Goal: Task Accomplishment & Management: Use online tool/utility

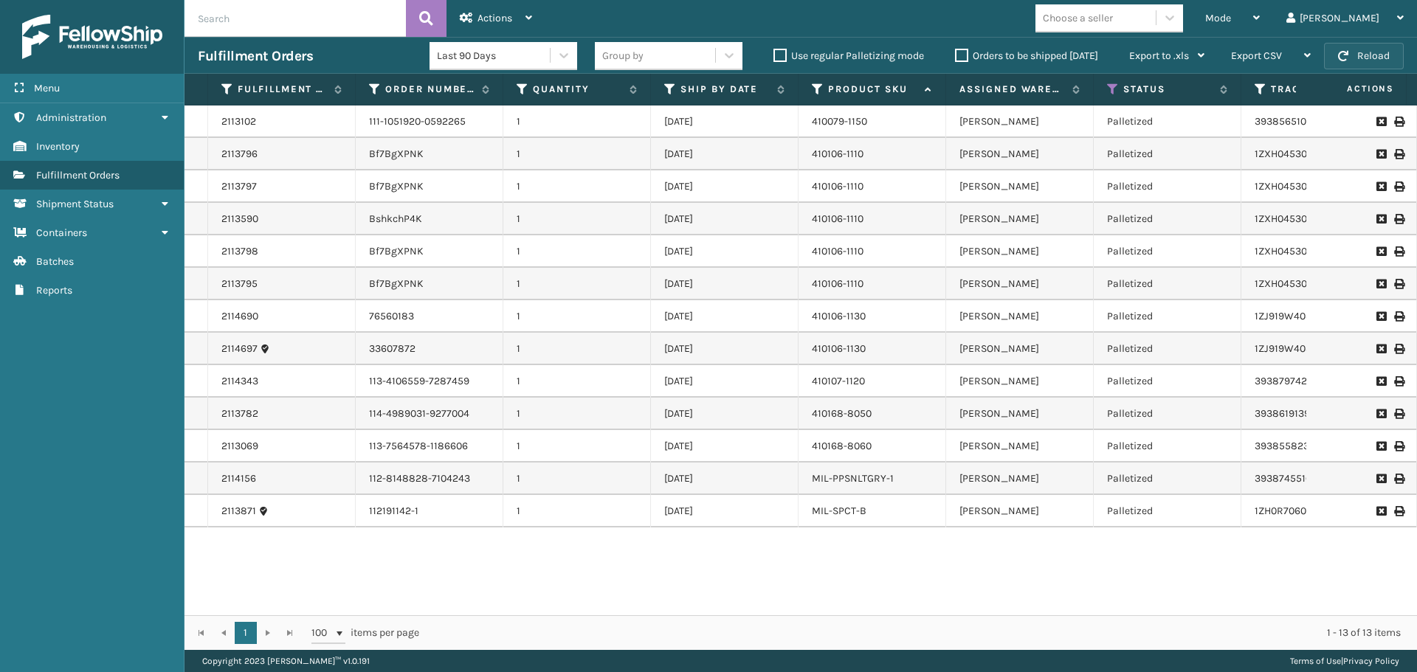
click at [1392, 54] on button "Reload" at bounding box center [1364, 56] width 80 height 27
click at [1231, 18] on span "Mode" at bounding box center [1218, 18] width 26 height 13
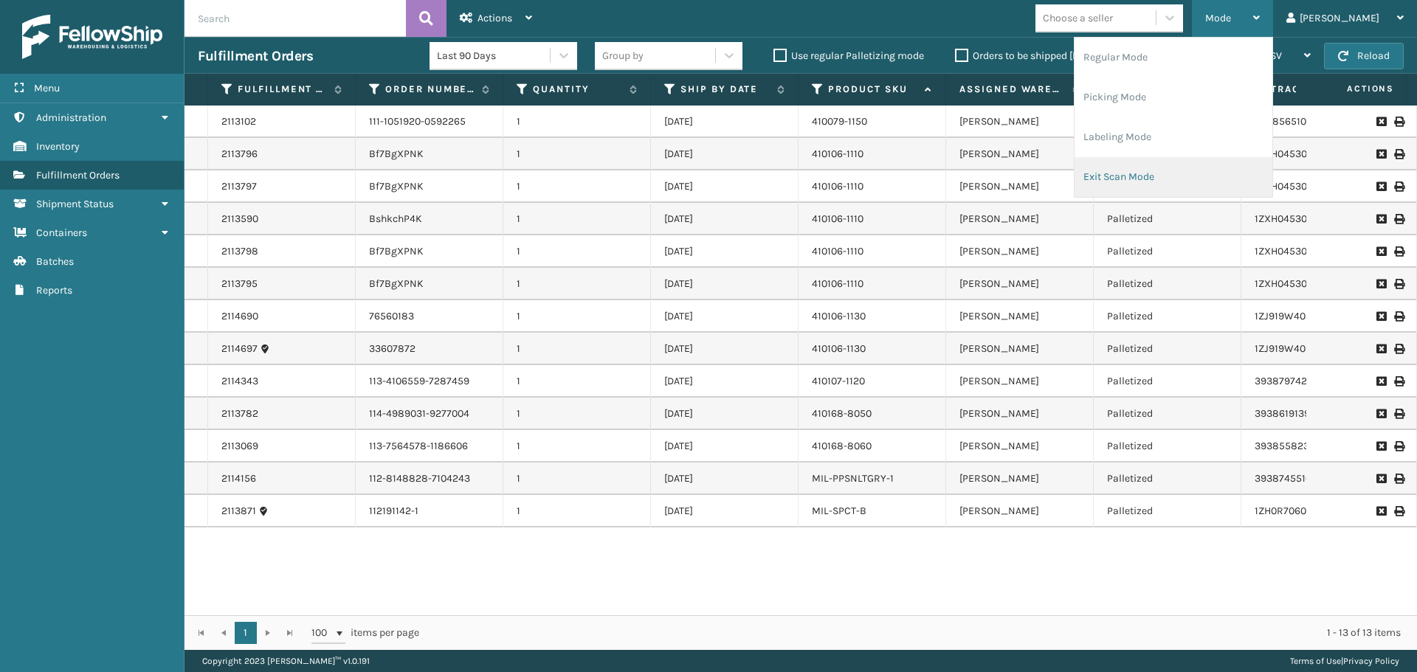
click at [1225, 175] on li "Exit Scan Mode" at bounding box center [1173, 177] width 198 height 40
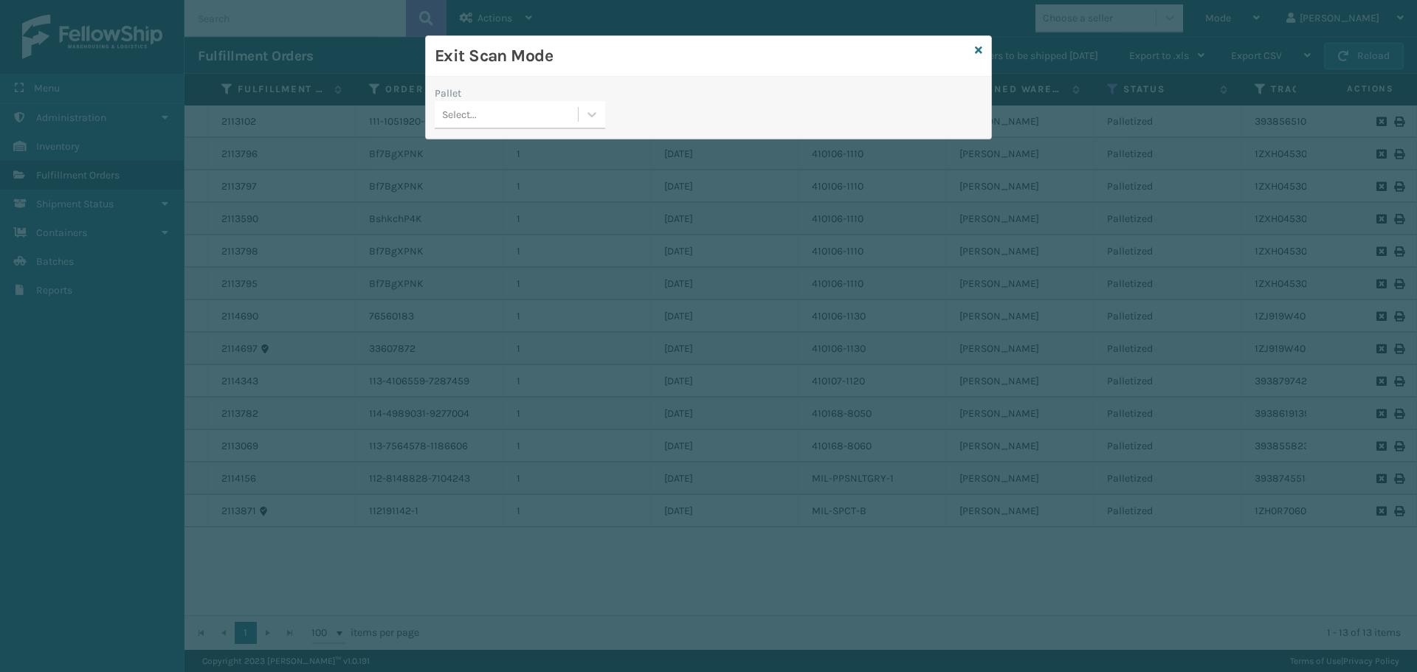
click at [590, 129] on div "Pallet Select..." at bounding box center [520, 112] width 188 height 52
click at [584, 120] on div at bounding box center [591, 114] width 27 height 27
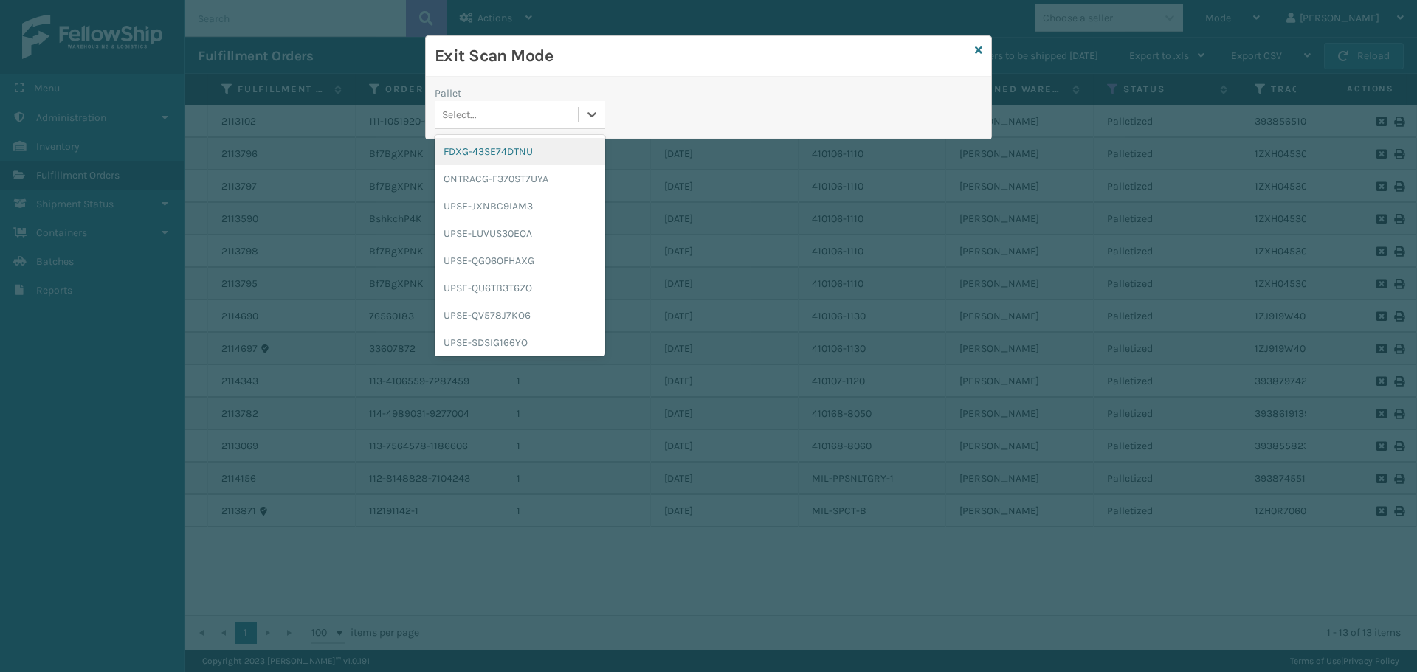
click at [525, 151] on div "FDXG-43SE74DTNU" at bounding box center [520, 151] width 170 height 27
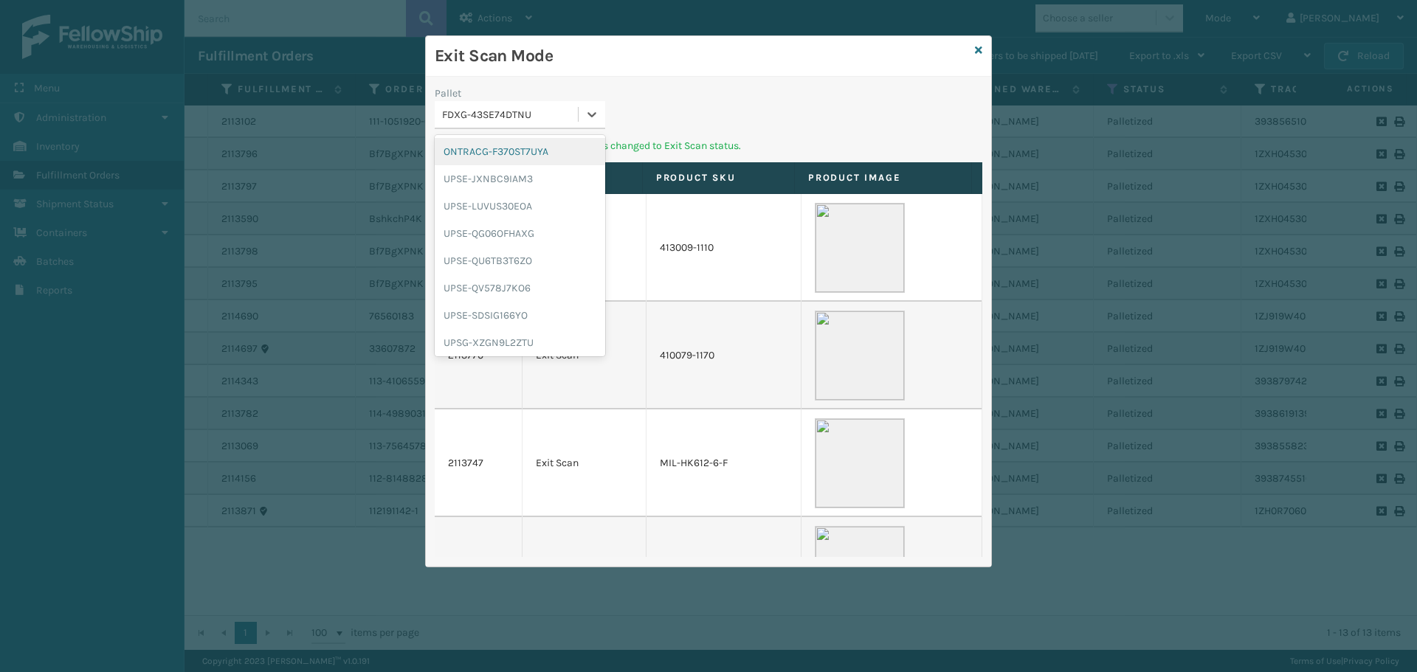
drag, startPoint x: 575, startPoint y: 120, endPoint x: 574, endPoint y: 139, distance: 18.5
click at [578, 119] on div "FDXG-43SE74DTNU" at bounding box center [510, 114] width 137 height 15
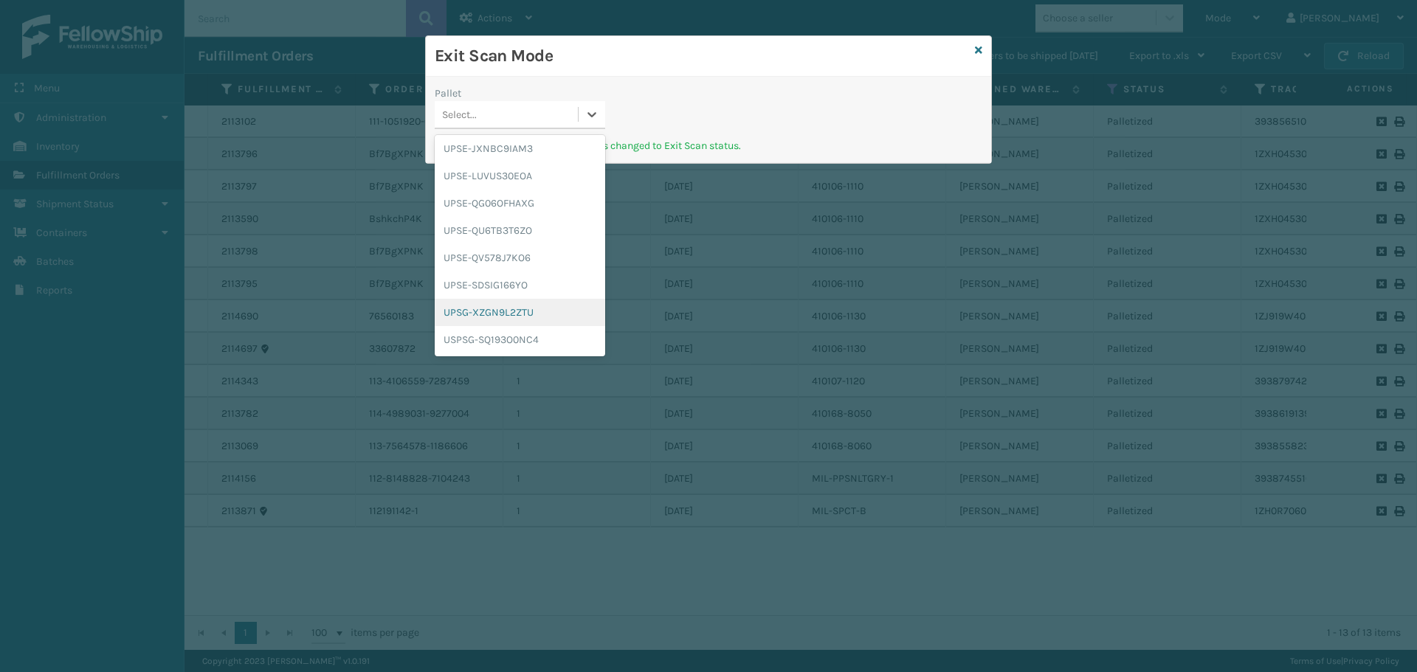
click at [532, 313] on div "UPSG-XZGN9L2ZTU" at bounding box center [520, 312] width 170 height 27
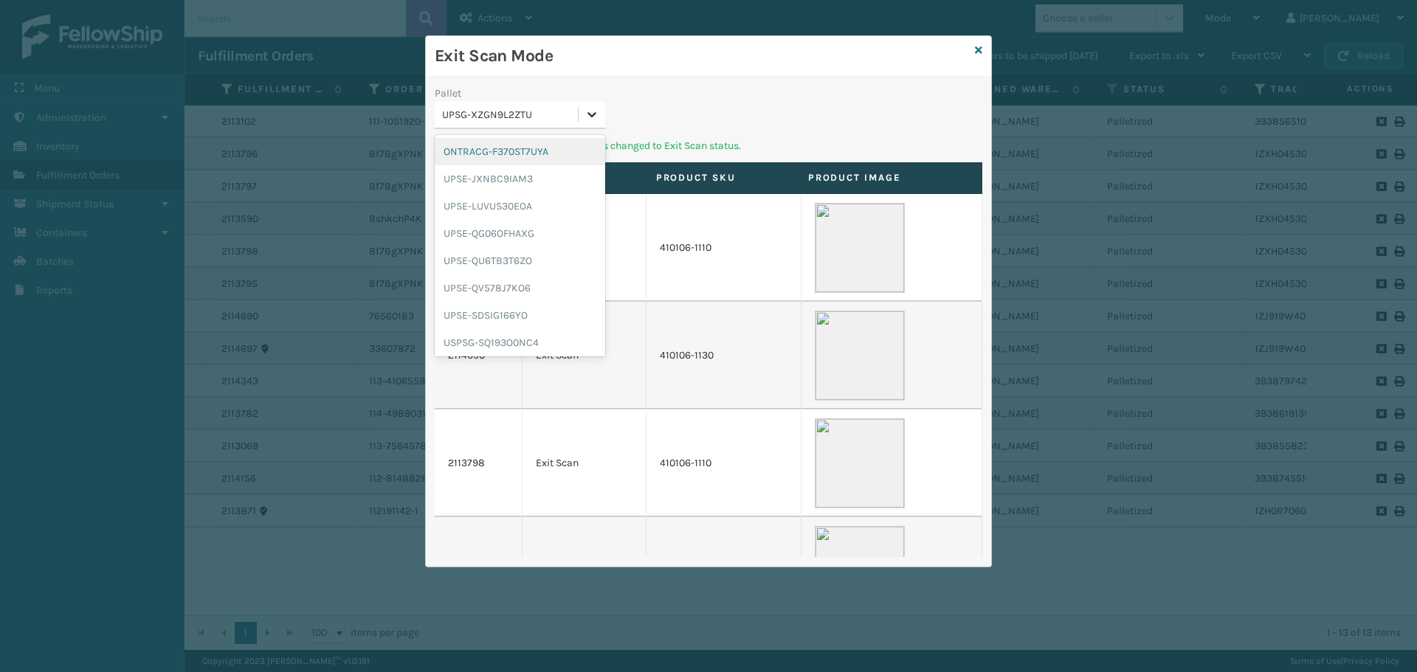
click at [590, 107] on icon at bounding box center [591, 114] width 15 height 15
click at [503, 319] on div "UPSE-SDSIG166YO" at bounding box center [520, 315] width 170 height 27
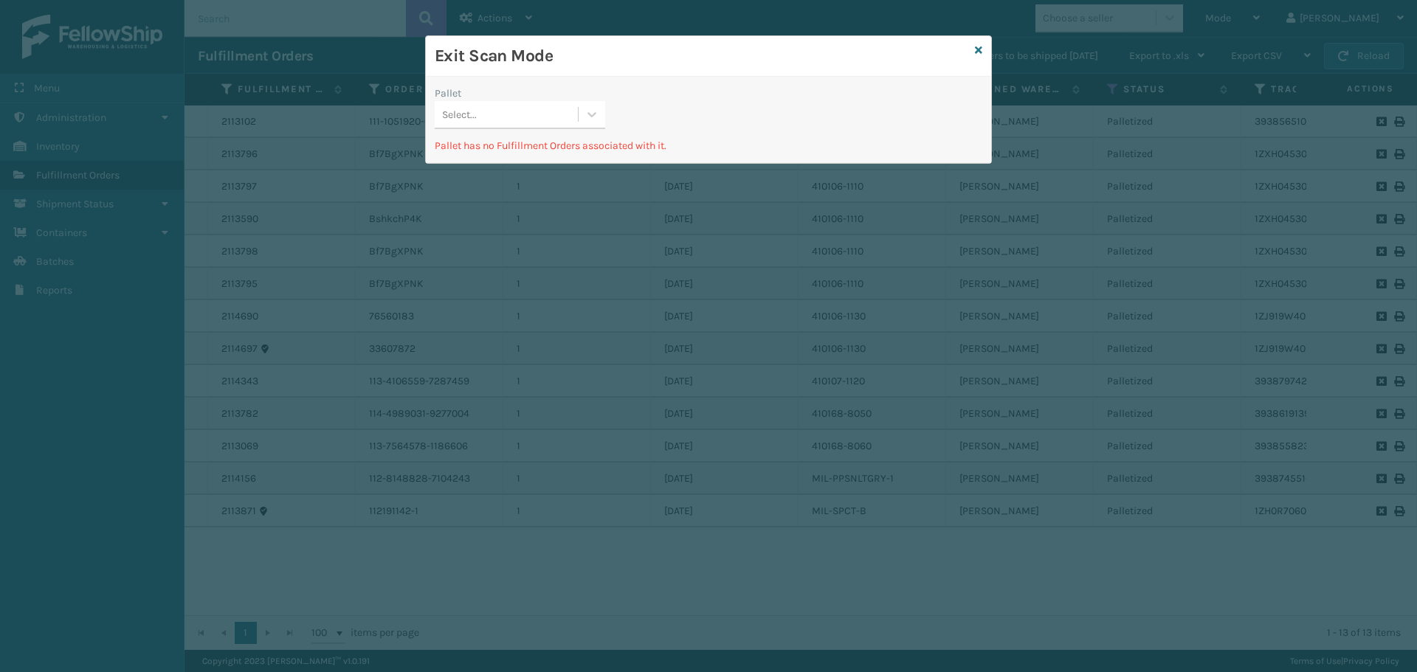
click at [560, 112] on div "Select..." at bounding box center [506, 115] width 143 height 24
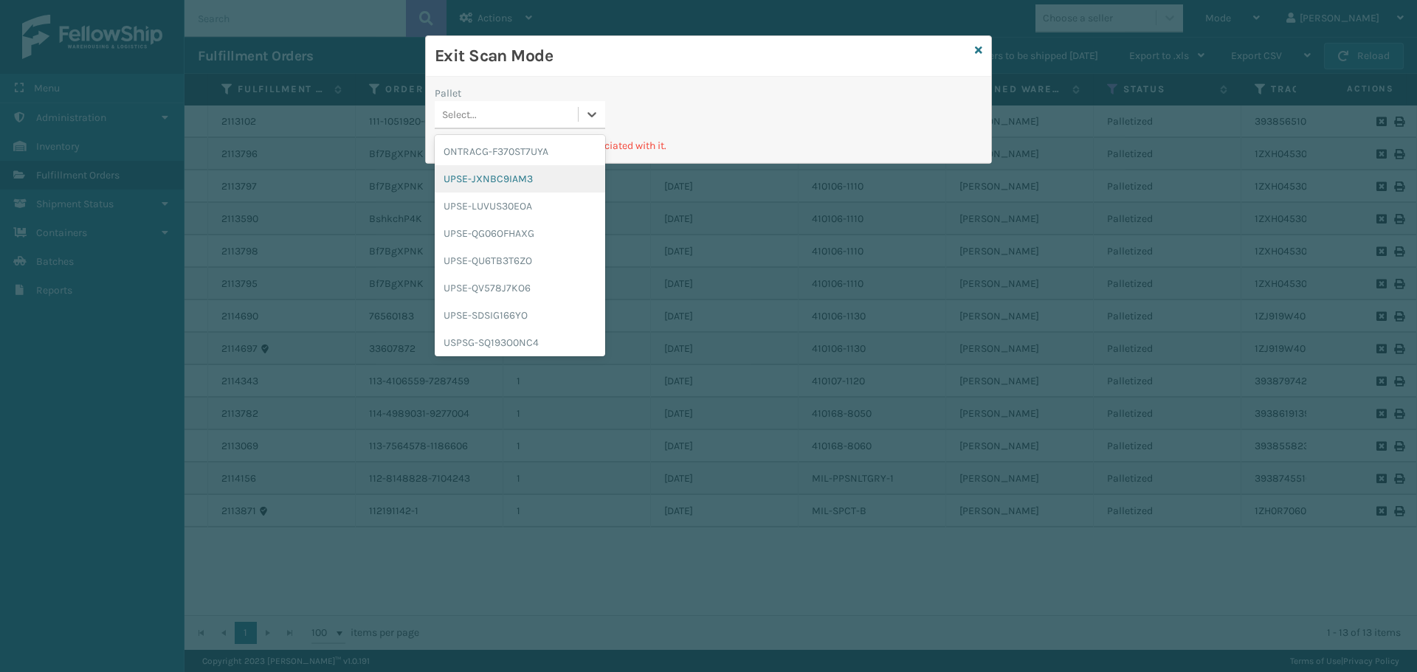
click at [529, 176] on div "UPSE-JXNBC9IAM3" at bounding box center [520, 178] width 170 height 27
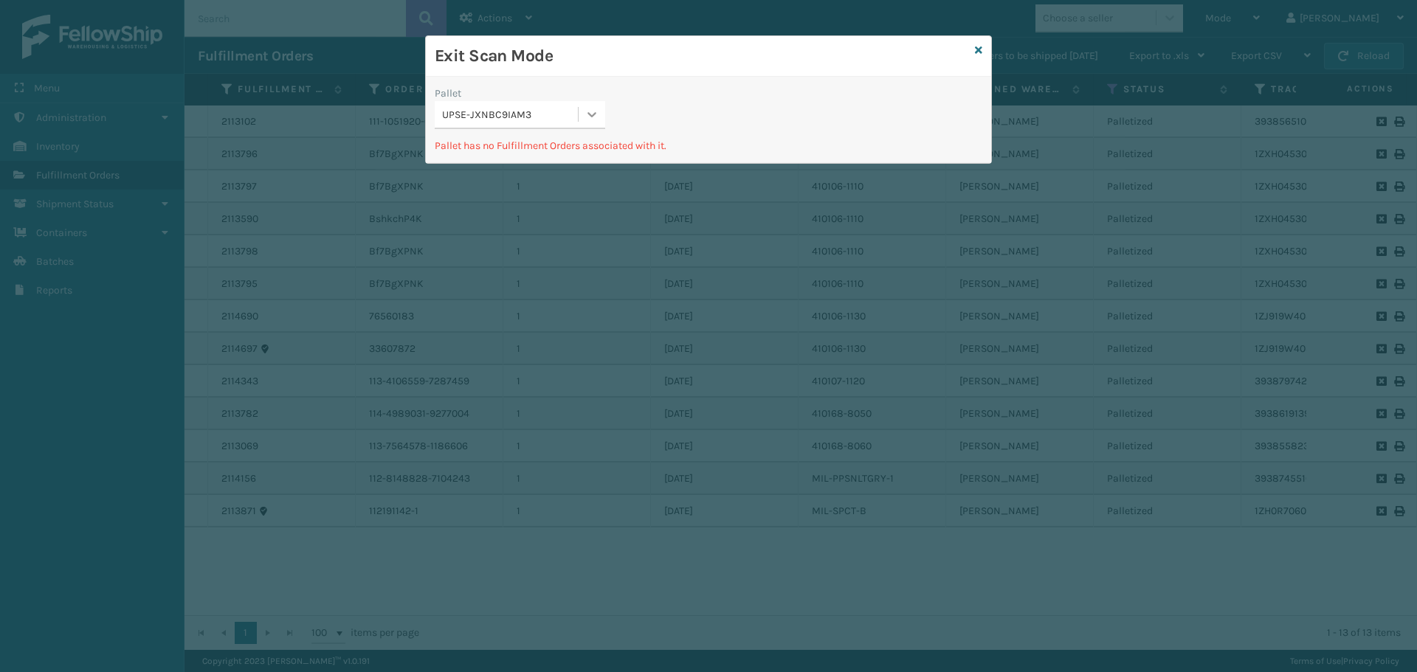
click at [578, 113] on div at bounding box center [591, 114] width 27 height 27
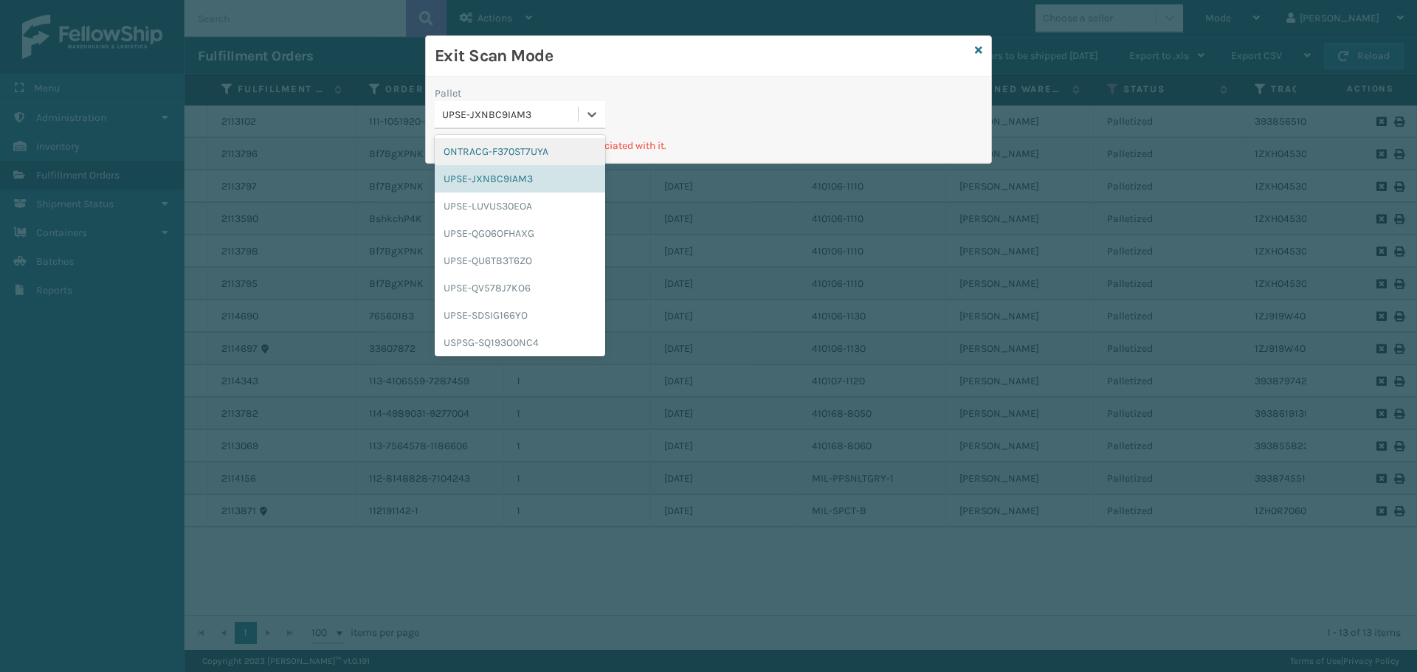
scroll to position [3, 0]
click at [981, 52] on icon at bounding box center [978, 50] width 7 height 10
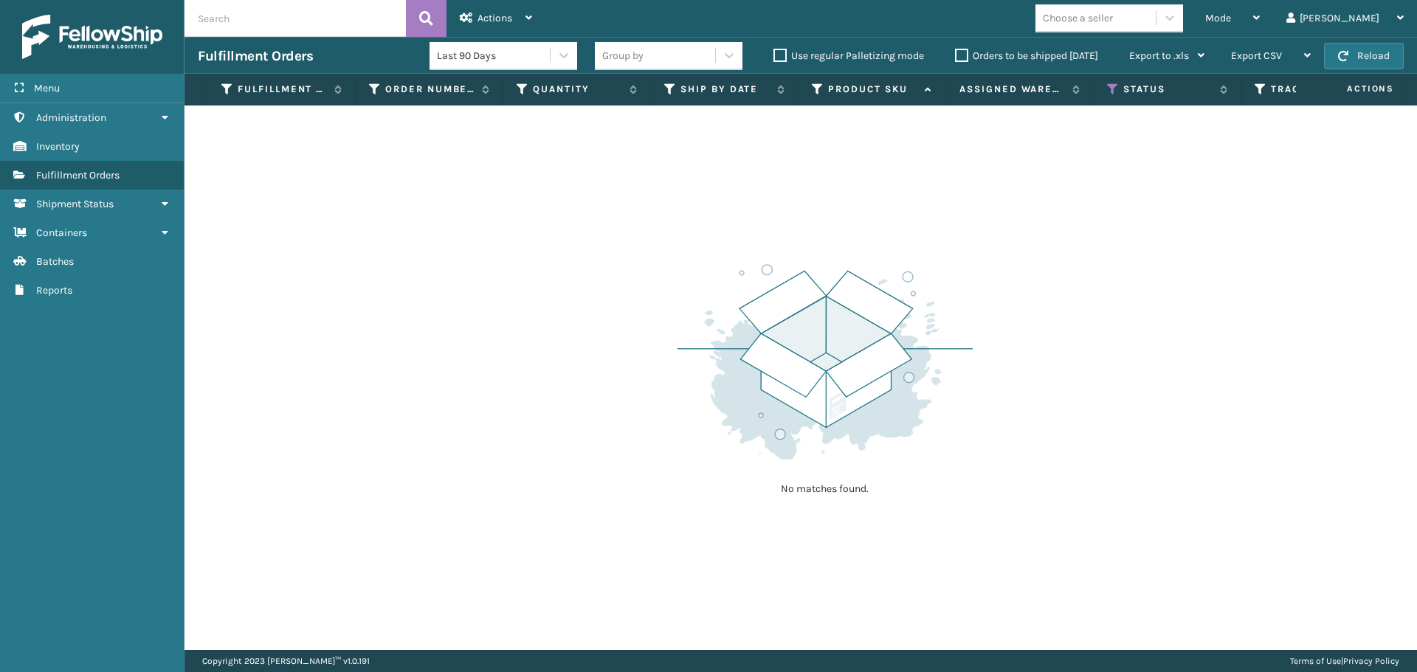
click at [956, 61] on label "Orders to be shipped [DATE]" at bounding box center [1026, 55] width 143 height 13
click at [955, 57] on input "Orders to be shipped [DATE]" at bounding box center [955, 52] width 1 height 10
click at [1104, 94] on th "Status" at bounding box center [1167, 90] width 148 height 32
click at [1117, 88] on icon at bounding box center [1113, 89] width 12 height 13
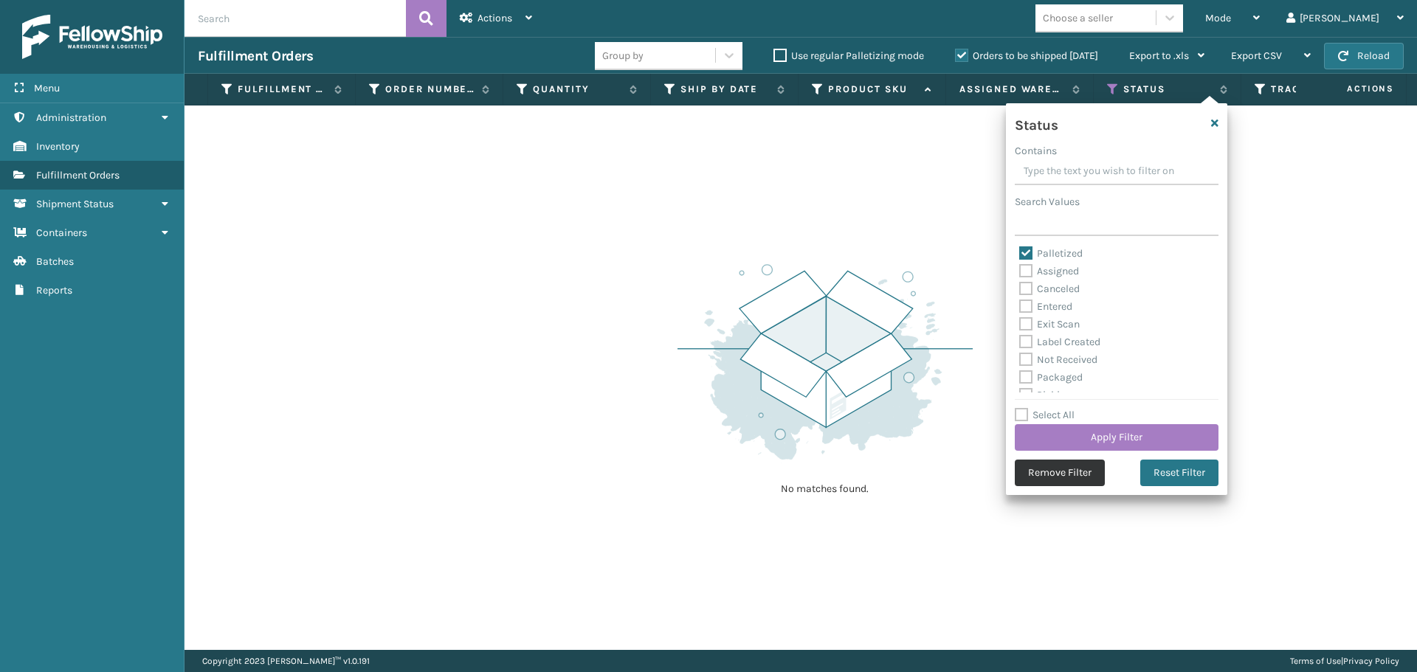
click at [1075, 475] on button "Remove Filter" at bounding box center [1059, 473] width 90 height 27
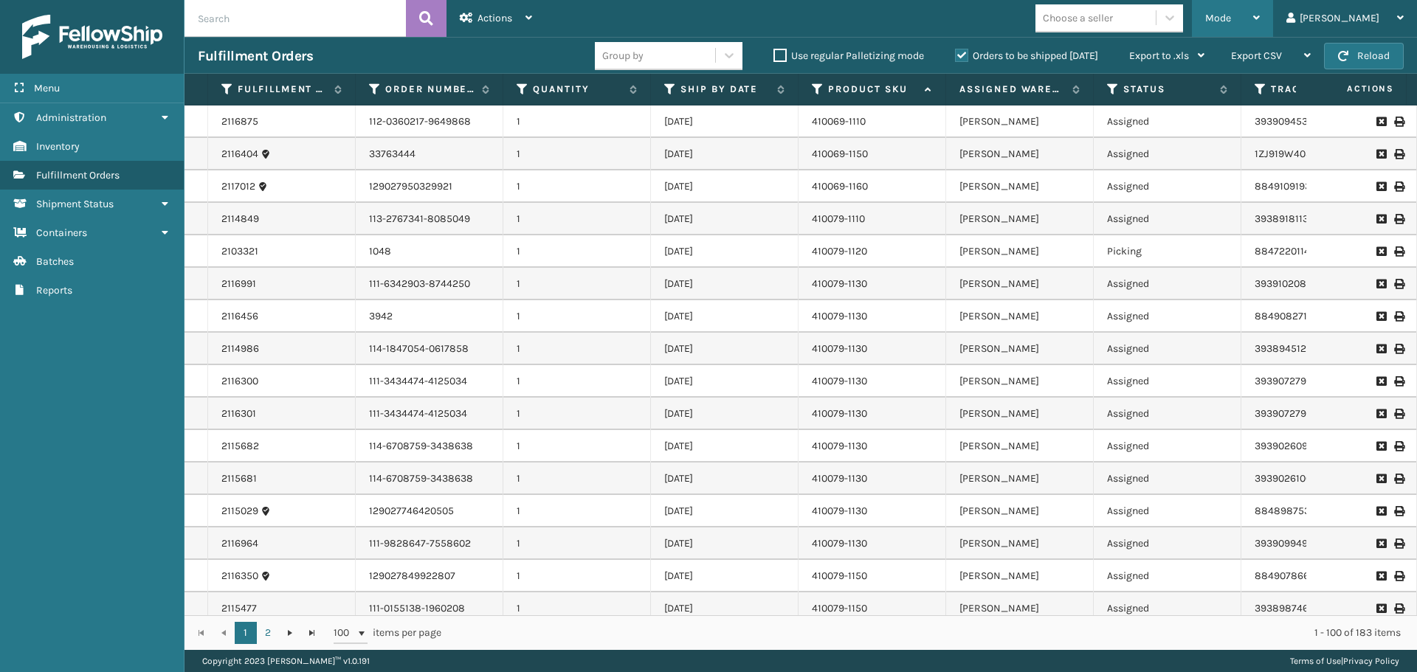
click at [1231, 14] on span "Mode" at bounding box center [1218, 18] width 26 height 13
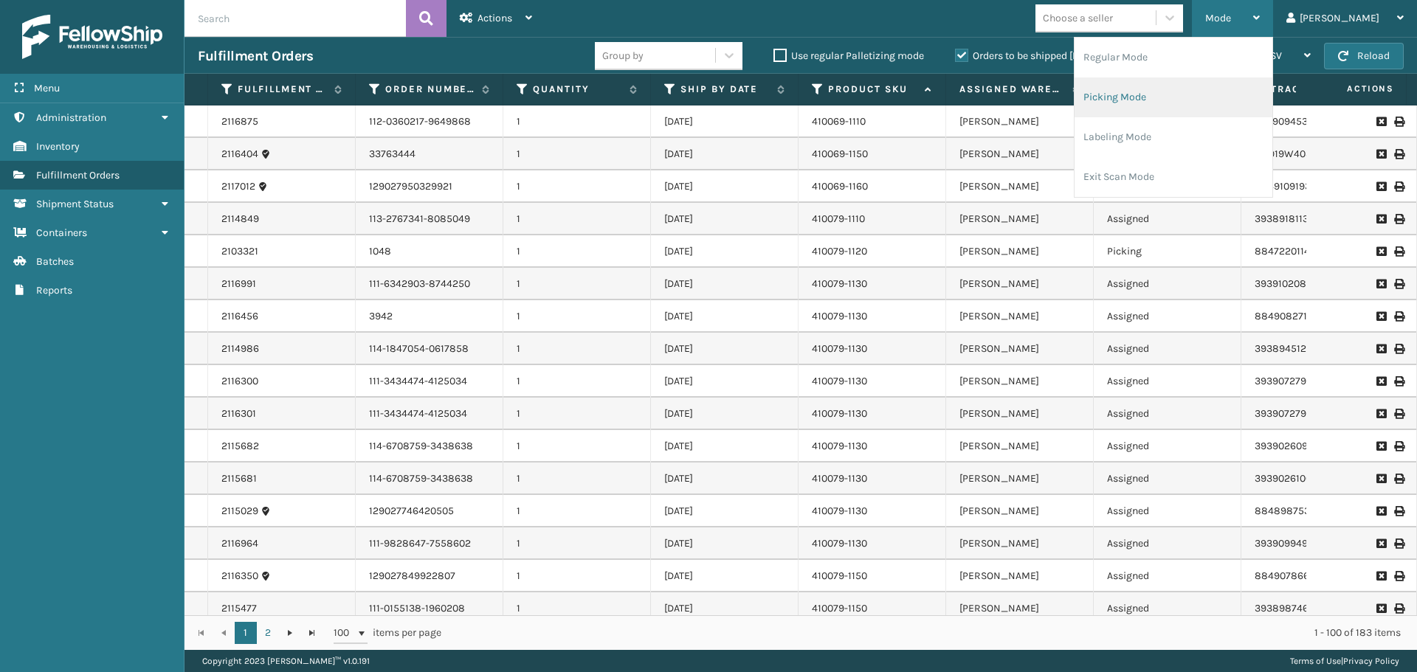
click at [1195, 96] on li "Picking Mode" at bounding box center [1173, 97] width 198 height 40
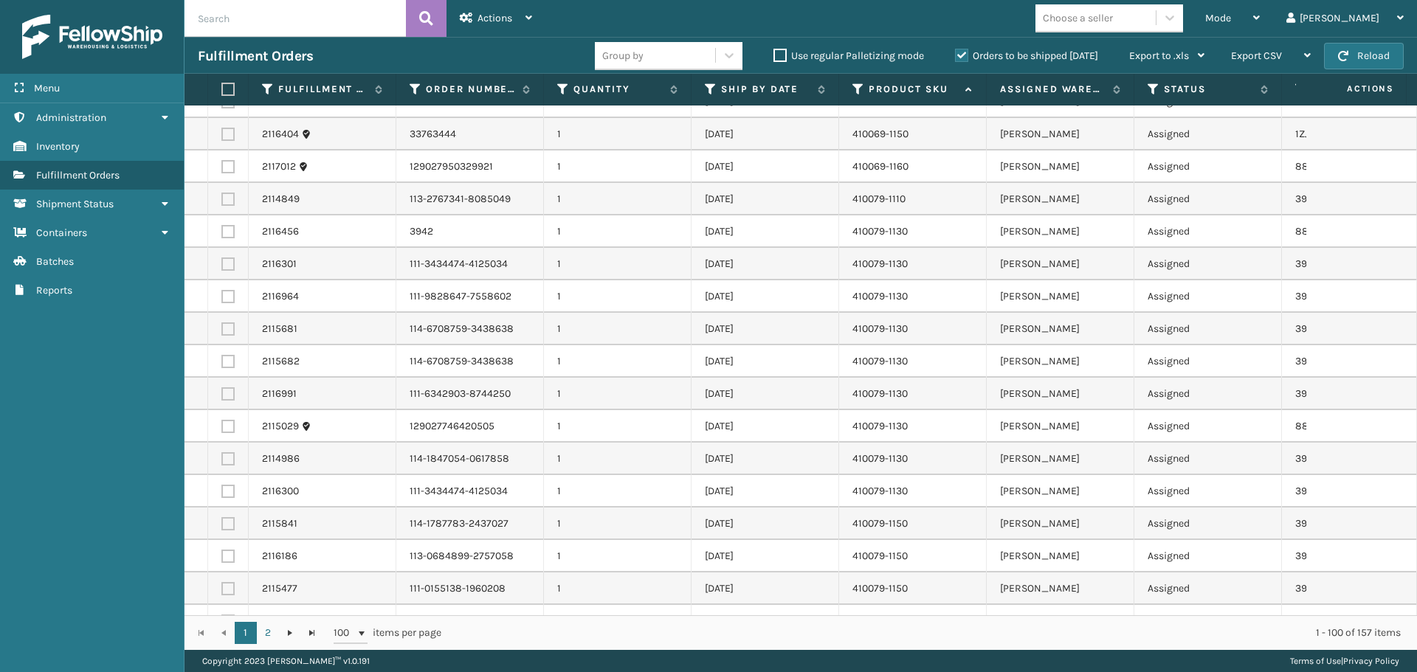
scroll to position [0, 0]
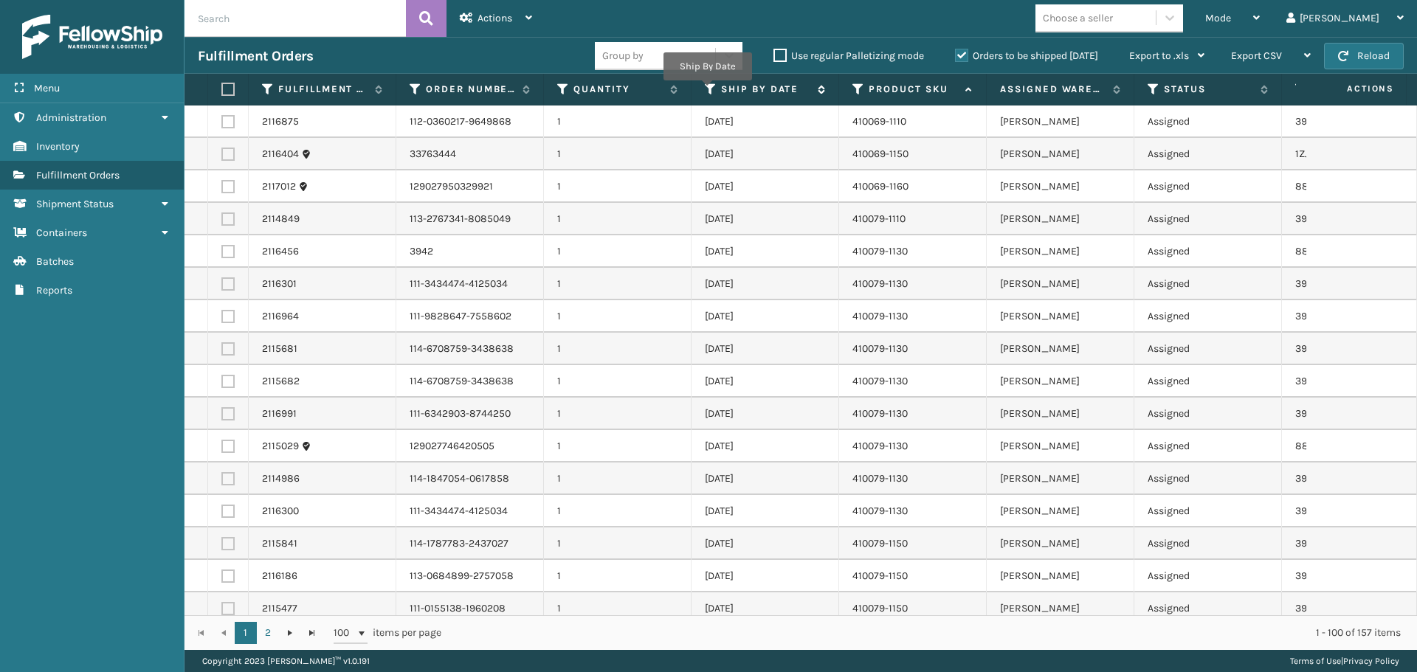
click at [707, 86] on icon at bounding box center [711, 89] width 12 height 13
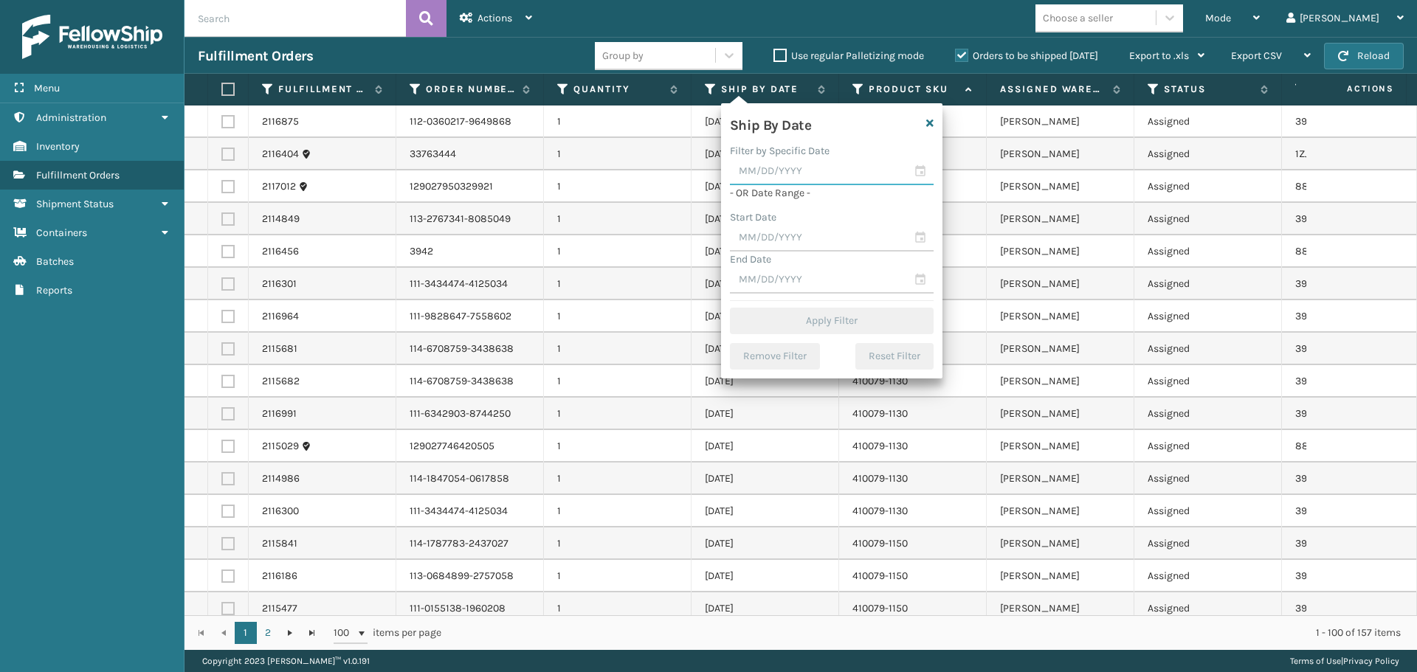
click at [807, 162] on input "text" at bounding box center [832, 172] width 204 height 27
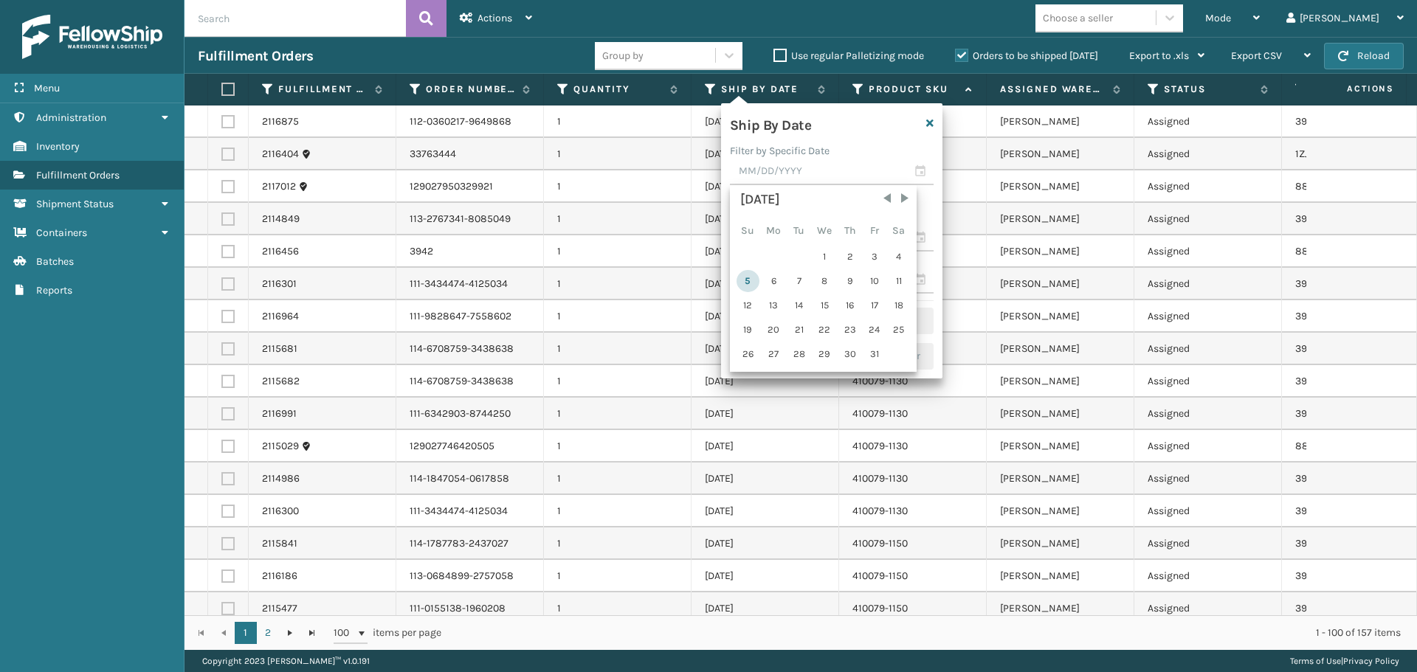
click at [741, 283] on div "5" at bounding box center [747, 281] width 23 height 22
type input "[DATE]"
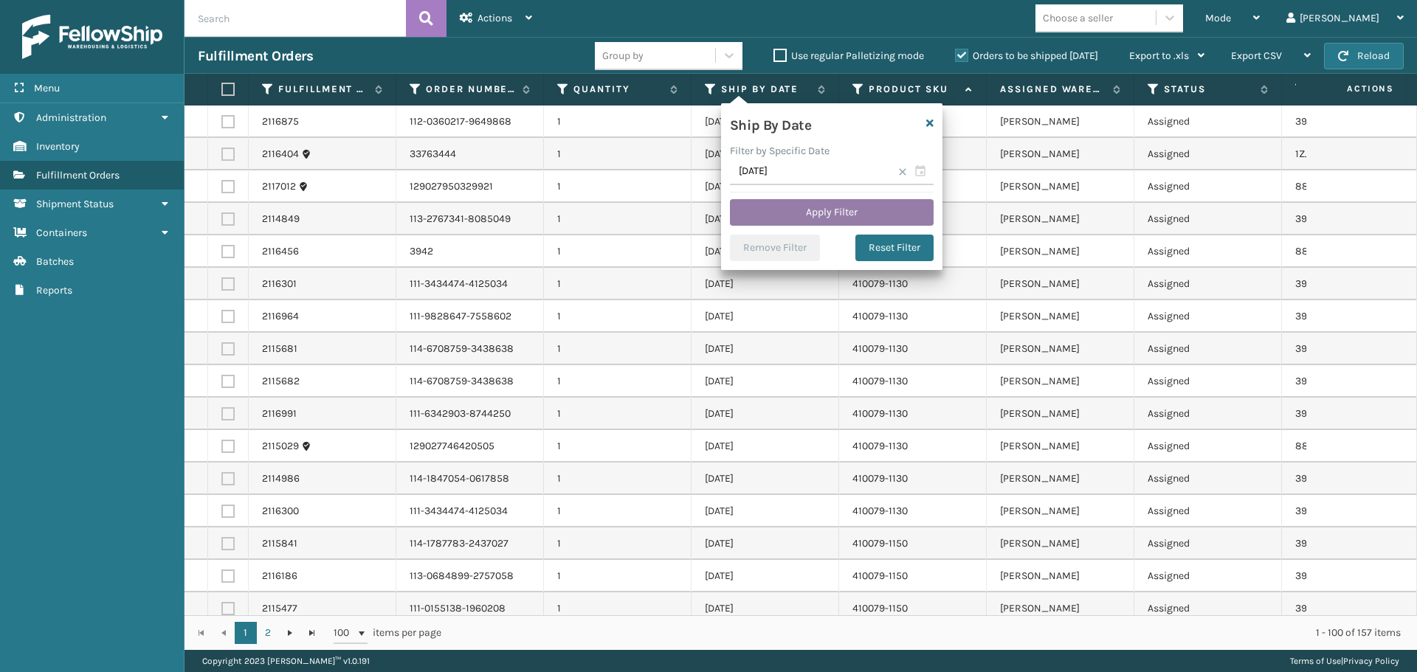
click at [791, 210] on button "Apply Filter" at bounding box center [832, 212] width 204 height 27
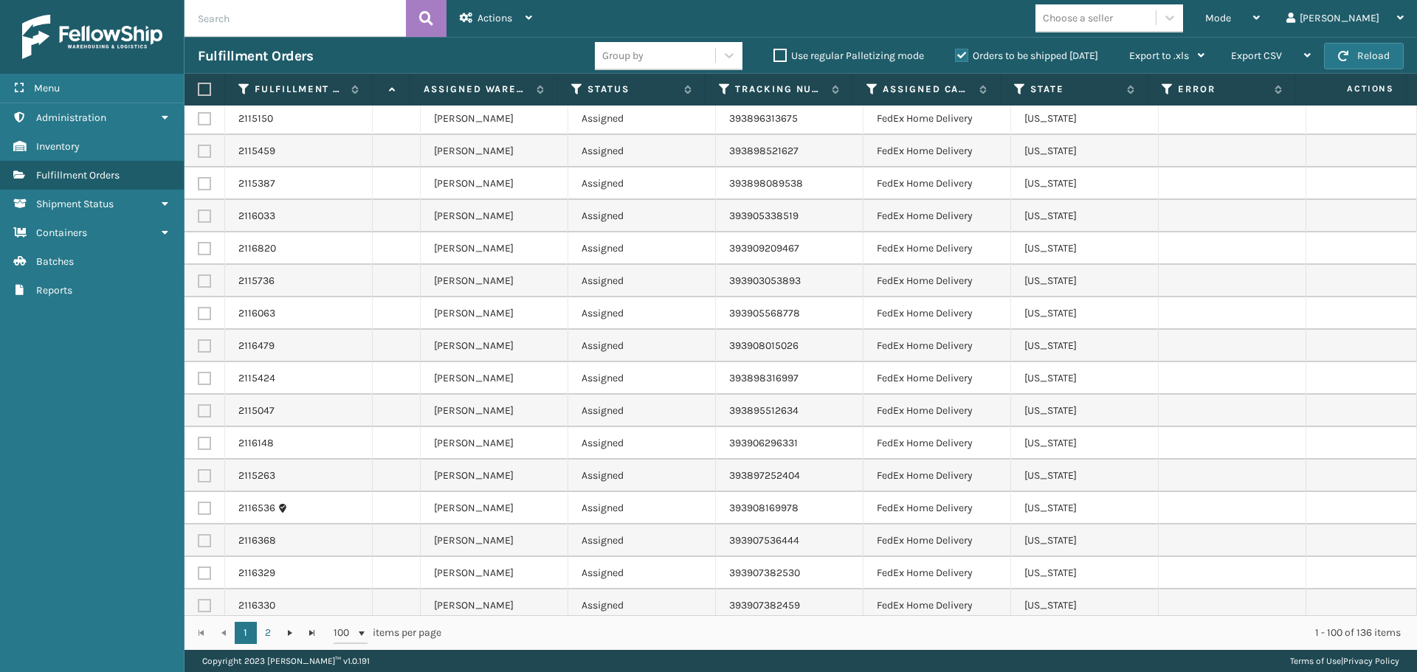
scroll to position [0, 577]
click at [868, 89] on icon at bounding box center [872, 89] width 12 height 13
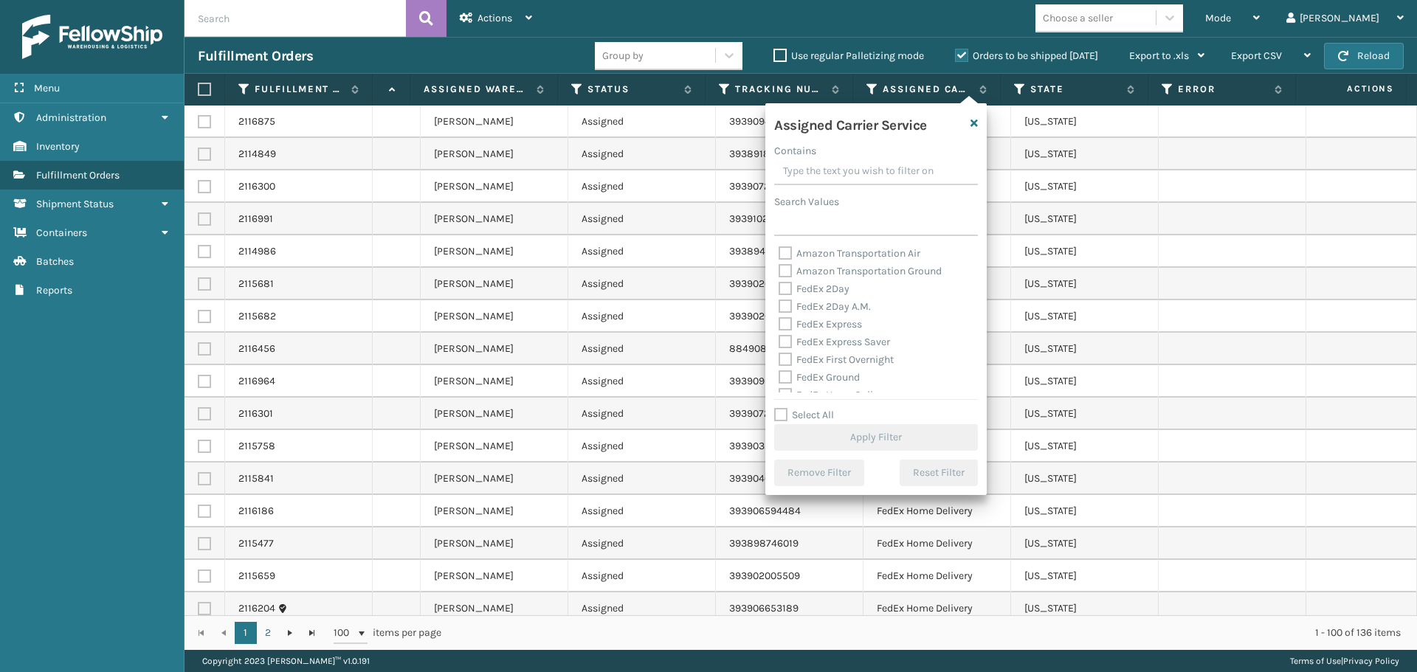
click at [817, 289] on label "FedEx 2Day" at bounding box center [813, 289] width 71 height 13
click at [779, 289] on input "FedEx 2Day" at bounding box center [778, 285] width 1 height 10
checkbox input "true"
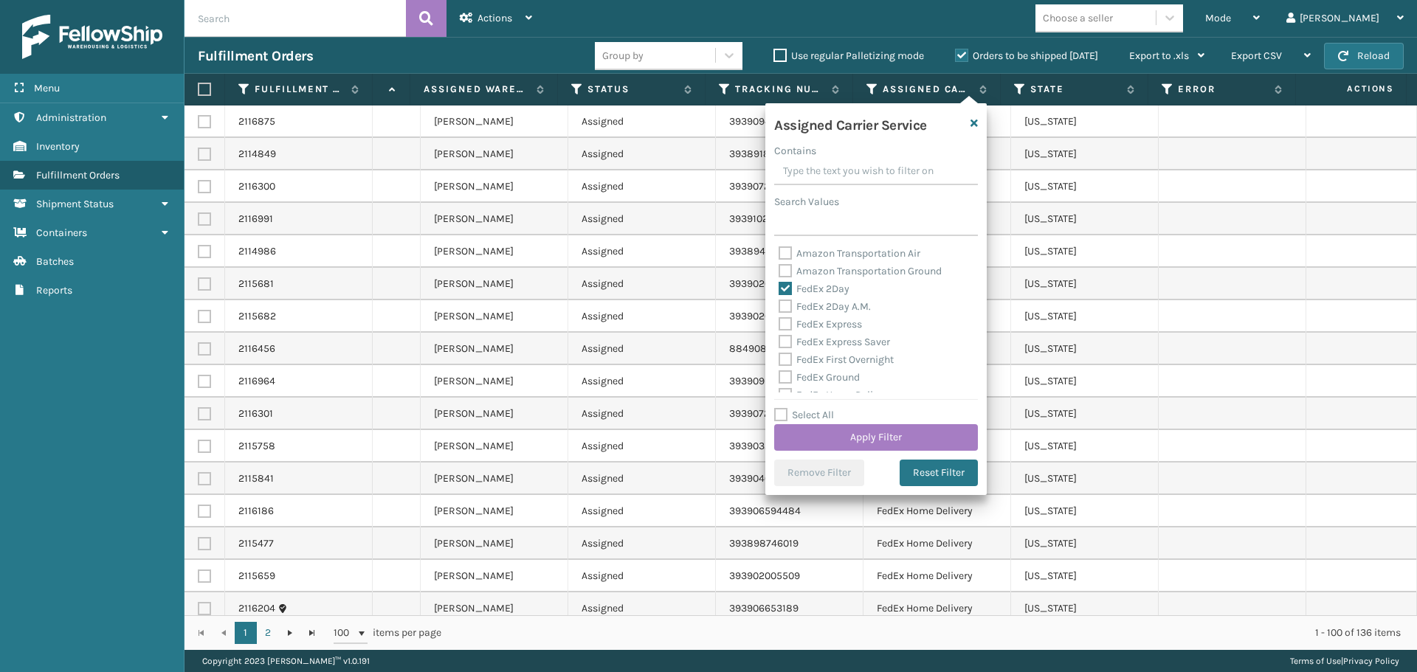
click at [820, 314] on div "FedEx 2Day A.M." at bounding box center [875, 307] width 195 height 18
click at [822, 306] on label "FedEx 2Day A.M." at bounding box center [824, 306] width 92 height 13
click at [779, 306] on input "FedEx 2Day A.M." at bounding box center [778, 303] width 1 height 10
checkbox input "true"
click at [826, 324] on label "FedEx Express" at bounding box center [819, 324] width 83 height 13
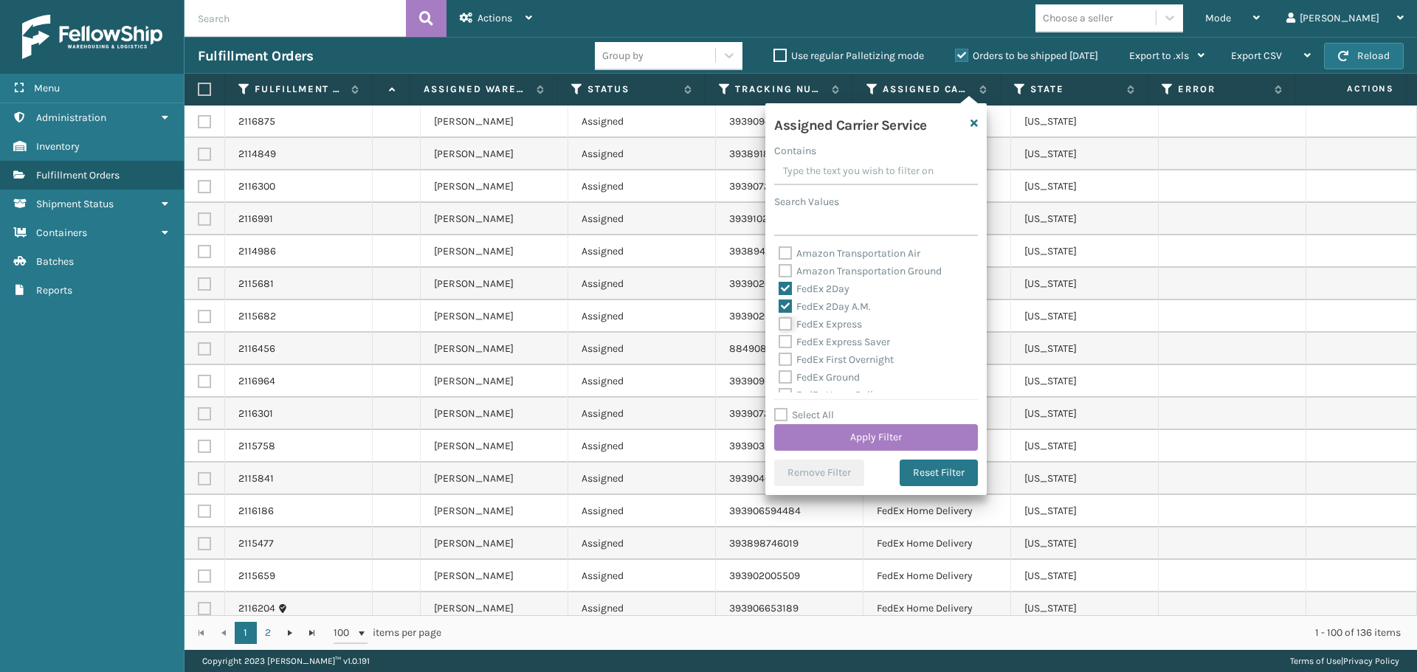
click at [779, 324] on input "FedEx Express" at bounding box center [778, 321] width 1 height 10
checkbox input "true"
click at [828, 342] on label "FedEx Express Saver" at bounding box center [833, 342] width 111 height 13
click at [779, 342] on input "FedEx Express Saver" at bounding box center [778, 338] width 1 height 10
checkbox input "true"
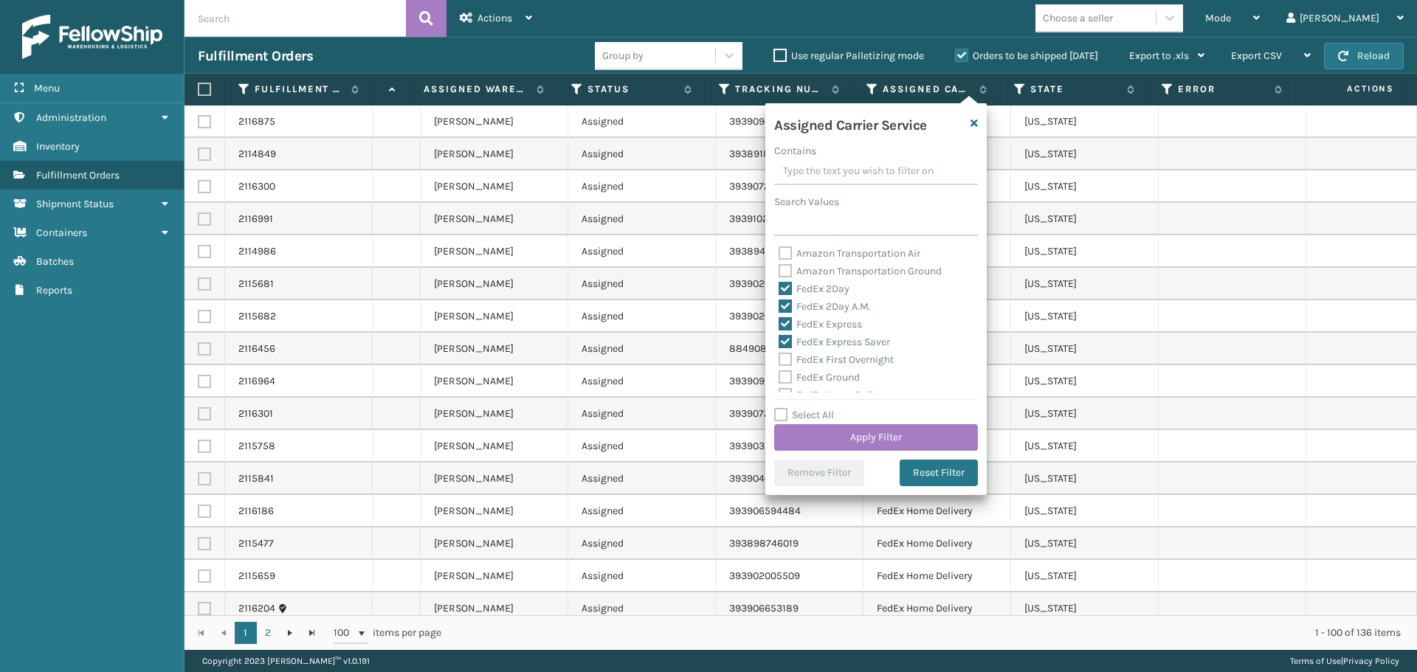
click at [833, 356] on label "FedEx First Overnight" at bounding box center [835, 359] width 115 height 13
click at [779, 356] on input "FedEx First Overnight" at bounding box center [778, 356] width 1 height 10
checkbox input "true"
click at [871, 435] on button "Apply Filter" at bounding box center [876, 437] width 204 height 27
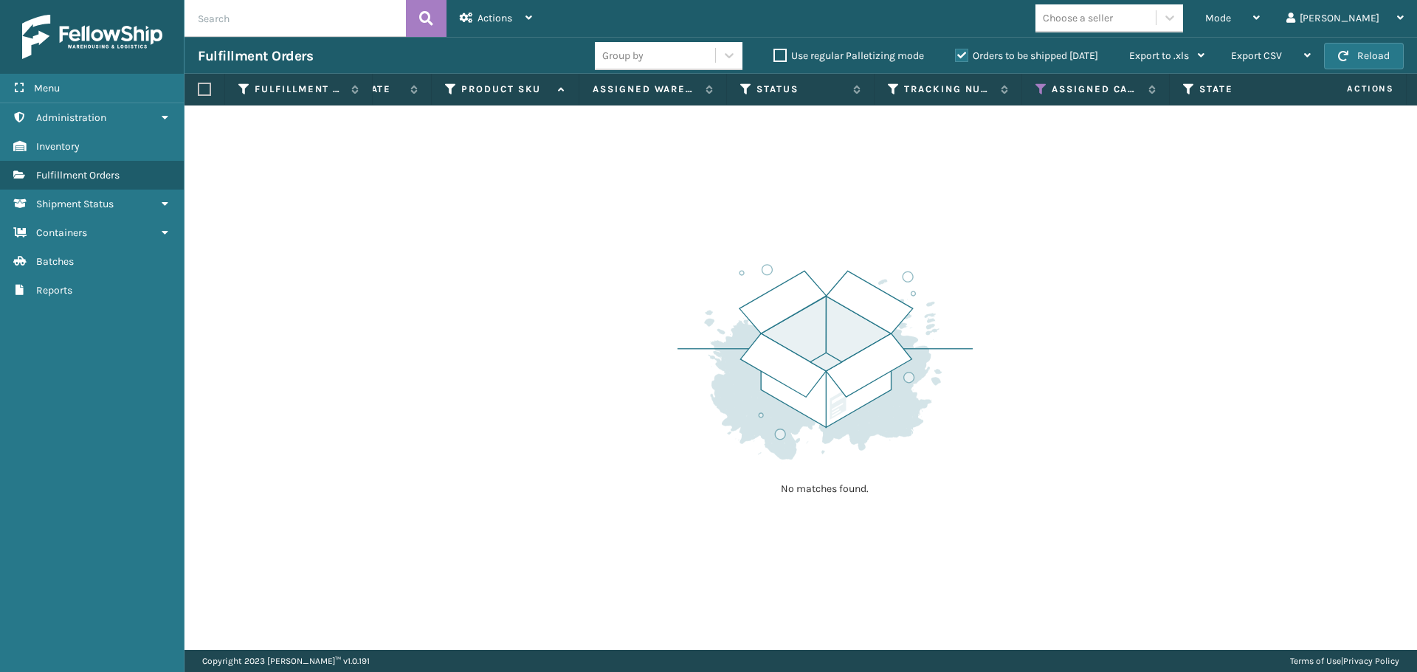
scroll to position [0, 408]
click at [1231, 19] on span "Mode" at bounding box center [1218, 18] width 26 height 13
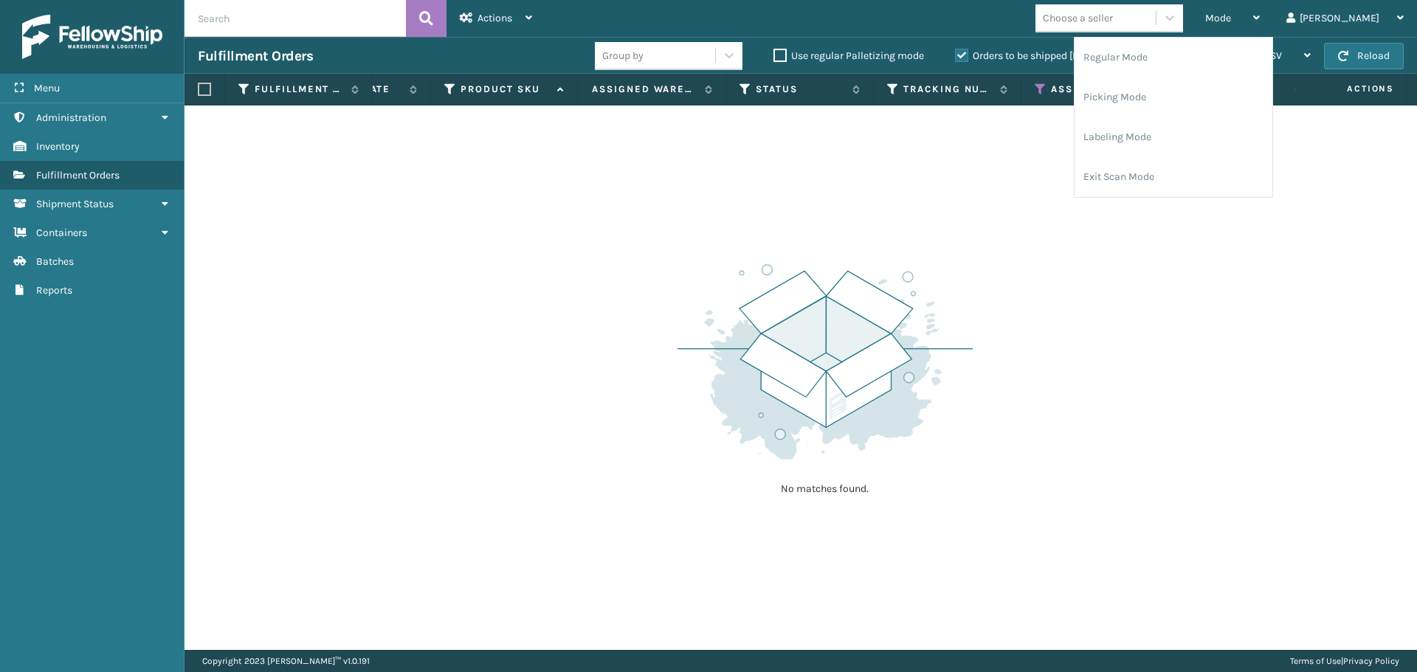
click at [1043, 184] on div "No matches found." at bounding box center [800, 378] width 1232 height 544
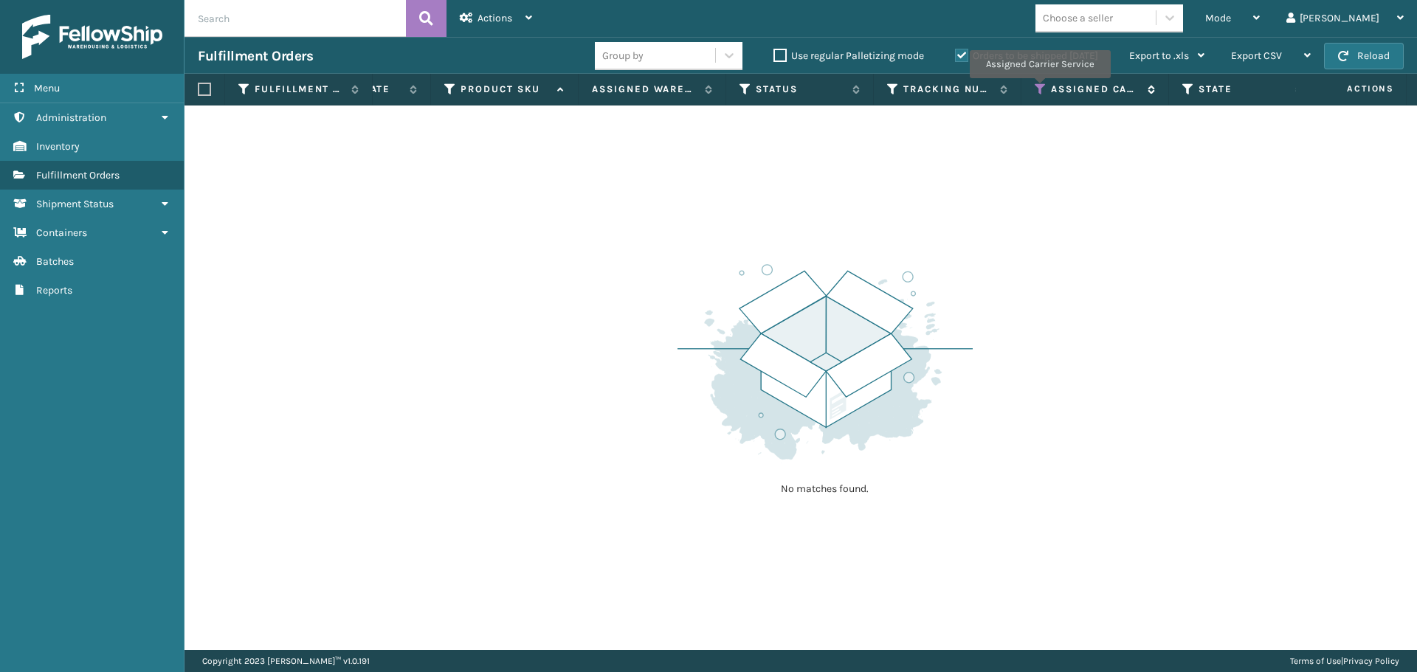
click at [1039, 89] on icon at bounding box center [1040, 89] width 12 height 13
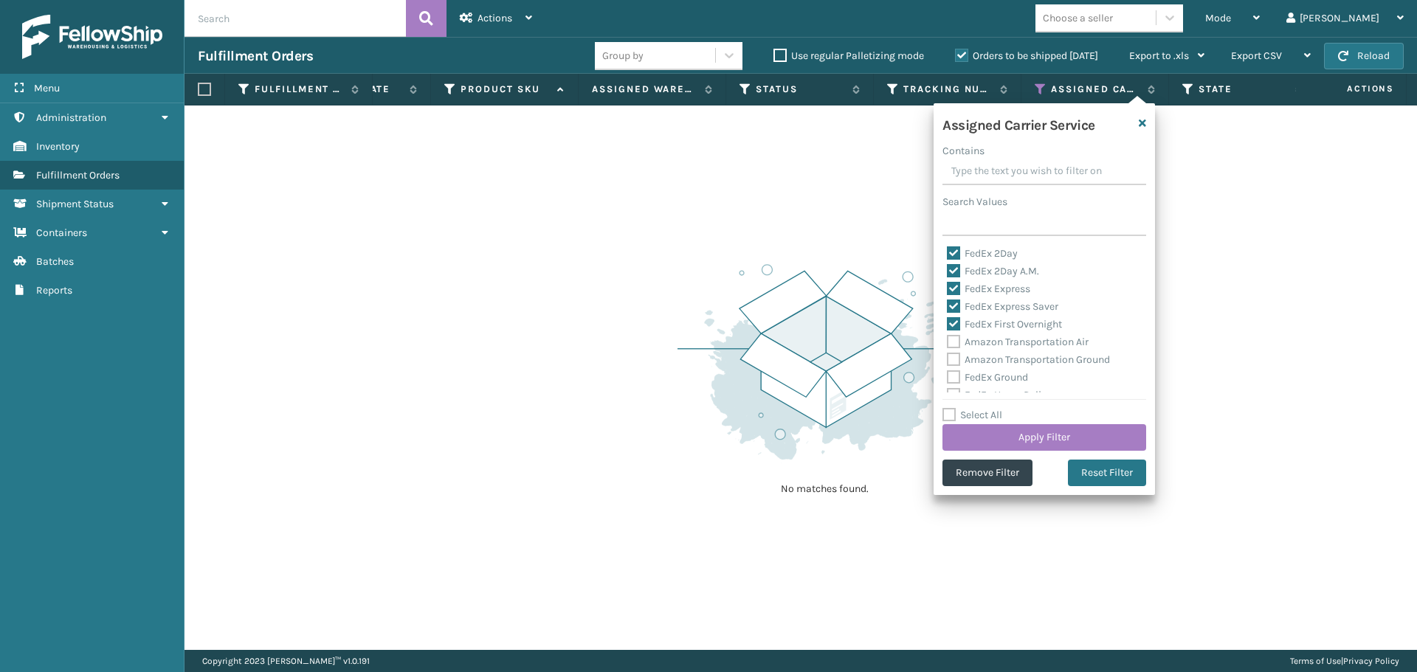
click at [989, 258] on label "FedEx 2Day" at bounding box center [982, 253] width 71 height 13
click at [947, 255] on input "FedEx 2Day" at bounding box center [947, 250] width 1 height 10
checkbox input "false"
click at [992, 269] on label "FedEx 2Day A.M." at bounding box center [993, 271] width 92 height 13
click at [947, 269] on input "FedEx 2Day A.M." at bounding box center [947, 268] width 1 height 10
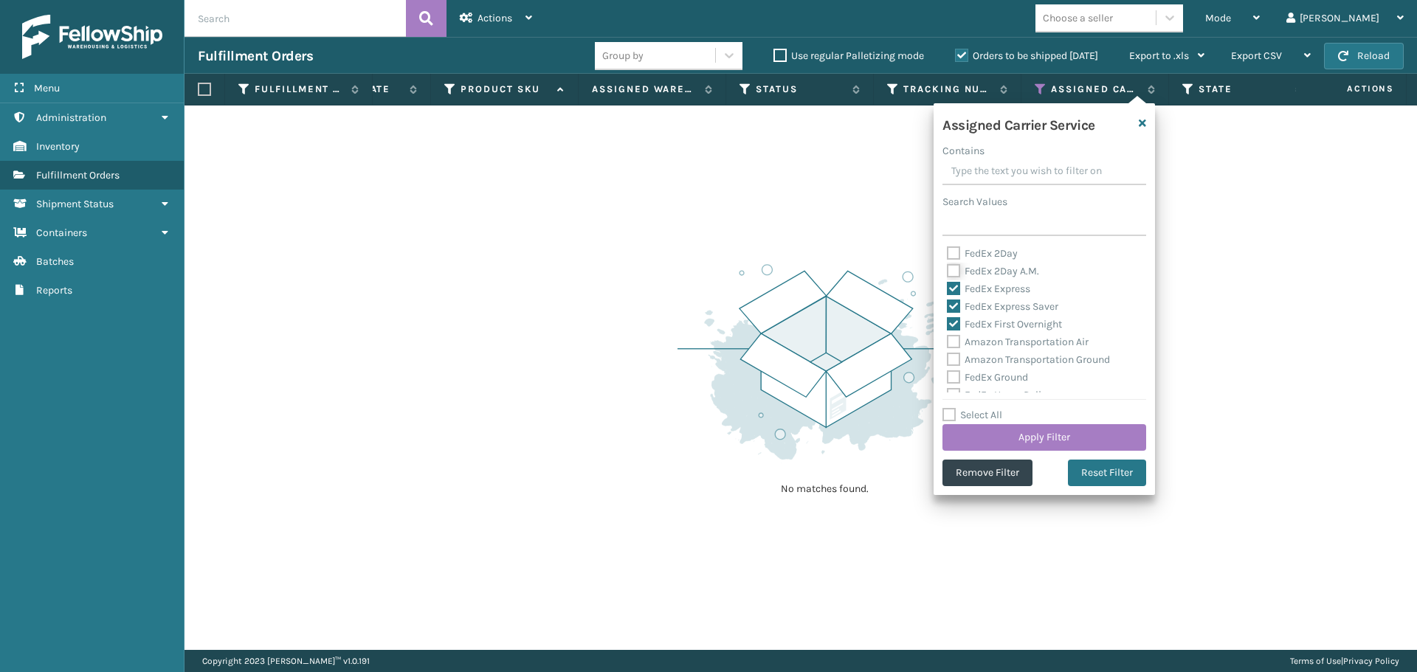
checkbox input "false"
click at [994, 284] on label "FedEx Express" at bounding box center [988, 289] width 83 height 13
click at [947, 284] on input "FedEx Express" at bounding box center [947, 285] width 1 height 10
checkbox input "false"
click at [996, 303] on label "FedEx Express Saver" at bounding box center [1002, 306] width 111 height 13
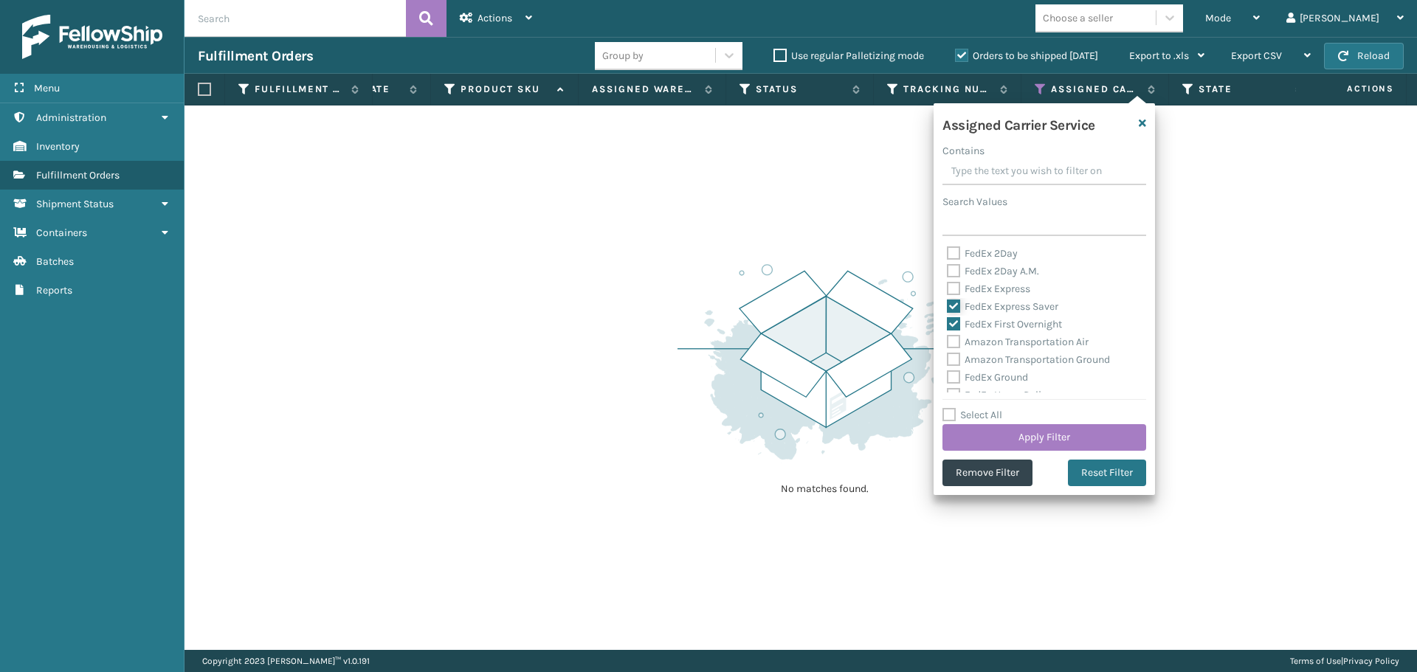
click at [947, 303] on input "FedEx Express Saver" at bounding box center [947, 303] width 1 height 10
checkbox input "false"
click at [1000, 317] on div "FedEx First Overnight" at bounding box center [1044, 325] width 195 height 18
click at [1029, 319] on label "FedEx First Overnight" at bounding box center [1004, 324] width 115 height 13
click at [947, 319] on input "FedEx First Overnight" at bounding box center [947, 321] width 1 height 10
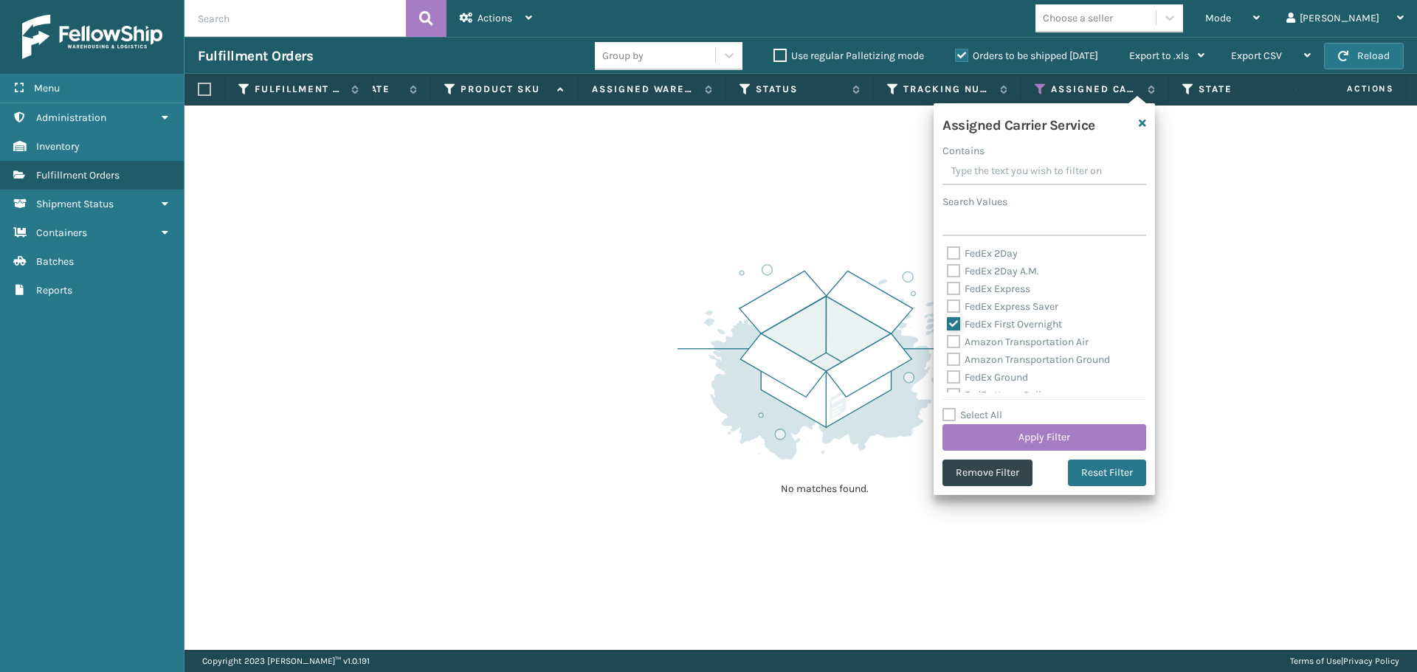
checkbox input "false"
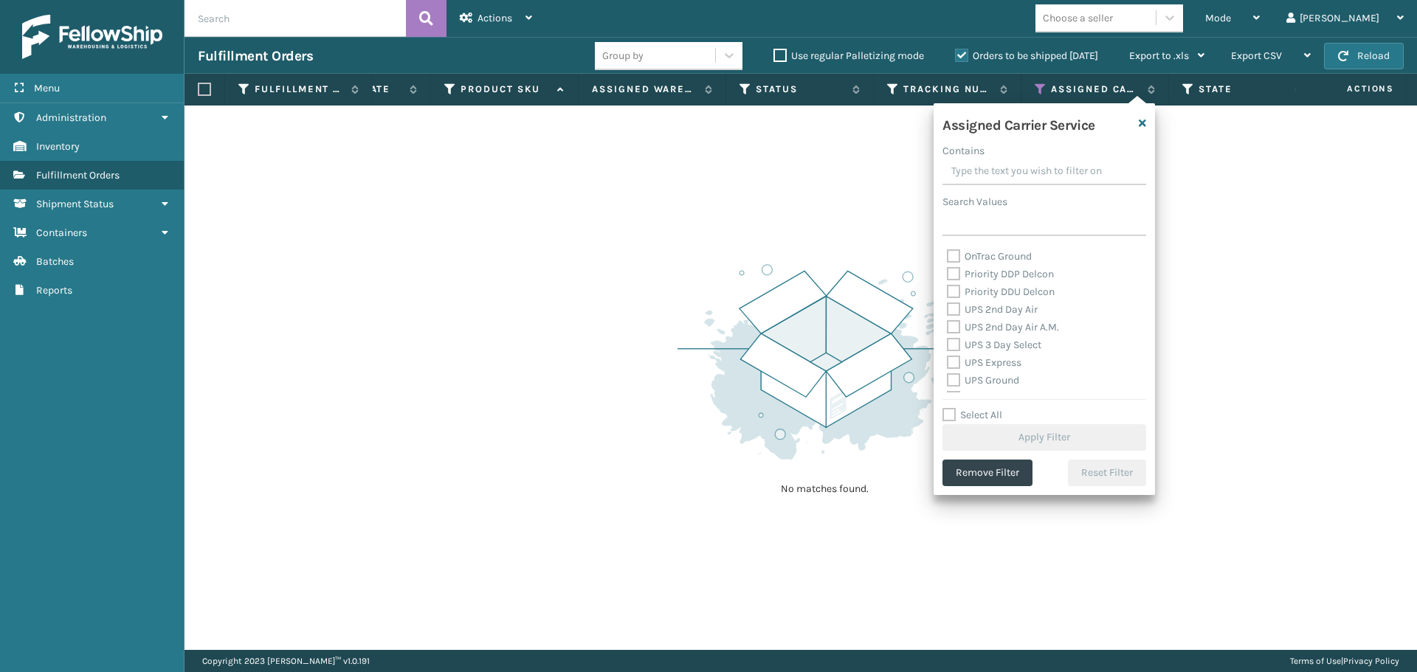
scroll to position [268, 0]
click at [953, 269] on label "UPS 2nd Day Air" at bounding box center [992, 269] width 91 height 13
click at [947, 269] on input "UPS 2nd Day Air" at bounding box center [947, 265] width 1 height 10
checkbox input "true"
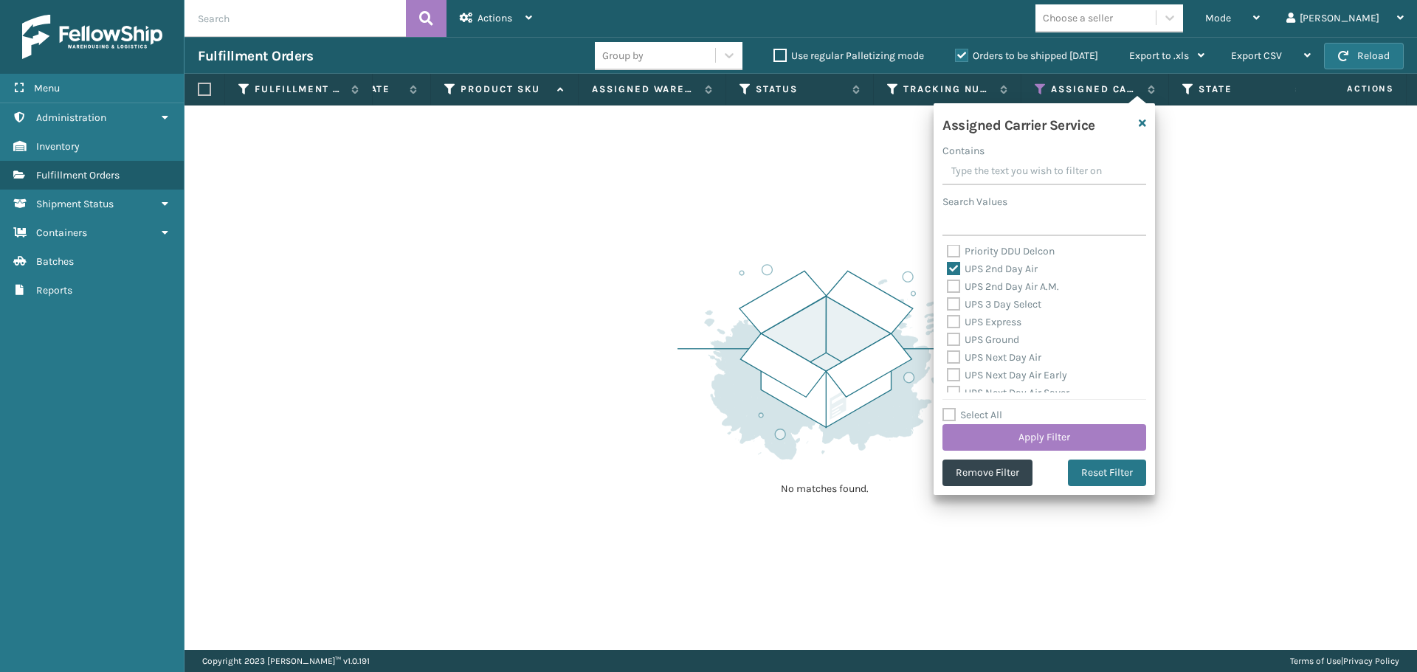
click at [956, 288] on label "UPS 2nd Day Air A.M." at bounding box center [1003, 286] width 112 height 13
click at [947, 288] on input "UPS 2nd Day Air A.M." at bounding box center [947, 283] width 1 height 10
checkbox input "true"
click at [956, 306] on label "UPS 3 Day Select" at bounding box center [994, 304] width 94 height 13
click at [947, 305] on input "UPS 3 Day Select" at bounding box center [947, 301] width 1 height 10
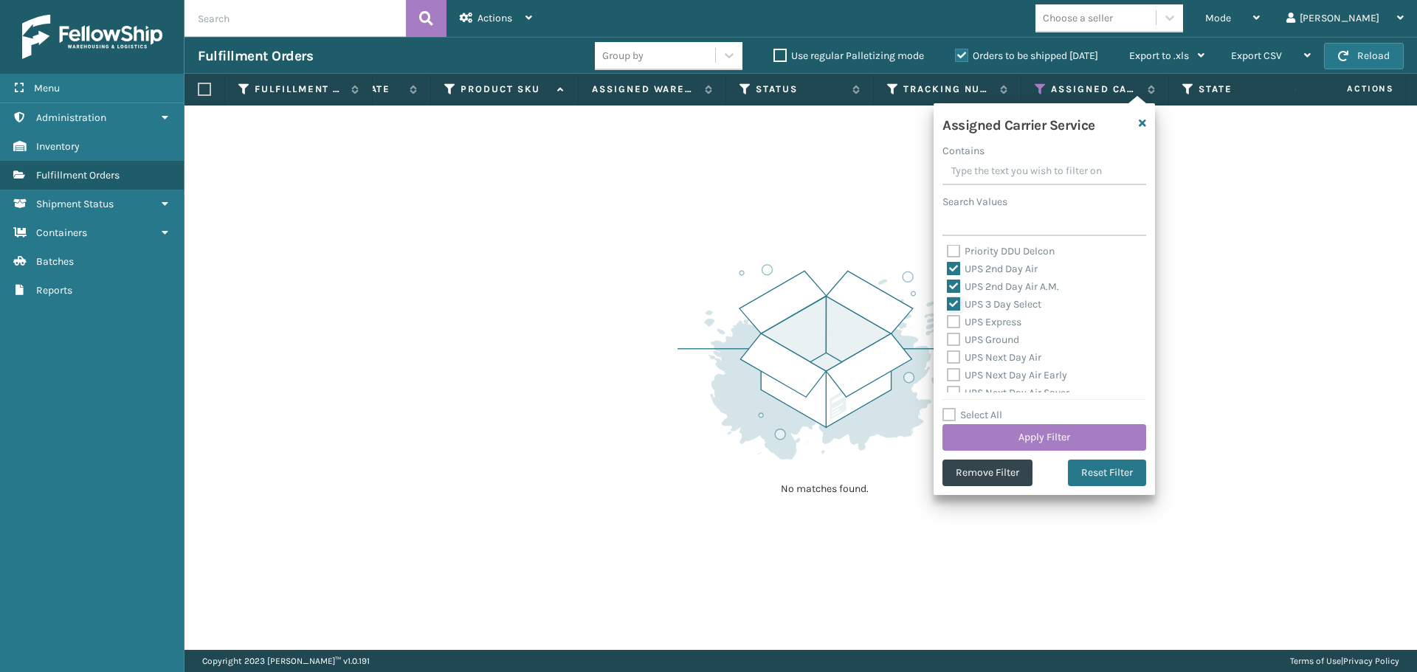
checkbox input "true"
click at [955, 323] on label "UPS Express" at bounding box center [984, 322] width 75 height 13
click at [947, 323] on input "UPS Express" at bounding box center [947, 319] width 1 height 10
checkbox input "true"
click at [978, 337] on label "UPS Ground" at bounding box center [983, 339] width 72 height 13
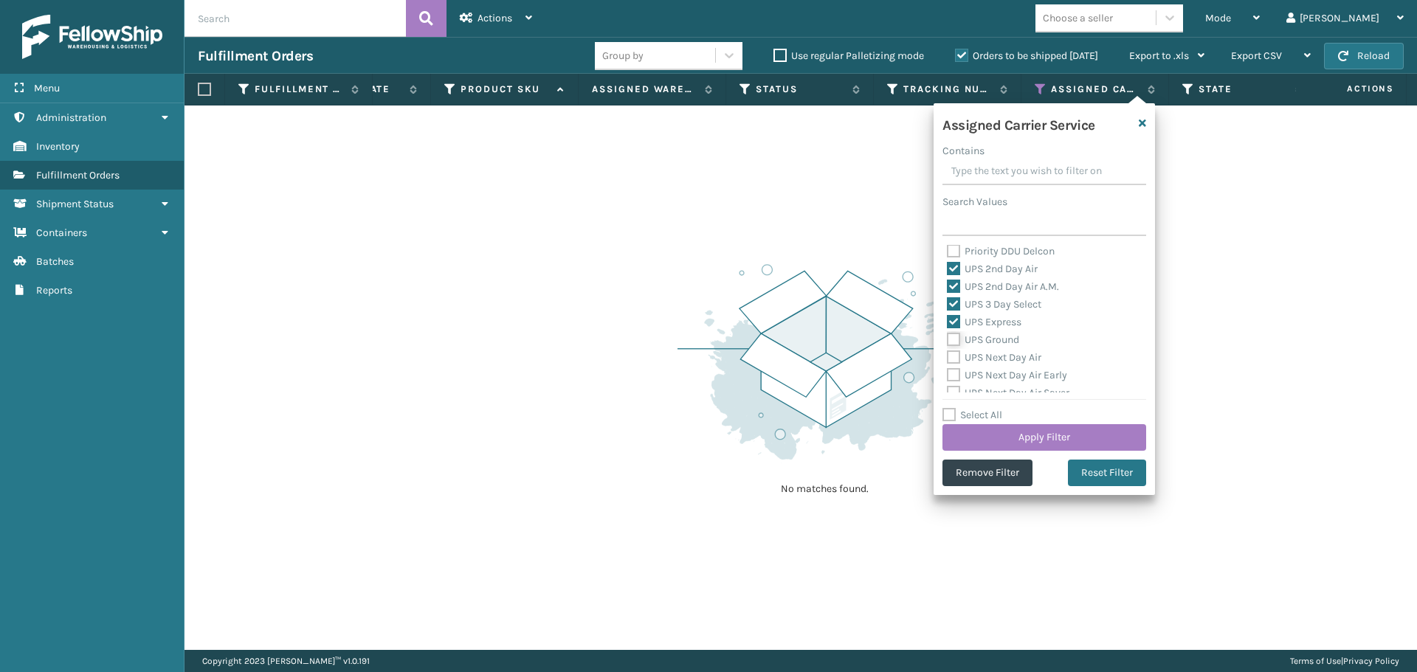
click at [947, 337] on input "UPS Ground" at bounding box center [947, 336] width 1 height 10
checkbox input "true"
click at [983, 356] on label "UPS Next Day Air" at bounding box center [994, 357] width 94 height 13
click at [947, 356] on input "UPS Next Day Air" at bounding box center [947, 354] width 1 height 10
checkbox input "true"
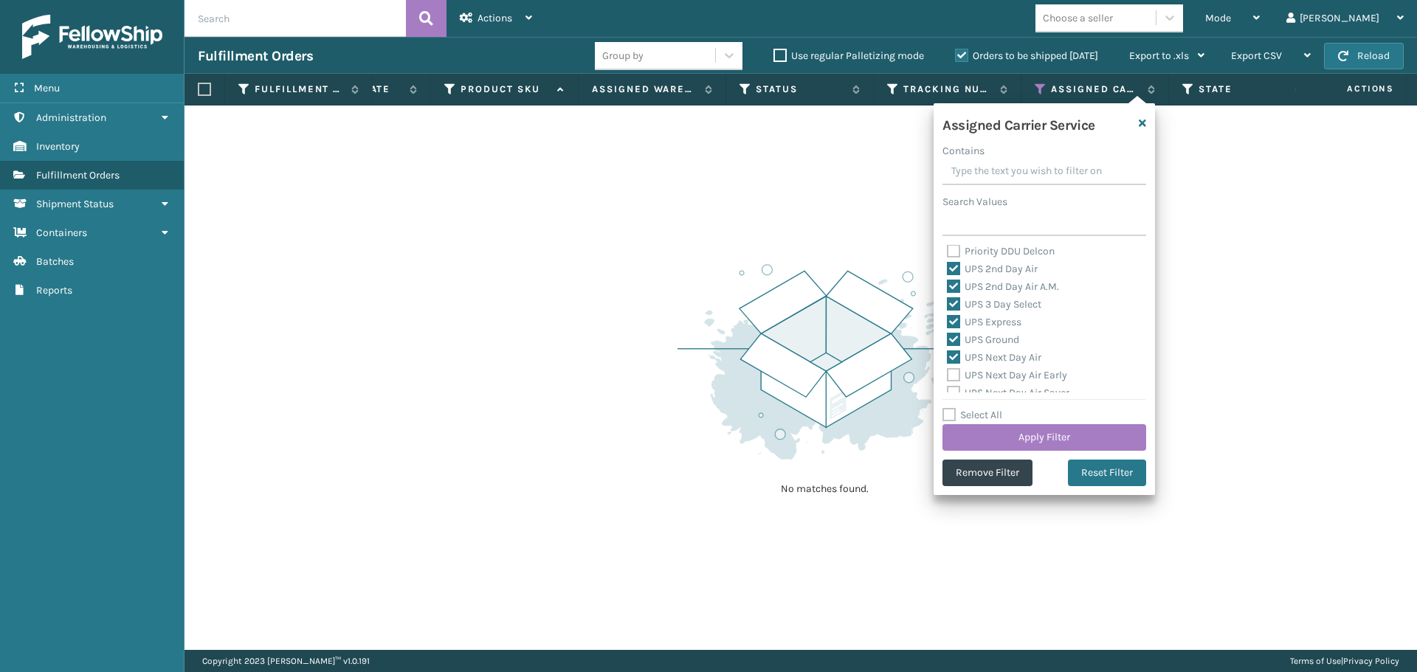
click at [1000, 372] on label "UPS Next Day Air Early" at bounding box center [1007, 375] width 120 height 13
click at [947, 372] on input "UPS Next Day Air Early" at bounding box center [947, 372] width 1 height 10
checkbox input "true"
click at [1054, 346] on label "UPS Next Day Air Saver" at bounding box center [1008, 348] width 122 height 13
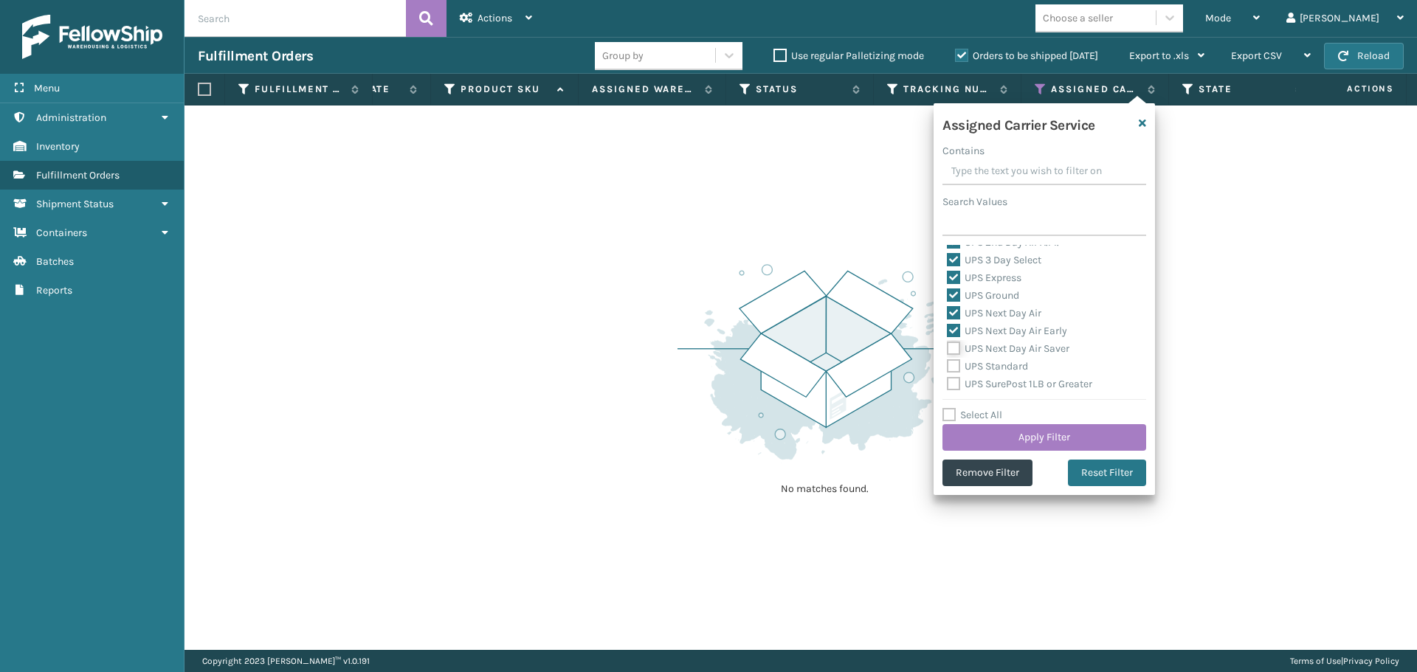
click at [947, 346] on input "UPS Next Day Air Saver" at bounding box center [947, 345] width 1 height 10
checkbox input "true"
click at [985, 364] on label "UPS Standard" at bounding box center [987, 366] width 81 height 13
click at [947, 364] on input "UPS Standard" at bounding box center [947, 363] width 1 height 10
checkbox input "true"
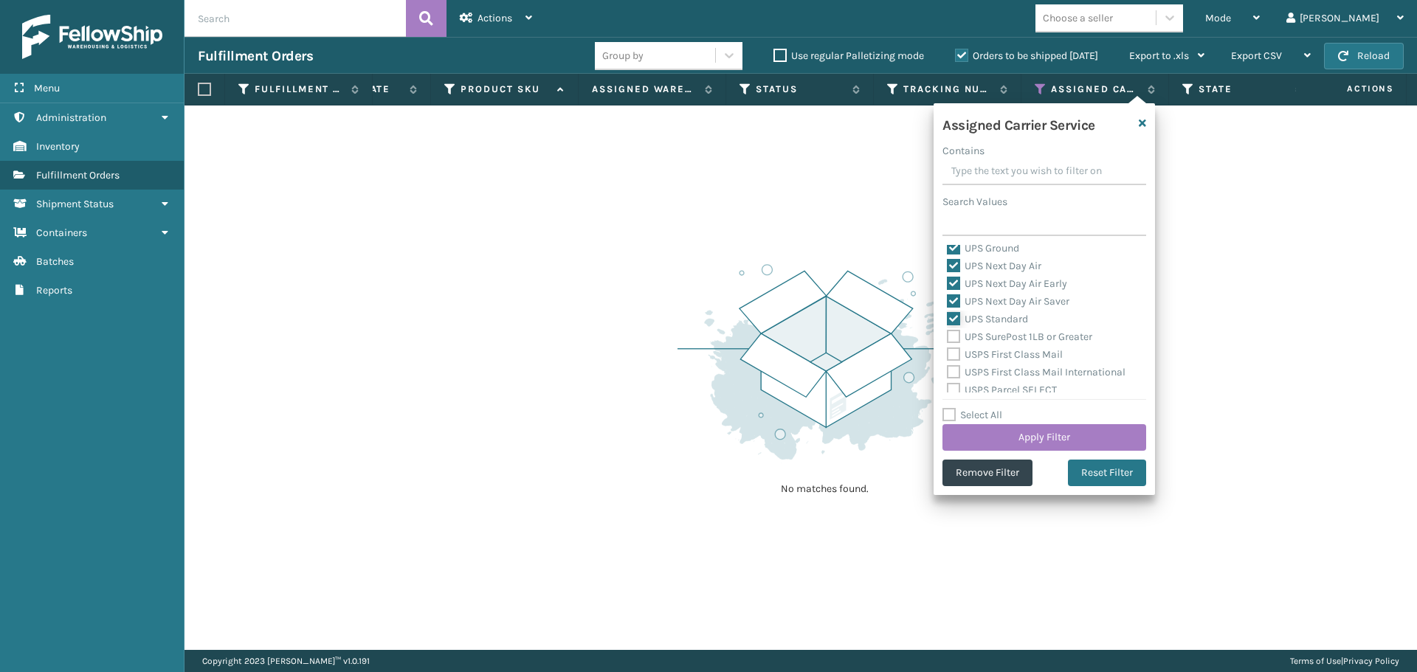
scroll to position [362, 0]
click at [1026, 330] on label "UPS SurePost 1LB or Greater" at bounding box center [1019, 334] width 145 height 13
click at [947, 330] on input "UPS SurePost 1LB or Greater" at bounding box center [947, 330] width 1 height 10
checkbox input "true"
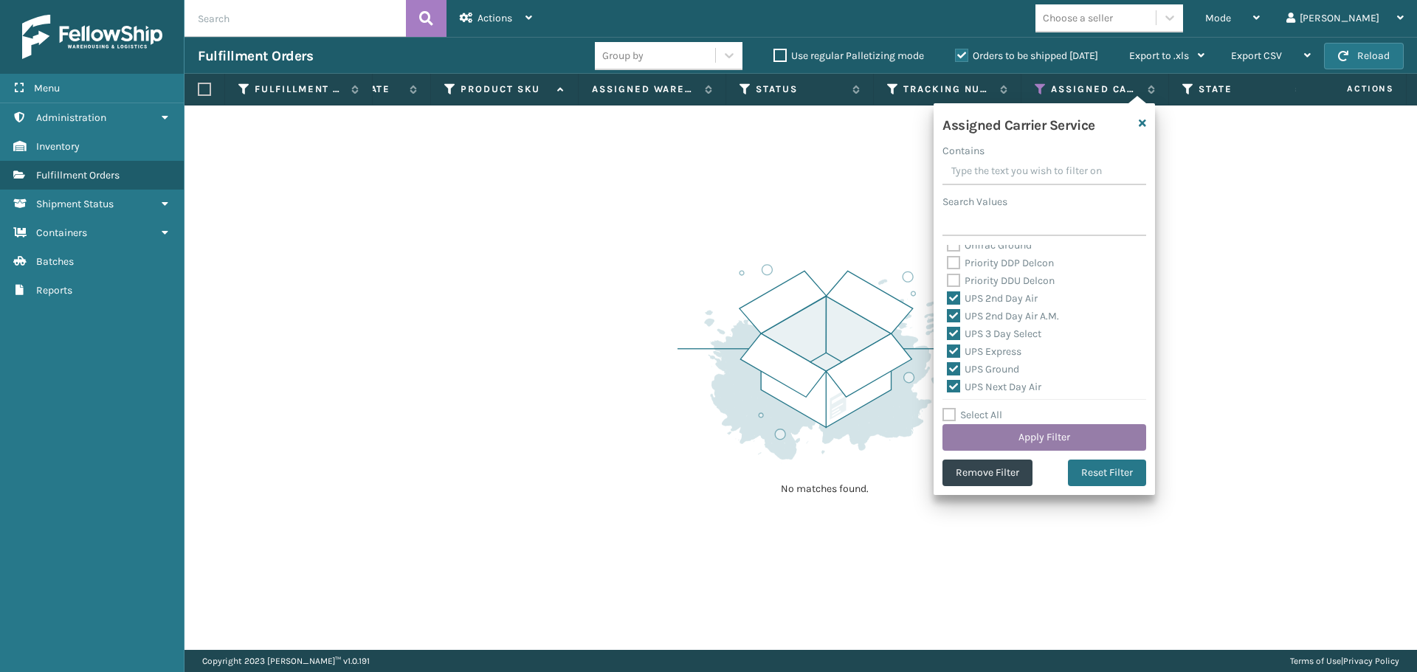
click at [1093, 433] on button "Apply Filter" at bounding box center [1044, 437] width 204 height 27
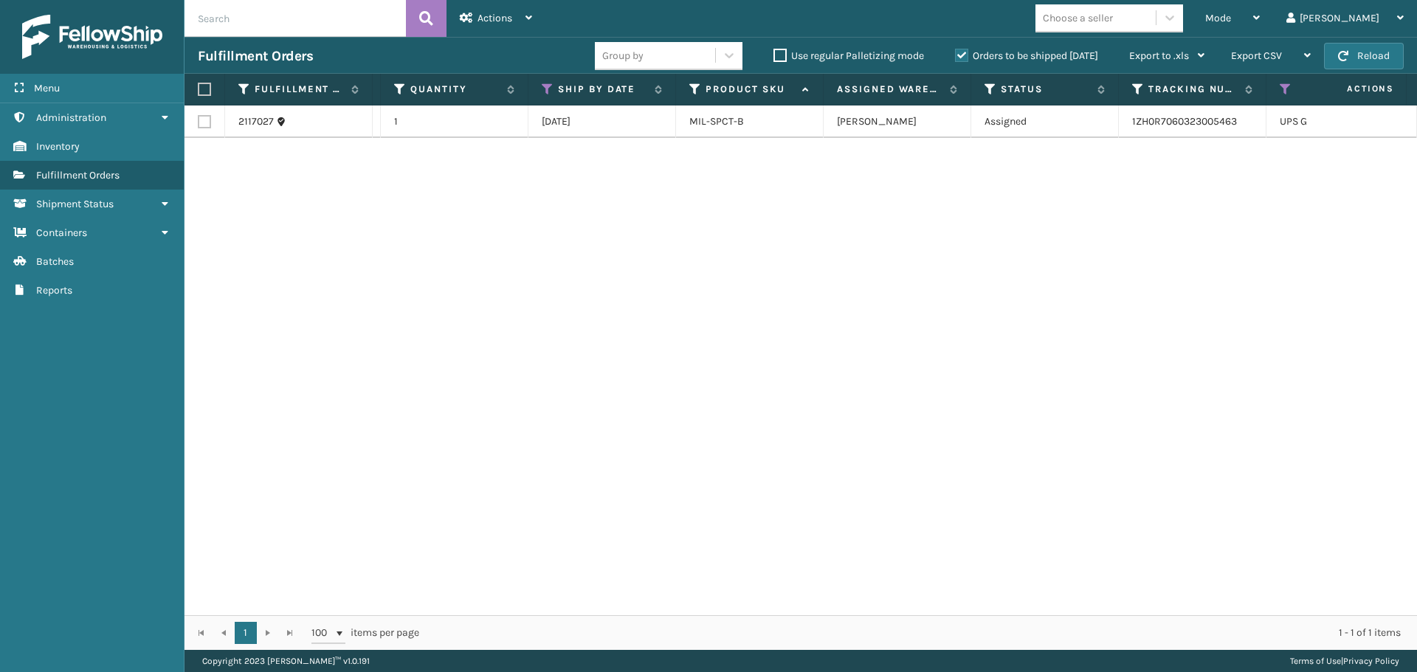
scroll to position [0, 165]
click at [206, 89] on label at bounding box center [202, 89] width 9 height 13
click at [198, 89] on input "checkbox" at bounding box center [198, 90] width 1 height 10
checkbox input "true"
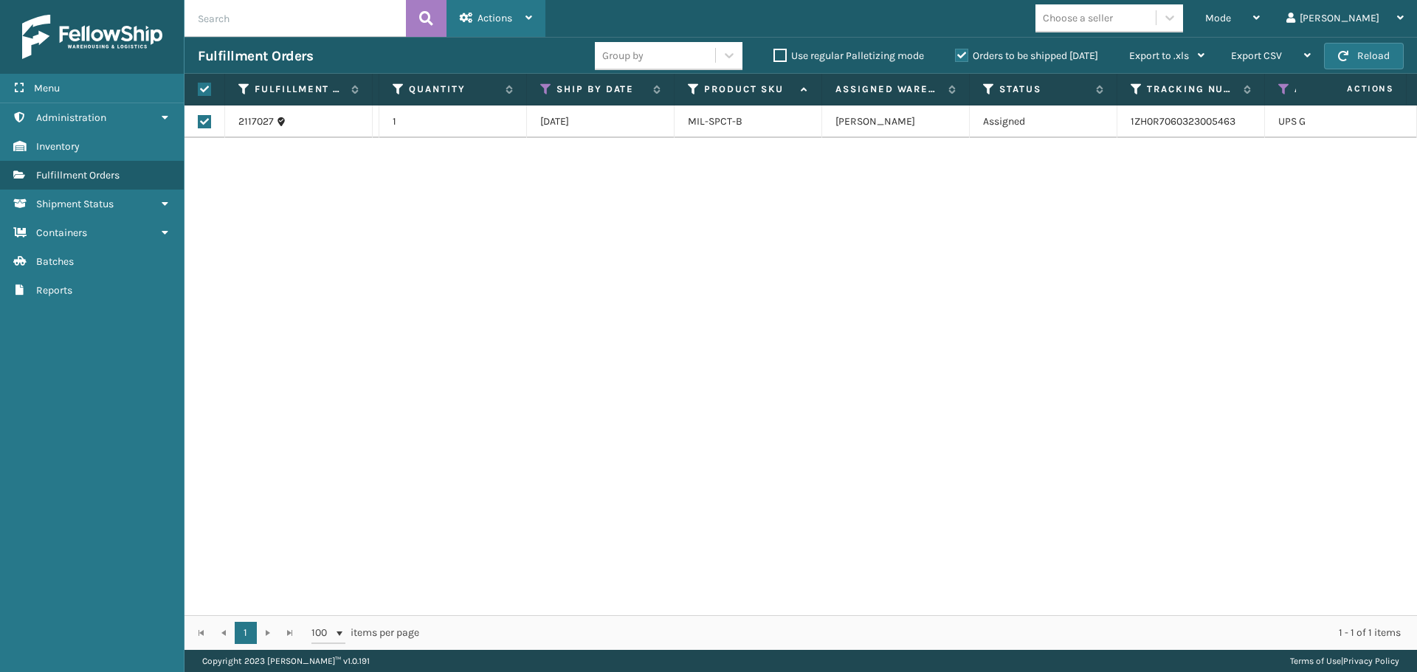
click at [503, 8] on div "Actions" at bounding box center [496, 18] width 72 height 37
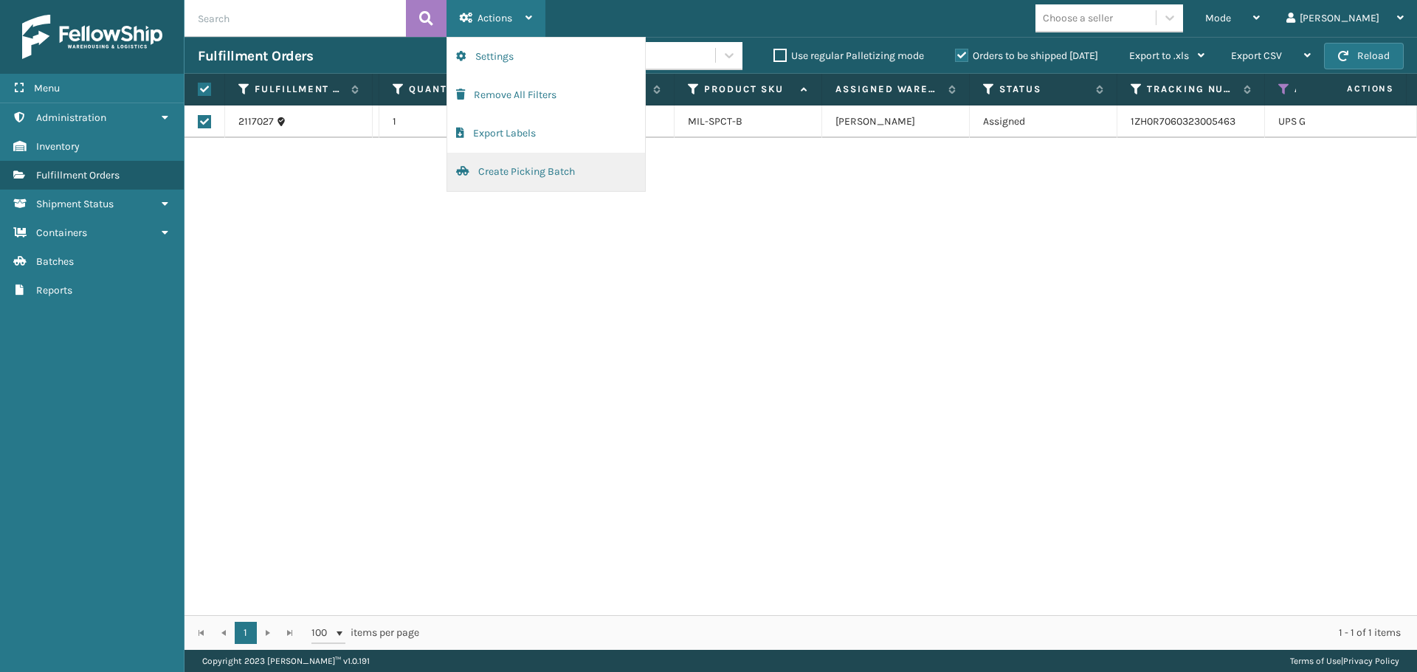
click at [583, 179] on button "Create Picking Batch" at bounding box center [546, 172] width 198 height 38
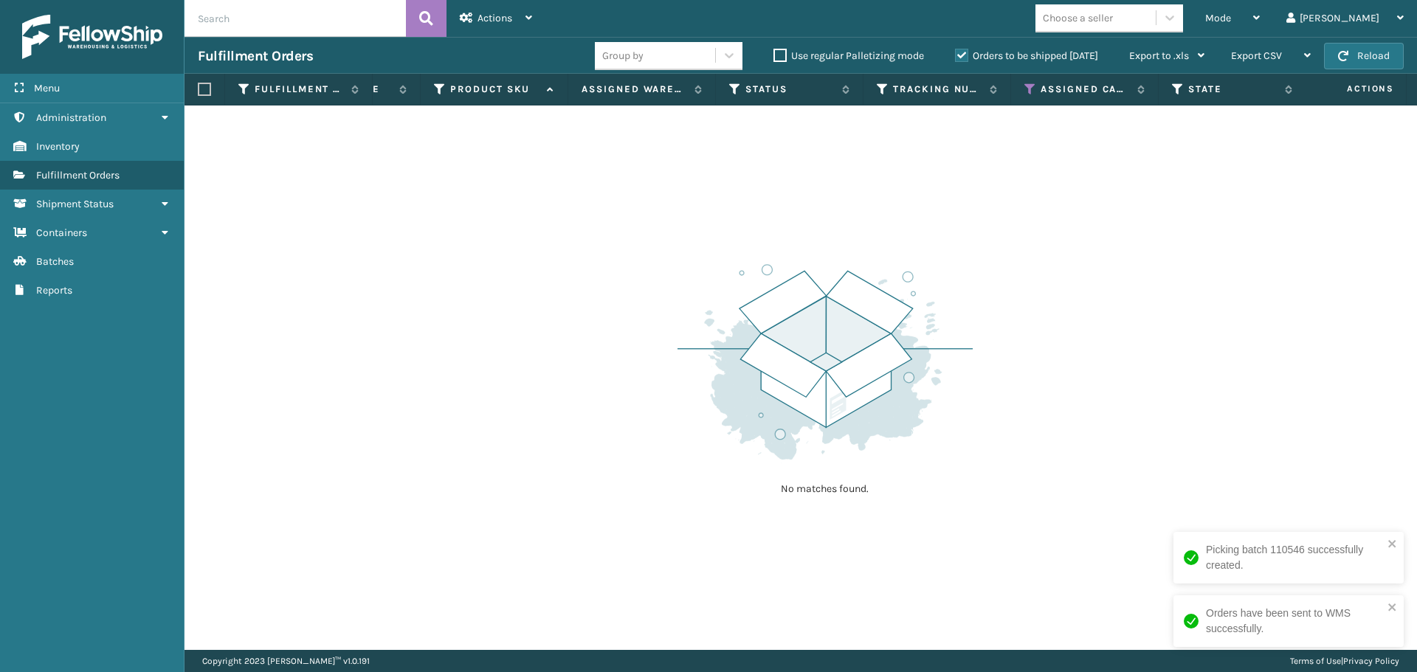
scroll to position [0, 419]
click at [1031, 87] on icon at bounding box center [1029, 89] width 12 height 13
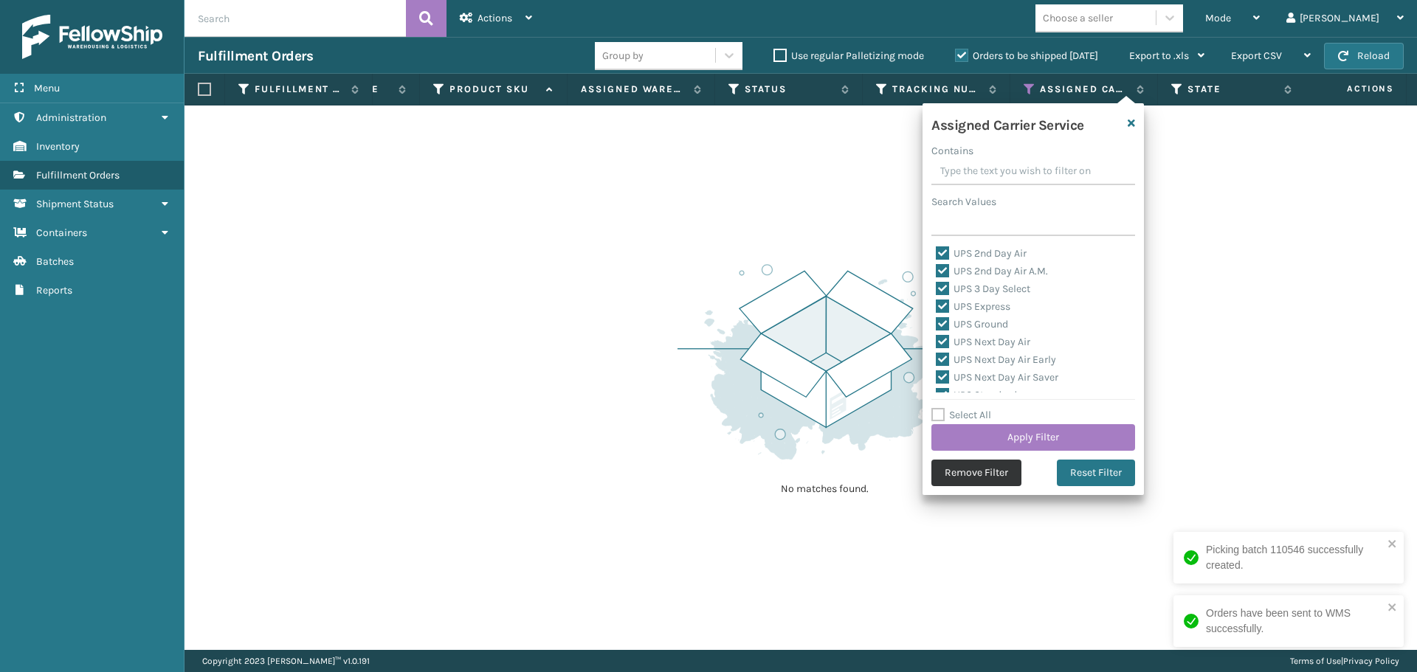
click at [994, 473] on button "Remove Filter" at bounding box center [976, 473] width 90 height 27
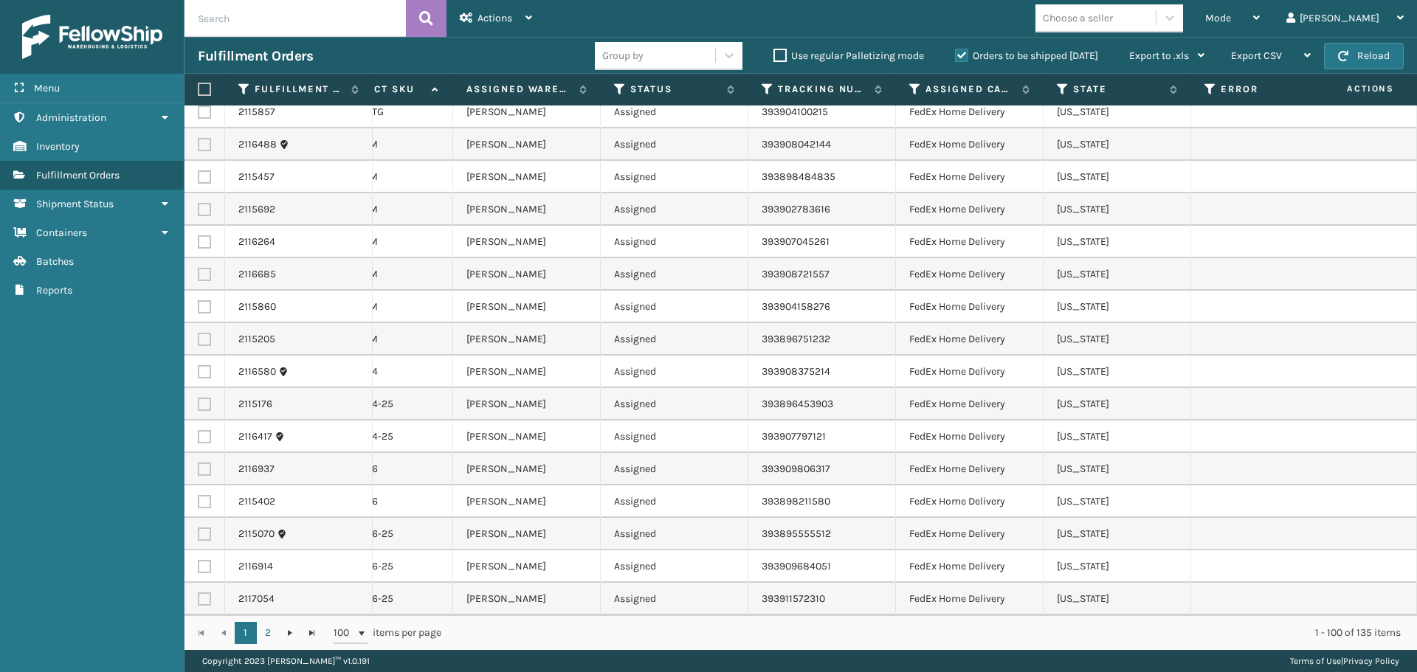
scroll to position [0, 0]
click at [260, 631] on link "2" at bounding box center [268, 633] width 22 height 22
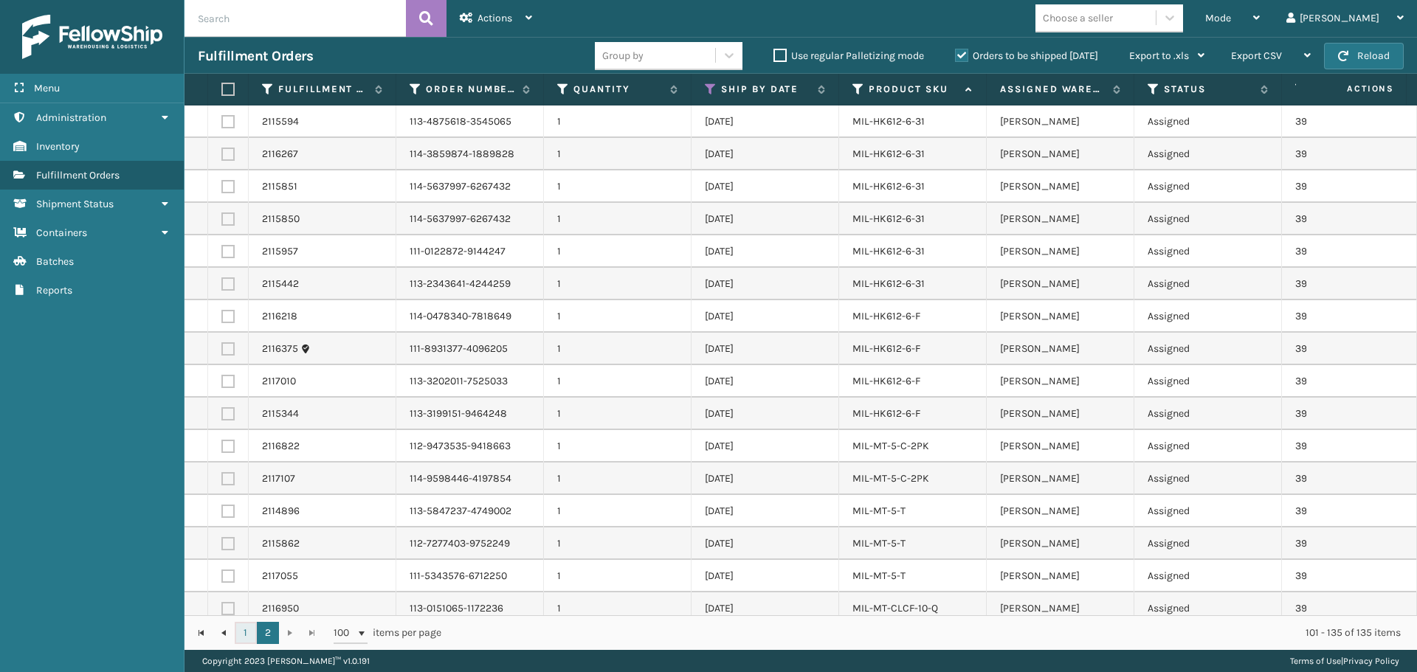
click at [249, 638] on link "1" at bounding box center [246, 633] width 22 height 22
click at [228, 91] on label at bounding box center [225, 89] width 9 height 13
click at [222, 91] on input "checkbox" at bounding box center [221, 90] width 1 height 10
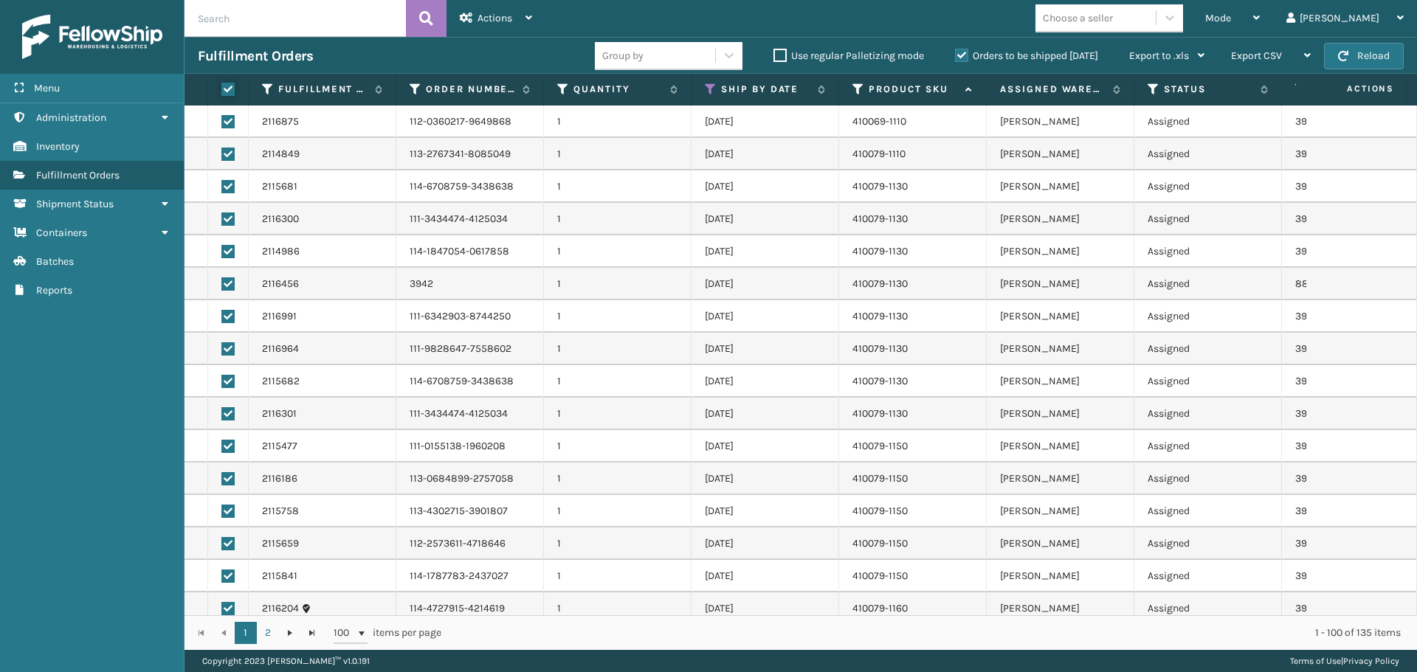
checkbox input "true"
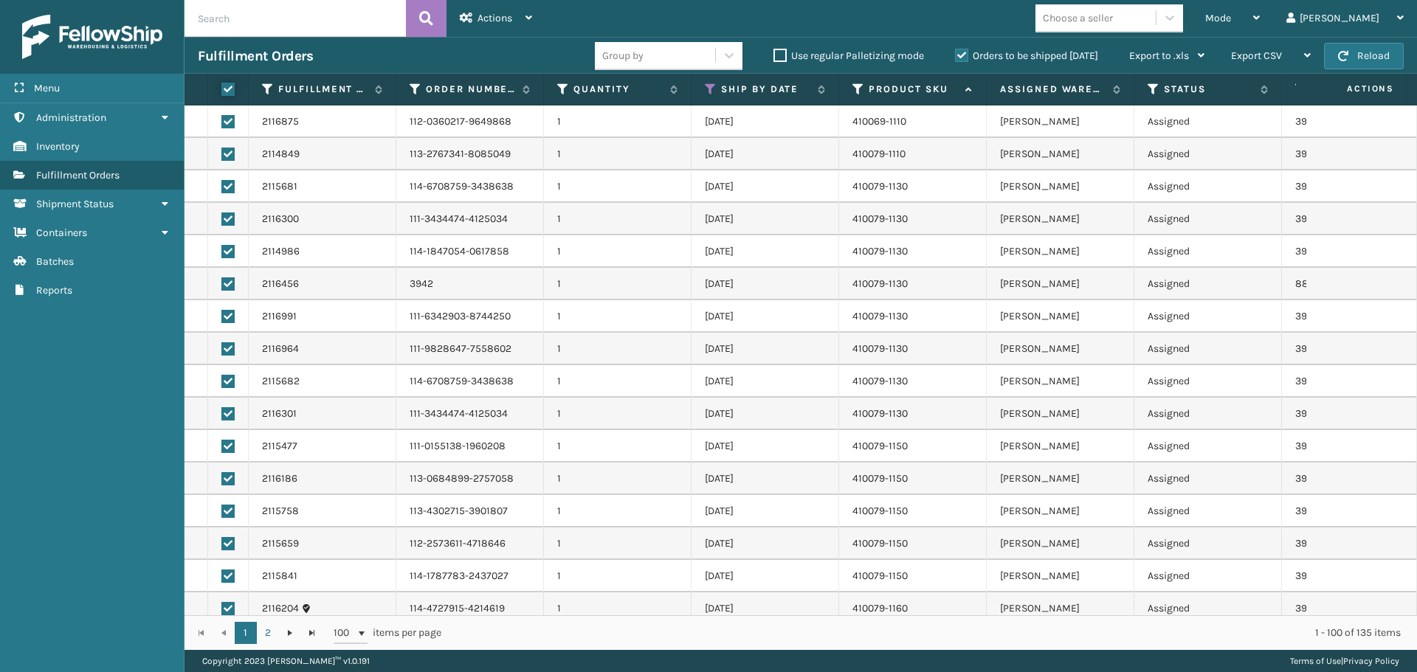
checkbox input "true"
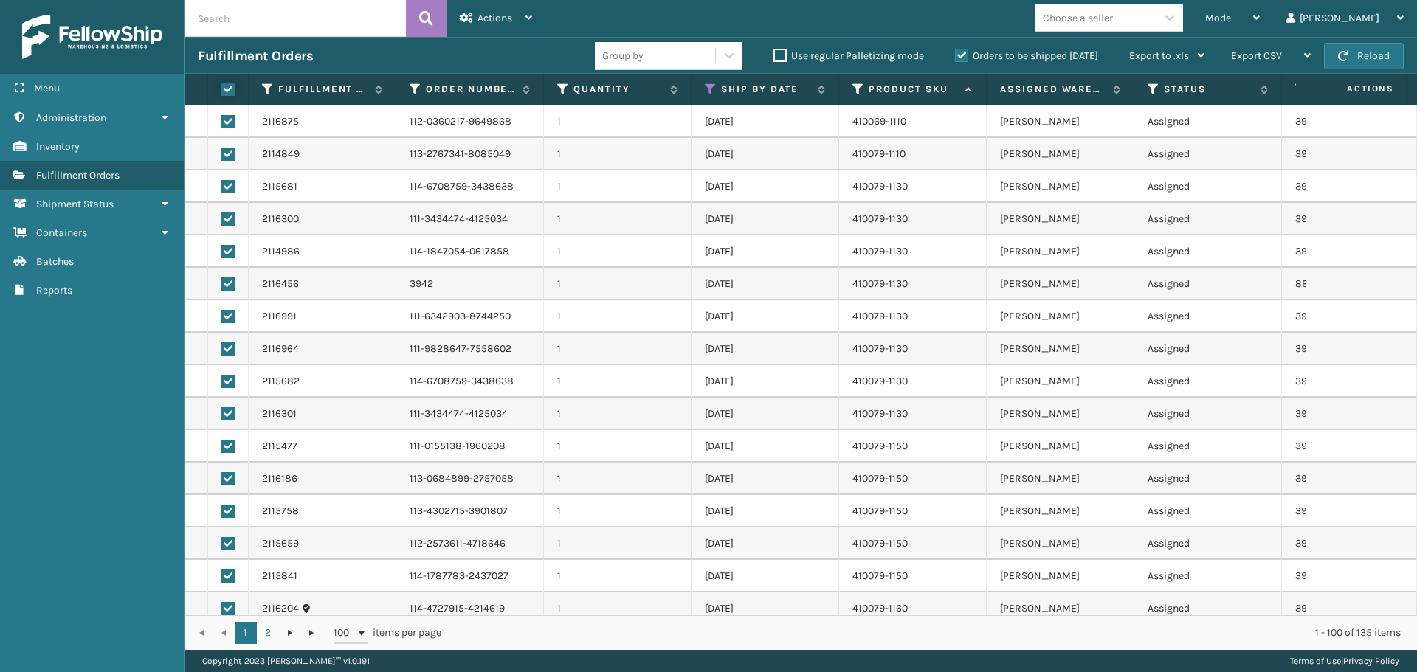
checkbox input "true"
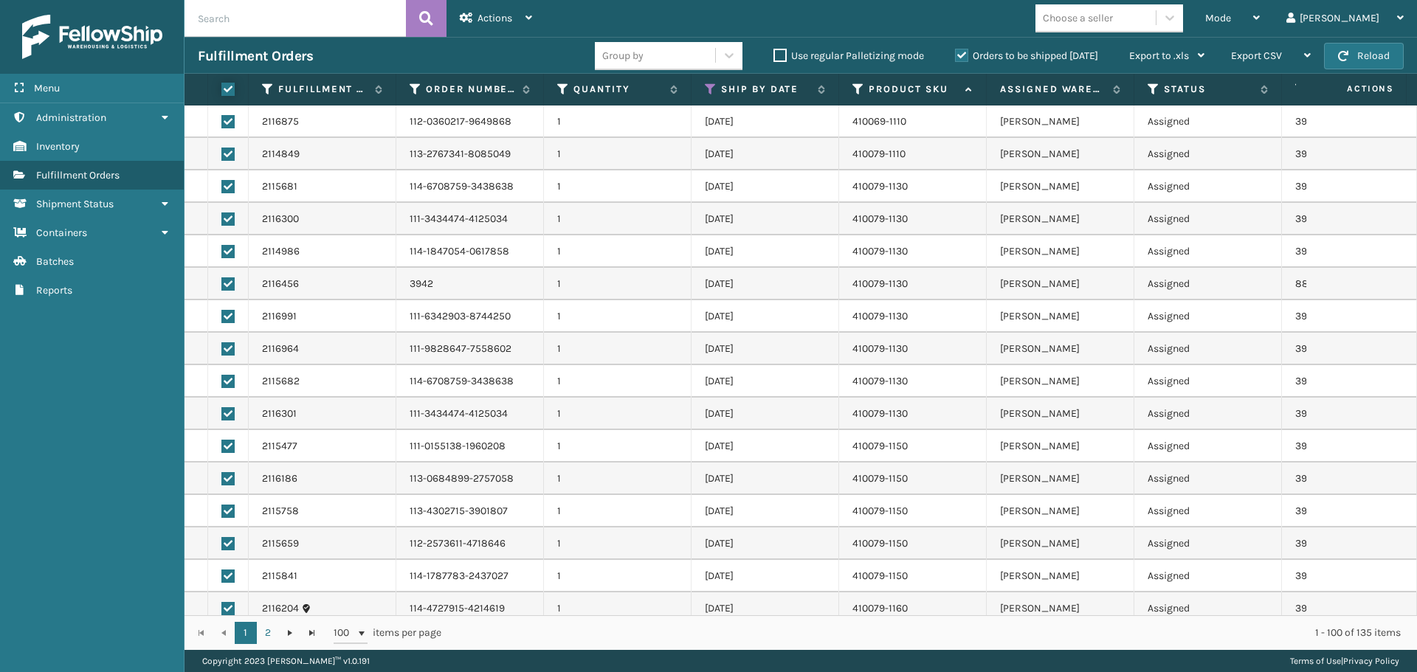
checkbox input "true"
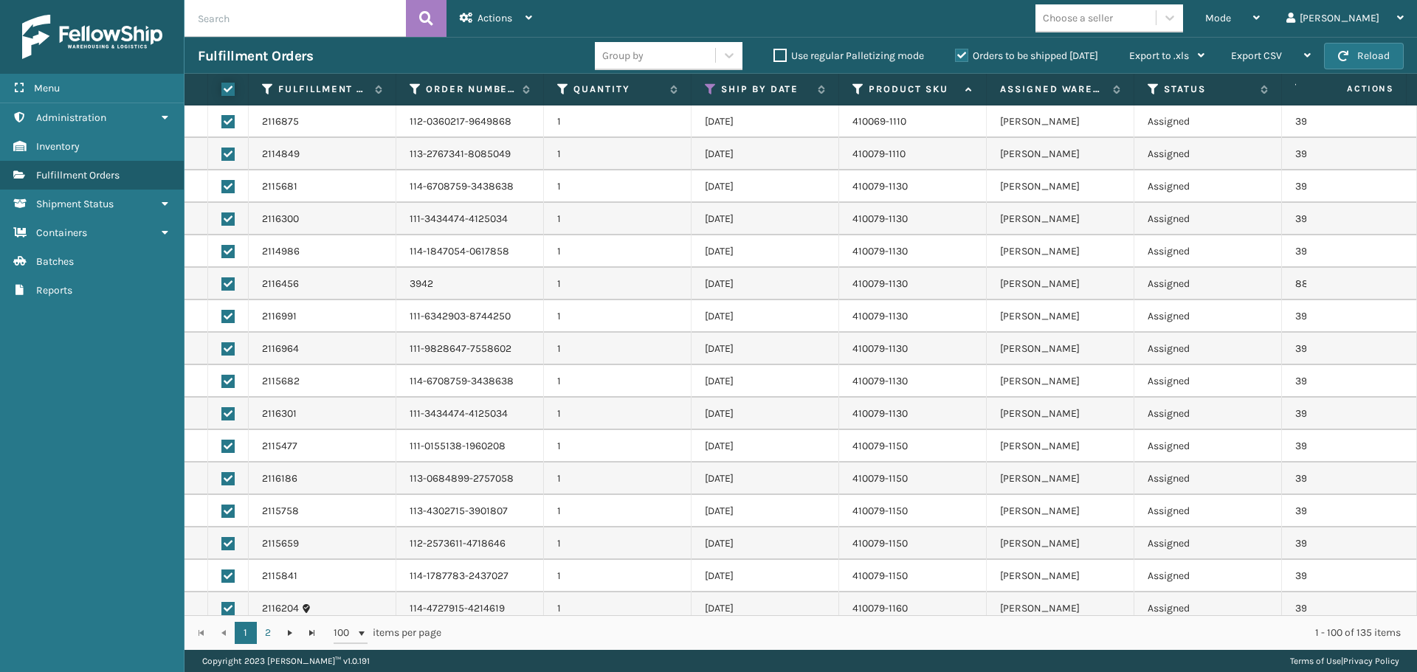
checkbox input "true"
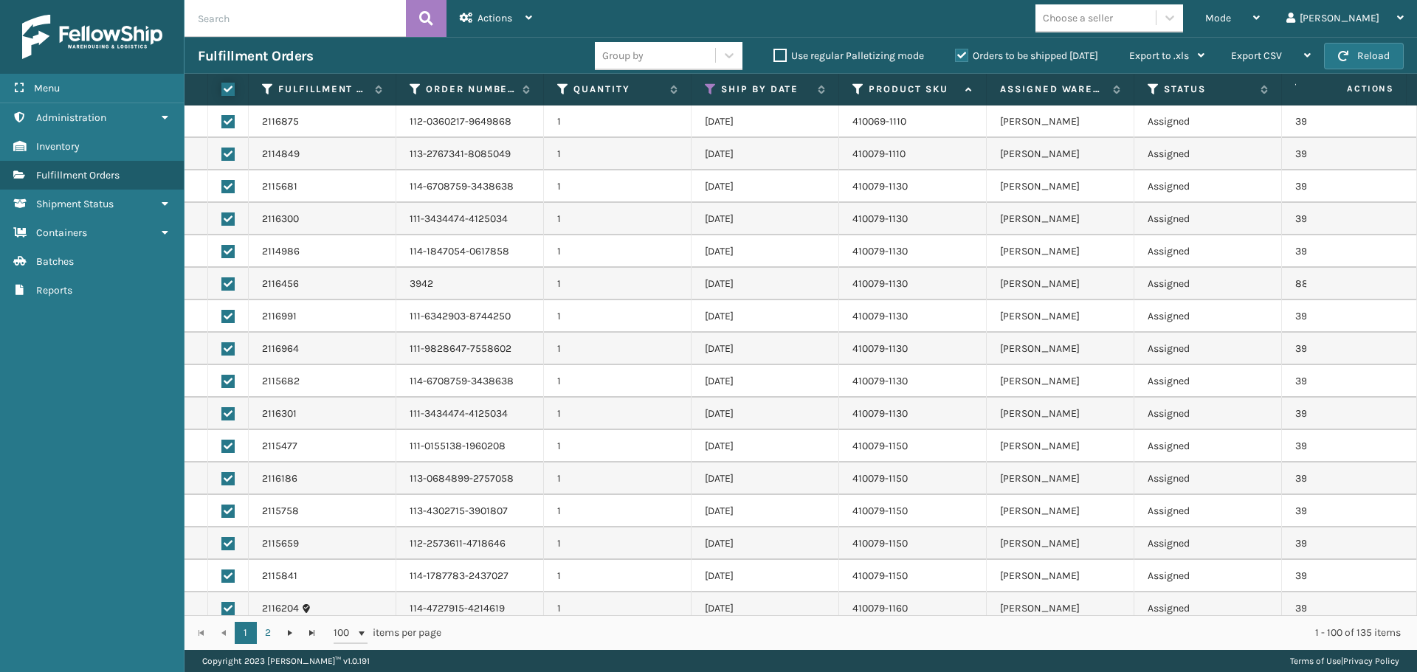
checkbox input "true"
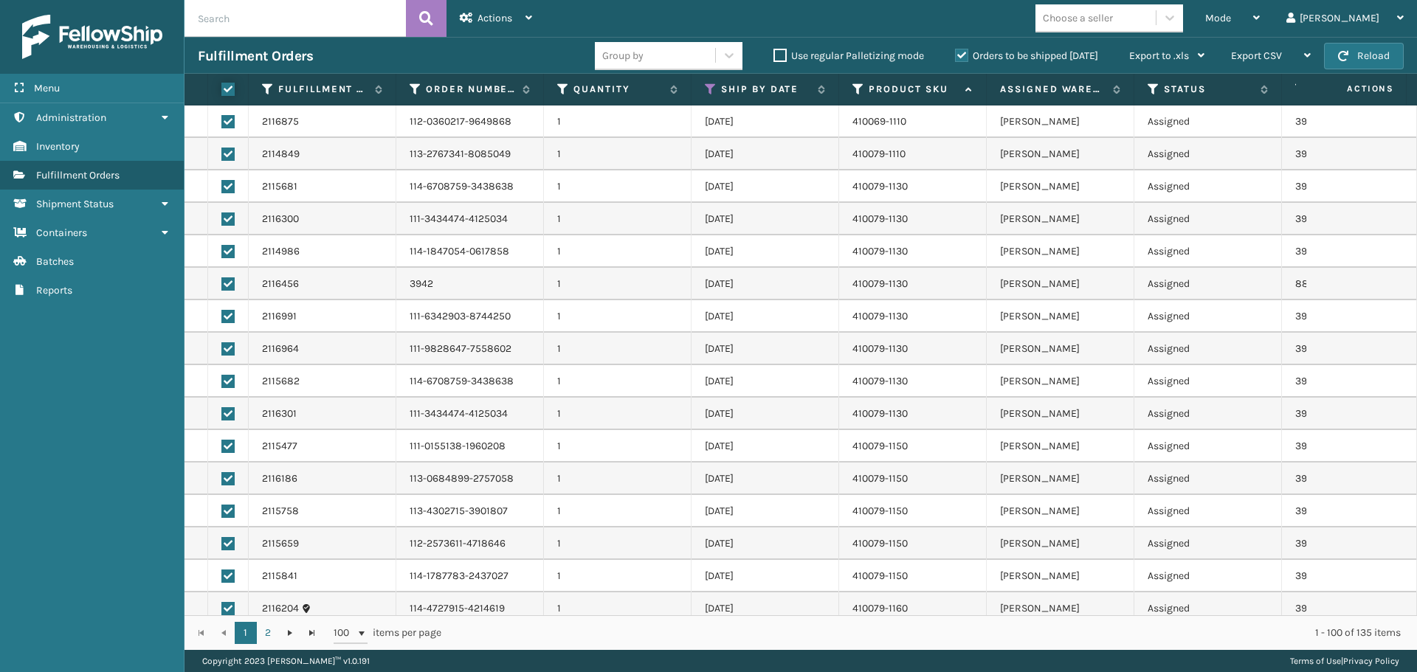
checkbox input "true"
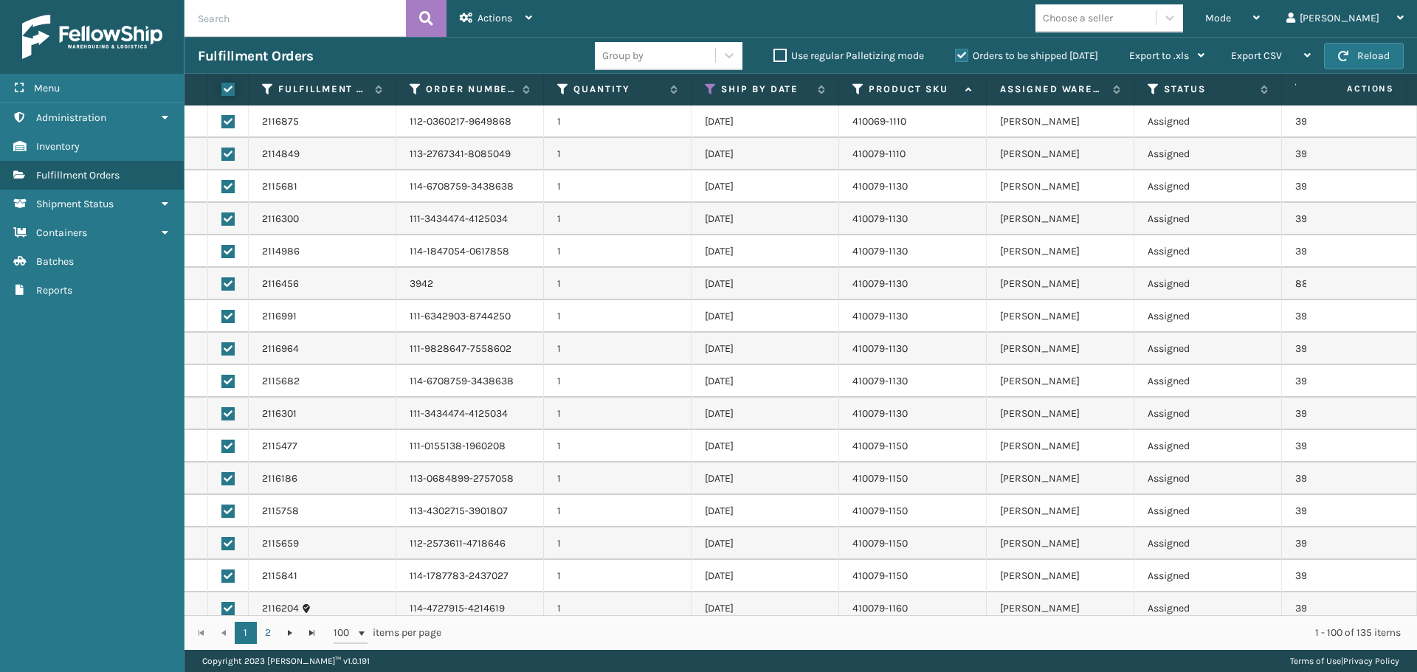
checkbox input "true"
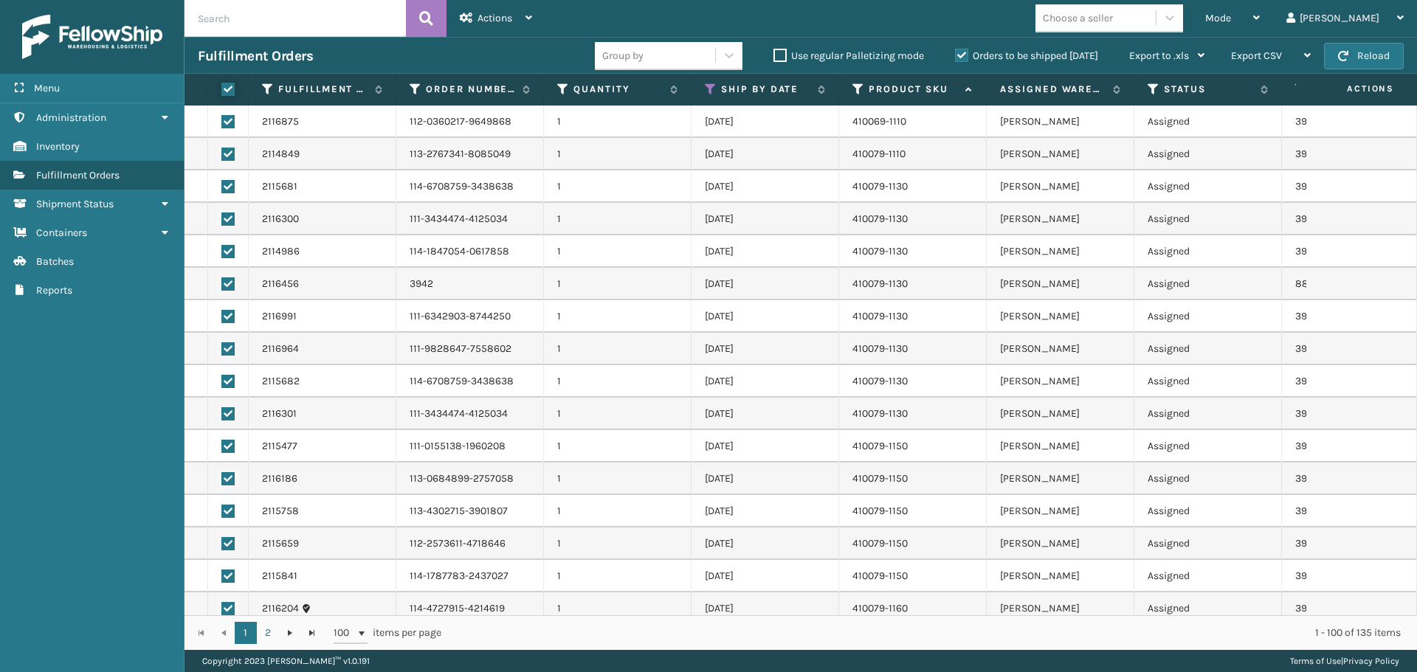
checkbox input "true"
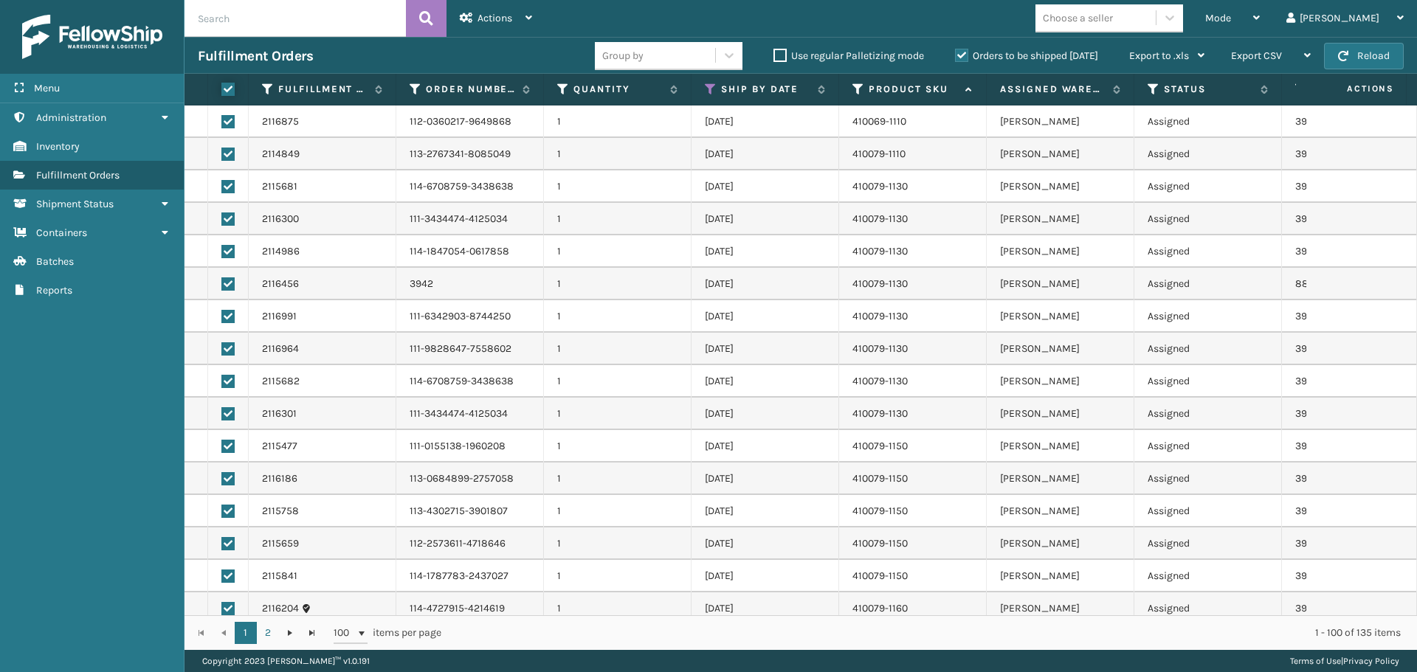
checkbox input "true"
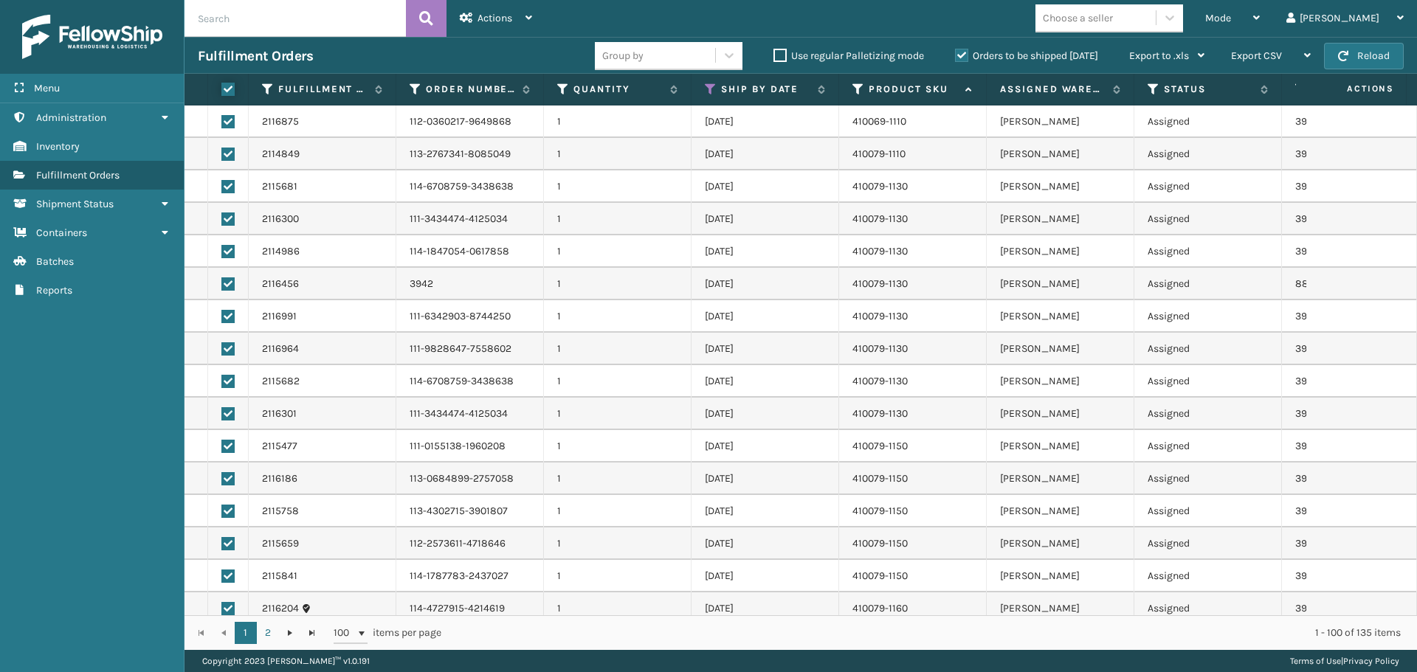
checkbox input "true"
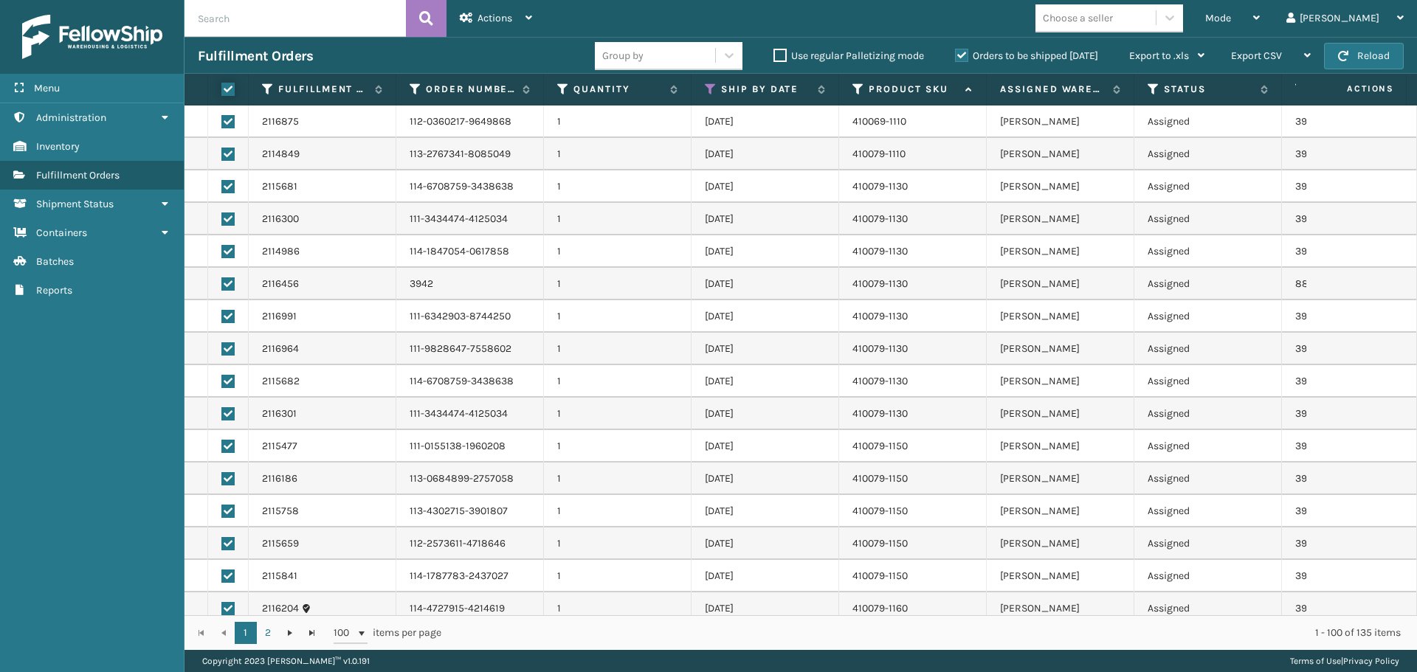
checkbox input "true"
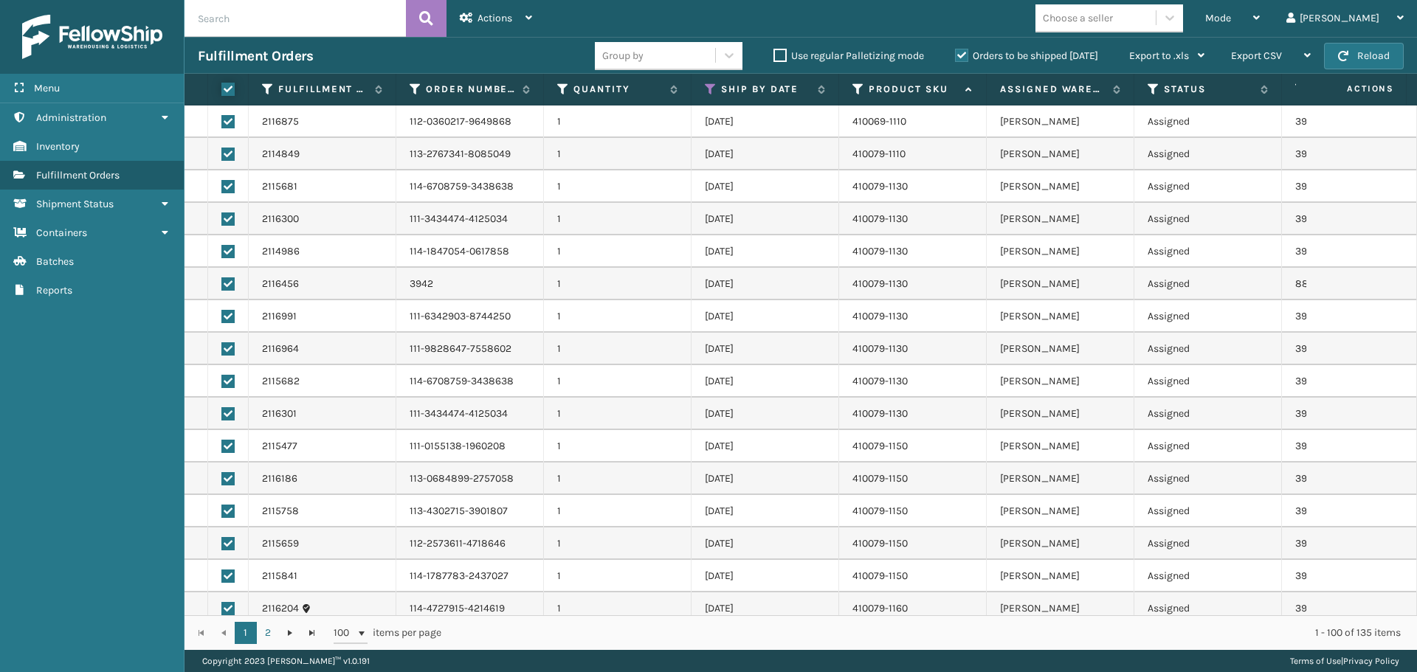
checkbox input "true"
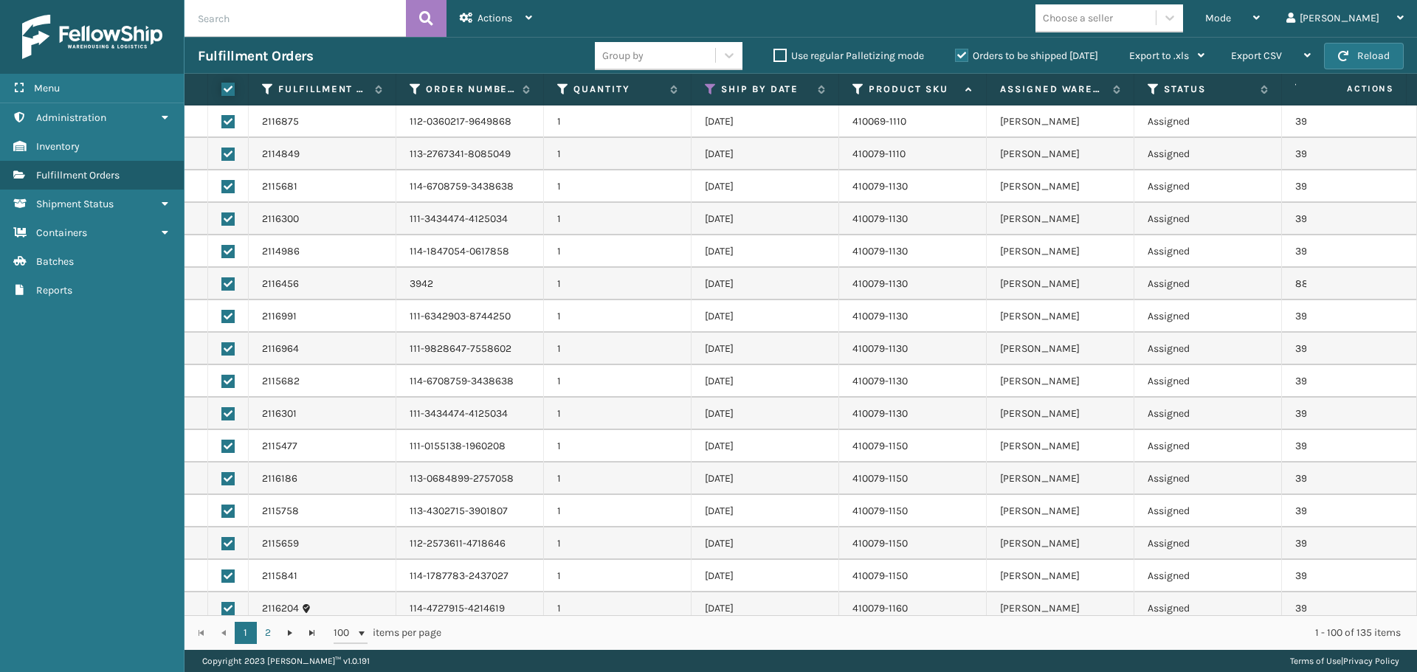
checkbox input "true"
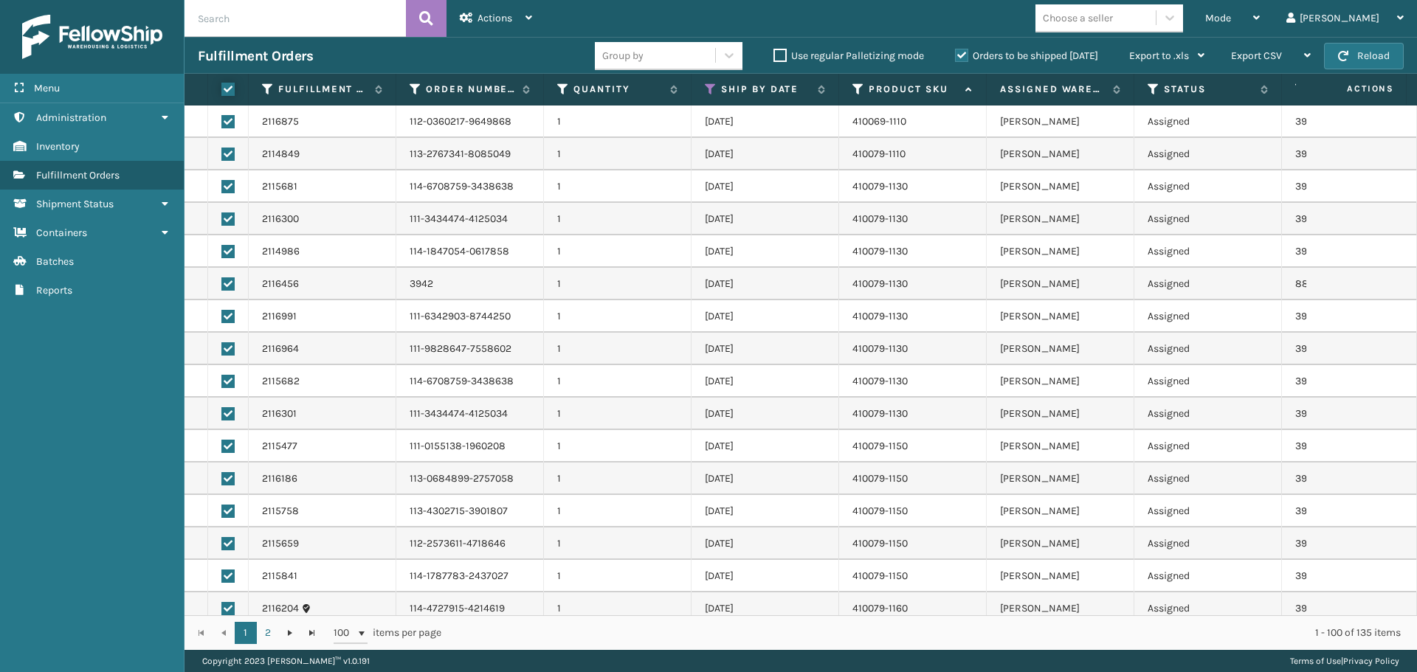
checkbox input "true"
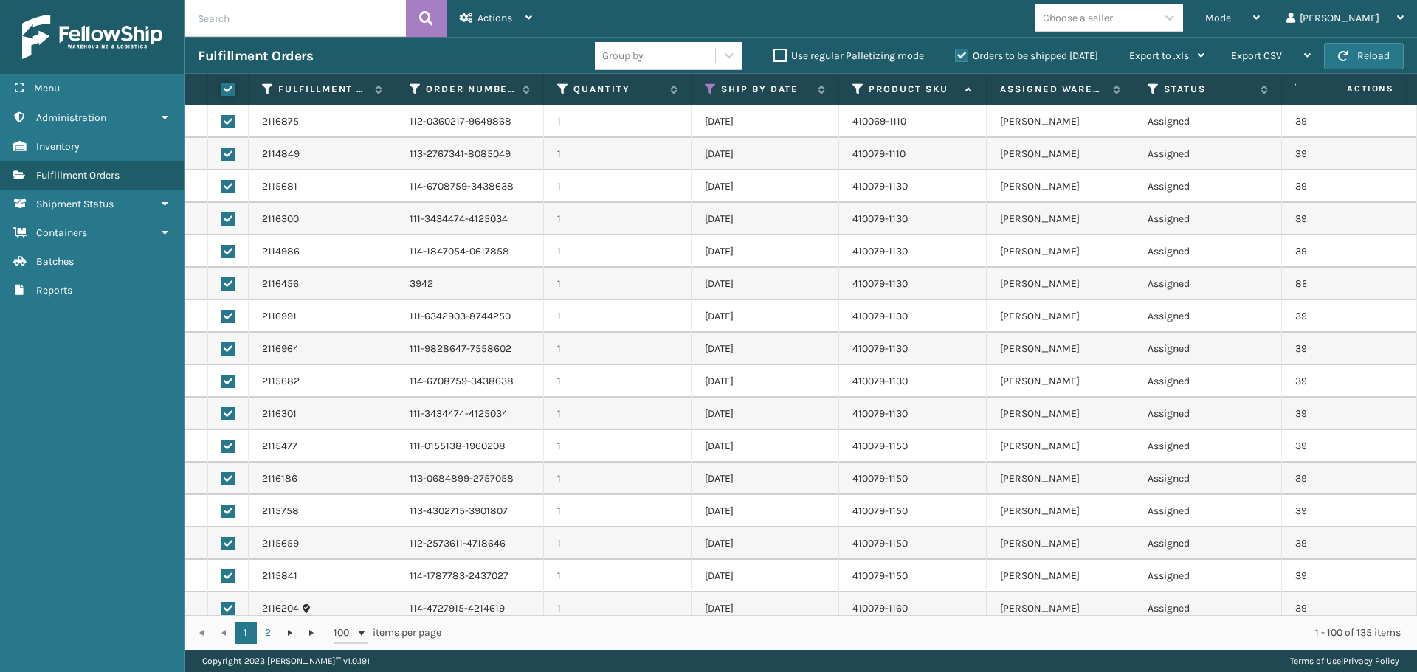
checkbox input "true"
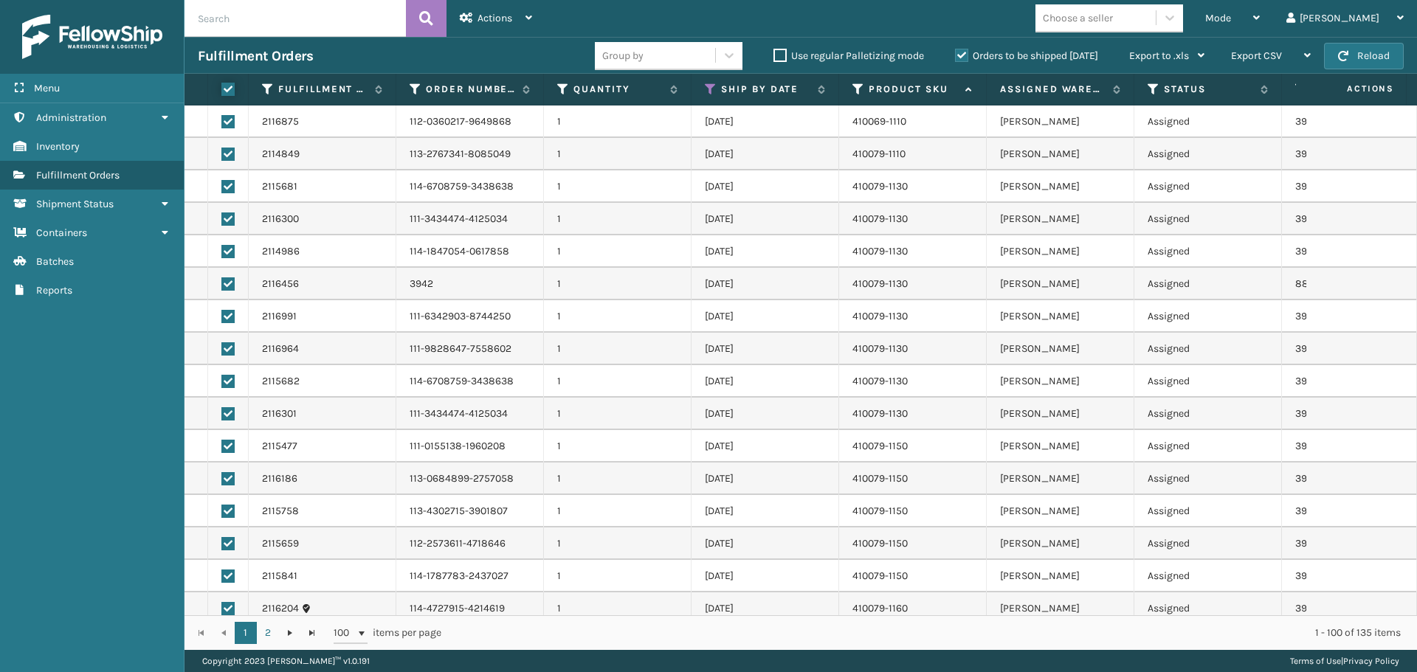
checkbox input "true"
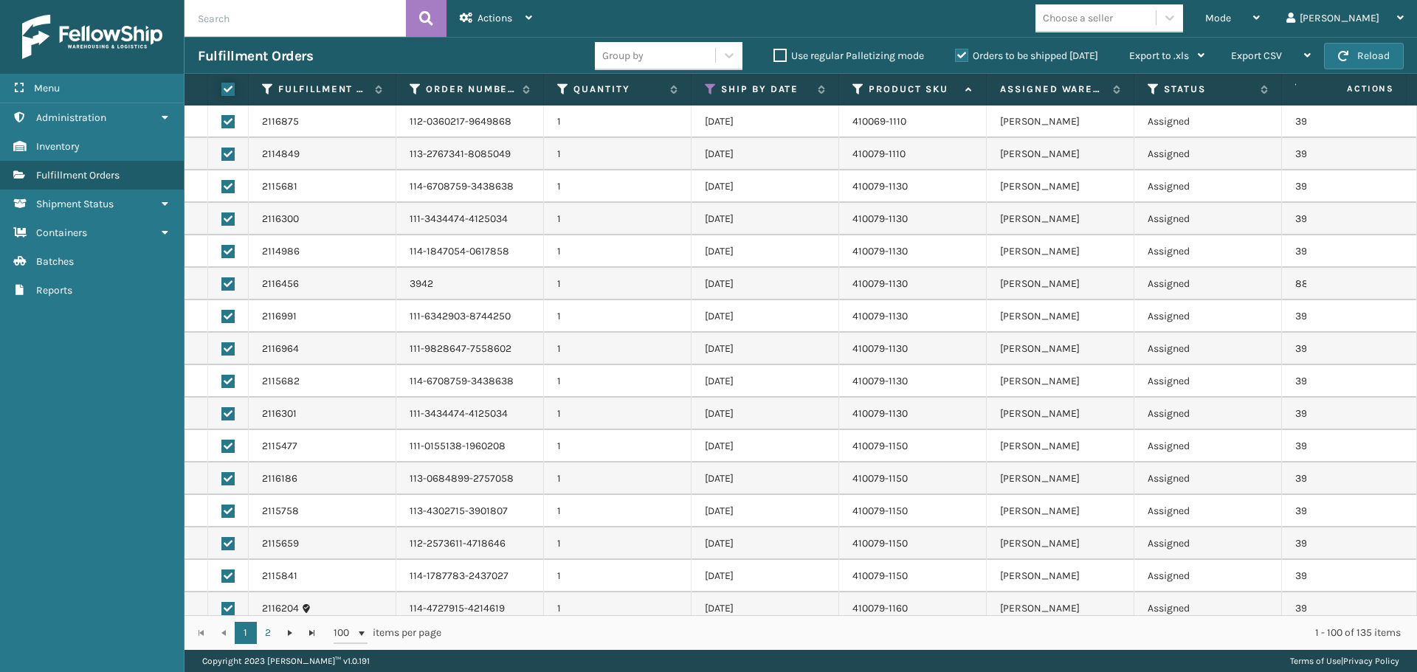
checkbox input "true"
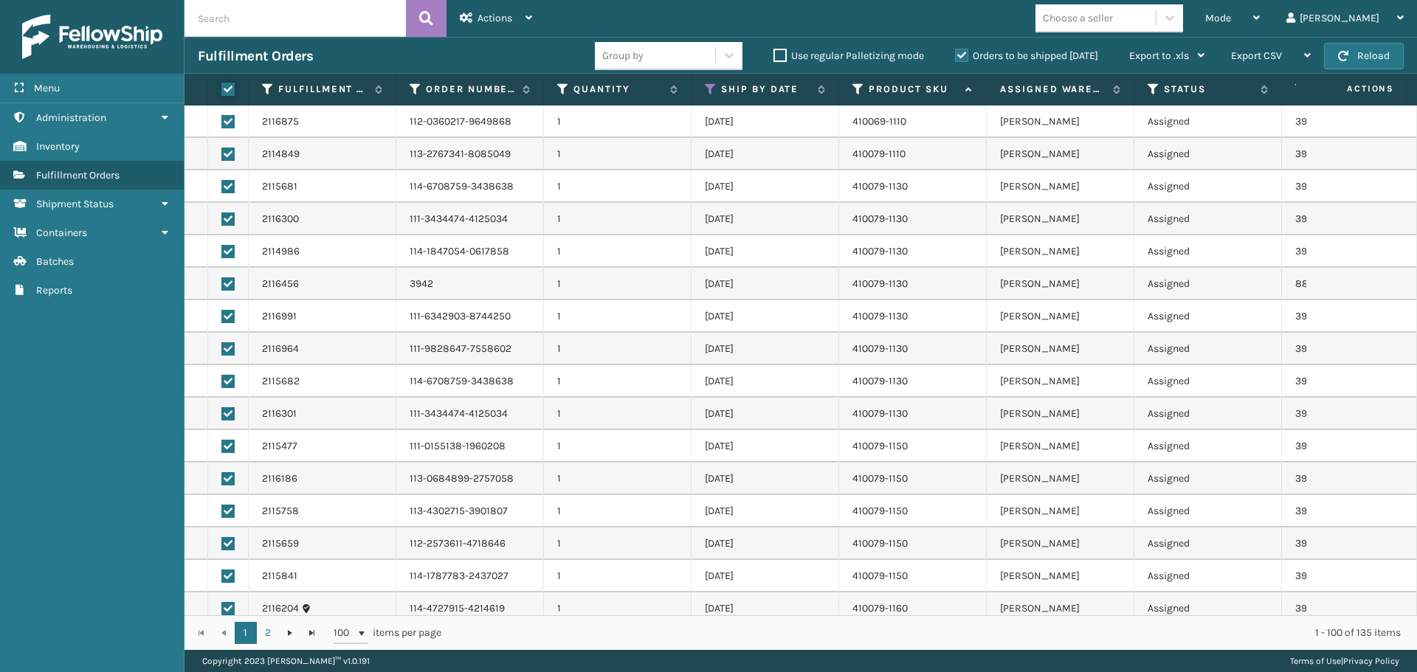
checkbox input "true"
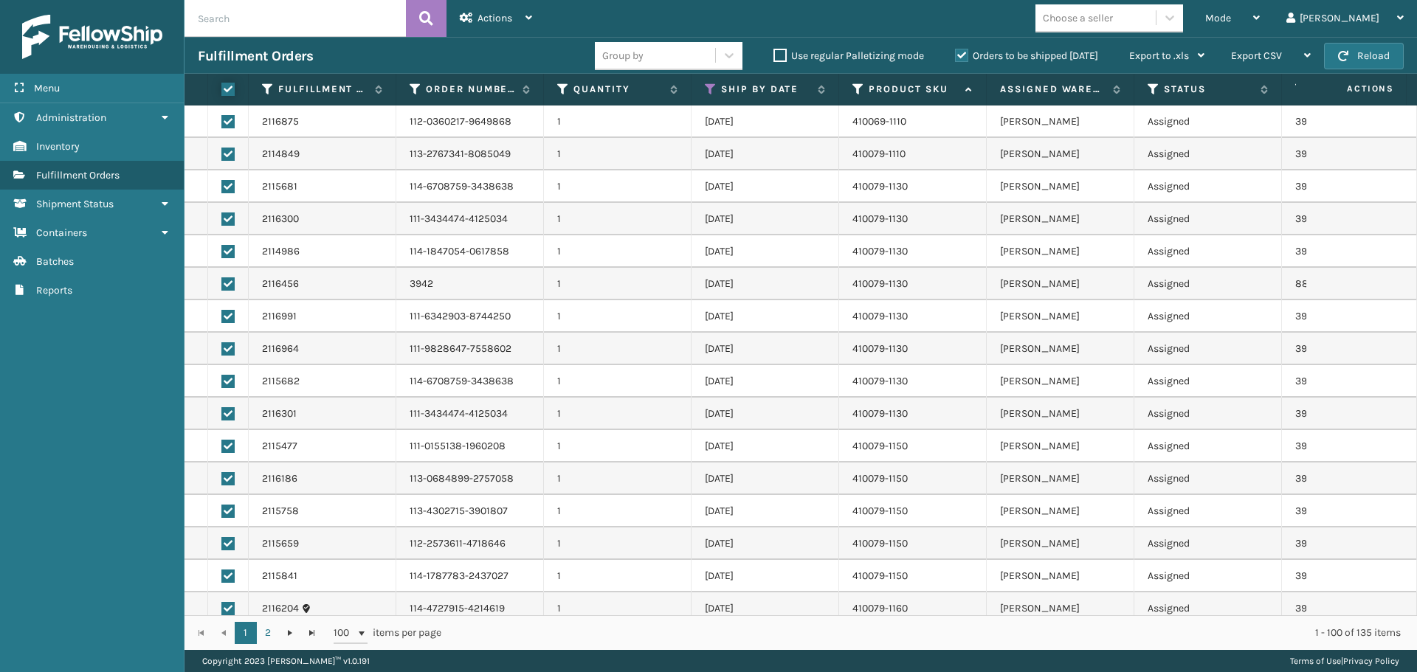
checkbox input "true"
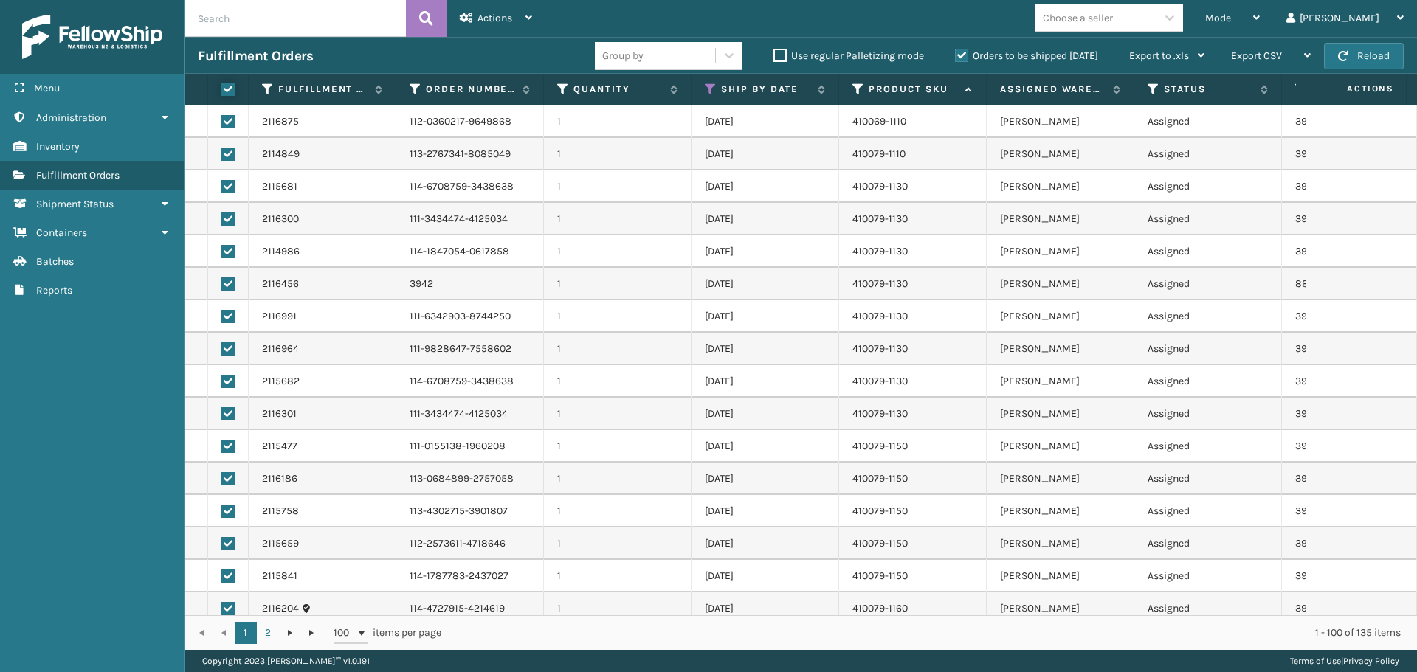
checkbox input "true"
click at [512, 11] on div "Actions" at bounding box center [496, 18] width 72 height 37
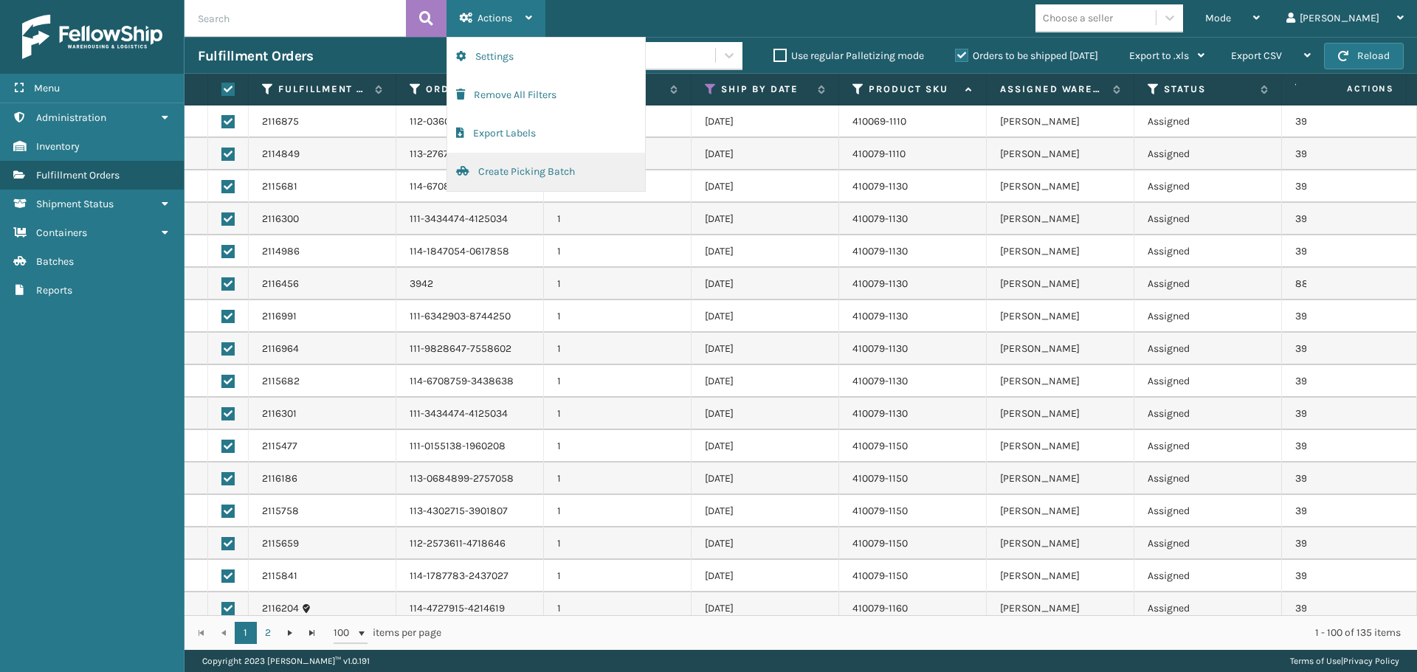
click at [584, 173] on button "Create Picking Batch" at bounding box center [546, 172] width 198 height 38
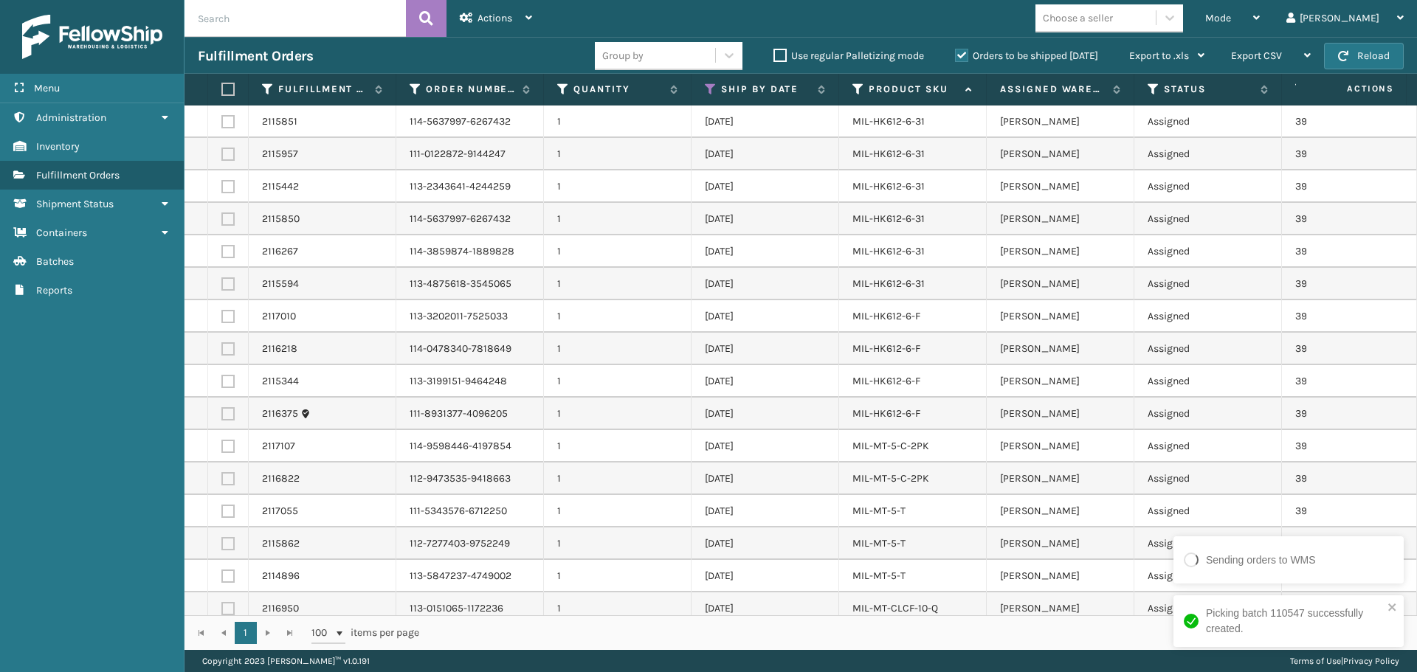
click at [229, 86] on label at bounding box center [225, 89] width 9 height 13
click at [222, 86] on input "checkbox" at bounding box center [221, 90] width 1 height 10
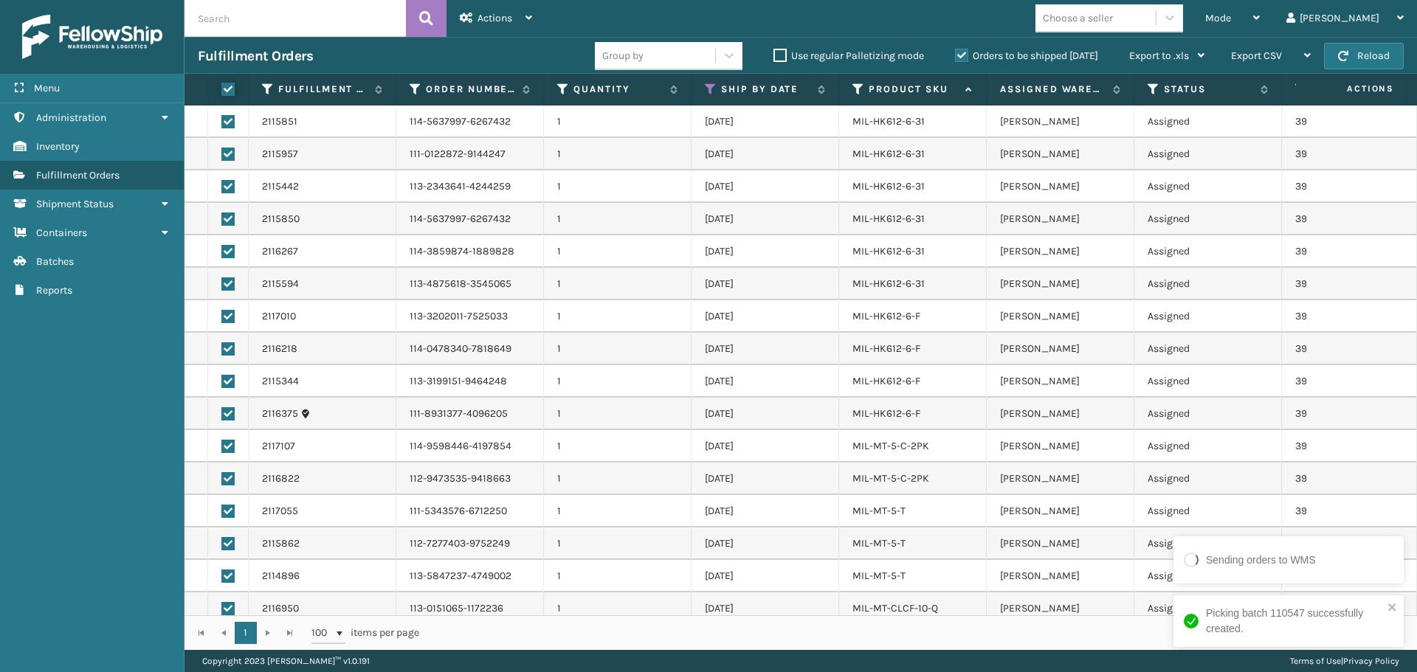
checkbox input "true"
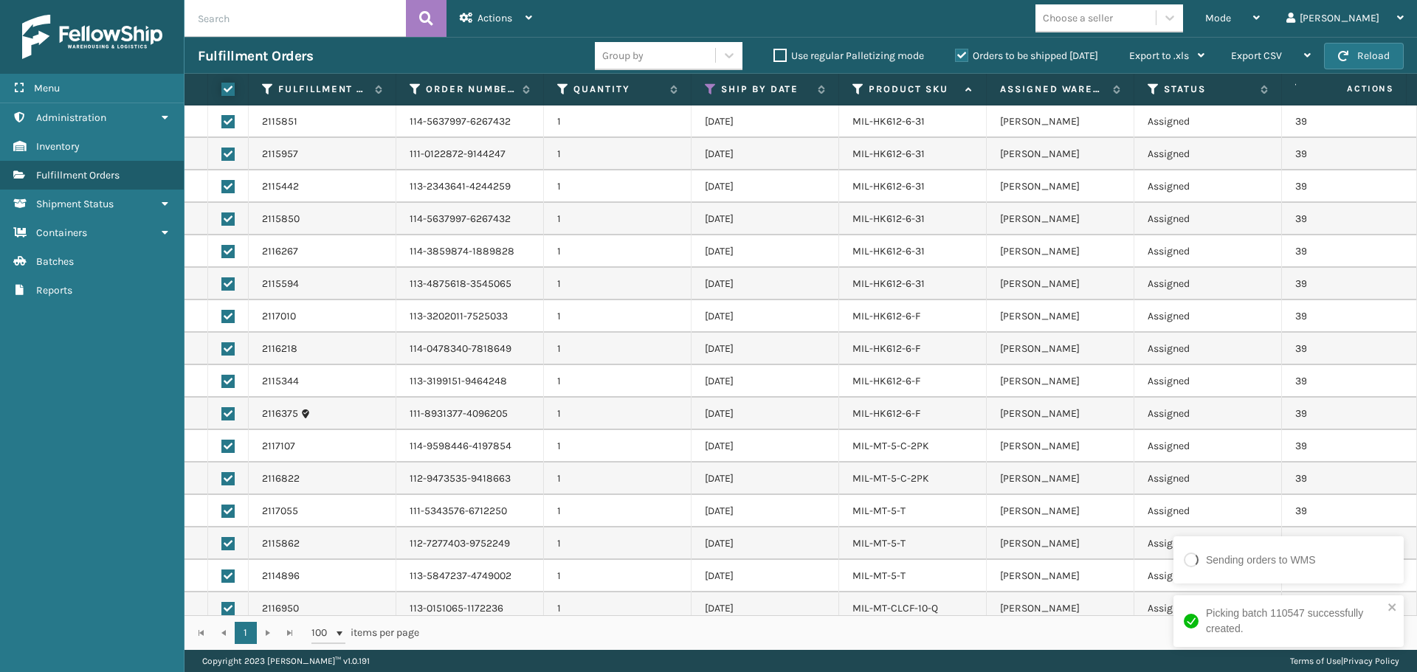
checkbox input "true"
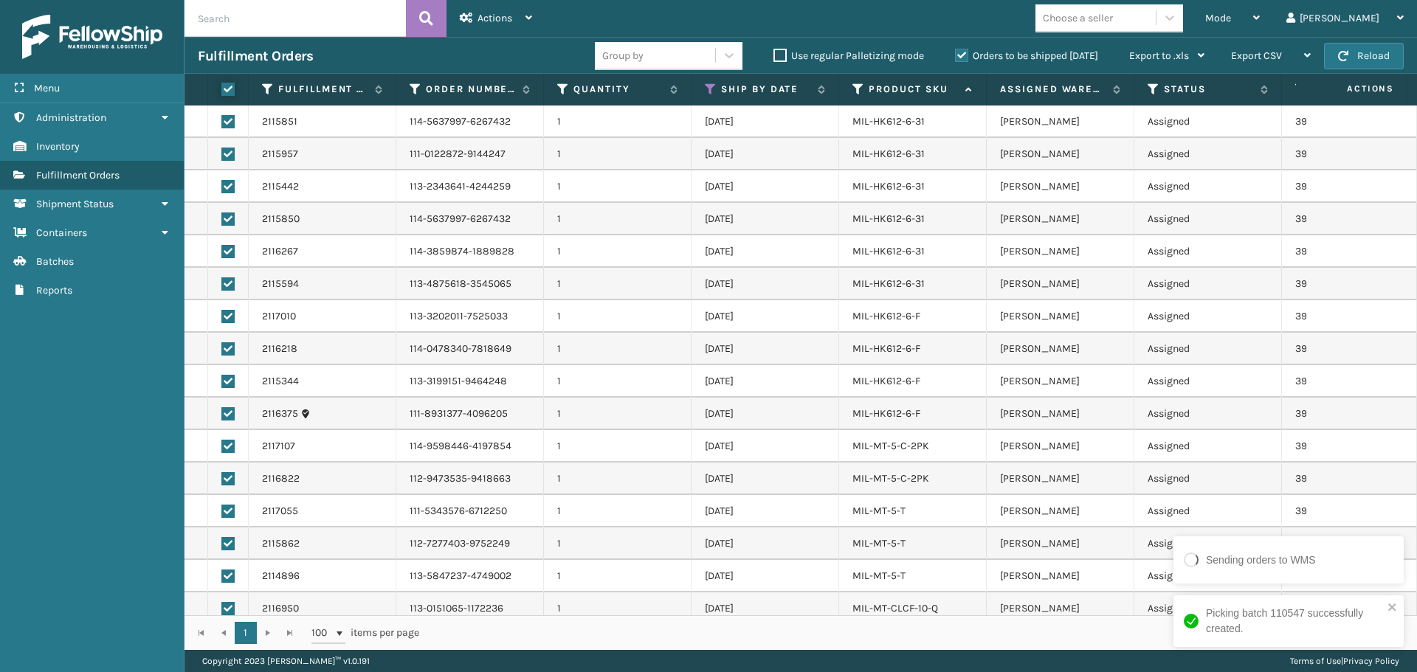
checkbox input "true"
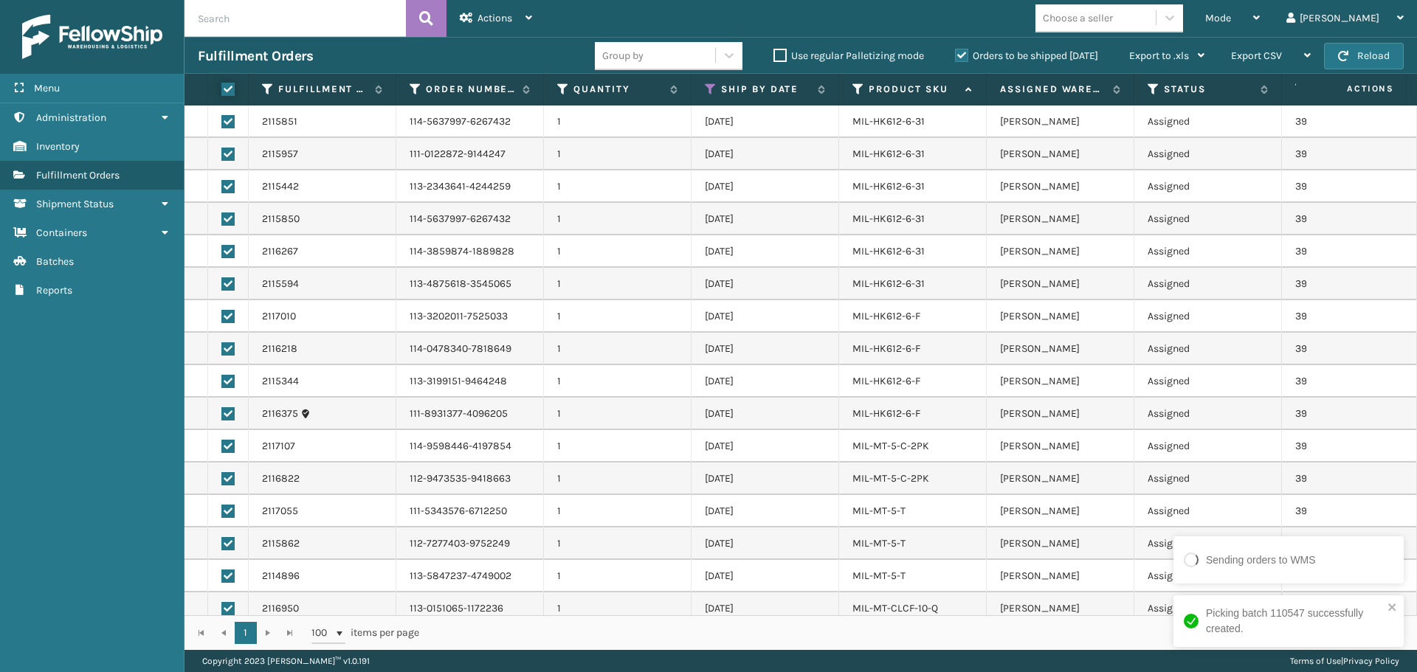
checkbox input "true"
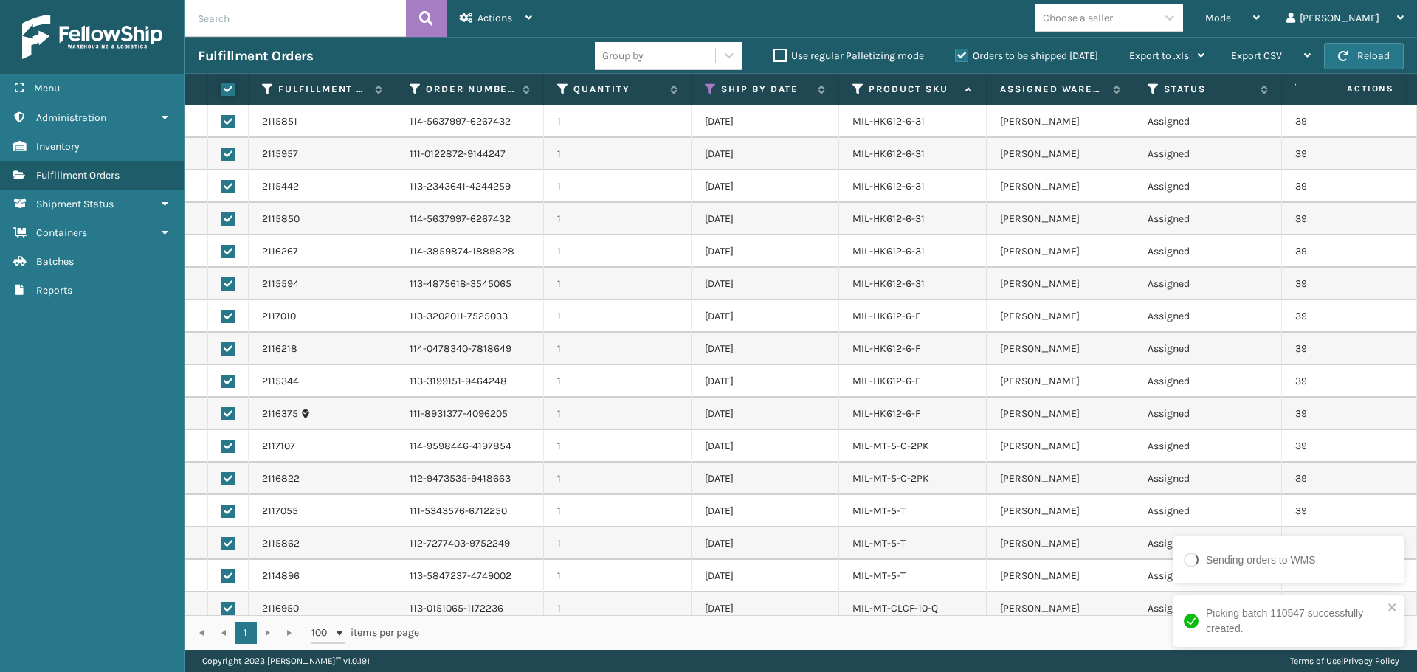
checkbox input "true"
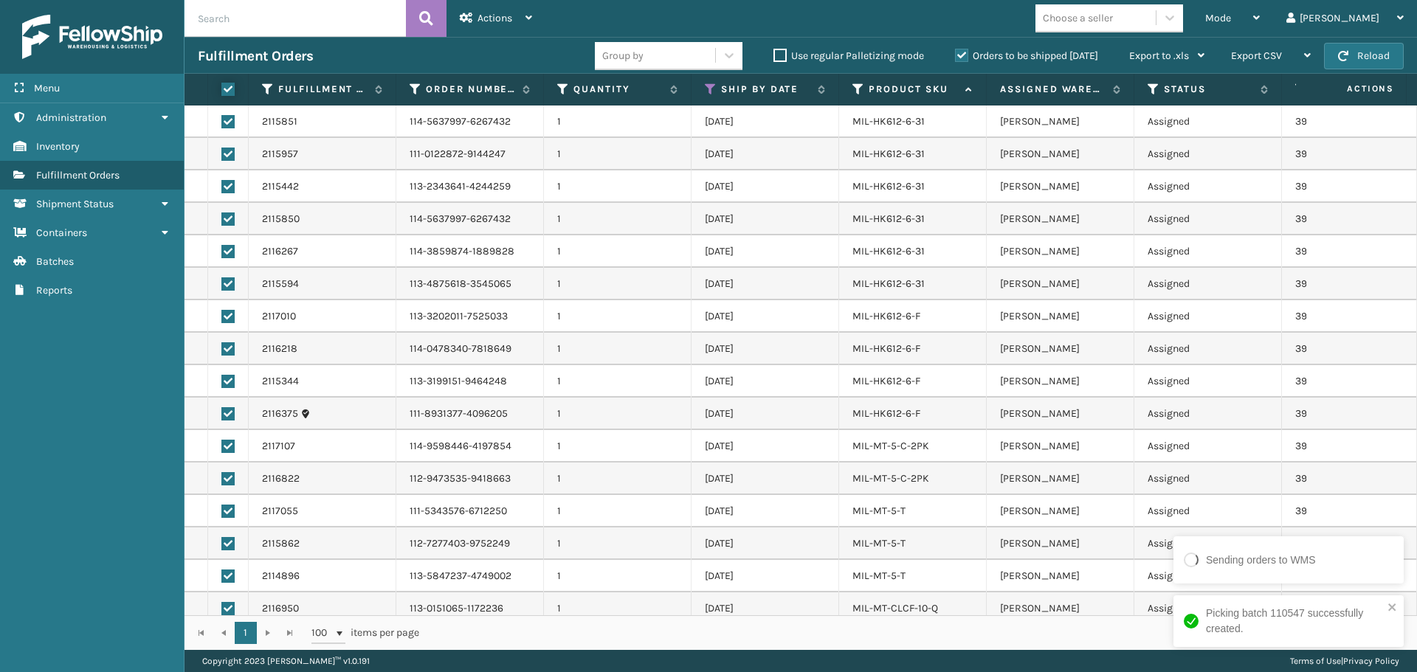
checkbox input "true"
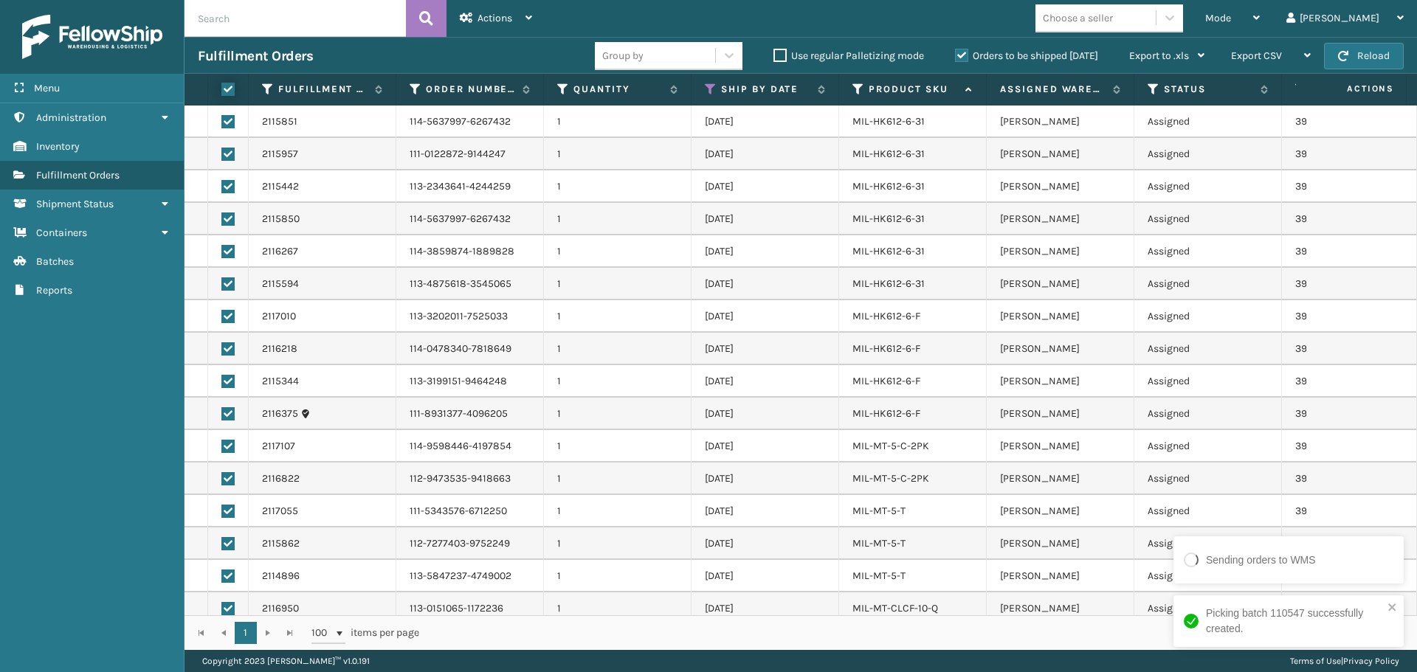
checkbox input "true"
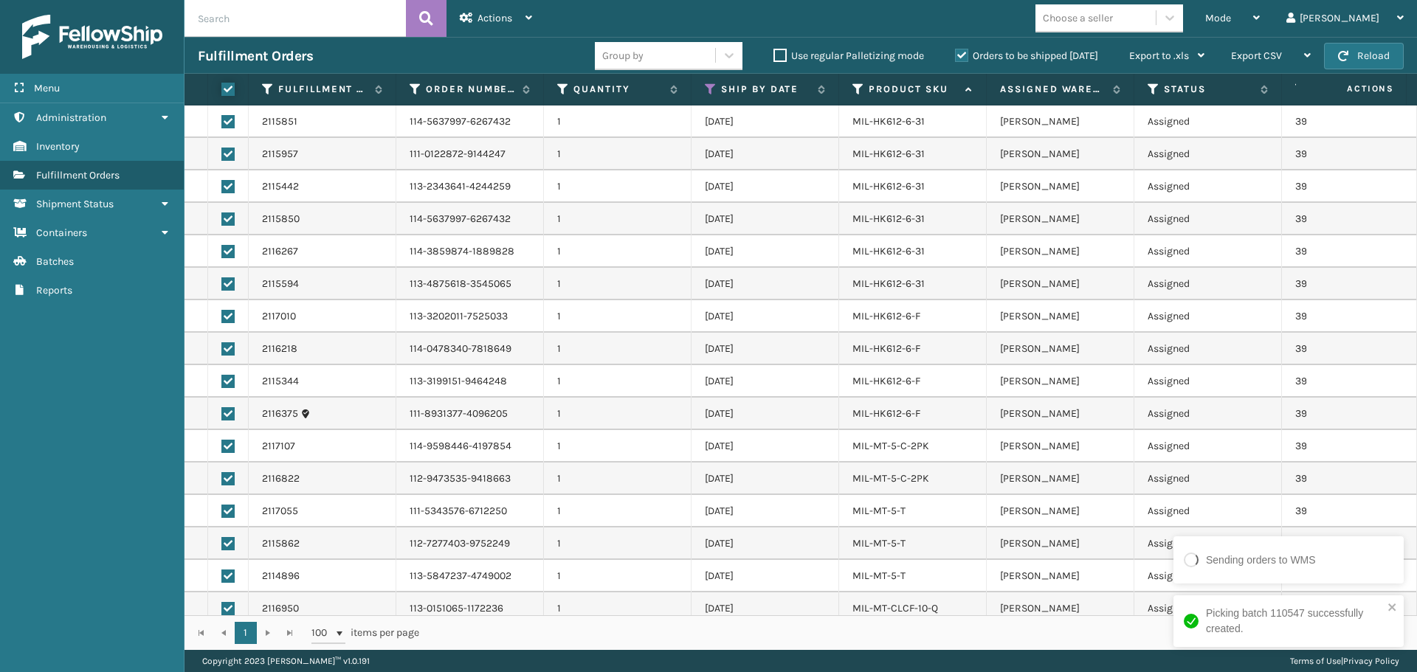
checkbox input "true"
click at [493, 19] on span "Actions" at bounding box center [494, 18] width 35 height 13
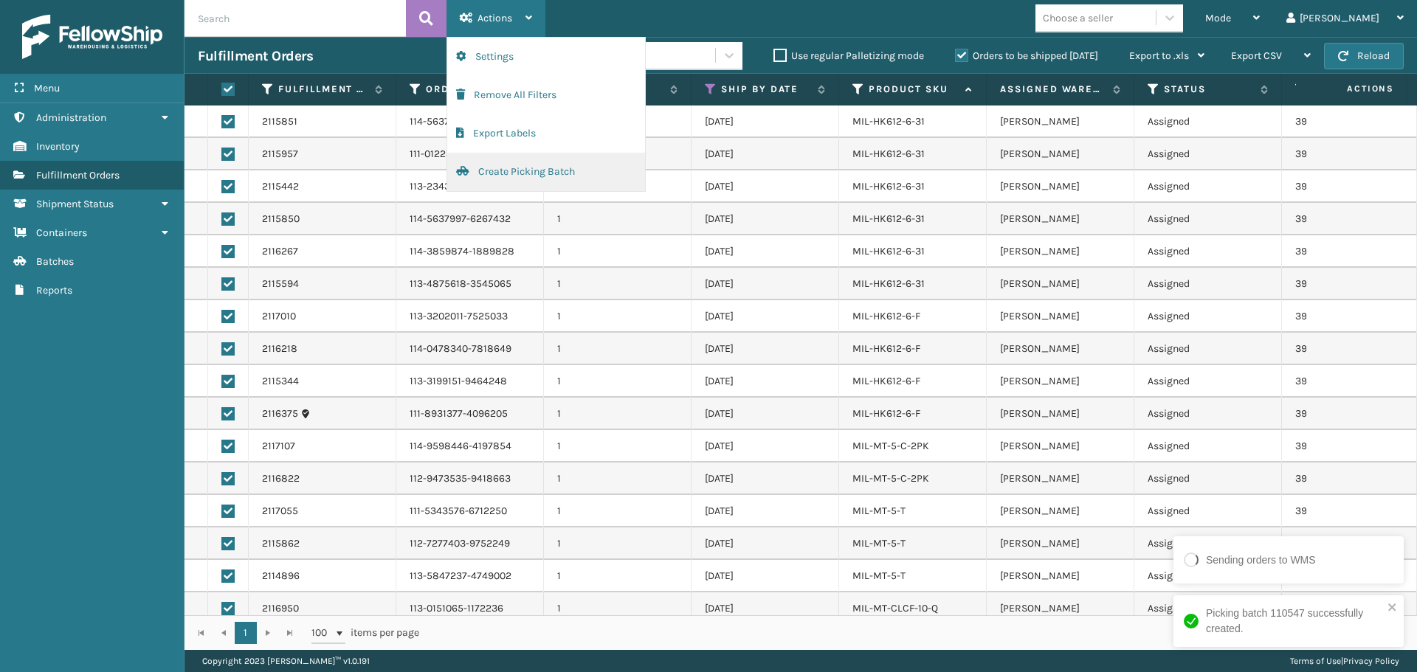
click at [550, 173] on button "Create Picking Batch" at bounding box center [546, 172] width 198 height 38
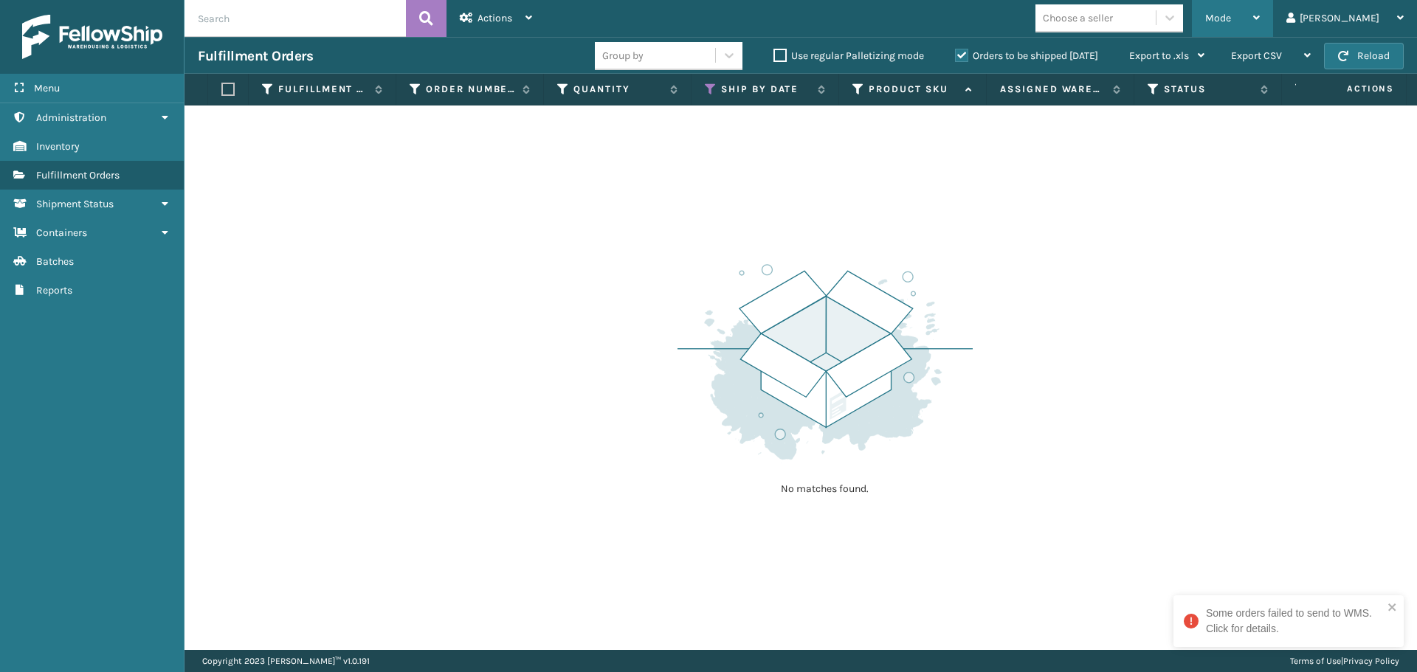
click at [1231, 21] on span "Mode" at bounding box center [1218, 18] width 26 height 13
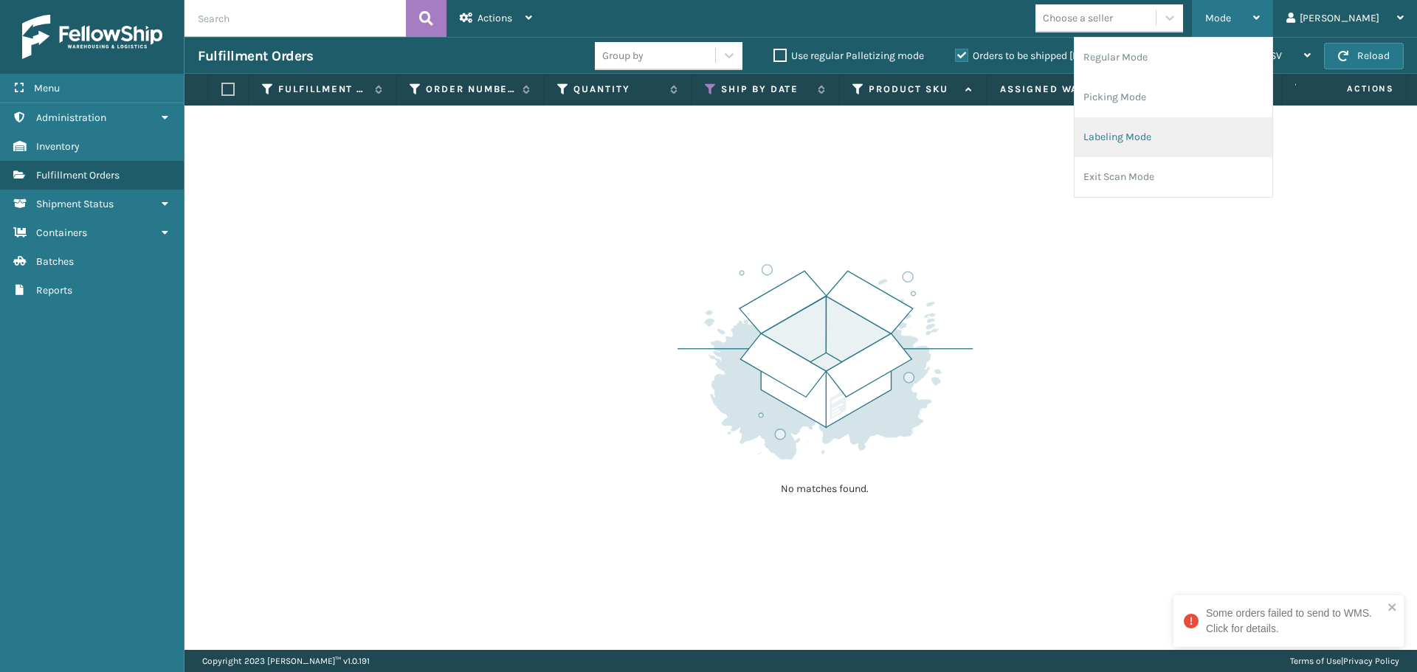
click at [1203, 137] on li "Labeling Mode" at bounding box center [1173, 137] width 198 height 40
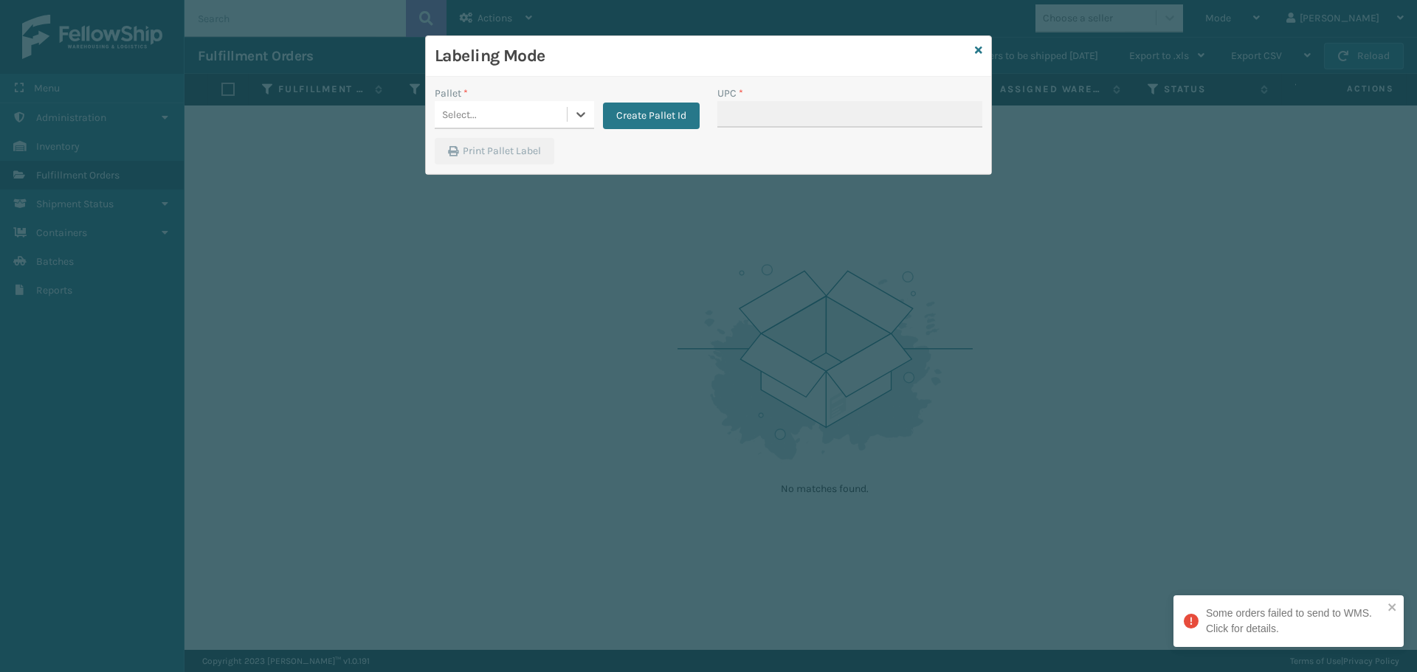
click at [559, 119] on div "Select..." at bounding box center [501, 115] width 132 height 24
click at [680, 120] on button "Create Pallet Id" at bounding box center [651, 116] width 97 height 27
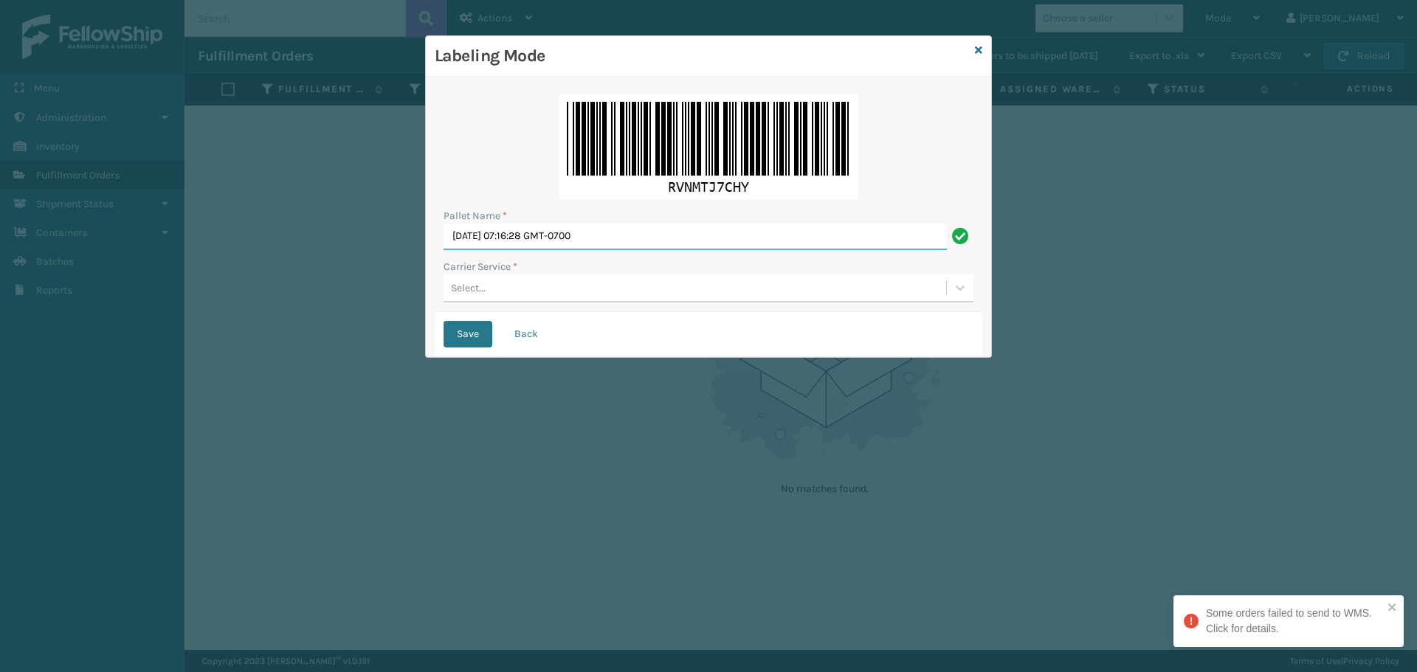
click at [696, 238] on input "[DATE] 07:16:28 GMT-0700" at bounding box center [694, 237] width 503 height 27
type input "S"
click at [735, 298] on div "Select..." at bounding box center [694, 288] width 502 height 24
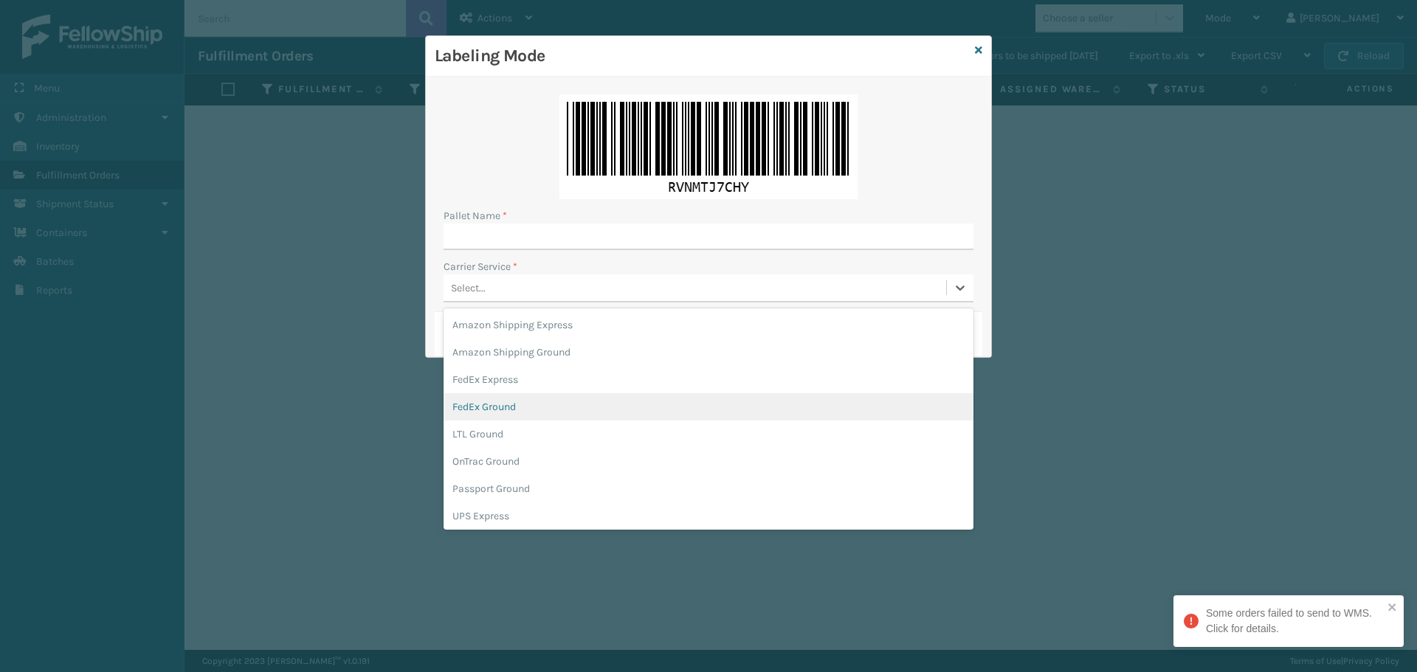
click at [613, 405] on div "FedEx Ground" at bounding box center [708, 406] width 530 height 27
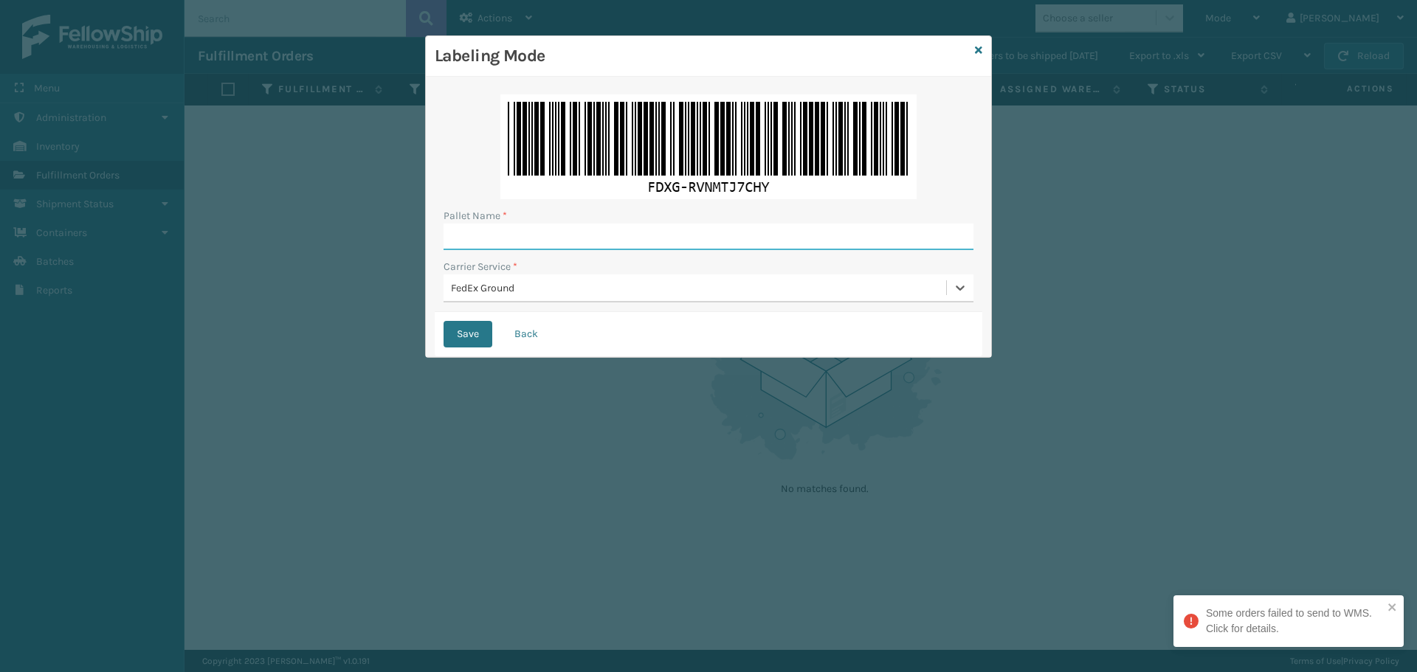
click at [702, 243] on input "Pallet Name *" at bounding box center [708, 237] width 530 height 27
type input "T957156"
click at [443, 321] on button "Save" at bounding box center [467, 334] width 49 height 27
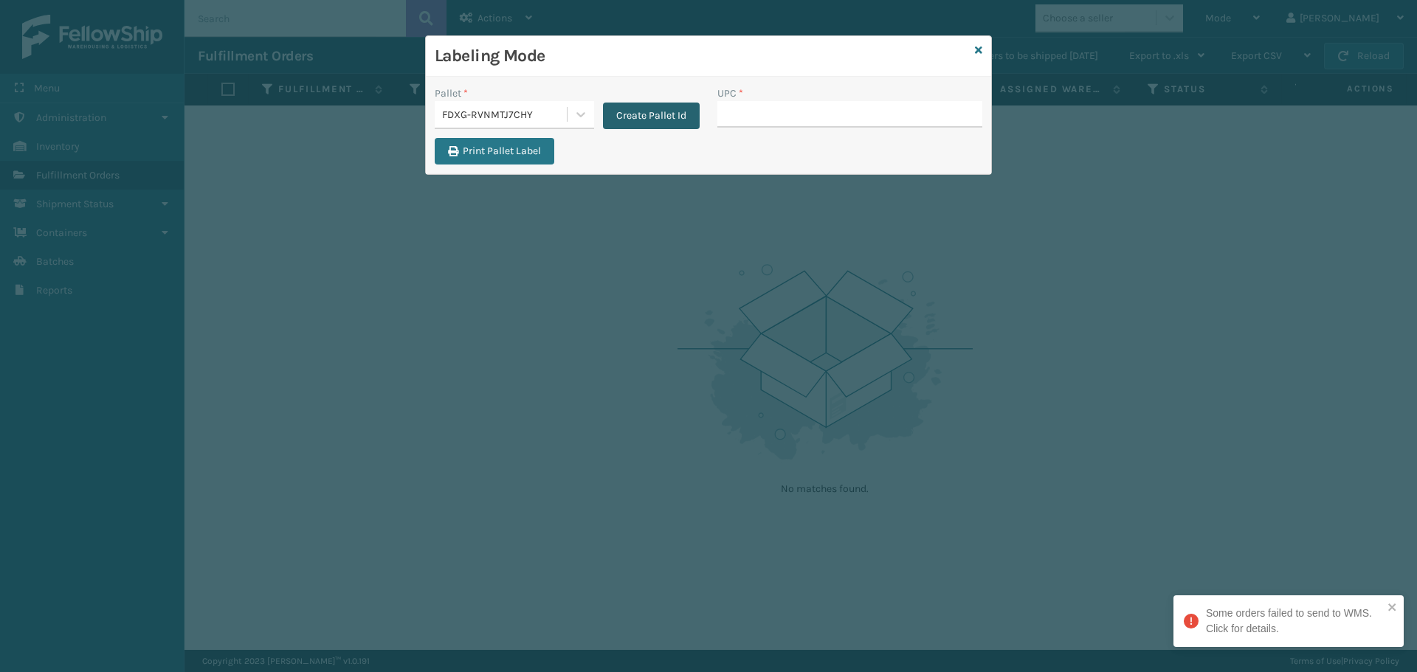
click at [663, 117] on button "Create Pallet Id" at bounding box center [651, 116] width 97 height 27
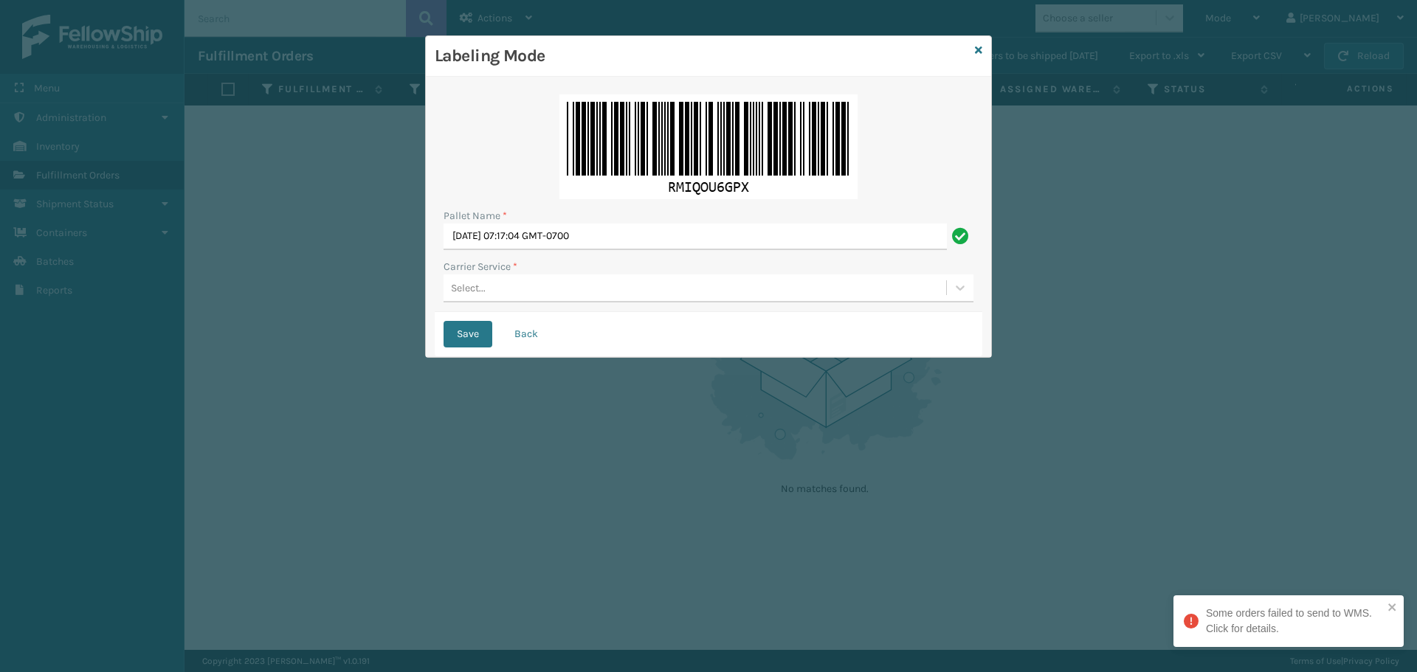
click at [662, 302] on div "Pallet Name * [DATE] 07:17:04 GMT-0700 Carrier Service * Select..." at bounding box center [708, 199] width 547 height 227
click at [670, 293] on div "Select..." at bounding box center [694, 288] width 502 height 24
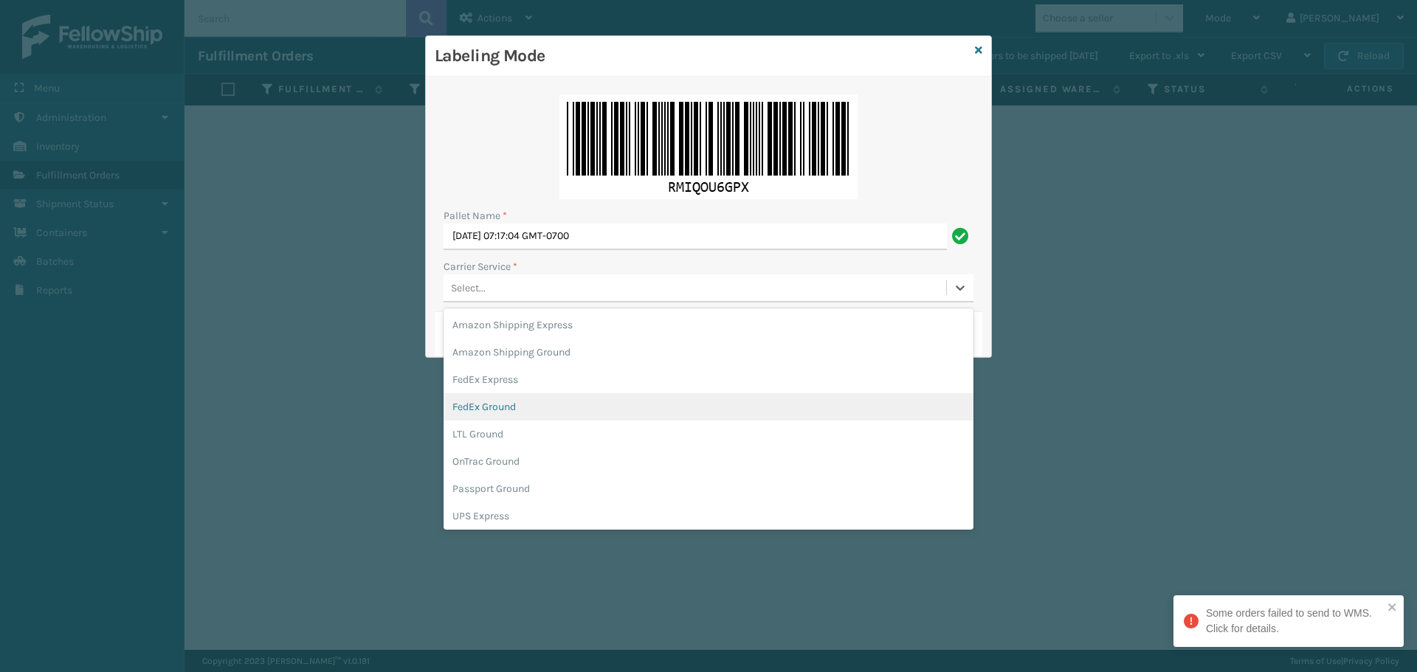
scroll to position [85, 0]
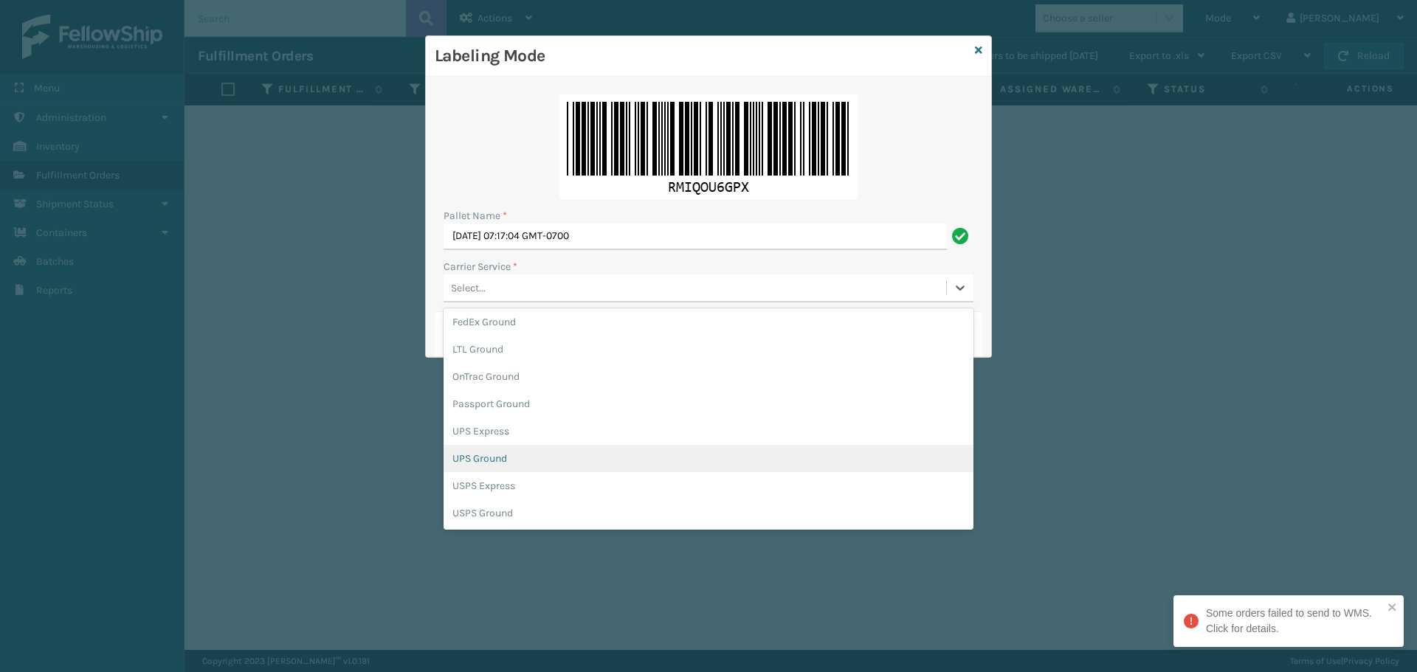
click at [505, 464] on div "UPS Ground" at bounding box center [708, 458] width 530 height 27
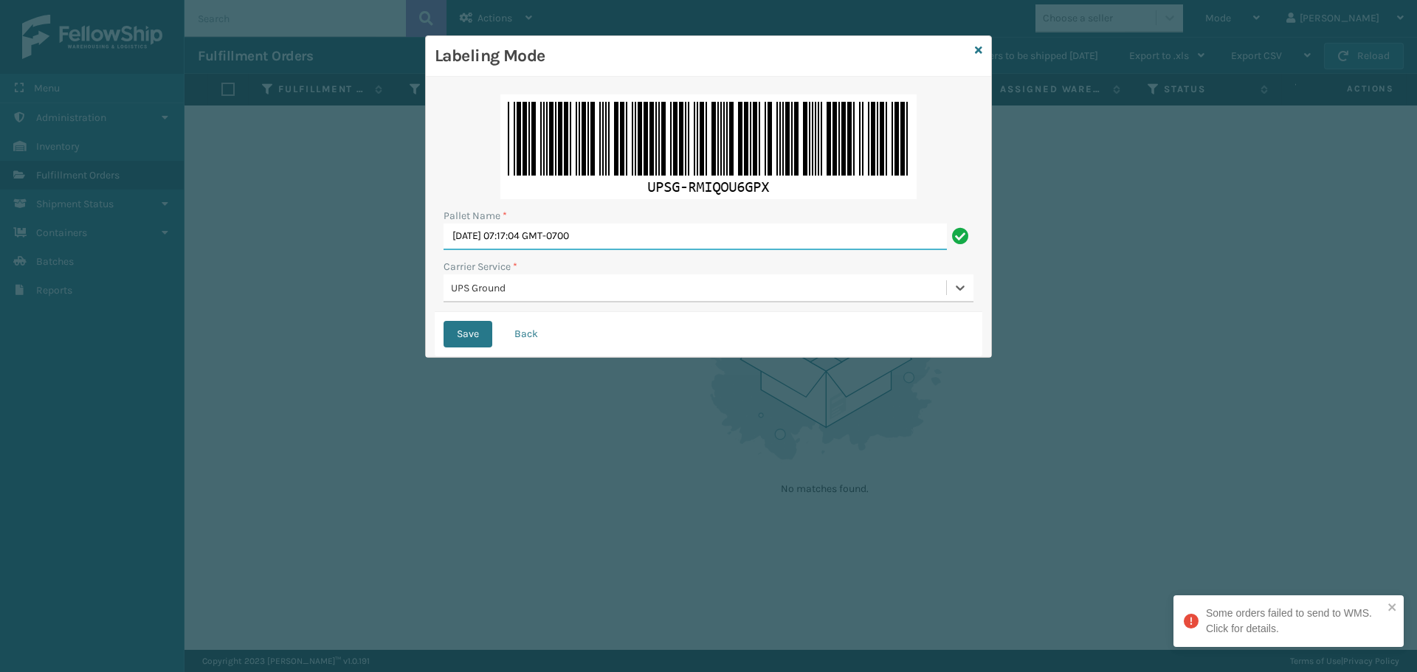
click at [640, 244] on input "[DATE] 07:17:04 GMT-0700" at bounding box center [694, 237] width 503 height 27
type input "S"
type input "BOX TRUCK"
click at [466, 333] on button "Save" at bounding box center [467, 334] width 49 height 27
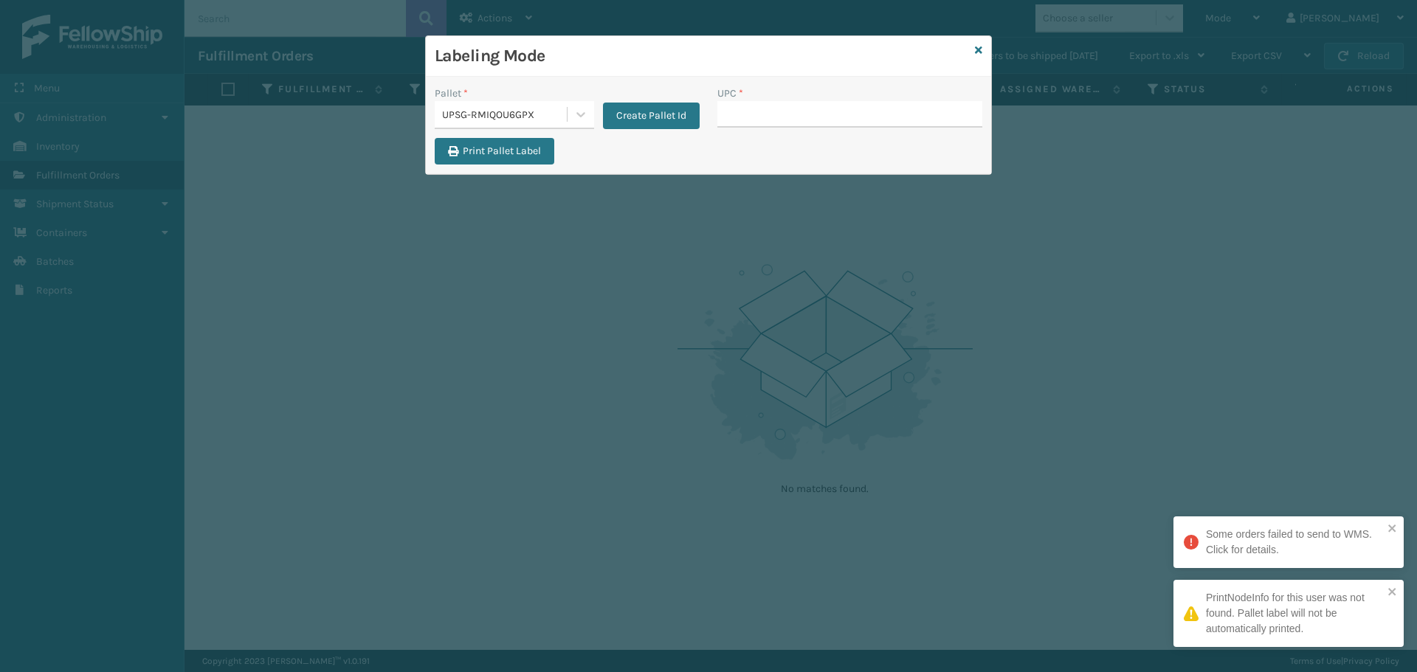
click at [561, 113] on div "UPSG-RMIQOU6GPX" at bounding box center [505, 114] width 126 height 15
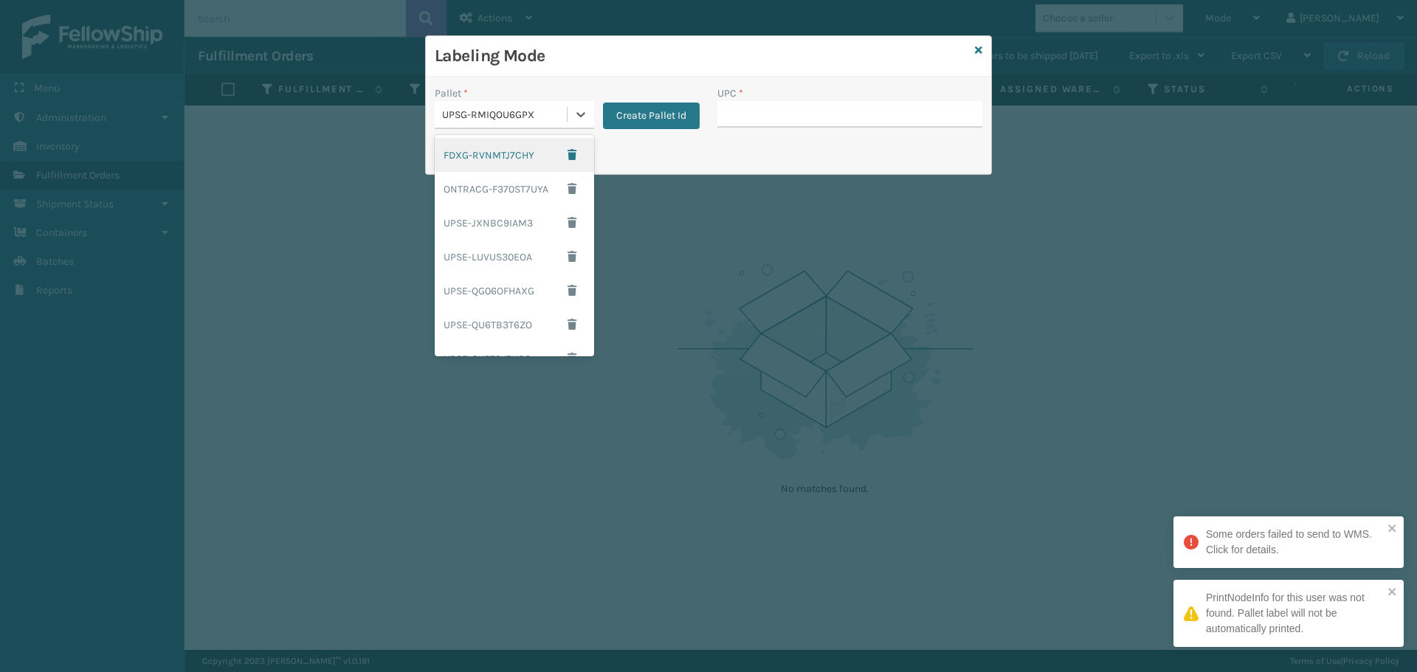
click at [520, 165] on div "FDXG-RVNMTJ7CHY" at bounding box center [514, 155] width 159 height 34
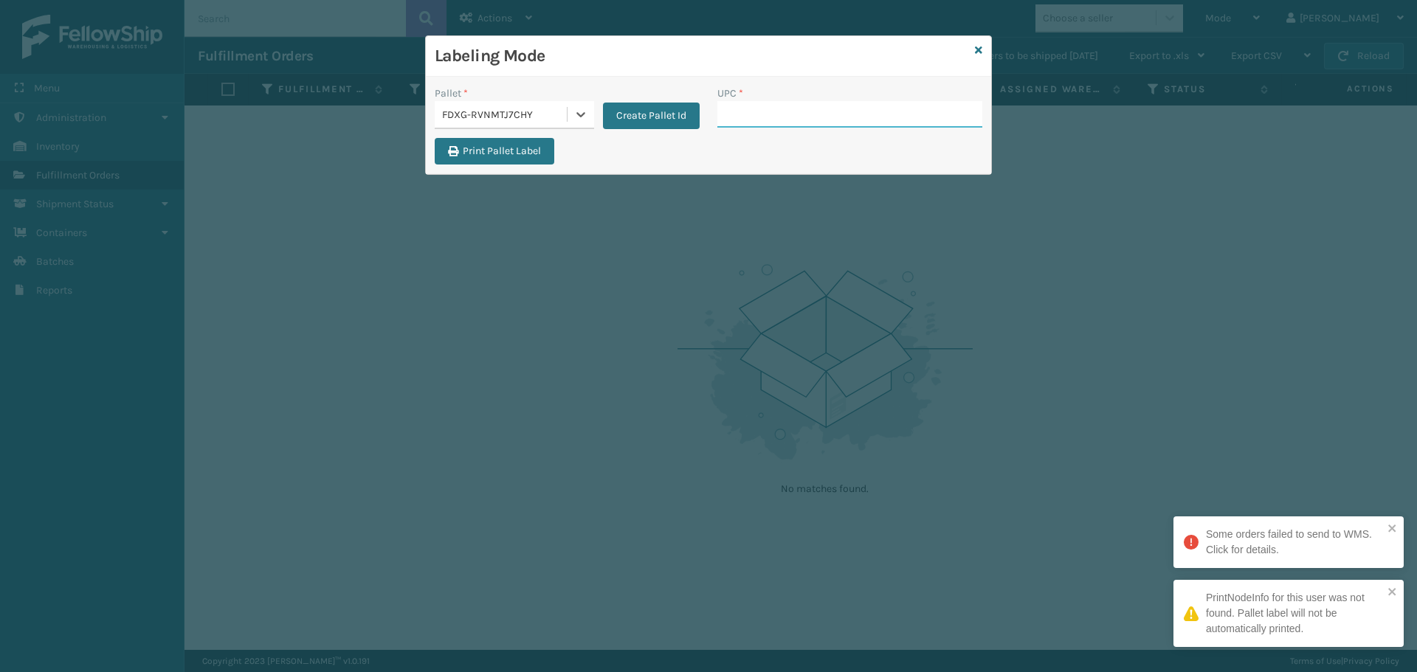
click at [784, 101] on input "UPC *" at bounding box center [849, 114] width 265 height 27
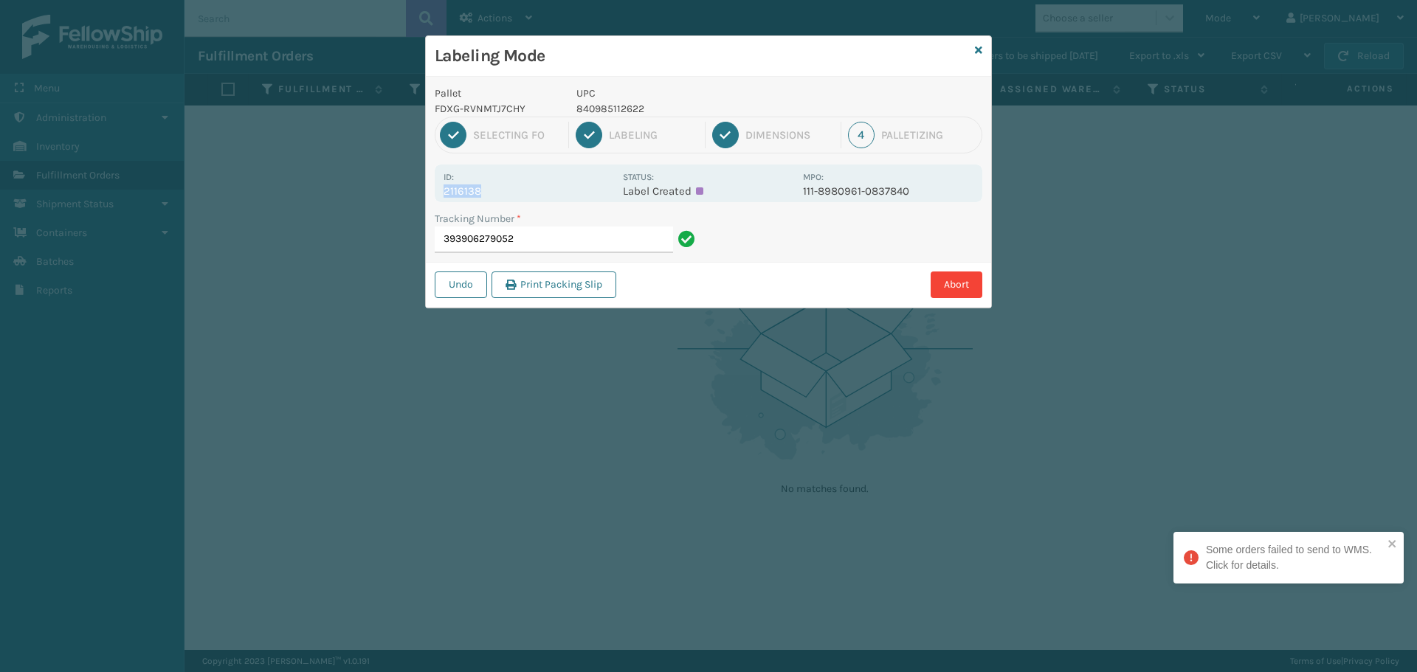
drag, startPoint x: 513, startPoint y: 183, endPoint x: 524, endPoint y: 190, distance: 13.3
click at [524, 190] on div "Id: 2116138" at bounding box center [528, 183] width 170 height 29
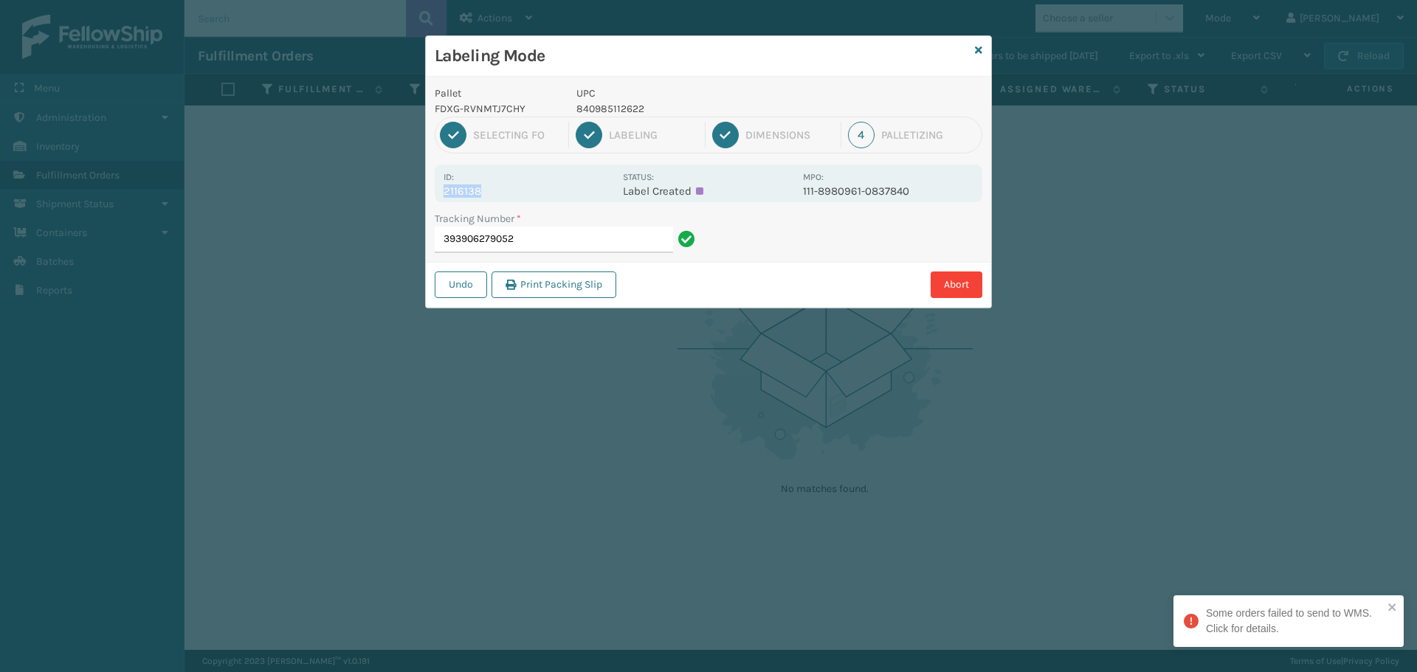
copy div "2116138"
click at [575, 241] on input "393906279052" at bounding box center [554, 240] width 238 height 27
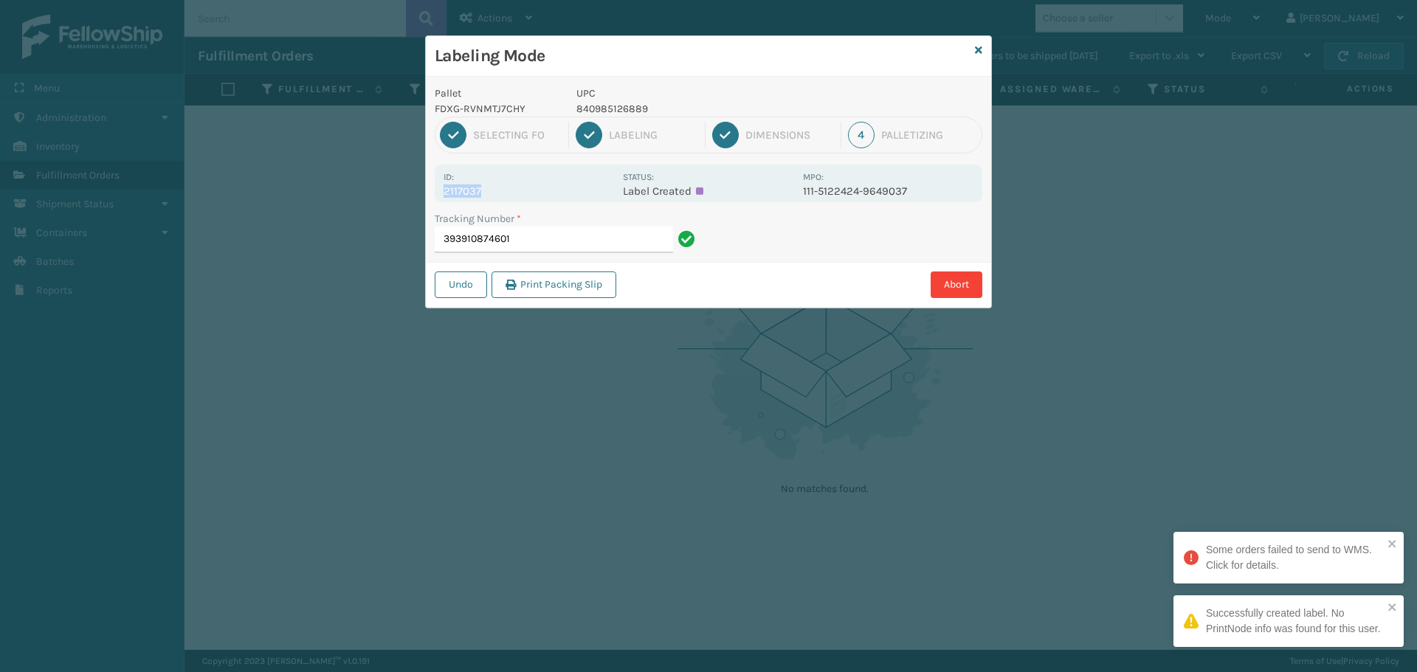
drag, startPoint x: 498, startPoint y: 189, endPoint x: 423, endPoint y: 193, distance: 75.3
click at [423, 193] on div "Labeling Mode Pallet FDXG-RVNMTJ7CHY UPC 840985126889 1 Selecting FO 2 Labeling…" at bounding box center [708, 336] width 1417 height 672
copy p "2117037"
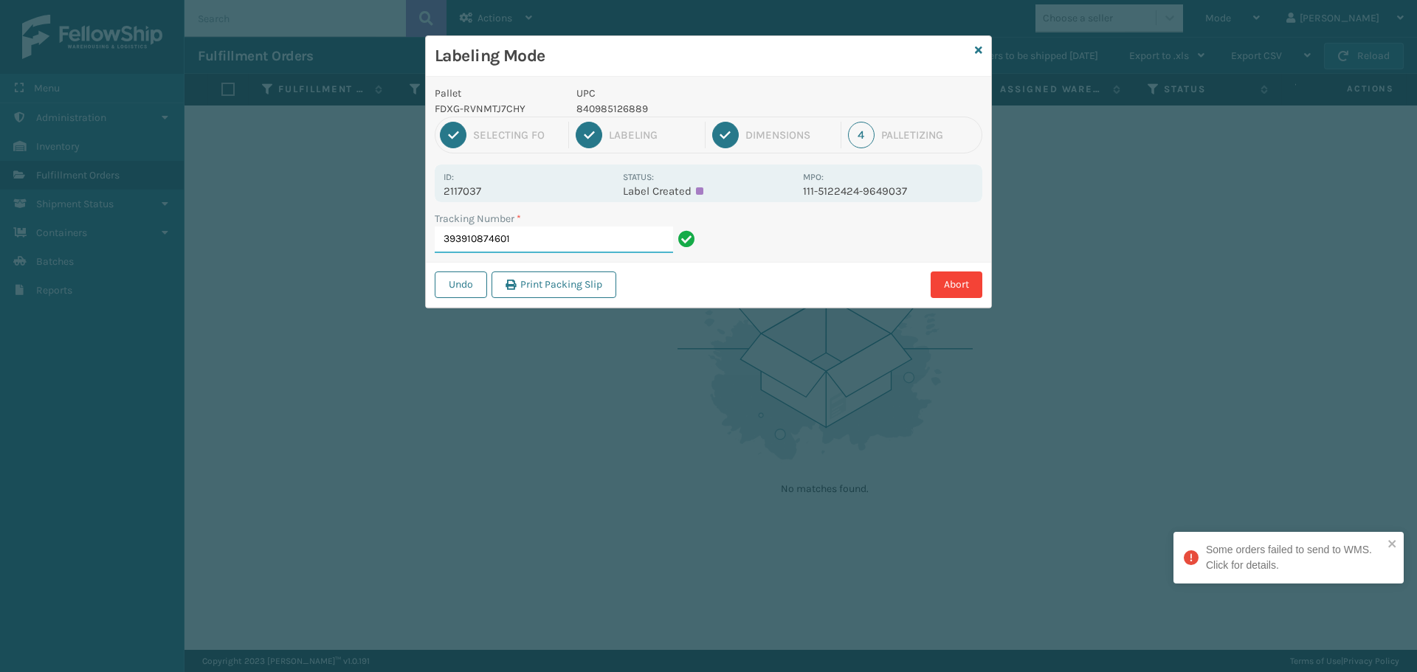
click at [550, 240] on input "393910874601" at bounding box center [554, 240] width 238 height 27
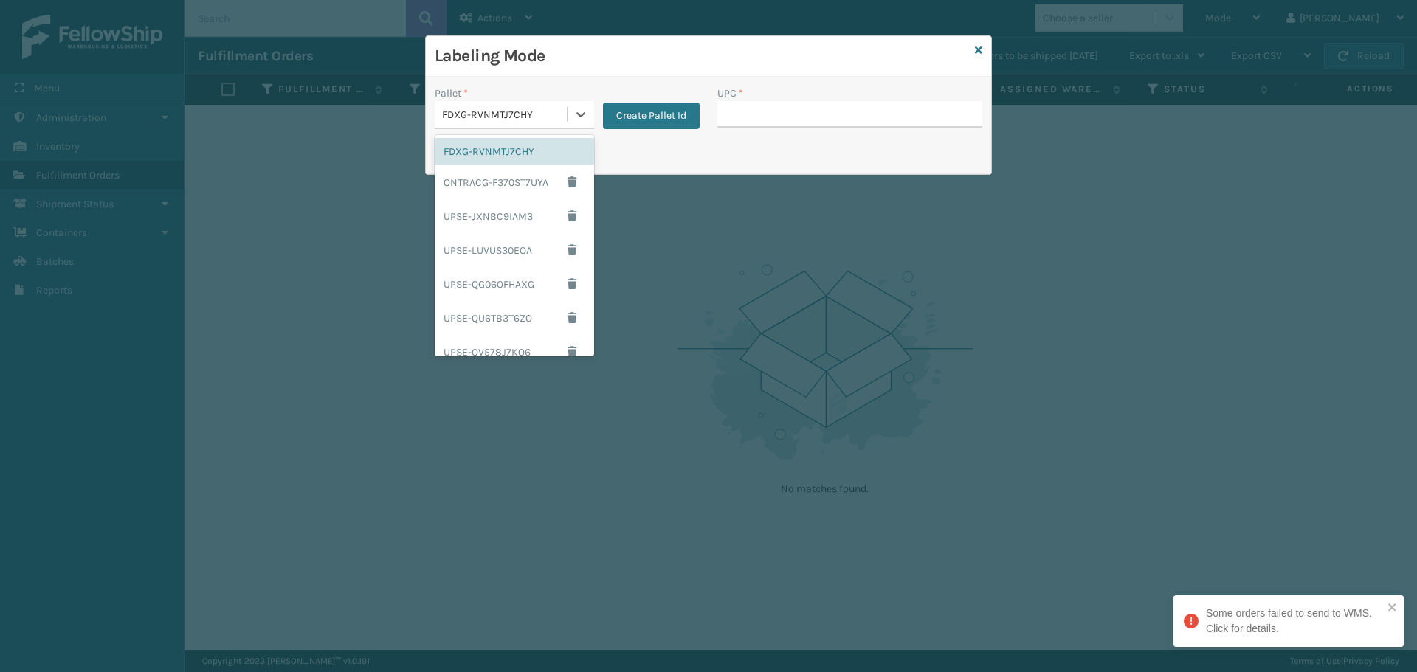
click at [543, 103] on div "FDXG-RVNMTJ7CHY" at bounding box center [501, 115] width 132 height 24
click at [505, 187] on div "ONTRACG-F370ST7UYA" at bounding box center [514, 182] width 159 height 34
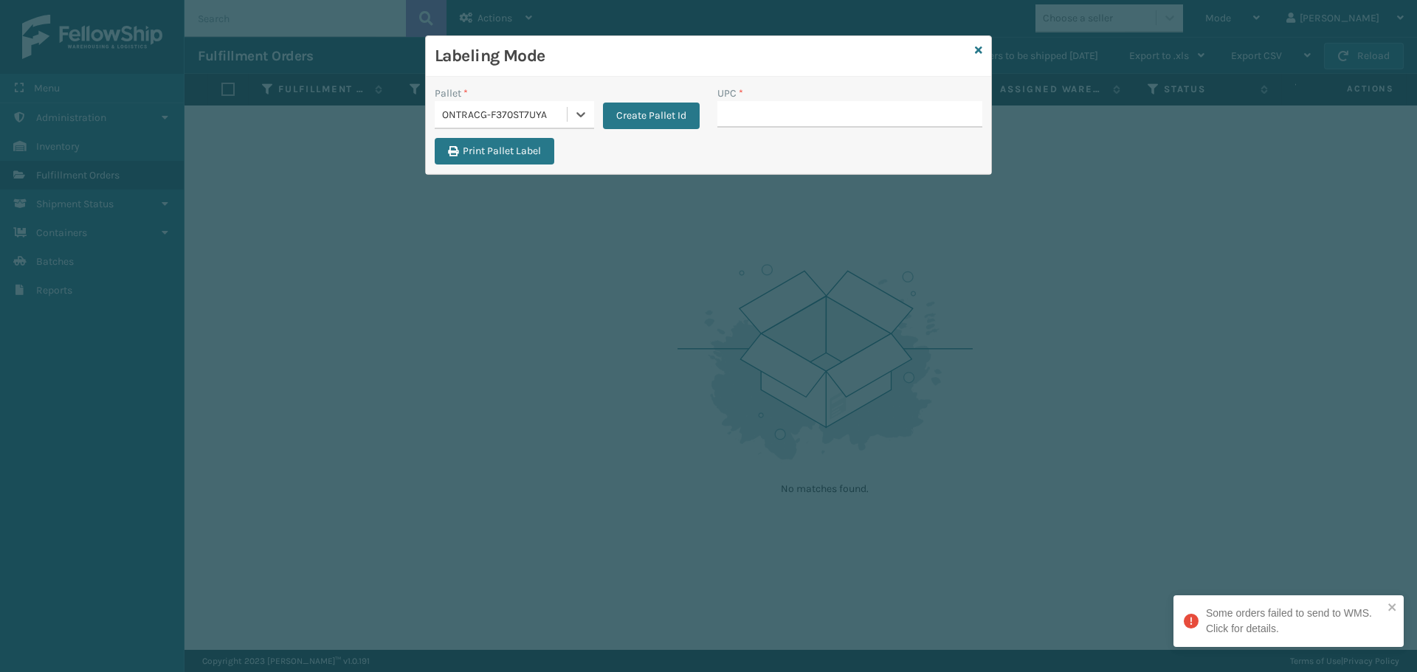
click at [554, 112] on div "ONTRACG-F370ST7UYA" at bounding box center [505, 114] width 126 height 15
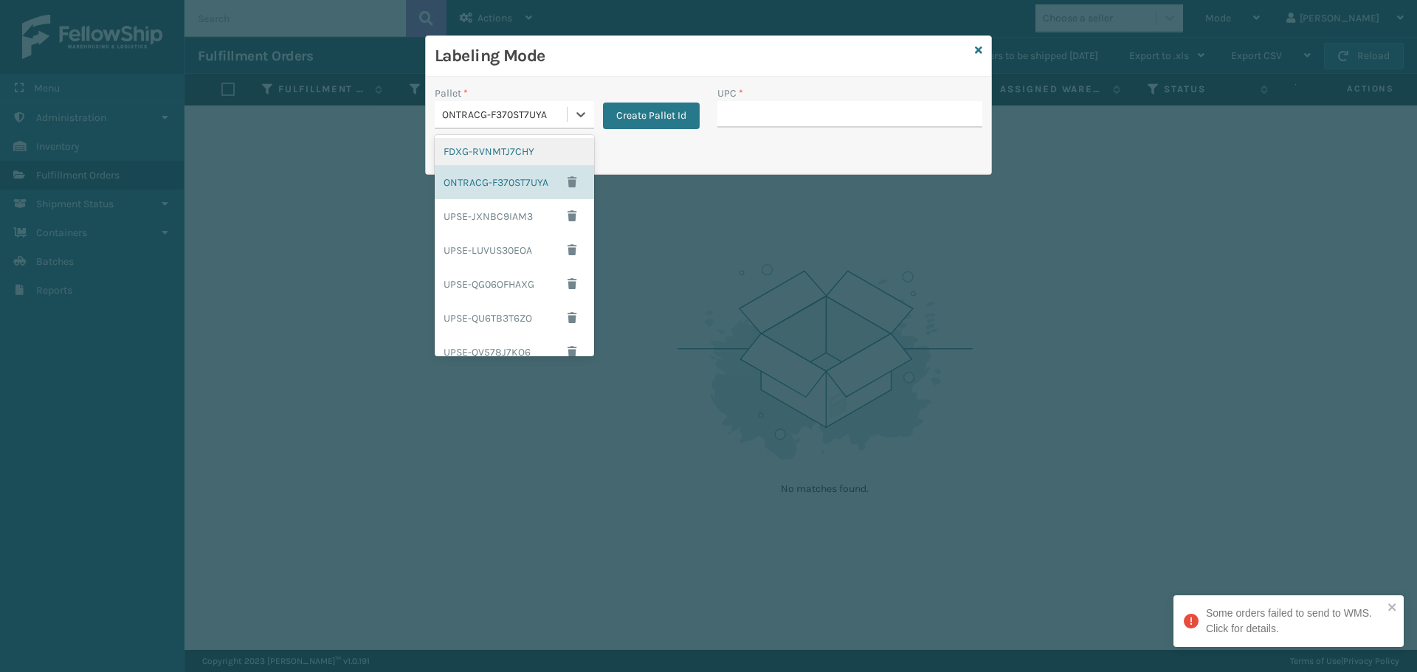
click at [524, 162] on div "FDXG-RVNMTJ7CHY" at bounding box center [514, 151] width 159 height 27
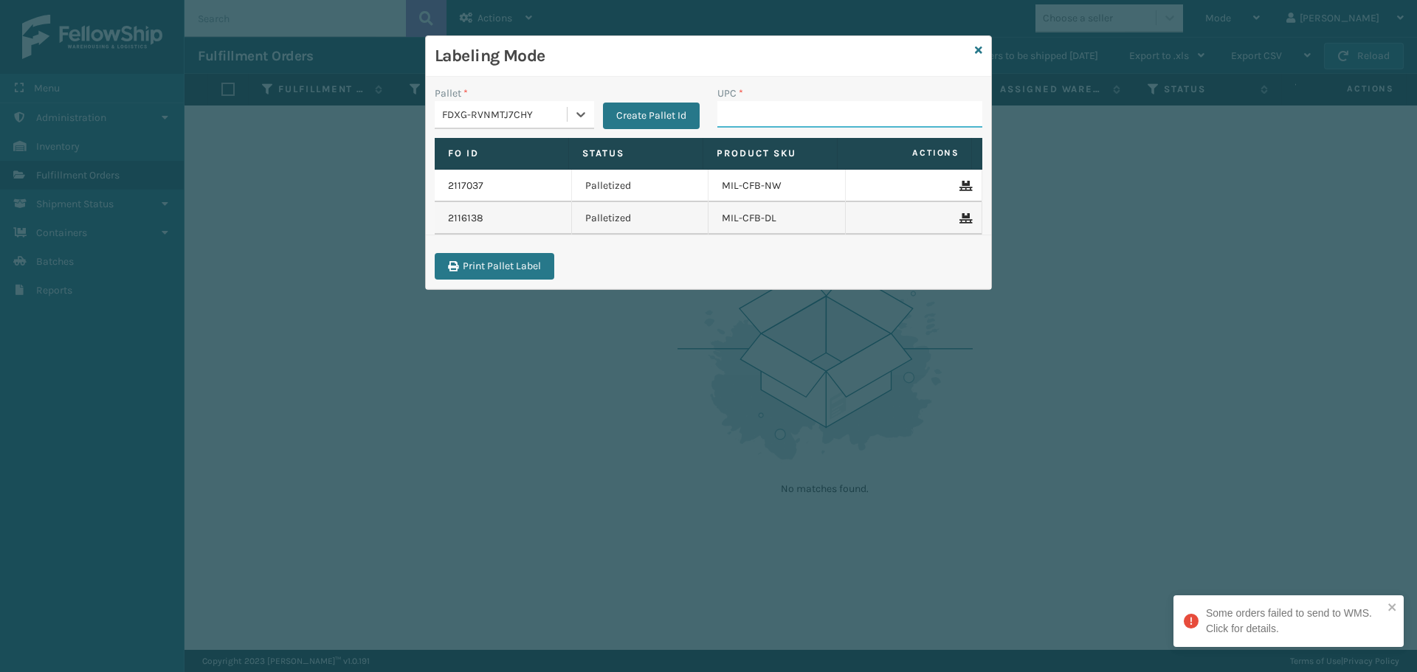
click at [738, 106] on input "UPC *" at bounding box center [849, 114] width 265 height 27
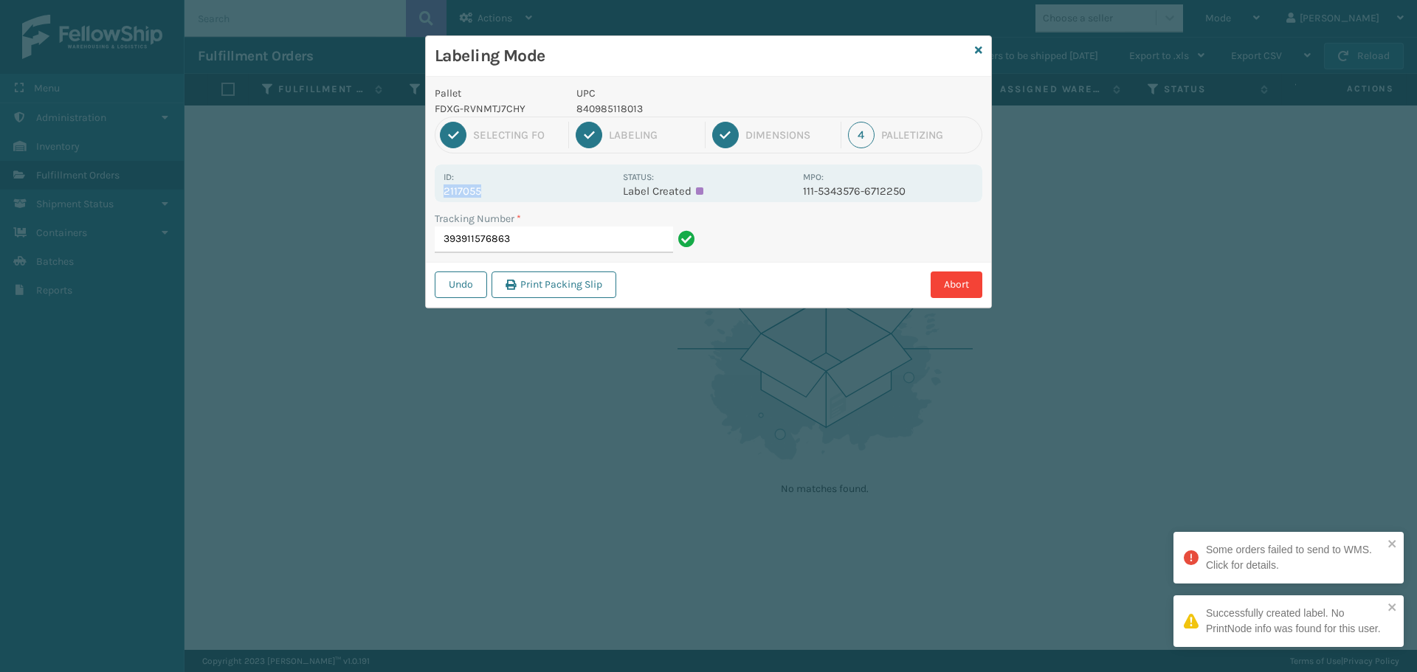
drag, startPoint x: 505, startPoint y: 191, endPoint x: 410, endPoint y: 199, distance: 94.8
click at [410, 199] on div "Labeling Mode Pallet FDXG-RVNMTJ7CHY UPC 840985118013 1 Selecting FO 2 Labeling…" at bounding box center [708, 336] width 1417 height 672
copy p "2117055"
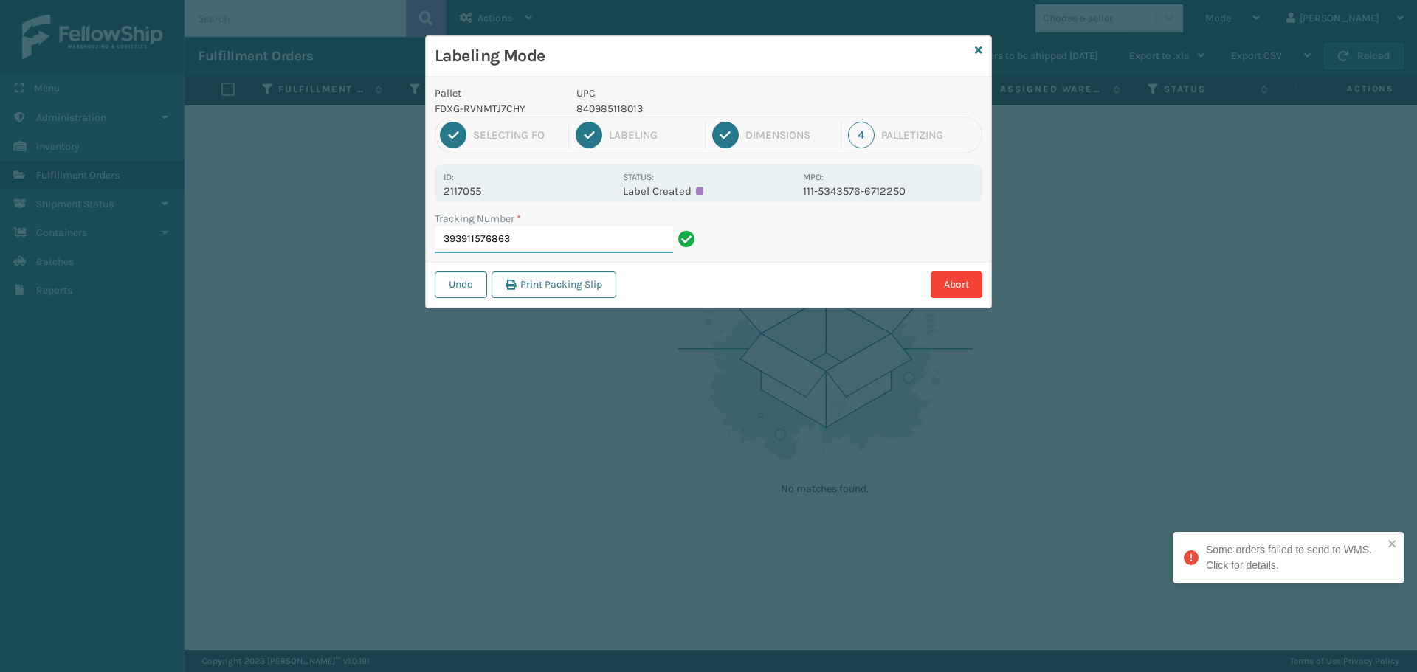
click at [528, 241] on input "393911576863" at bounding box center [554, 240] width 238 height 27
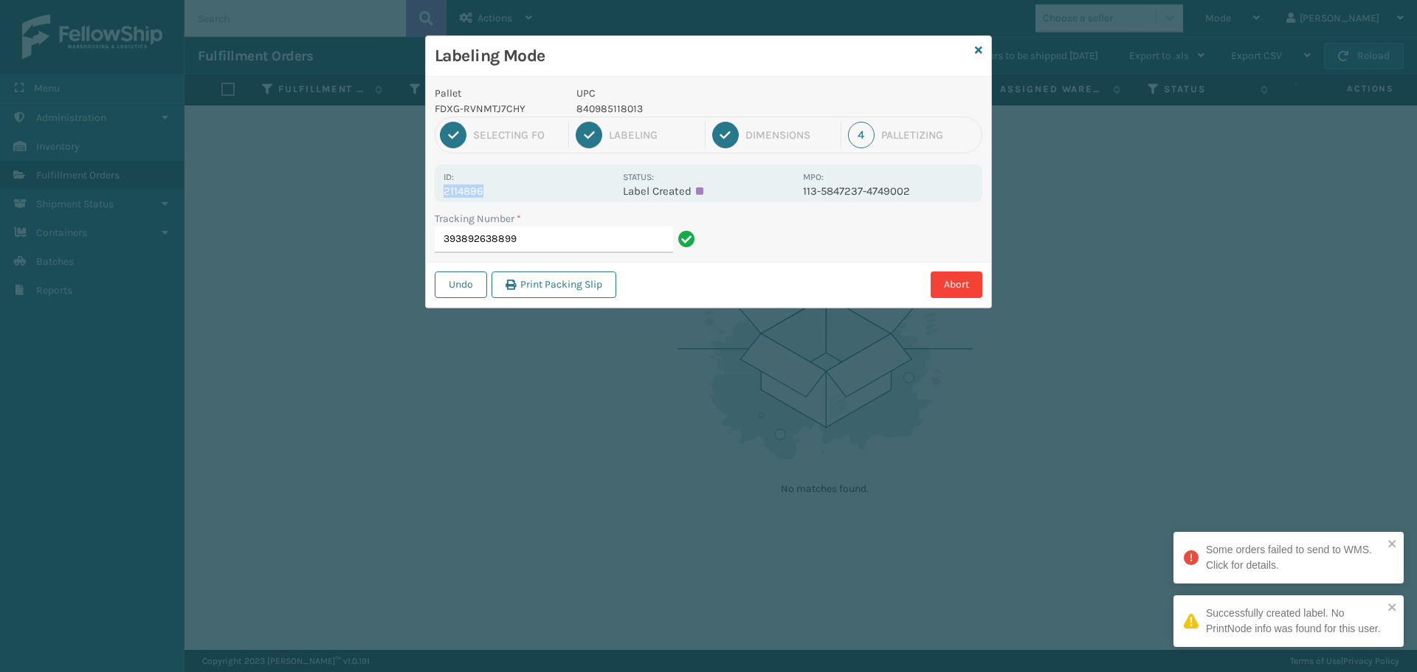
drag, startPoint x: 497, startPoint y: 193, endPoint x: 429, endPoint y: 198, distance: 67.3
click at [429, 198] on div "Pallet FDXG-RVNMTJ7CHY UPC 840985118013 1 Selecting FO 2 Labeling 3 Dimensions …" at bounding box center [708, 192] width 565 height 231
copy p "2114896"
click at [545, 245] on input "393892638899" at bounding box center [554, 240] width 238 height 27
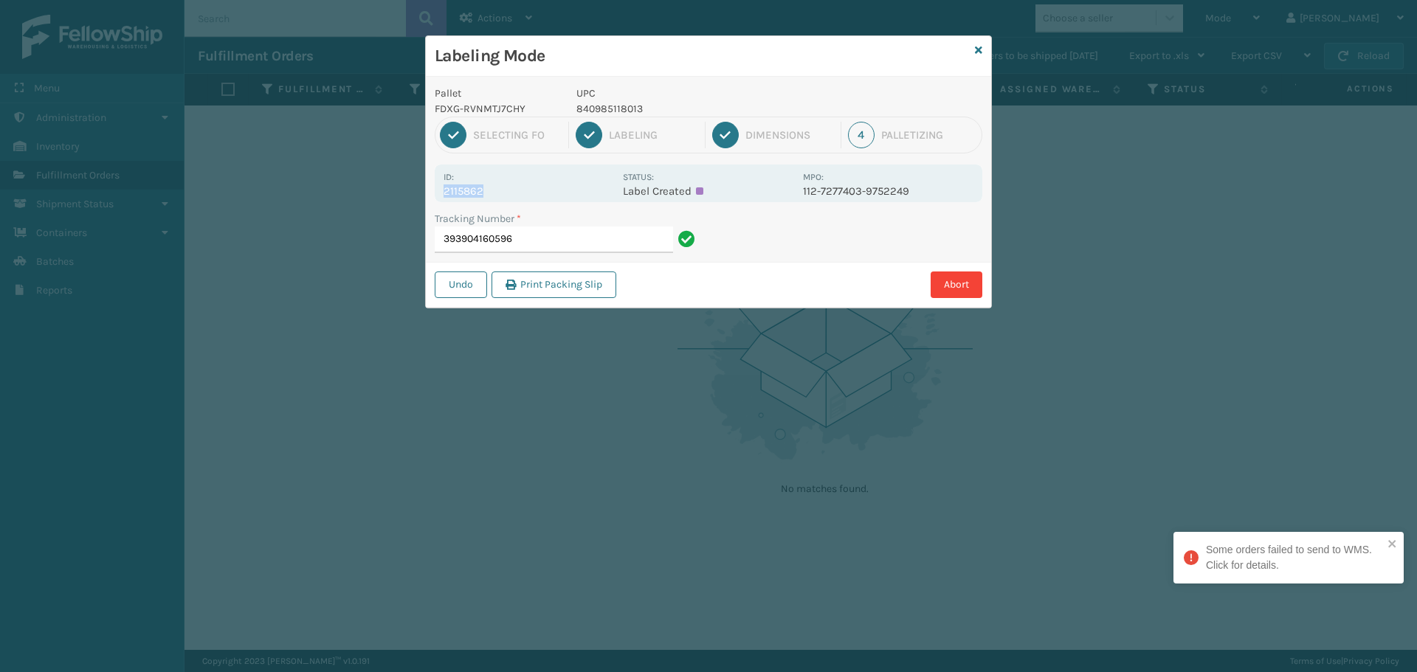
drag, startPoint x: 502, startPoint y: 187, endPoint x: 442, endPoint y: 196, distance: 61.1
click at [442, 196] on div "Id: 2115862 Status: Label Created MPO: 112-7277403-9752249" at bounding box center [708, 184] width 547 height 38
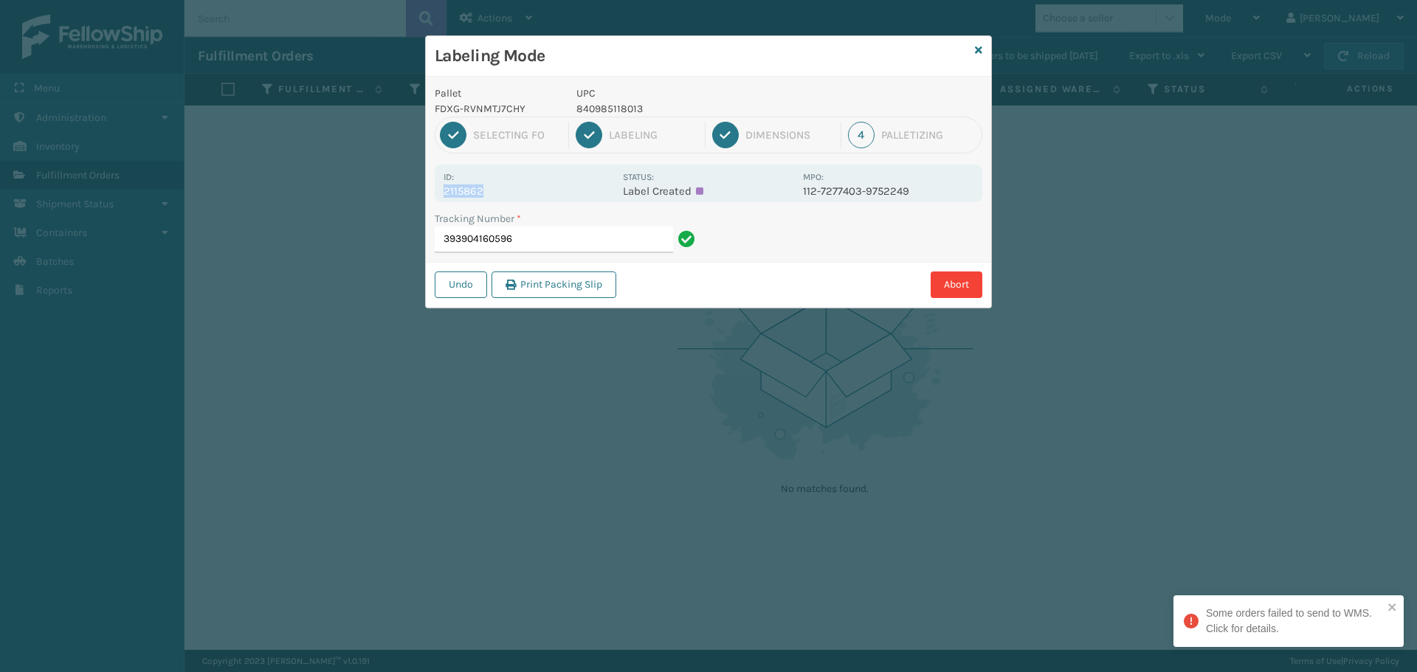
copy p "2115862"
click at [540, 235] on input "393904160596" at bounding box center [554, 240] width 238 height 27
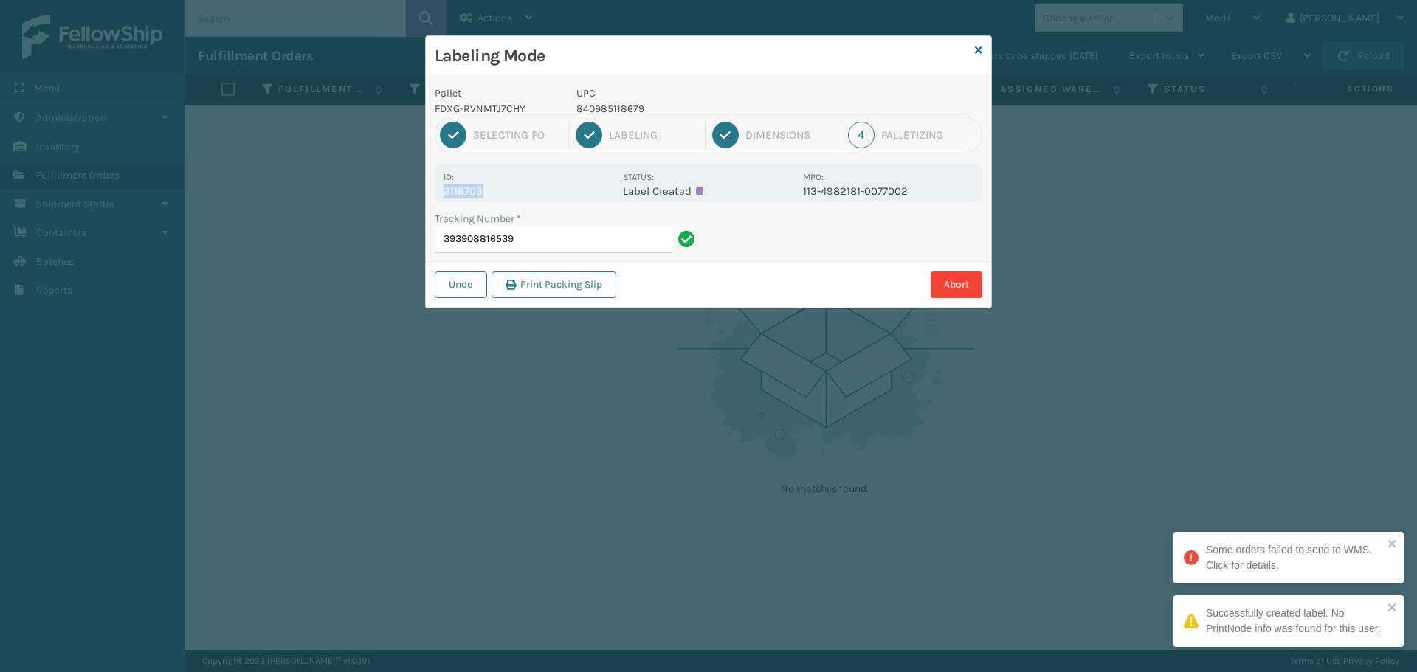
drag, startPoint x: 497, startPoint y: 193, endPoint x: 404, endPoint y: 197, distance: 92.3
click at [404, 197] on div "Labeling Mode Pallet FDXG-RVNMTJ7CHY UPC 840985118679 1 Selecting FO 2 Labeling…" at bounding box center [708, 336] width 1417 height 672
copy p "2116703"
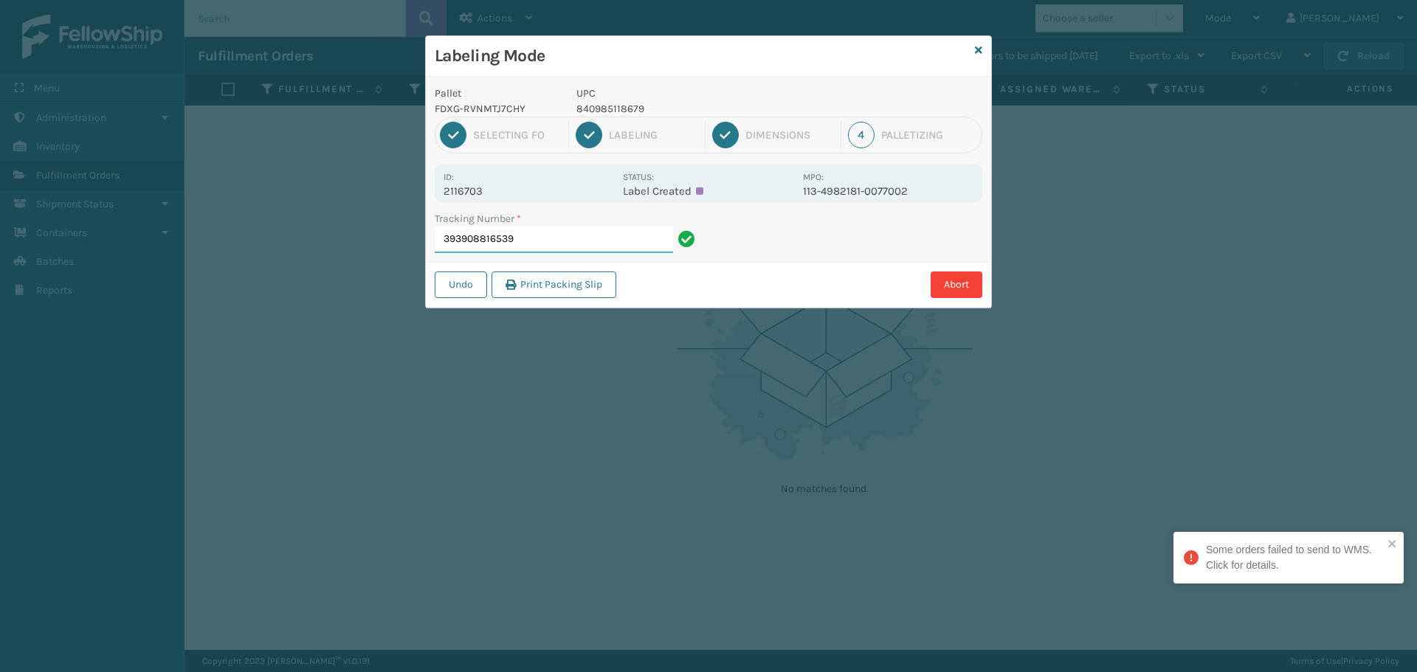
click at [604, 252] on input "393908816539" at bounding box center [554, 240] width 238 height 27
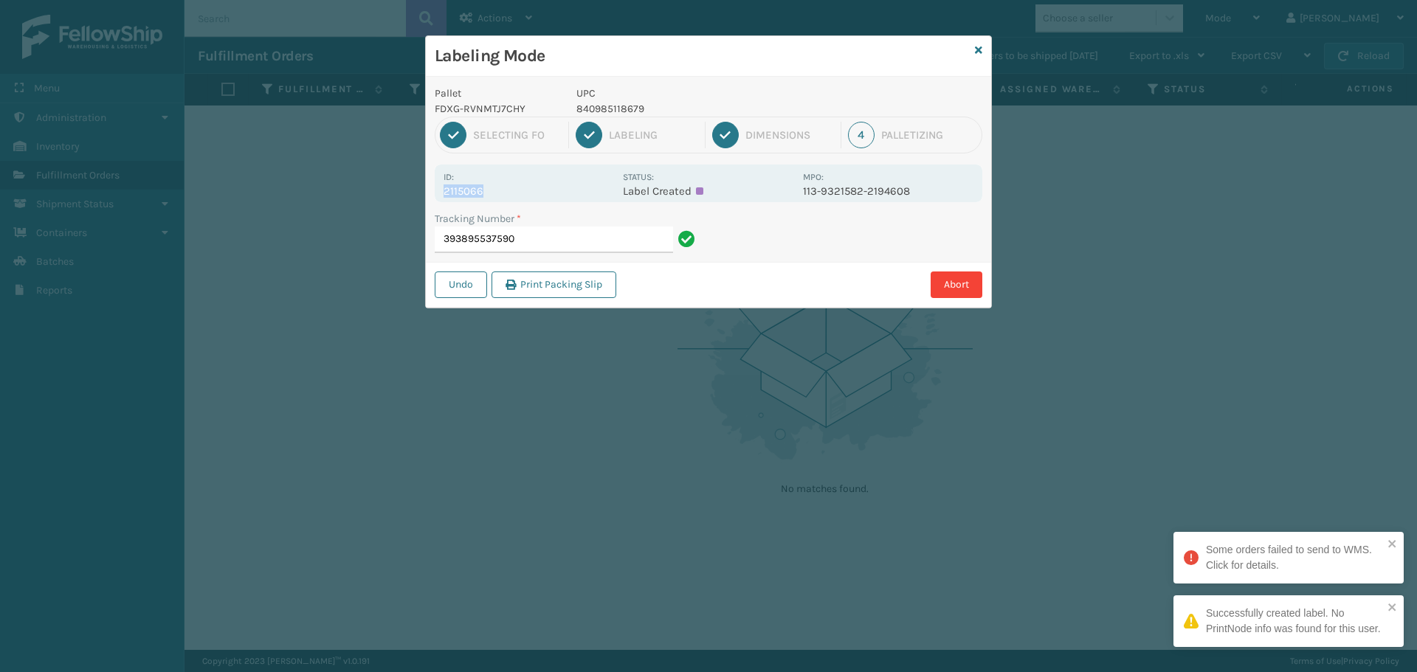
drag, startPoint x: 495, startPoint y: 181, endPoint x: 506, endPoint y: 187, distance: 12.5
click at [506, 187] on div "Id: 2115066" at bounding box center [528, 183] width 170 height 29
copy div "2115066"
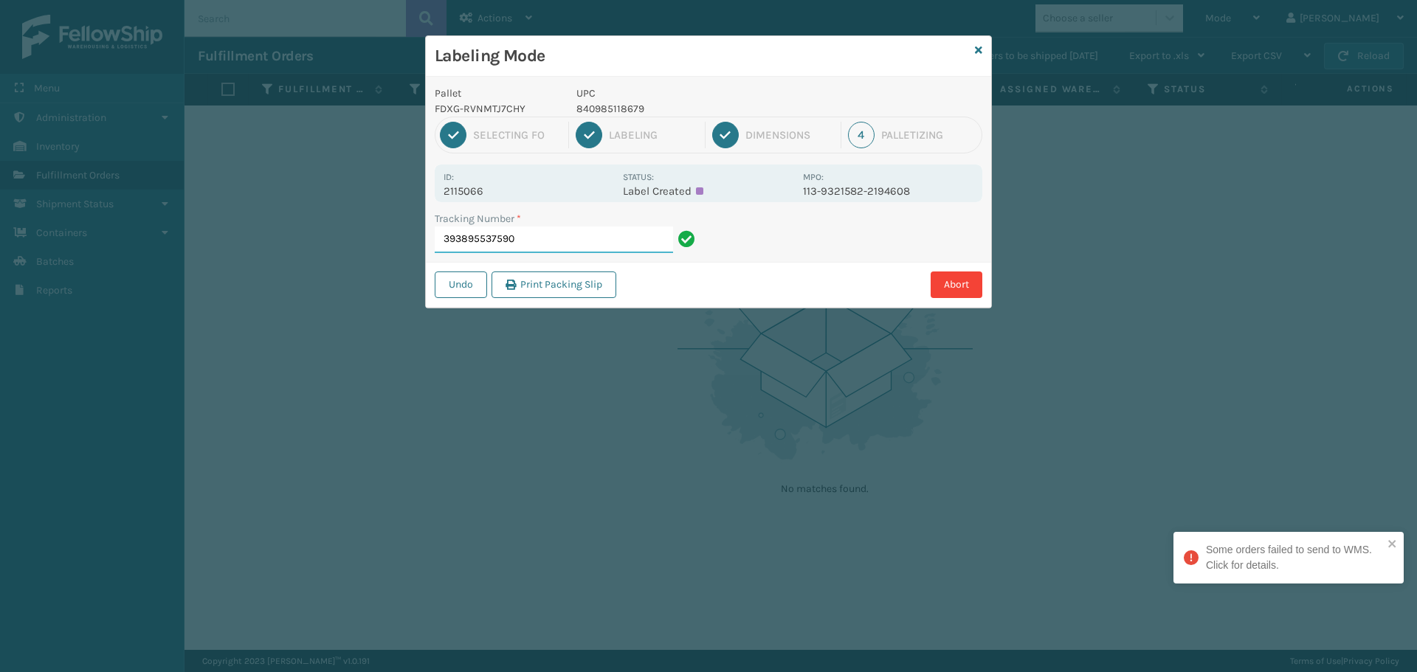
click at [564, 240] on input "393895537590" at bounding box center [554, 240] width 238 height 27
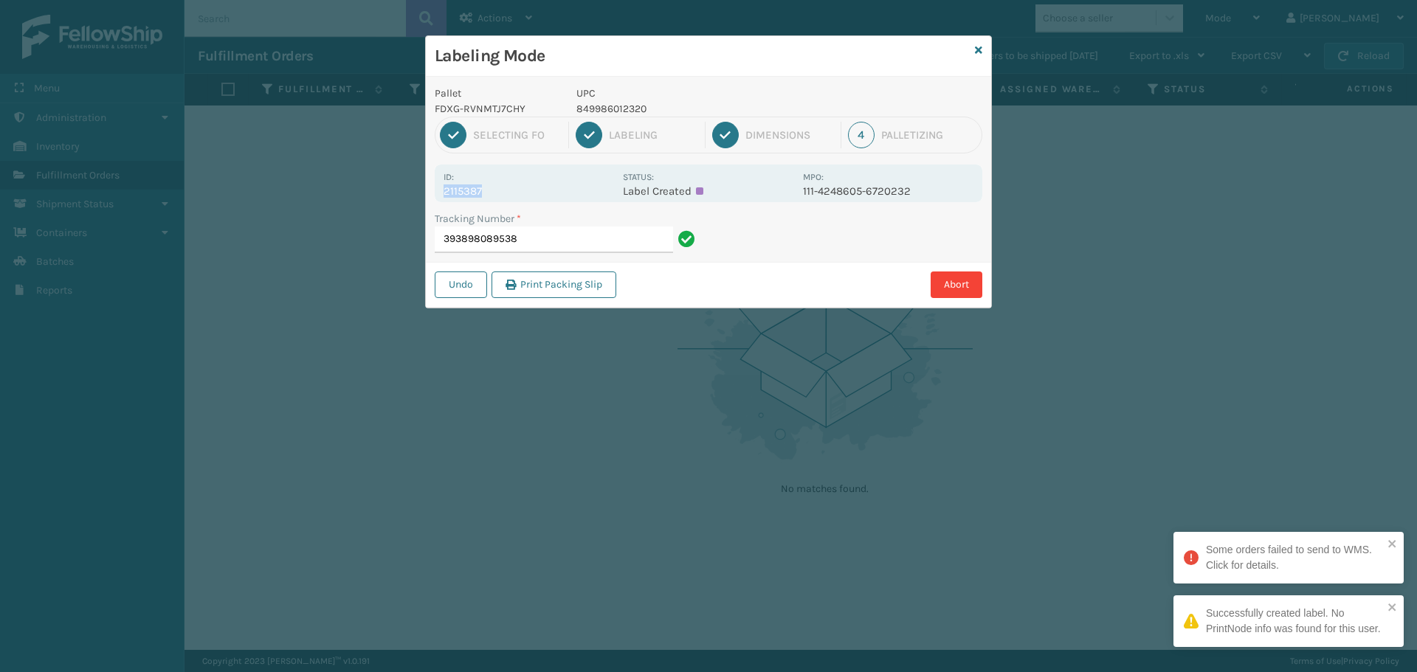
drag, startPoint x: 483, startPoint y: 193, endPoint x: 445, endPoint y: 194, distance: 37.7
click at [445, 194] on p "2115387" at bounding box center [528, 190] width 170 height 13
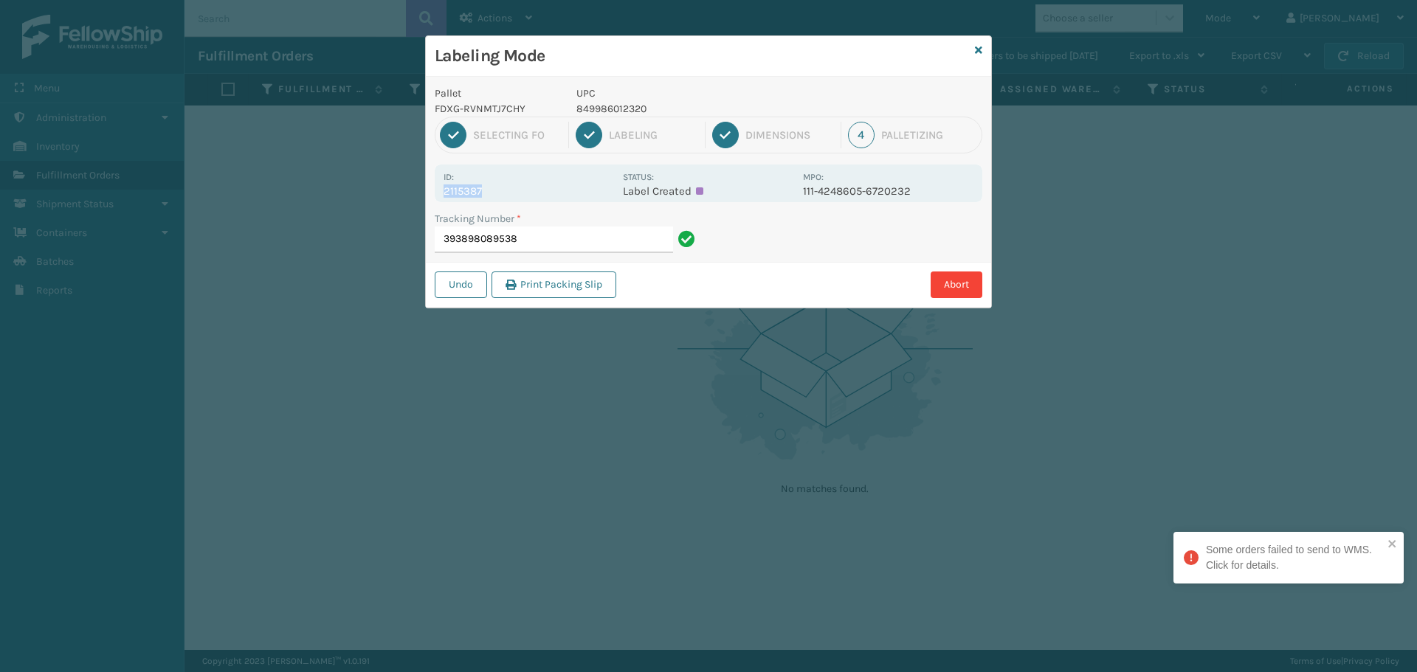
copy p "2115387"
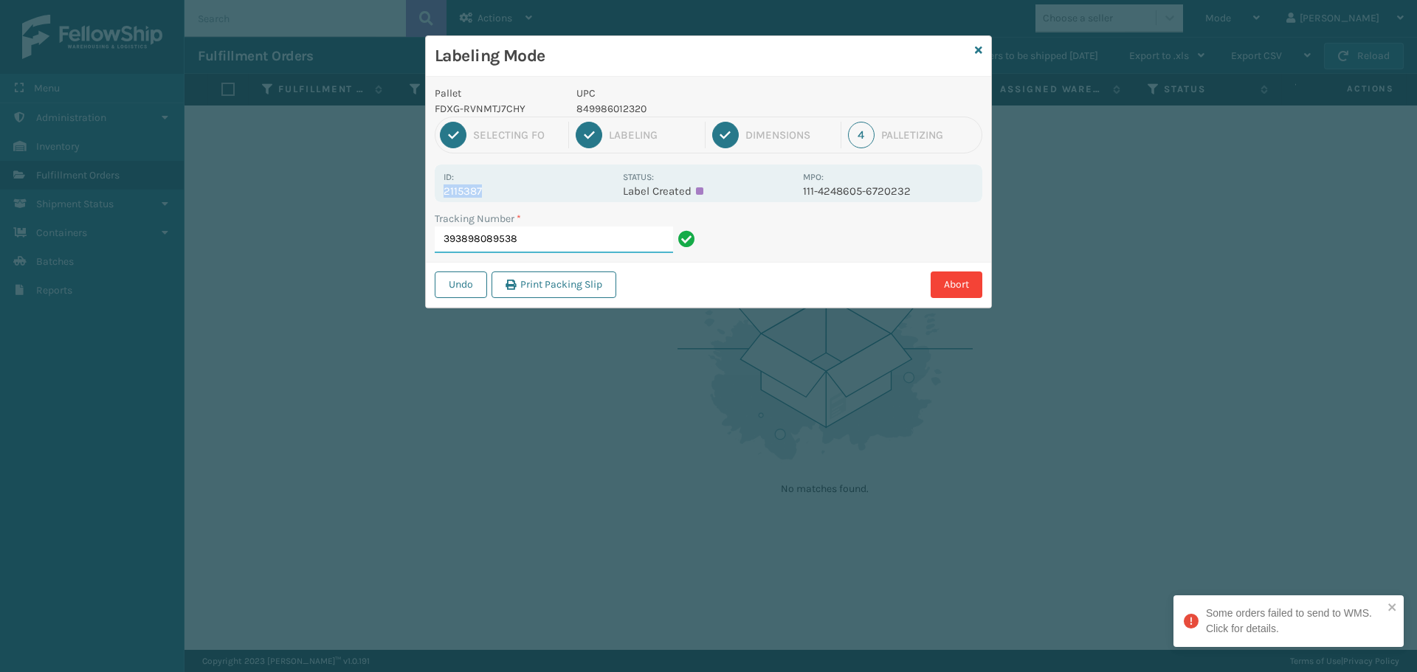
click at [527, 240] on input "393898089538" at bounding box center [554, 240] width 238 height 27
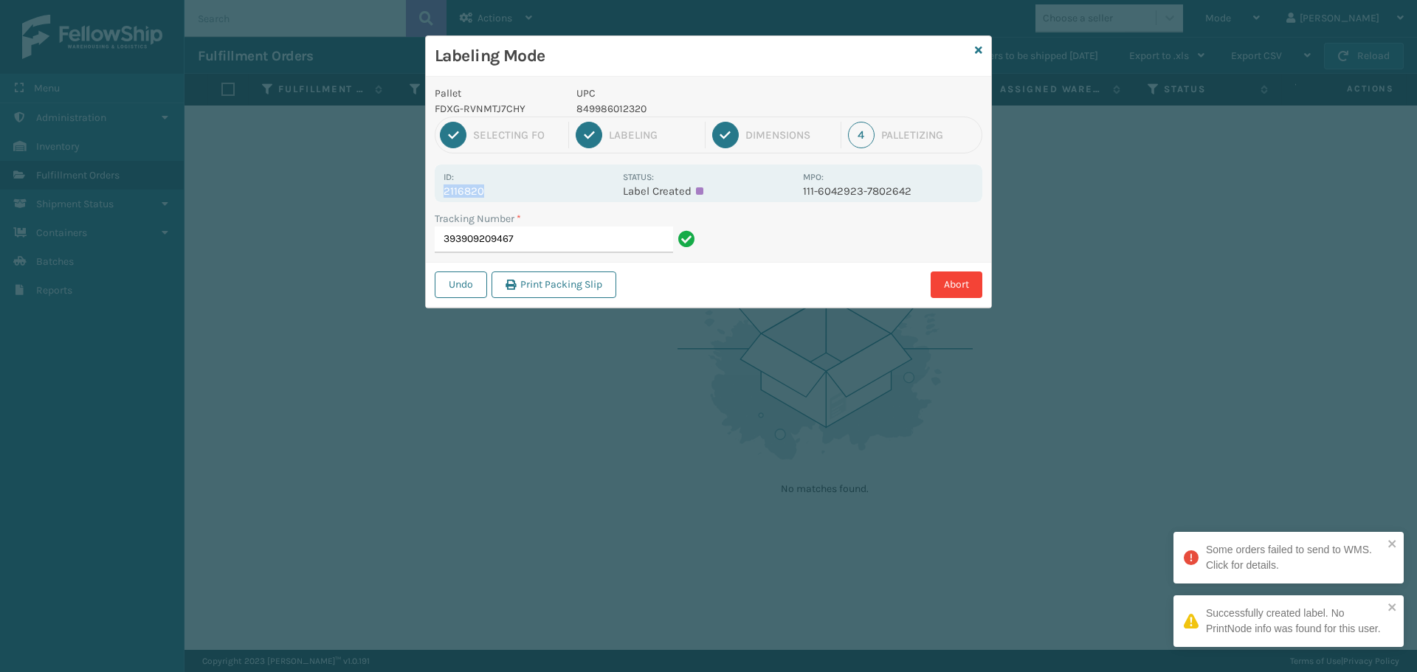
drag, startPoint x: 524, startPoint y: 184, endPoint x: 513, endPoint y: 190, distance: 12.5
click at [513, 190] on div "Id: 2116820" at bounding box center [528, 183] width 170 height 29
copy div "2116820"
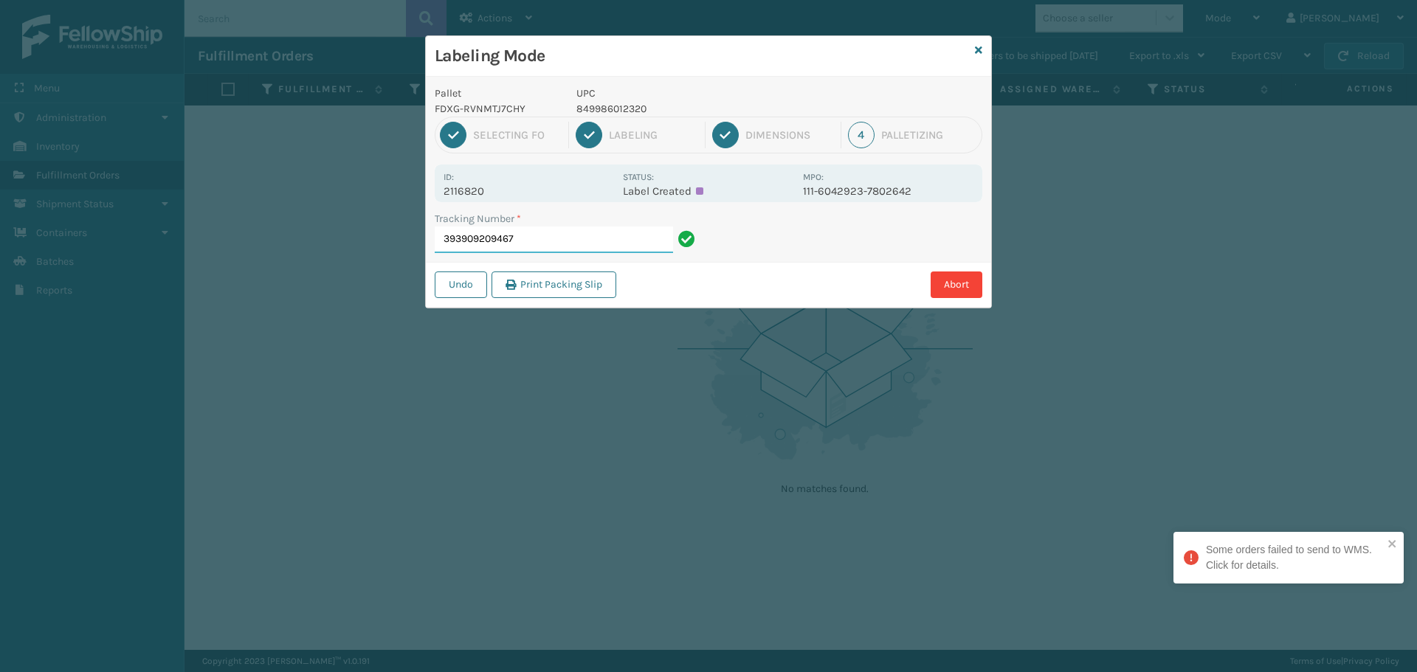
click at [548, 233] on input "393909209467" at bounding box center [554, 240] width 238 height 27
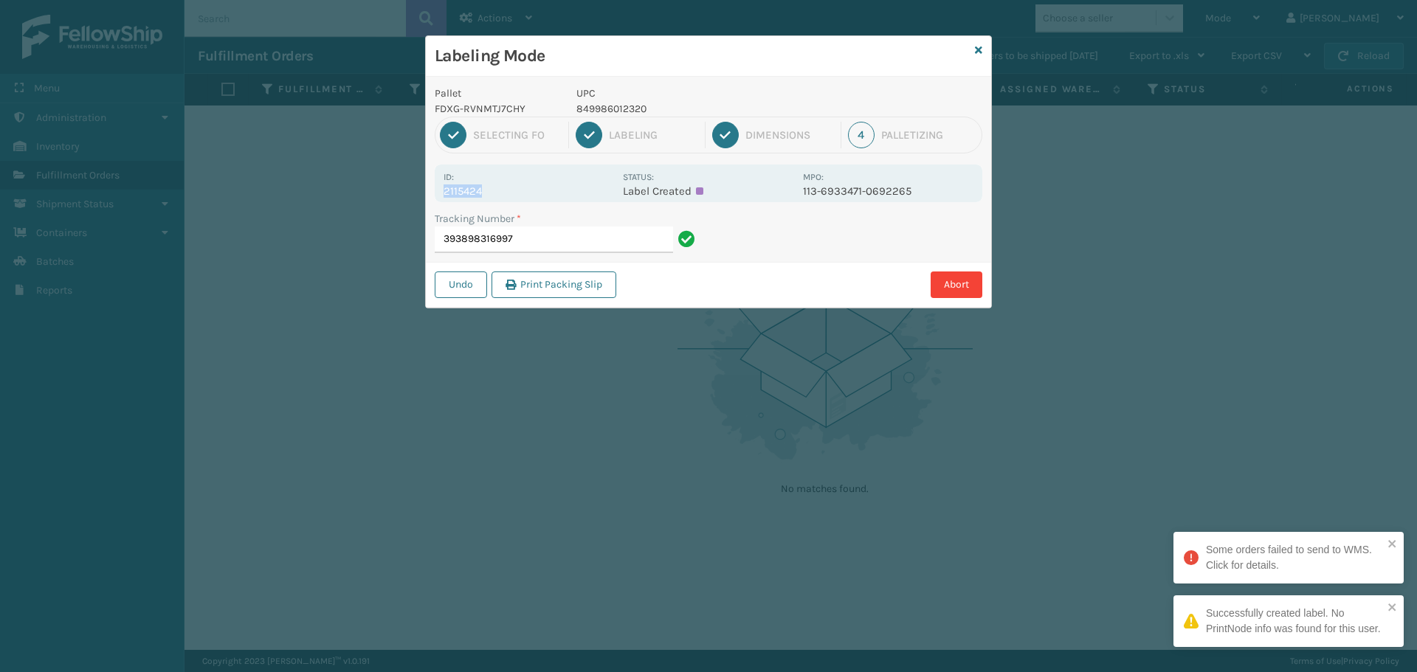
drag, startPoint x: 491, startPoint y: 189, endPoint x: 429, endPoint y: 194, distance: 62.2
click at [429, 194] on div "Pallet FDXG-RVNMTJ7CHY UPC 849986012320 1 Selecting FO 2 Labeling 3 Dimensions …" at bounding box center [708, 192] width 565 height 231
copy p "2115424"
click at [536, 239] on input "393898316997" at bounding box center [554, 240] width 238 height 27
drag, startPoint x: 511, startPoint y: 195, endPoint x: 438, endPoint y: 190, distance: 73.2
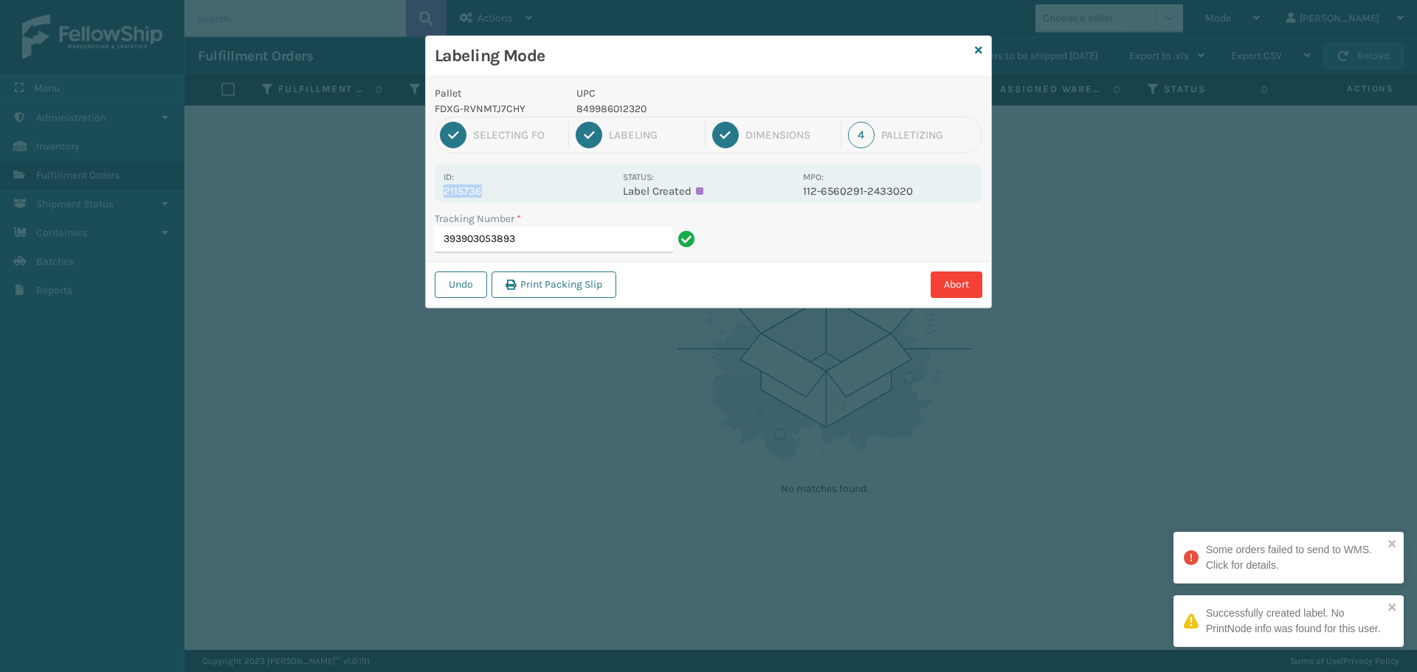
click at [438, 190] on div "Id: 2115736 Status: Label Created MPO: 112-6560291-2433020" at bounding box center [708, 184] width 547 height 38
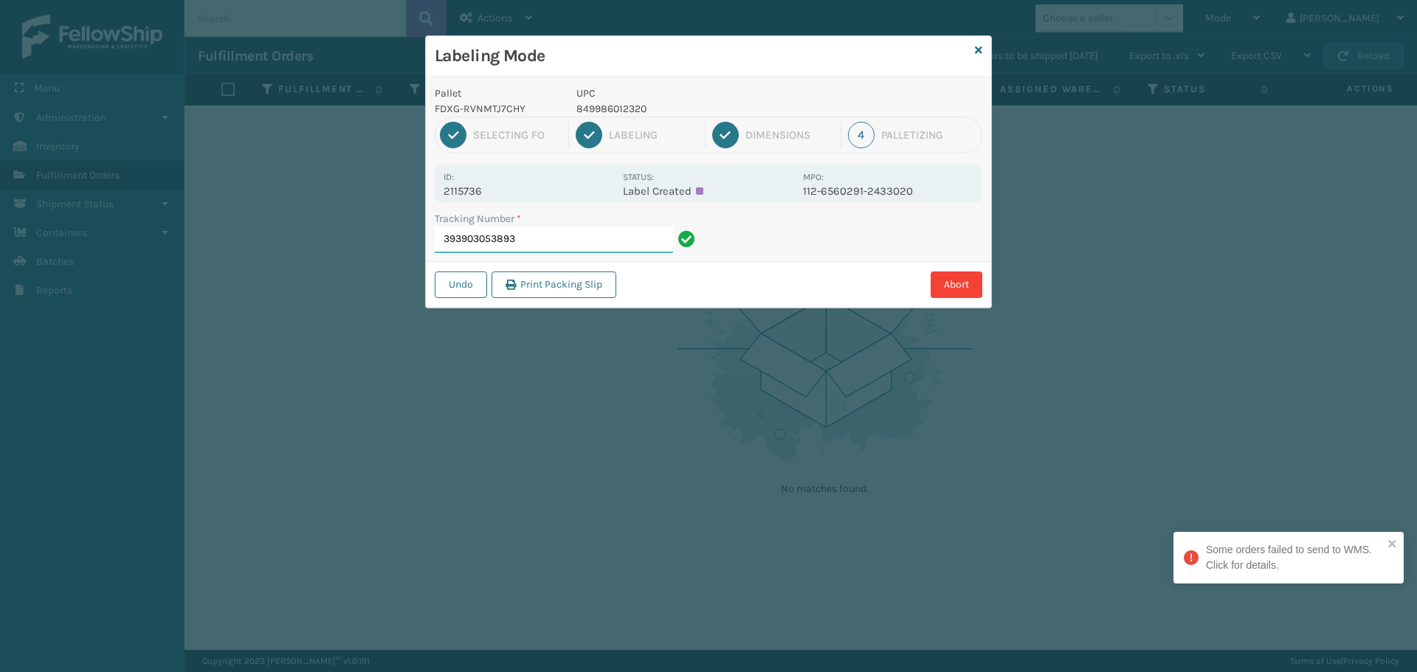
click at [627, 240] on input "393903053893" at bounding box center [554, 240] width 238 height 27
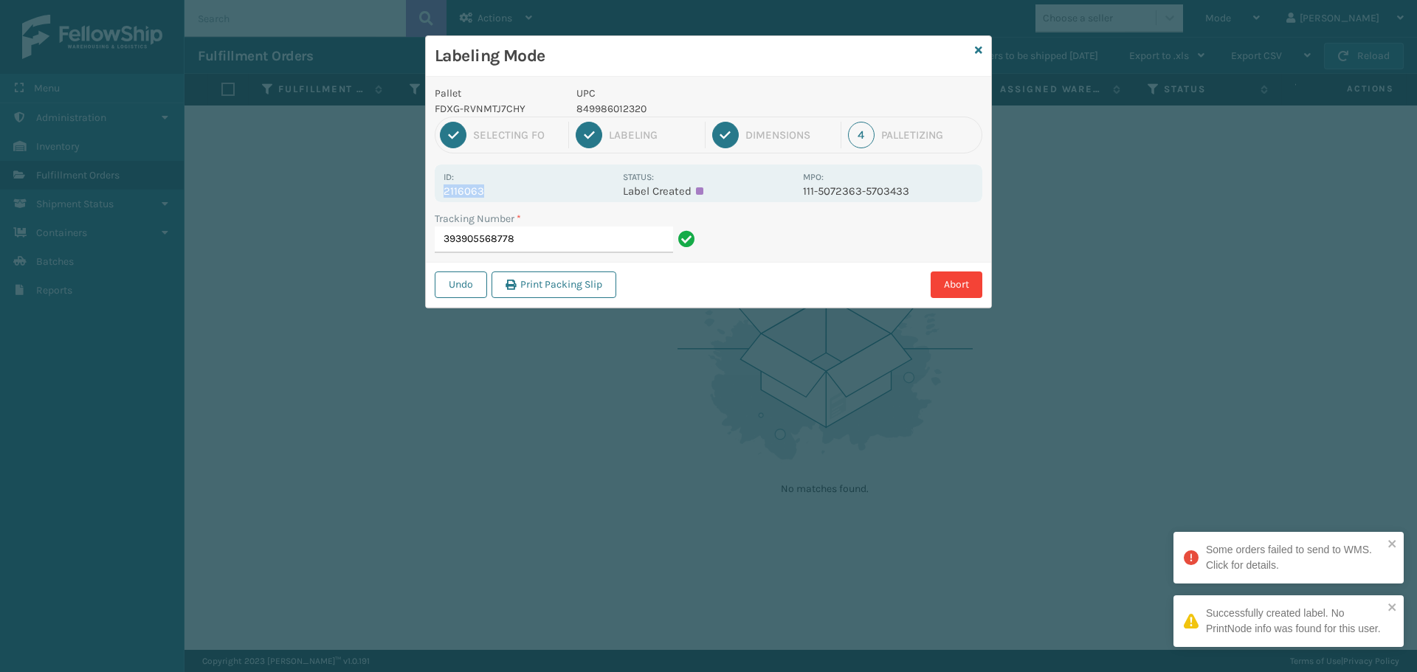
drag, startPoint x: 484, startPoint y: 190, endPoint x: 394, endPoint y: 196, distance: 90.3
click at [394, 196] on div "Labeling Mode Pallet FDXG-RVNMTJ7CHY UPC 849986012320 1 Selecting FO 2 Labeling…" at bounding box center [708, 336] width 1417 height 672
click at [533, 233] on input "393905568778" at bounding box center [554, 240] width 238 height 27
drag, startPoint x: 490, startPoint y: 197, endPoint x: 435, endPoint y: 200, distance: 54.7
click at [435, 200] on div "Id: 2116033 Status: Label Created MPO: 114-7912749-3490627" at bounding box center [708, 184] width 547 height 38
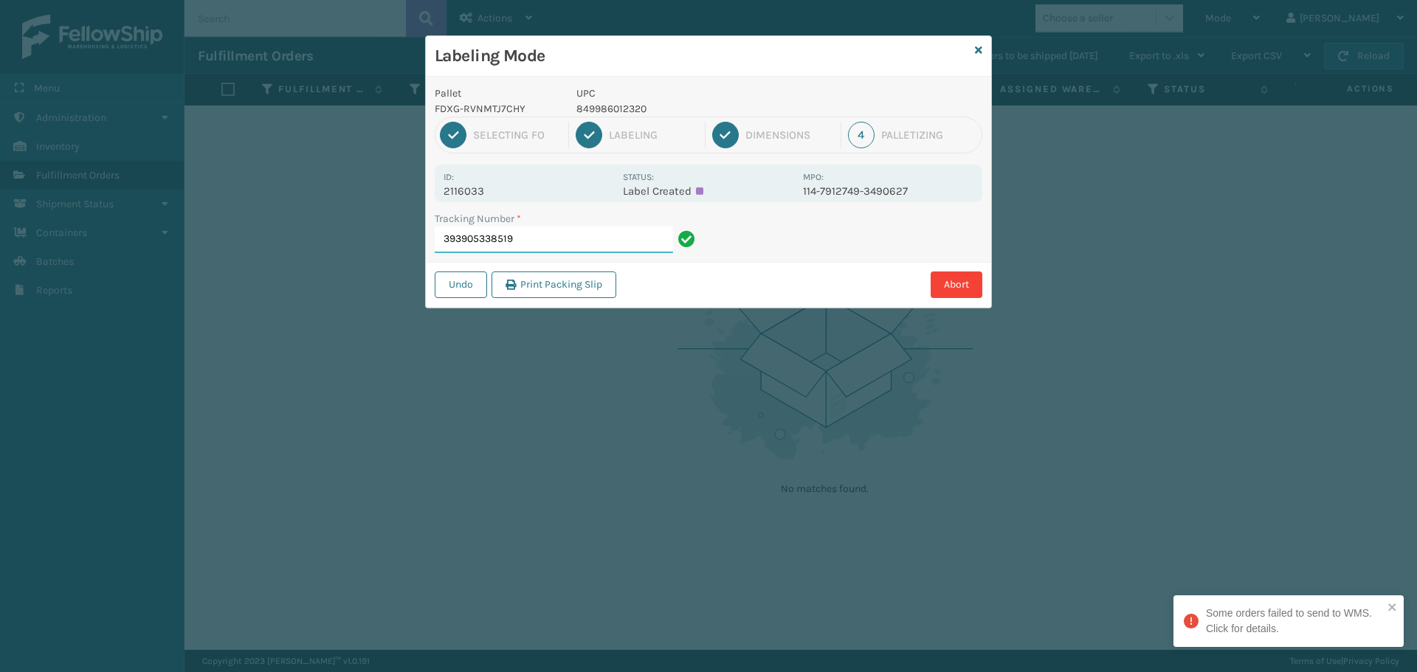
click at [529, 241] on input "393905338519" at bounding box center [554, 240] width 238 height 27
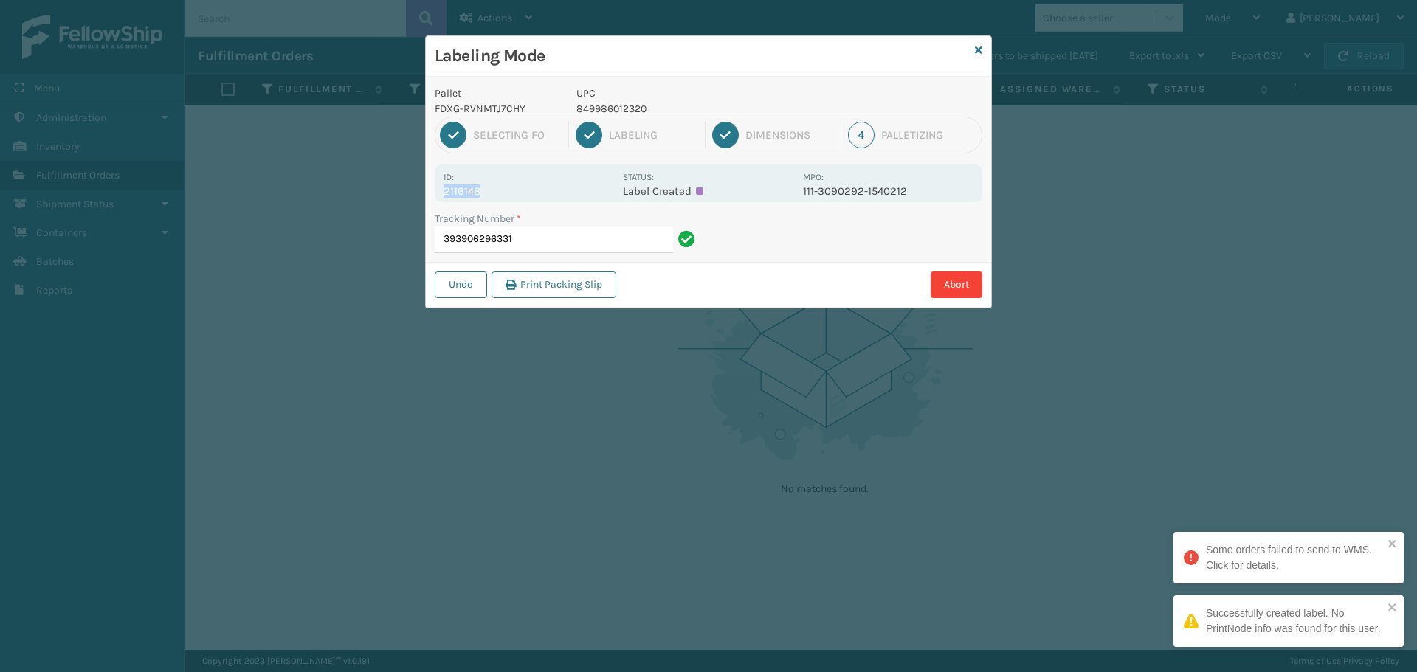
drag, startPoint x: 485, startPoint y: 189, endPoint x: 408, endPoint y: 198, distance: 78.0
click at [408, 198] on div "Labeling Mode Pallet FDXG-RVNMTJ7CHY UPC 849986012320 1 Selecting FO 2 Labeling…" at bounding box center [708, 336] width 1417 height 672
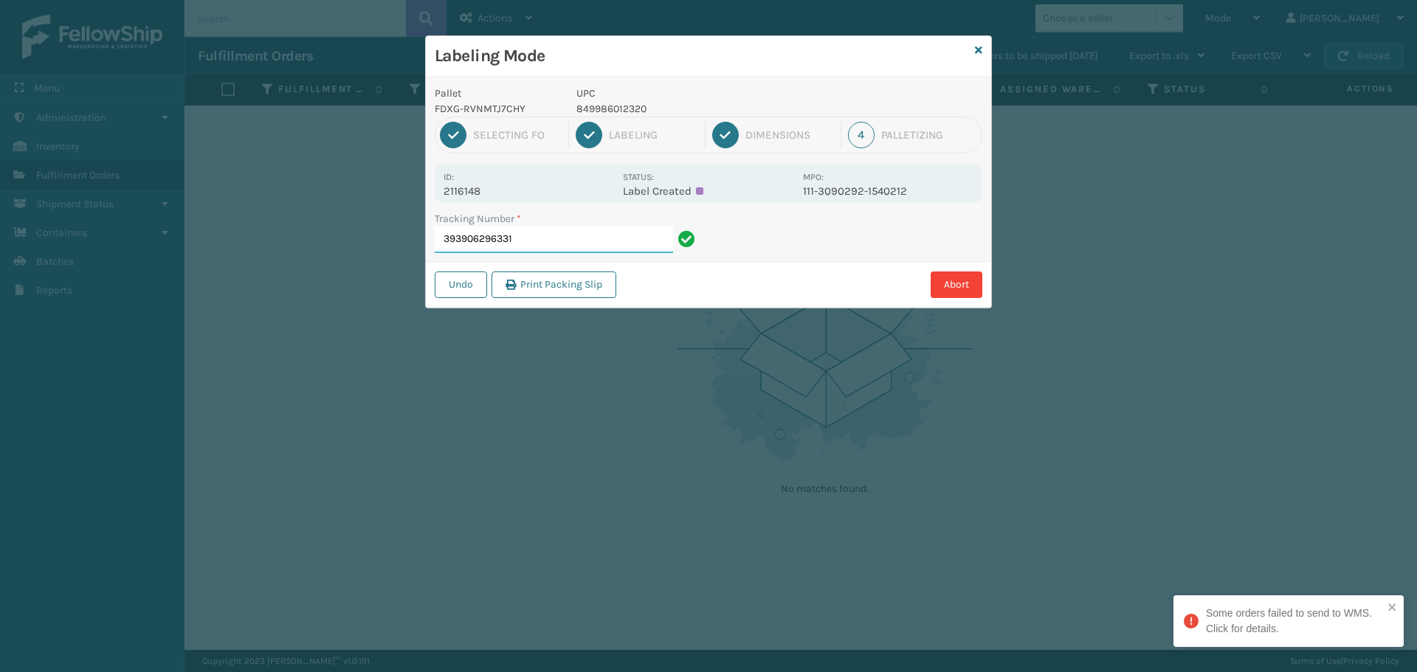
drag, startPoint x: 619, startPoint y: 246, endPoint x: 620, endPoint y: 234, distance: 12.6
click at [619, 242] on input "393906296331" at bounding box center [554, 240] width 238 height 27
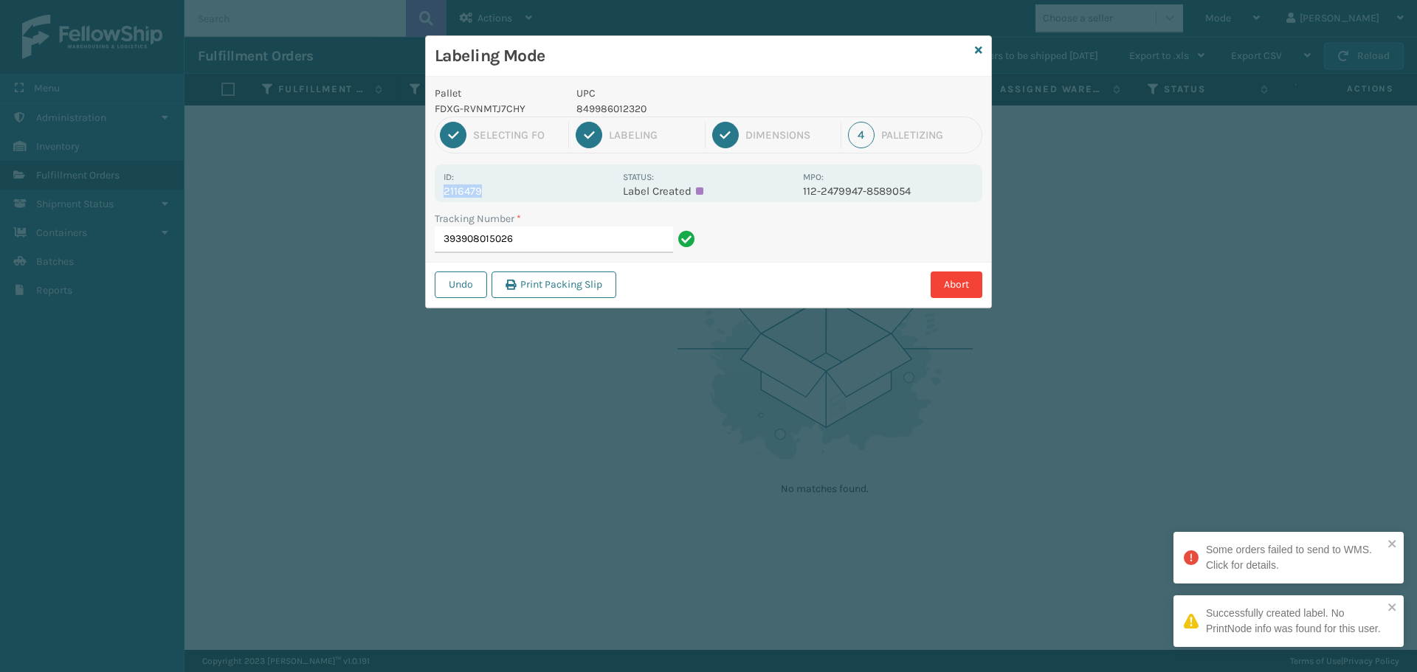
drag, startPoint x: 486, startPoint y: 184, endPoint x: 498, endPoint y: 190, distance: 13.2
click at [498, 190] on div "Id: 2116479" at bounding box center [528, 183] width 170 height 29
click at [544, 227] on input "393908015026" at bounding box center [554, 240] width 238 height 27
drag, startPoint x: 489, startPoint y: 187, endPoint x: 435, endPoint y: 192, distance: 54.8
click at [435, 192] on div "Id: 2115047 Status: Label Created MPO: 112-0262883-0531474" at bounding box center [708, 184] width 547 height 38
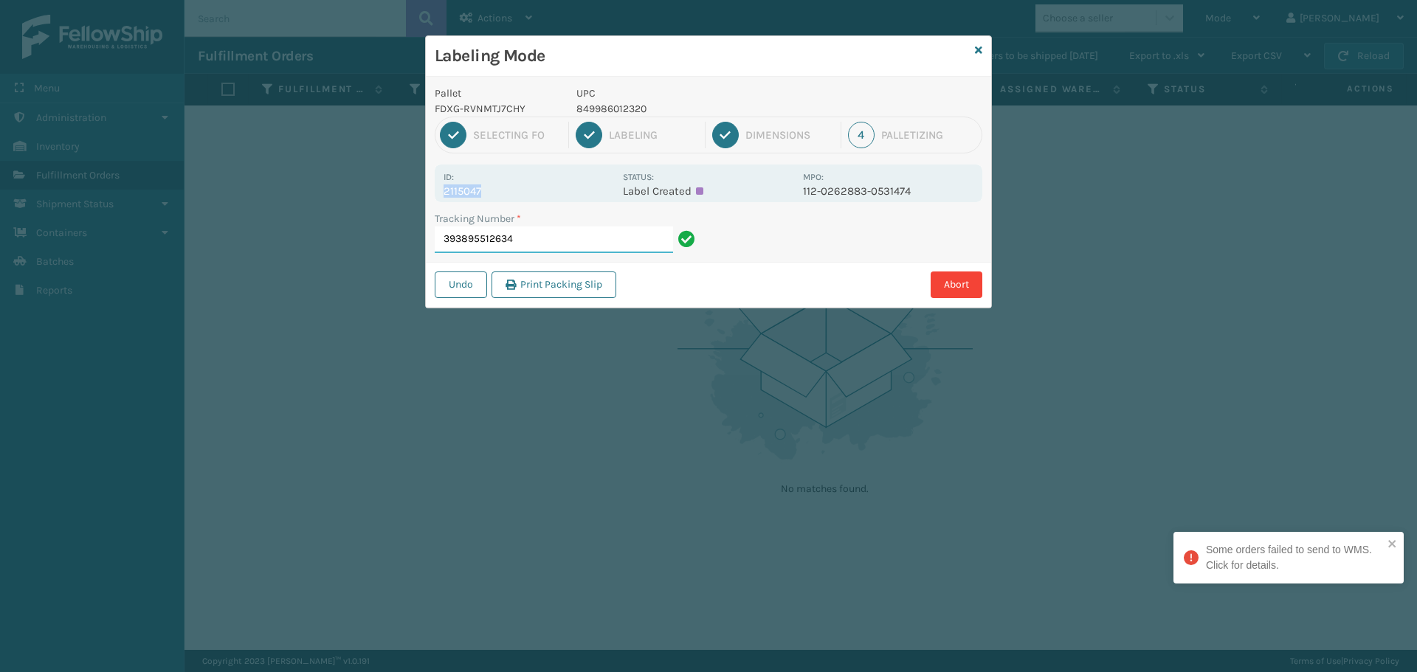
click at [542, 241] on input "393895512634" at bounding box center [554, 240] width 238 height 27
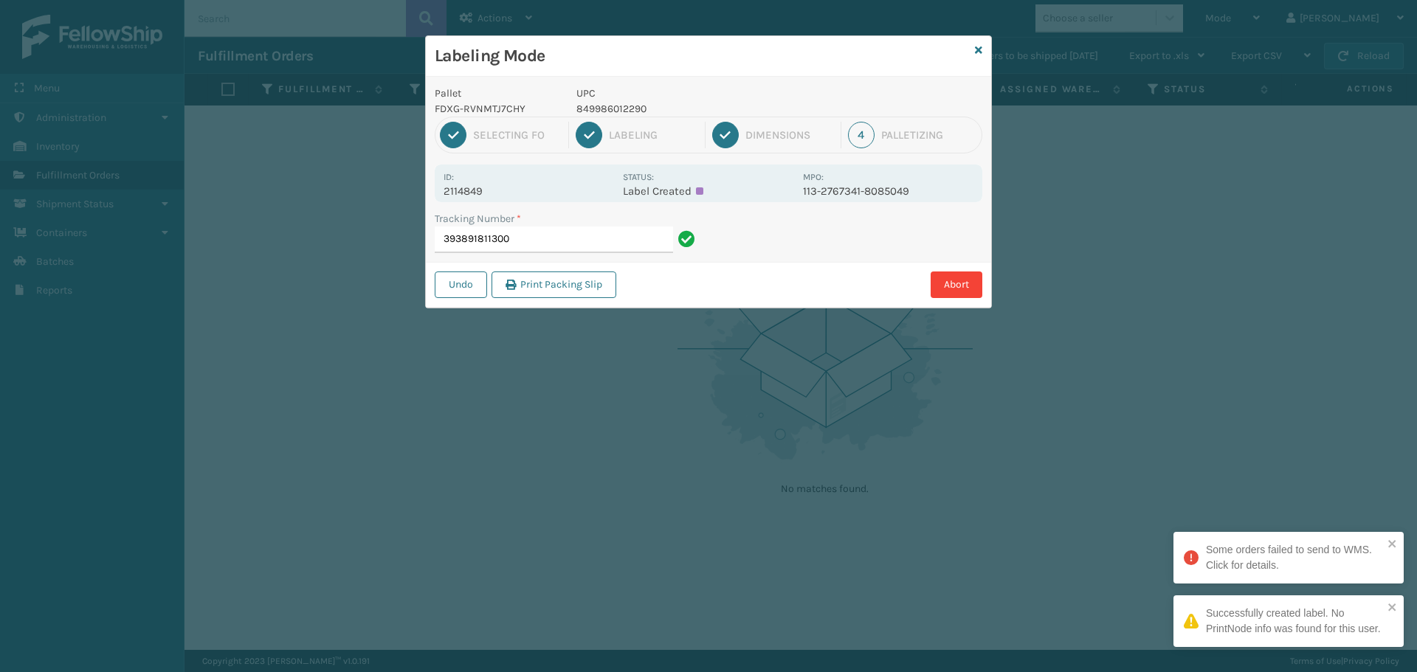
click at [499, 201] on div "Id: 2114849 Status: Label Created MPO: 113-2767341-8085049" at bounding box center [708, 184] width 547 height 38
drag, startPoint x: 494, startPoint y: 190, endPoint x: 398, endPoint y: 192, distance: 95.9
click at [398, 192] on div "Labeling Mode Pallet FDXG-RVNMTJ7CHY UPC 849986012290 1 Selecting FO 2 Labeling…" at bounding box center [708, 336] width 1417 height 672
click at [544, 243] on input "393891811300" at bounding box center [554, 240] width 238 height 27
drag, startPoint x: 486, startPoint y: 187, endPoint x: 431, endPoint y: 185, distance: 55.4
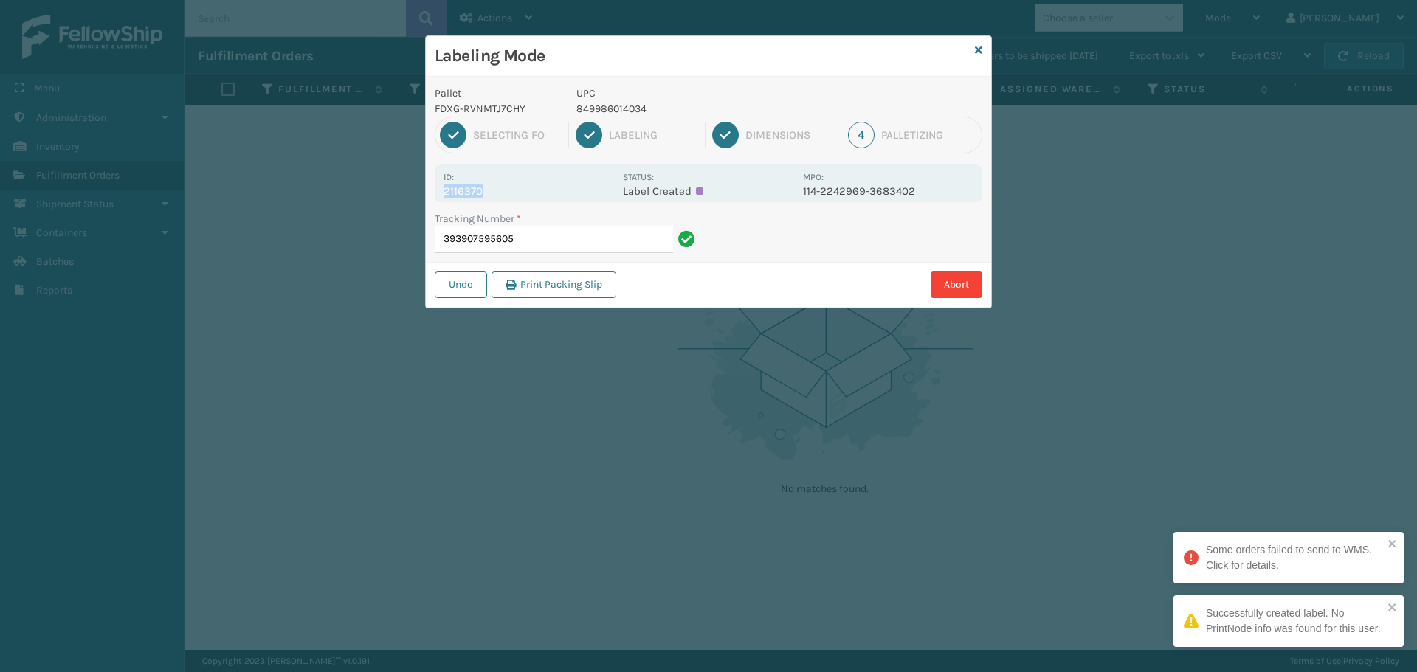
click at [431, 185] on div "Pallet FDXG-RVNMTJ7CHY UPC 849986014034 1 Selecting FO 2 Labeling 3 Dimensions …" at bounding box center [708, 192] width 565 height 231
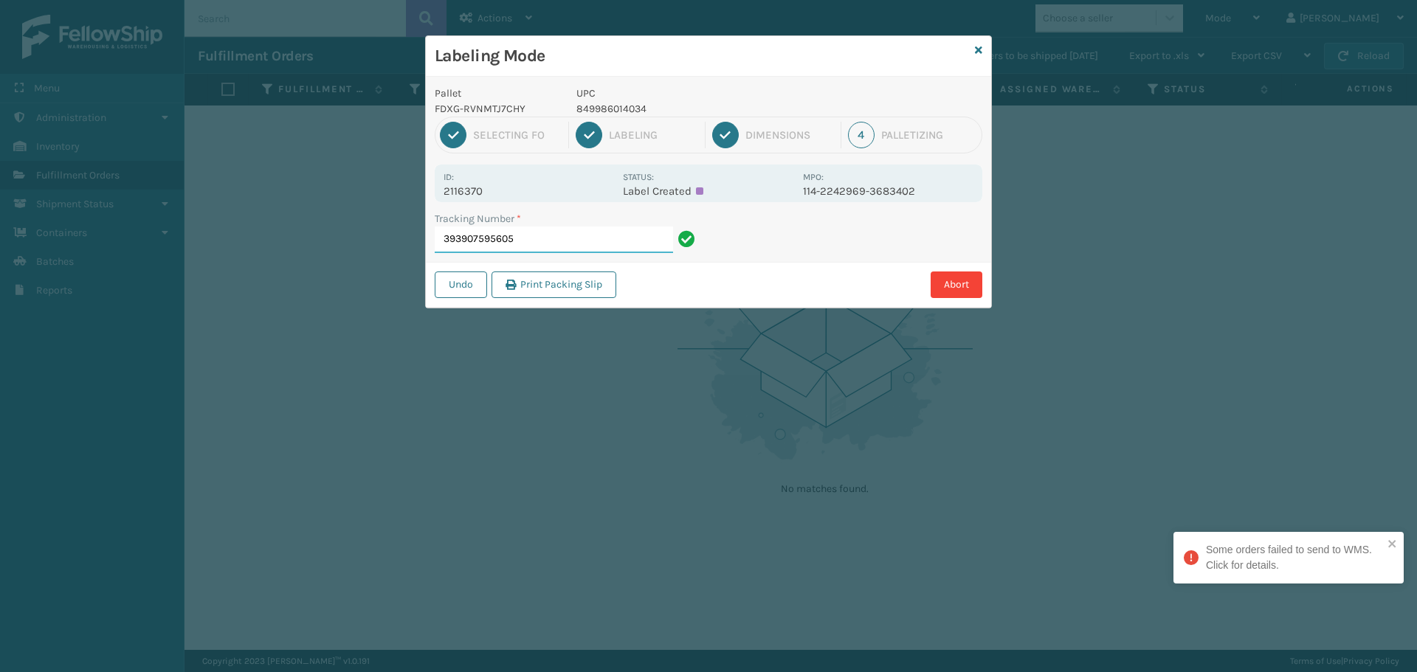
click at [623, 245] on input "393907595605" at bounding box center [554, 240] width 238 height 27
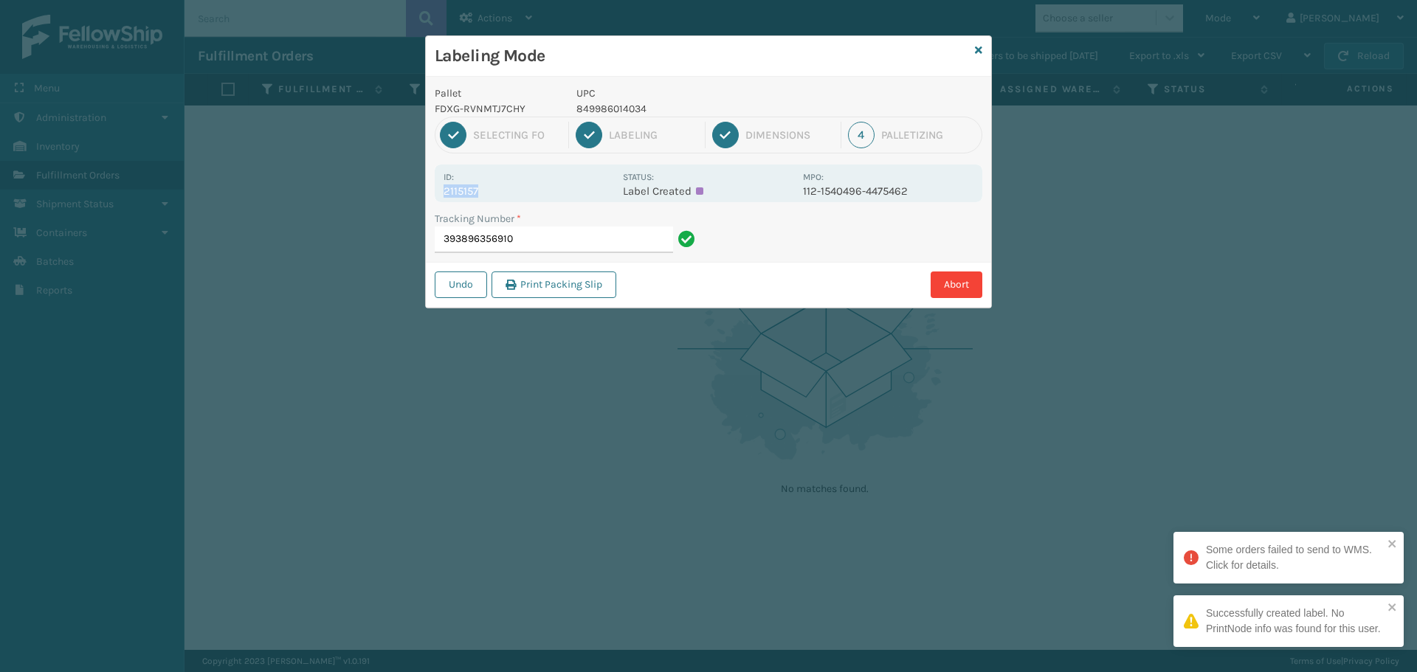
drag, startPoint x: 425, startPoint y: 208, endPoint x: 425, endPoint y: 186, distance: 22.1
click at [425, 186] on div "Labeling Mode Pallet FDXG-RVNMTJ7CHY UPC 849986014034 1 Selecting FO 2 Labeling…" at bounding box center [708, 171] width 567 height 273
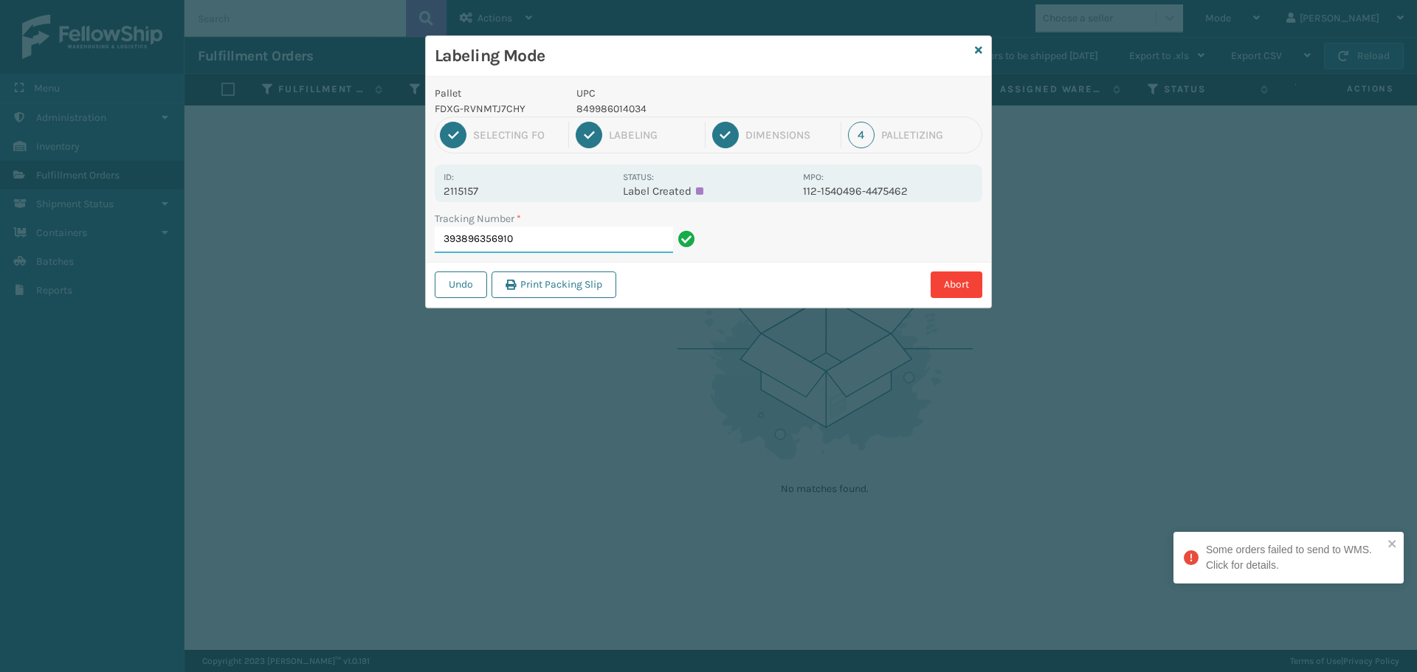
click at [558, 239] on input "393896356910" at bounding box center [554, 240] width 238 height 27
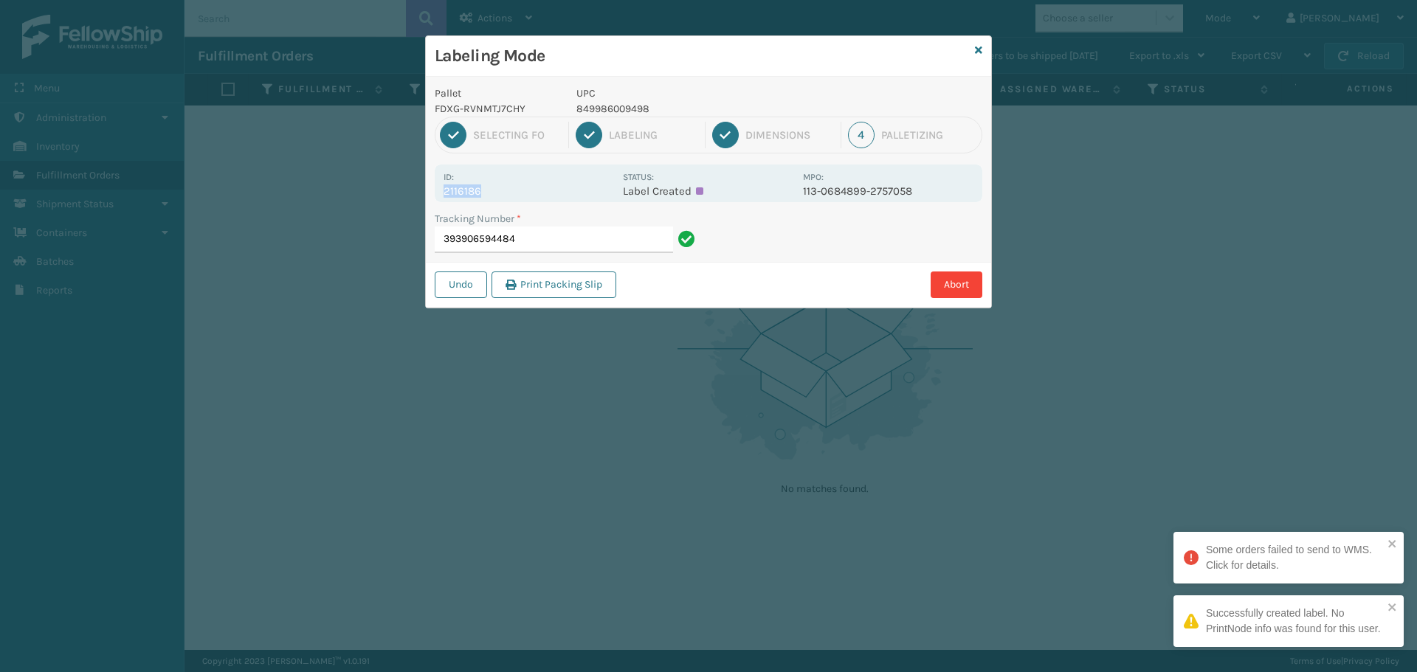
drag, startPoint x: 494, startPoint y: 192, endPoint x: 439, endPoint y: 197, distance: 54.8
click at [439, 197] on div "Id: 2116186 Status: Label Created MPO: 113-0684899-2757058" at bounding box center [708, 184] width 547 height 38
click at [536, 235] on input "393906594484" at bounding box center [554, 240] width 238 height 27
drag, startPoint x: 497, startPoint y: 191, endPoint x: 446, endPoint y: 196, distance: 51.2
click at [446, 196] on p "2115477" at bounding box center [528, 190] width 170 height 13
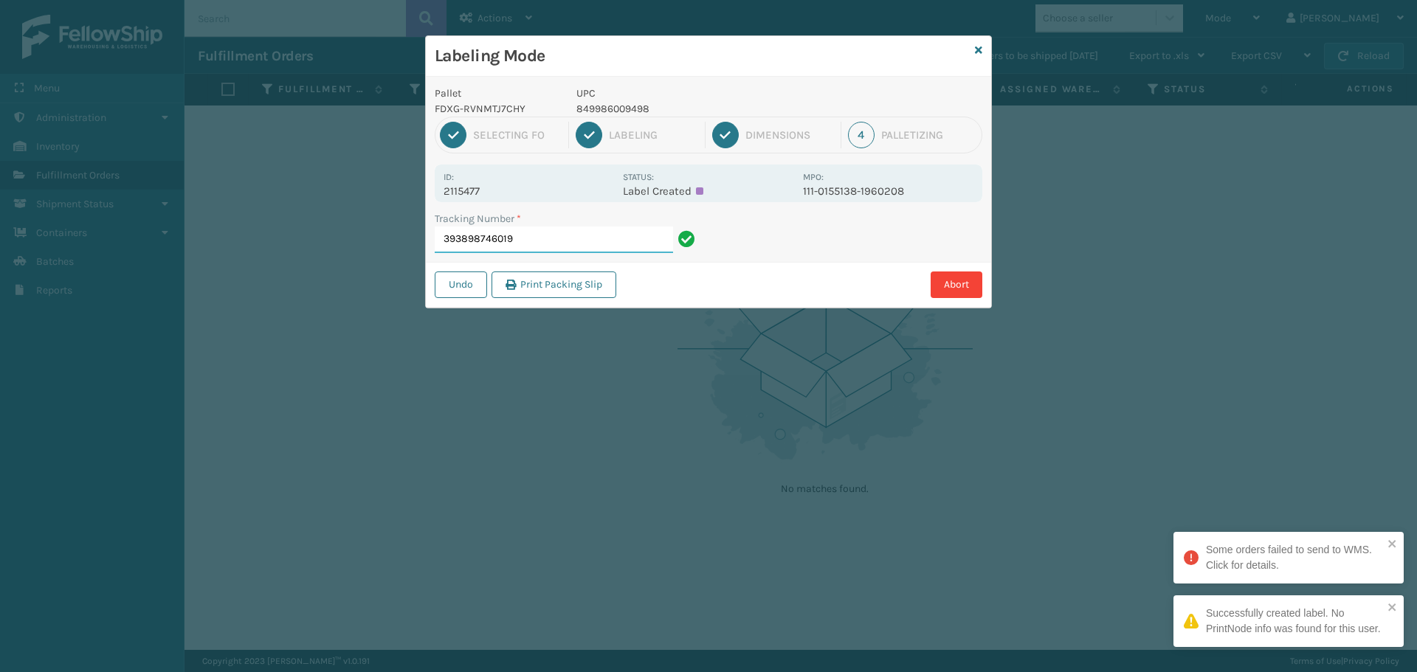
click at [555, 240] on input "393898746019" at bounding box center [554, 240] width 238 height 27
drag, startPoint x: 492, startPoint y: 189, endPoint x: 415, endPoint y: 195, distance: 77.7
click at [415, 195] on div "Labeling Mode Pallet FDXG-RVNMTJ7CHY UPC 849986009498 1 Selecting FO 2 Labeling…" at bounding box center [708, 336] width 1417 height 672
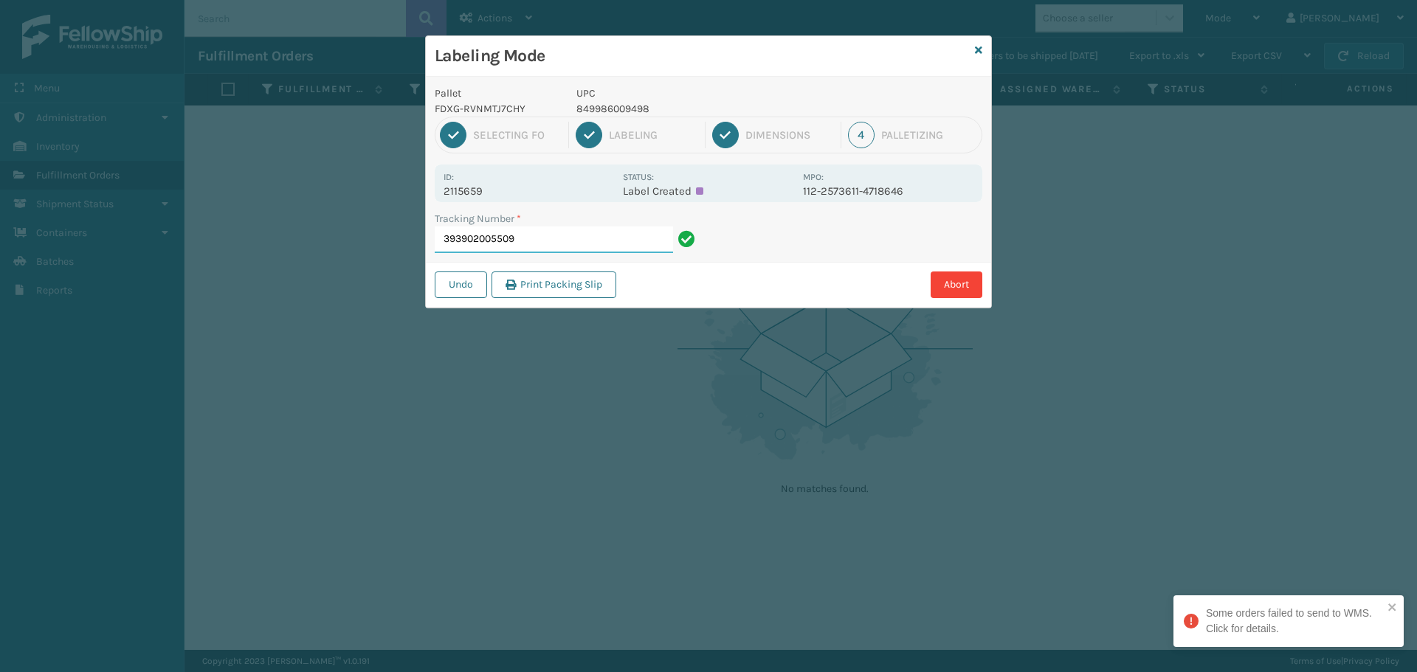
click at [525, 236] on input "393902005509" at bounding box center [554, 240] width 238 height 27
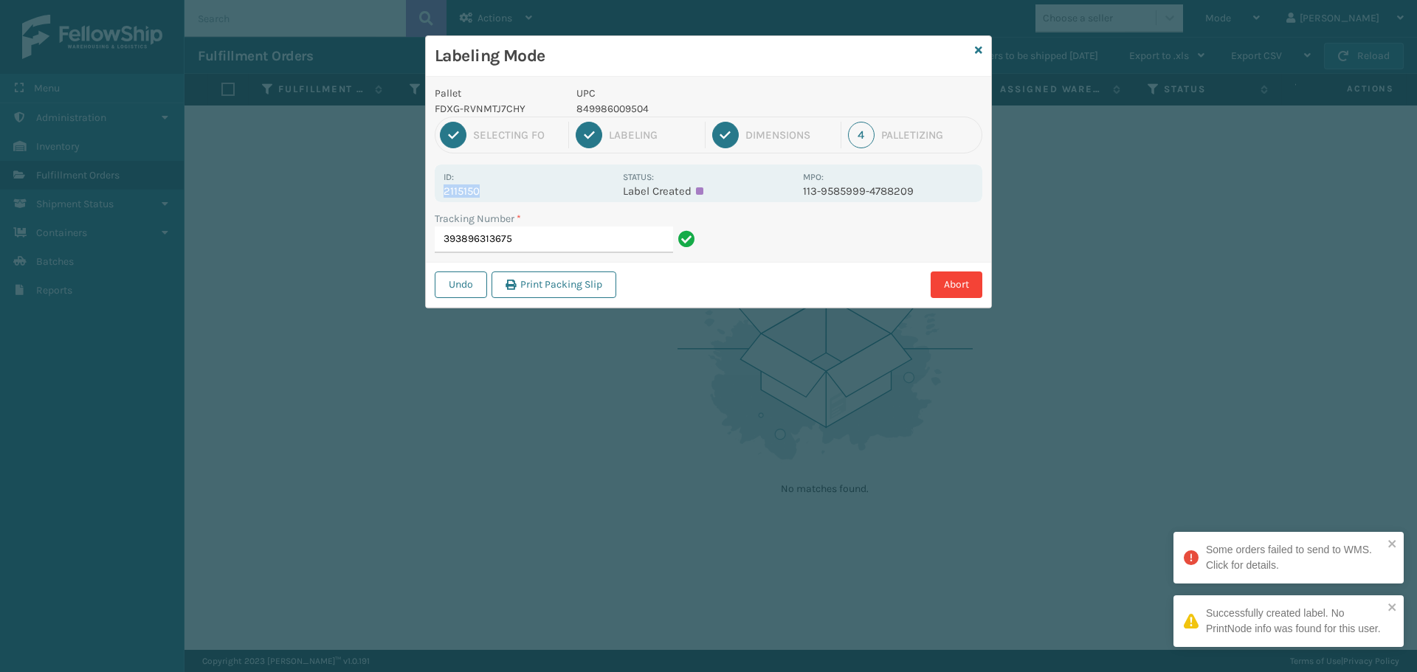
drag, startPoint x: 497, startPoint y: 177, endPoint x: 514, endPoint y: 186, distance: 19.1
click at [514, 186] on div "Id: 2115150" at bounding box center [528, 183] width 170 height 29
drag, startPoint x: 556, startPoint y: 227, endPoint x: 558, endPoint y: 234, distance: 7.5
click at [558, 233] on input "393896313675" at bounding box center [554, 240] width 238 height 27
drag, startPoint x: 487, startPoint y: 188, endPoint x: 429, endPoint y: 188, distance: 57.5
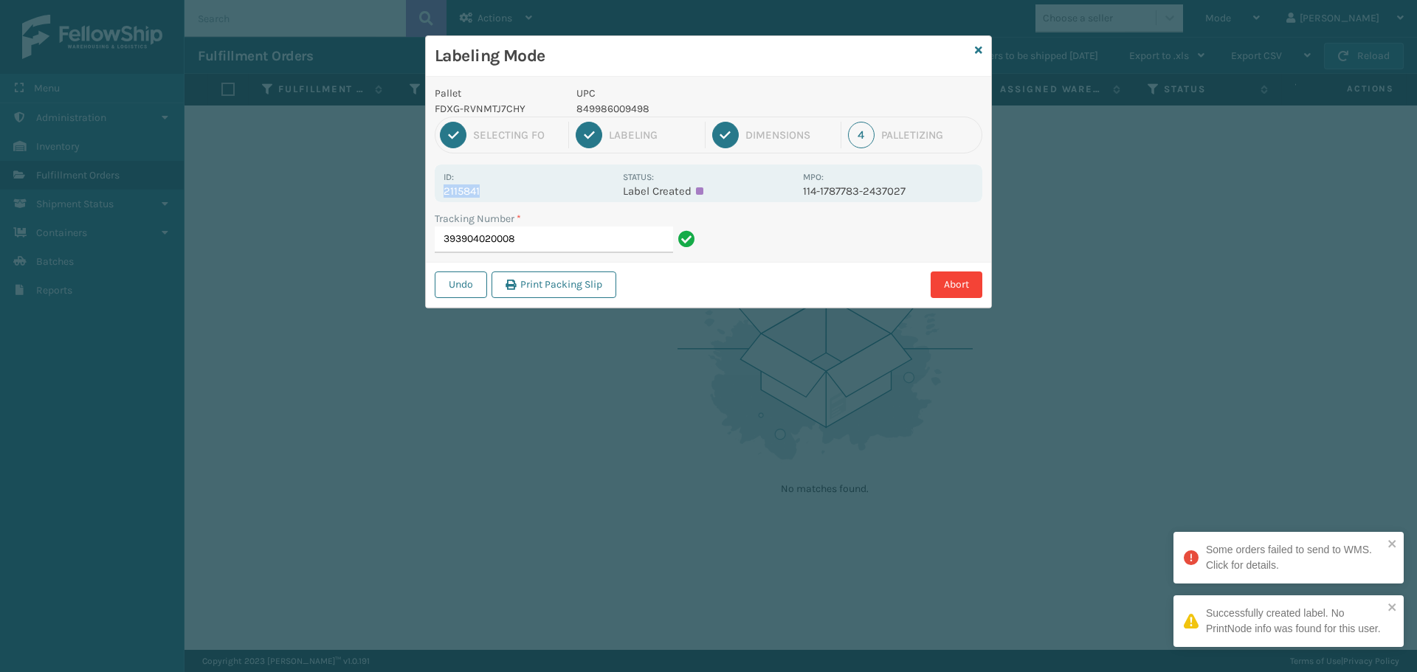
click at [429, 188] on div "Pallet FDXG-RVNMTJ7CHY UPC 849986009498 1 Selecting FO 2 Labeling 3 Dimensions …" at bounding box center [708, 192] width 565 height 231
click at [536, 252] on input "393904020008" at bounding box center [554, 240] width 238 height 27
drag, startPoint x: 510, startPoint y: 192, endPoint x: 422, endPoint y: 191, distance: 87.8
click at [422, 191] on div "Labeling Mode Pallet FDXG-RVNMTJ7CHY UPC 849986009498 1 Selecting FO 2 Labeling…" at bounding box center [708, 336] width 1417 height 672
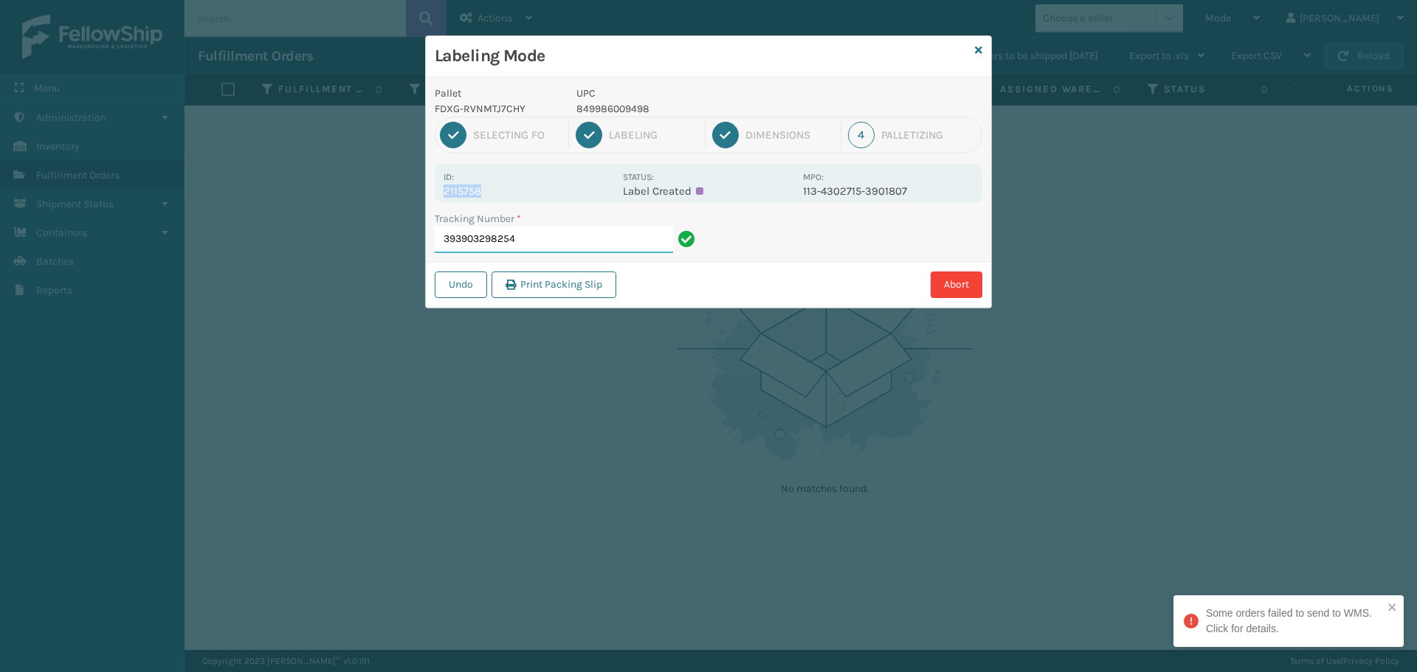
click at [563, 246] on input "393903298254" at bounding box center [554, 240] width 238 height 27
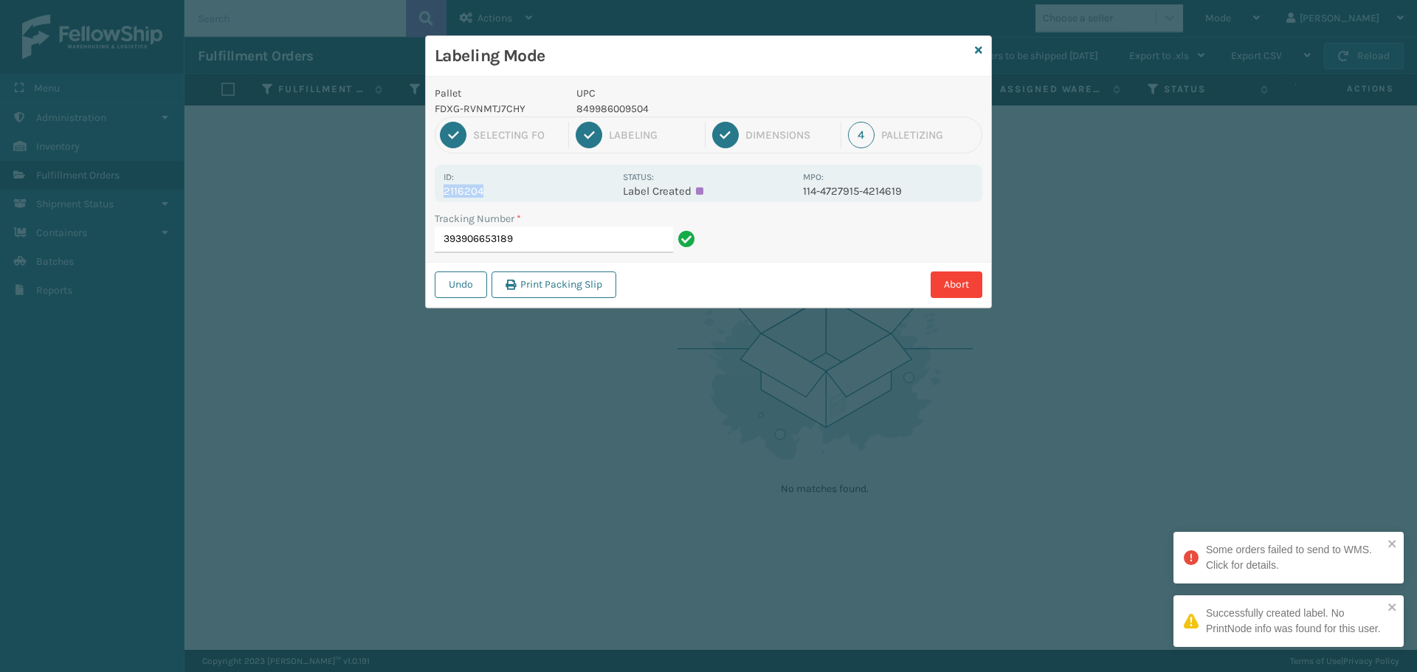
drag, startPoint x: 502, startPoint y: 191, endPoint x: 436, endPoint y: 197, distance: 65.9
click at [436, 197] on div "Id: 2116204 Status: Label Created MPO: 114-4727915-4214619" at bounding box center [708, 184] width 547 height 38
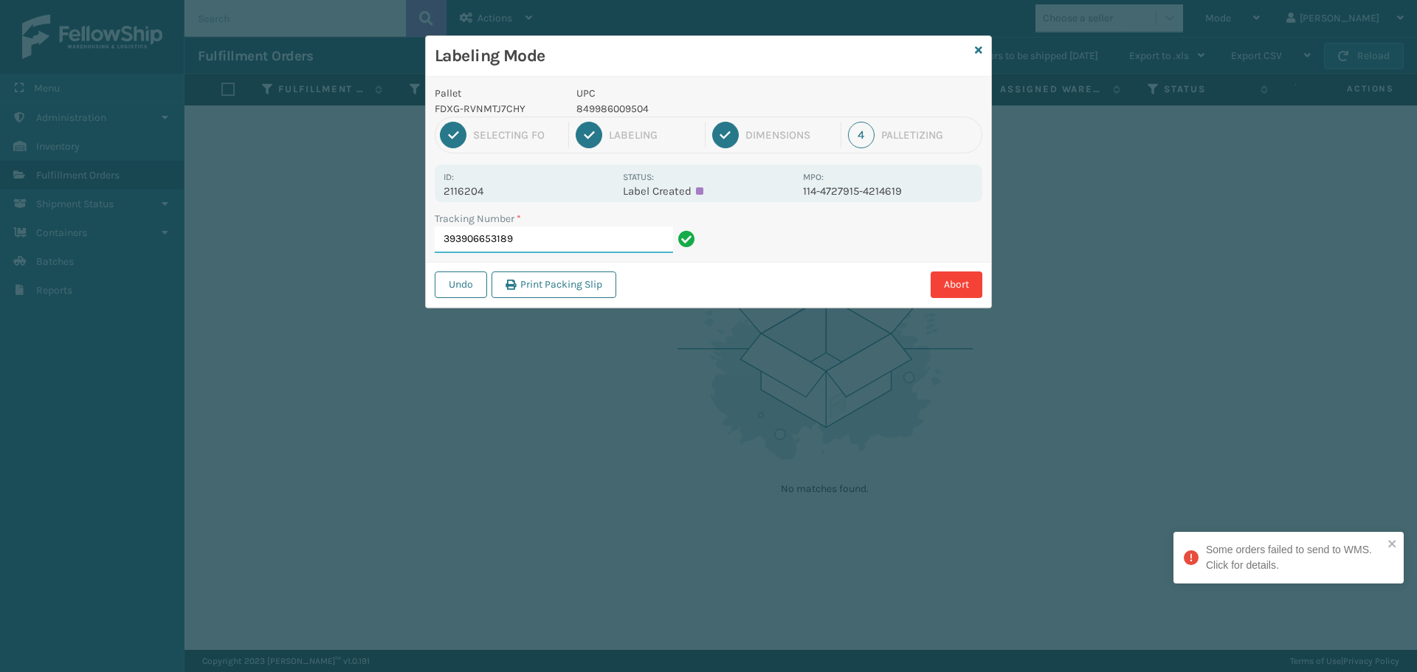
drag, startPoint x: 543, startPoint y: 241, endPoint x: 525, endPoint y: 238, distance: 18.6
click at [541, 241] on input "393906653189" at bounding box center [554, 240] width 238 height 27
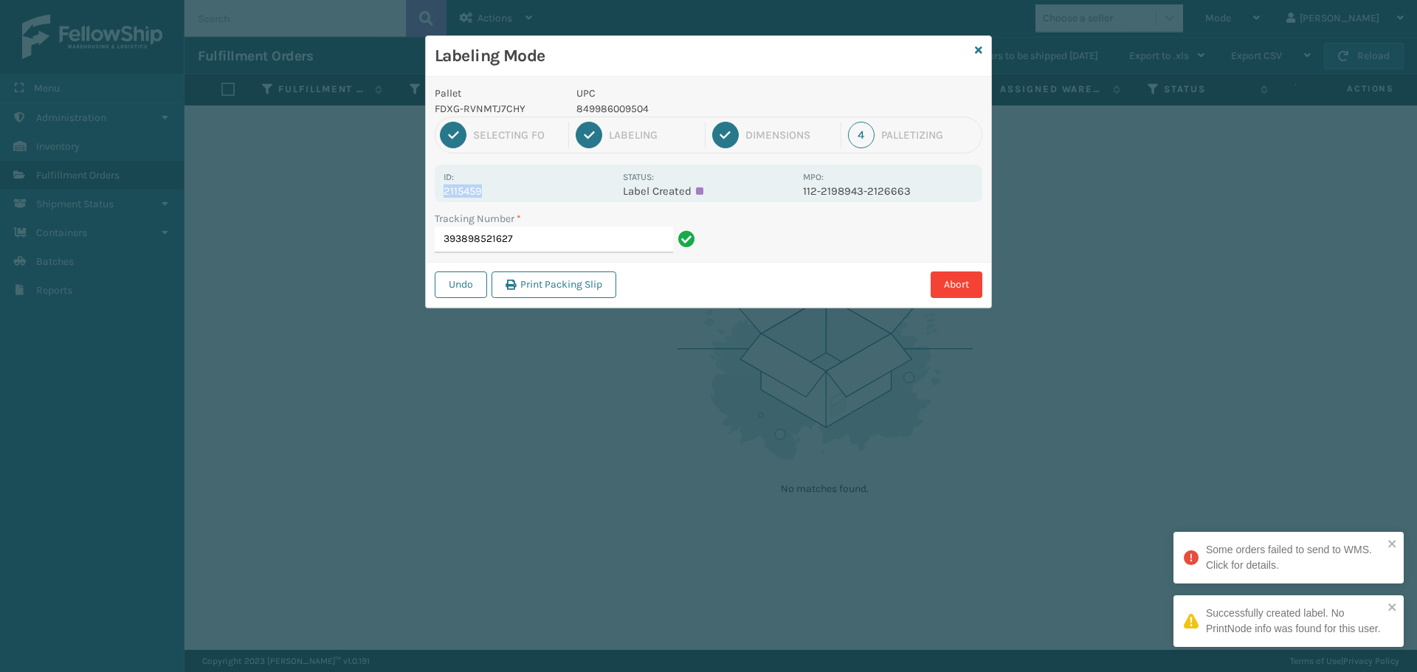
drag, startPoint x: 490, startPoint y: 194, endPoint x: 426, endPoint y: 194, distance: 63.5
click at [426, 194] on div "Pallet FDXG-RVNMTJ7CHY UPC 849986009504 1 Selecting FO 2 Labeling 3 Dimensions …" at bounding box center [708, 192] width 565 height 231
click at [536, 246] on input "393898521627" at bounding box center [554, 240] width 238 height 27
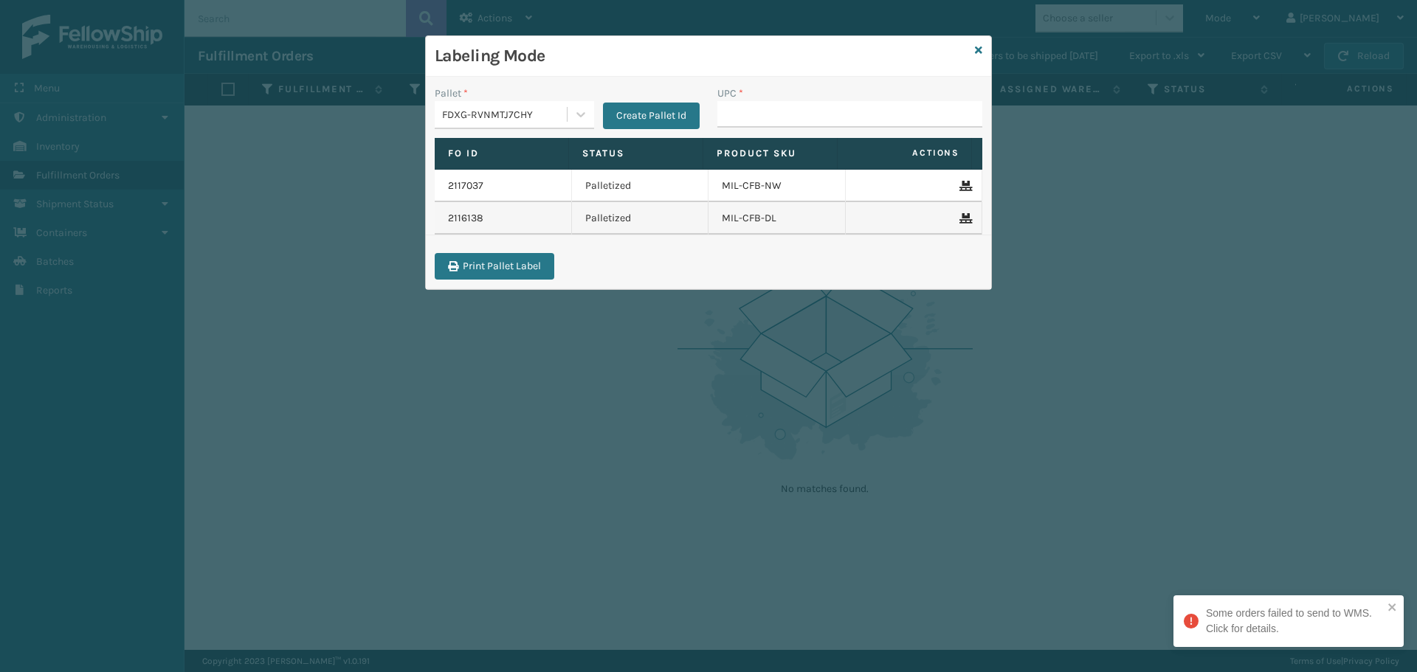
click at [1397, 604] on div "Some orders failed to send to WMS. Click for details." at bounding box center [1288, 621] width 230 height 52
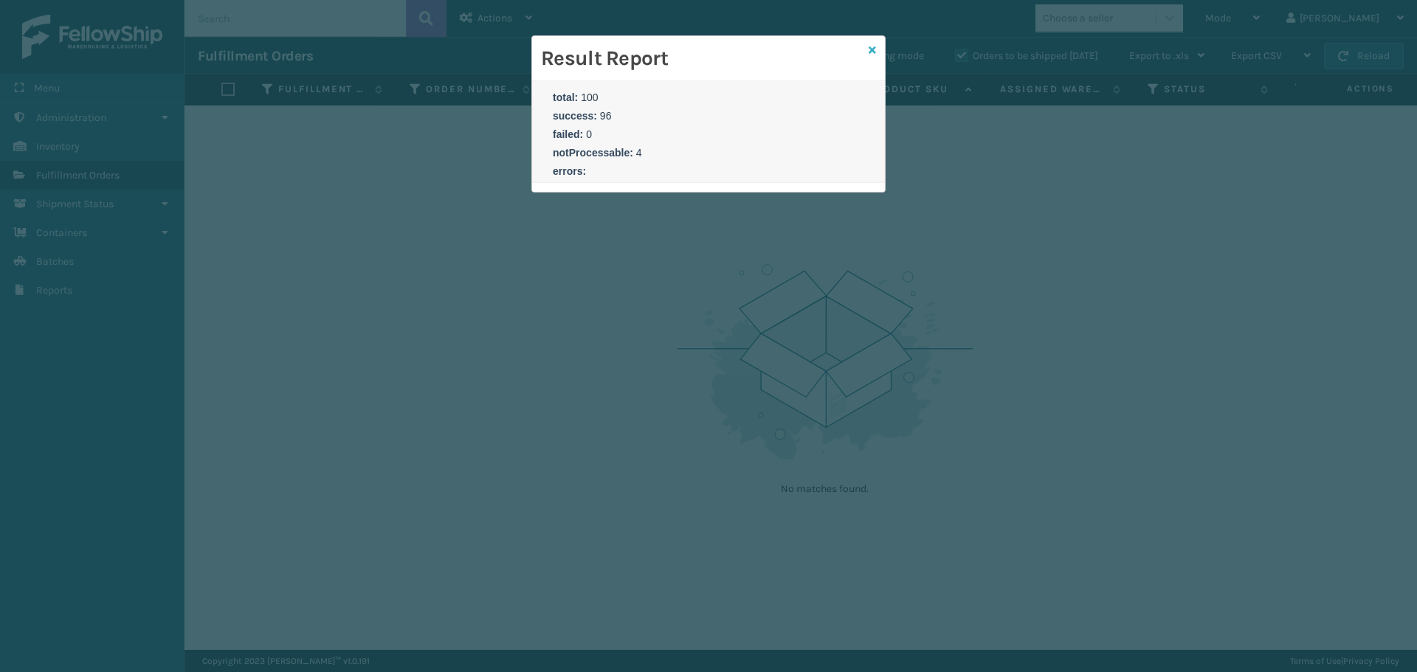
click at [873, 55] on link at bounding box center [871, 50] width 7 height 15
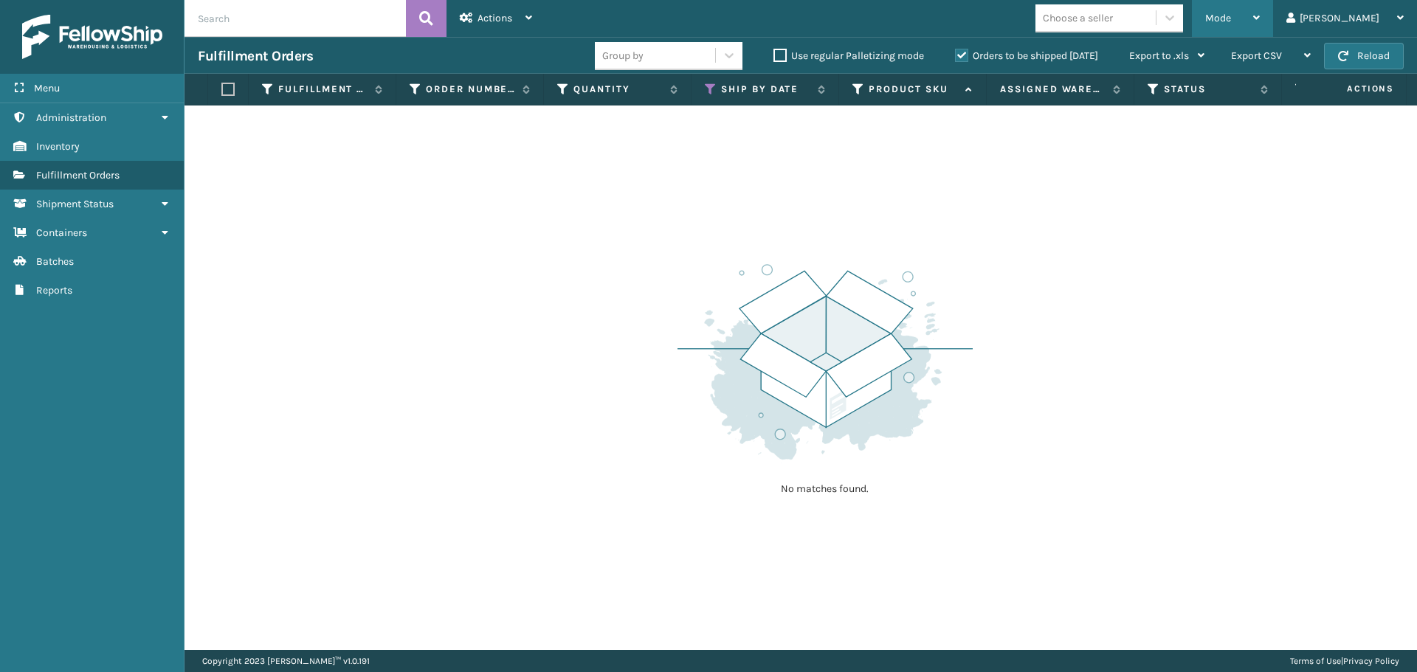
click at [1231, 21] on span "Mode" at bounding box center [1218, 18] width 26 height 13
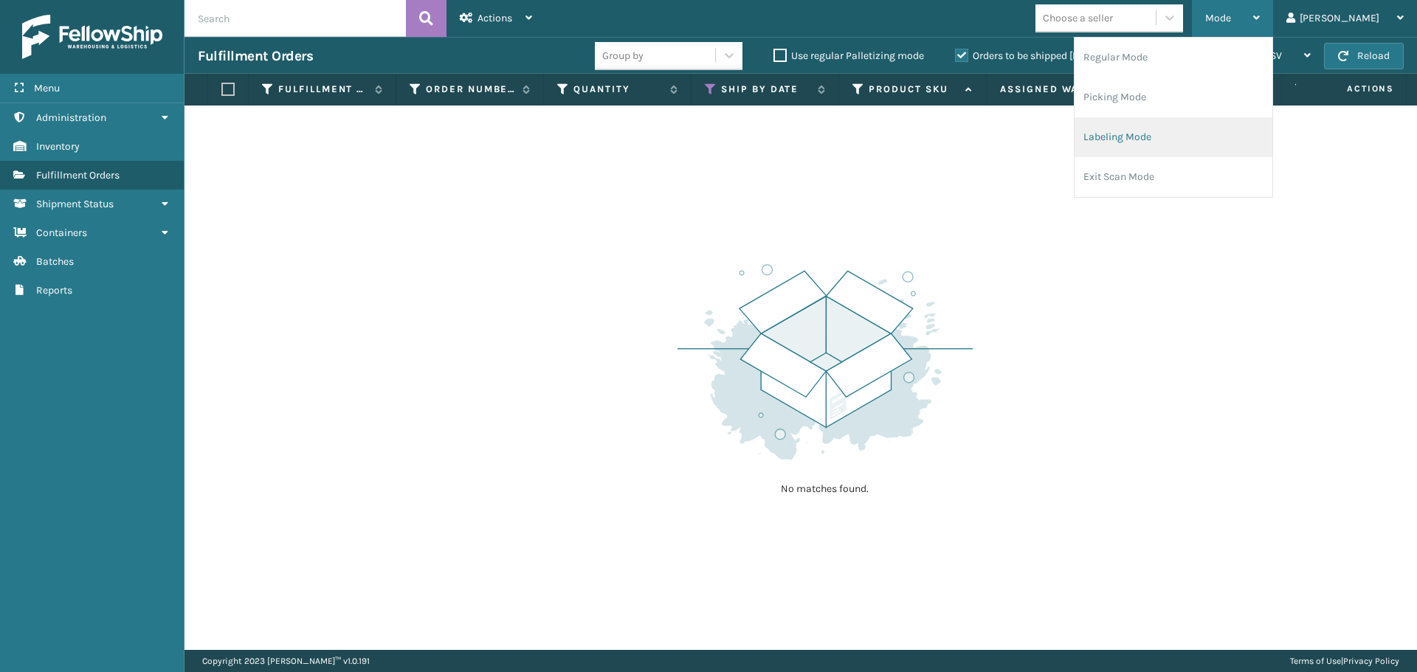
click at [1228, 120] on li "Labeling Mode" at bounding box center [1173, 137] width 198 height 40
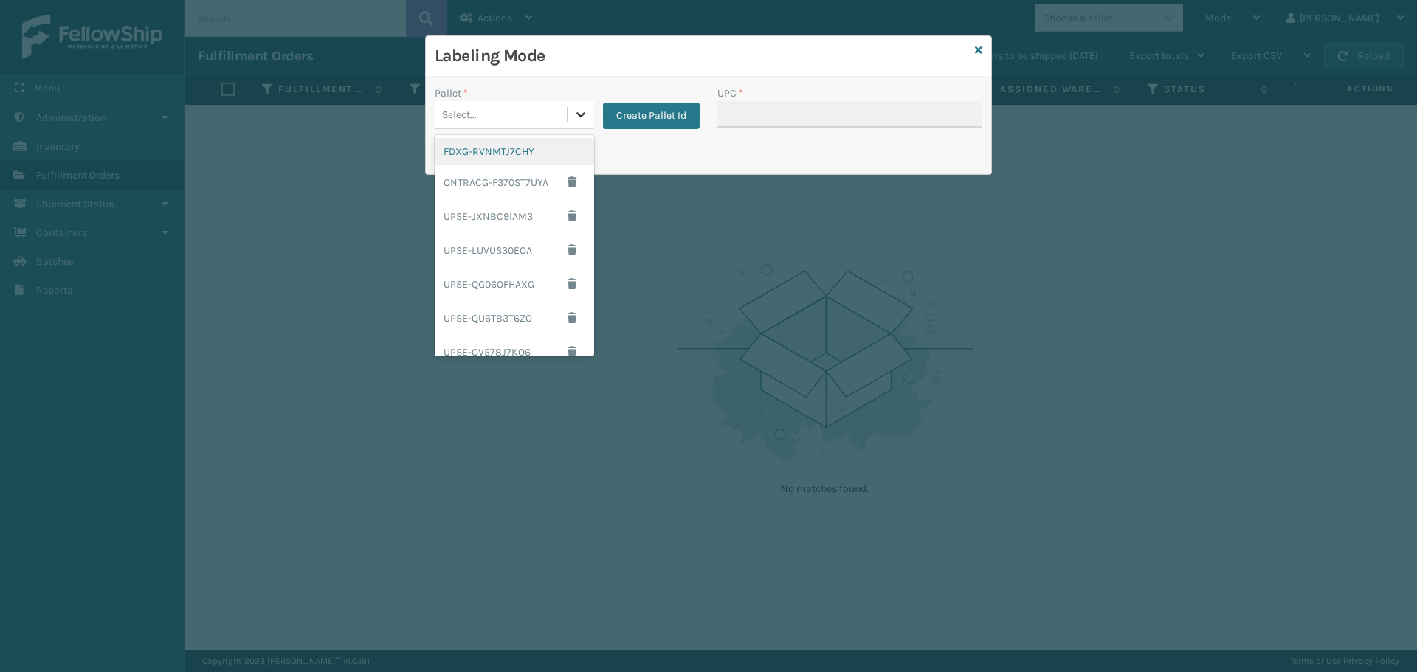
click at [571, 117] on div at bounding box center [580, 114] width 27 height 27
click at [544, 159] on div "FDXG-RVNMTJ7CHY" at bounding box center [514, 151] width 159 height 27
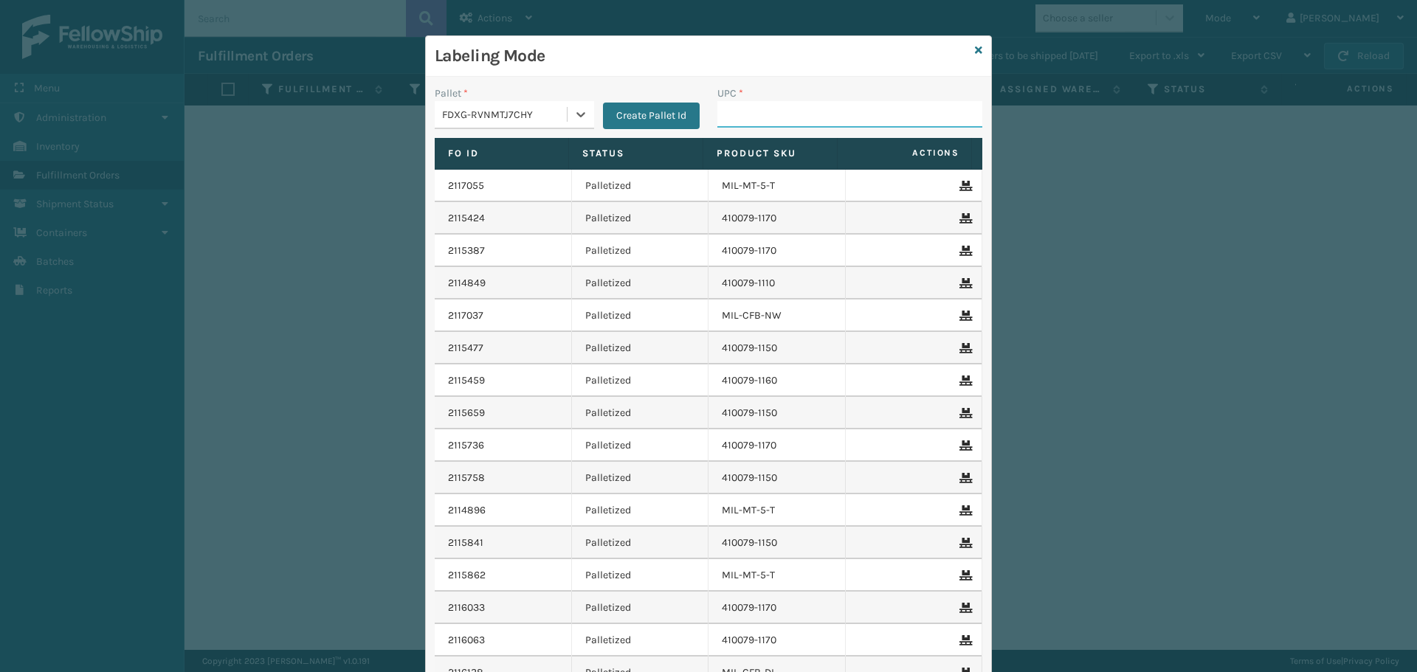
click at [809, 111] on input "UPC *" at bounding box center [849, 114] width 265 height 27
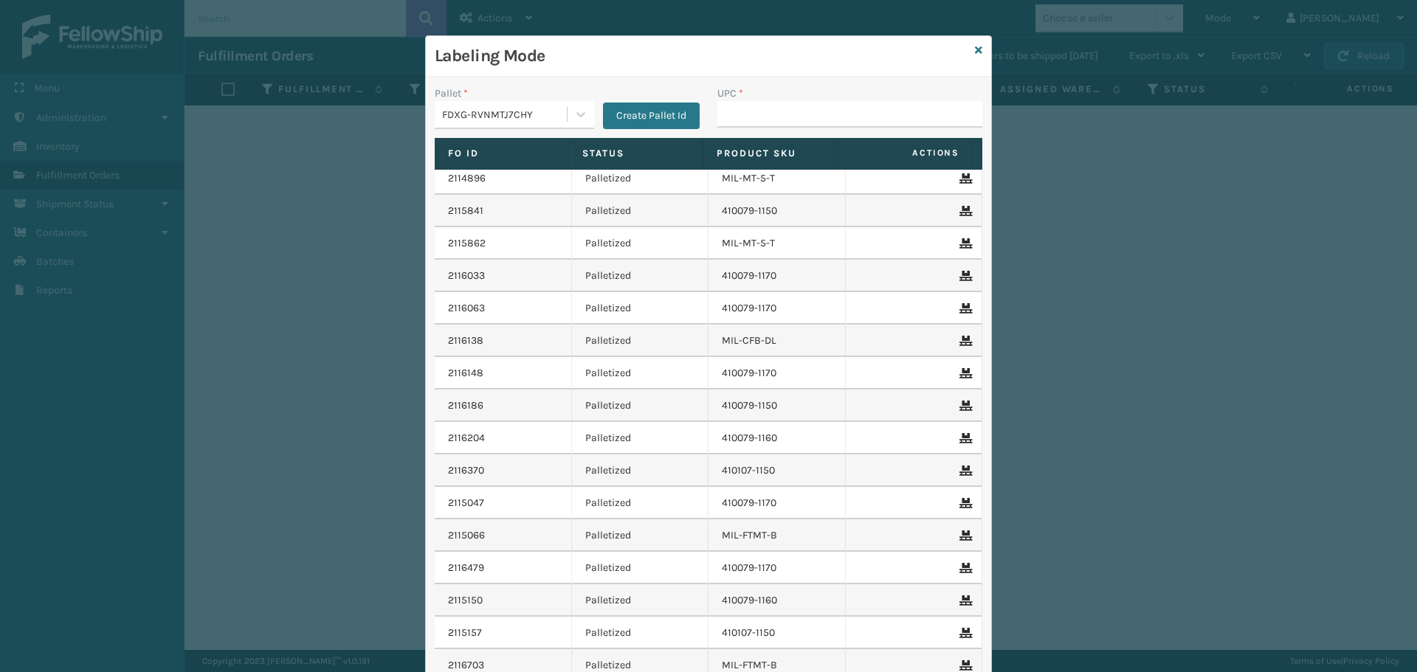
scroll to position [0, 0]
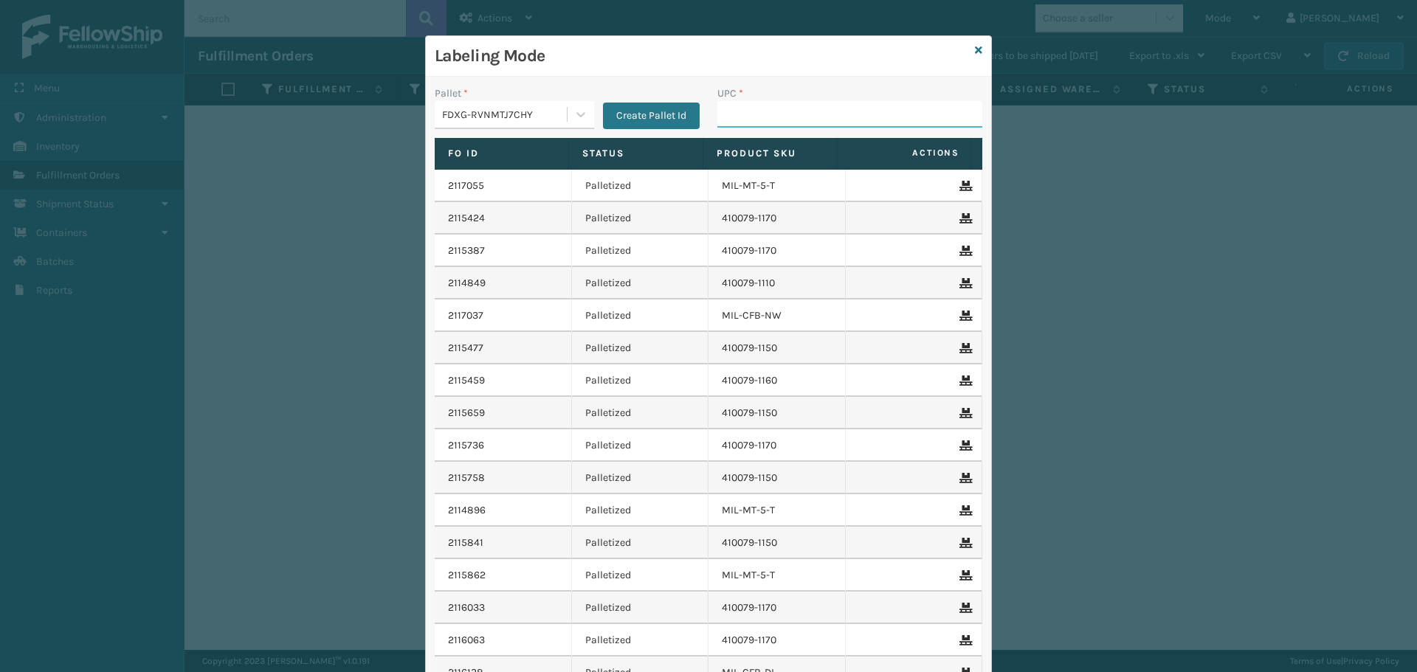
drag, startPoint x: 732, startPoint y: 121, endPoint x: 744, endPoint y: 91, distance: 32.7
click at [732, 121] on input "UPC *" at bounding box center [849, 114] width 265 height 27
click at [738, 39] on div "Labeling Mode" at bounding box center [708, 56] width 565 height 41
drag, startPoint x: 736, startPoint y: 105, endPoint x: 741, endPoint y: 115, distance: 11.5
click at [742, 115] on input "UPC *" at bounding box center [849, 114] width 265 height 27
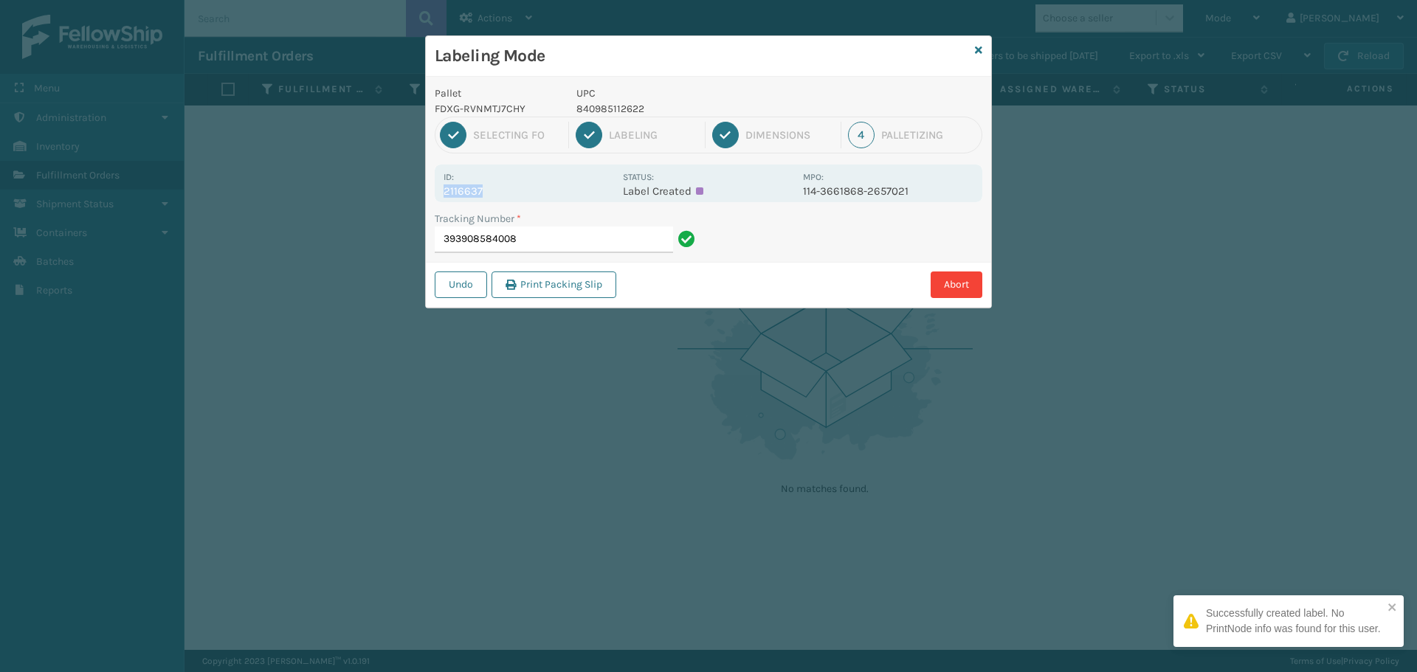
drag, startPoint x: 482, startPoint y: 194, endPoint x: 440, endPoint y: 199, distance: 41.6
click at [440, 199] on div "Id: 2116637 Status: Label Created MPO: 114-3661868-2657021" at bounding box center [708, 184] width 547 height 38
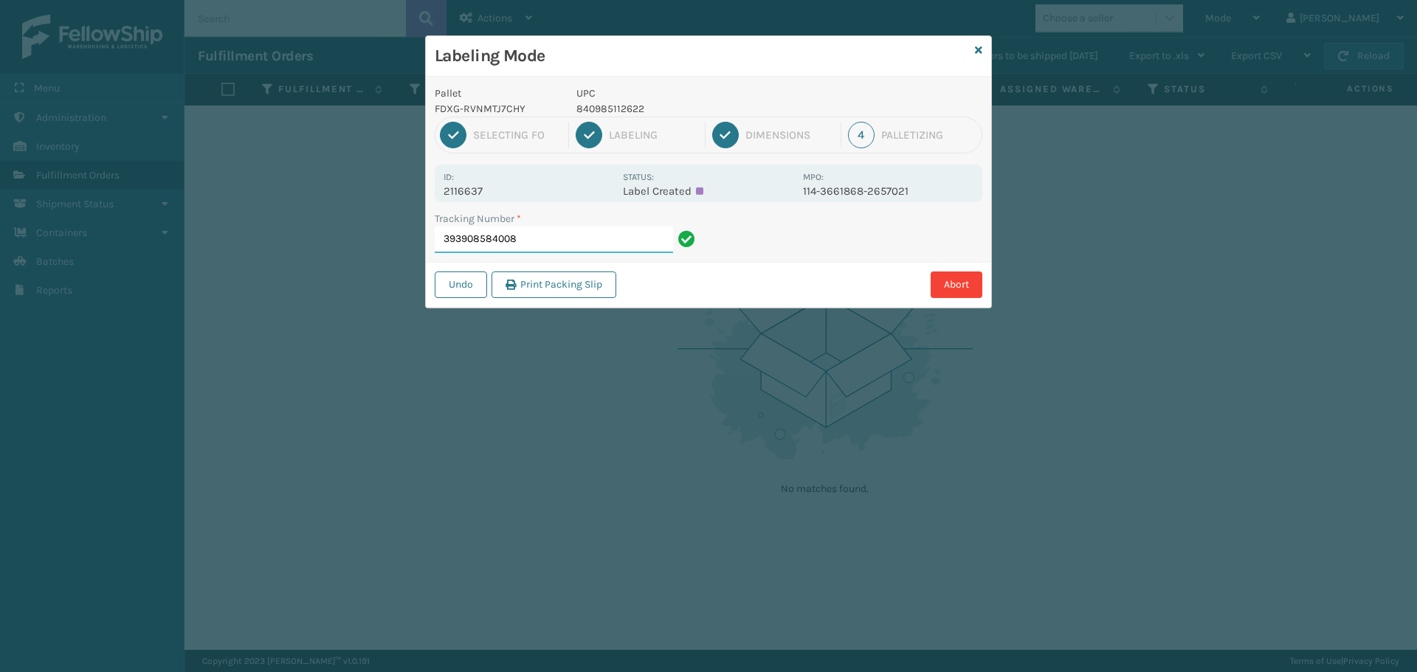
click at [559, 249] on input "393908584008" at bounding box center [554, 240] width 238 height 27
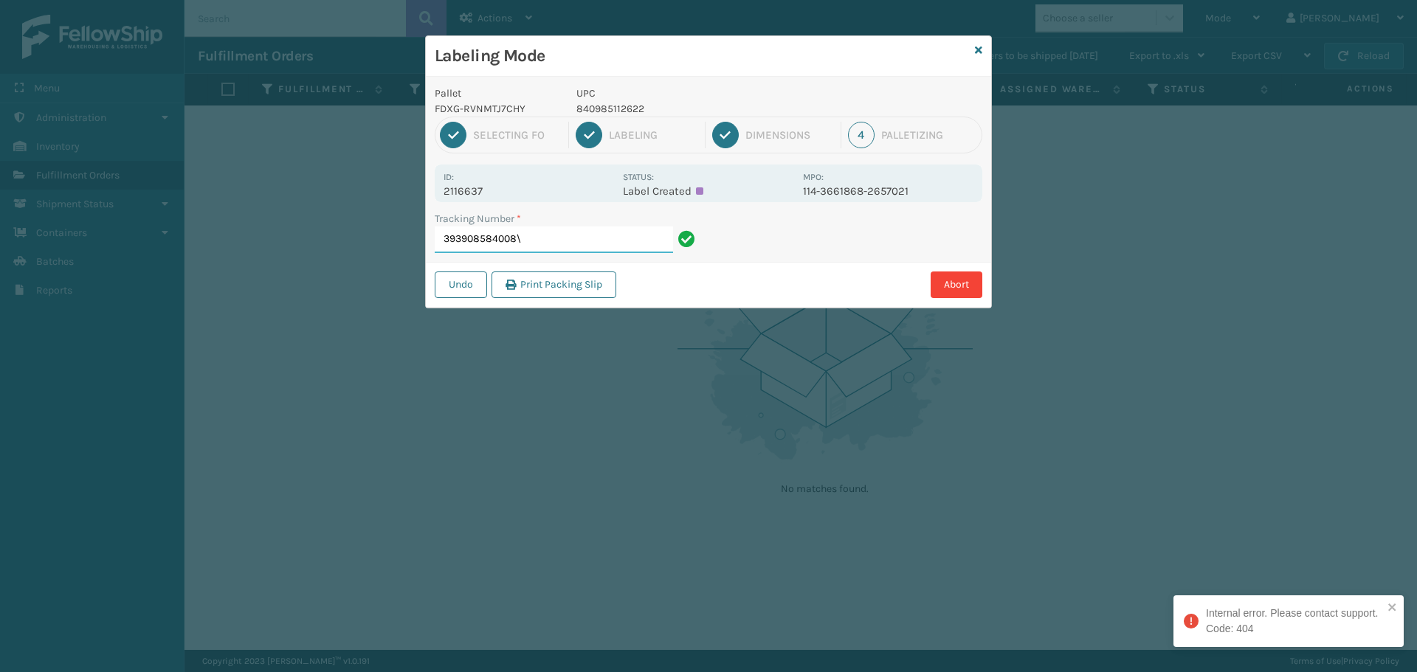
type input "393908584008"
drag, startPoint x: 505, startPoint y: 193, endPoint x: 438, endPoint y: 196, distance: 67.2
click at [438, 196] on div "Id: 2116726 Status: Label Created MPO: 113-5489805-4849823" at bounding box center [708, 184] width 547 height 38
click at [567, 236] on input "393908870065" at bounding box center [554, 240] width 238 height 27
drag, startPoint x: 499, startPoint y: 193, endPoint x: 422, endPoint y: 198, distance: 77.7
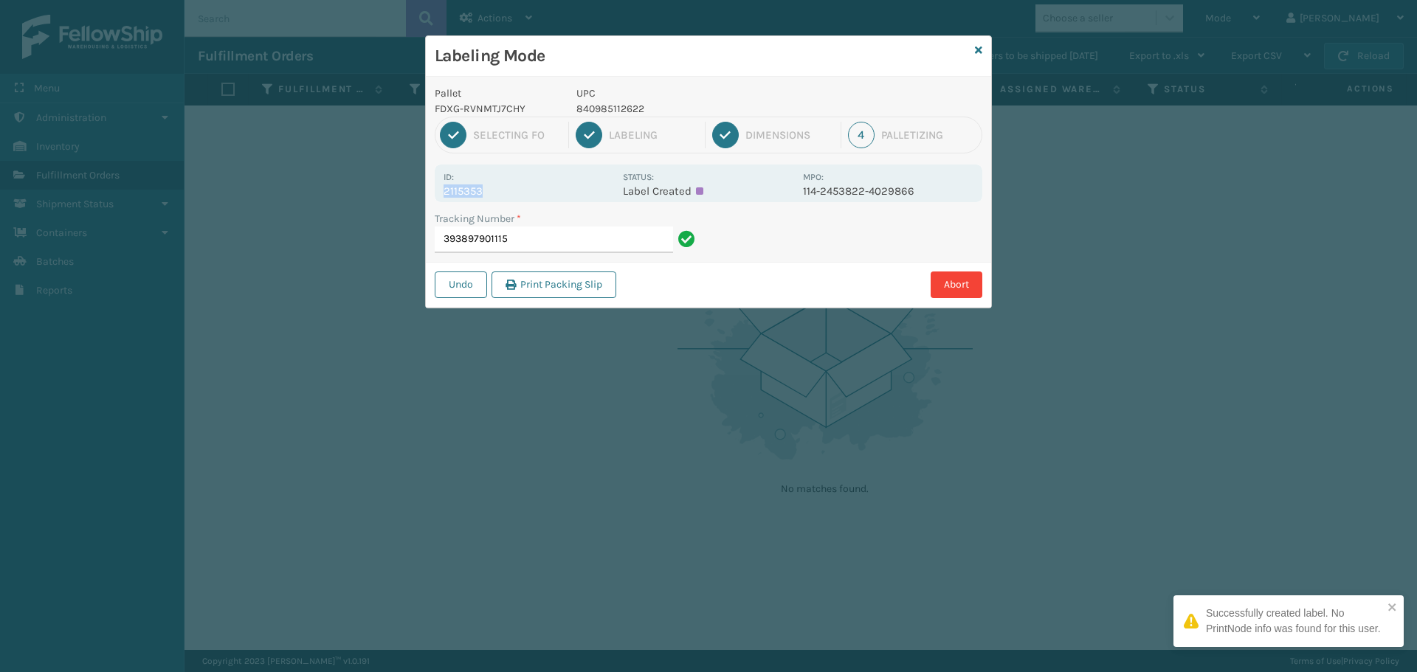
click at [422, 198] on div "Labeling Mode Pallet FDXG-RVNMTJ7CHY UPC 840985112622 1 Selecting FO 2 Labeling…" at bounding box center [708, 336] width 1417 height 672
click at [563, 235] on input "393897901115" at bounding box center [554, 240] width 238 height 27
drag, startPoint x: 497, startPoint y: 192, endPoint x: 389, endPoint y: 201, distance: 108.9
click at [389, 201] on div "Labeling Mode Pallet FDXG-RVNMTJ7CHY UPC 840985112622 1 Selecting FO 2 Labeling…" at bounding box center [708, 336] width 1417 height 672
click at [614, 242] on input "393891387789" at bounding box center [554, 240] width 238 height 27
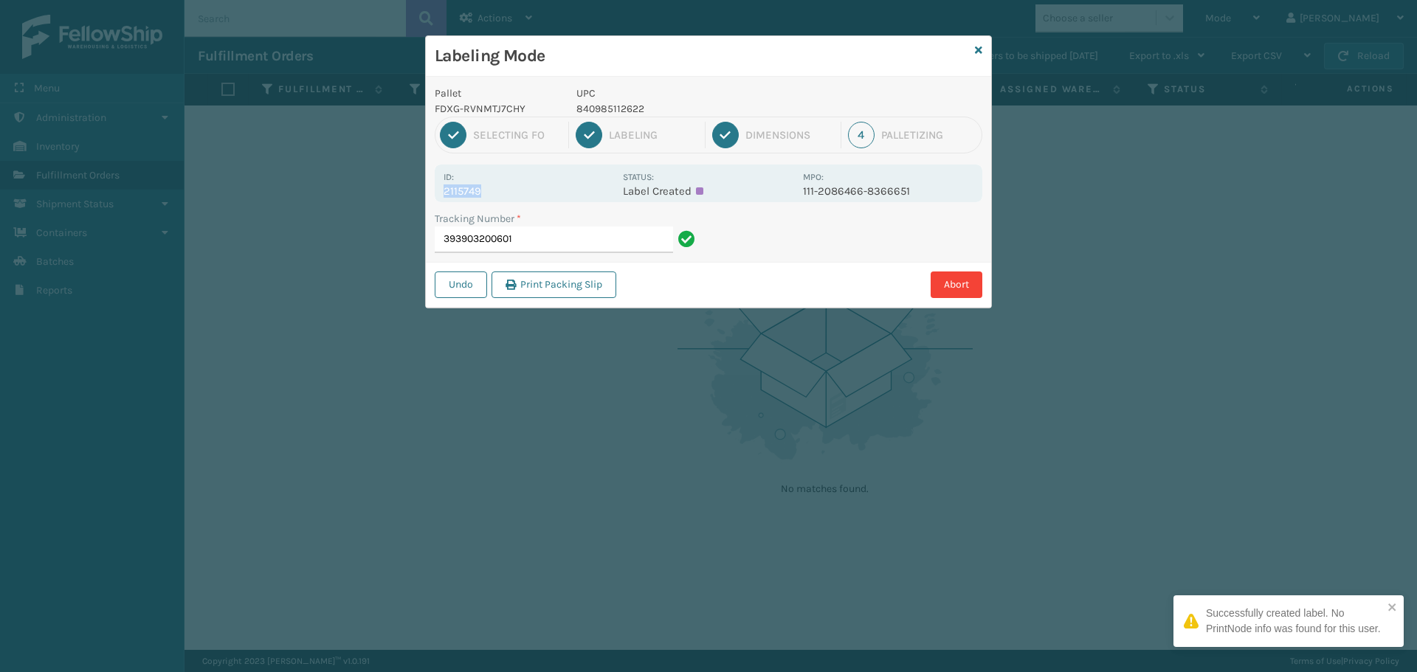
drag, startPoint x: 498, startPoint y: 197, endPoint x: 426, endPoint y: 198, distance: 72.3
click at [426, 198] on div "Pallet FDXG-RVNMTJ7CHY UPC 840985112622 1 Selecting FO 2 Labeling 3 Dimensions …" at bounding box center [708, 192] width 565 height 231
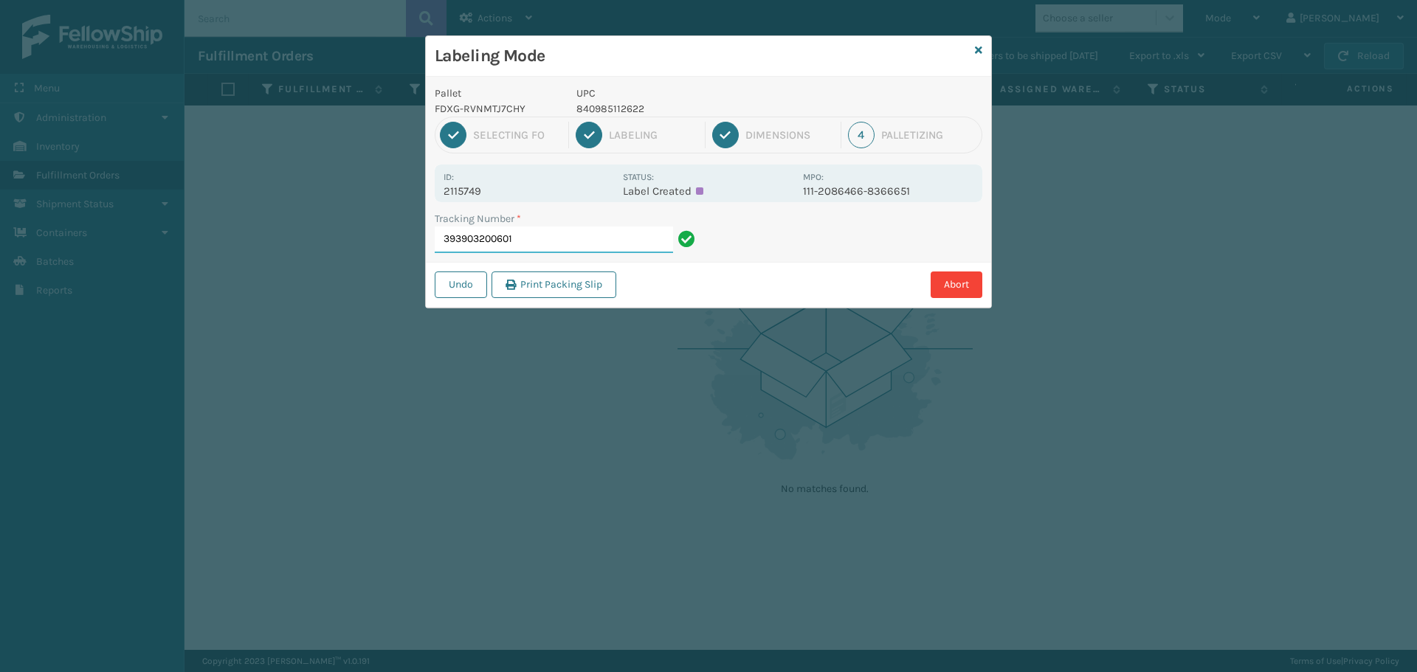
click at [557, 239] on input "393903200601" at bounding box center [554, 240] width 238 height 27
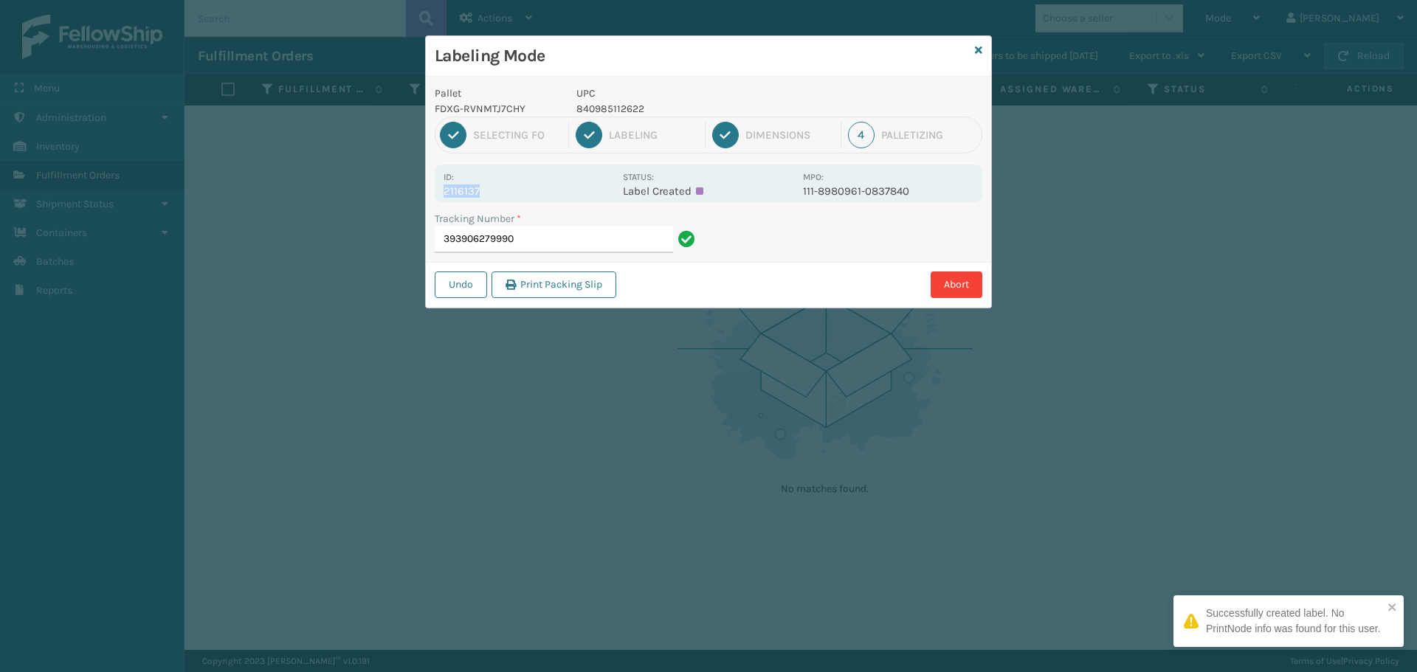
drag, startPoint x: 461, startPoint y: 194, endPoint x: 431, endPoint y: 197, distance: 30.4
click at [431, 197] on div "Pallet FDXG-RVNMTJ7CHY UPC 840985112622 1 Selecting FO 2 Labeling 3 Dimensions …" at bounding box center [708, 192] width 565 height 231
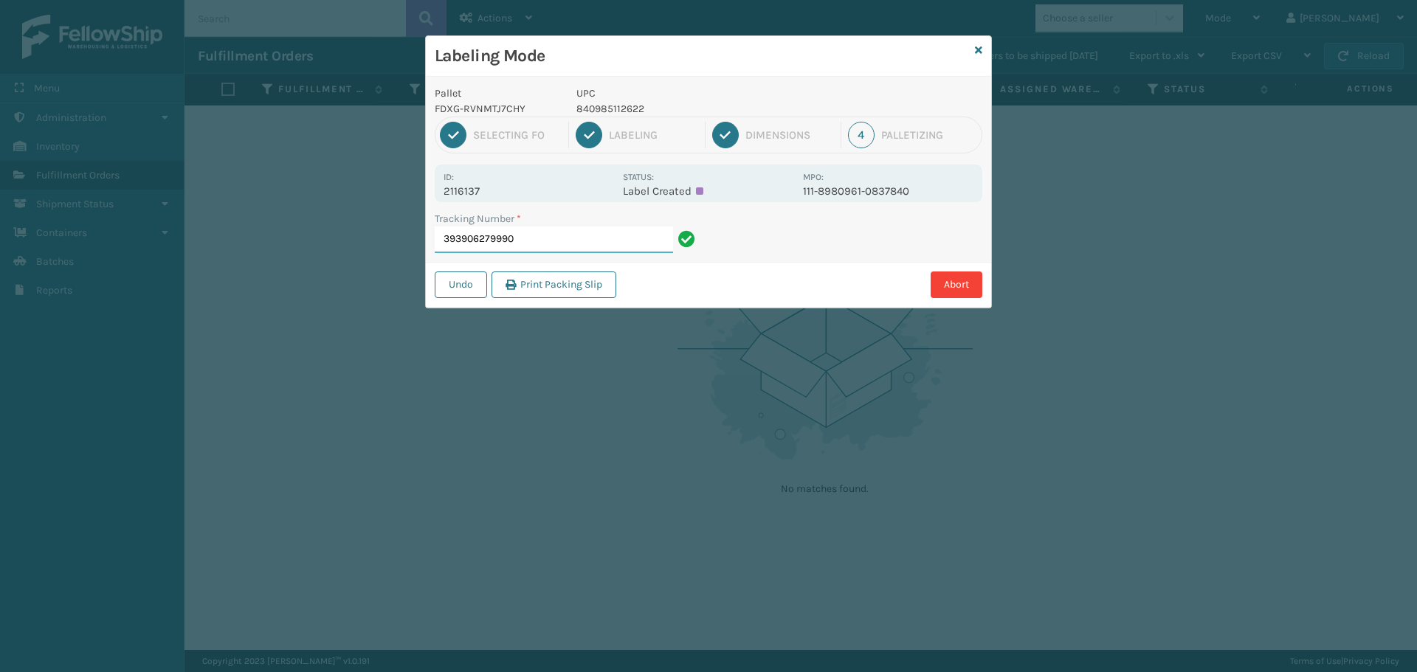
click at [559, 235] on input "393906279990" at bounding box center [554, 240] width 238 height 27
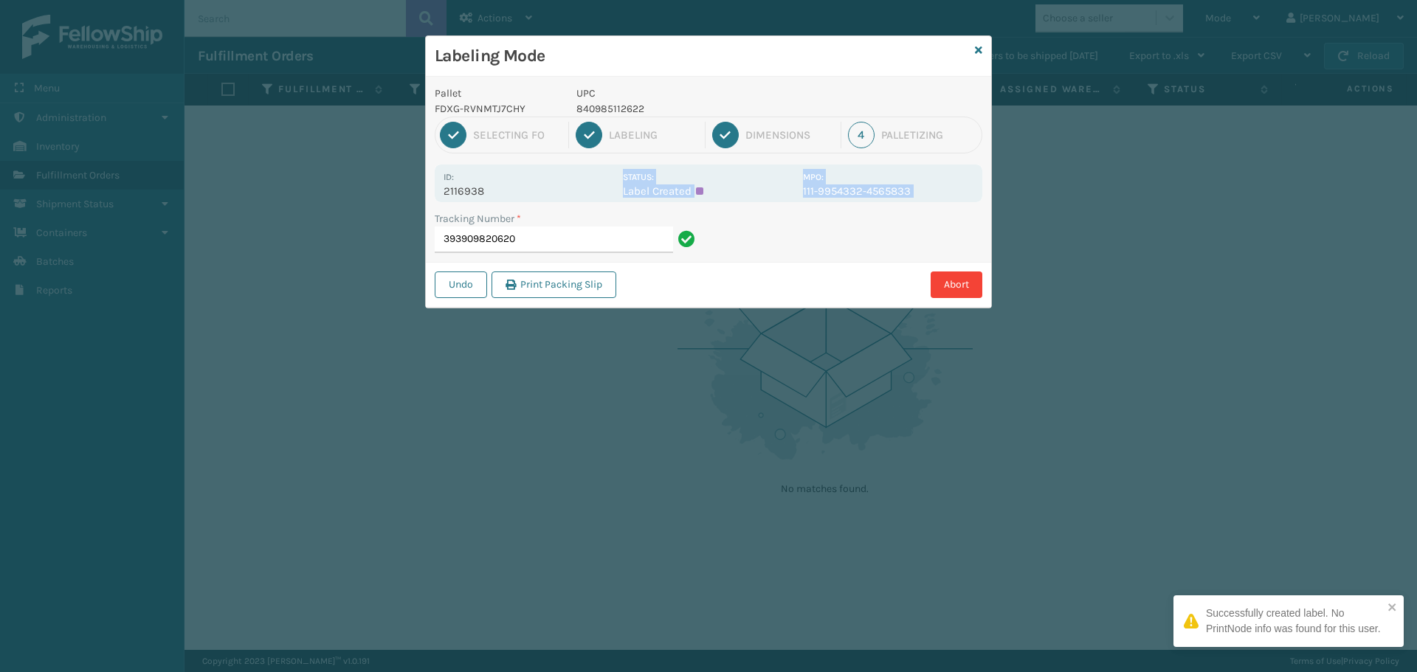
drag, startPoint x: 503, startPoint y: 184, endPoint x: 434, endPoint y: 204, distance: 72.0
click at [434, 204] on div "Pallet FDXG-RVNMTJ7CHY UPC 840985112622 1 Selecting FO 2 Labeling 3 Dimensions …" at bounding box center [708, 192] width 565 height 231
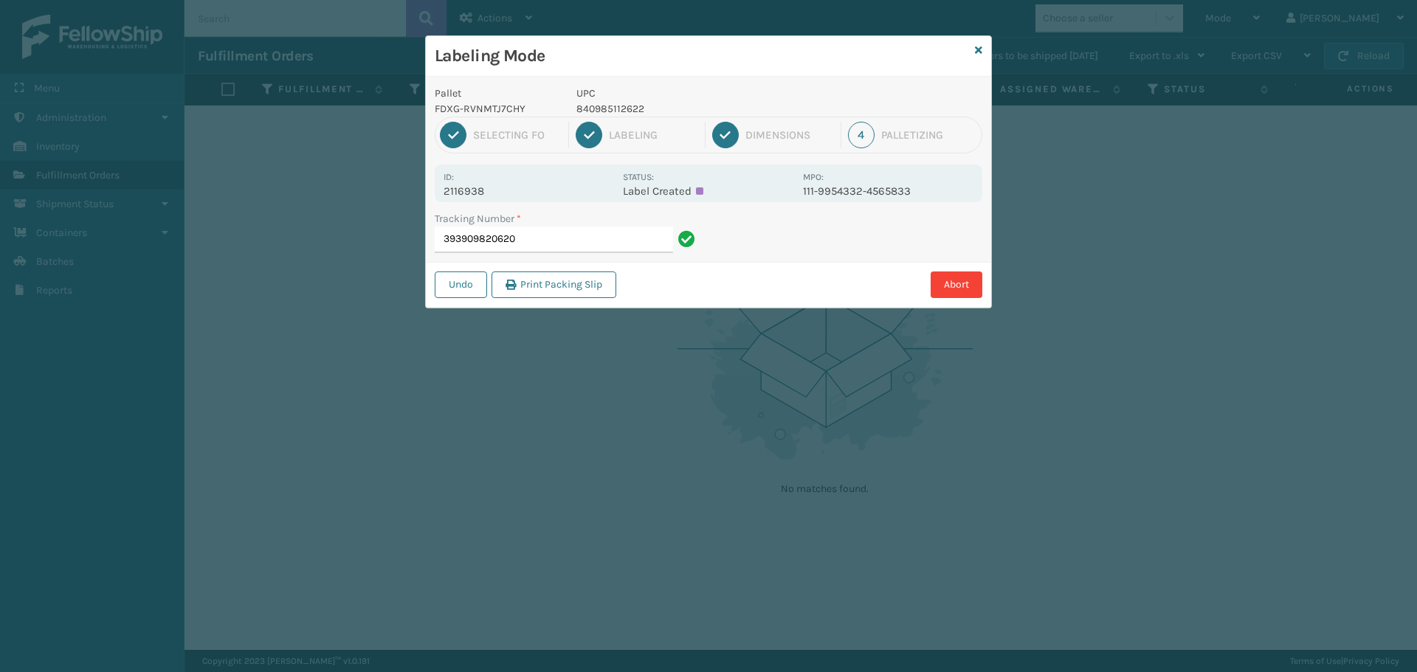
click at [525, 184] on div "Id: 2116938" at bounding box center [528, 183] width 170 height 29
drag, startPoint x: 491, startPoint y: 193, endPoint x: 435, endPoint y: 196, distance: 56.1
click at [435, 196] on div "Id: 2116938 Status: Label Created MPO: 111-9954332-4565833" at bounding box center [708, 184] width 547 height 38
click at [575, 240] on input "393909820620" at bounding box center [554, 240] width 238 height 27
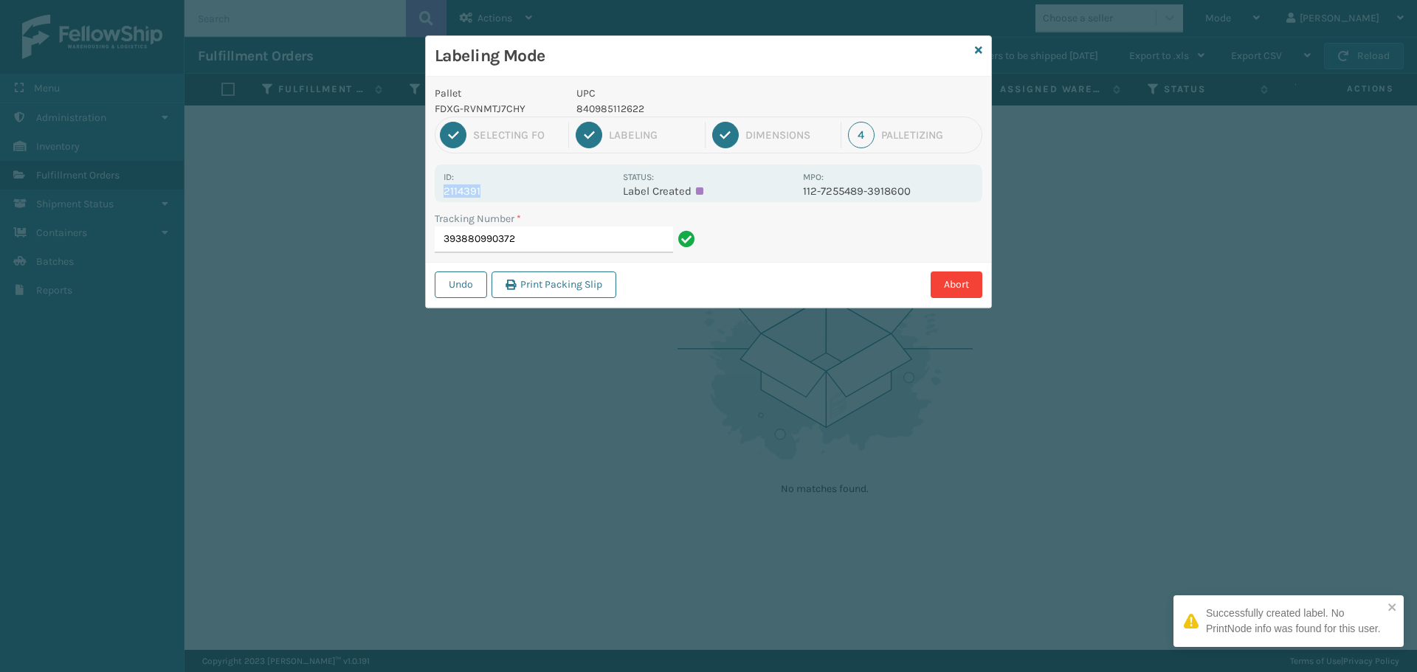
drag, startPoint x: 501, startPoint y: 190, endPoint x: 429, endPoint y: 196, distance: 71.8
click at [429, 195] on div "Pallet FDXG-RVNMTJ7CHY UPC 840985112622 1 Selecting FO 2 Labeling 3 Dimensions …" at bounding box center [708, 192] width 565 height 231
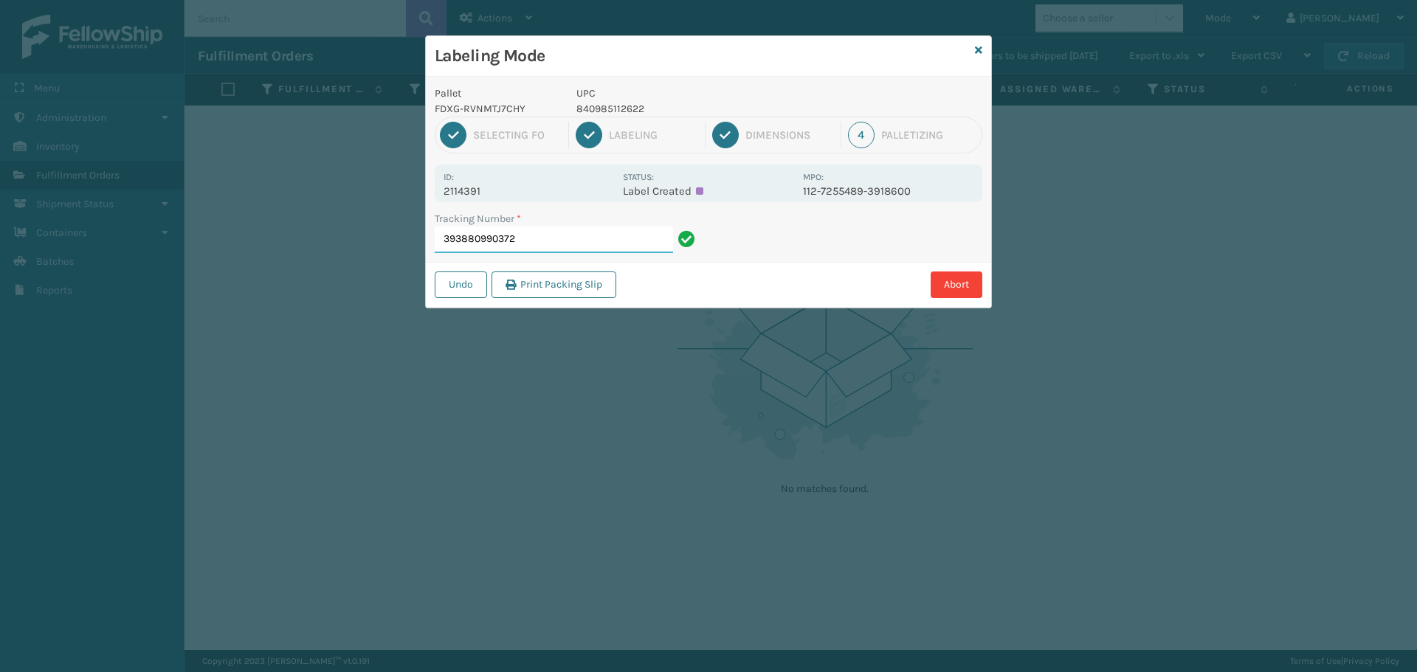
click at [592, 251] on input "393880990372" at bounding box center [554, 240] width 238 height 27
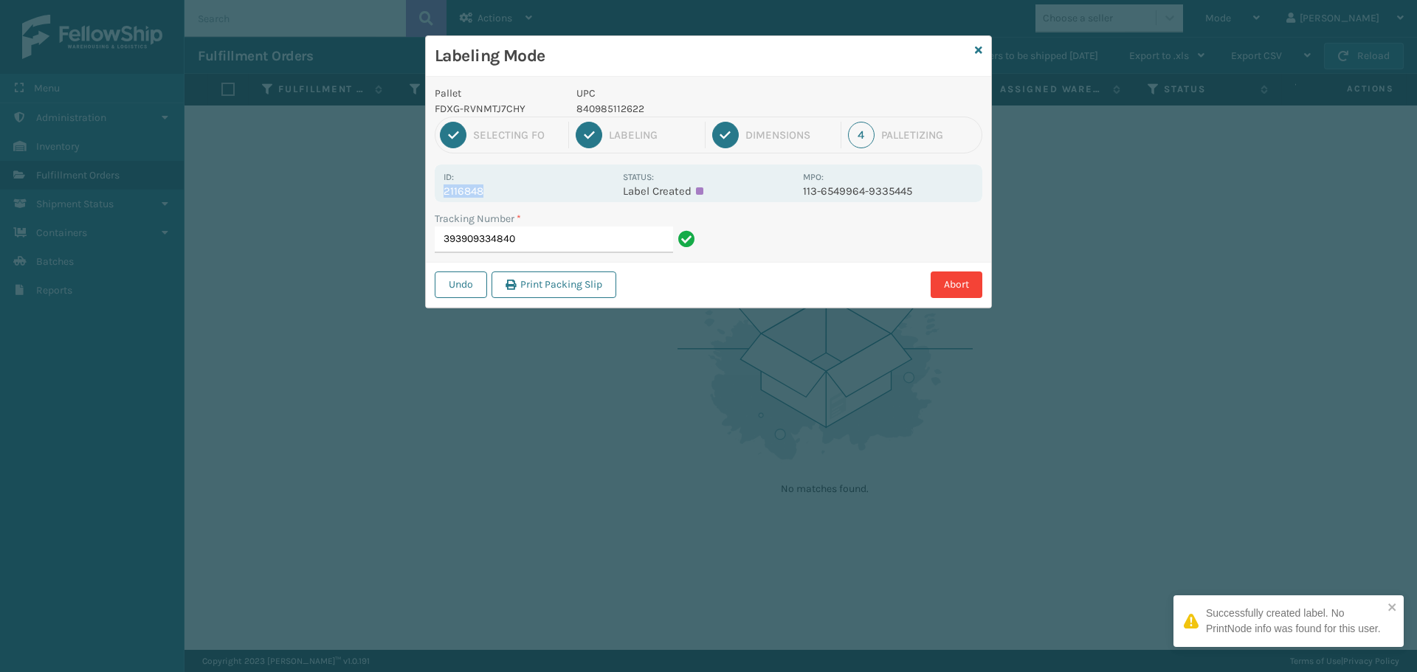
drag, startPoint x: 497, startPoint y: 195, endPoint x: 432, endPoint y: 200, distance: 65.1
click at [432, 200] on div "Pallet FDXG-RVNMTJ7CHY UPC 840985112622 1 Selecting FO 2 Labeling 3 Dimensions …" at bounding box center [708, 192] width 565 height 231
click at [549, 235] on input "393909334840" at bounding box center [554, 240] width 238 height 27
drag, startPoint x: 487, startPoint y: 190, endPoint x: 443, endPoint y: 198, distance: 45.0
click at [443, 198] on div "Id: 2116570 Status: Label Created MPO: 114-5548632-0541051" at bounding box center [708, 184] width 547 height 38
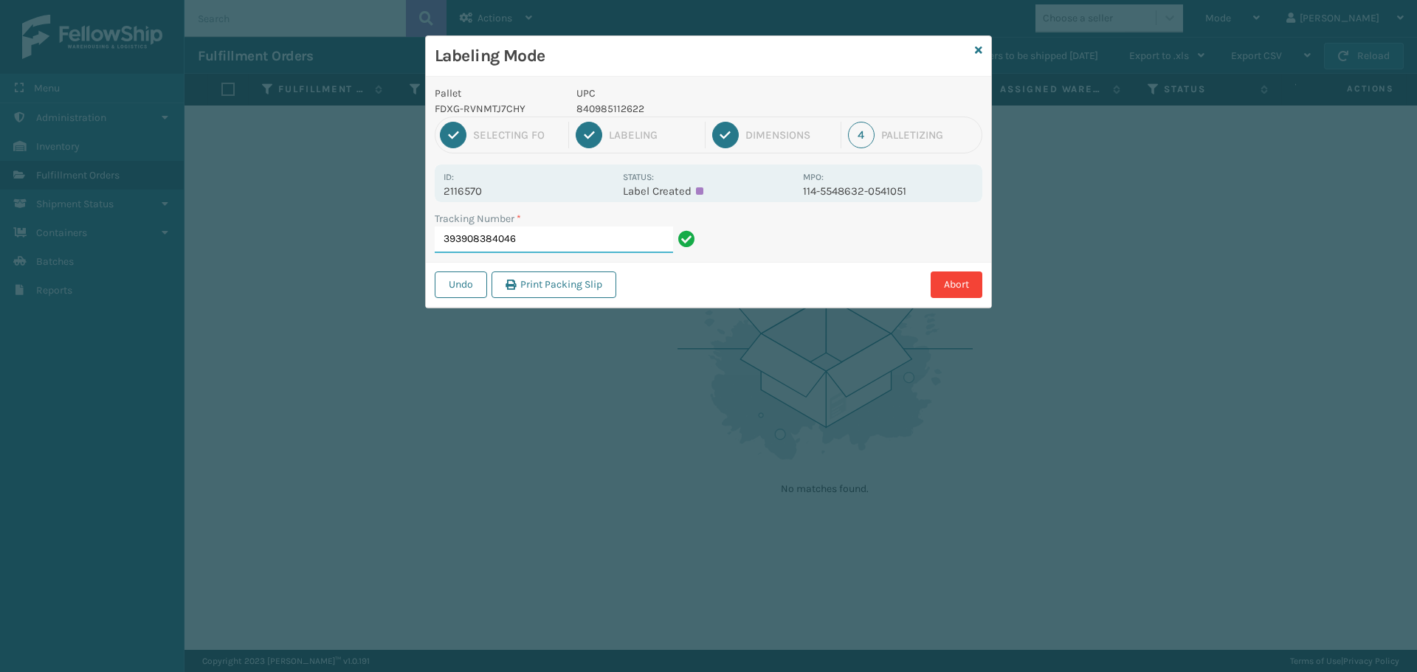
click at [579, 243] on input "393908384046" at bounding box center [554, 240] width 238 height 27
drag, startPoint x: 454, startPoint y: 190, endPoint x: 441, endPoint y: 196, distance: 14.2
click at [441, 196] on div "Id: 2116298 Status: Label Created MPO: 112-1976482-2850669" at bounding box center [708, 184] width 547 height 38
click at [525, 228] on input "393907242956" at bounding box center [554, 240] width 238 height 27
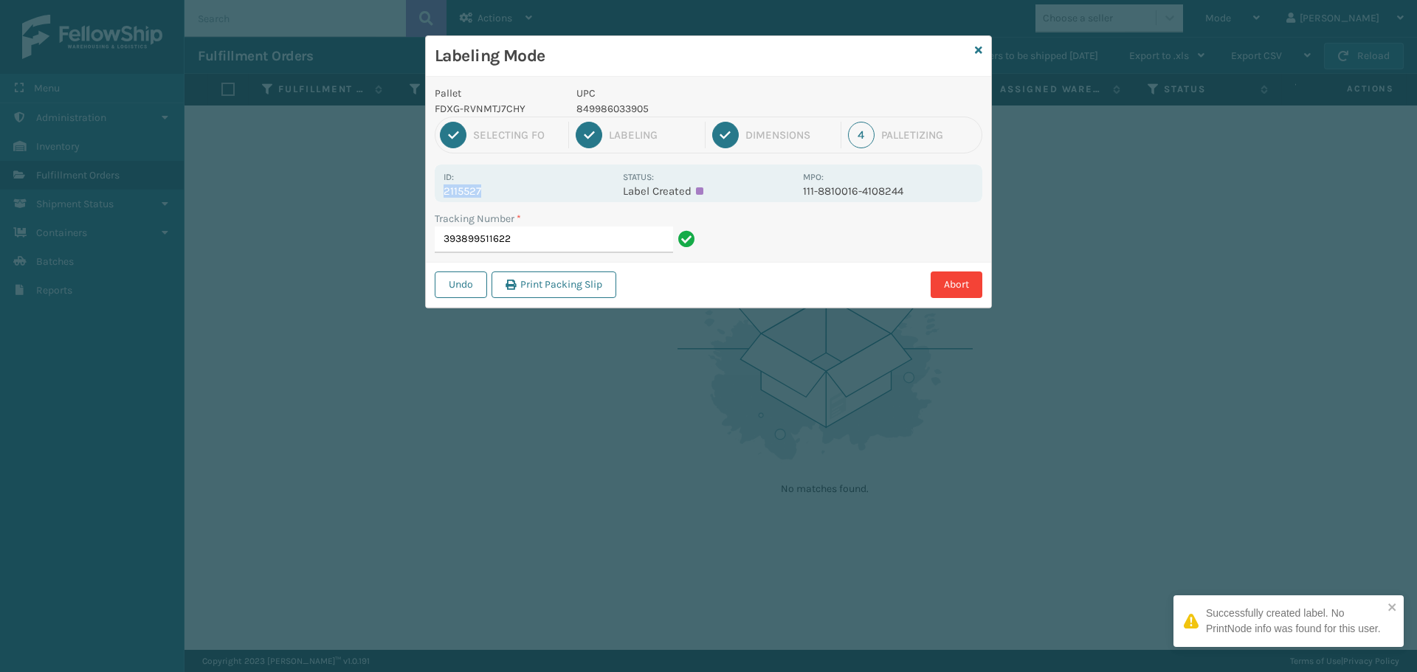
drag, startPoint x: 499, startPoint y: 191, endPoint x: 415, endPoint y: 198, distance: 84.4
click at [415, 198] on div "Labeling Mode Pallet FDXG-RVNMTJ7CHY UPC 849986033905 1 Selecting FO 2 Labeling…" at bounding box center [708, 336] width 1417 height 672
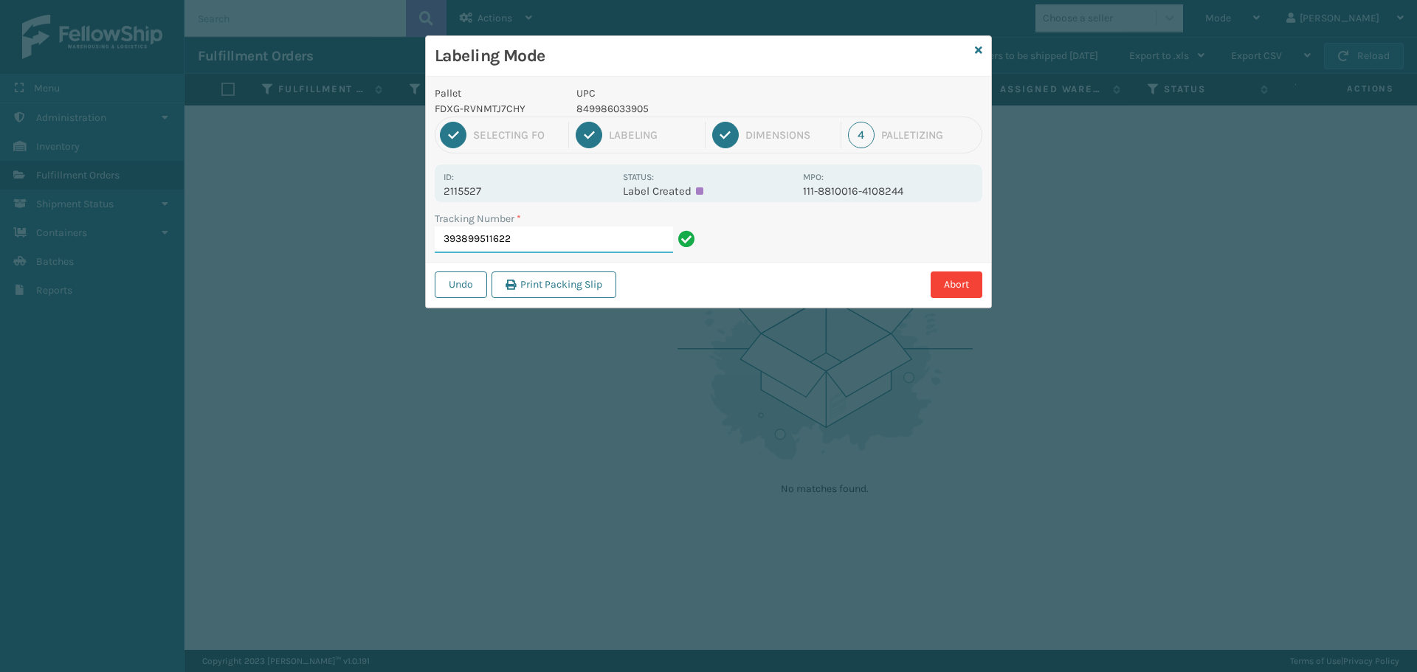
click at [565, 245] on input "393899511622" at bounding box center [554, 240] width 238 height 27
drag, startPoint x: 538, startPoint y: 189, endPoint x: 438, endPoint y: 198, distance: 100.0
click at [438, 198] on div "Id: 2116971 Status: Label Created MPO: 113-2247042-0373824" at bounding box center [708, 184] width 547 height 38
click at [539, 232] on input "393910008149" at bounding box center [554, 240] width 238 height 27
drag, startPoint x: 491, startPoint y: 189, endPoint x: 429, endPoint y: 192, distance: 62.0
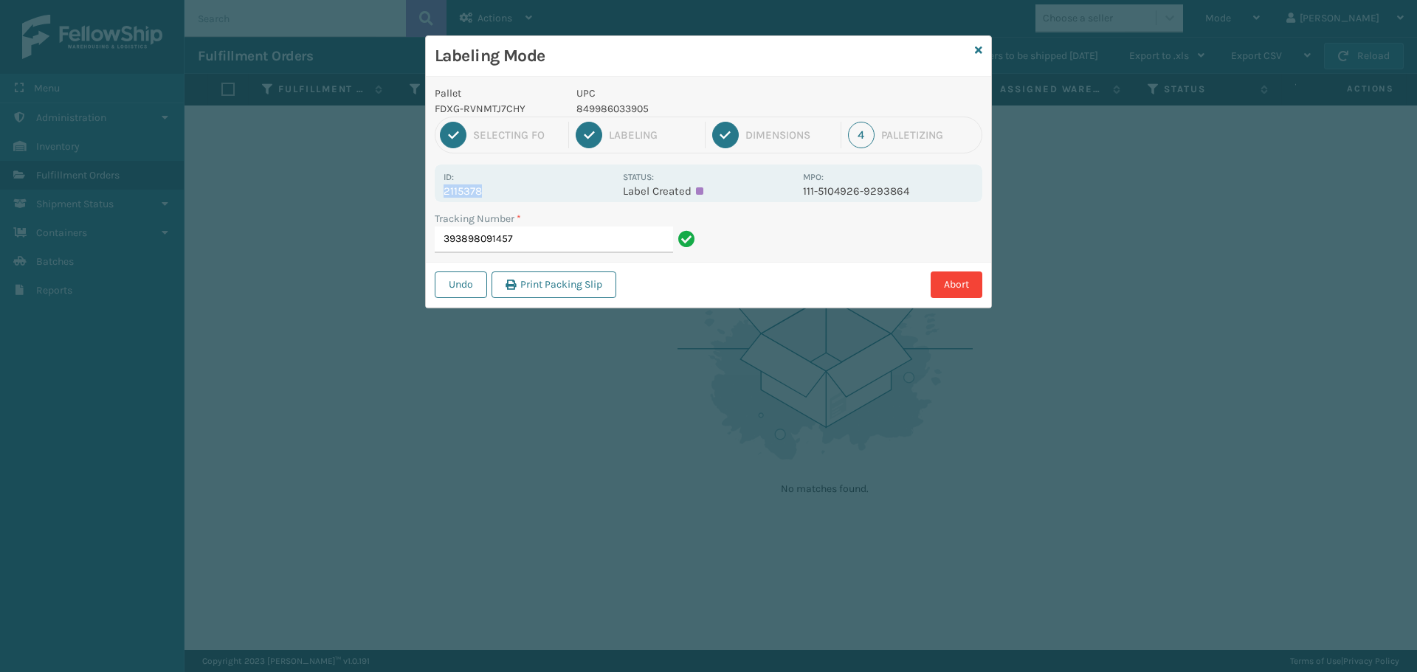
click at [429, 192] on div "Pallet FDXG-RVNMTJ7CHY UPC 849986033905 1 Selecting FO 2 Labeling 3 Dimensions …" at bounding box center [708, 192] width 565 height 231
click at [547, 241] on input "393898091457" at bounding box center [554, 240] width 238 height 27
drag, startPoint x: 491, startPoint y: 186, endPoint x: 431, endPoint y: 194, distance: 60.3
click at [431, 194] on div "Pallet FDXG-RVNMTJ7CHY UPC 849986033905 1 Selecting FO 2 Labeling 3 Dimensions …" at bounding box center [708, 192] width 565 height 231
click at [612, 250] on input "393905574604" at bounding box center [554, 240] width 238 height 27
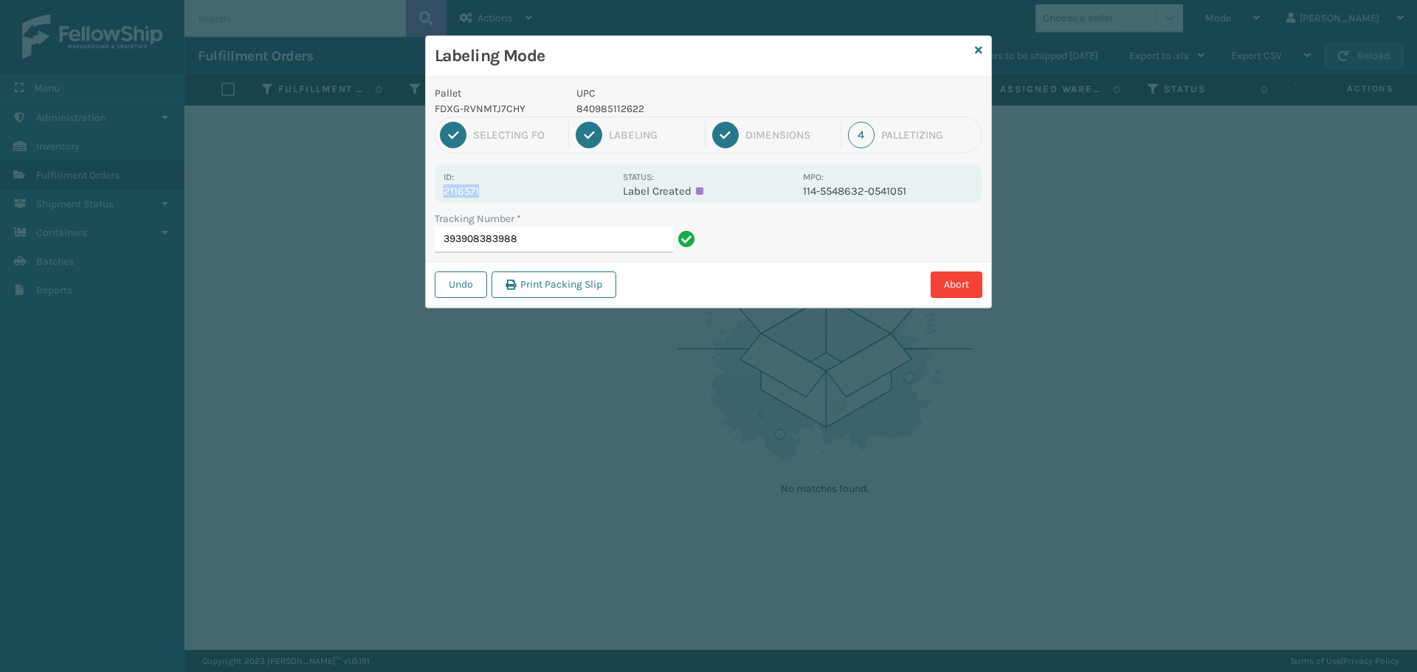
drag, startPoint x: 488, startPoint y: 187, endPoint x: 504, endPoint y: 195, distance: 17.8
click at [504, 195] on div "Id: 2116571" at bounding box center [528, 183] width 170 height 29
click at [570, 238] on input "393908383988" at bounding box center [554, 240] width 238 height 27
drag, startPoint x: 497, startPoint y: 188, endPoint x: 424, endPoint y: 195, distance: 72.6
click at [424, 195] on div "Labeling Mode Pallet FDXG-RVNMTJ7CHY UPC 840985112622 1 Selecting FO 2 Labeling…" at bounding box center [708, 336] width 1417 height 672
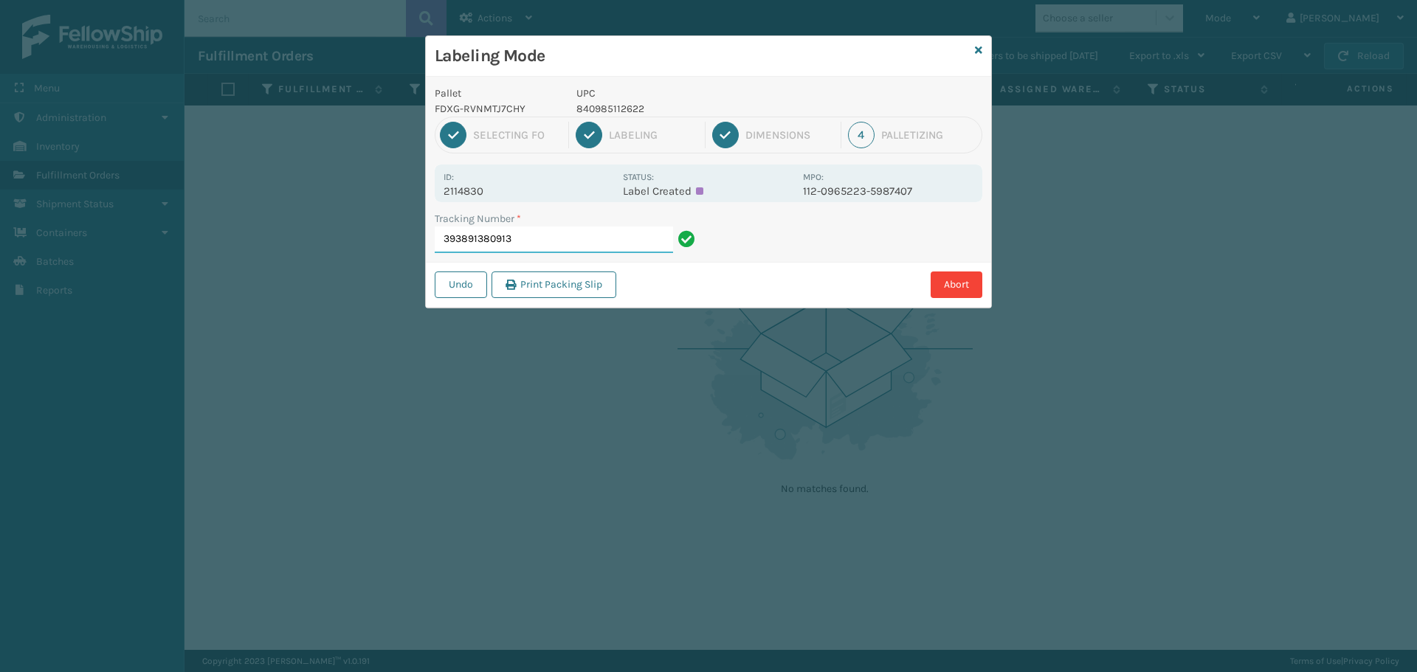
click at [518, 230] on input "393891380913" at bounding box center [554, 240] width 238 height 27
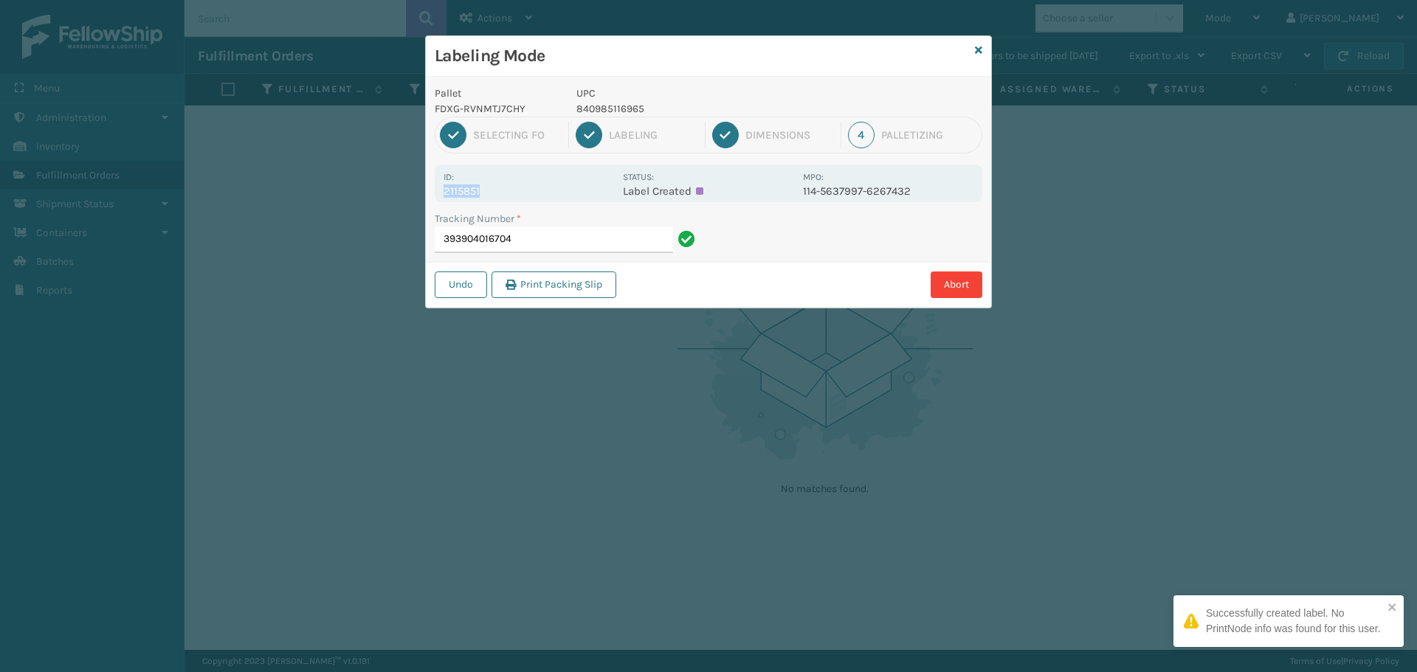
drag, startPoint x: 495, startPoint y: 193, endPoint x: 426, endPoint y: 187, distance: 68.9
click at [426, 187] on div "Pallet FDXG-RVNMTJ7CHY UPC 840985116965 1 Selecting FO 2 Labeling 3 Dimensions …" at bounding box center [708, 192] width 565 height 231
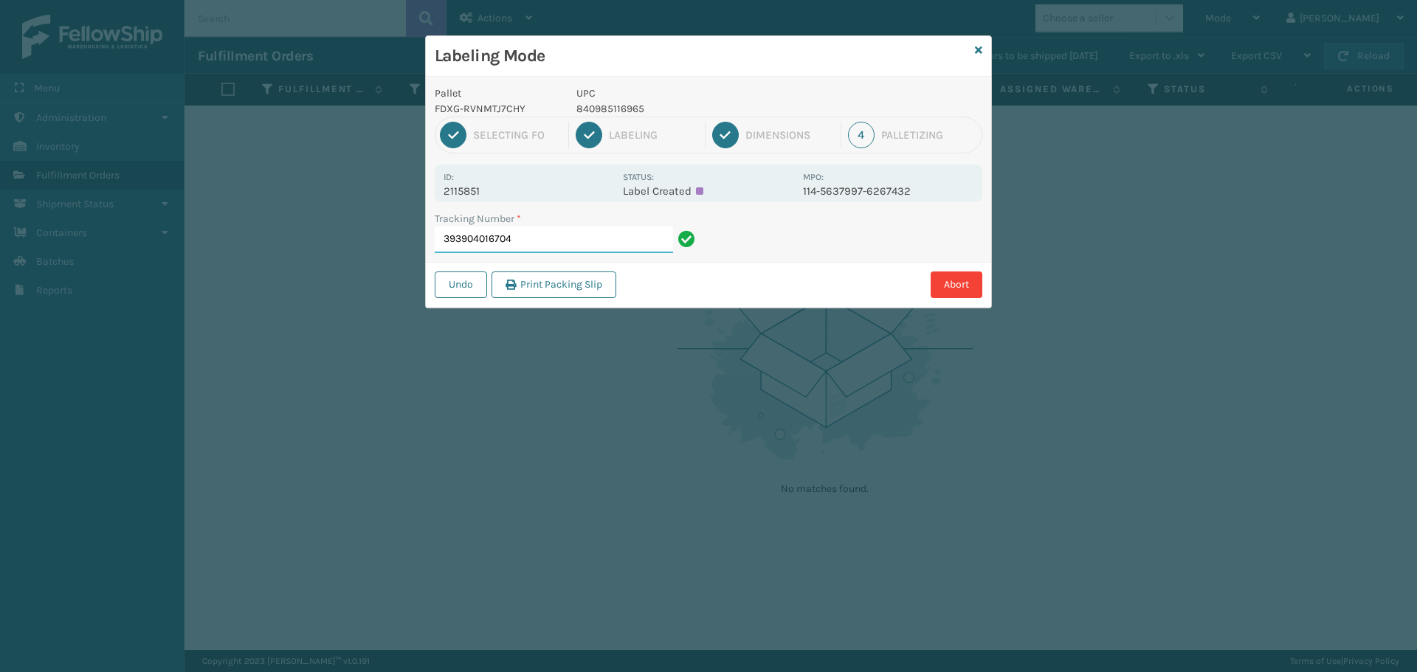
click at [638, 246] on input "393904016704" at bounding box center [554, 240] width 238 height 27
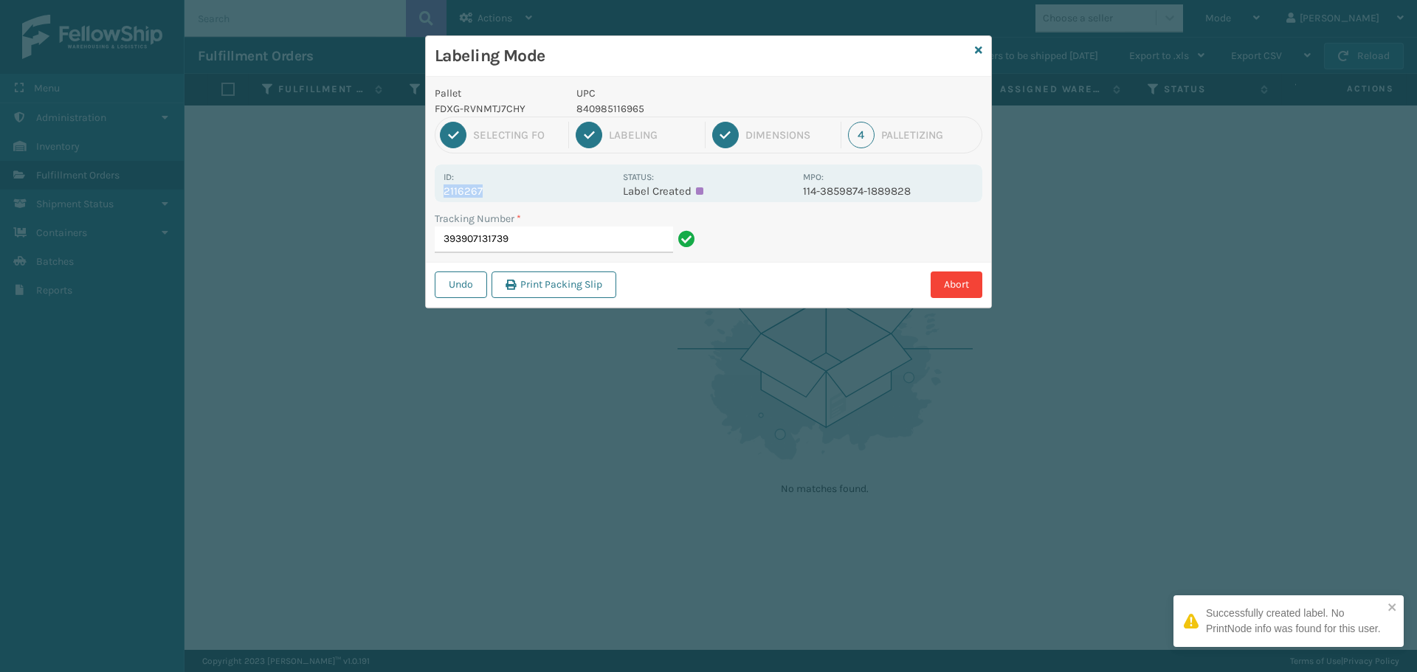
drag, startPoint x: 497, startPoint y: 187, endPoint x: 442, endPoint y: 201, distance: 56.6
click at [442, 201] on div "Id: 2116267 Status: Label Created MPO: 114-3859874-1889828" at bounding box center [708, 184] width 547 height 38
click at [547, 246] on input "393907131739" at bounding box center [554, 240] width 238 height 27
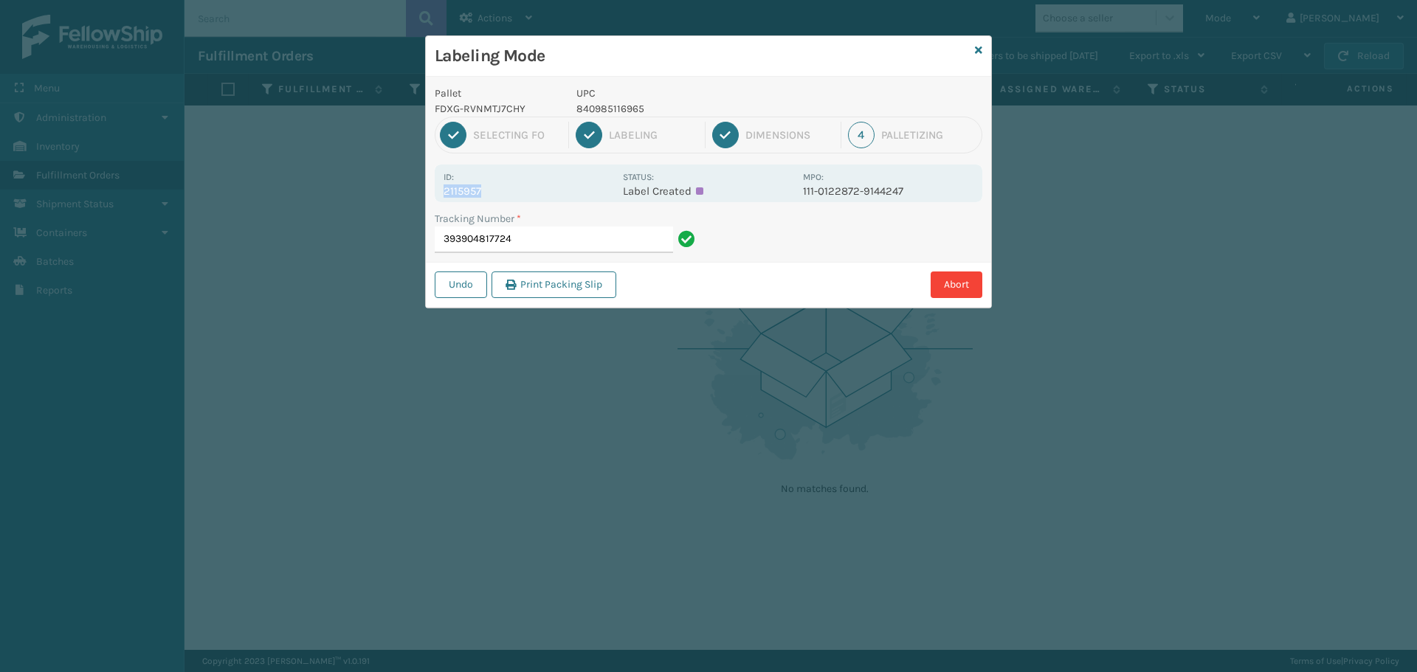
drag, startPoint x: 542, startPoint y: 197, endPoint x: 420, endPoint y: 193, distance: 122.6
click at [420, 193] on div "Labeling Mode Pallet FDXG-RVNMTJ7CHY UPC 840985116965 1 Selecting FO 2 Labeling…" at bounding box center [708, 336] width 1417 height 672
click at [586, 238] on input "393904817724" at bounding box center [554, 240] width 238 height 27
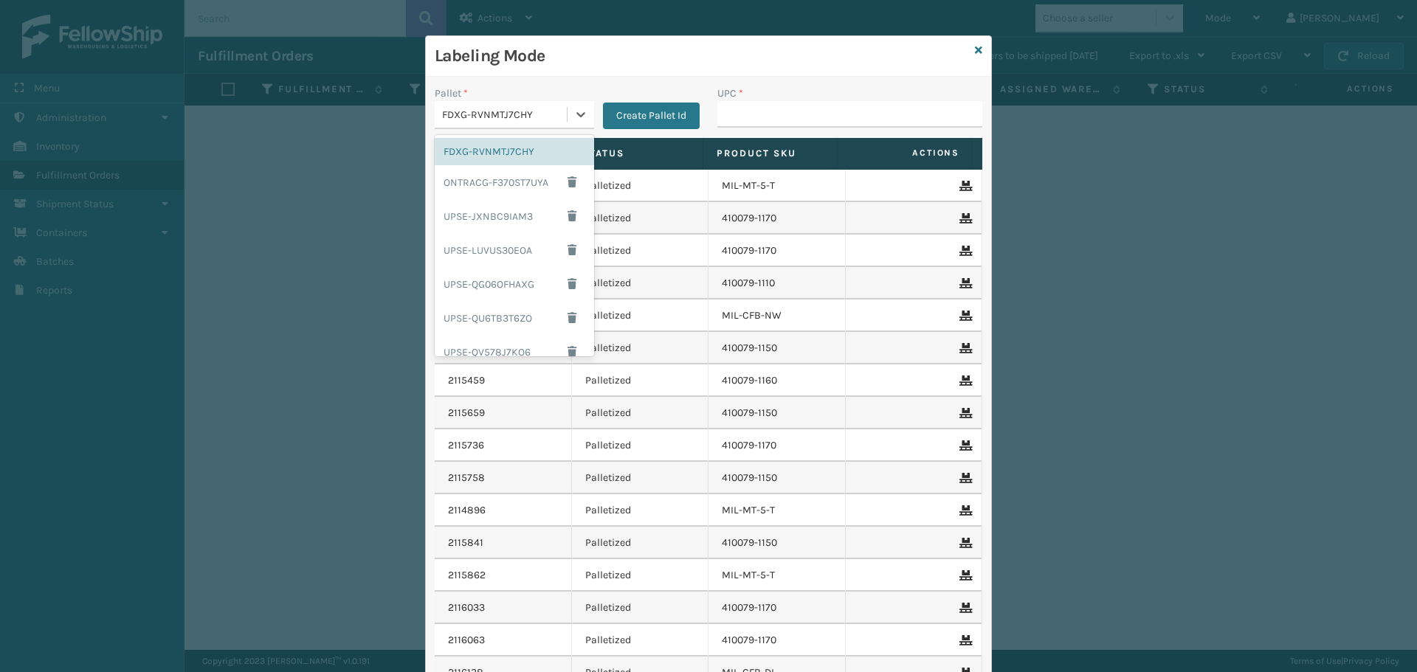
click at [525, 111] on div "FDXG-RVNMTJ7CHY" at bounding box center [505, 114] width 126 height 15
click at [495, 177] on div "ONTRACG-F370ST7UYA" at bounding box center [514, 182] width 159 height 34
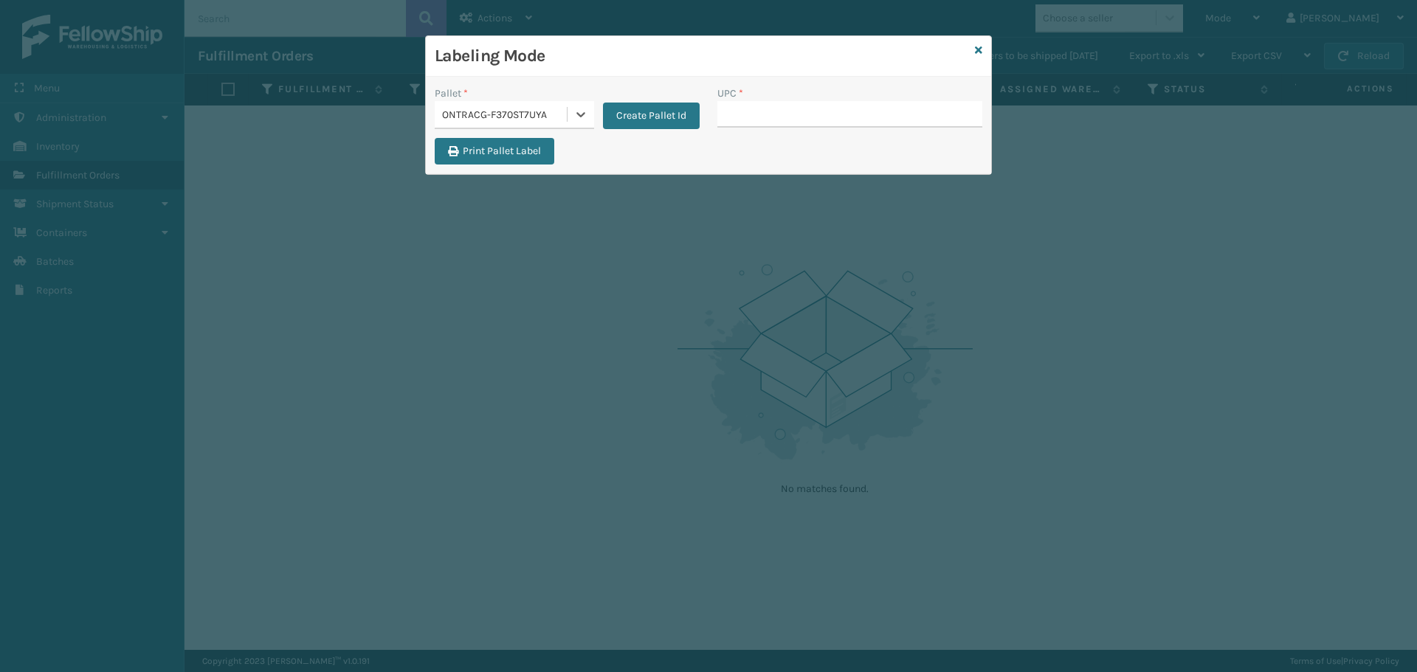
drag, startPoint x: 541, startPoint y: 113, endPoint x: 529, endPoint y: 123, distance: 15.7
click at [542, 113] on div "ONTRACG-F370ST7UYA" at bounding box center [505, 114] width 126 height 15
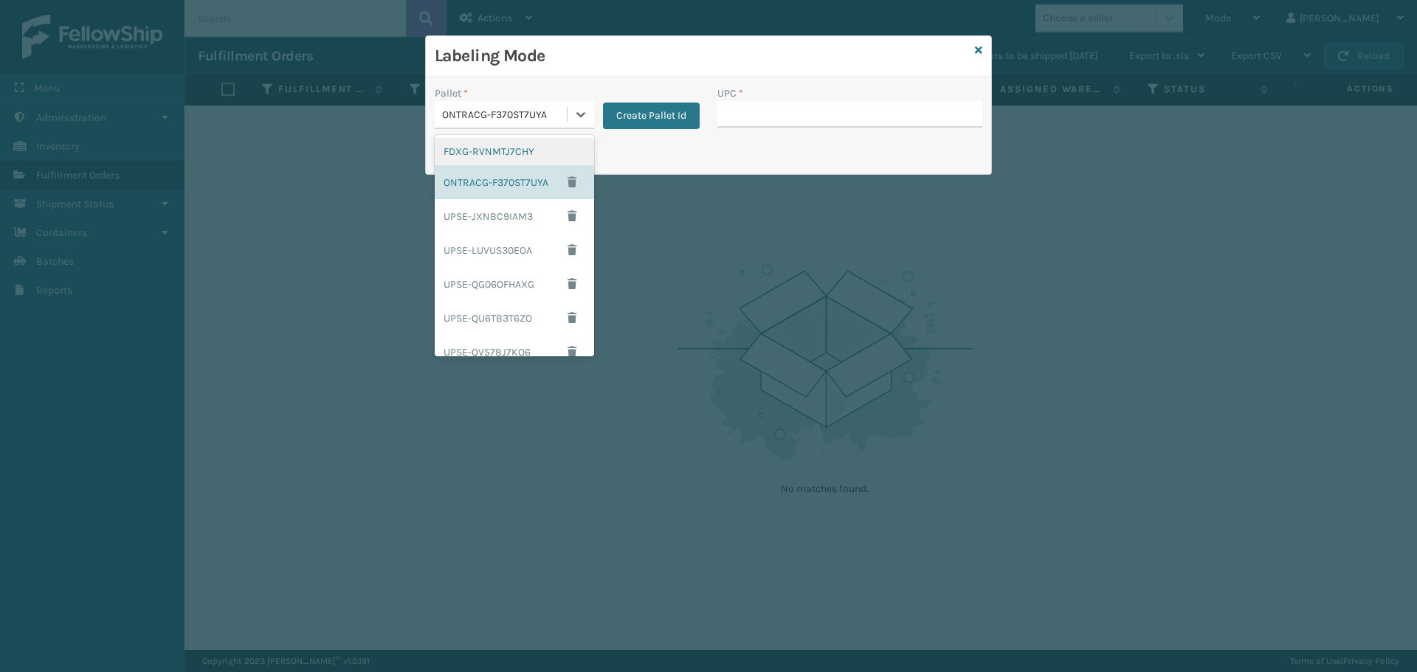
click at [513, 150] on div "FDXG-RVNMTJ7CHY" at bounding box center [514, 151] width 159 height 27
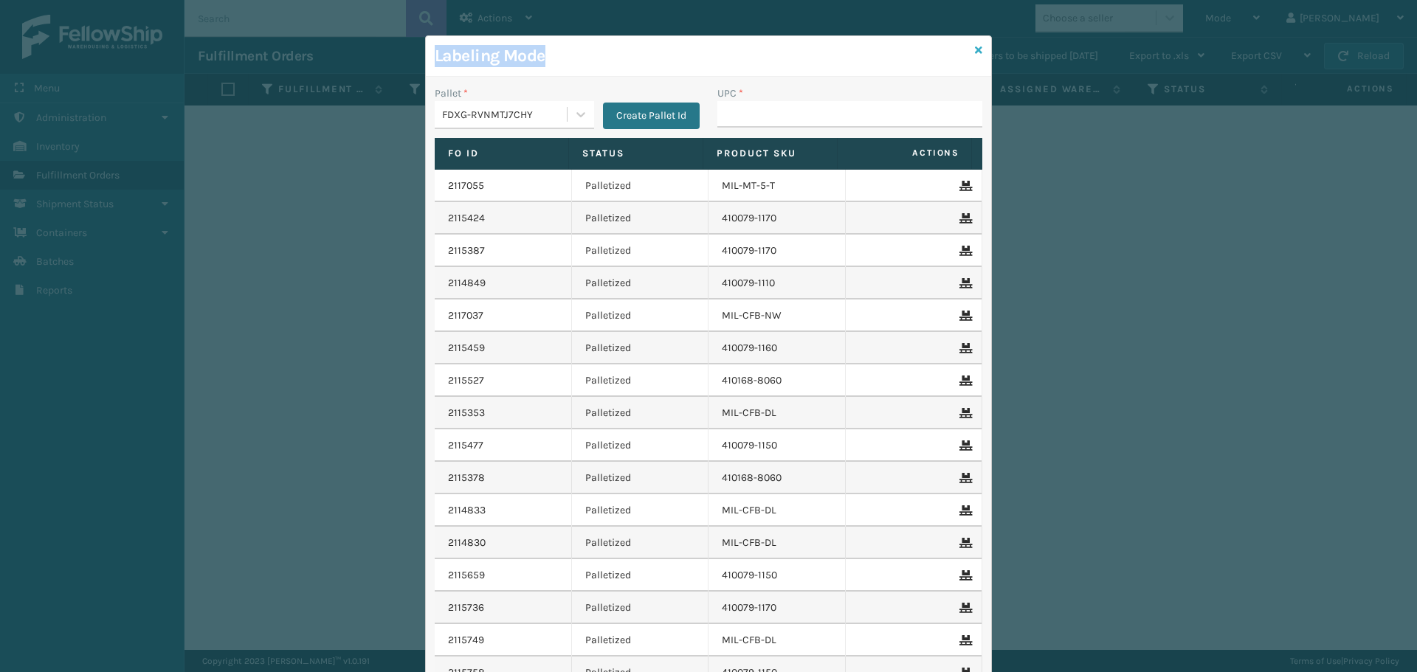
click at [975, 49] on div "Labeling Mode Pallet * FDXG-RVNMTJ7CHY Create Pallet Id UPC * Fo Id Status Prod…" at bounding box center [708, 402] width 567 height 734
click at [975, 49] on icon at bounding box center [978, 50] width 7 height 10
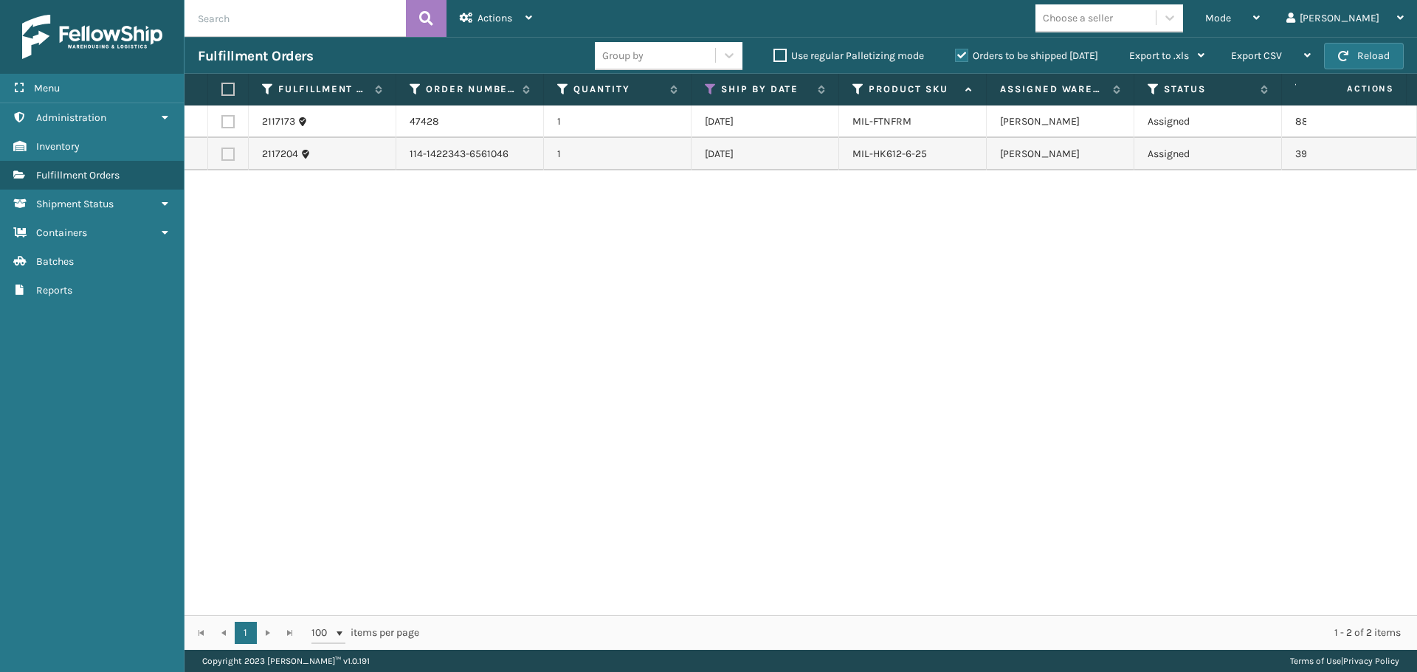
click at [959, 58] on label "Orders to be shipped [DATE]" at bounding box center [1026, 55] width 143 height 13
click at [955, 57] on input "Orders to be shipped [DATE]" at bounding box center [955, 52] width 1 height 10
drag, startPoint x: 1252, startPoint y: 14, endPoint x: 1237, endPoint y: 32, distance: 23.6
click at [1231, 13] on span "Mode" at bounding box center [1218, 18] width 26 height 13
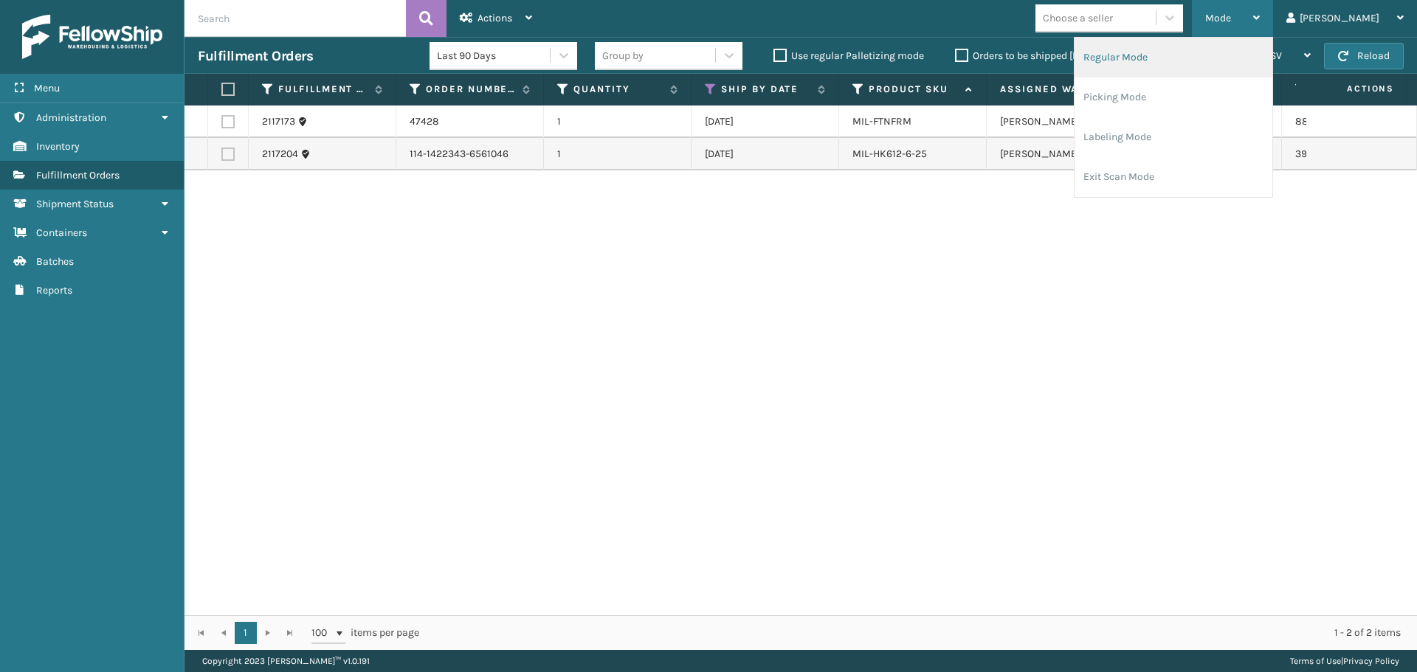
click at [1214, 62] on li "Regular Mode" at bounding box center [1173, 58] width 198 height 40
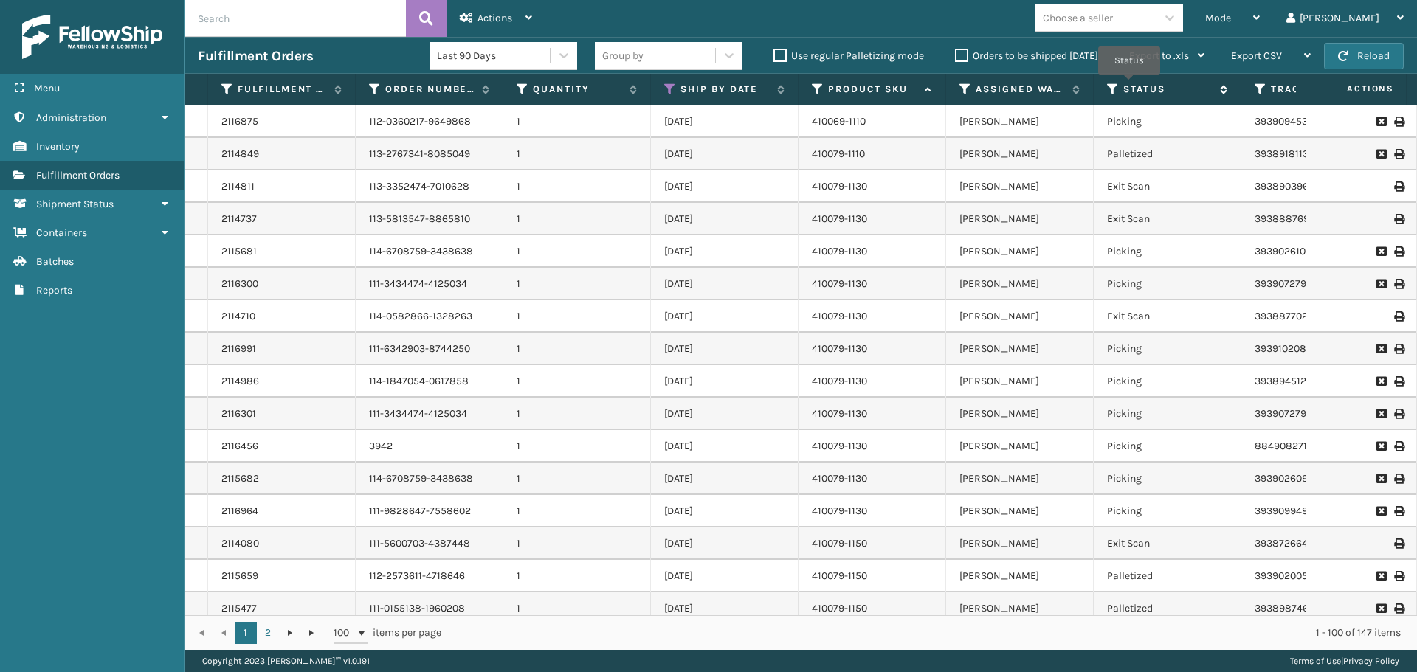
click at [1109, 91] on icon at bounding box center [1113, 89] width 12 height 13
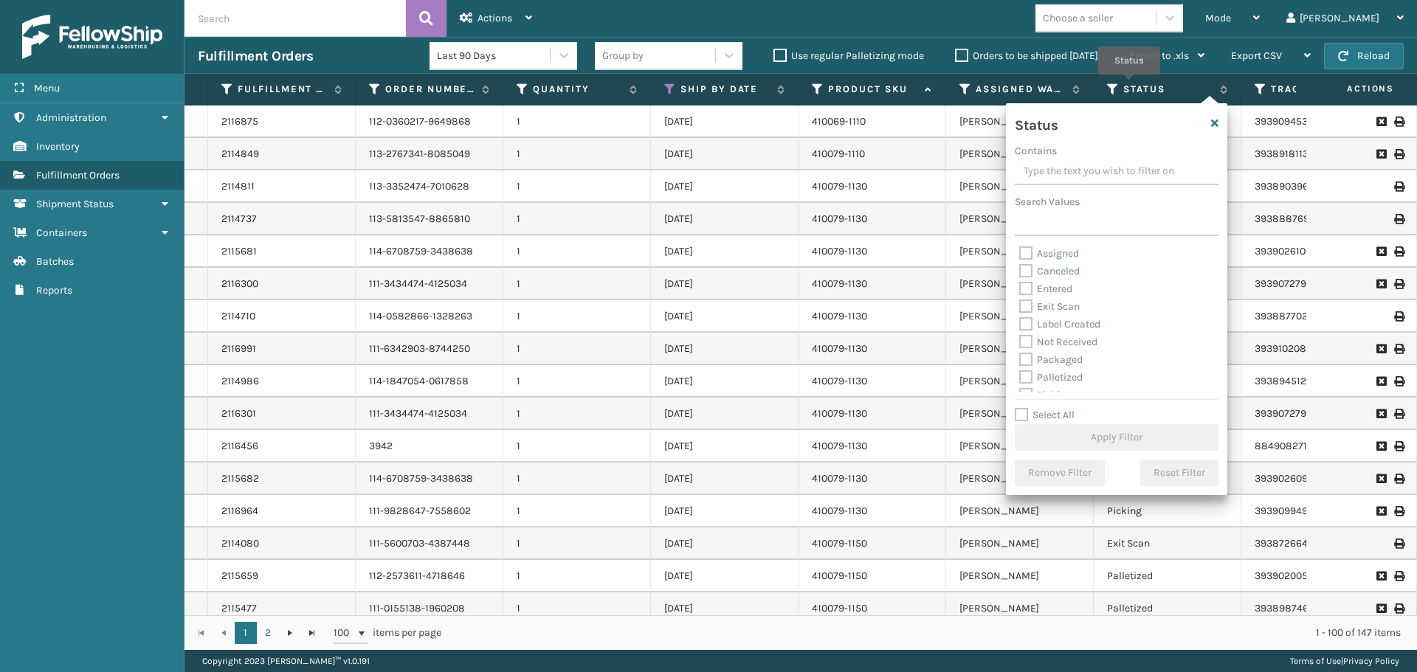
click at [1065, 374] on label "Palletized" at bounding box center [1050, 377] width 63 height 13
click at [1020, 374] on input "Palletized" at bounding box center [1019, 374] width 1 height 10
checkbox input "true"
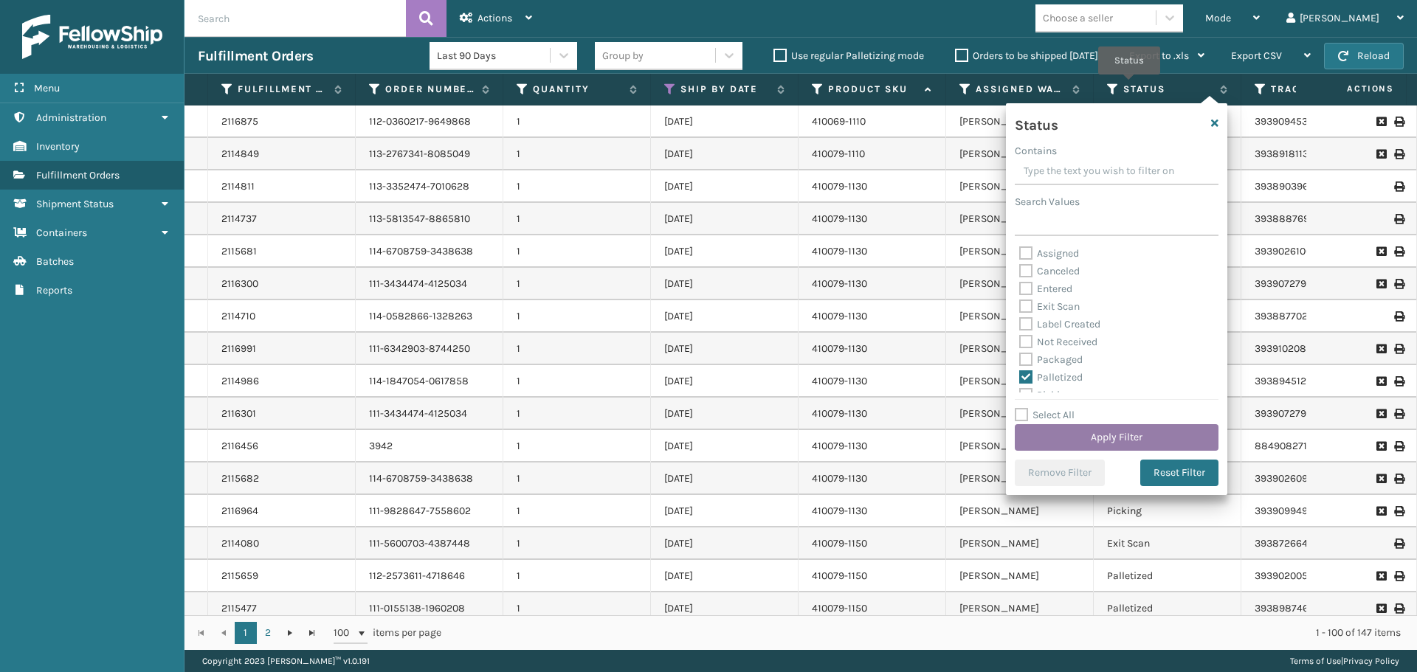
click at [1107, 435] on button "Apply Filter" at bounding box center [1116, 437] width 204 height 27
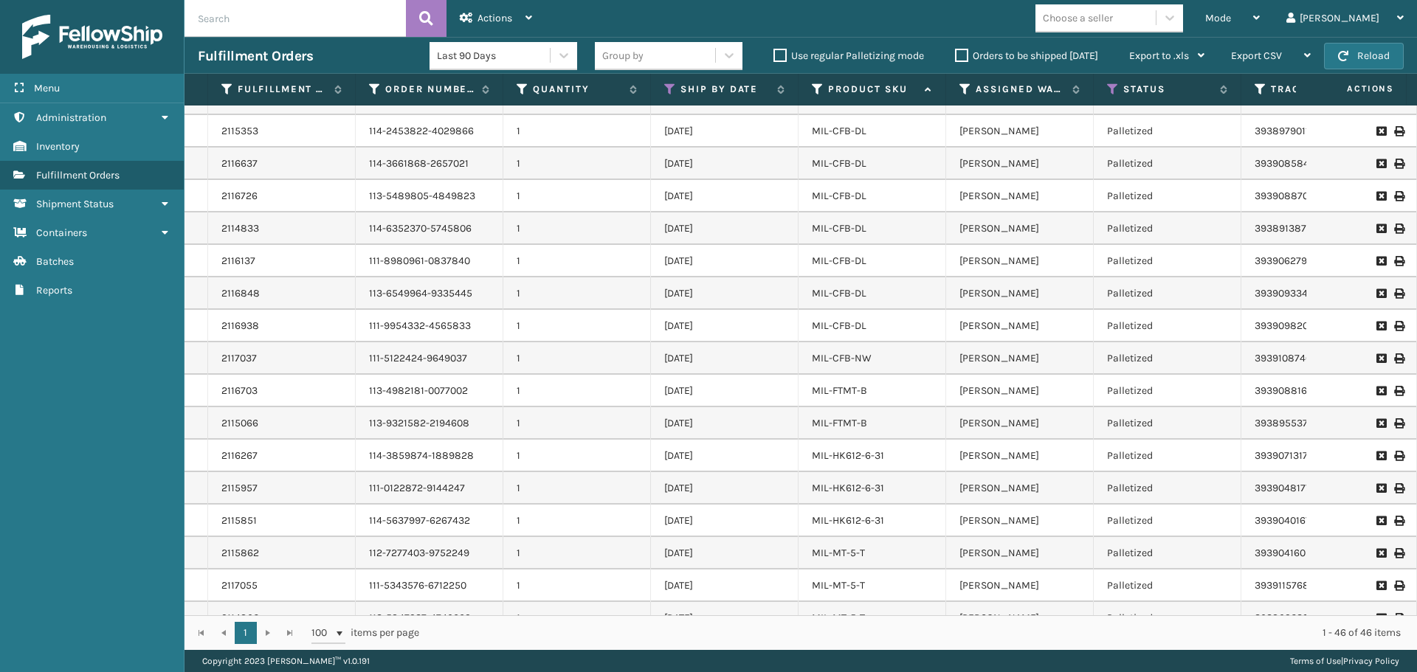
scroll to position [969, 0]
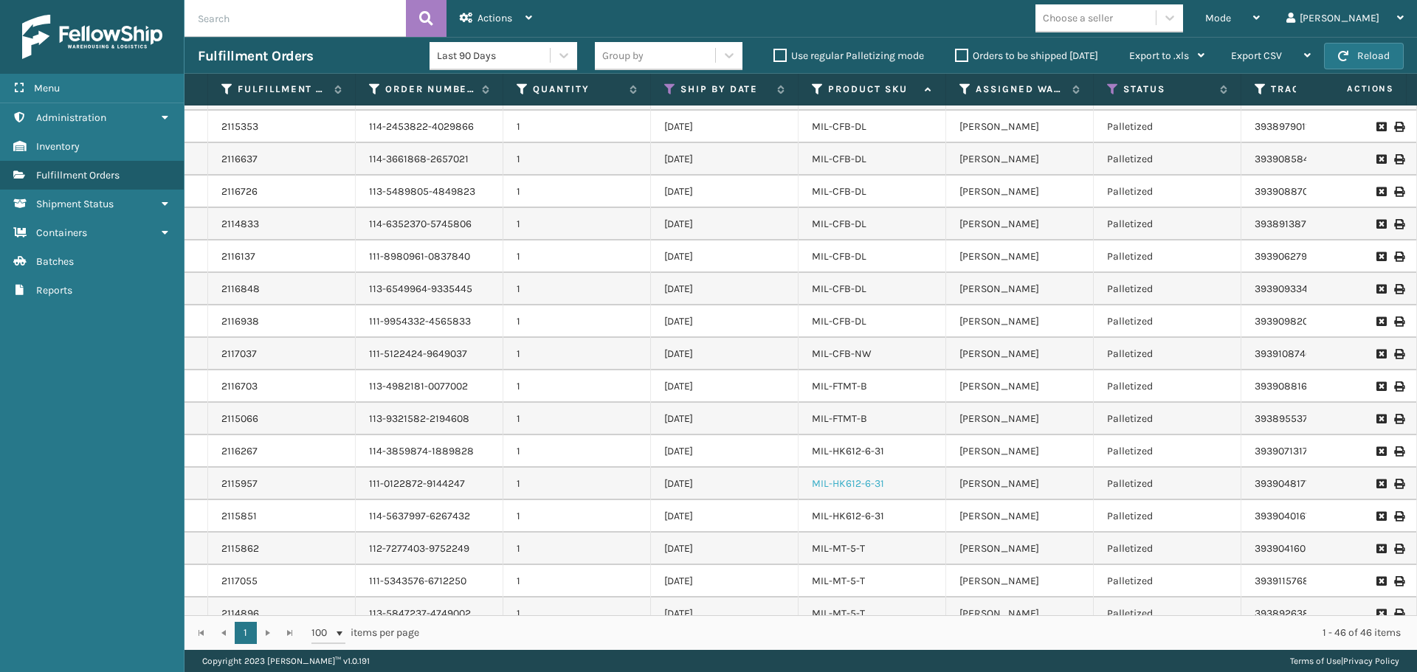
click at [870, 483] on link "MIL-HK612-6-31" at bounding box center [848, 483] width 72 height 13
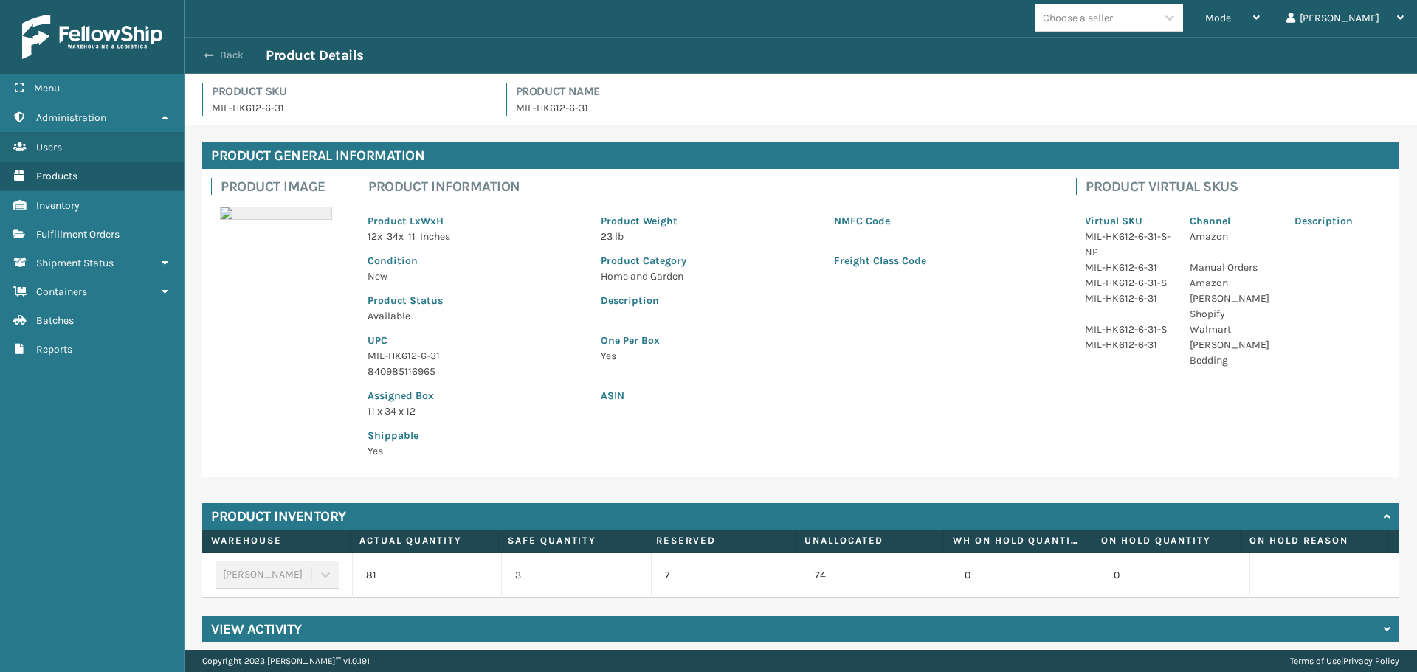
click at [229, 52] on button "Back" at bounding box center [232, 55] width 68 height 13
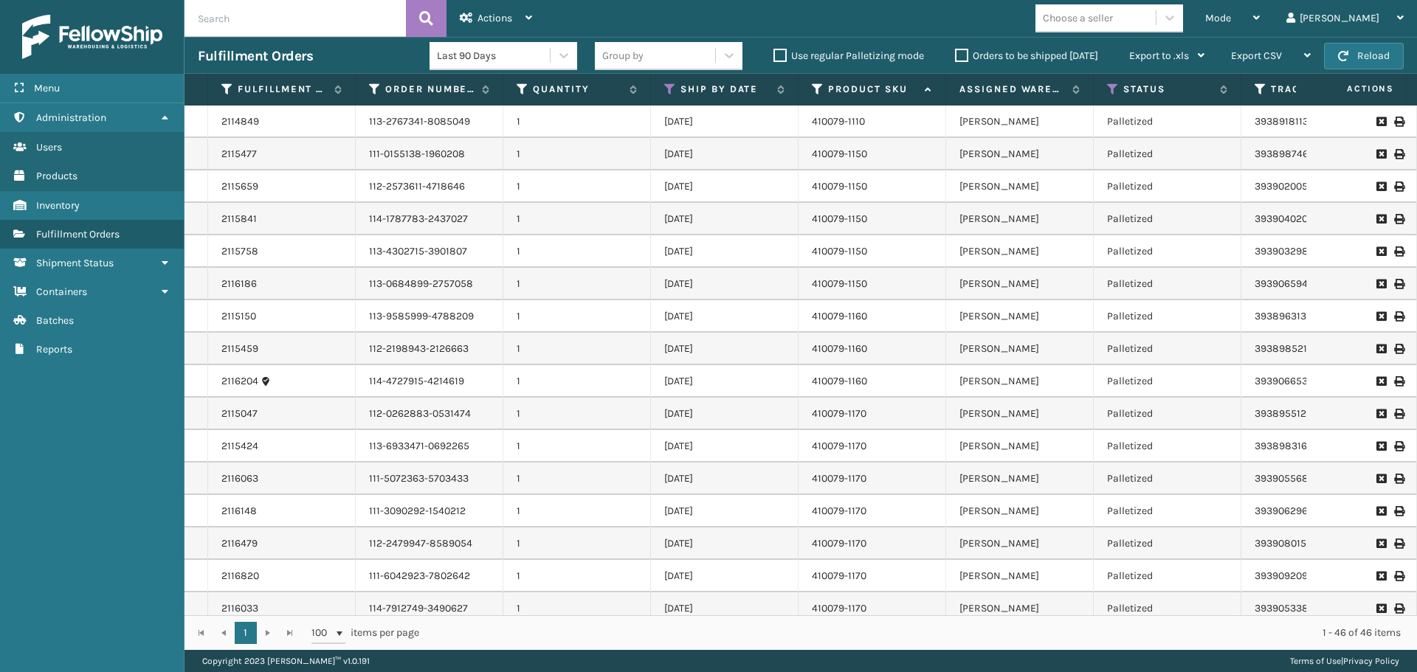
click at [961, 57] on label "Orders to be shipped [DATE]" at bounding box center [1026, 55] width 143 height 13
click at [955, 57] on input "Orders to be shipped [DATE]" at bounding box center [955, 52] width 1 height 10
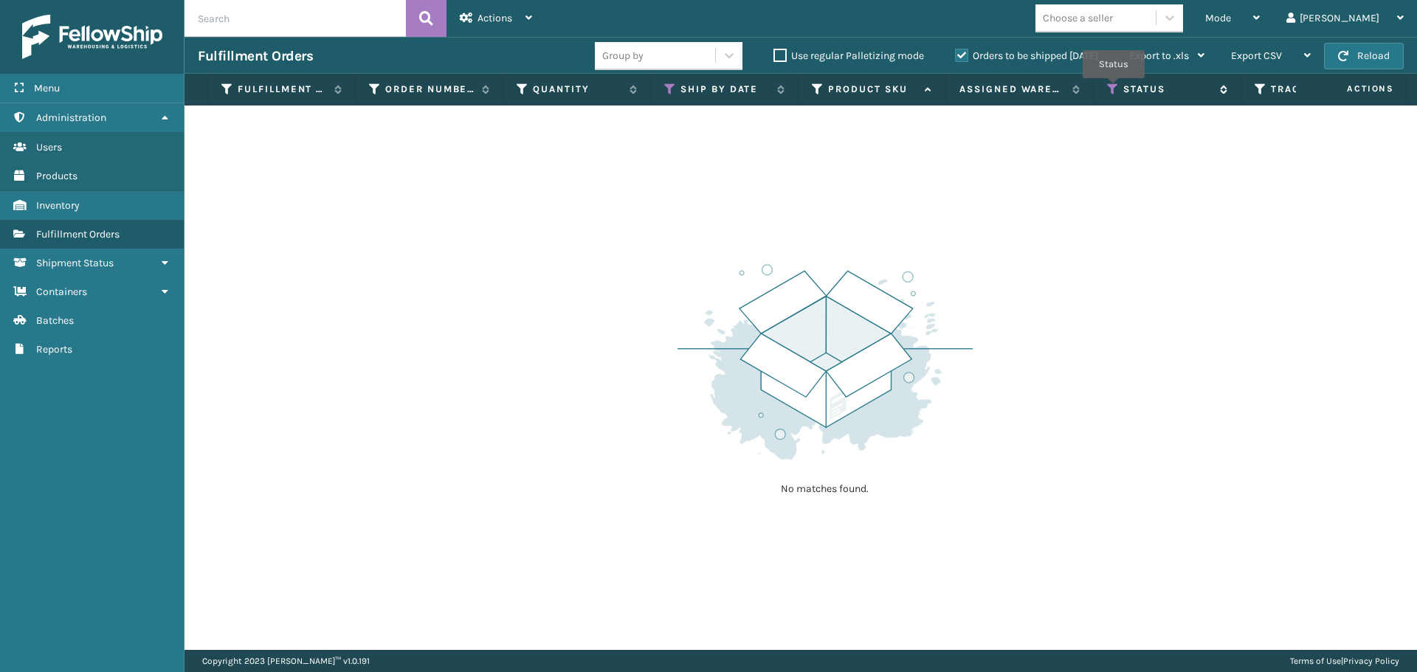
click at [1113, 89] on icon at bounding box center [1113, 89] width 12 height 13
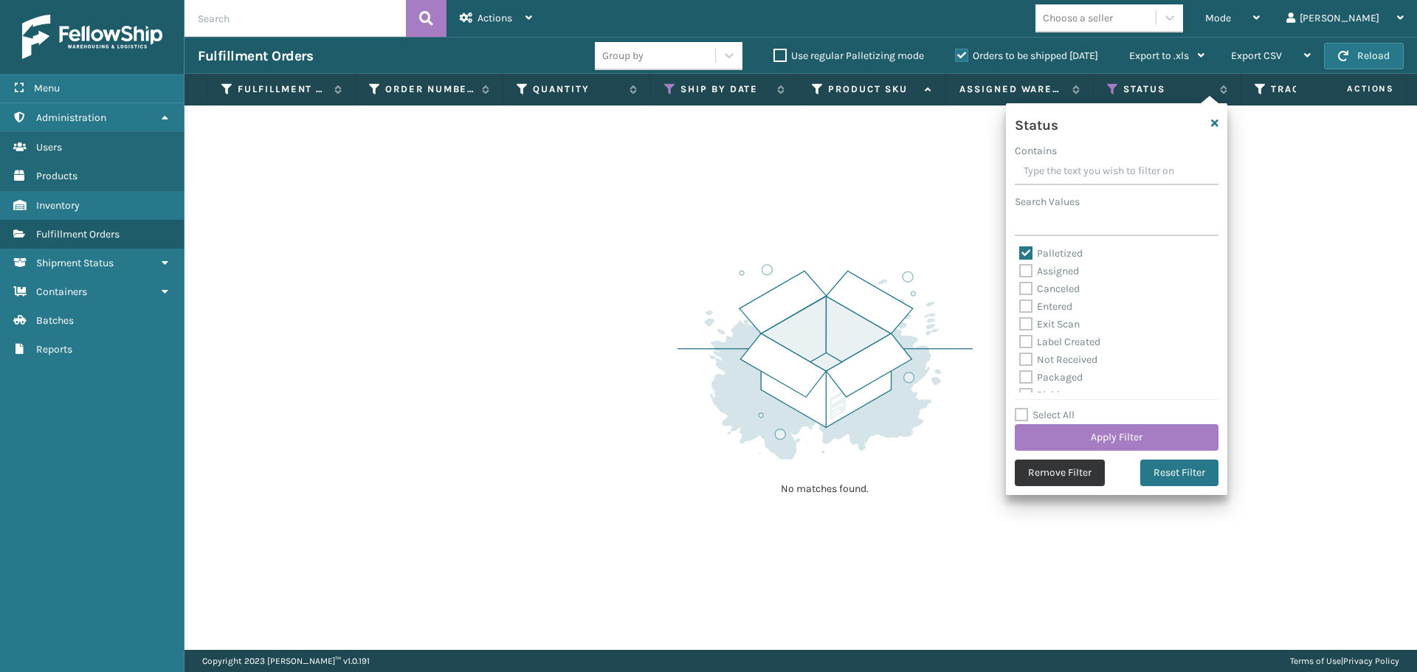
click at [1063, 469] on button "Remove Filter" at bounding box center [1059, 473] width 90 height 27
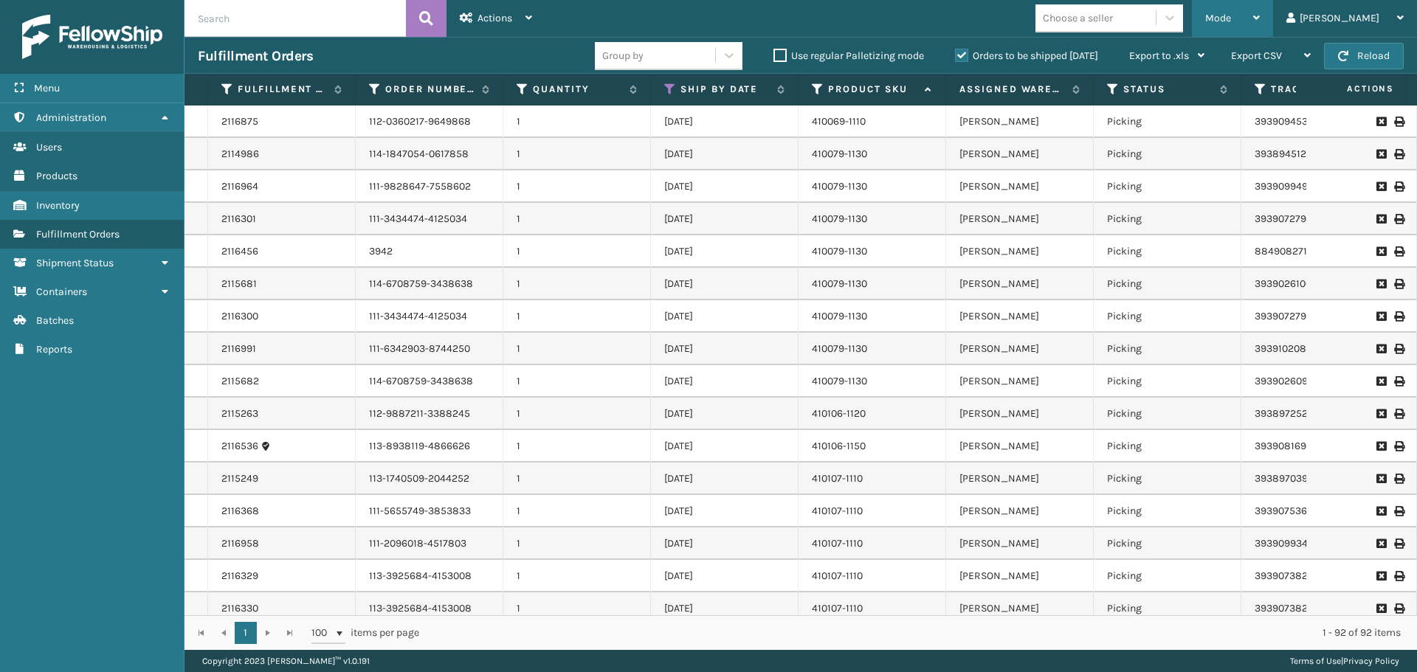
click at [1259, 31] on div "Mode" at bounding box center [1232, 18] width 55 height 37
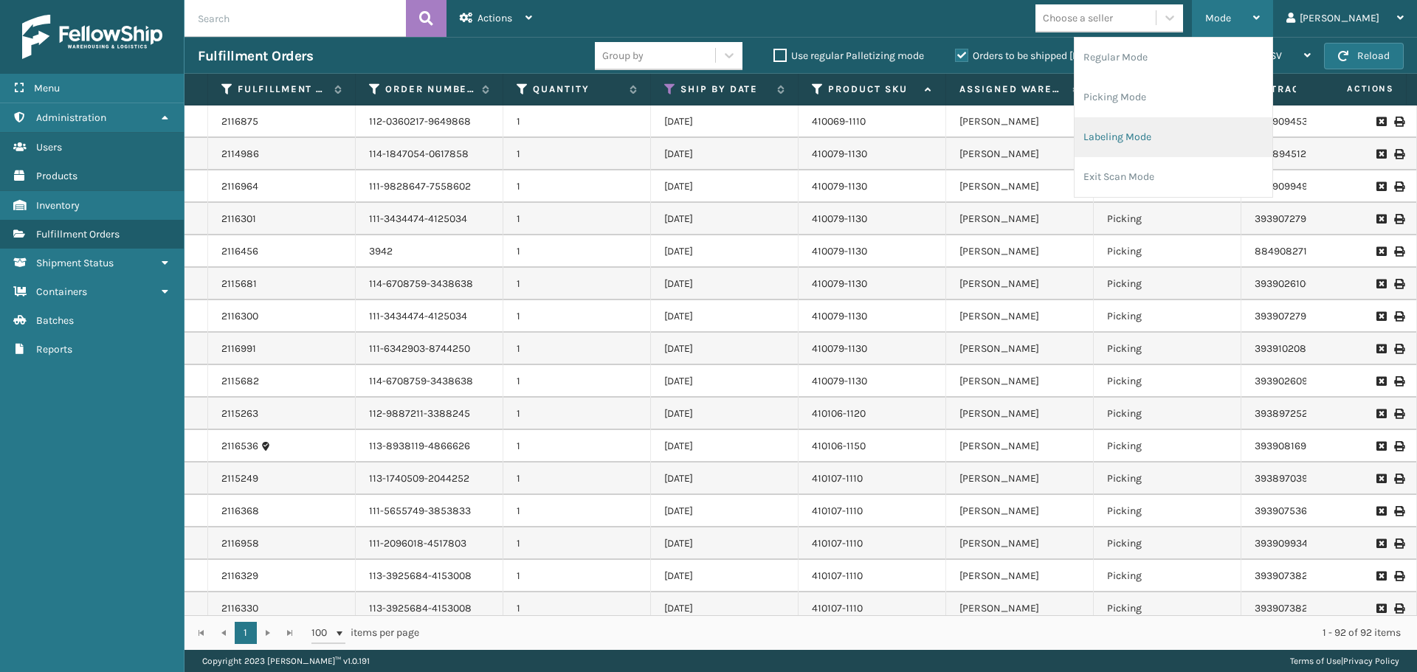
click at [1223, 138] on li "Labeling Mode" at bounding box center [1173, 137] width 198 height 40
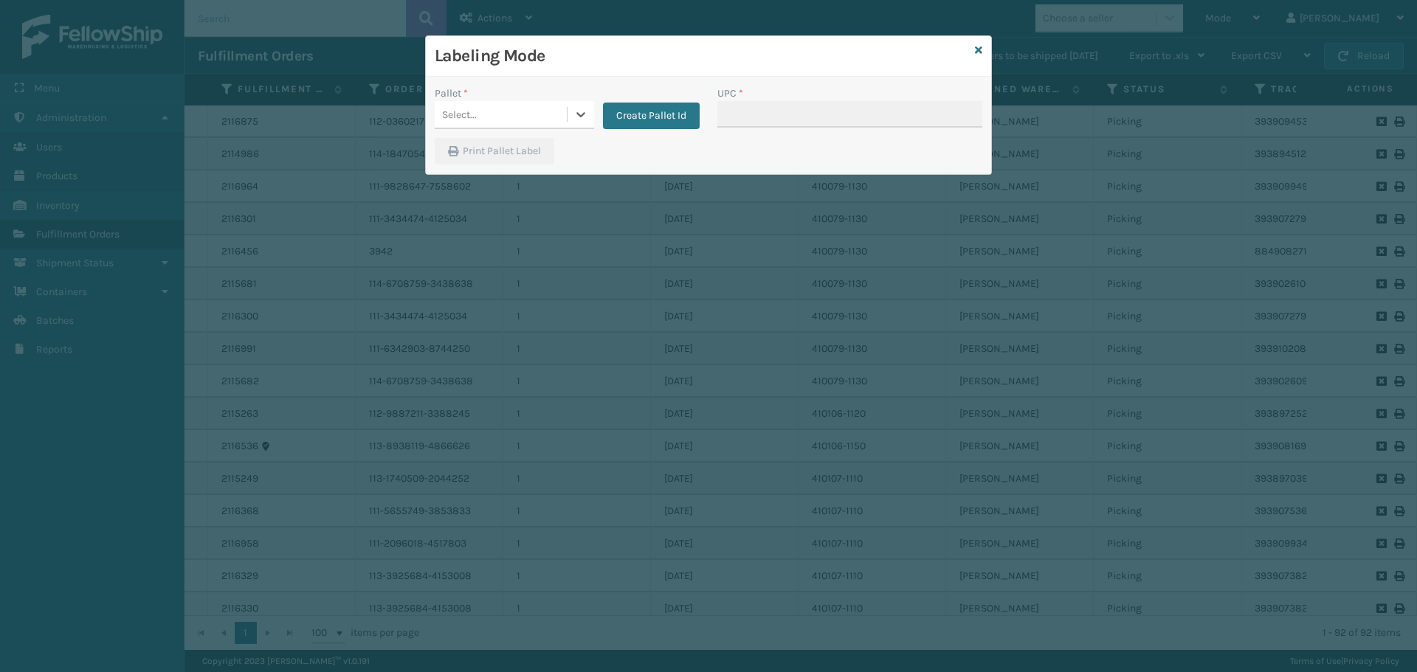
click at [533, 101] on div "Select..." at bounding box center [514, 115] width 159 height 28
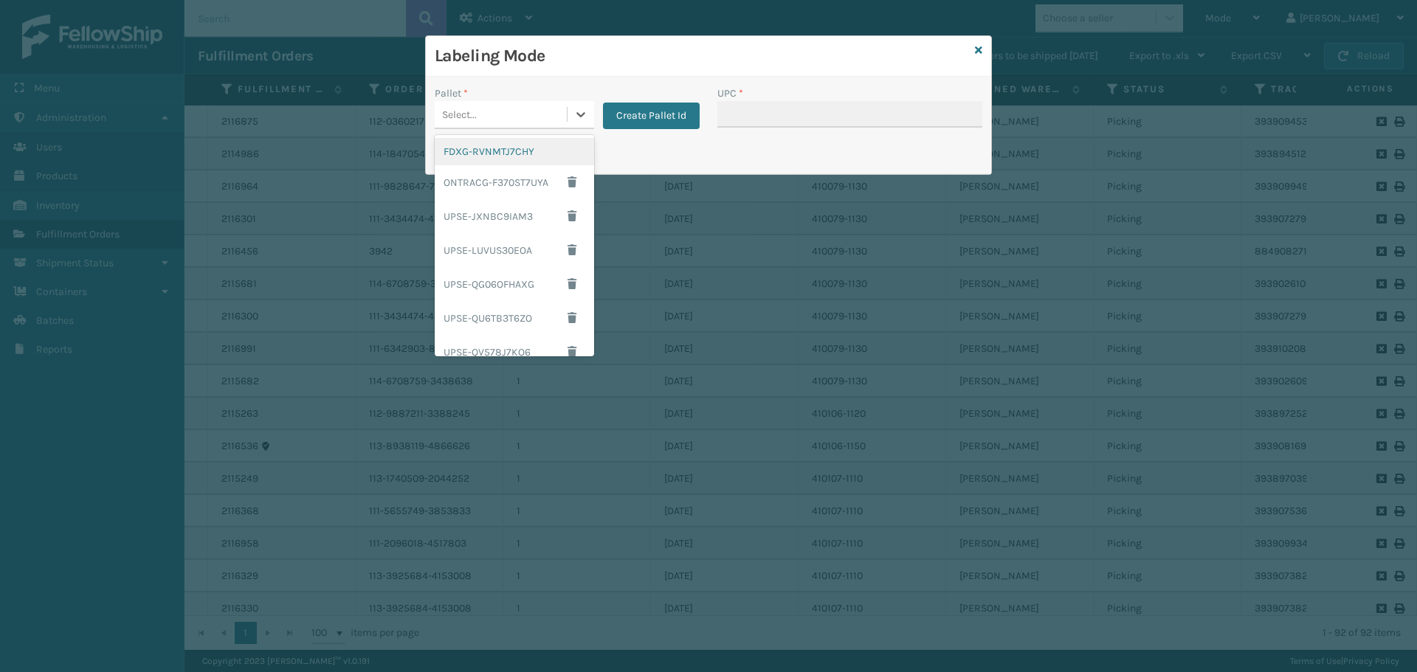
click at [522, 147] on div "FDXG-RVNMTJ7CHY" at bounding box center [514, 151] width 159 height 27
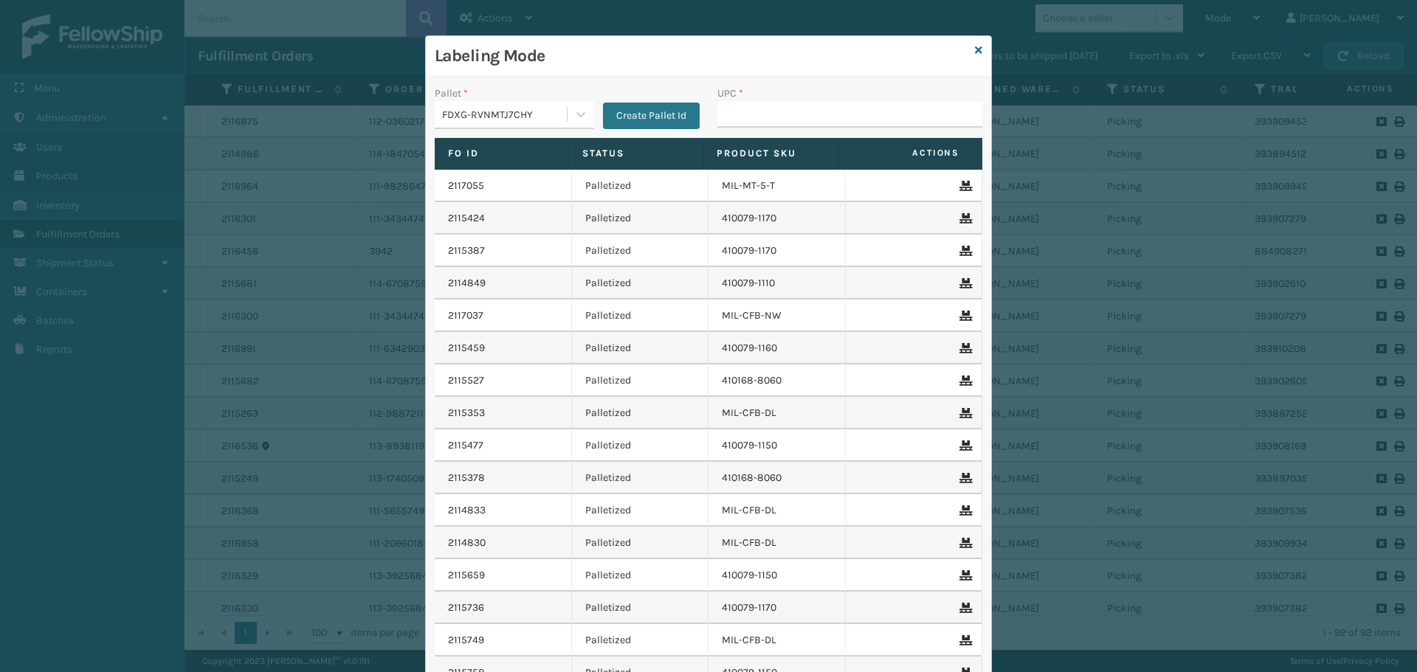
click at [771, 125] on div "UPC *" at bounding box center [849, 112] width 283 height 52
click at [772, 122] on input "UPC *" at bounding box center [849, 114] width 265 height 27
type input "MIL-HK612-6"
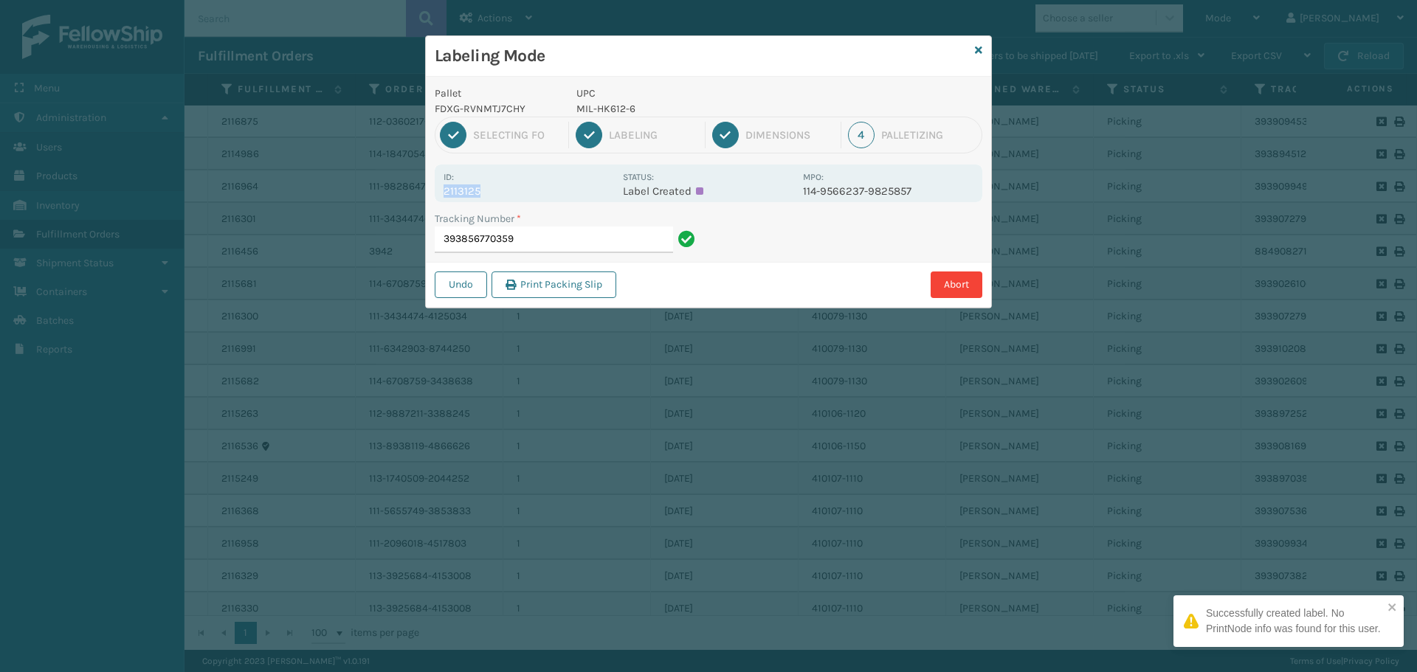
drag, startPoint x: 493, startPoint y: 186, endPoint x: 399, endPoint y: 197, distance: 94.4
click at [399, 197] on div "Labeling Mode Pallet FDXG-RVNMTJ7CHY UPC MIL-HK612-6 1 Selecting FO 2 Labeling …" at bounding box center [708, 336] width 1417 height 672
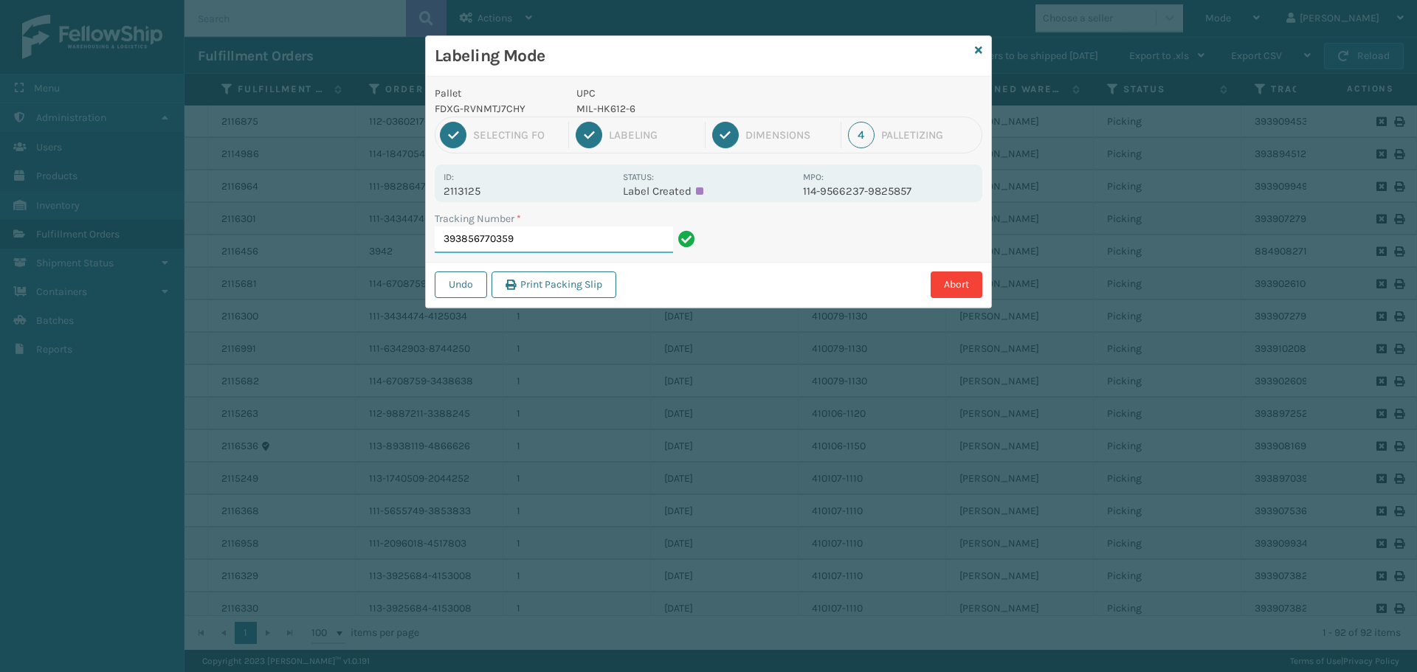
click at [584, 231] on input "393856770359" at bounding box center [554, 240] width 238 height 27
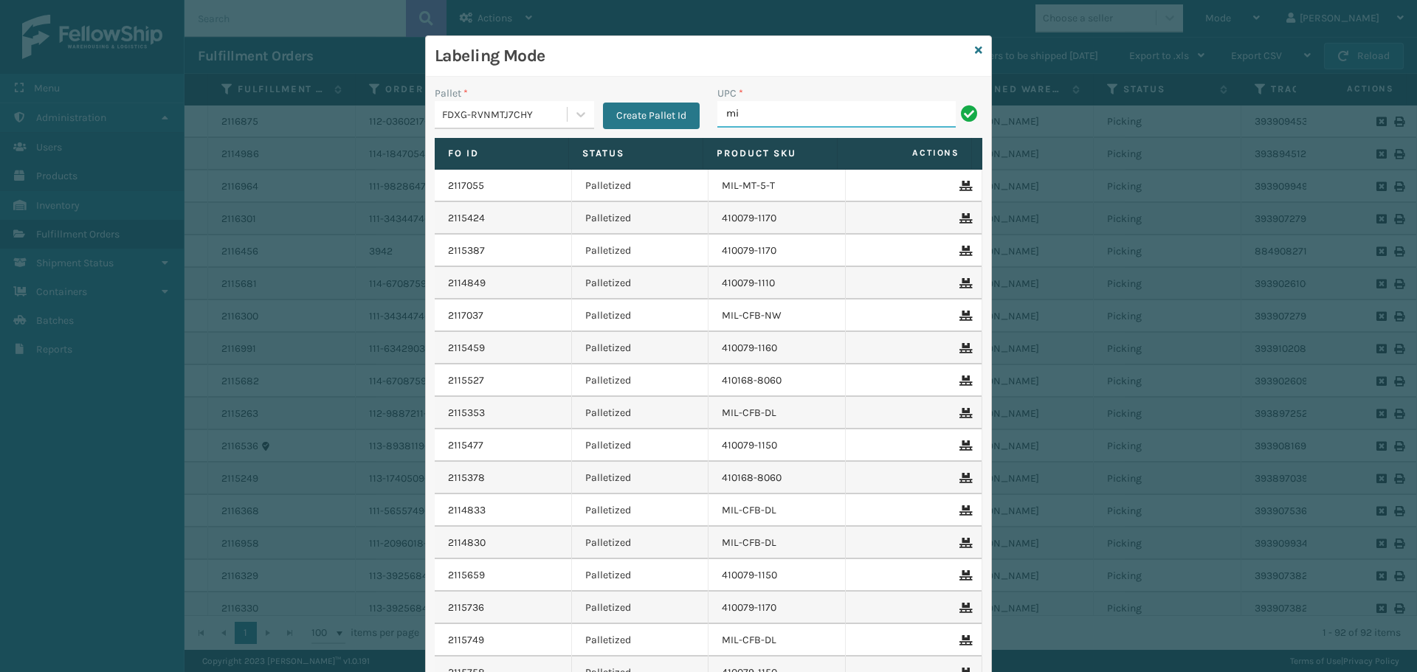
type input "MIL-HK612-6"
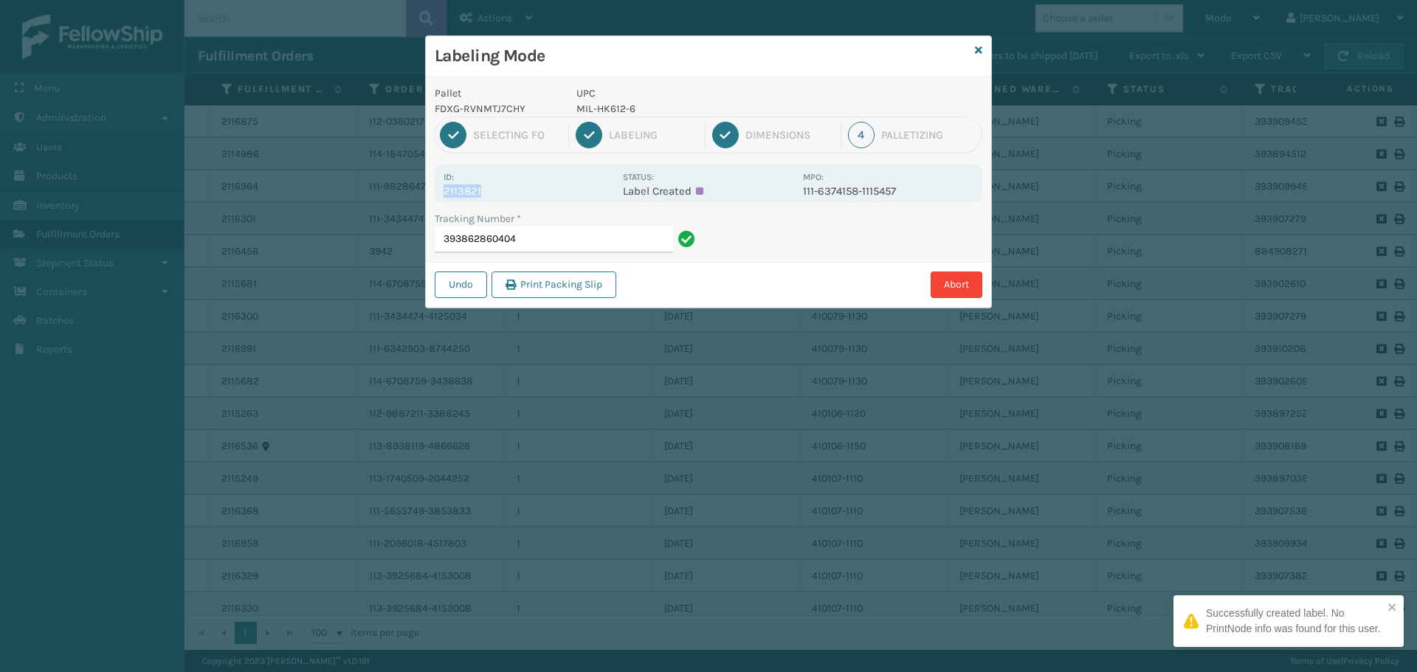
drag, startPoint x: 485, startPoint y: 189, endPoint x: 418, endPoint y: 191, distance: 67.9
click at [418, 191] on div "Labeling Mode Pallet FDXG-RVNMTJ7CHY UPC MIL-HK612-6 1 Selecting FO 2 Labeling …" at bounding box center [708, 336] width 1417 height 672
click at [599, 235] on input "393862860404" at bounding box center [554, 240] width 238 height 27
drag, startPoint x: 484, startPoint y: 185, endPoint x: 430, endPoint y: 195, distance: 54.7
click at [430, 195] on div "Pallet FDXG-RVNMTJ7CHY UPC 840985123642 1 Selecting FO 2 Labeling 3 Dimensions …" at bounding box center [708, 192] width 565 height 231
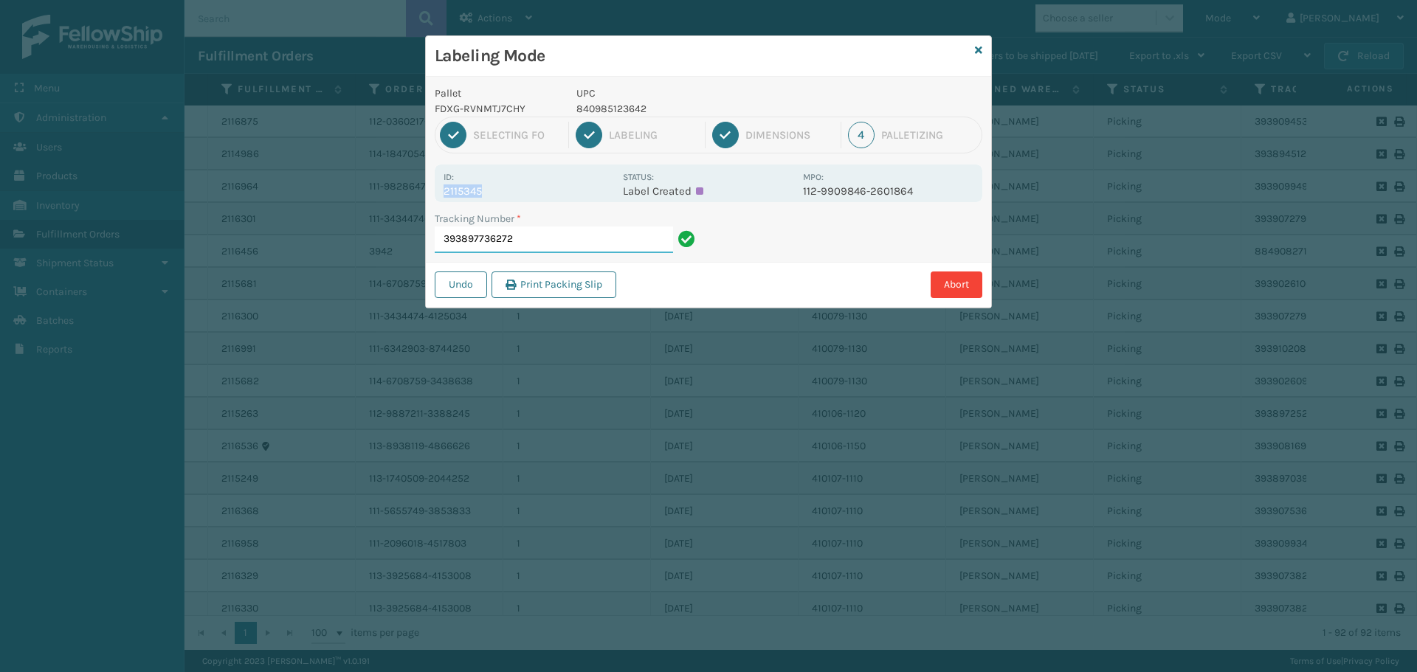
click at [647, 249] on input "393897736272" at bounding box center [554, 240] width 238 height 27
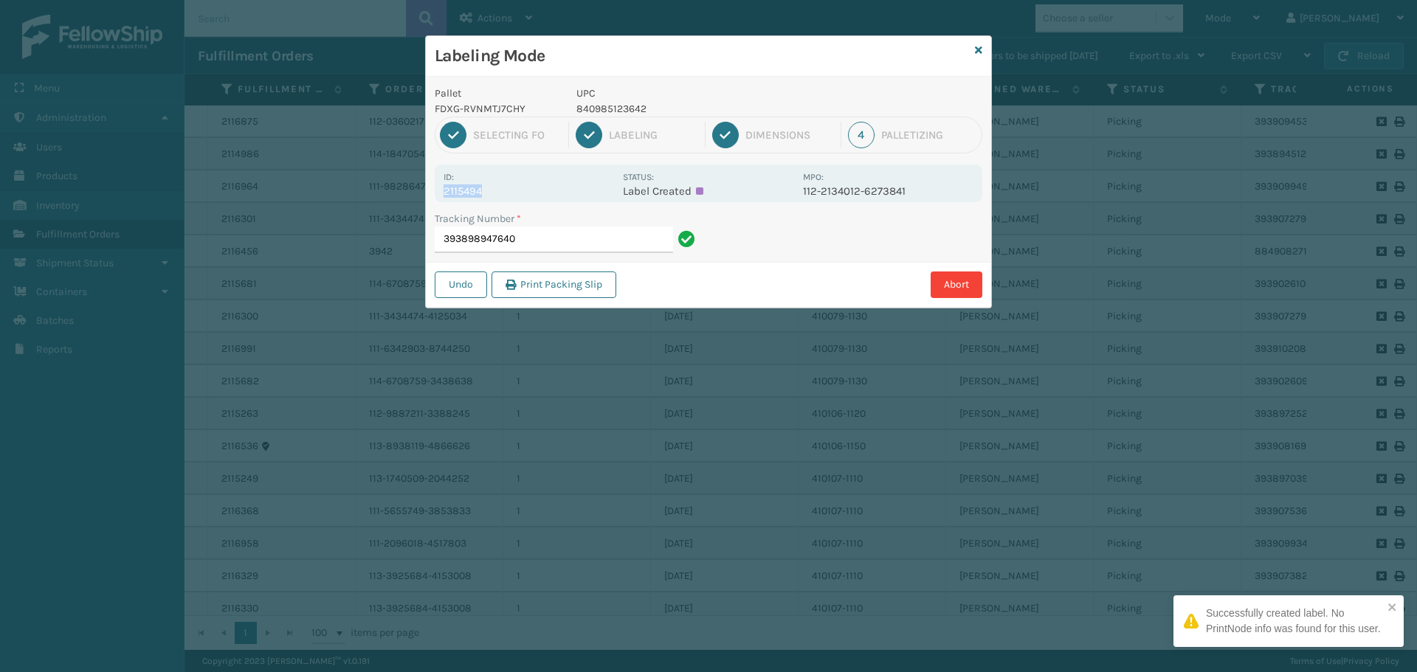
drag, startPoint x: 480, startPoint y: 193, endPoint x: 421, endPoint y: 198, distance: 59.2
click at [421, 198] on div "Labeling Mode Pallet FDXG-RVNMTJ7CHY UPC 840985123642 1 Selecting FO 2 Labeling…" at bounding box center [708, 336] width 1417 height 672
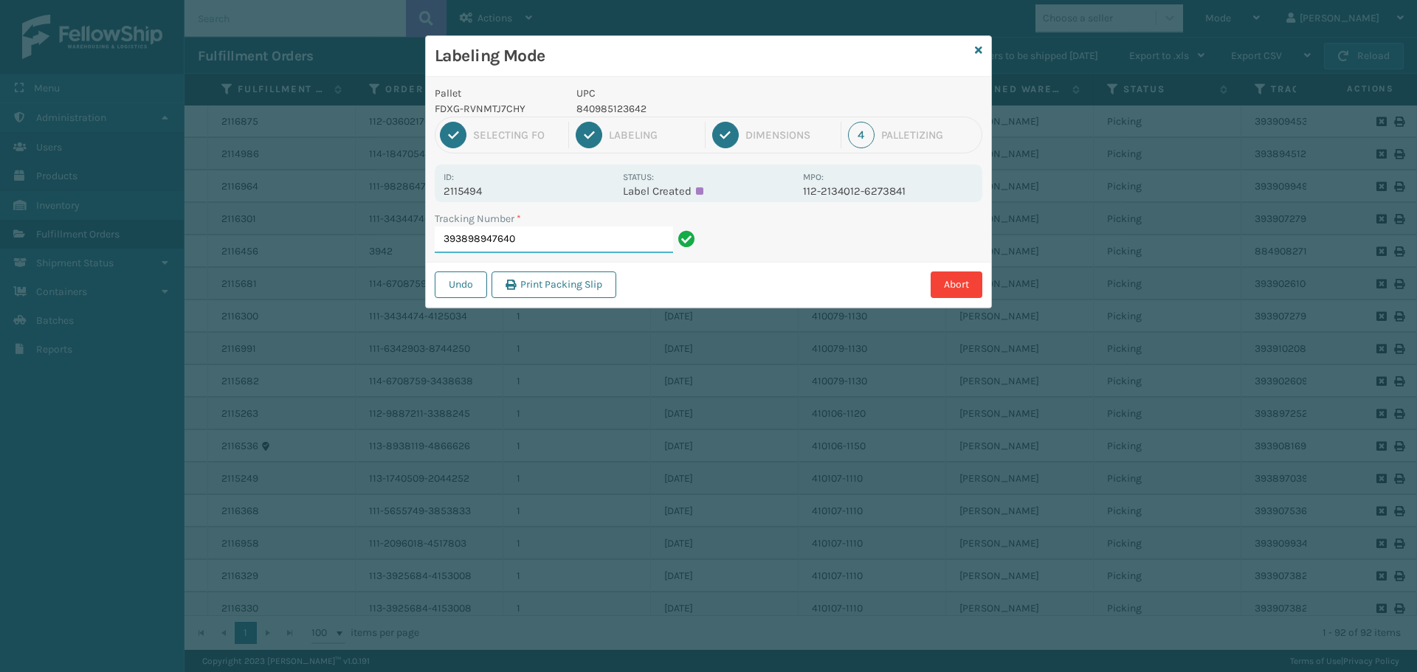
click at [596, 246] on input "393898947640" at bounding box center [554, 240] width 238 height 27
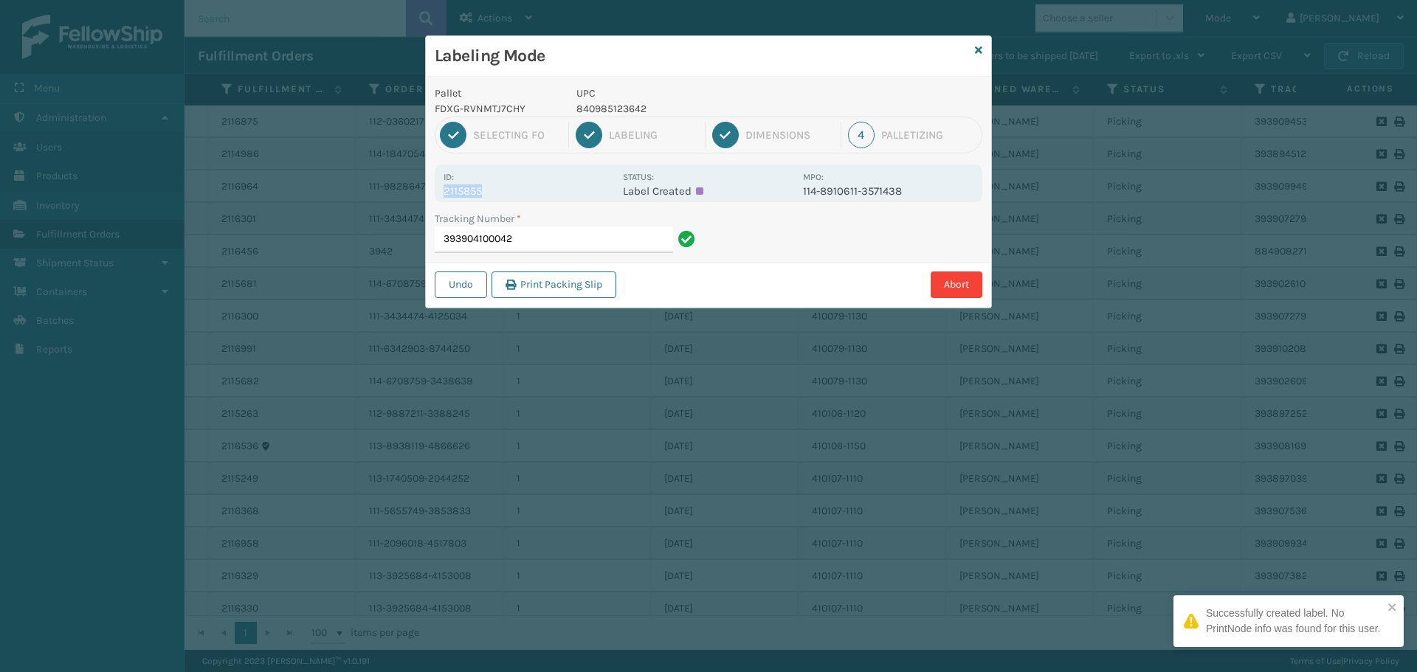
drag, startPoint x: 482, startPoint y: 190, endPoint x: 434, endPoint y: 198, distance: 48.6
click at [434, 198] on div "Pallet FDXG-RVNMTJ7CHY UPC 840985123642 1 Selecting FO 2 Labeling 3 Dimensions …" at bounding box center [708, 192] width 565 height 231
click at [543, 240] on input "393904100042" at bounding box center [554, 240] width 238 height 27
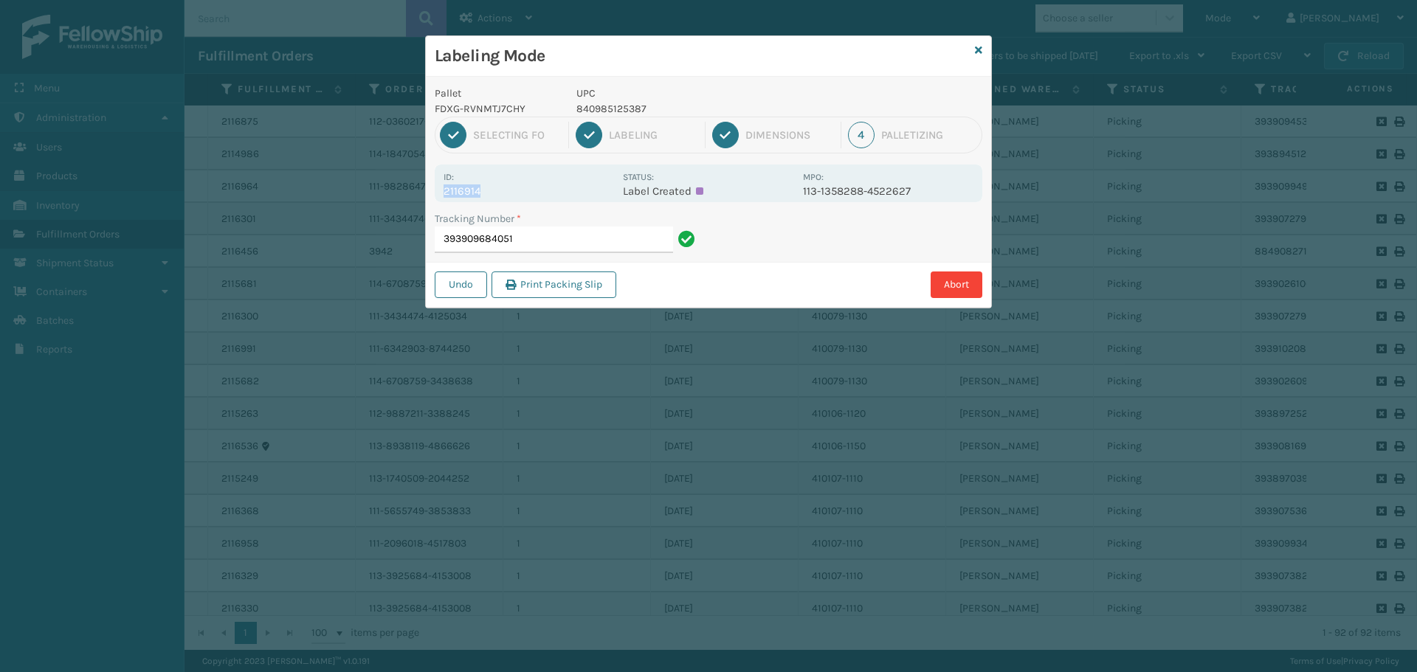
drag, startPoint x: 488, startPoint y: 183, endPoint x: 516, endPoint y: 195, distance: 29.7
click at [516, 195] on div "Id: 2116914" at bounding box center [528, 183] width 170 height 29
click at [561, 249] on input "393909684051" at bounding box center [554, 240] width 238 height 27
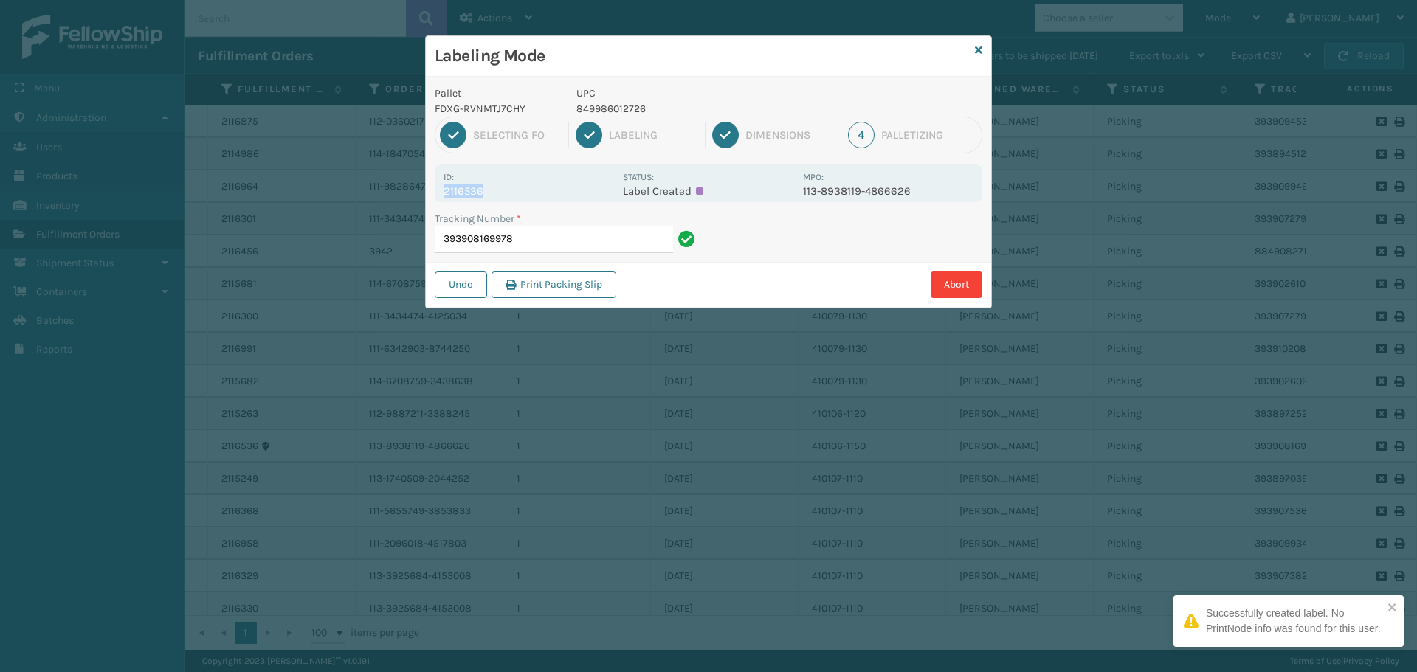
drag, startPoint x: 488, startPoint y: 190, endPoint x: 436, endPoint y: 193, distance: 52.5
click at [436, 193] on div "Id: 2116536 Status: Label Created MPO: 113-8938119-4866626" at bounding box center [708, 184] width 547 height 38
click at [561, 249] on input "393908169978" at bounding box center [554, 240] width 238 height 27
drag, startPoint x: 476, startPoint y: 191, endPoint x: 438, endPoint y: 192, distance: 37.6
click at [438, 192] on div "Id: 2115861 Status: Label Created MPO: 112-7425955-6194653" at bounding box center [708, 184] width 547 height 38
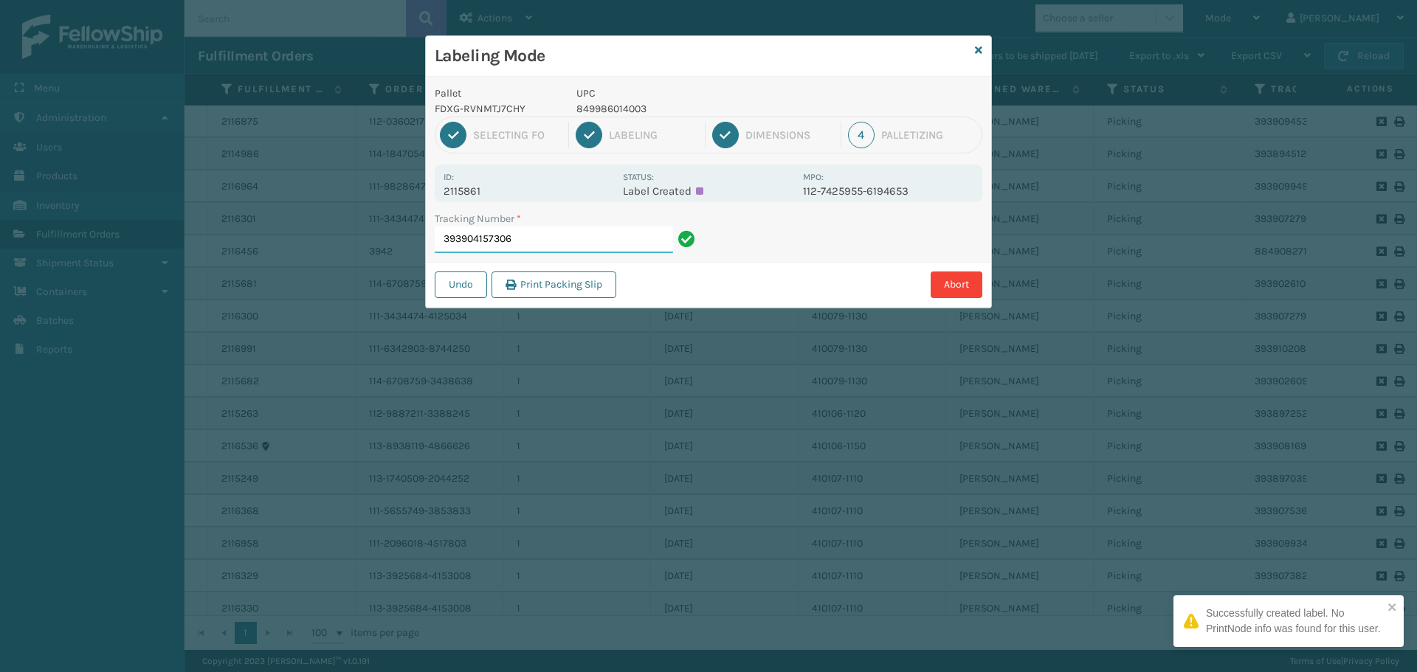
click at [547, 243] on input "393904157306" at bounding box center [554, 240] width 238 height 27
drag, startPoint x: 490, startPoint y: 190, endPoint x: 445, endPoint y: 193, distance: 45.1
click at [445, 193] on p "2116470" at bounding box center [528, 190] width 170 height 13
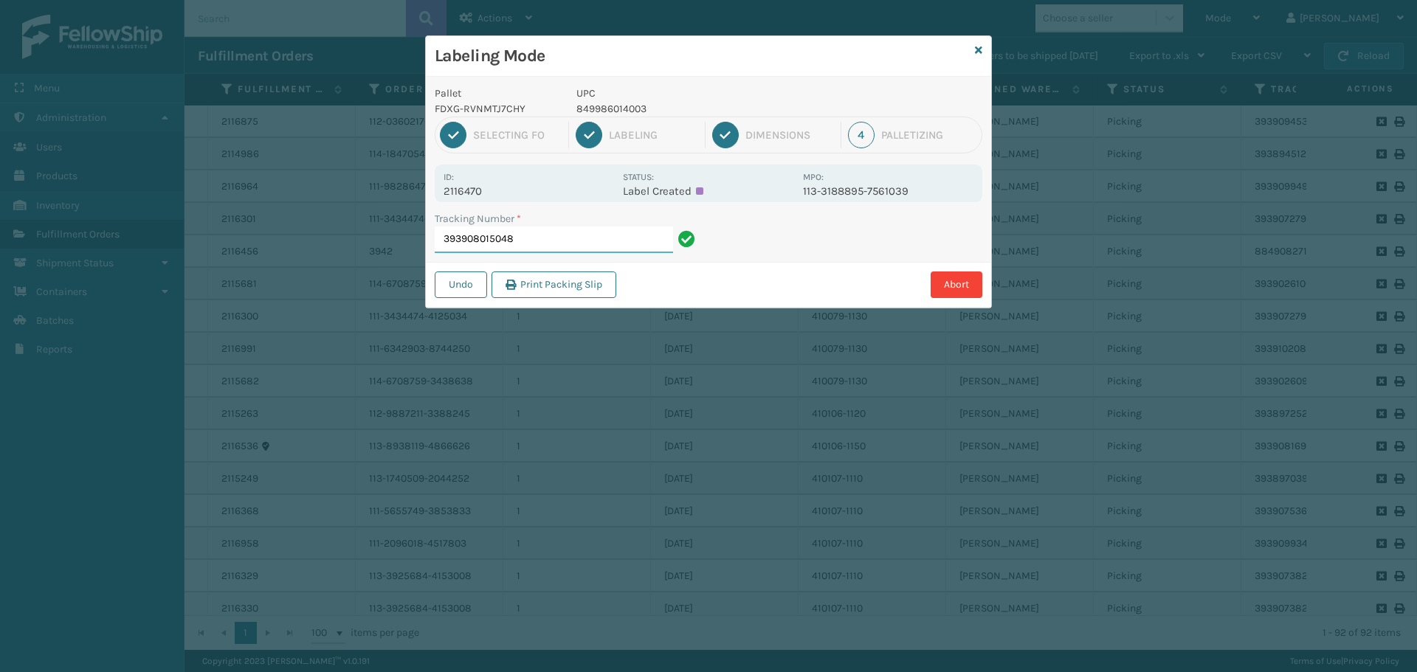
click at [535, 229] on input "393908015048" at bounding box center [554, 240] width 238 height 27
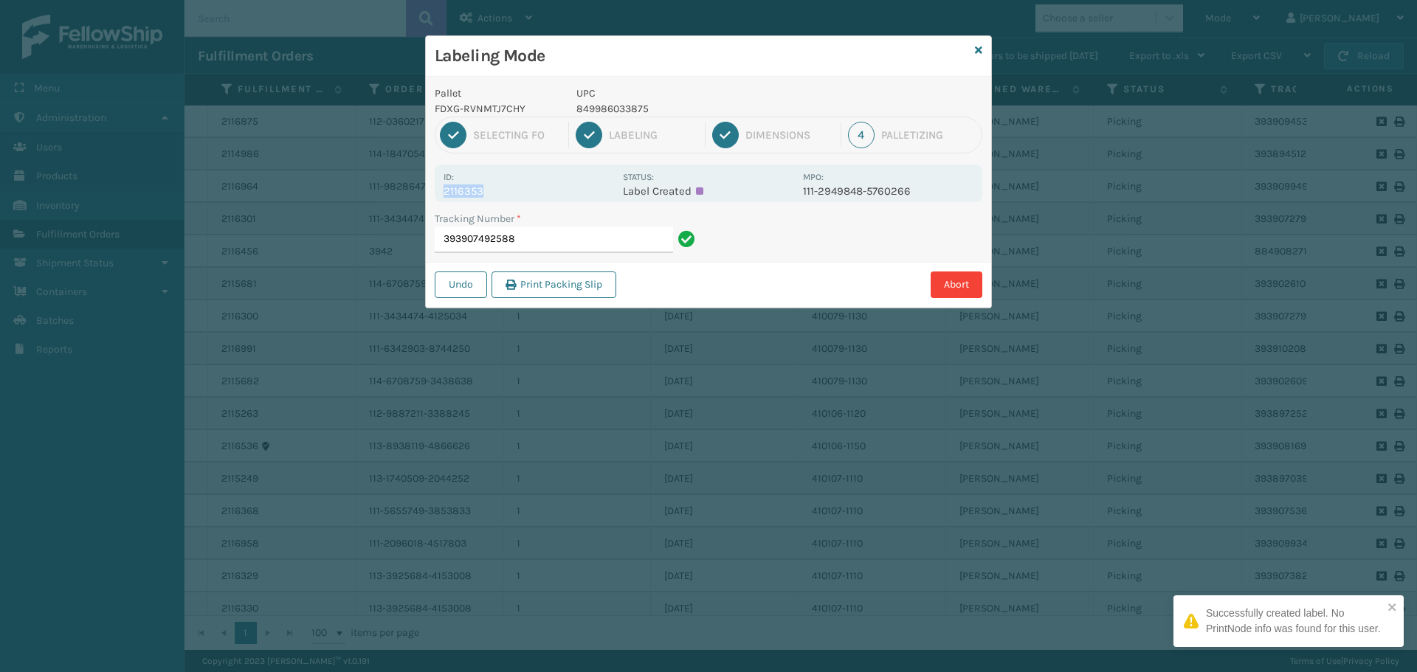
drag, startPoint x: 489, startPoint y: 187, endPoint x: 418, endPoint y: 198, distance: 72.4
click at [418, 198] on div "Labeling Mode Pallet FDXG-RVNMTJ7CHY UPC 849986033875 1 Selecting FO 2 Labeling…" at bounding box center [708, 336] width 1417 height 672
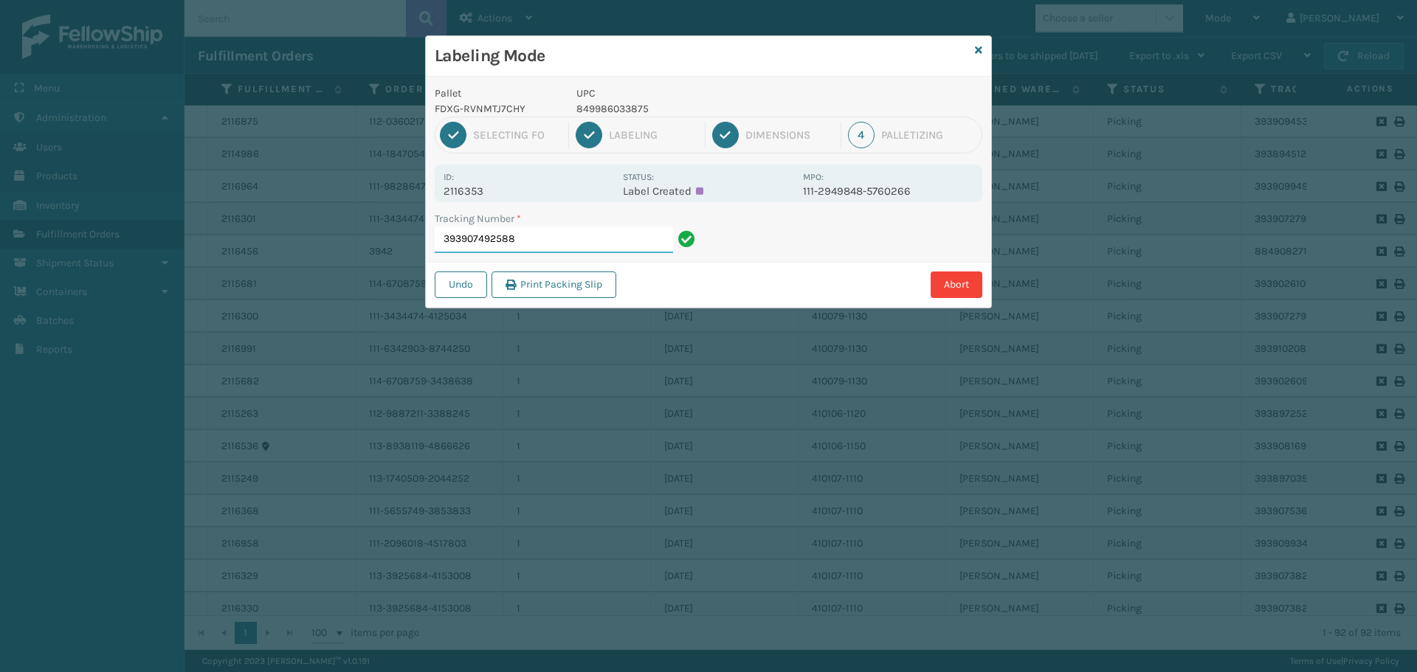
click at [522, 235] on input "393907492588" at bounding box center [554, 240] width 238 height 27
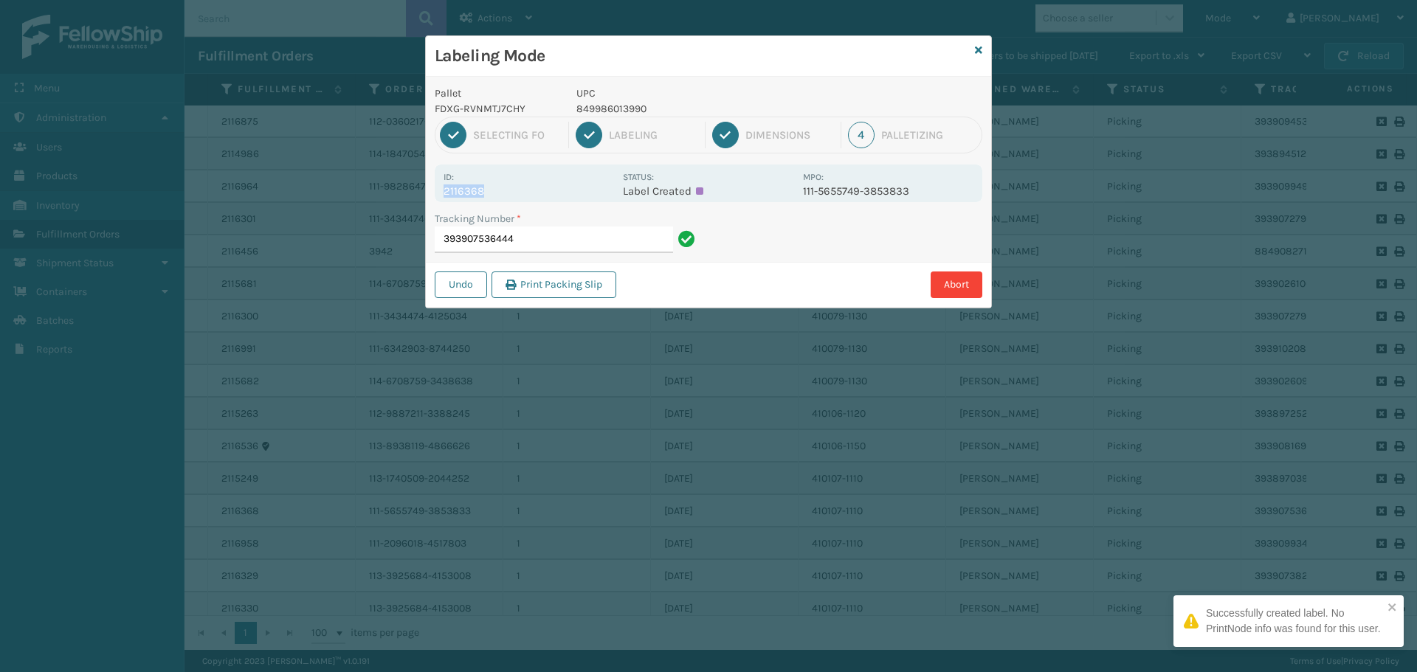
drag, startPoint x: 511, startPoint y: 195, endPoint x: 429, endPoint y: 200, distance: 82.8
click at [429, 200] on div "Pallet FDXG-RVNMTJ7CHY UPC 849986013990 1 Selecting FO 2 Labeling 3 Dimensions …" at bounding box center [708, 192] width 565 height 231
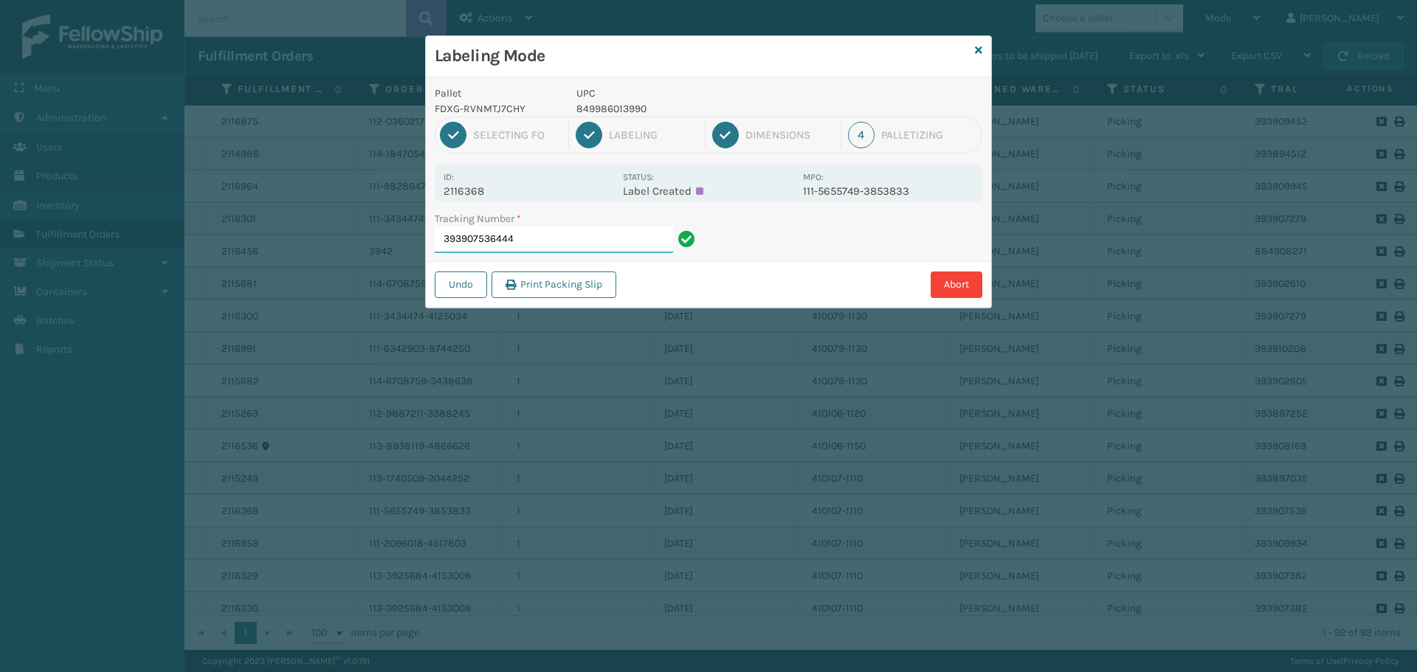
click at [589, 241] on input "393907536444" at bounding box center [554, 240] width 238 height 27
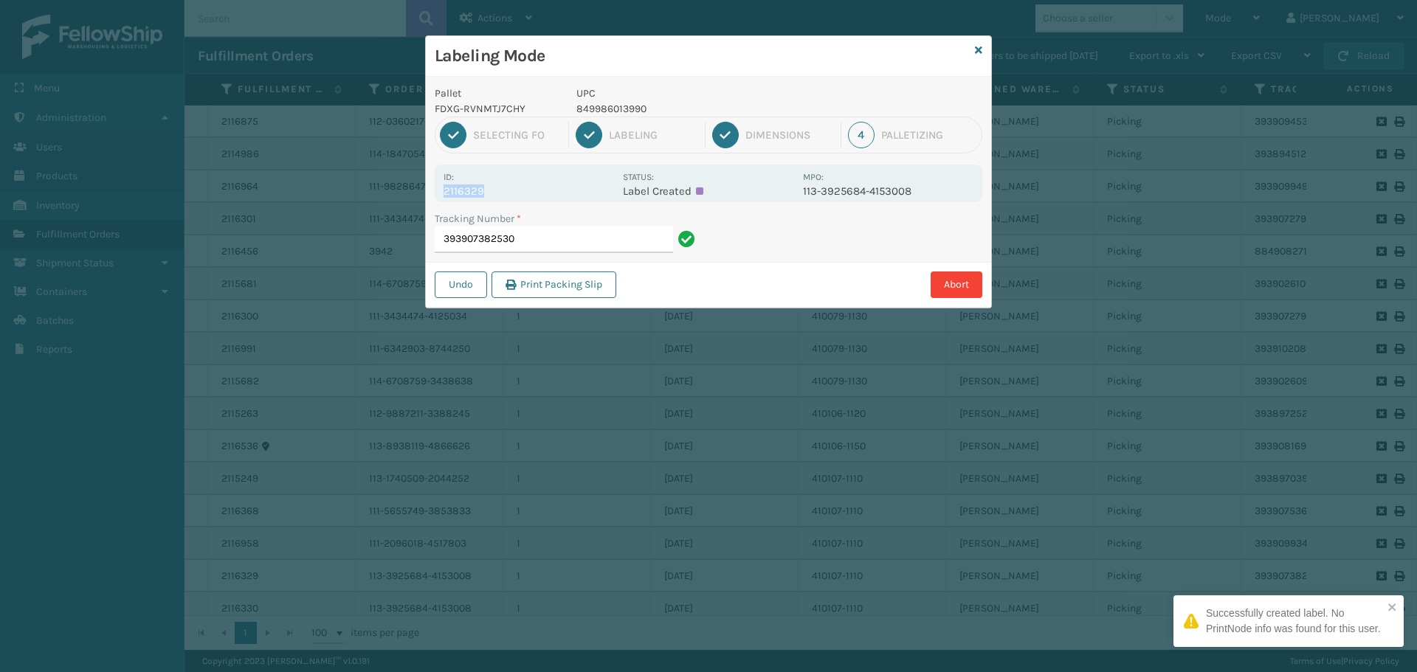
drag, startPoint x: 500, startPoint y: 187, endPoint x: 412, endPoint y: 196, distance: 88.9
click at [412, 196] on div "Labeling Mode Pallet FDXG-RVNMTJ7CHY UPC 849986013990 1 Selecting FO 2 Labeling…" at bounding box center [708, 336] width 1417 height 672
click at [646, 232] on input "393907382530" at bounding box center [554, 240] width 238 height 27
drag, startPoint x: 485, startPoint y: 196, endPoint x: 439, endPoint y: 200, distance: 46.7
click at [439, 200] on div "Id: 2116330 Status: Label Created MPO: 113-3925684-4153008" at bounding box center [708, 184] width 547 height 38
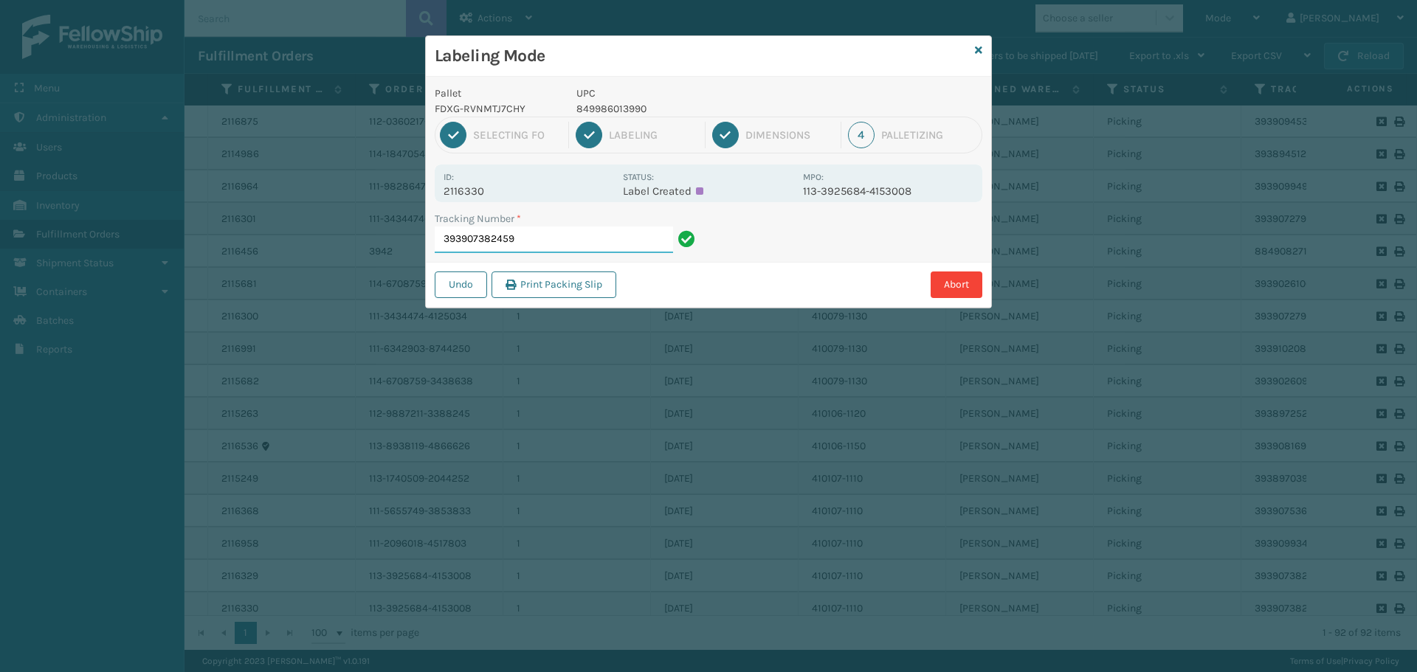
click at [537, 237] on input "393907382459" at bounding box center [554, 240] width 238 height 27
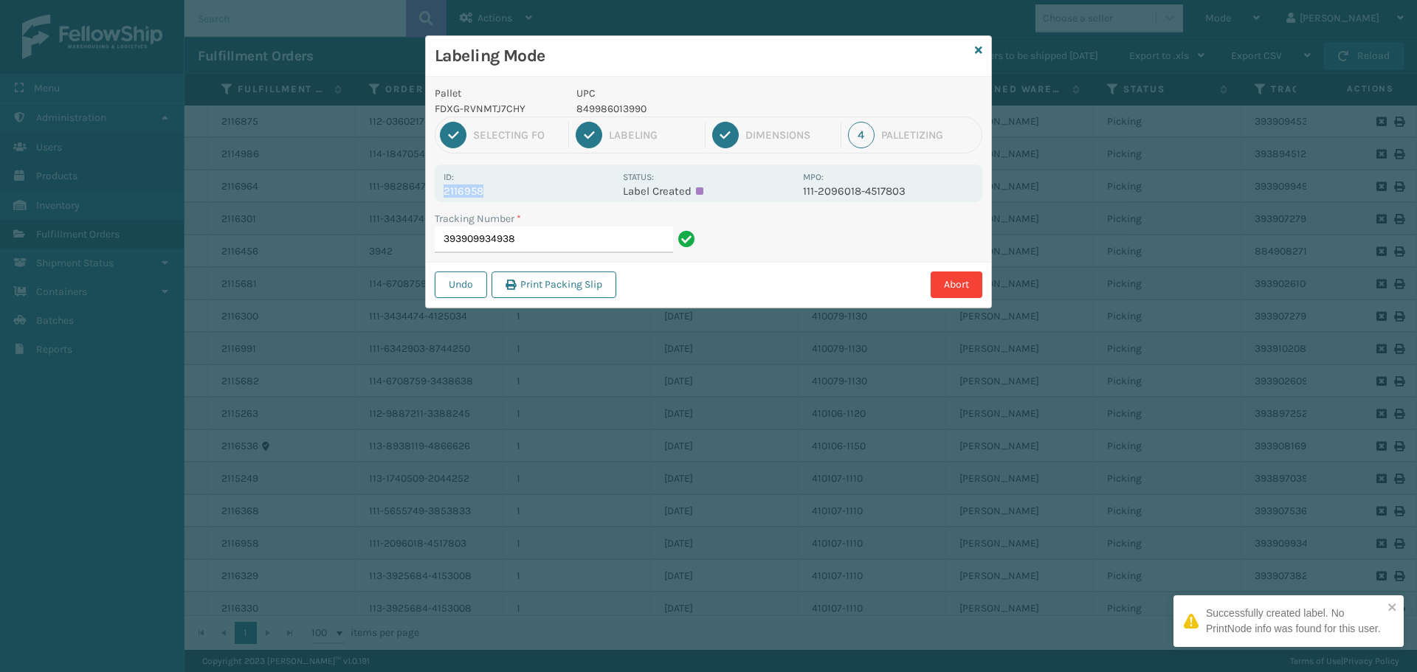
drag, startPoint x: 513, startPoint y: 195, endPoint x: 431, endPoint y: 196, distance: 81.9
click at [431, 196] on div "Pallet FDXG-RVNMTJ7CHY UPC 849986013990 1 Selecting FO 2 Labeling 3 Dimensions …" at bounding box center [708, 192] width 565 height 231
click at [532, 235] on input "393909934938" at bounding box center [554, 240] width 238 height 27
drag, startPoint x: 490, startPoint y: 185, endPoint x: 423, endPoint y: 194, distance: 67.0
click at [423, 194] on div "Labeling Mode Pallet FDXG-RVNMTJ7CHY UPC 849986013990 1 Selecting FO 2 Labeling…" at bounding box center [708, 336] width 1417 height 672
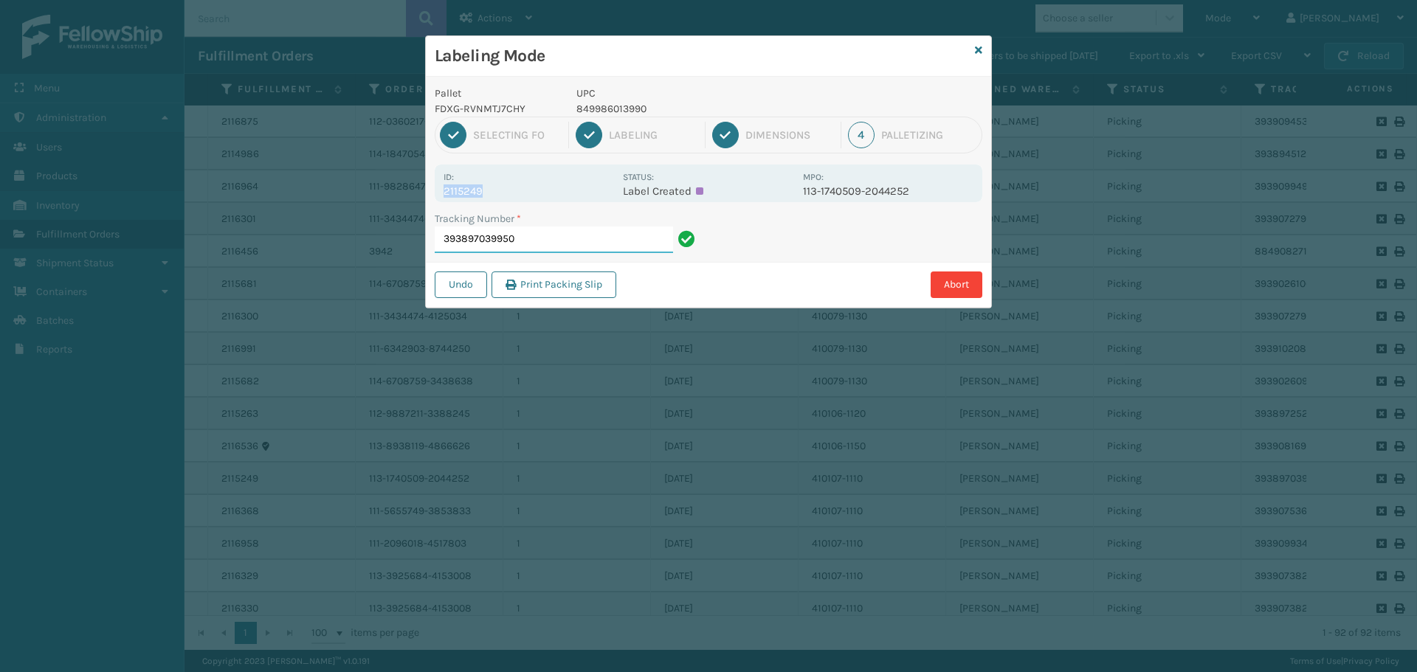
click at [533, 243] on input "393897039950" at bounding box center [554, 240] width 238 height 27
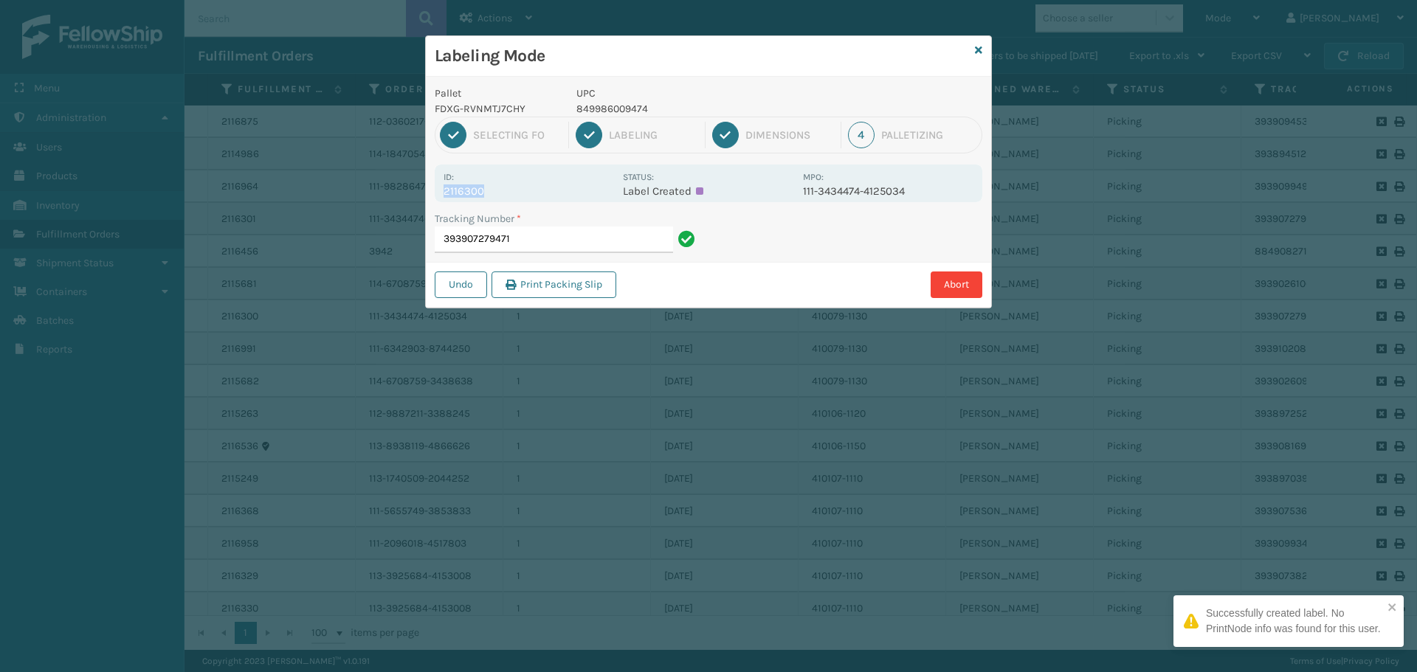
drag, startPoint x: 497, startPoint y: 194, endPoint x: 427, endPoint y: 200, distance: 69.6
click at [427, 200] on div "Pallet FDXG-RVNMTJ7CHY UPC 849986009474 1 Selecting FO 2 Labeling 3 Dimensions …" at bounding box center [708, 192] width 565 height 231
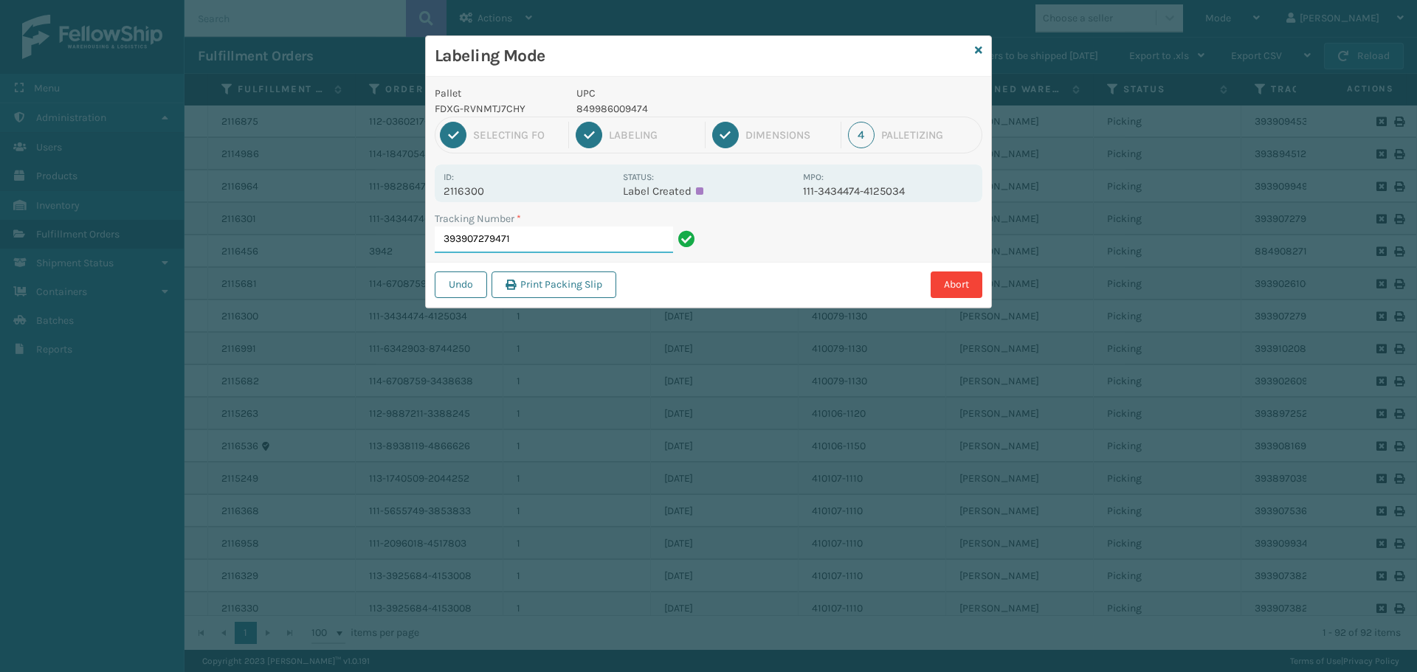
click at [536, 232] on input "393907279471" at bounding box center [554, 240] width 238 height 27
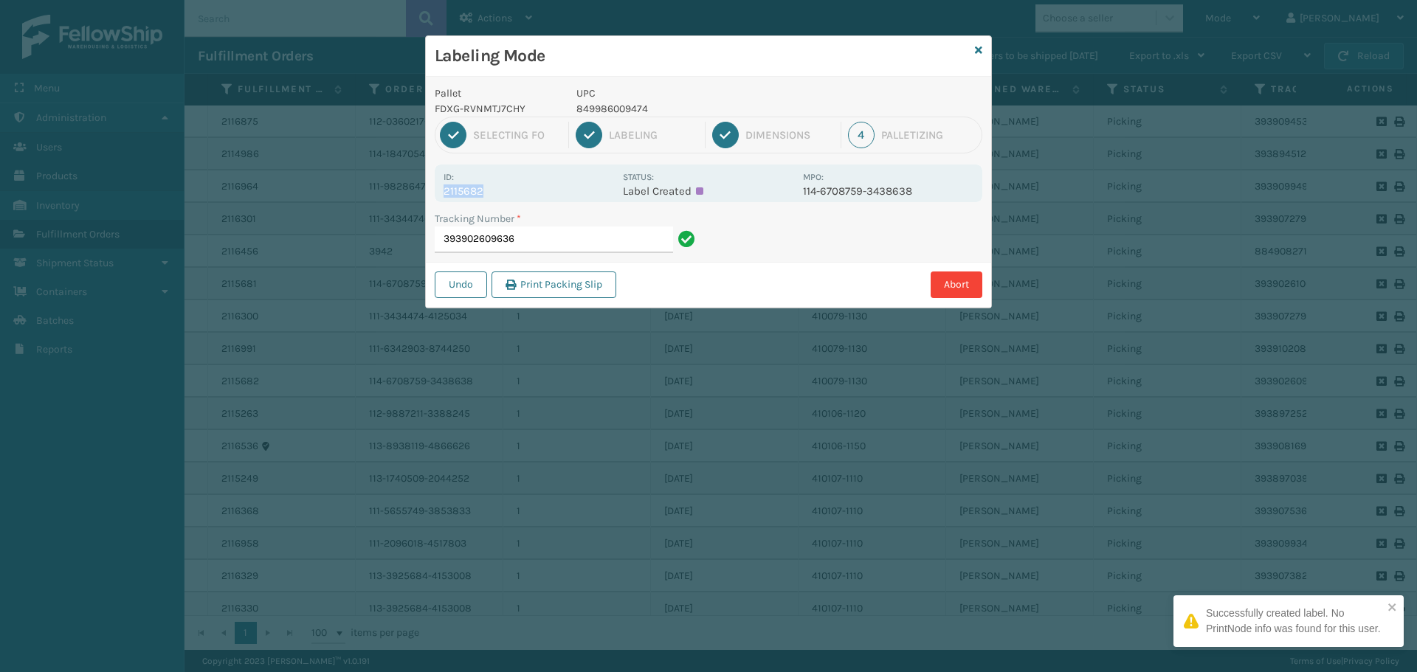
drag, startPoint x: 495, startPoint y: 187, endPoint x: 443, endPoint y: 191, distance: 52.5
click at [443, 191] on div "Id: 2115682 Status: Label Created MPO: 114-6708759-3438638" at bounding box center [708, 184] width 547 height 38
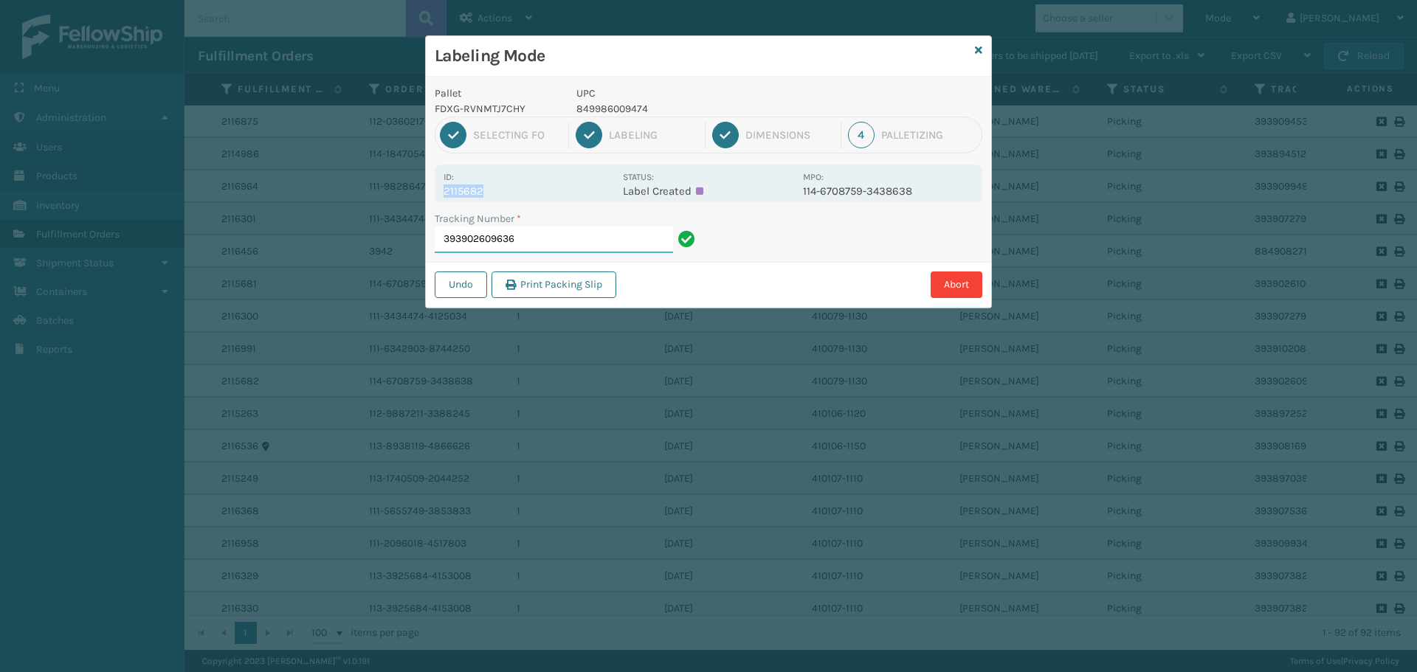
click at [563, 238] on input "393902609636" at bounding box center [554, 240] width 238 height 27
drag, startPoint x: 474, startPoint y: 185, endPoint x: 512, endPoint y: 190, distance: 38.0
click at [512, 190] on div "Id: 2116991" at bounding box center [528, 183] width 170 height 29
click at [560, 244] on input "393910208730" at bounding box center [554, 240] width 238 height 27
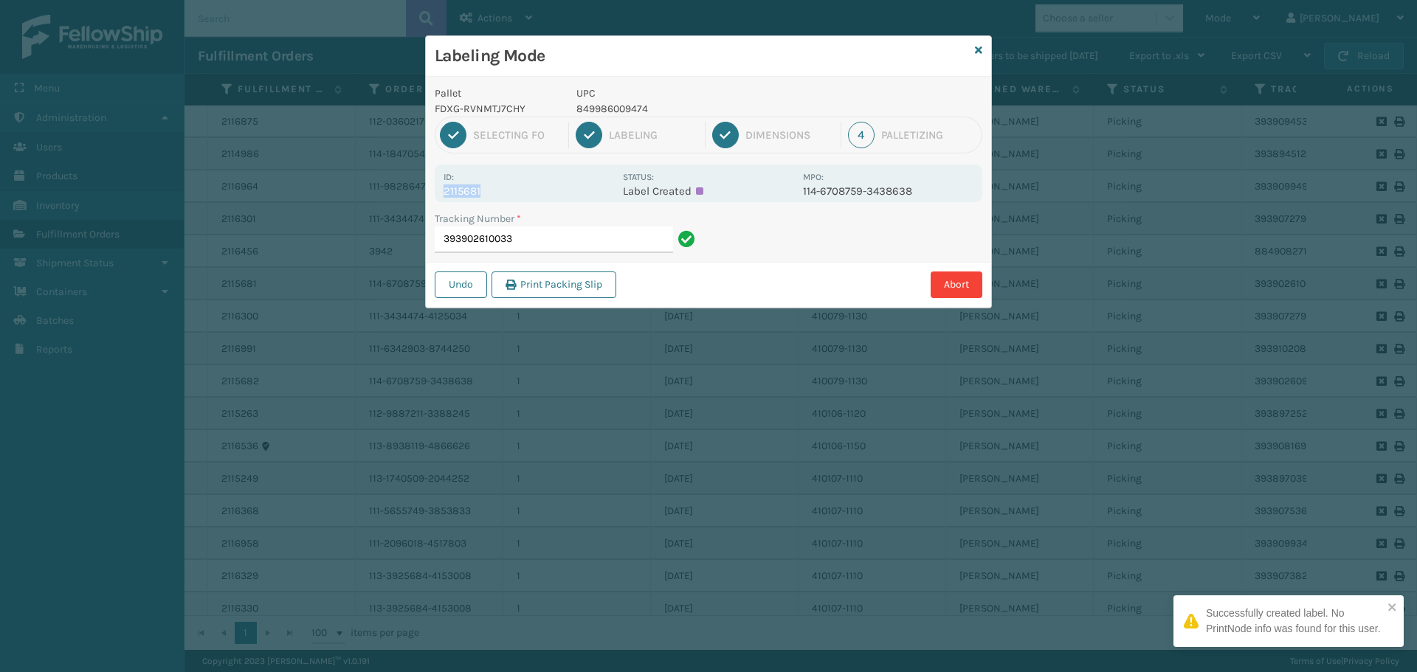
drag, startPoint x: 490, startPoint y: 184, endPoint x: 406, endPoint y: 190, distance: 84.3
click at [406, 190] on div "Labeling Mode Pallet FDXG-RVNMTJ7CHY UPC 849986009474 1 Selecting FO 2 Labeling…" at bounding box center [708, 336] width 1417 height 672
click at [566, 237] on input "393902610033" at bounding box center [554, 240] width 238 height 27
drag, startPoint x: 494, startPoint y: 180, endPoint x: 516, endPoint y: 194, distance: 26.2
click at [516, 194] on div "Id: 2116301" at bounding box center [528, 183] width 170 height 29
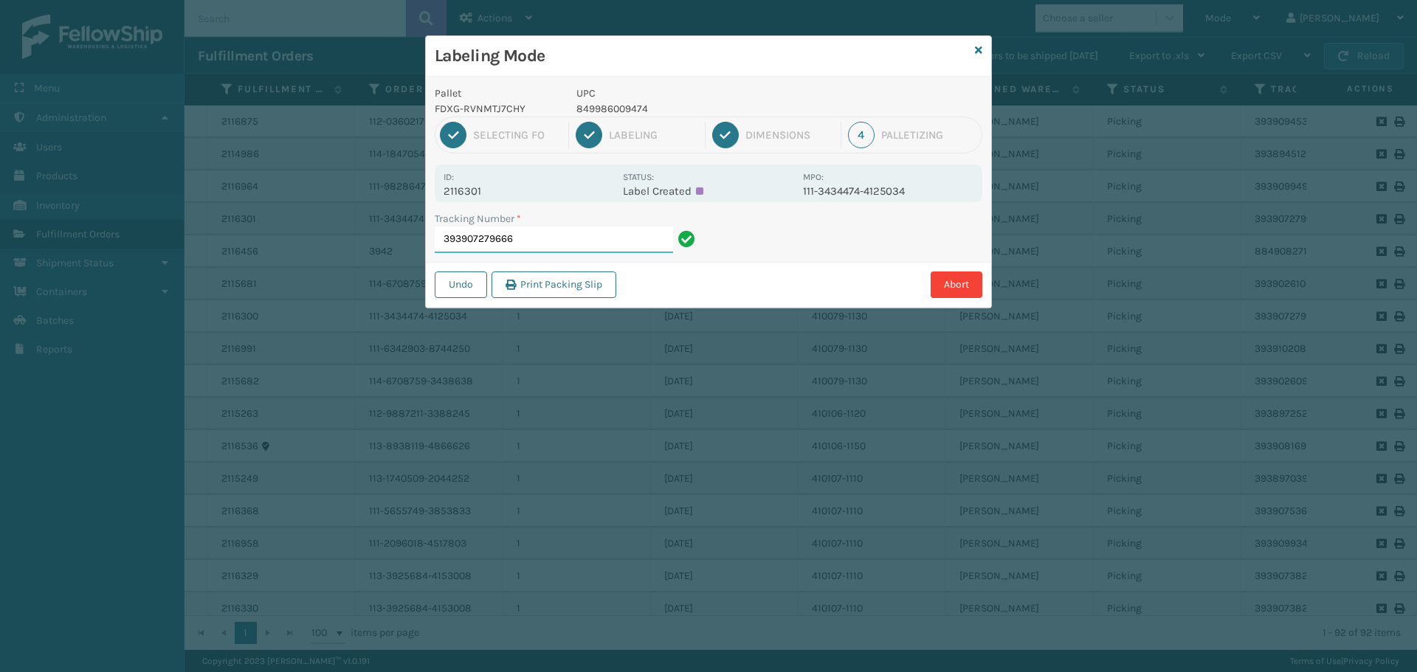
click at [552, 244] on input "393907279666" at bounding box center [554, 240] width 238 height 27
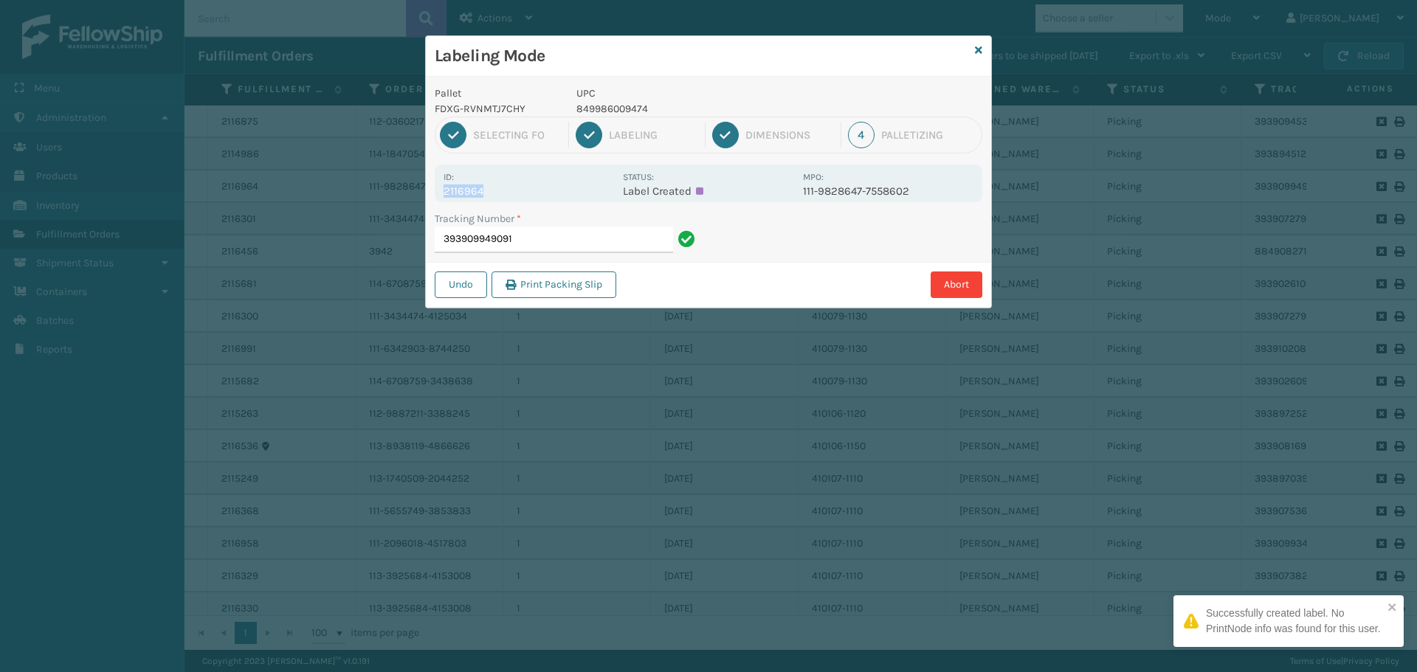
drag, startPoint x: 491, startPoint y: 185, endPoint x: 440, endPoint y: 194, distance: 52.4
click at [440, 194] on div "Id: 2116964 Status: Label Created MPO: 111-9828647-7558602" at bounding box center [708, 184] width 547 height 38
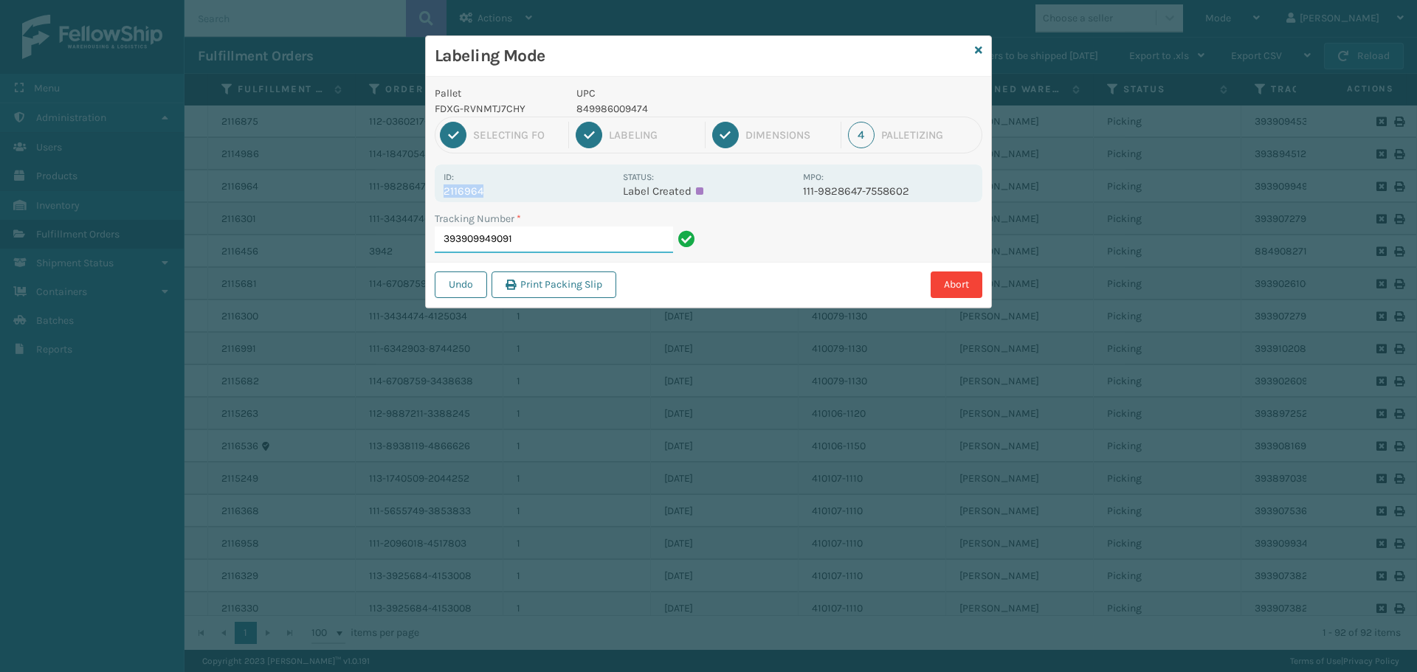
click at [539, 243] on input "393909949091" at bounding box center [554, 240] width 238 height 27
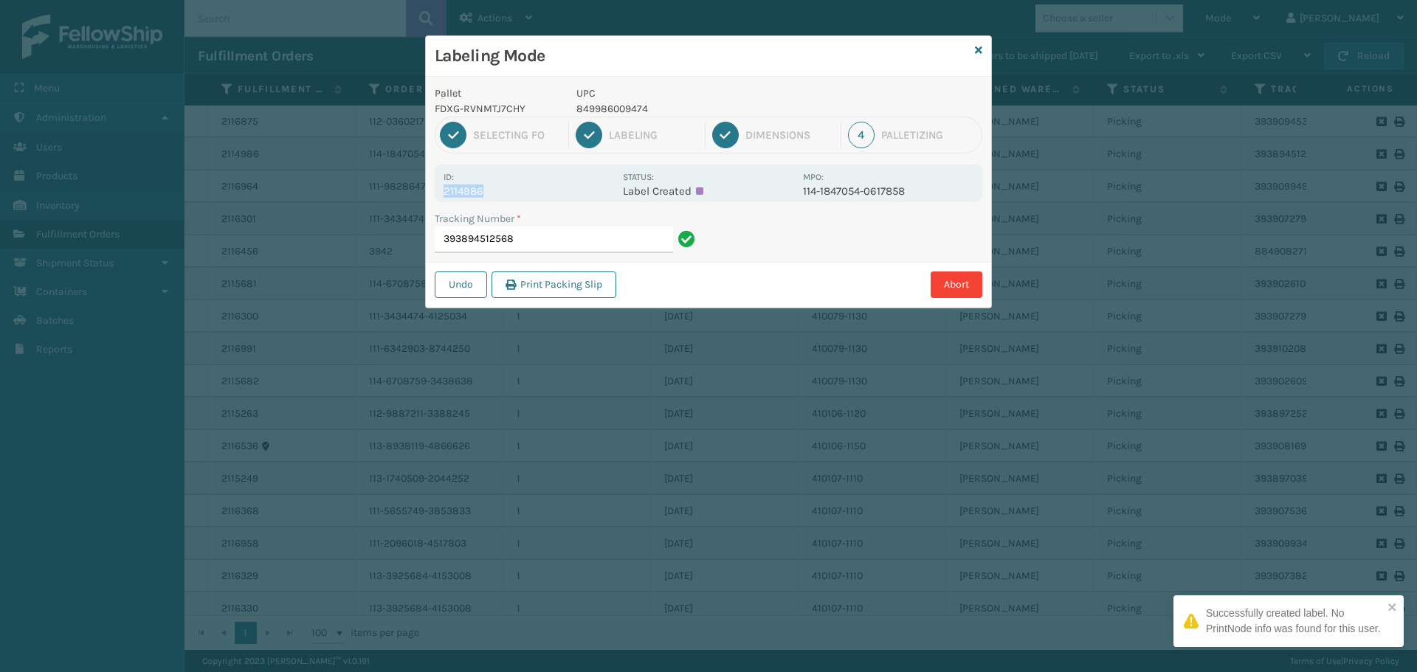
drag, startPoint x: 485, startPoint y: 190, endPoint x: 426, endPoint y: 198, distance: 58.8
click at [426, 198] on div "Pallet FDXG-RVNMTJ7CHY UPC 849986009474 1 Selecting FO 2 Labeling 3 Dimensions …" at bounding box center [708, 192] width 565 height 231
click at [530, 237] on input "393894512568" at bounding box center [554, 240] width 238 height 27
drag, startPoint x: 469, startPoint y: 186, endPoint x: 425, endPoint y: 195, distance: 44.4
click at [425, 195] on div "Labeling Mode Pallet FDXG-RVNMTJ7CHY UPC 849986009474 1 Selecting FO 2 Labeling…" at bounding box center [708, 171] width 567 height 273
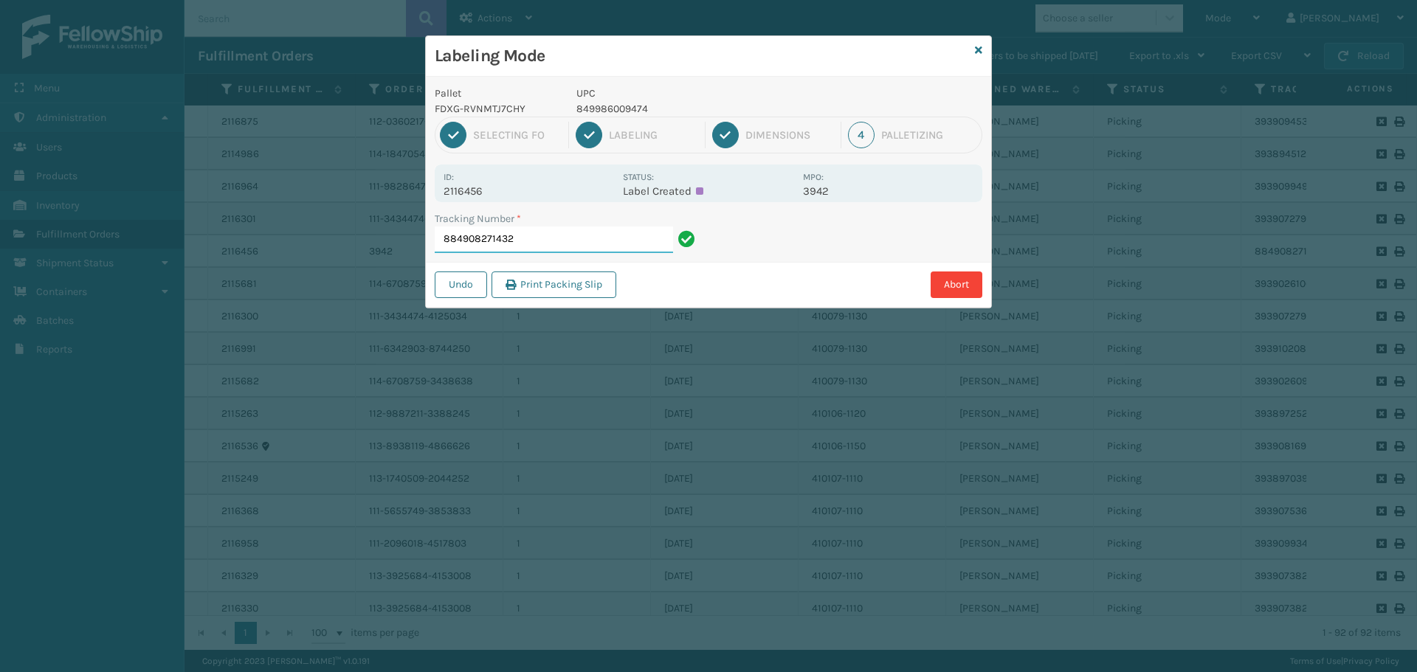
click at [544, 232] on input "884908271432" at bounding box center [554, 240] width 238 height 27
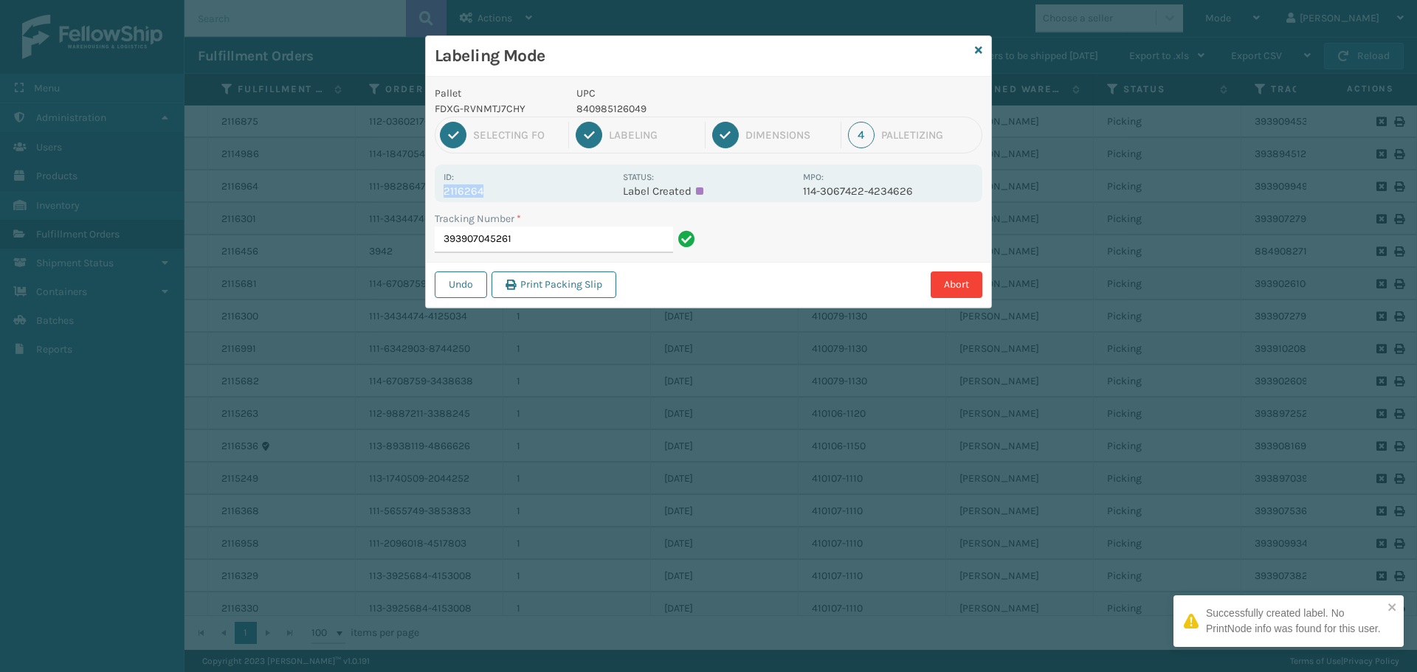
drag, startPoint x: 500, startPoint y: 188, endPoint x: 421, endPoint y: 201, distance: 80.7
click at [420, 200] on div "Labeling Mode Pallet FDXG-RVNMTJ7CHY UPC 840985126049 1 Selecting FO 2 Labeling…" at bounding box center [708, 336] width 1417 height 672
click at [530, 234] on input "393907045261" at bounding box center [554, 240] width 238 height 27
drag, startPoint x: 488, startPoint y: 180, endPoint x: 508, endPoint y: 191, distance: 22.1
click at [507, 191] on div "Id: 2116685" at bounding box center [528, 183] width 170 height 29
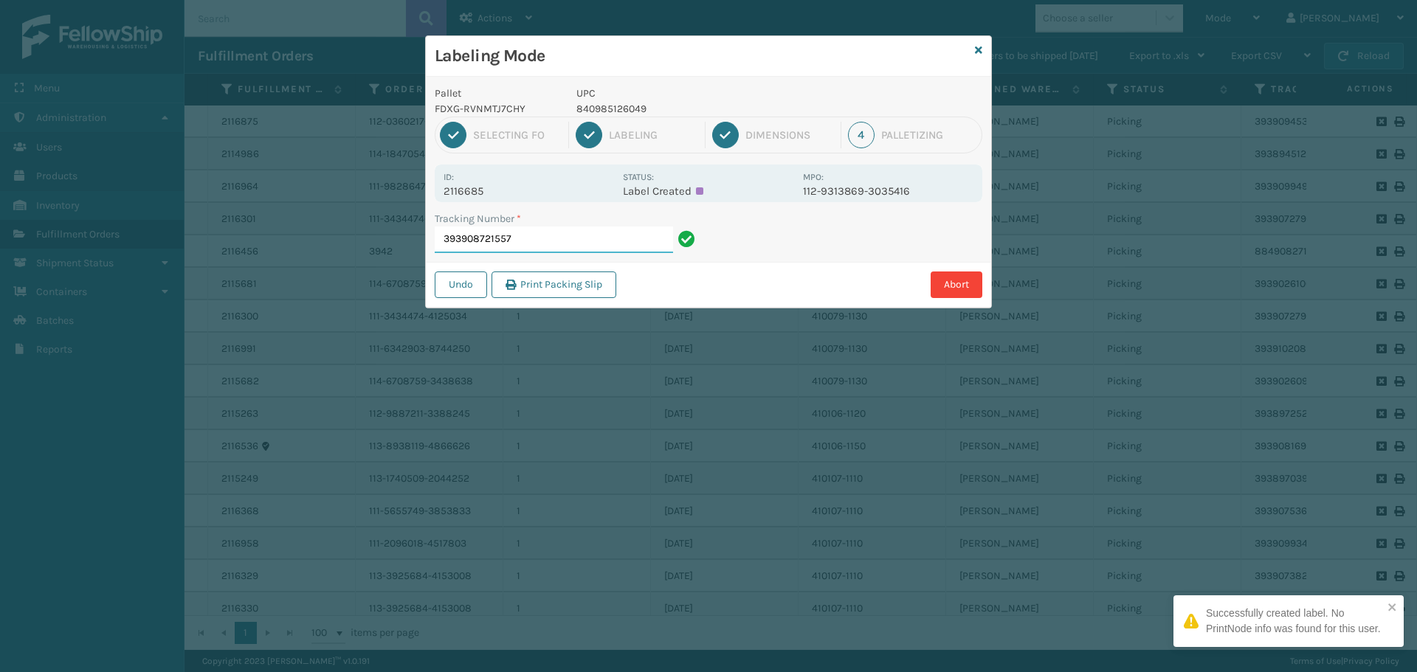
click at [558, 238] on input "393908721557" at bounding box center [554, 240] width 238 height 27
drag, startPoint x: 503, startPoint y: 193, endPoint x: 425, endPoint y: 187, distance: 78.4
click at [425, 187] on div "Labeling Mode Pallet FDXG-RVNMTJ7CHY UPC 840985126049 1 Selecting FO 2 Labeling…" at bounding box center [708, 171] width 567 height 273
click at [584, 241] on input "393902783616" at bounding box center [554, 240] width 238 height 27
drag, startPoint x: 486, startPoint y: 196, endPoint x: 411, endPoint y: 186, distance: 76.0
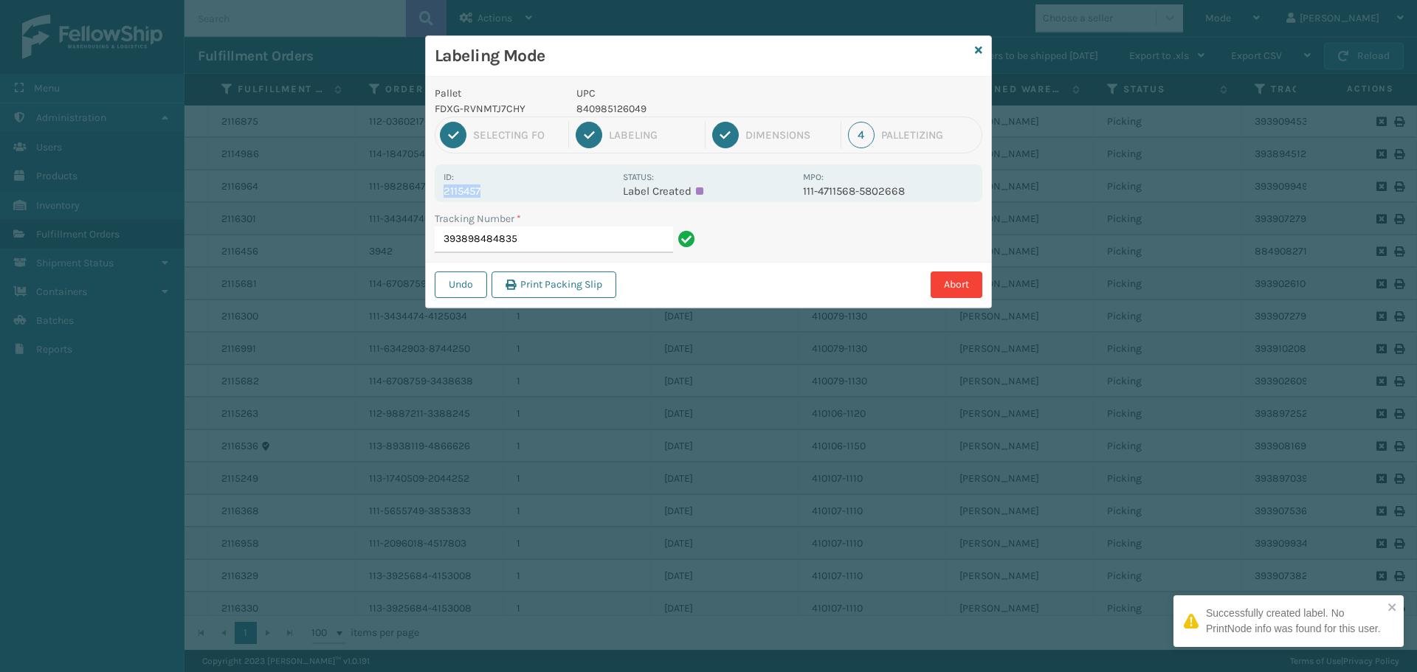
click at [411, 186] on div "Labeling Mode Pallet FDXG-RVNMTJ7CHY UPC 840985126049 1 Selecting FO 2 Labeling…" at bounding box center [708, 336] width 1417 height 672
click at [550, 250] on input "393898484835" at bounding box center [554, 240] width 238 height 27
drag, startPoint x: 485, startPoint y: 196, endPoint x: 436, endPoint y: 196, distance: 48.7
click at [436, 196] on div "Id: 2115860 Status: Label Created MPO: 114-9484635-9390649" at bounding box center [708, 184] width 547 height 38
click at [538, 243] on input "393904158276" at bounding box center [554, 240] width 238 height 27
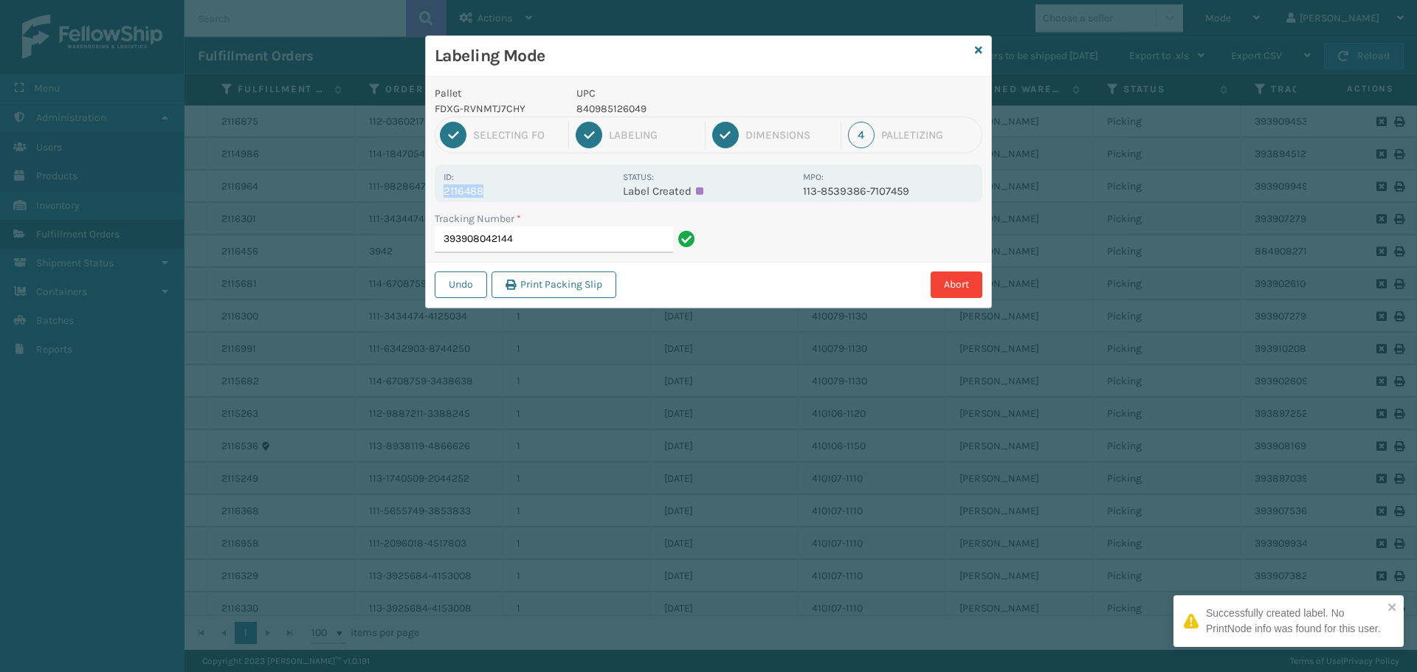
drag, startPoint x: 493, startPoint y: 179, endPoint x: 503, endPoint y: 194, distance: 18.0
click at [503, 194] on div "Id: 2116488" at bounding box center [528, 183] width 170 height 29
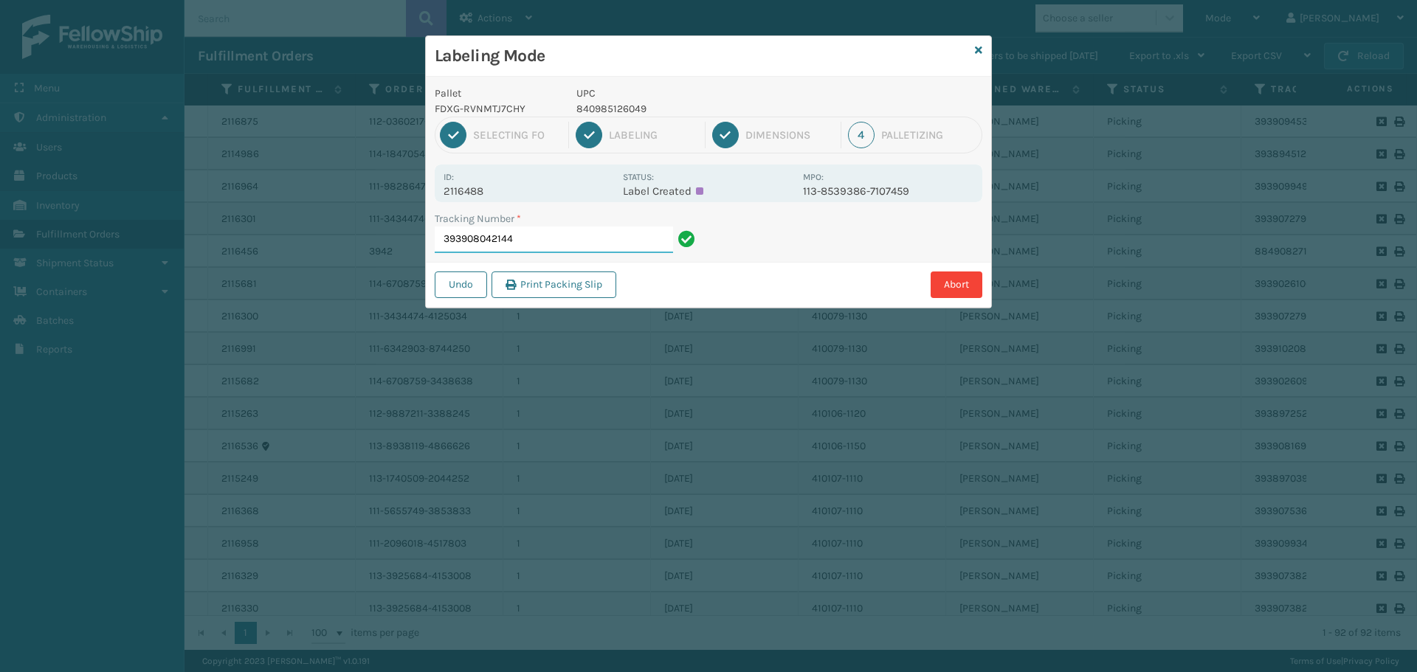
click at [527, 229] on input "393908042144" at bounding box center [554, 240] width 238 height 27
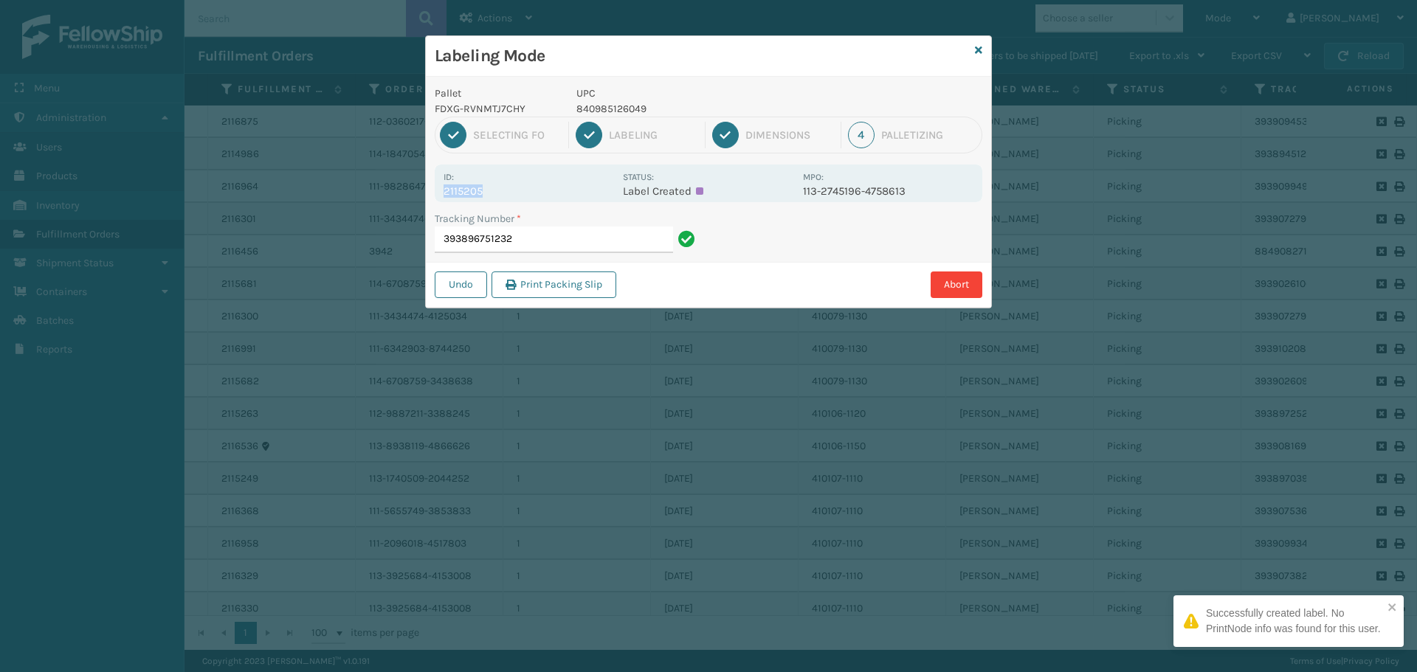
drag, startPoint x: 502, startPoint y: 196, endPoint x: 429, endPoint y: 201, distance: 73.2
click at [429, 201] on div "Pallet FDXG-RVNMTJ7CHY UPC 840985126049 1 Selecting FO 2 Labeling 3 Dimensions …" at bounding box center [708, 192] width 565 height 231
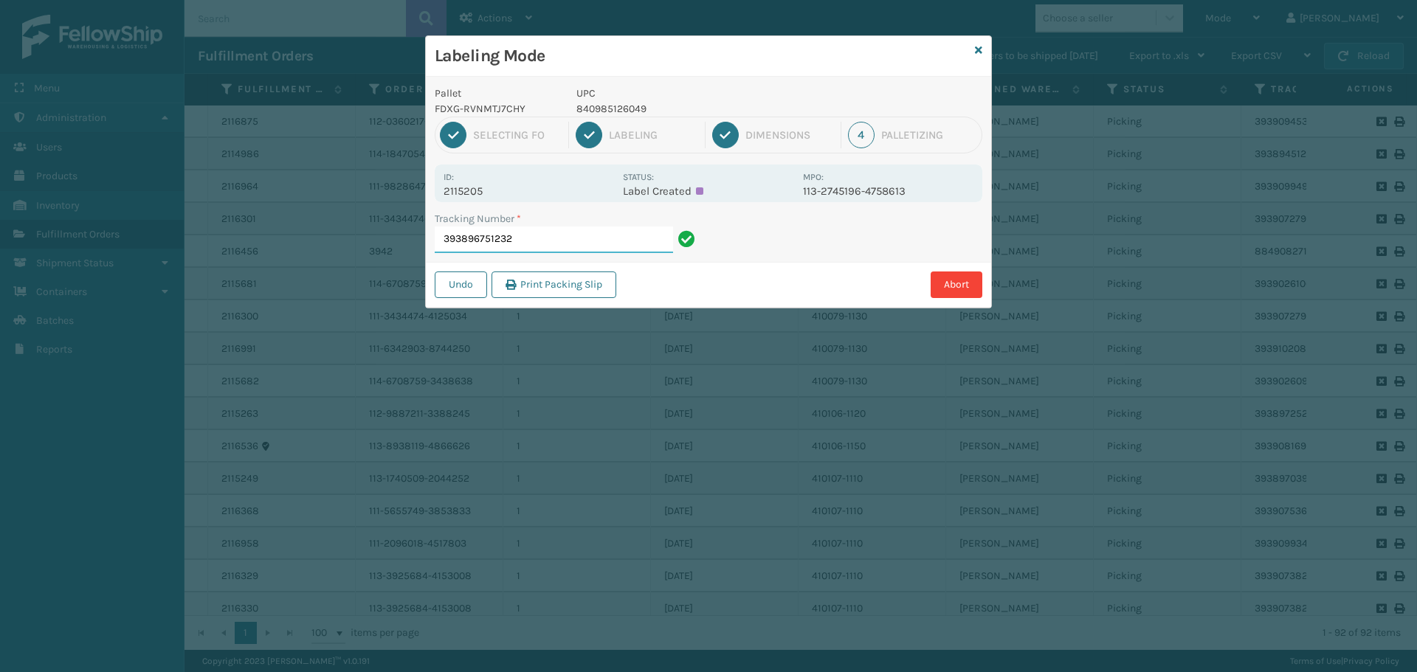
click at [516, 228] on input "393896751232" at bounding box center [554, 240] width 238 height 27
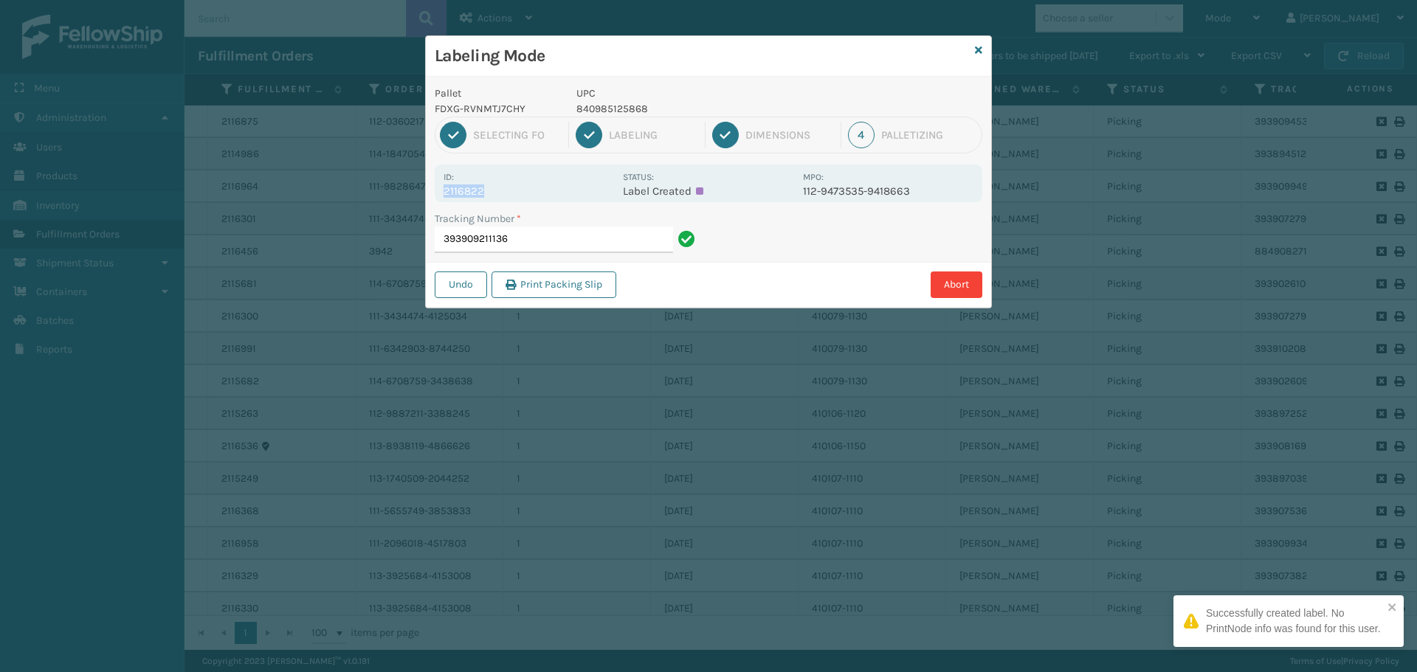
drag, startPoint x: 486, startPoint y: 197, endPoint x: 433, endPoint y: 190, distance: 53.6
click at [433, 190] on div "Pallet FDXG-RVNMTJ7CHY UPC 840985125868 1 Selecting FO 2 Labeling 3 Dimensions …" at bounding box center [708, 192] width 565 height 231
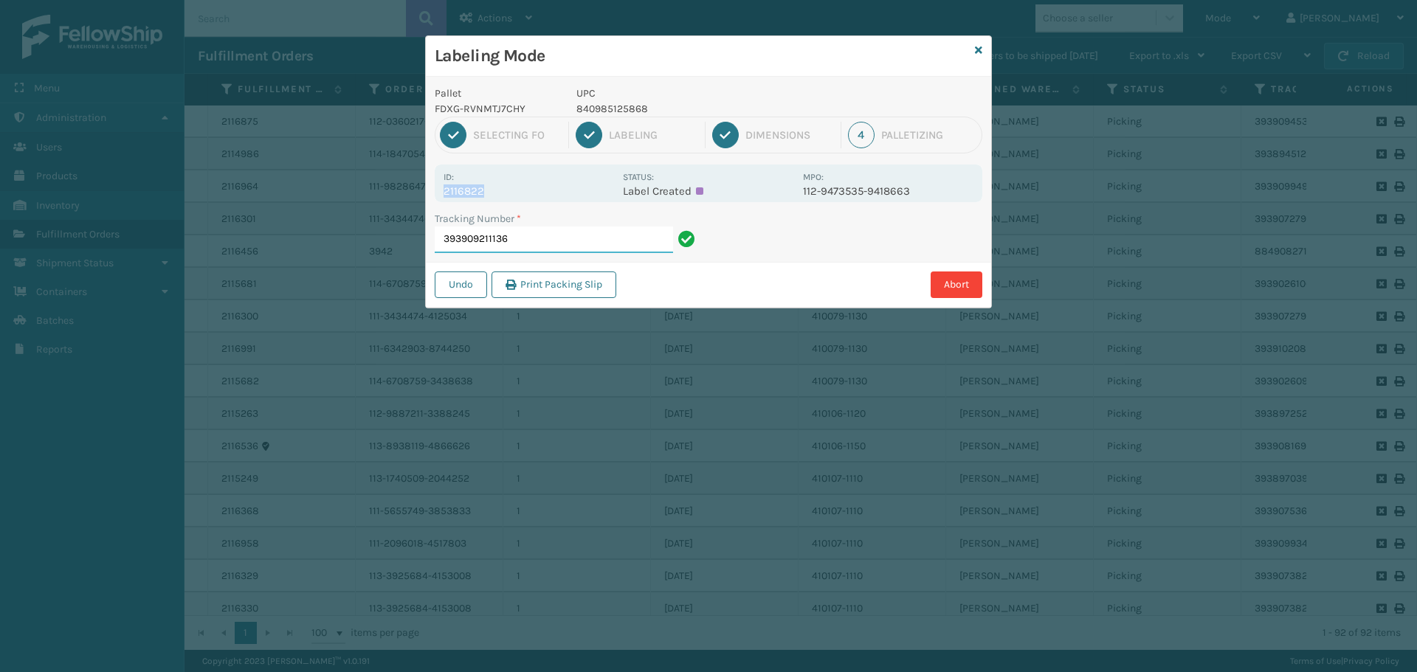
click at [554, 239] on input "393909211136" at bounding box center [554, 240] width 238 height 27
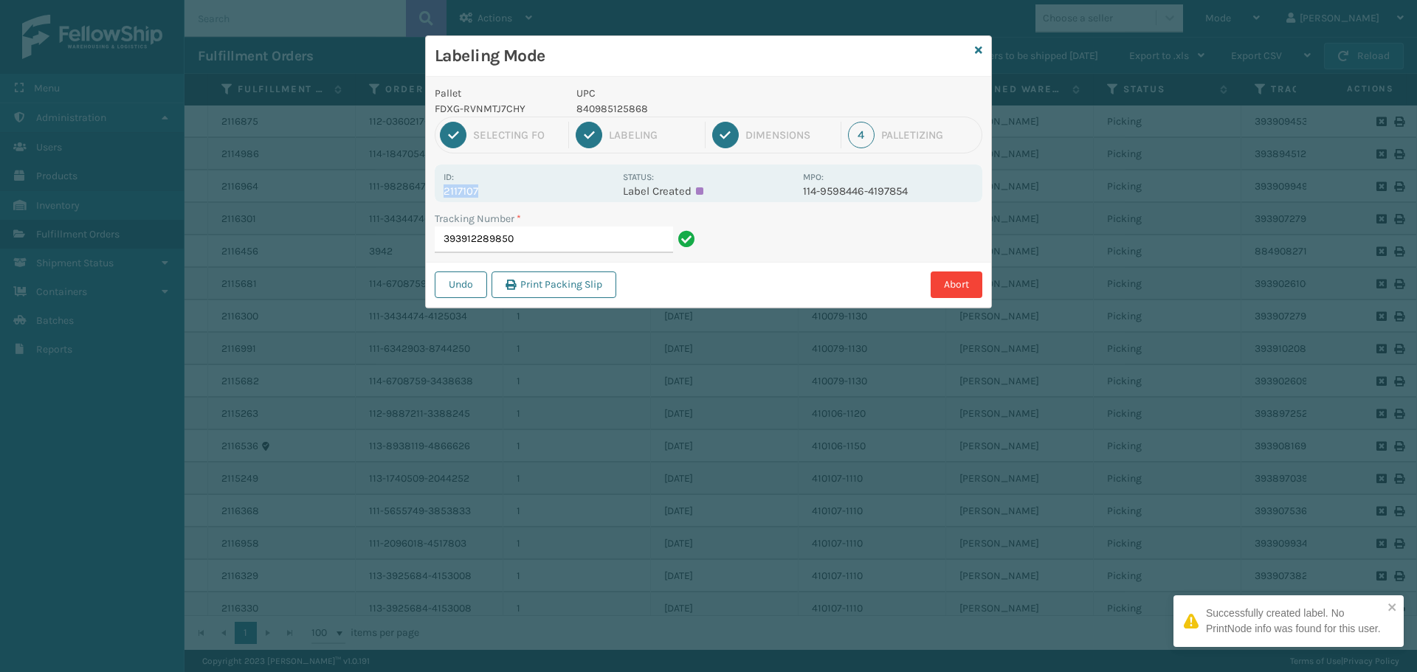
drag, startPoint x: 484, startPoint y: 194, endPoint x: 429, endPoint y: 198, distance: 54.7
click at [429, 198] on div "Pallet FDXG-RVNMTJ7CHY UPC 840985125868 1 Selecting FO 2 Labeling 3 Dimensions …" at bounding box center [708, 192] width 565 height 231
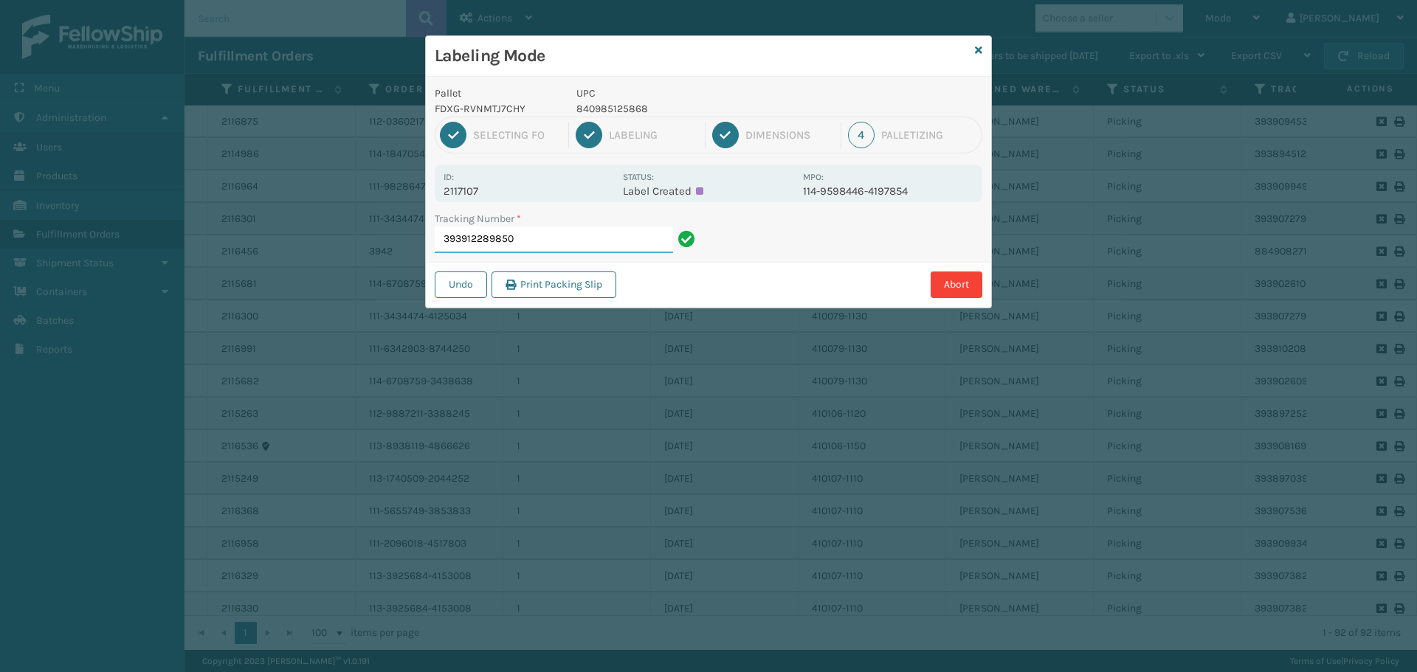
click at [584, 233] on input "393912289850" at bounding box center [554, 240] width 238 height 27
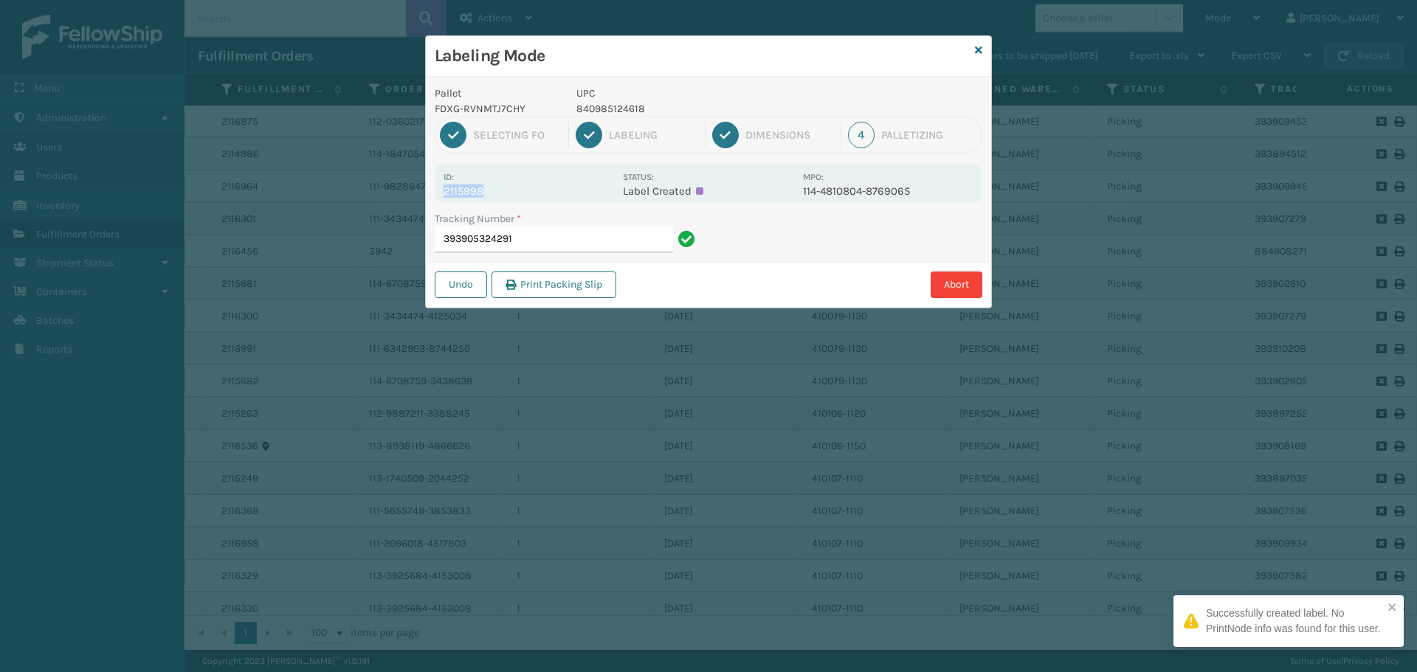
drag, startPoint x: 483, startPoint y: 188, endPoint x: 509, endPoint y: 190, distance: 26.6
click at [509, 190] on div "Id: 2115998" at bounding box center [528, 183] width 170 height 29
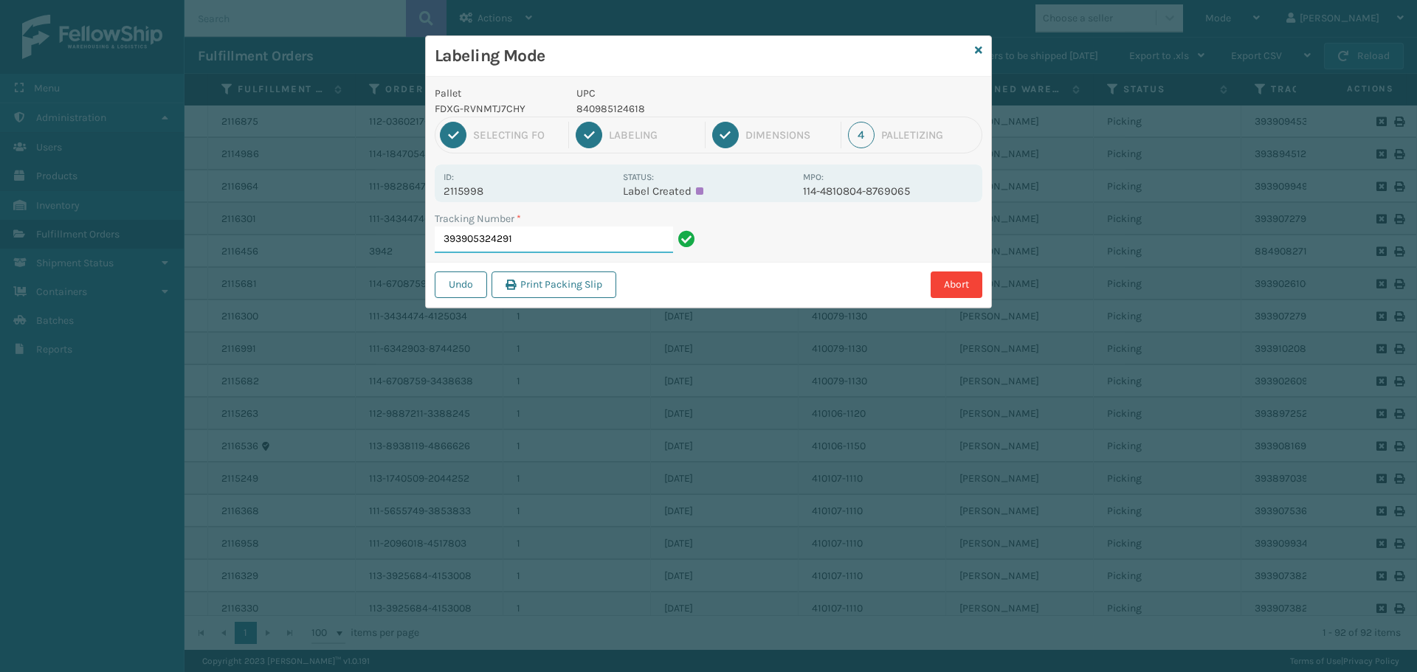
click at [542, 239] on input "393905324291" at bounding box center [554, 240] width 238 height 27
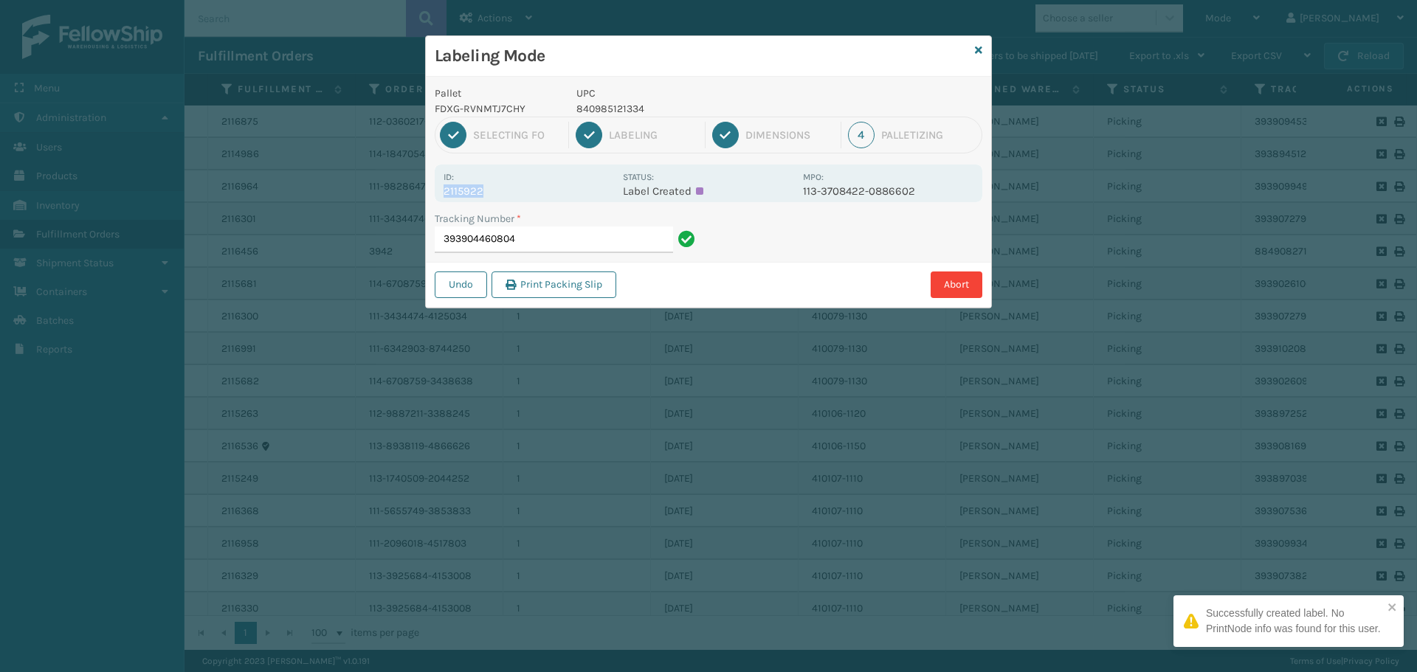
drag, startPoint x: 494, startPoint y: 180, endPoint x: 539, endPoint y: 191, distance: 45.6
click at [539, 191] on div "Id: 2115922" at bounding box center [528, 183] width 170 height 29
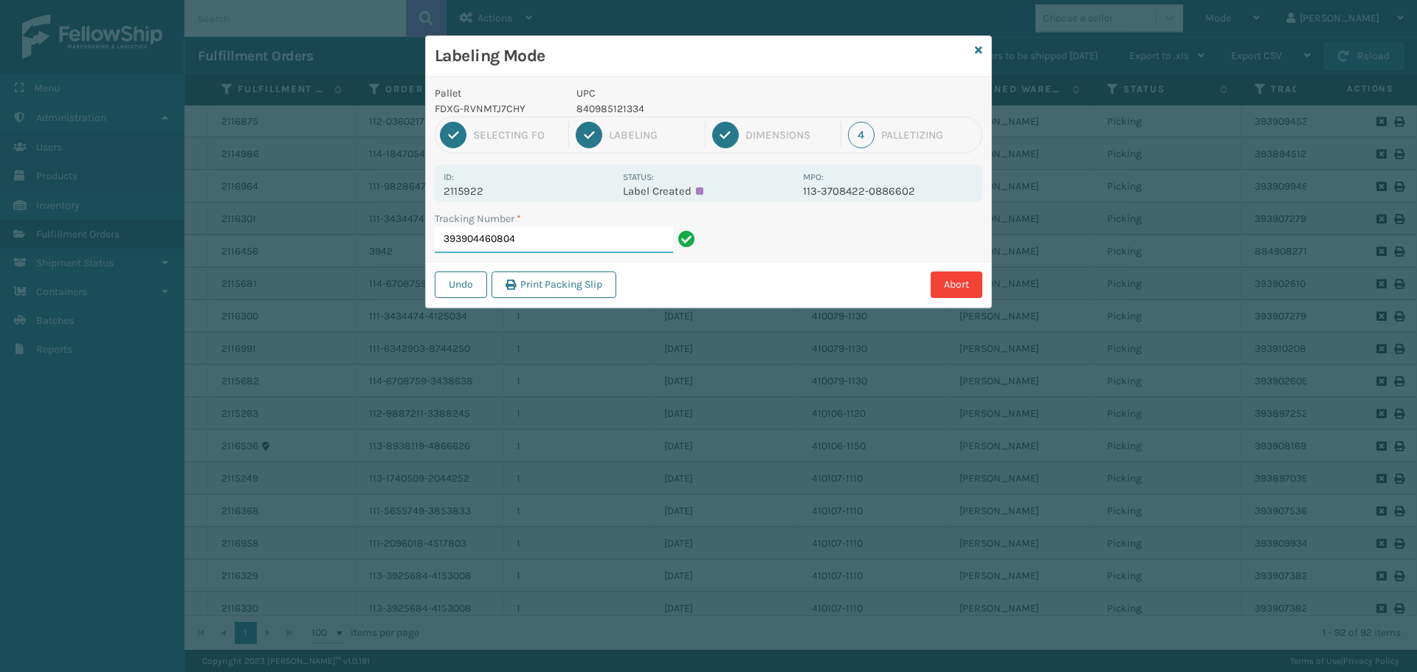
click at [566, 235] on input "393904460804" at bounding box center [554, 240] width 238 height 27
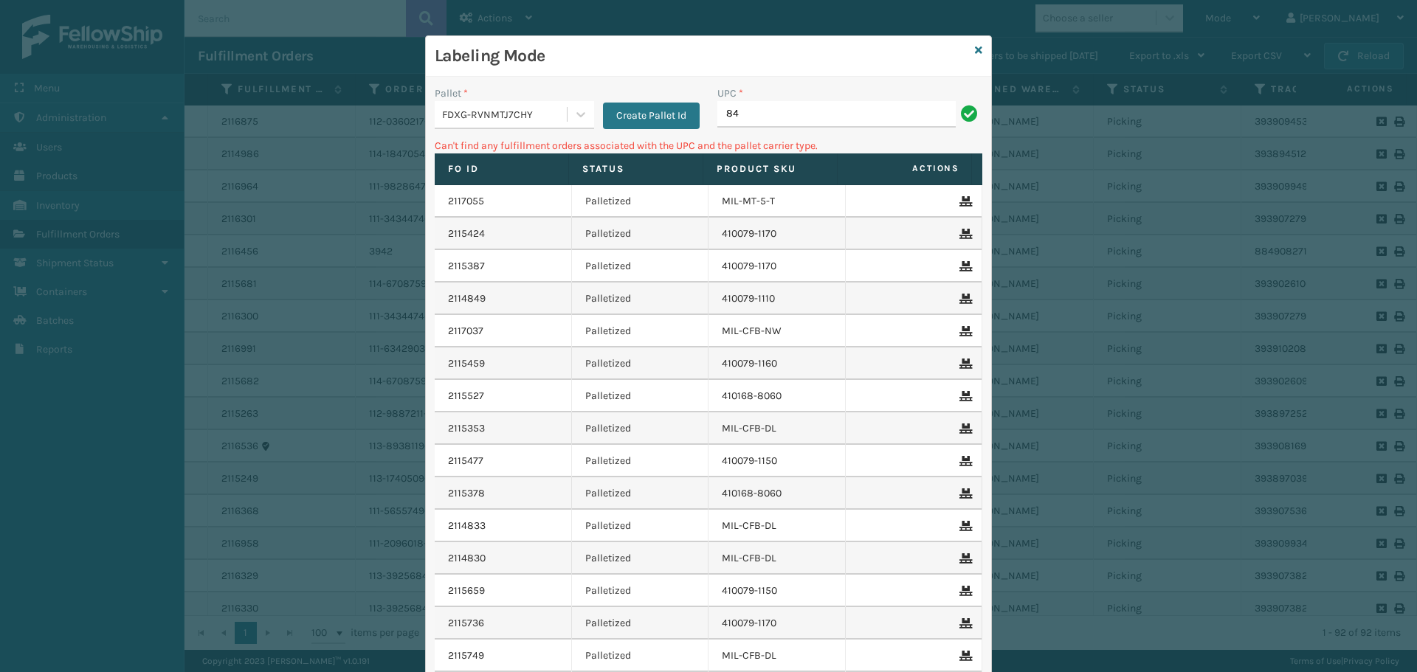
type input "8"
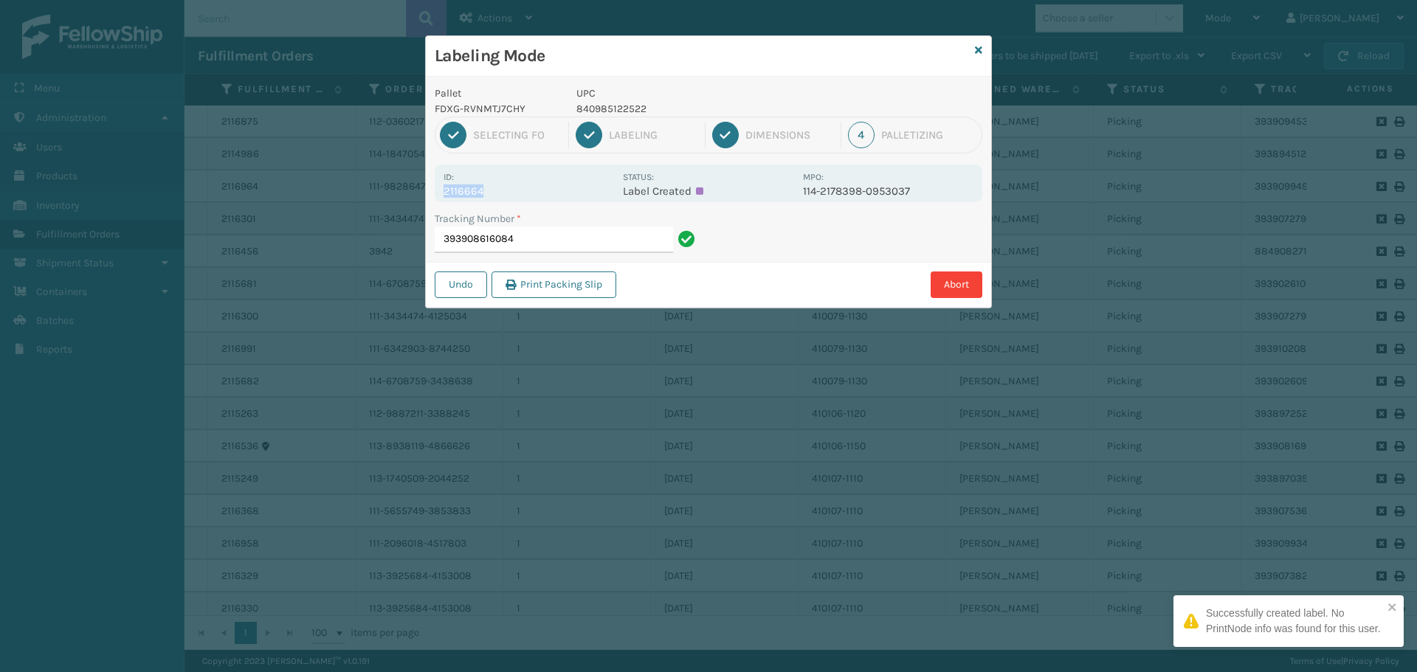
drag, startPoint x: 471, startPoint y: 195, endPoint x: 434, endPoint y: 195, distance: 36.9
click at [434, 195] on div "Pallet FDXG-RVNMTJ7CHY UPC 840985122522 1 Selecting FO 2 Labeling 3 Dimensions …" at bounding box center [708, 192] width 565 height 231
click at [536, 237] on input "393908616084" at bounding box center [554, 240] width 238 height 27
drag, startPoint x: 491, startPoint y: 192, endPoint x: 428, endPoint y: 192, distance: 63.5
click at [428, 192] on div "Pallet FDXG-RVNMTJ7CHY UPC 840985125387 1 Selecting FO 2 Labeling 3 Dimensions …" at bounding box center [708, 192] width 565 height 231
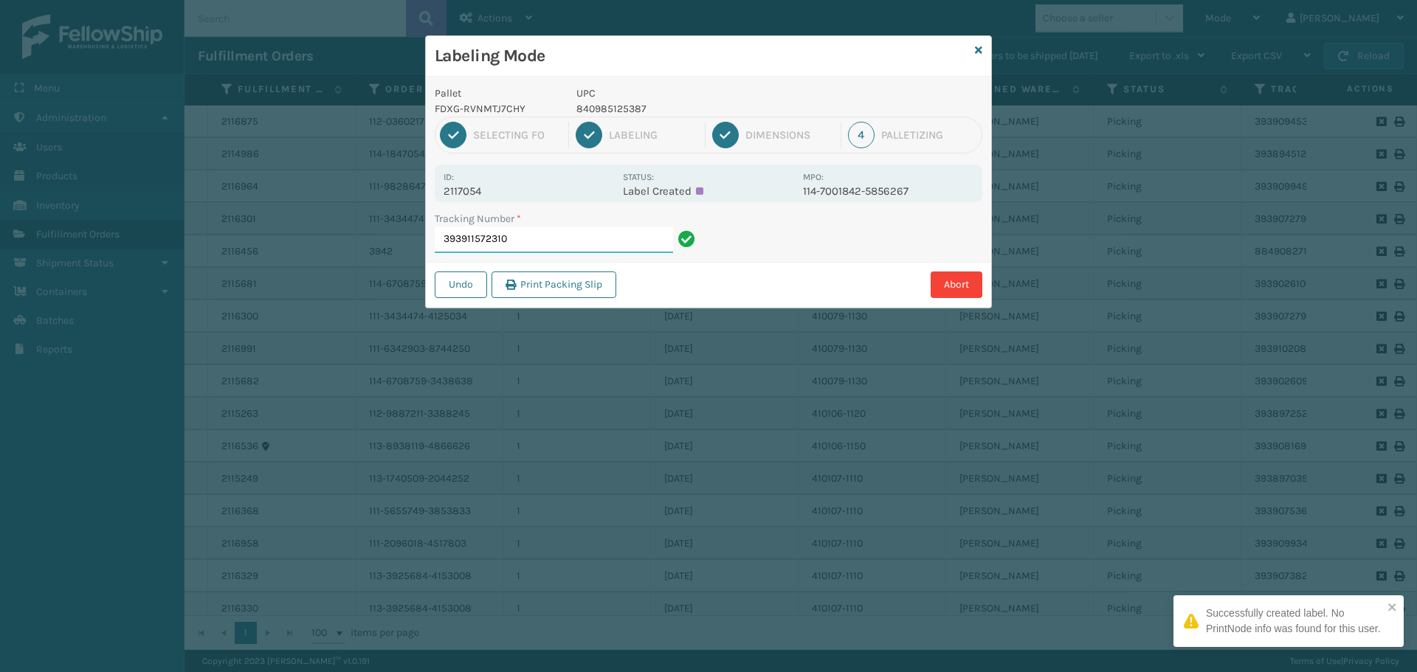
click at [534, 241] on input "393911572310" at bounding box center [554, 240] width 238 height 27
drag, startPoint x: 488, startPoint y: 190, endPoint x: 428, endPoint y: 201, distance: 61.5
click at [428, 201] on div "Pallet FDXG-RVNMTJ7CHY UPC 840985125387 1 Selecting FO 2 Labeling 3 Dimensions …" at bounding box center [708, 192] width 565 height 231
click at [528, 236] on input "884909566563" at bounding box center [554, 240] width 238 height 27
drag, startPoint x: 489, startPoint y: 194, endPoint x: 428, endPoint y: 201, distance: 61.6
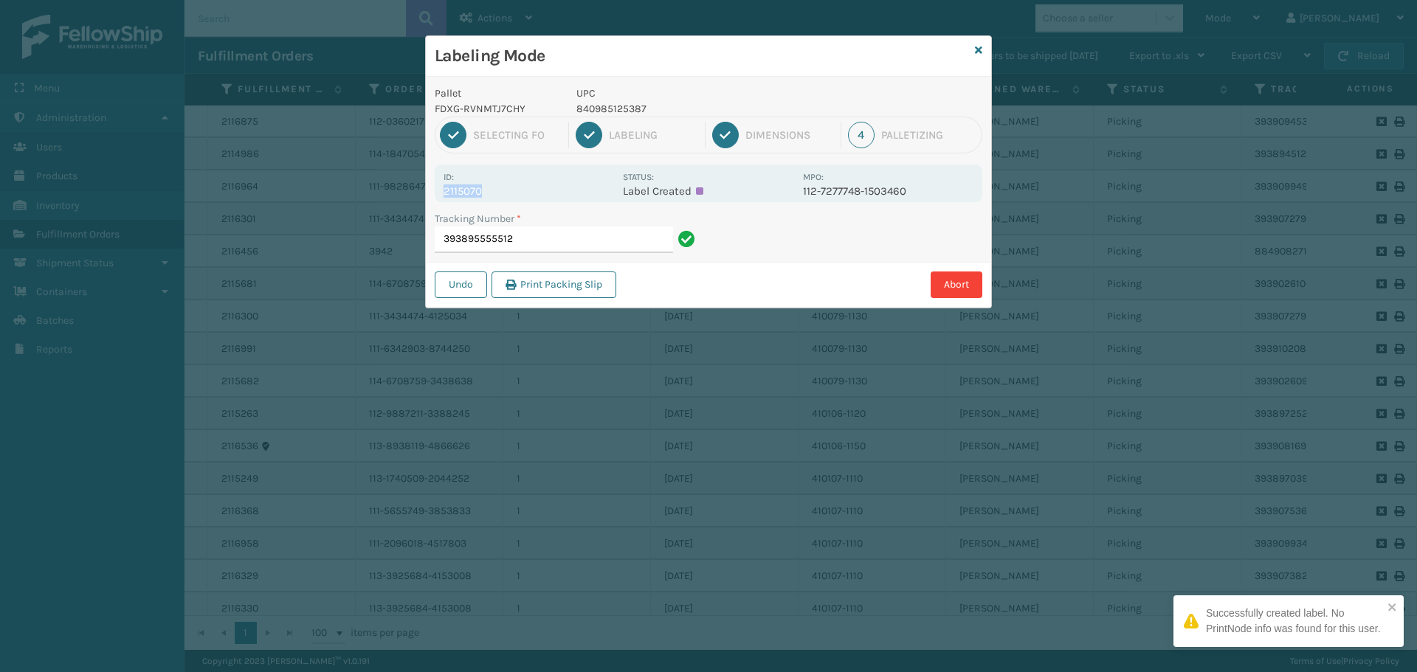
click at [428, 201] on div "Pallet FDXG-RVNMTJ7CHY UPC 840985125387 1 Selecting FO 2 Labeling 3 Dimensions …" at bounding box center [708, 192] width 565 height 231
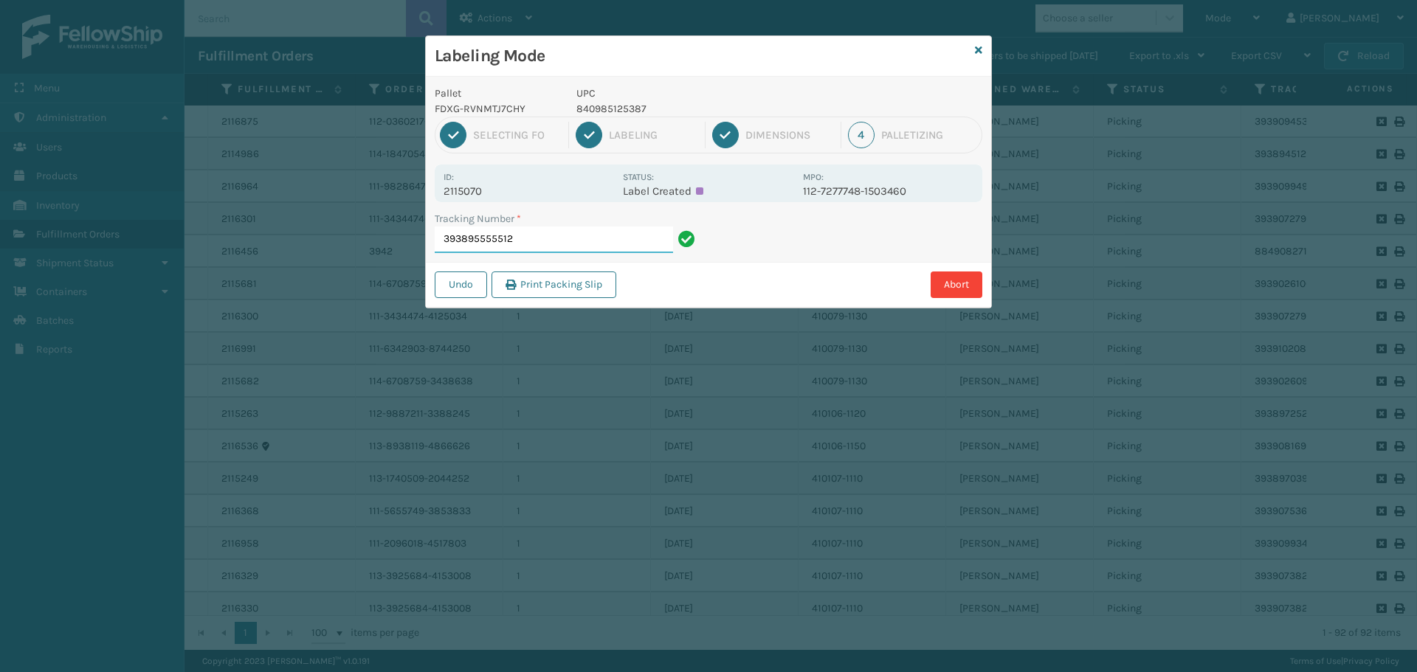
click at [544, 243] on input "393895555512" at bounding box center [554, 240] width 238 height 27
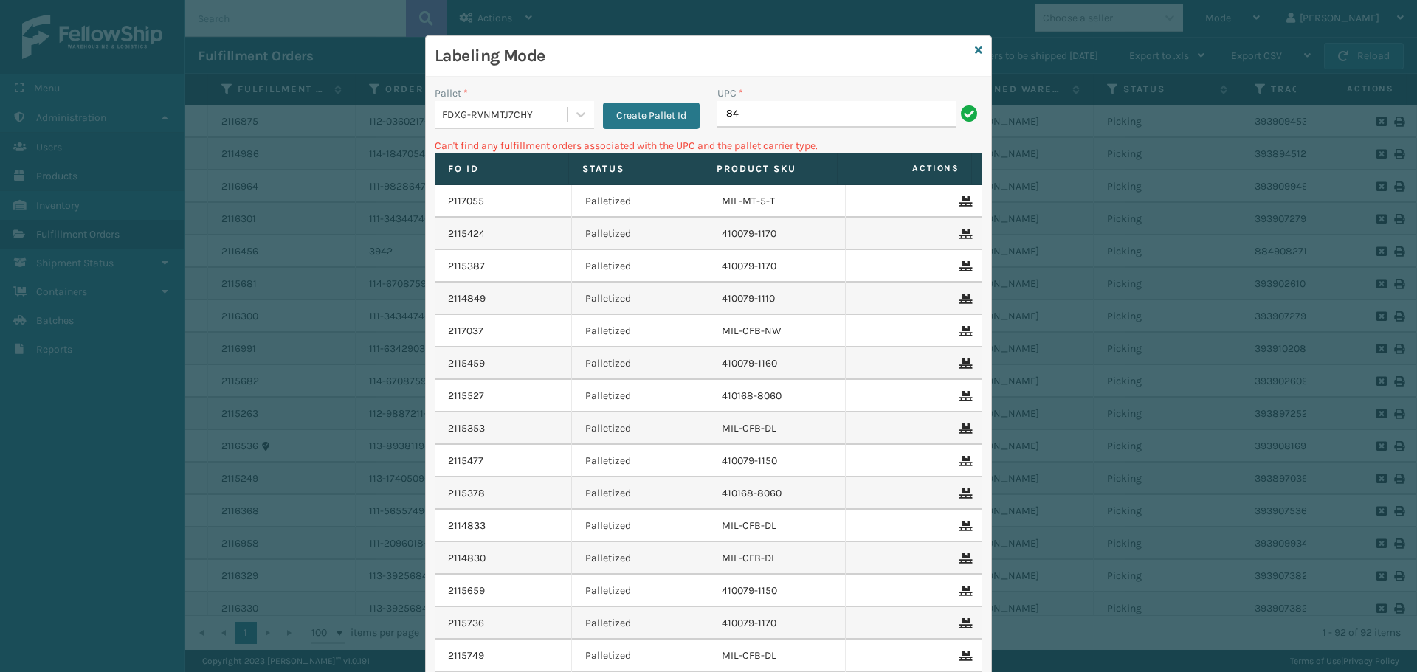
type input "8"
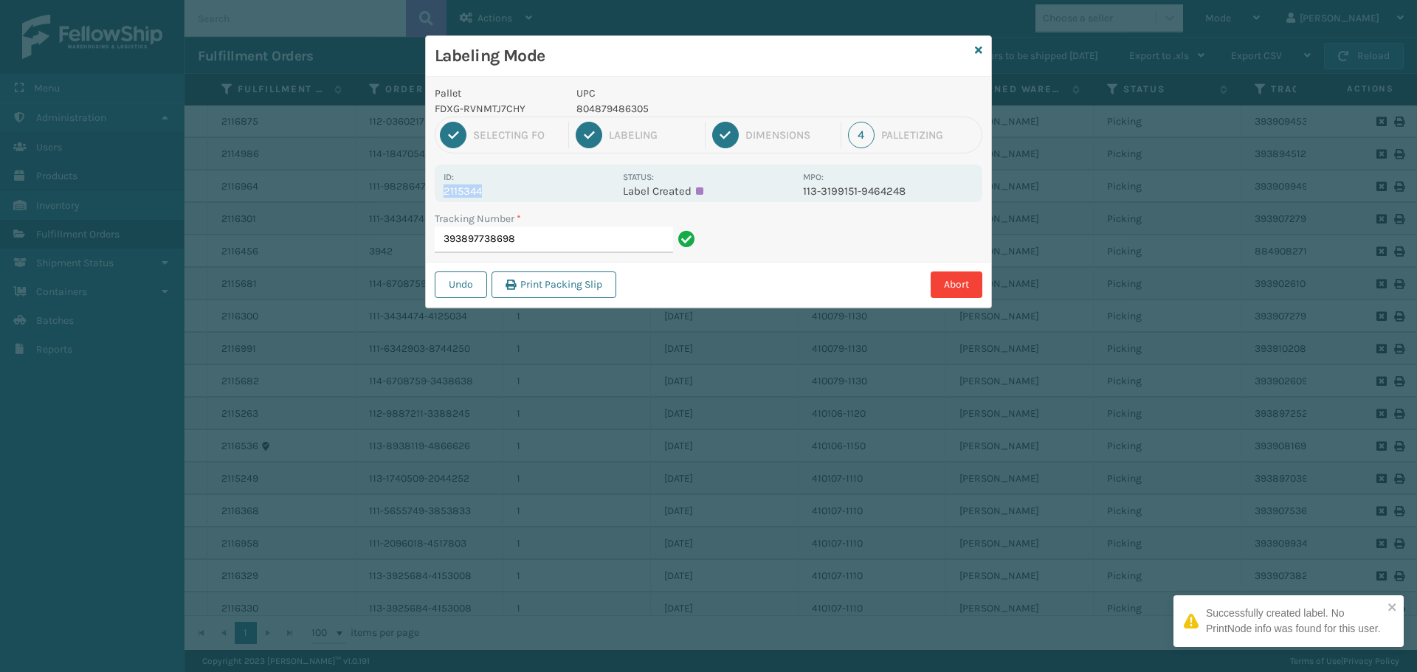
drag, startPoint x: 485, startPoint y: 185, endPoint x: 411, endPoint y: 194, distance: 74.3
click at [411, 194] on div "Labeling Mode Pallet FDXG-RVNMTJ7CHY UPC 804879486305 1 Selecting FO 2 Labeling…" at bounding box center [708, 336] width 1417 height 672
click at [543, 243] on input "393897738698" at bounding box center [554, 240] width 238 height 27
drag, startPoint x: 499, startPoint y: 188, endPoint x: 433, endPoint y: 196, distance: 66.1
click at [433, 196] on div "Pallet FDXG-RVNMTJ7CHY UPC 804879477563 1 Selecting FO 2 Labeling 3 Dimensions …" at bounding box center [708, 192] width 565 height 231
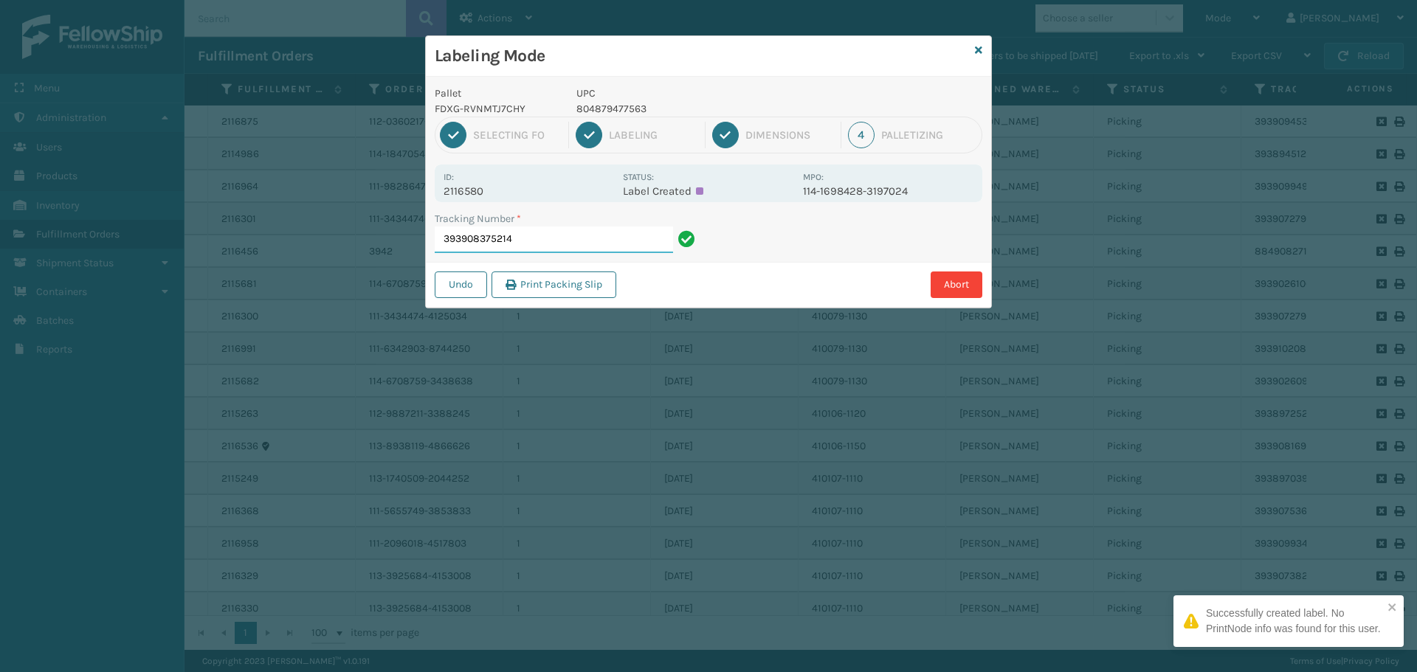
click at [572, 244] on input "393908375214" at bounding box center [554, 240] width 238 height 27
drag, startPoint x: 478, startPoint y: 196, endPoint x: 432, endPoint y: 193, distance: 45.8
click at [432, 193] on div "Pallet FDXG-RVNMTJ7CHY UPC 840985125738 1 Selecting FO 2 Labeling 3 Dimensions …" at bounding box center [708, 192] width 565 height 231
click at [562, 238] on input "393898522932" at bounding box center [554, 240] width 238 height 27
drag, startPoint x: 483, startPoint y: 190, endPoint x: 431, endPoint y: 195, distance: 52.6
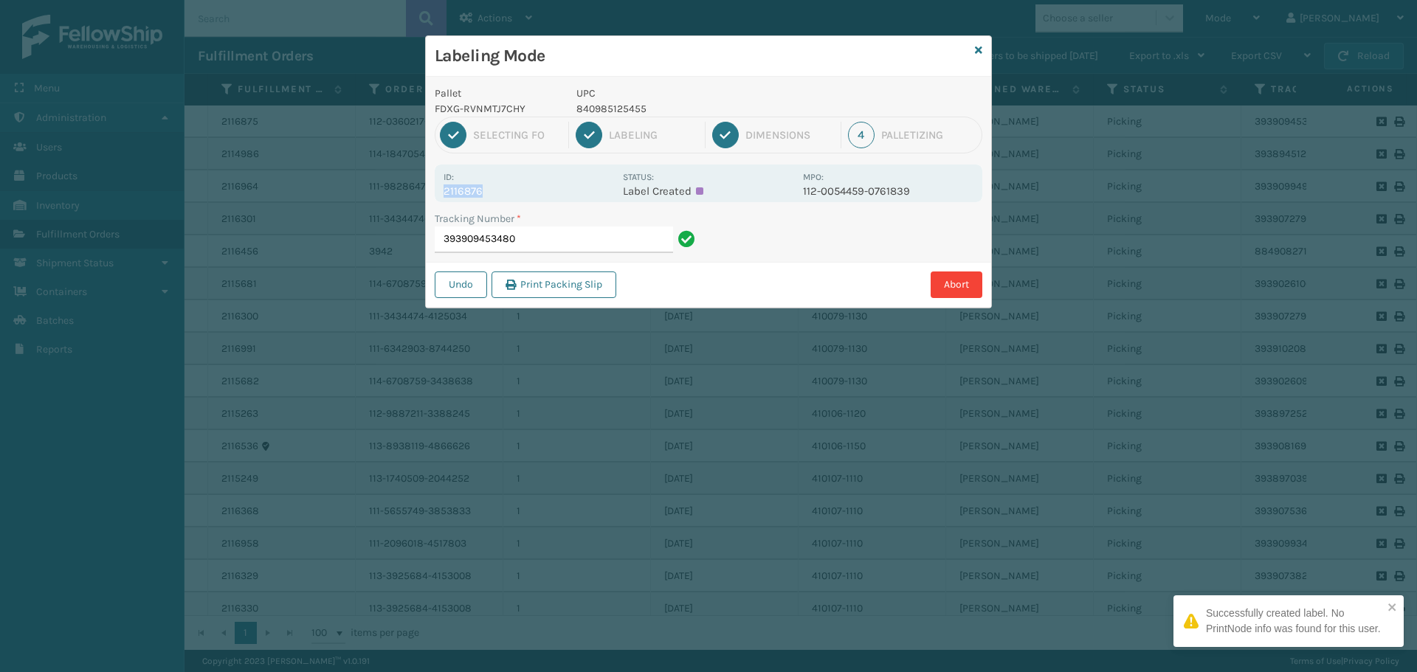
click at [431, 195] on div "Pallet FDXG-RVNMTJ7CHY UPC 840985125455 1 Selecting FO 2 Labeling 3 Dimensions …" at bounding box center [708, 192] width 565 height 231
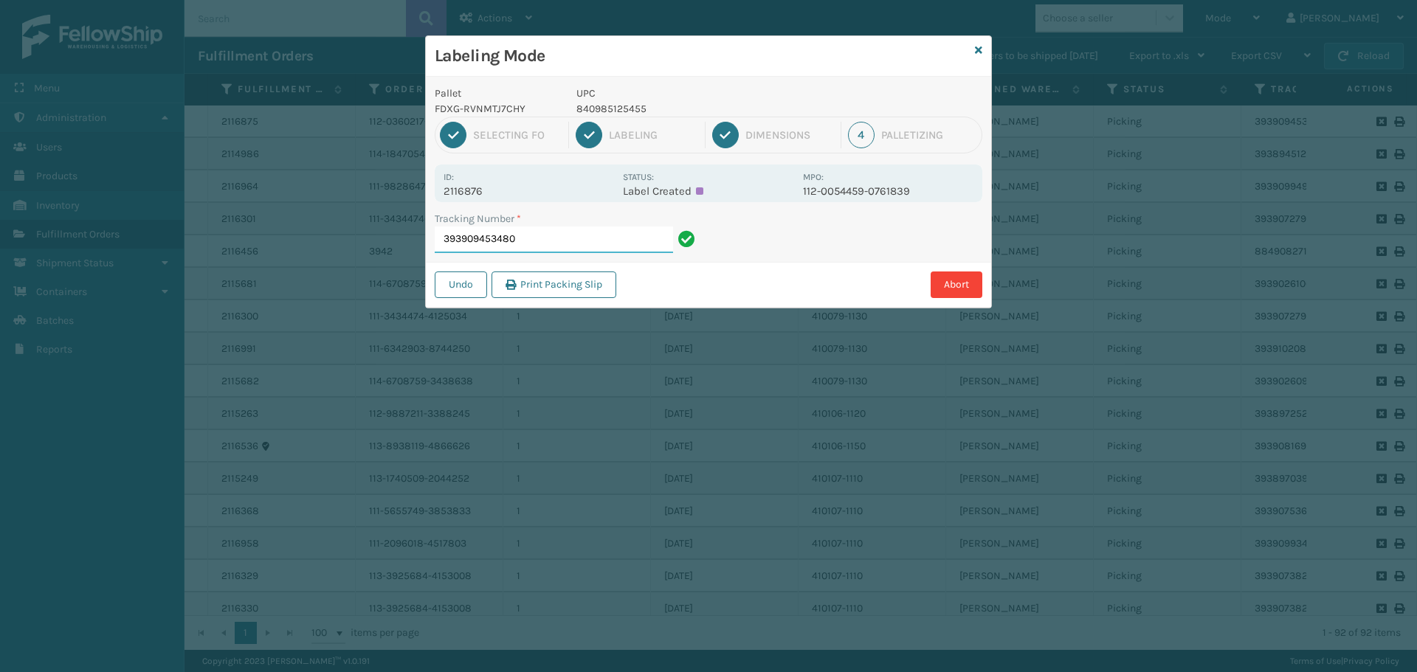
click at [531, 240] on input "393909453480" at bounding box center [554, 240] width 238 height 27
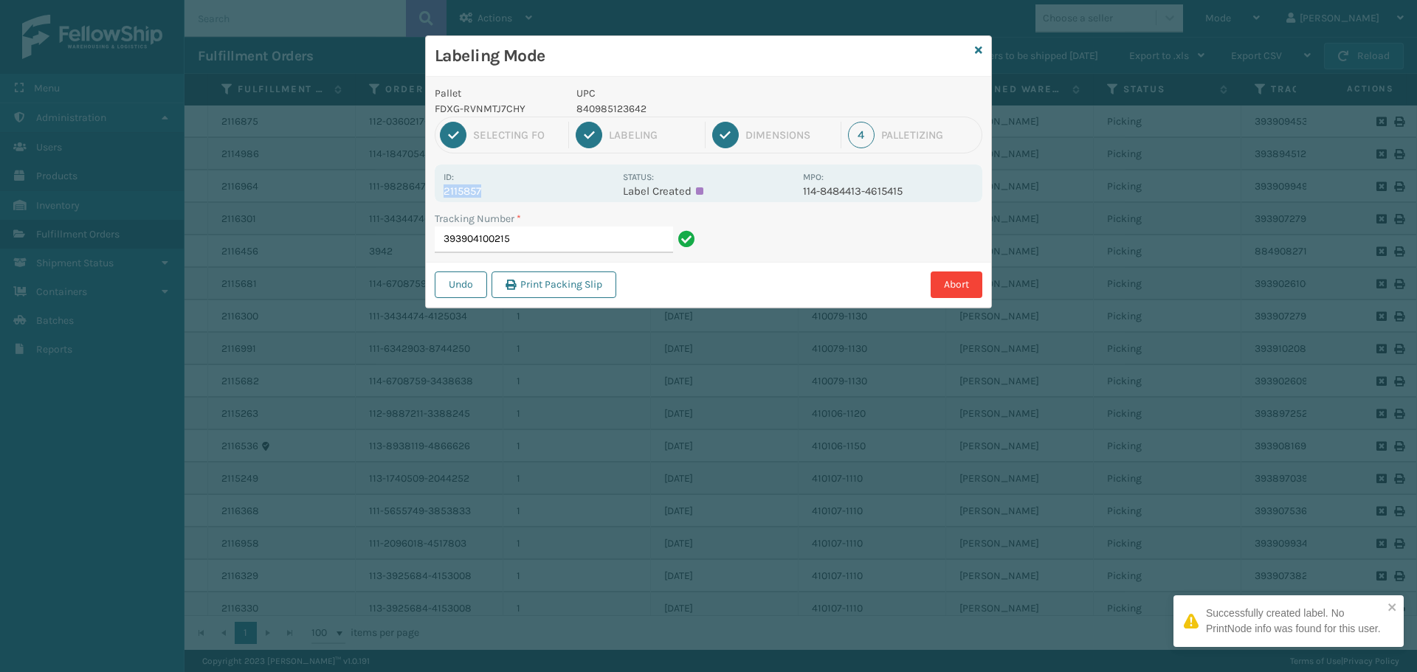
drag, startPoint x: 494, startPoint y: 193, endPoint x: 398, endPoint y: 190, distance: 95.2
click at [398, 190] on div "Labeling Mode Pallet FDXG-RVNMTJ7CHY UPC 840985123642 1 Selecting FO 2 Labeling…" at bounding box center [708, 336] width 1417 height 672
click at [535, 243] on input "393904100215" at bounding box center [554, 240] width 238 height 27
drag, startPoint x: 498, startPoint y: 183, endPoint x: 533, endPoint y: 191, distance: 36.3
click at [533, 191] on div "Id: 2116458" at bounding box center [528, 183] width 170 height 29
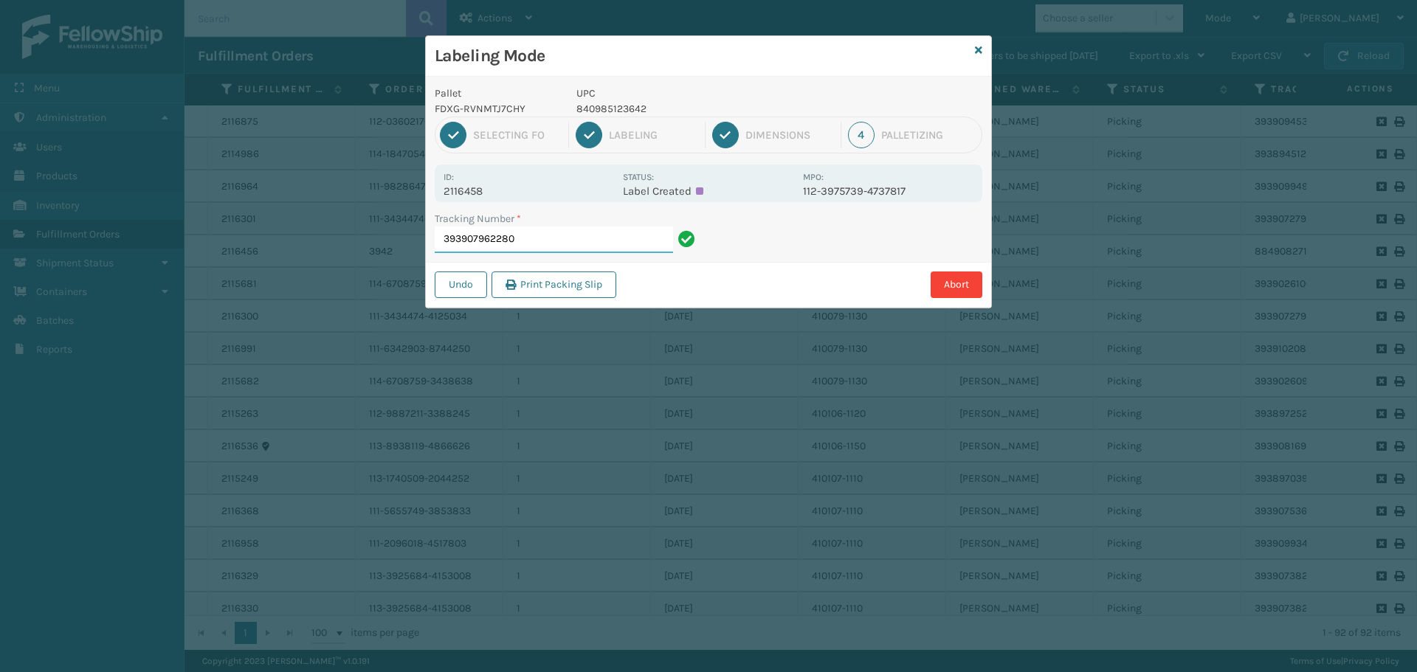
click at [547, 234] on input "393907962280" at bounding box center [554, 240] width 238 height 27
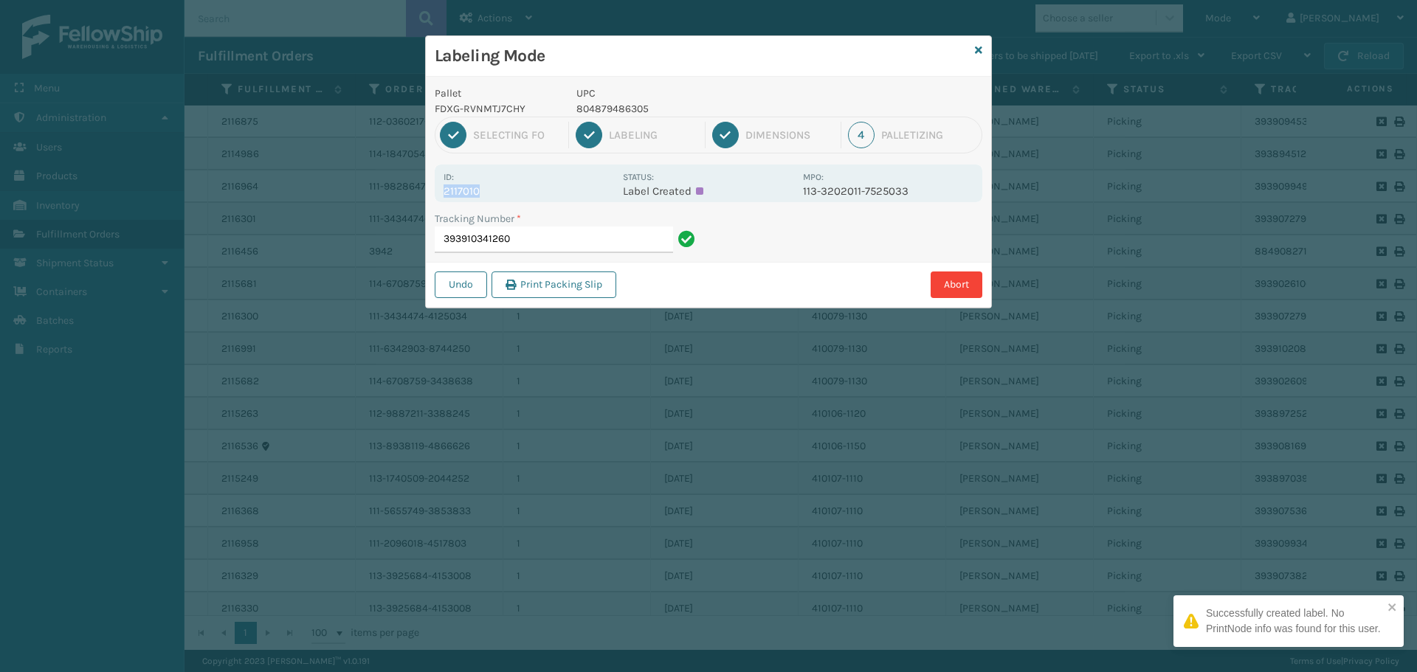
drag, startPoint x: 497, startPoint y: 186, endPoint x: 404, endPoint y: 186, distance: 92.2
click at [404, 186] on div "Labeling Mode Pallet FDXG-RVNMTJ7CHY UPC 804879486305 1 Selecting FO 2 Labeling…" at bounding box center [708, 336] width 1417 height 672
click at [536, 243] on input "393910341260" at bounding box center [554, 240] width 238 height 27
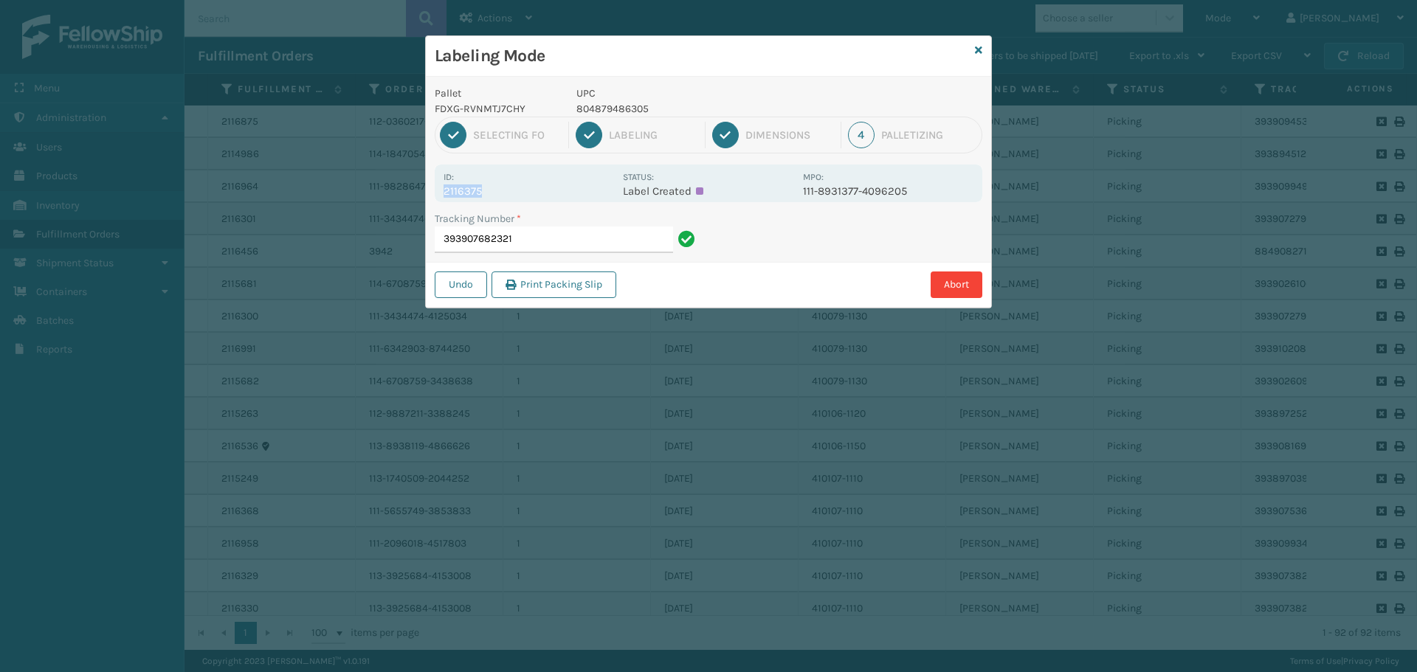
drag, startPoint x: 474, startPoint y: 190, endPoint x: 495, endPoint y: 198, distance: 22.2
click at [495, 198] on div "Id: 2116375 Status: Label Created MPO: 111-8931377-4096205" at bounding box center [708, 184] width 547 height 38
click at [532, 242] on input "393907682321" at bounding box center [554, 240] width 238 height 27
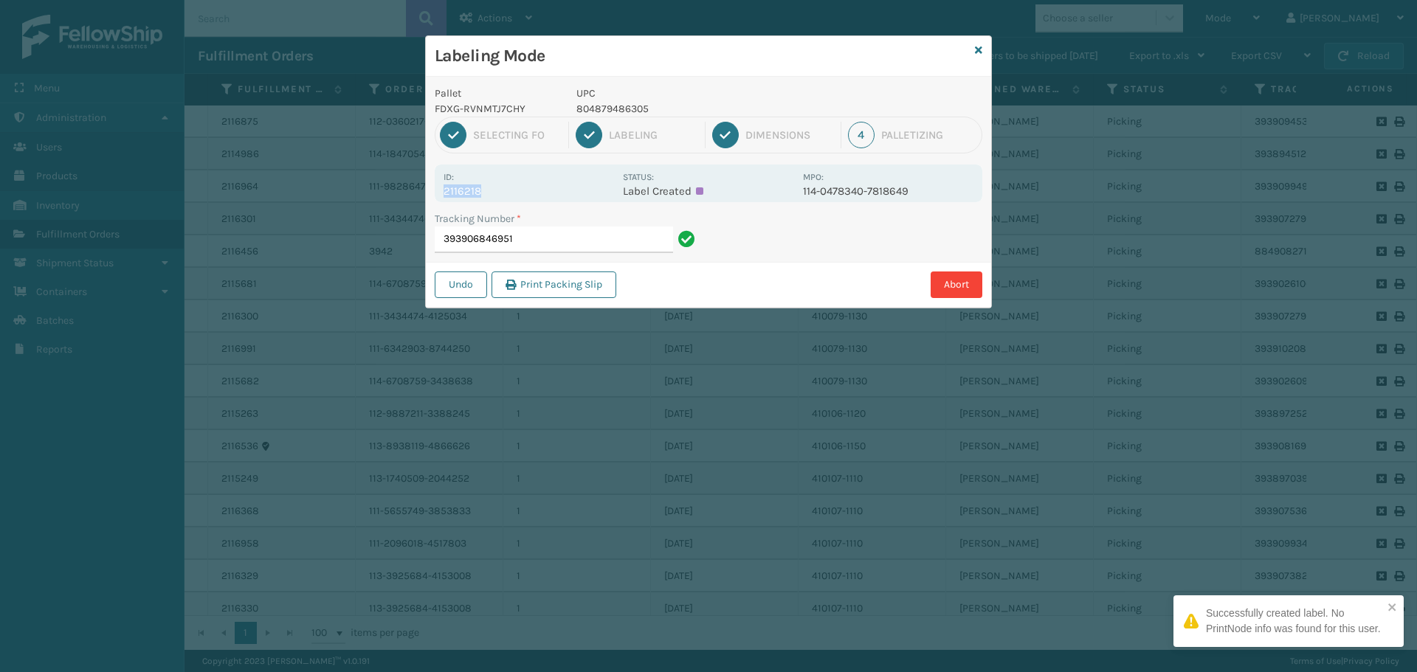
drag, startPoint x: 486, startPoint y: 190, endPoint x: 415, endPoint y: 193, distance: 71.7
click at [415, 193] on div "Labeling Mode Pallet FDXG-RVNMTJ7CHY UPC 804879486305 1 Selecting FO 2 Labeling…" at bounding box center [708, 336] width 1417 height 672
click at [537, 237] on input "393906846951" at bounding box center [554, 240] width 238 height 27
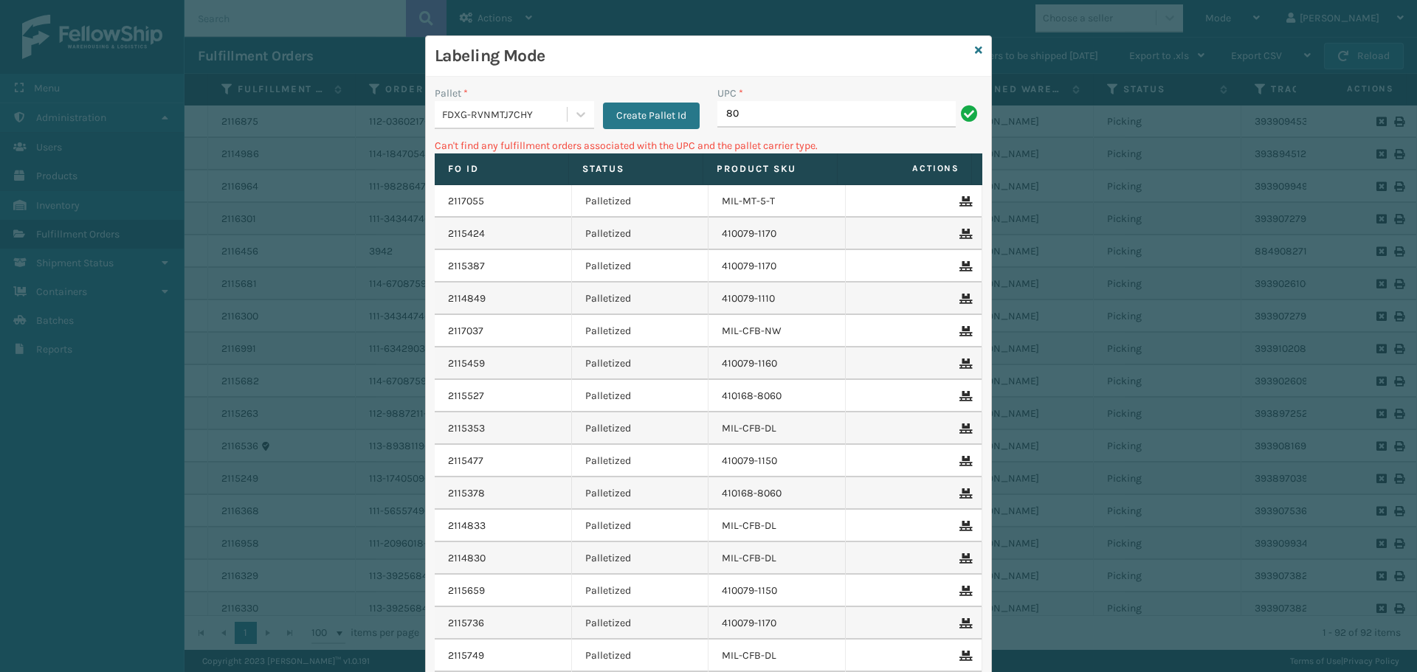
type input "8"
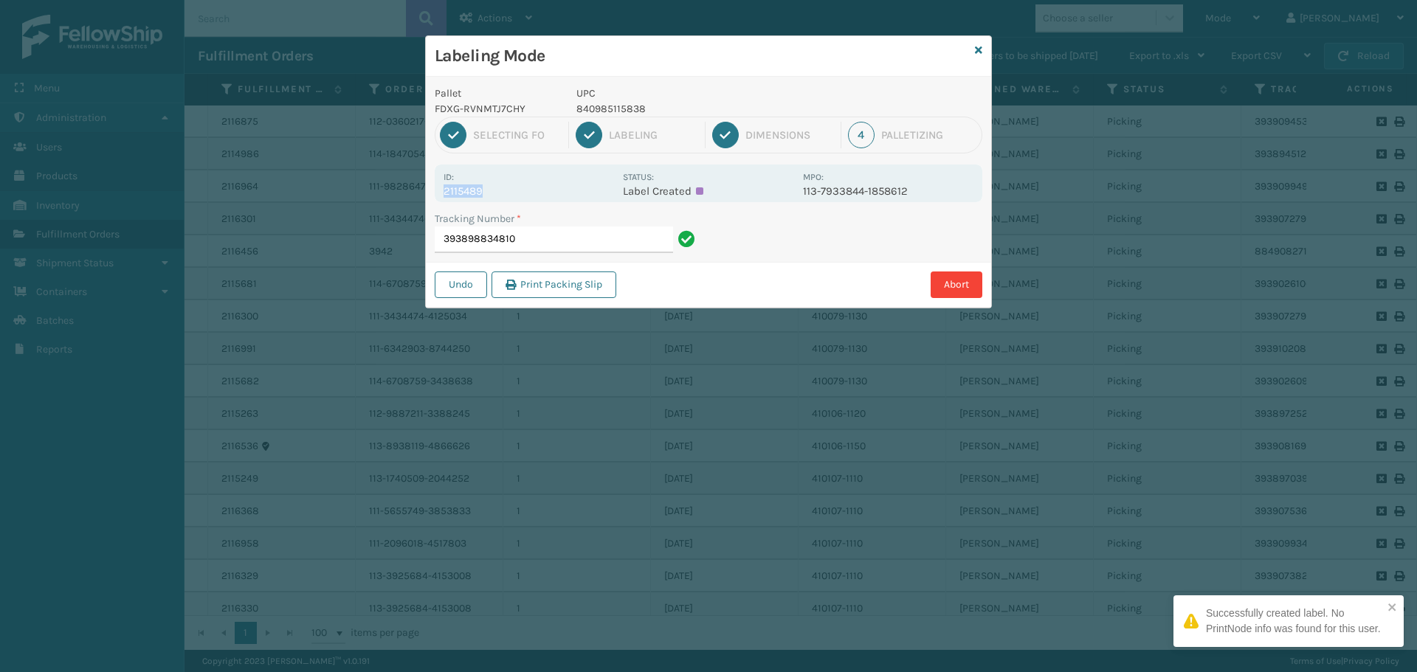
drag, startPoint x: 504, startPoint y: 186, endPoint x: 429, endPoint y: 195, distance: 75.0
click at [429, 195] on div "Pallet FDXG-RVNMTJ7CHY UPC 840985115838 1 Selecting FO 2 Labeling 3 Dimensions …" at bounding box center [708, 192] width 565 height 231
drag, startPoint x: 540, startPoint y: 243, endPoint x: 514, endPoint y: 230, distance: 28.7
click at [534, 241] on input "393898834810" at bounding box center [554, 240] width 238 height 27
drag, startPoint x: 490, startPoint y: 190, endPoint x: 428, endPoint y: 192, distance: 62.0
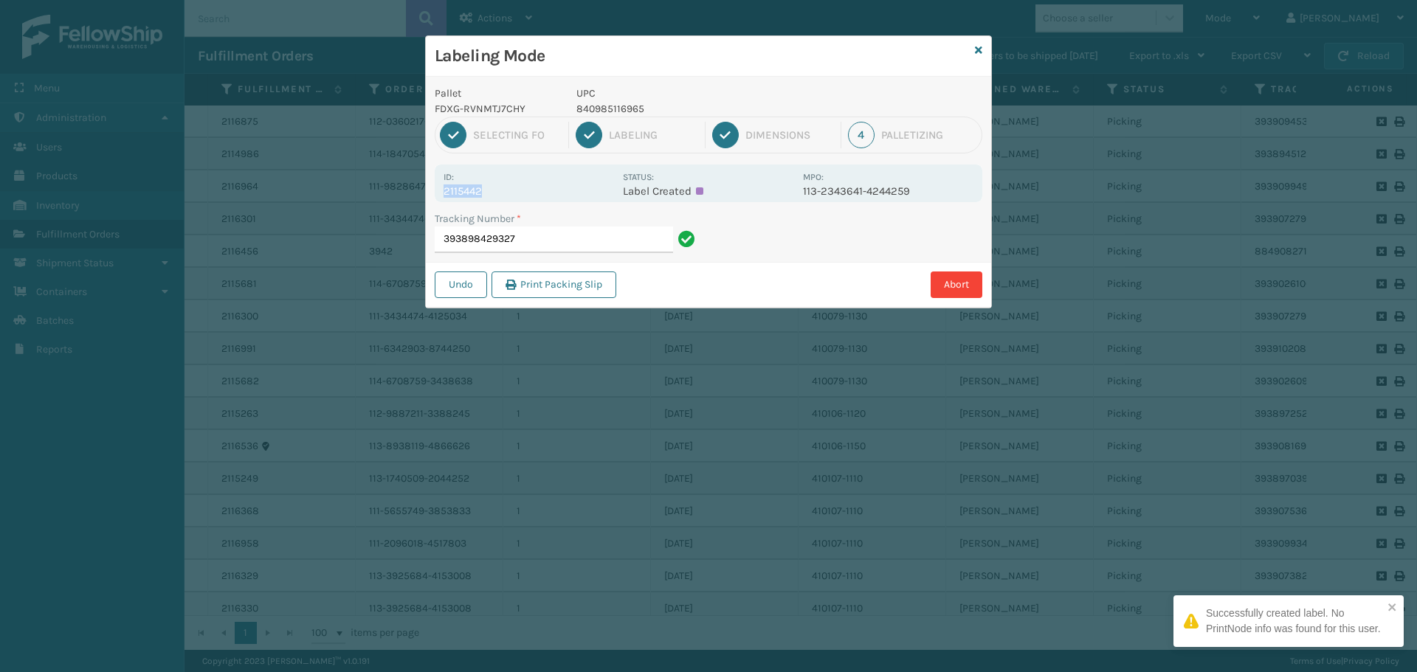
click at [428, 192] on div "Pallet FDXG-RVNMTJ7CHY UPC 840985116965 1 Selecting FO 2 Labeling 3 Dimensions …" at bounding box center [708, 192] width 565 height 231
drag, startPoint x: 547, startPoint y: 255, endPoint x: 547, endPoint y: 243, distance: 11.1
click at [547, 254] on div "Tracking Number * 393898429327" at bounding box center [567, 236] width 283 height 51
click at [547, 240] on input "393898429327" at bounding box center [554, 240] width 238 height 27
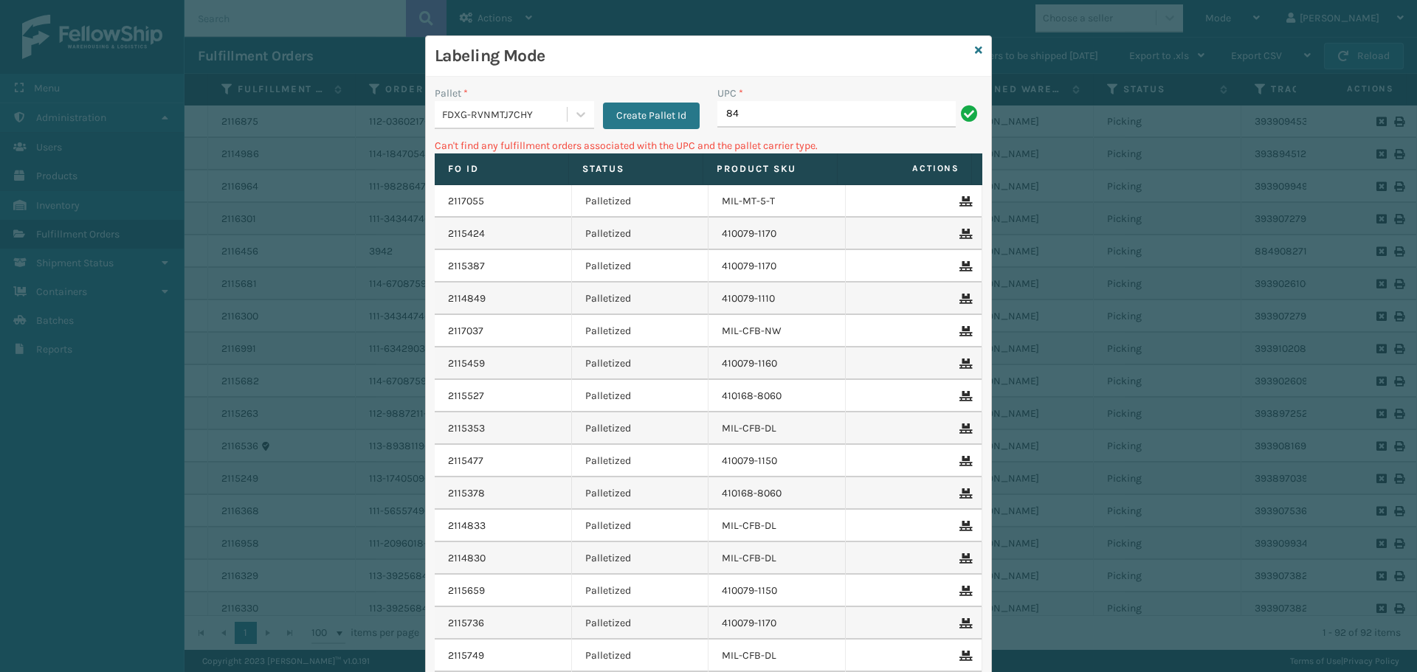
type input "8"
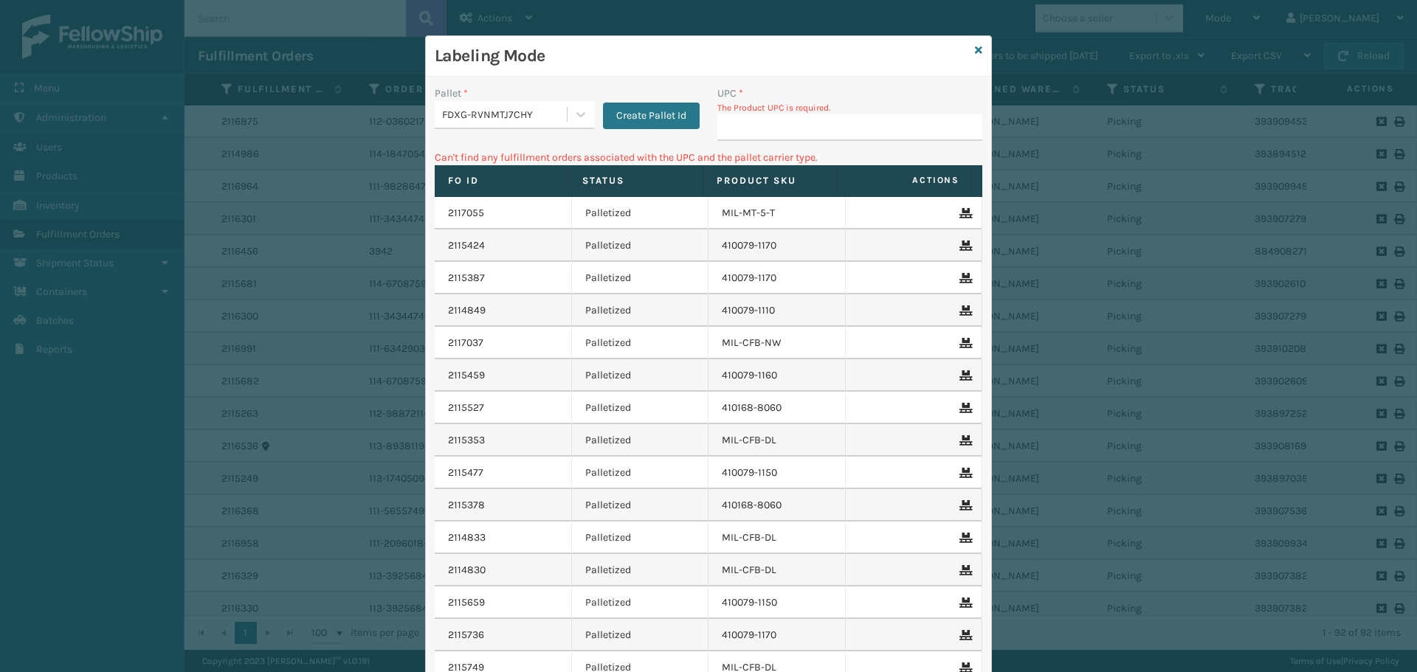
click at [736, 63] on h3 "Labeling Mode" at bounding box center [702, 56] width 534 height 22
click at [767, 136] on input "UPC *" at bounding box center [849, 127] width 265 height 27
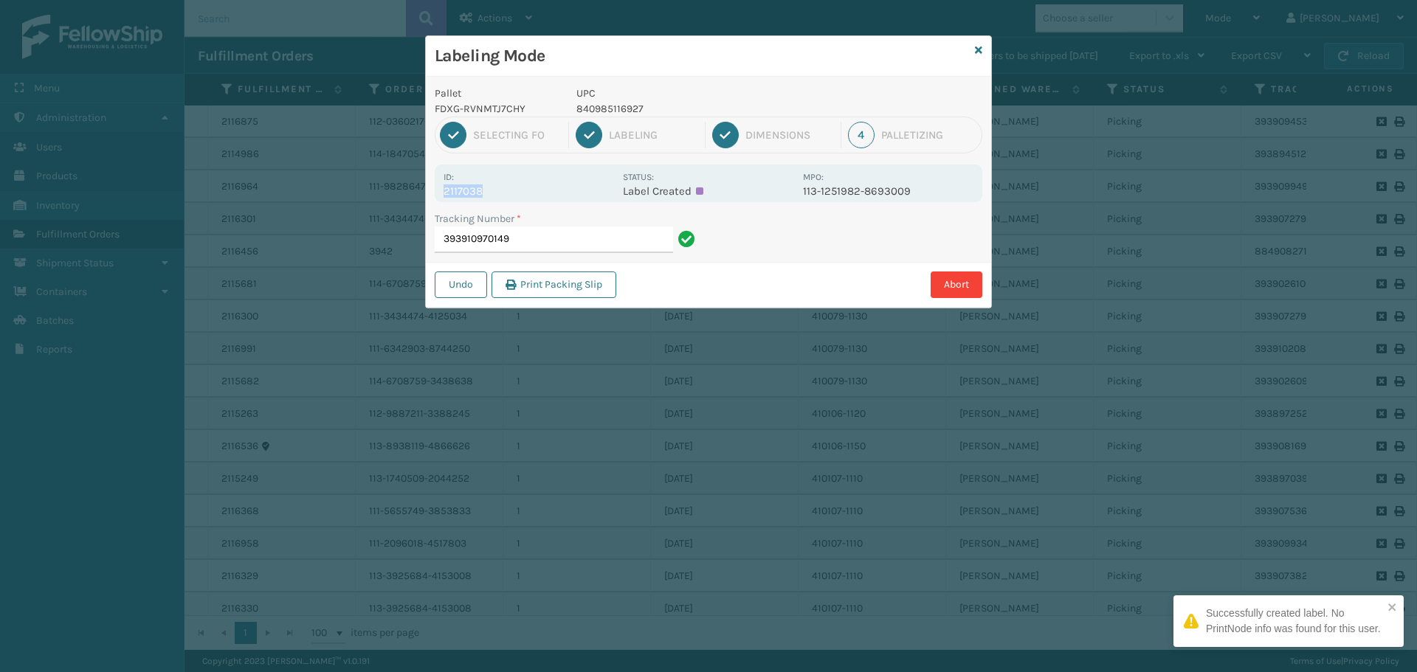
drag, startPoint x: 499, startPoint y: 187, endPoint x: 444, endPoint y: 194, distance: 55.0
click at [444, 194] on p "2117038" at bounding box center [528, 190] width 170 height 13
click at [528, 231] on input "393910970149" at bounding box center [554, 240] width 238 height 27
drag, startPoint x: 488, startPoint y: 189, endPoint x: 424, endPoint y: 193, distance: 64.3
click at [424, 193] on div "Labeling Mode Pallet FDXG-RVNMTJ7CHY UPC 840985116927 1 Selecting FO 2 Labeling…" at bounding box center [708, 336] width 1417 height 672
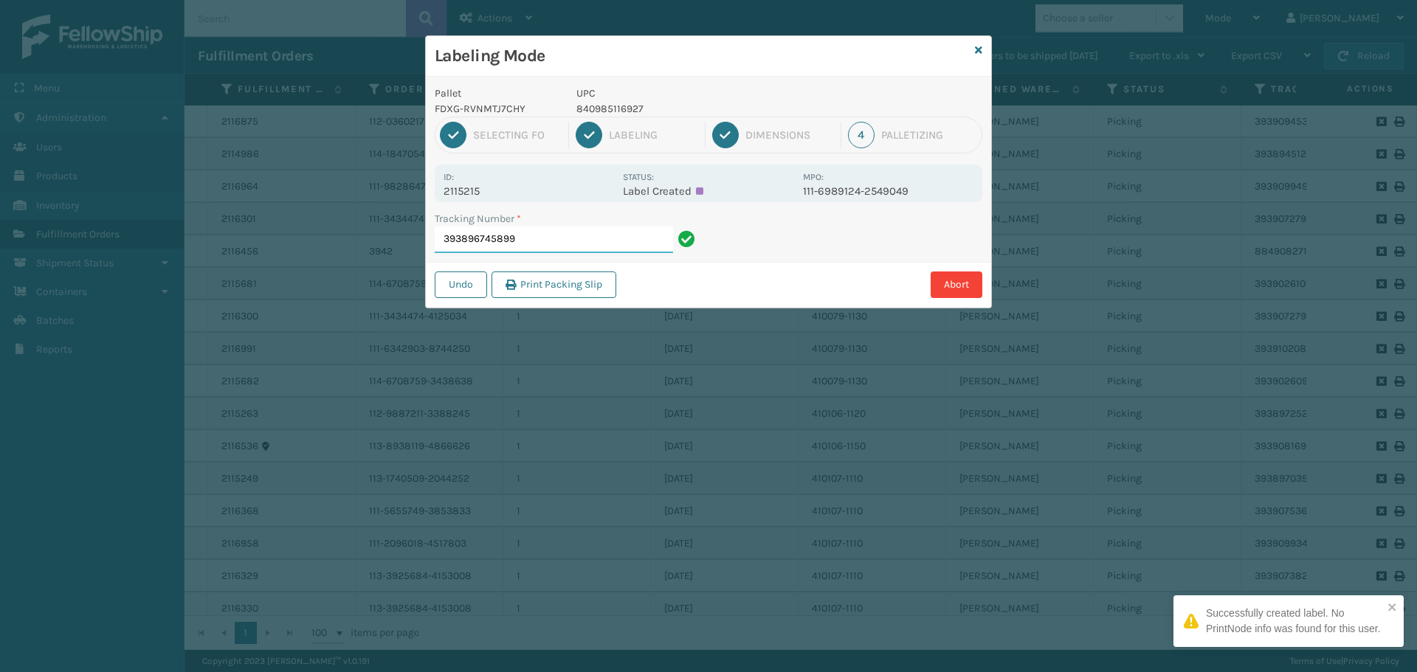
click at [533, 242] on input "393896745899" at bounding box center [554, 240] width 238 height 27
drag, startPoint x: 480, startPoint y: 185, endPoint x: 436, endPoint y: 196, distance: 45.5
click at [436, 196] on div "Id: 2115176 Status: Label Created MPO: 111-1086406-3312263" at bounding box center [708, 184] width 547 height 38
click at [528, 234] on input "393896453903" at bounding box center [554, 240] width 238 height 27
drag, startPoint x: 502, startPoint y: 193, endPoint x: 435, endPoint y: 187, distance: 66.7
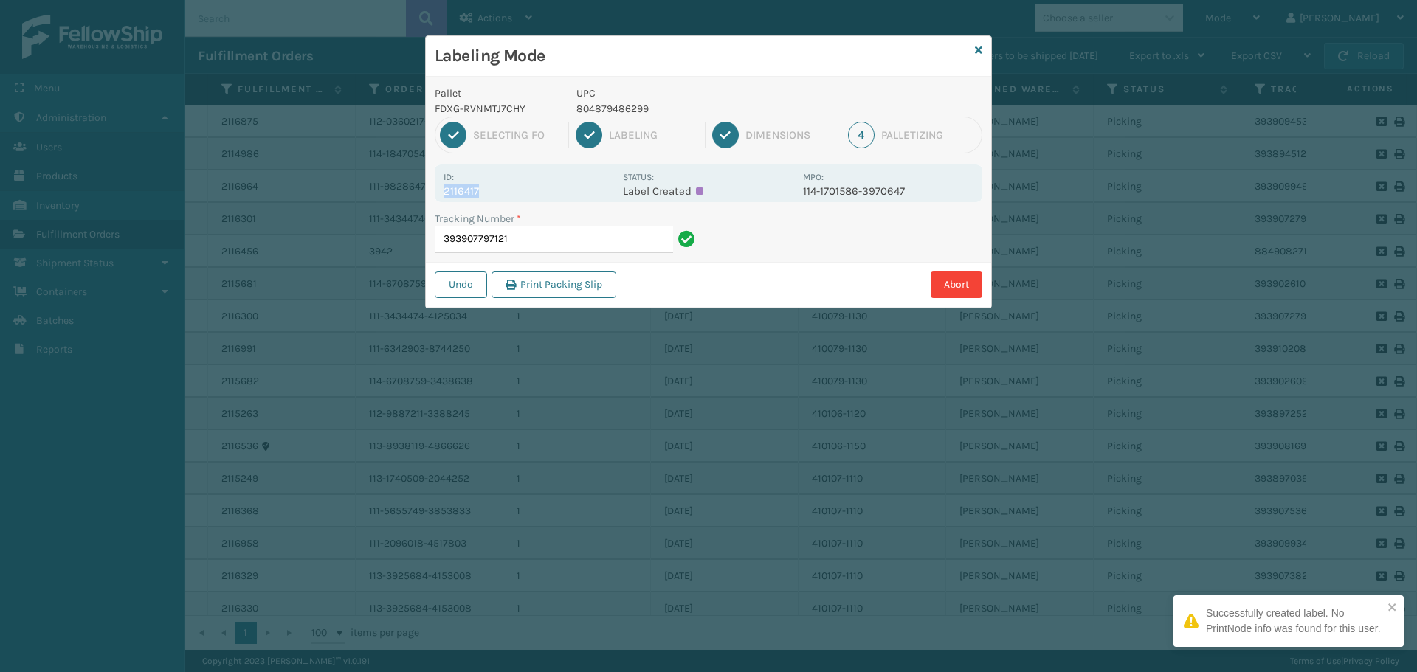
click at [435, 187] on div "Id: 2116417 Status: Label Created MPO: 114-1701586-3970647" at bounding box center [708, 184] width 547 height 38
click at [538, 246] on input "393907797121" at bounding box center [554, 240] width 238 height 27
drag, startPoint x: 511, startPoint y: 198, endPoint x: 422, endPoint y: 198, distance: 89.3
click at [422, 198] on div "Labeling Mode Pallet FDXG-RVNMTJ7CHY UPC 840985116965 1 Selecting FO 2 Labeling…" at bounding box center [708, 336] width 1417 height 672
click at [562, 243] on input "393901236253" at bounding box center [554, 240] width 238 height 27
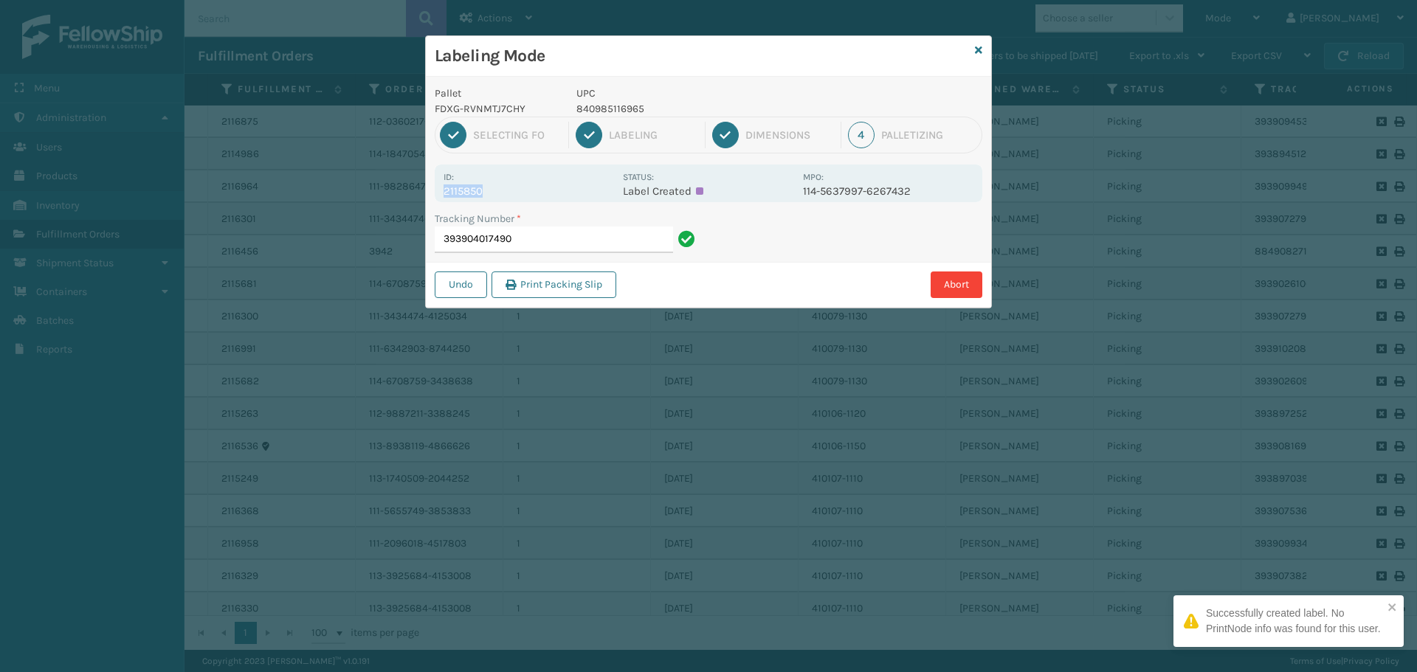
drag, startPoint x: 495, startPoint y: 193, endPoint x: 430, endPoint y: 196, distance: 65.0
click at [430, 196] on div "Pallet FDXG-RVNMTJ7CHY UPC 840985116965 1 Selecting FO 2 Labeling 3 Dimensions …" at bounding box center [708, 192] width 565 height 231
click at [536, 238] on input "393904017490" at bounding box center [554, 240] width 238 height 27
drag, startPoint x: 518, startPoint y: 198, endPoint x: 423, endPoint y: 196, distance: 94.5
click at [423, 196] on div "Labeling Mode Pallet FDXG-RVNMTJ7CHY UPC 840985116965 1 Selecting FO 2 Labeling…" at bounding box center [708, 336] width 1417 height 672
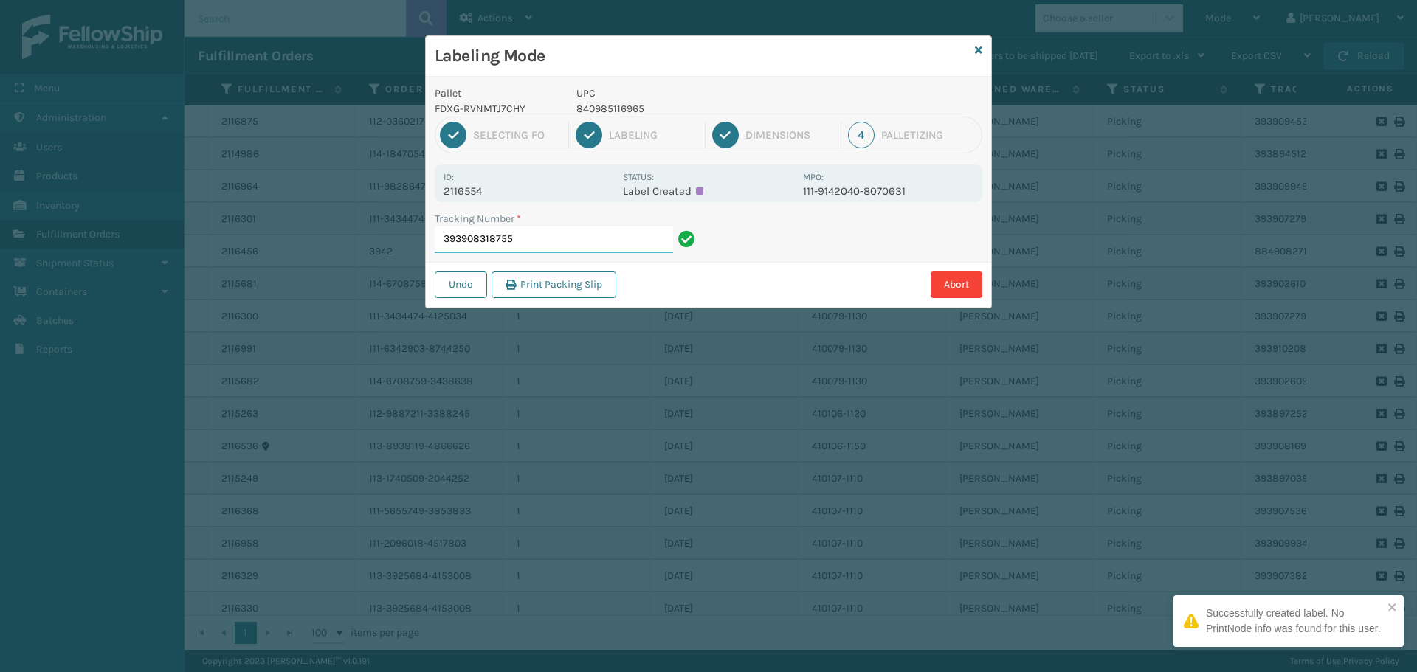
click at [544, 236] on input "393908318755" at bounding box center [554, 240] width 238 height 27
drag, startPoint x: 498, startPoint y: 198, endPoint x: 438, endPoint y: 196, distance: 59.8
click at [438, 196] on div "Id: 2115973 Status: Label Created MPO: 111-4918285-6510611" at bounding box center [708, 184] width 547 height 38
click at [528, 232] on input "393904884467" at bounding box center [554, 240] width 238 height 27
drag, startPoint x: 498, startPoint y: 190, endPoint x: 429, endPoint y: 191, distance: 68.6
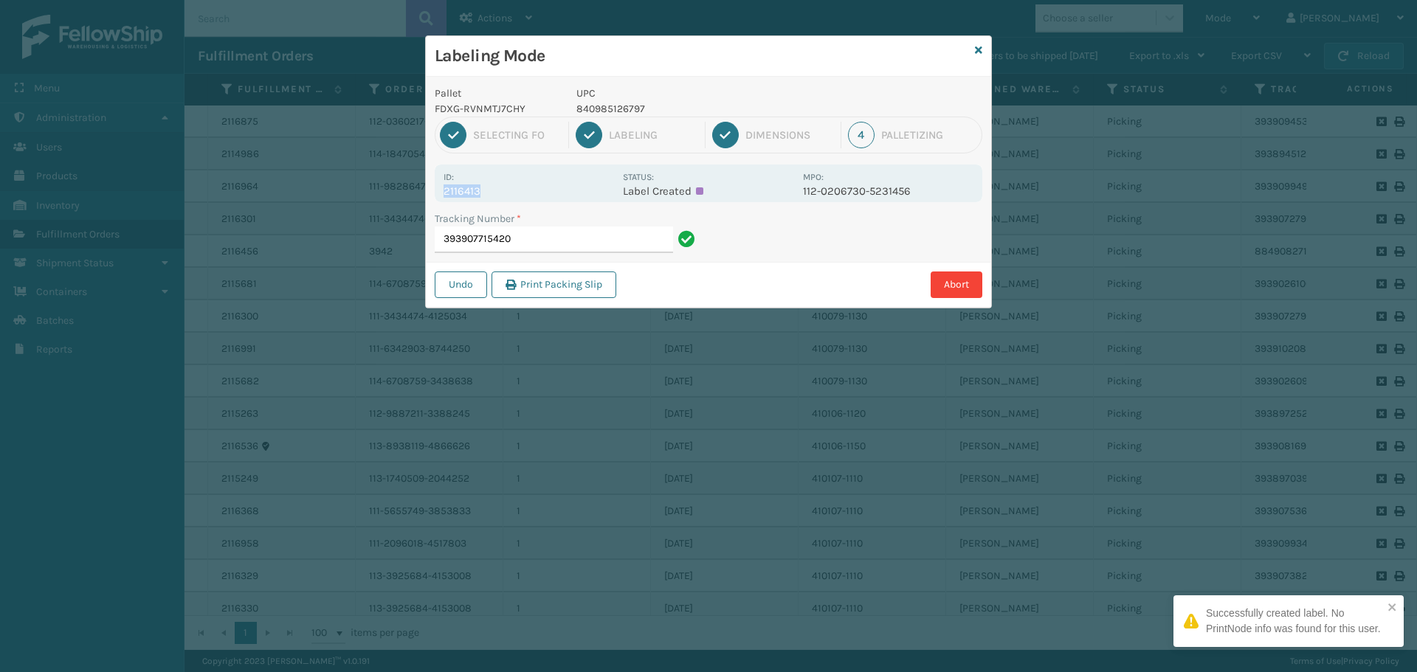
click at [429, 191] on div "Pallet FDXG-RVNMTJ7CHY UPC 840985126797 1 Selecting FO 2 Labeling 3 Dimensions …" at bounding box center [708, 192] width 565 height 231
click at [530, 246] on input "393907715420" at bounding box center [554, 240] width 238 height 27
drag, startPoint x: 483, startPoint y: 188, endPoint x: 387, endPoint y: 204, distance: 97.3
click at [387, 204] on div "Labeling Mode Pallet FDXG-RVNMTJ7CHY UPC 840985126797 1 Selecting FO 2 Labeling…" at bounding box center [708, 336] width 1417 height 672
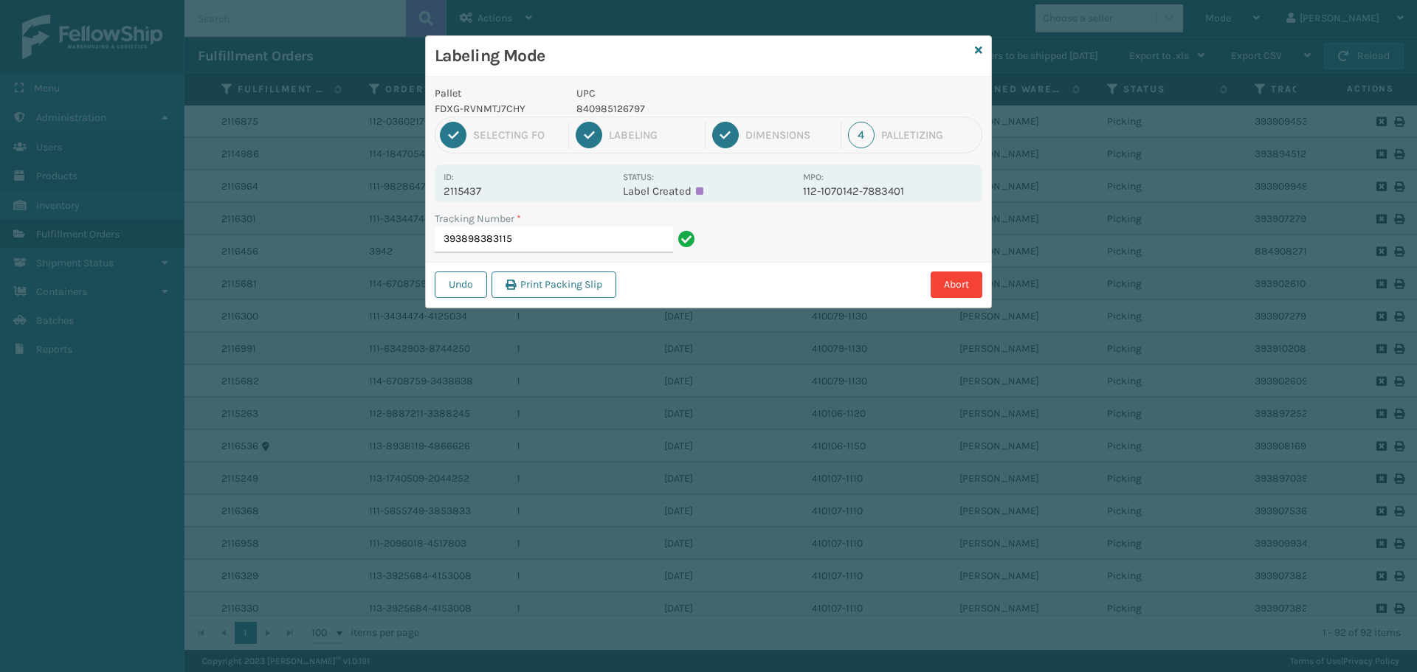
click at [550, 182] on div "Id: 2115437" at bounding box center [528, 183] width 170 height 29
click at [547, 183] on div "Id: 2115437" at bounding box center [528, 183] width 170 height 29
drag, startPoint x: 480, startPoint y: 190, endPoint x: 443, endPoint y: 194, distance: 37.1
click at [443, 193] on p "2115437" at bounding box center [528, 190] width 170 height 13
click at [550, 238] on input "393898383115" at bounding box center [554, 240] width 238 height 27
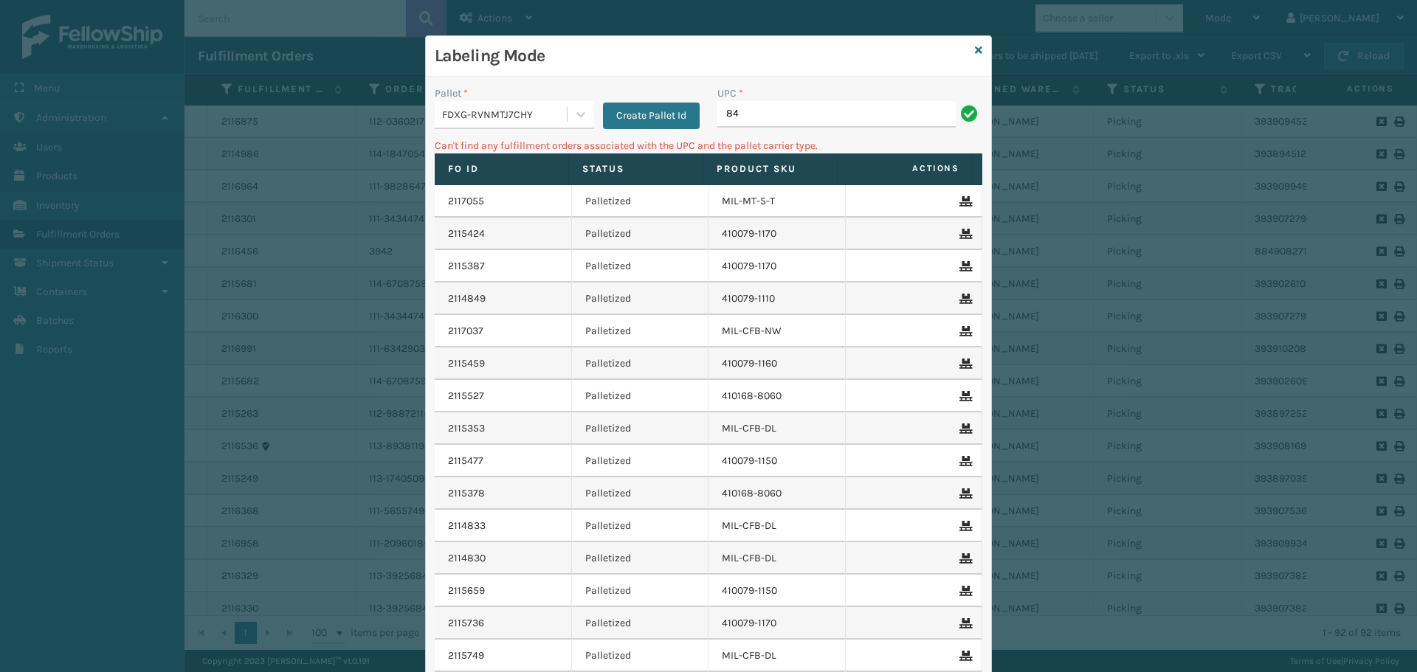
type input "8"
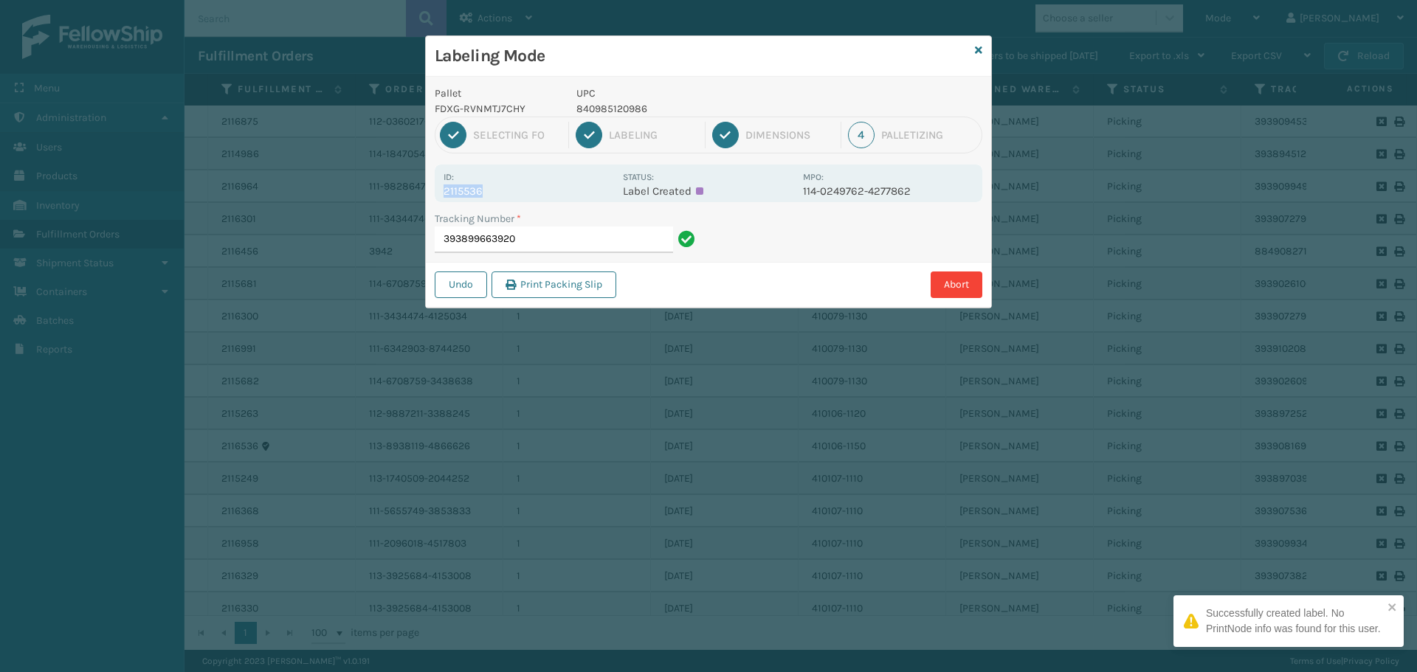
drag, startPoint x: 460, startPoint y: 181, endPoint x: 396, endPoint y: 189, distance: 64.7
click at [396, 189] on div "Labeling Mode Pallet FDXG-RVNMTJ7CHY UPC 840985120986 1 Selecting FO 2 Labeling…" at bounding box center [708, 336] width 1417 height 672
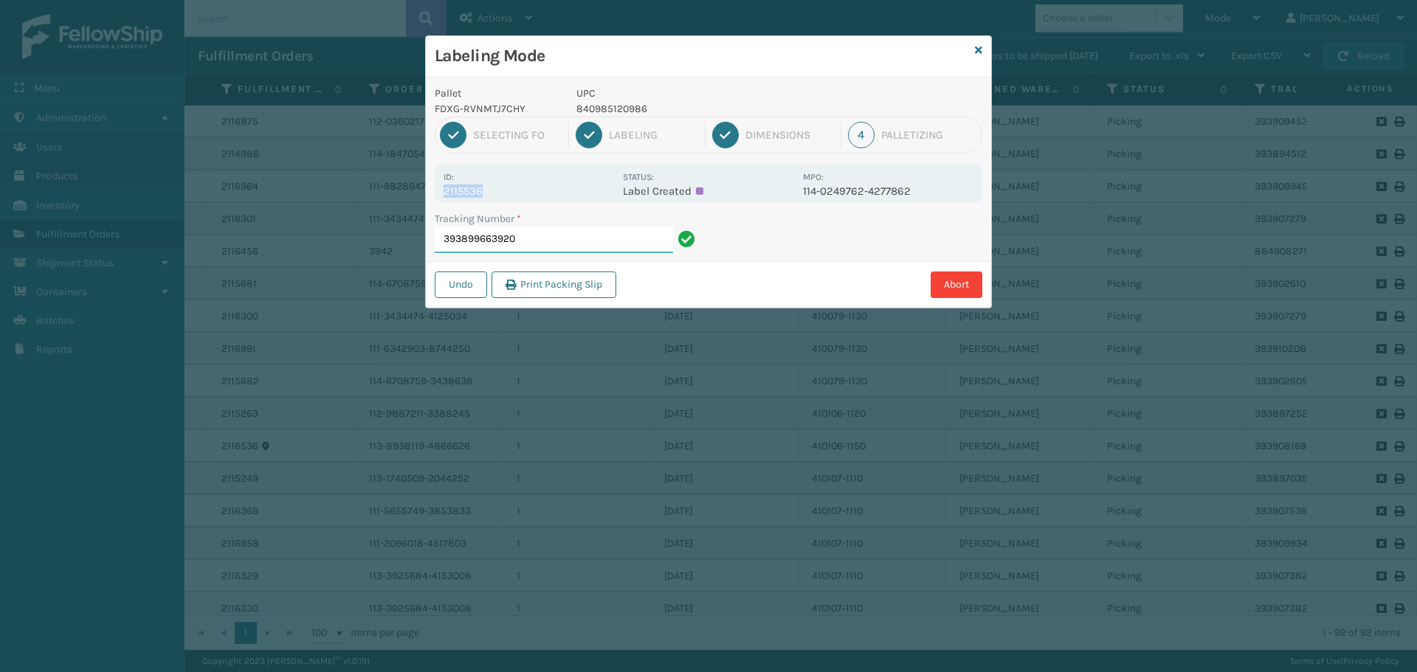
click at [550, 239] on input "393899663920" at bounding box center [554, 240] width 238 height 27
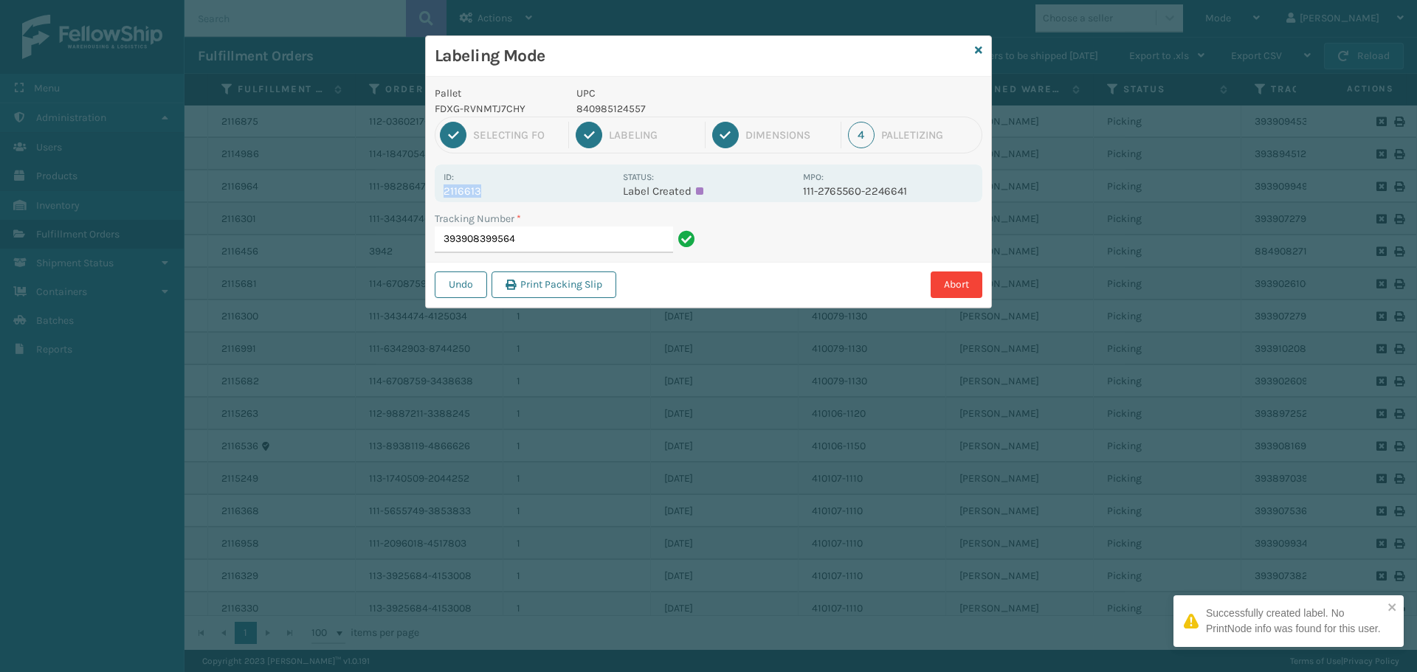
drag, startPoint x: 497, startPoint y: 186, endPoint x: 444, endPoint y: 196, distance: 54.0
click at [444, 196] on p "2116613" at bounding box center [528, 190] width 170 height 13
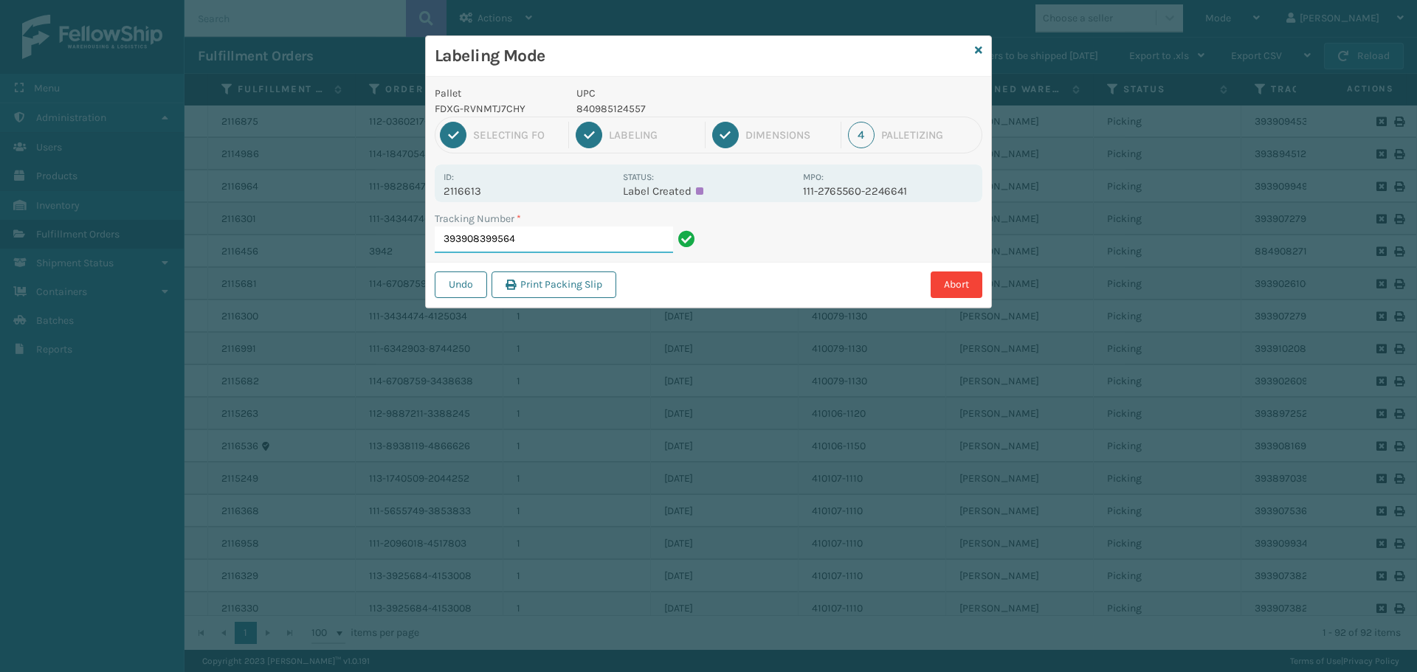
click at [612, 239] on input "393908399564" at bounding box center [554, 240] width 238 height 27
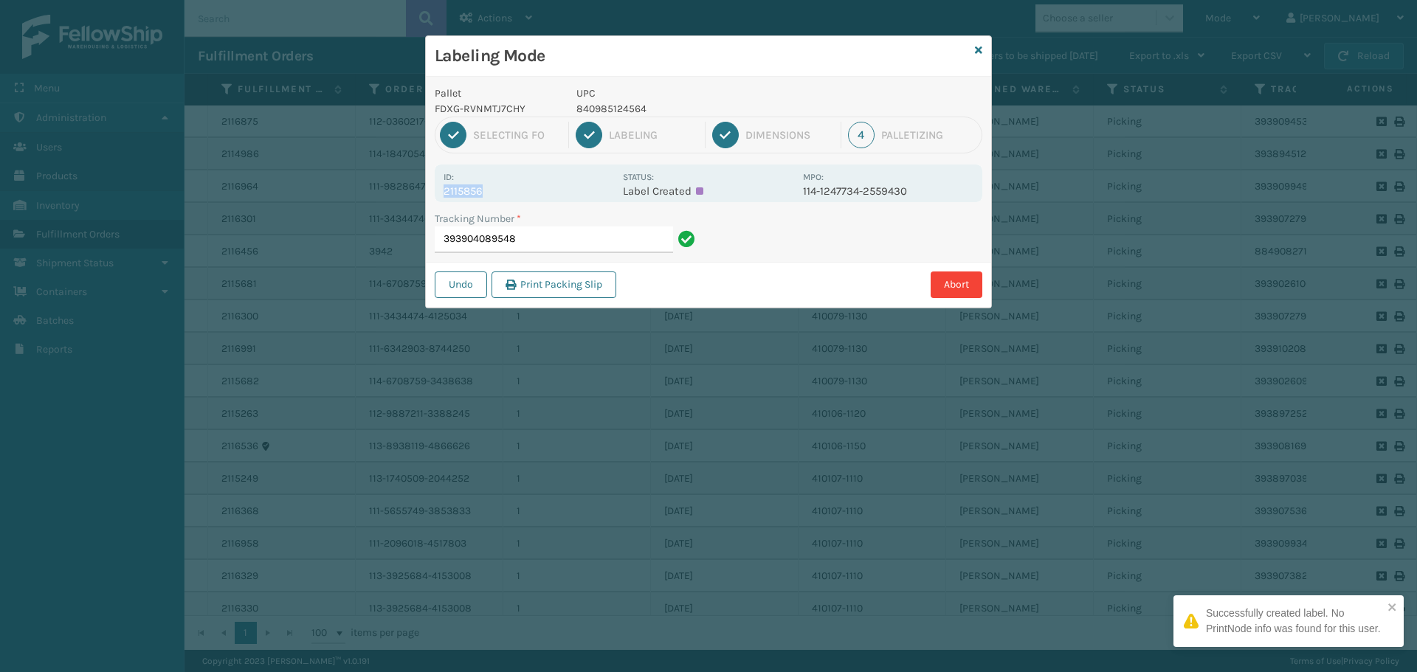
drag, startPoint x: 490, startPoint y: 190, endPoint x: 446, endPoint y: 201, distance: 44.9
click at [446, 201] on div "Id: 2115856 Status: Label Created MPO: 114-1247734-2559430" at bounding box center [708, 184] width 547 height 38
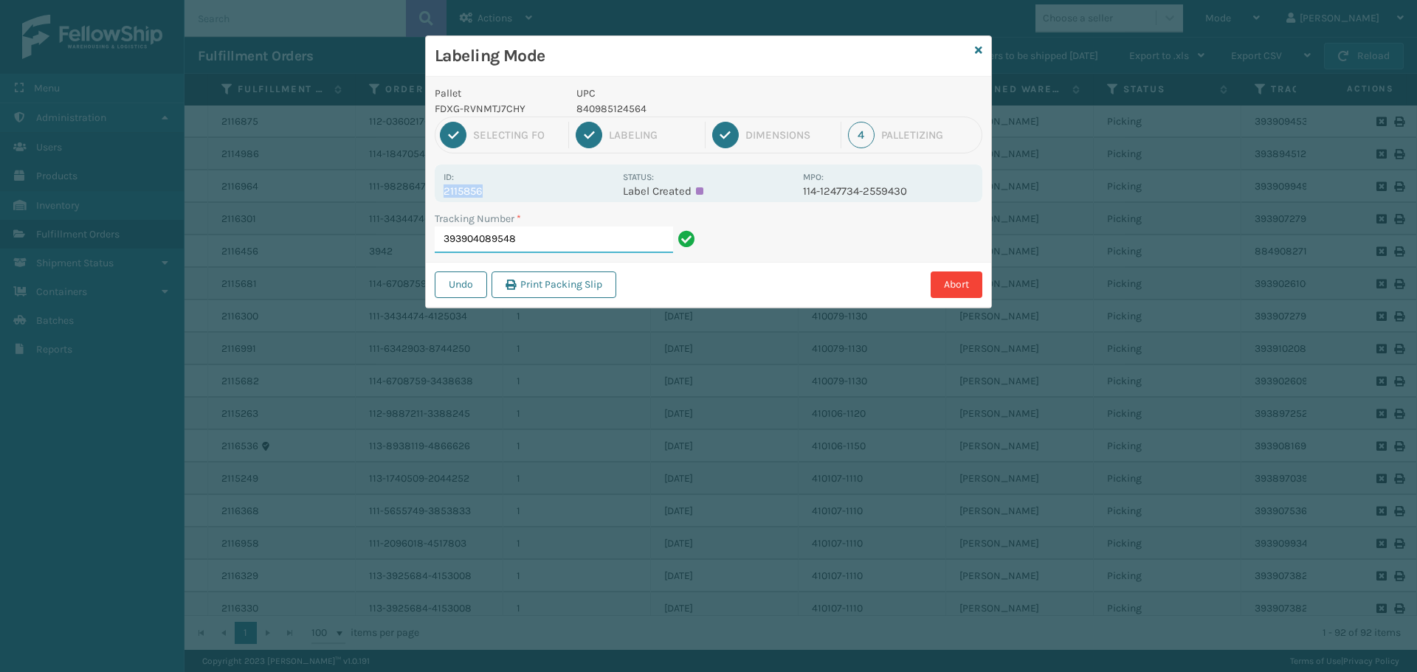
click at [557, 244] on input "393904089548" at bounding box center [554, 240] width 238 height 27
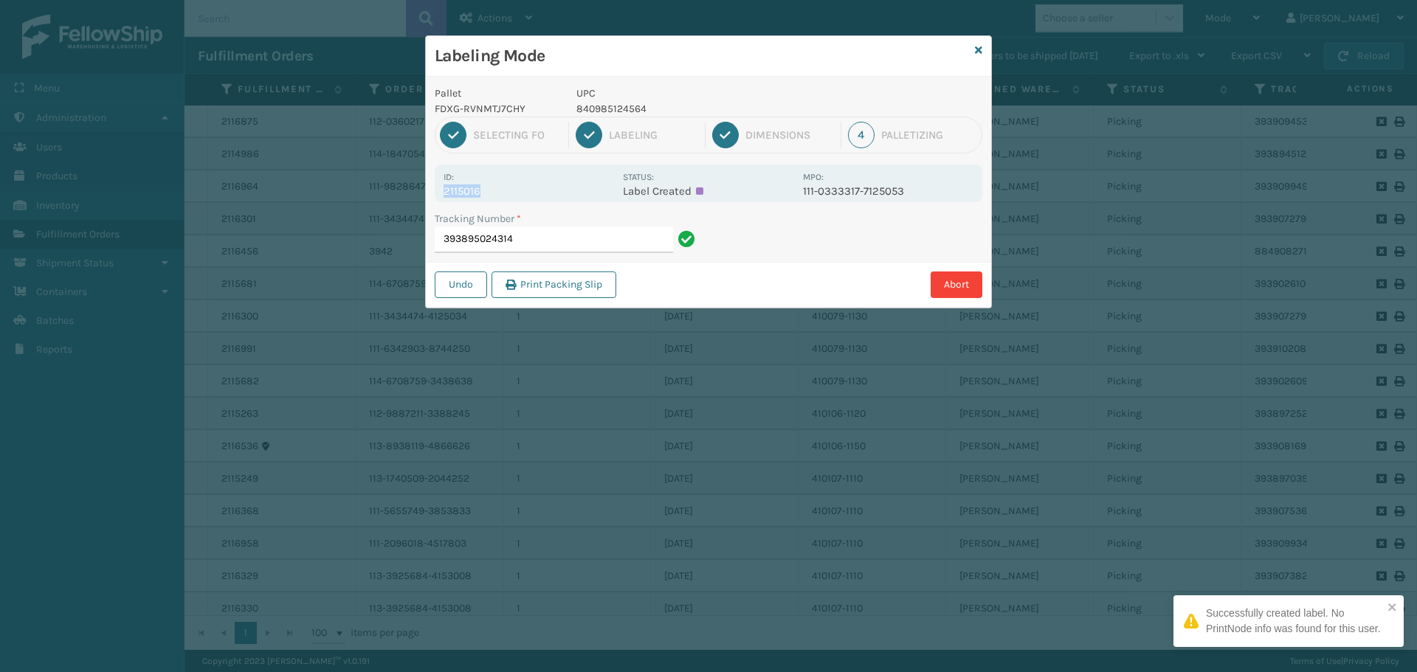
drag, startPoint x: 489, startPoint y: 185, endPoint x: 434, endPoint y: 188, distance: 55.4
click at [434, 188] on div "Pallet FDXG-RVNMTJ7CHY UPC 840985124564 1 Selecting FO 2 Labeling 3 Dimensions …" at bounding box center [708, 192] width 565 height 231
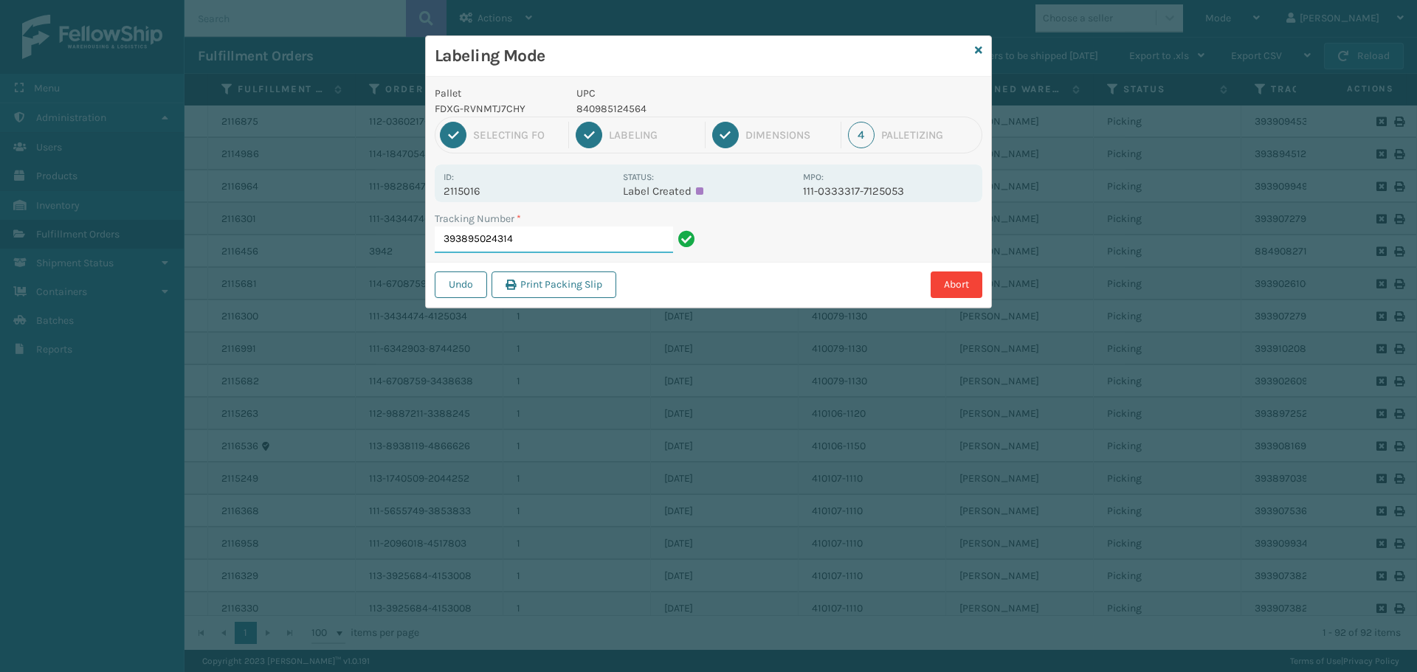
click at [528, 233] on input "393895024314" at bounding box center [554, 240] width 238 height 27
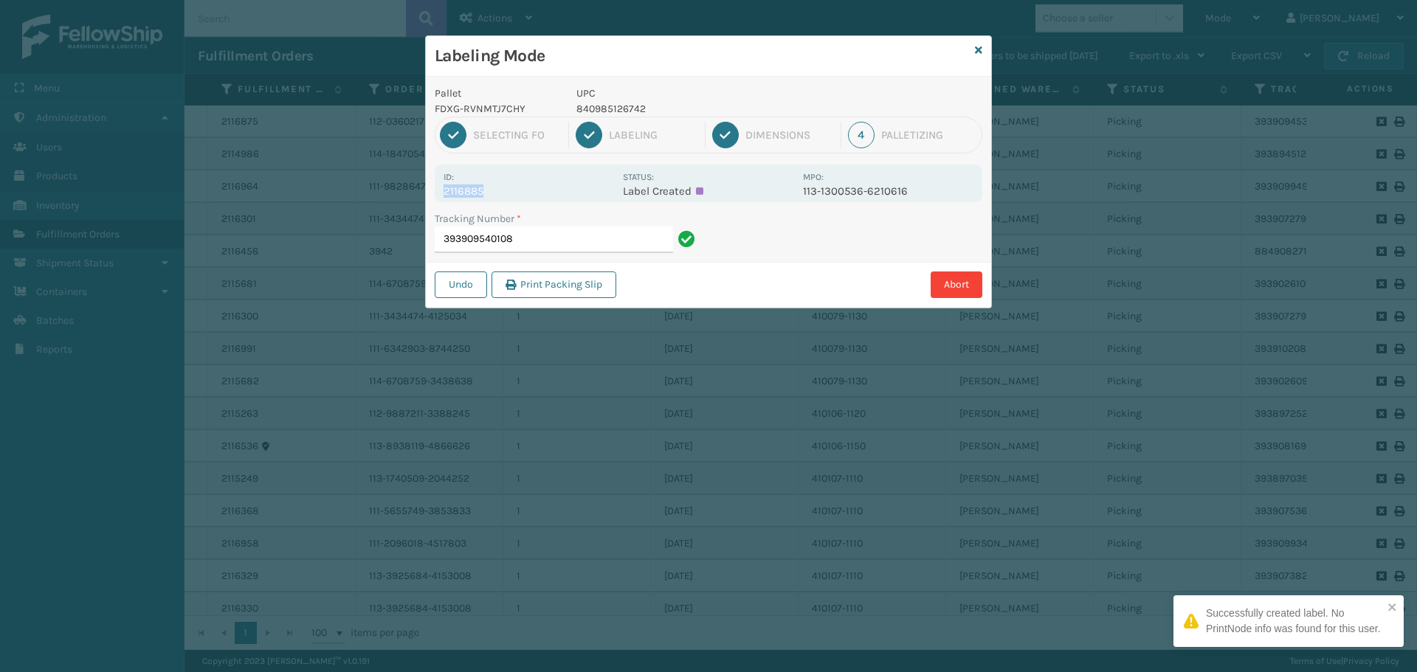
drag, startPoint x: 502, startPoint y: 188, endPoint x: 444, endPoint y: 192, distance: 58.4
click at [443, 197] on div "Id: 2116885 Status: Label Created MPO: 113-1300536-6210616" at bounding box center [708, 184] width 547 height 38
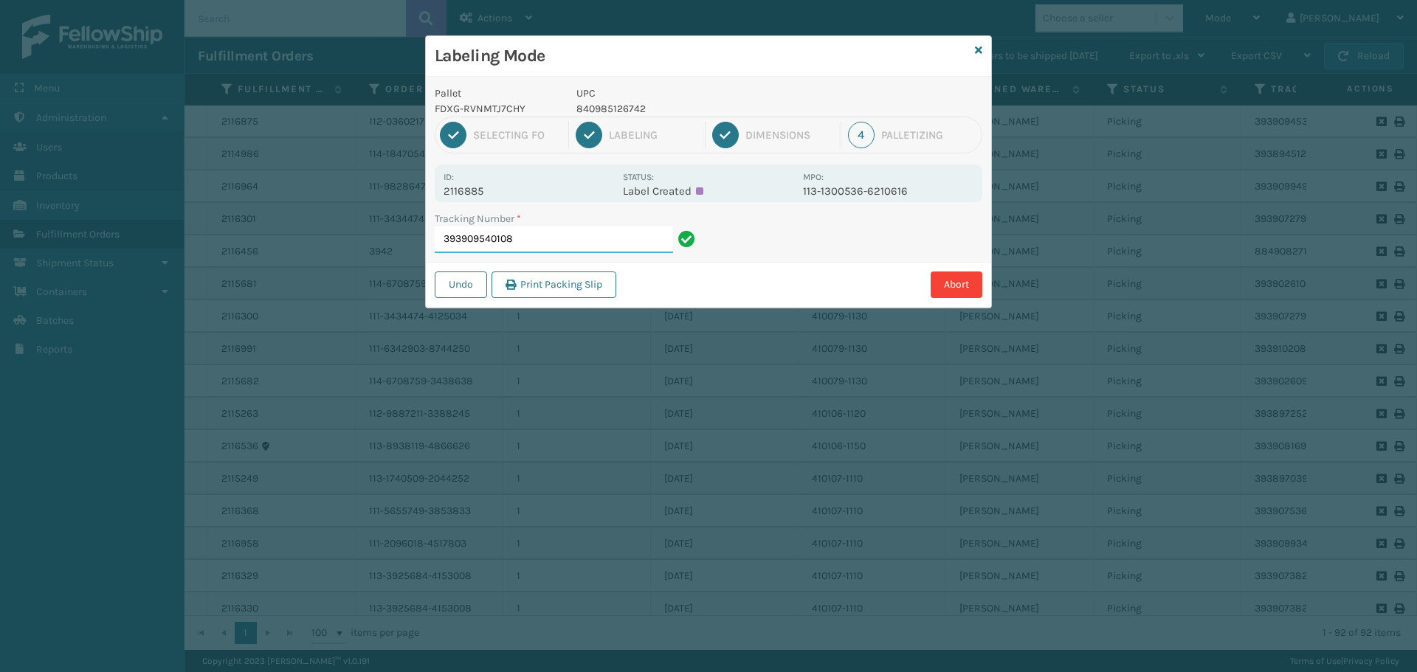
click at [555, 246] on input "393909540108" at bounding box center [554, 240] width 238 height 27
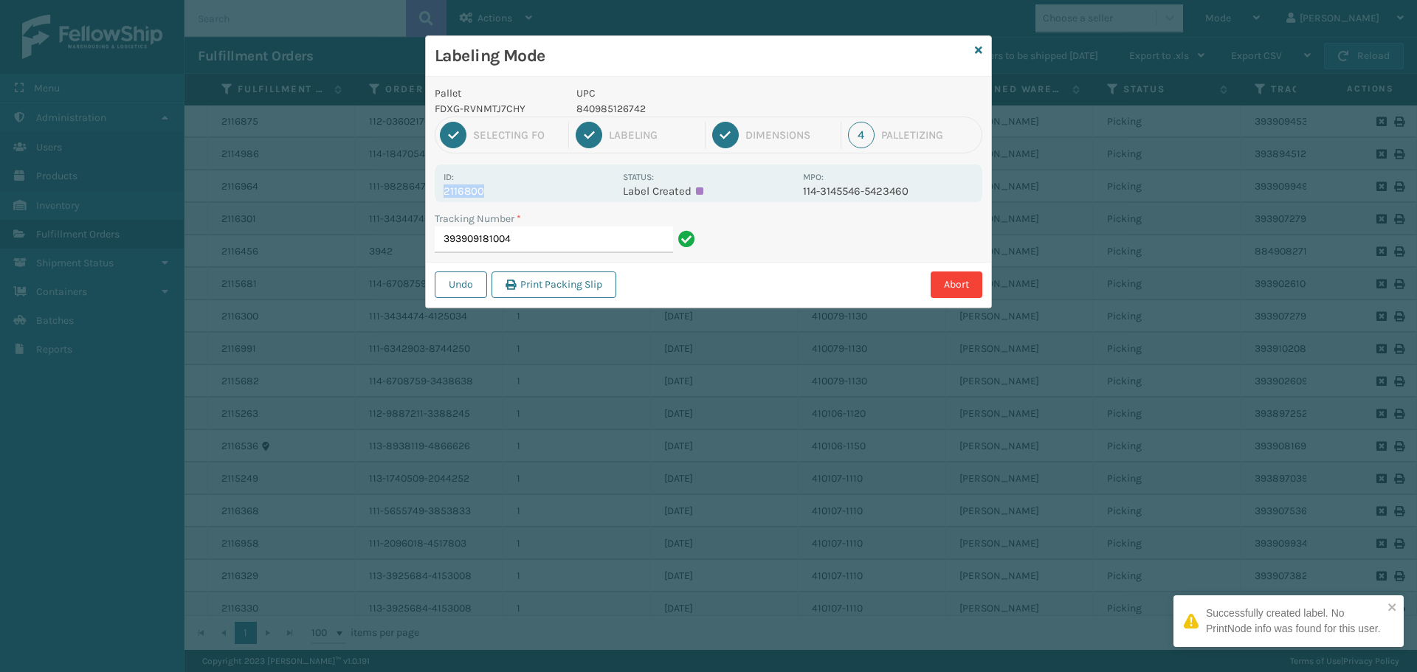
drag, startPoint x: 492, startPoint y: 197, endPoint x: 449, endPoint y: 200, distance: 43.6
click at [448, 200] on div "Id: 2116800 Status: Label Created MPO: 114-3145546-5423460" at bounding box center [708, 184] width 547 height 38
click at [553, 243] on input "393909181004" at bounding box center [554, 240] width 238 height 27
click at [490, 191] on div "Id: 2116856" at bounding box center [528, 183] width 170 height 29
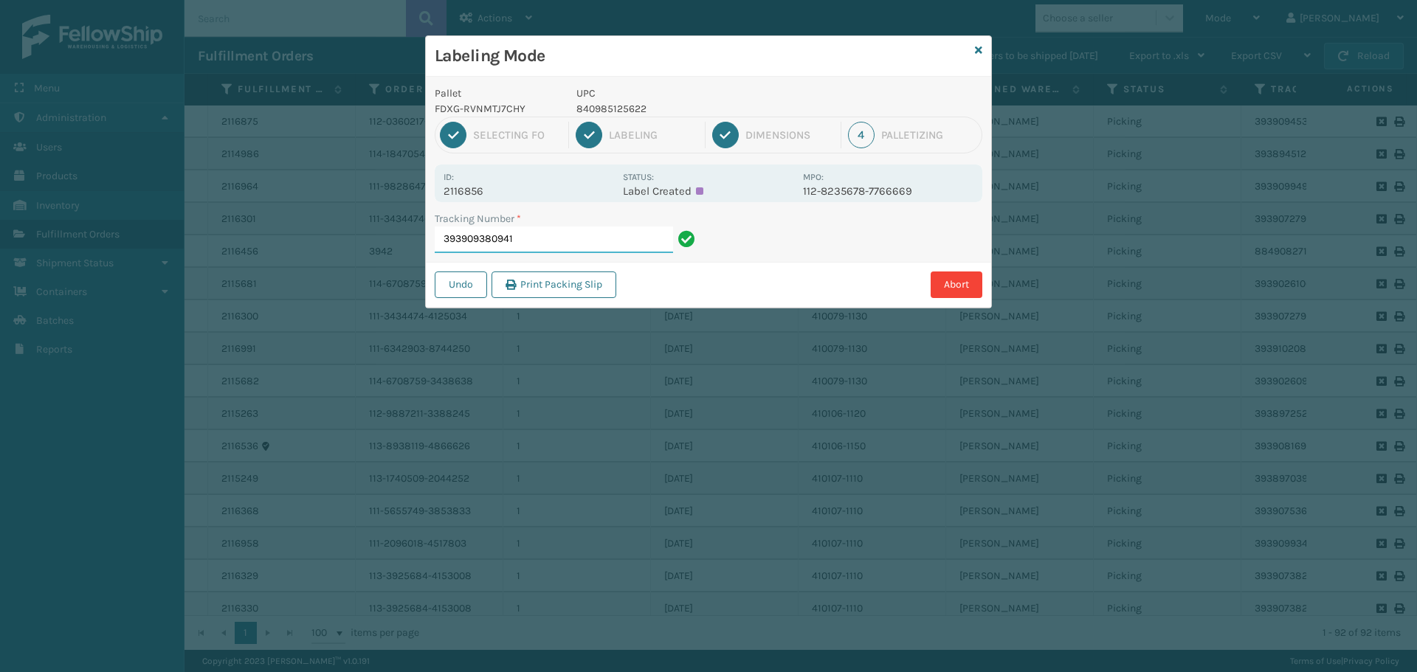
click at [568, 243] on input "393909380941" at bounding box center [554, 240] width 238 height 27
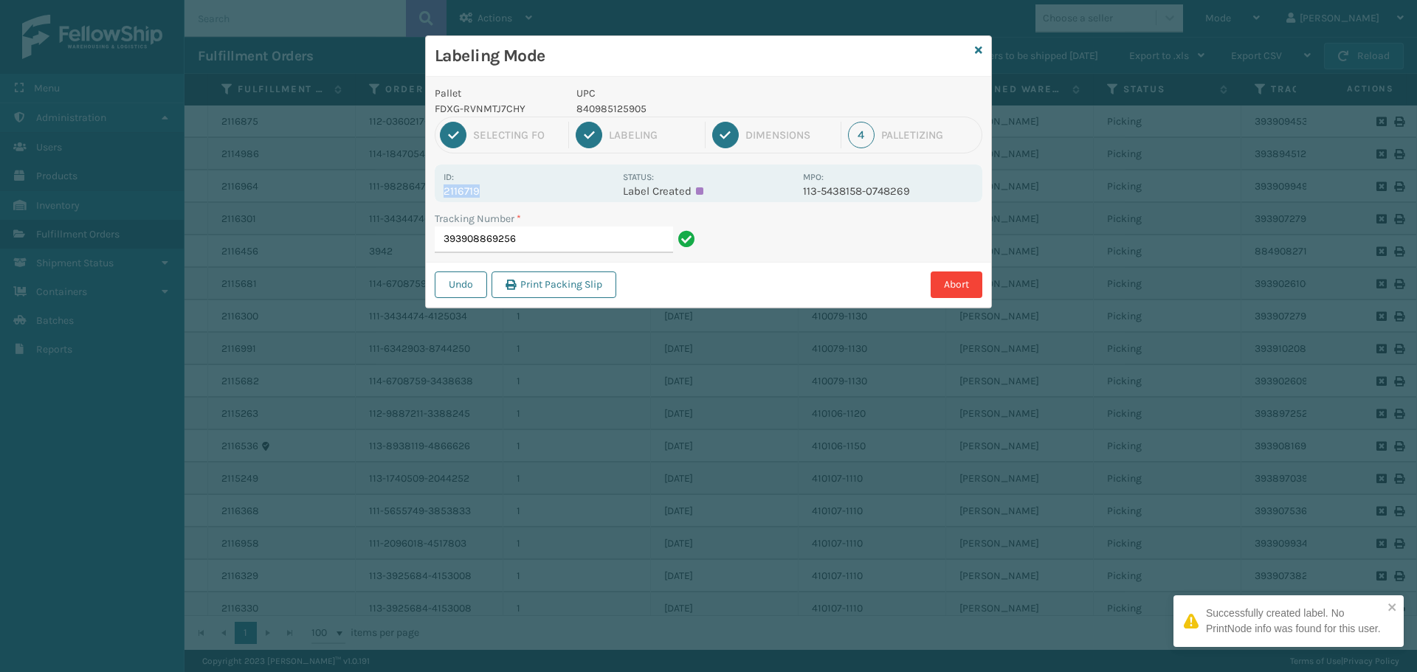
drag, startPoint x: 492, startPoint y: 190, endPoint x: 429, endPoint y: 201, distance: 63.6
click at [429, 201] on div "Pallet FDXG-RVNMTJ7CHY UPC 840985125905 1 Selecting FO 2 Labeling 3 Dimensions …" at bounding box center [708, 192] width 565 height 231
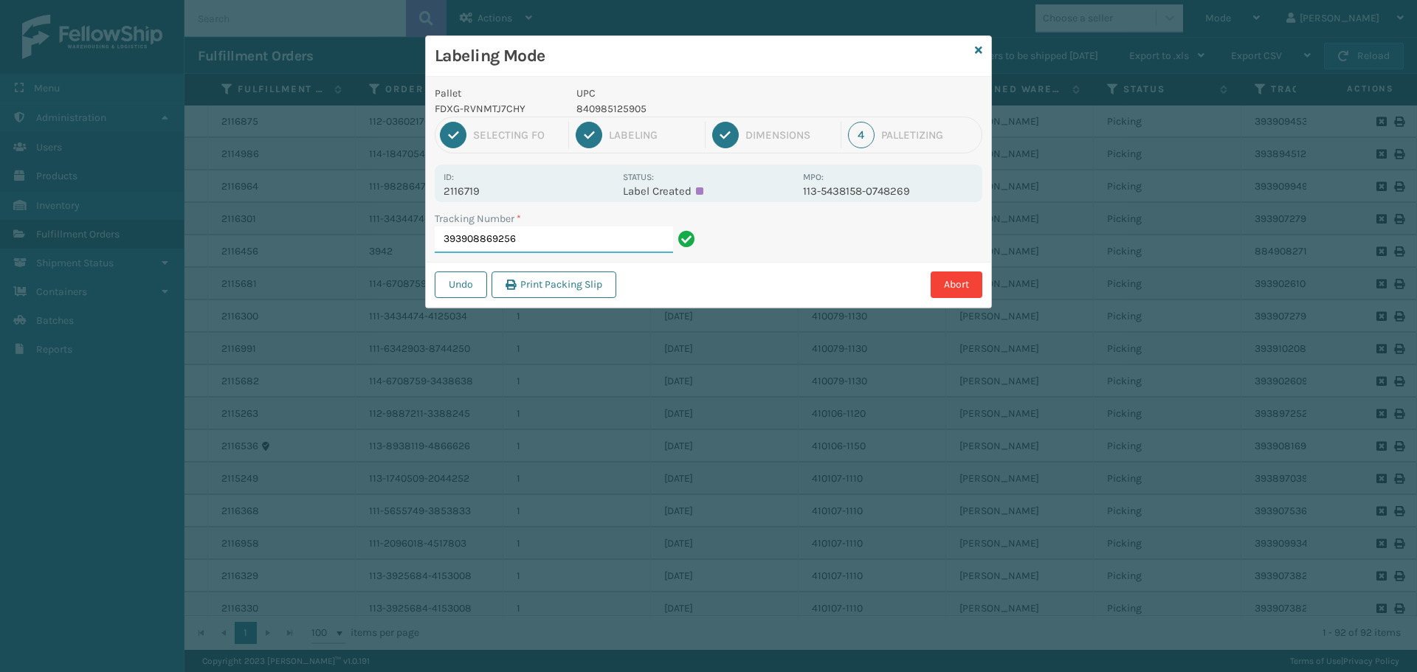
click at [525, 227] on input "393908869256" at bounding box center [554, 240] width 238 height 27
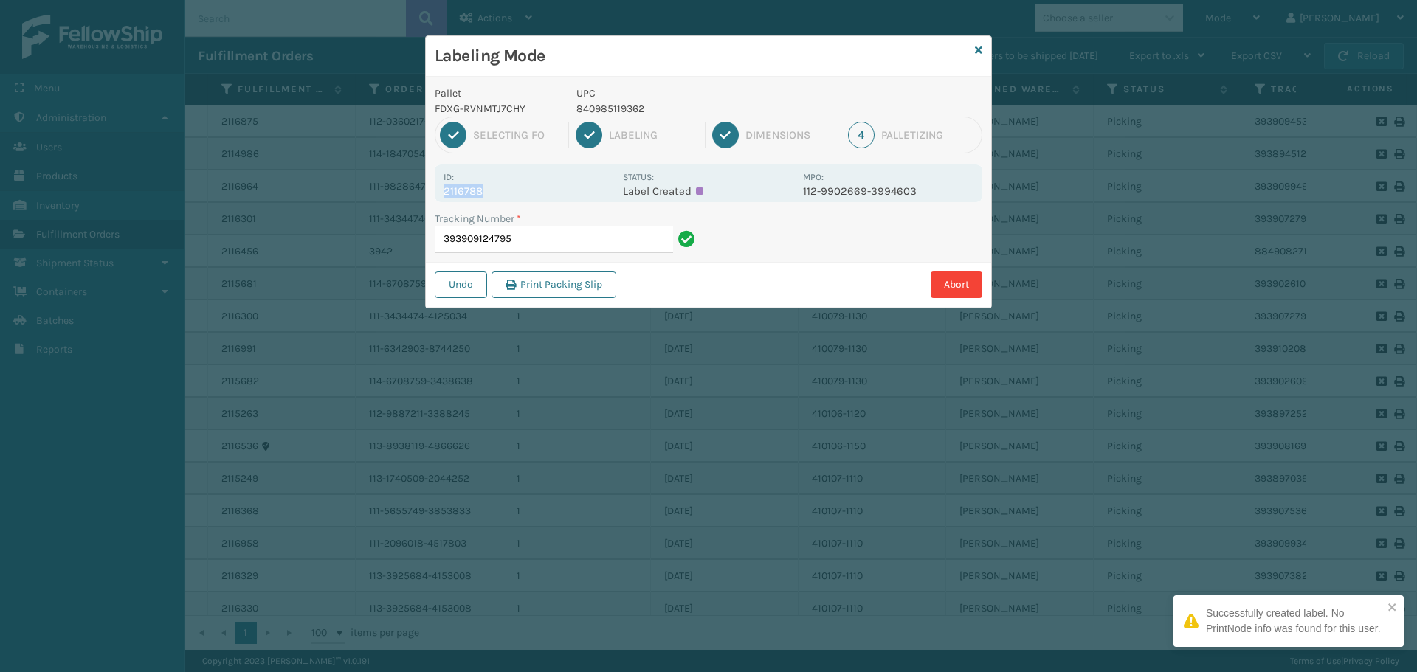
drag, startPoint x: 492, startPoint y: 190, endPoint x: 427, endPoint y: 198, distance: 65.4
click at [427, 198] on div "Pallet FDXG-RVNMTJ7CHY UPC 840985119362 1 Selecting FO 2 Labeling 3 Dimensions …" at bounding box center [708, 192] width 565 height 231
click at [599, 252] on input "393909124795" at bounding box center [554, 240] width 238 height 27
drag, startPoint x: 483, startPoint y: 192, endPoint x: 407, endPoint y: 193, distance: 76.0
click at [407, 193] on div "Labeling Mode Pallet FDXG-RVNMTJ7CHY UPC 840985126353 1 Selecting FO 2 Labeling…" at bounding box center [708, 336] width 1417 height 672
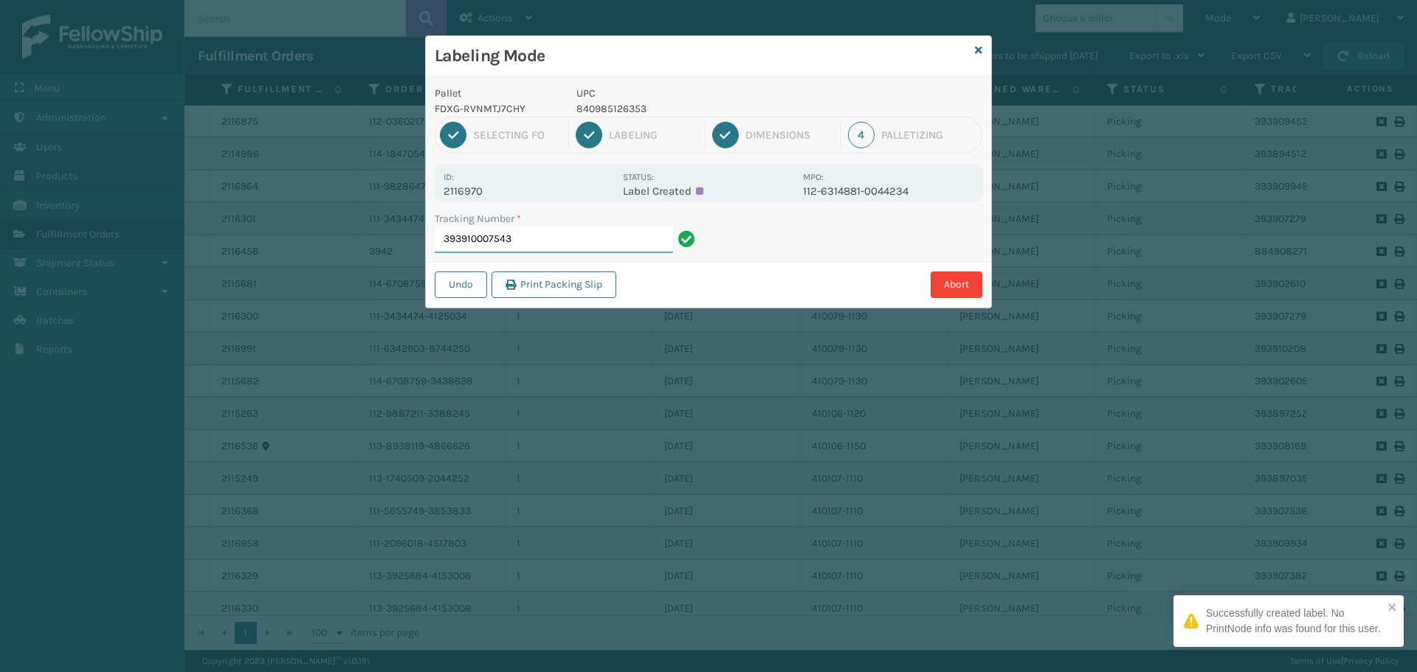
click at [548, 240] on input "393910007543" at bounding box center [554, 240] width 238 height 27
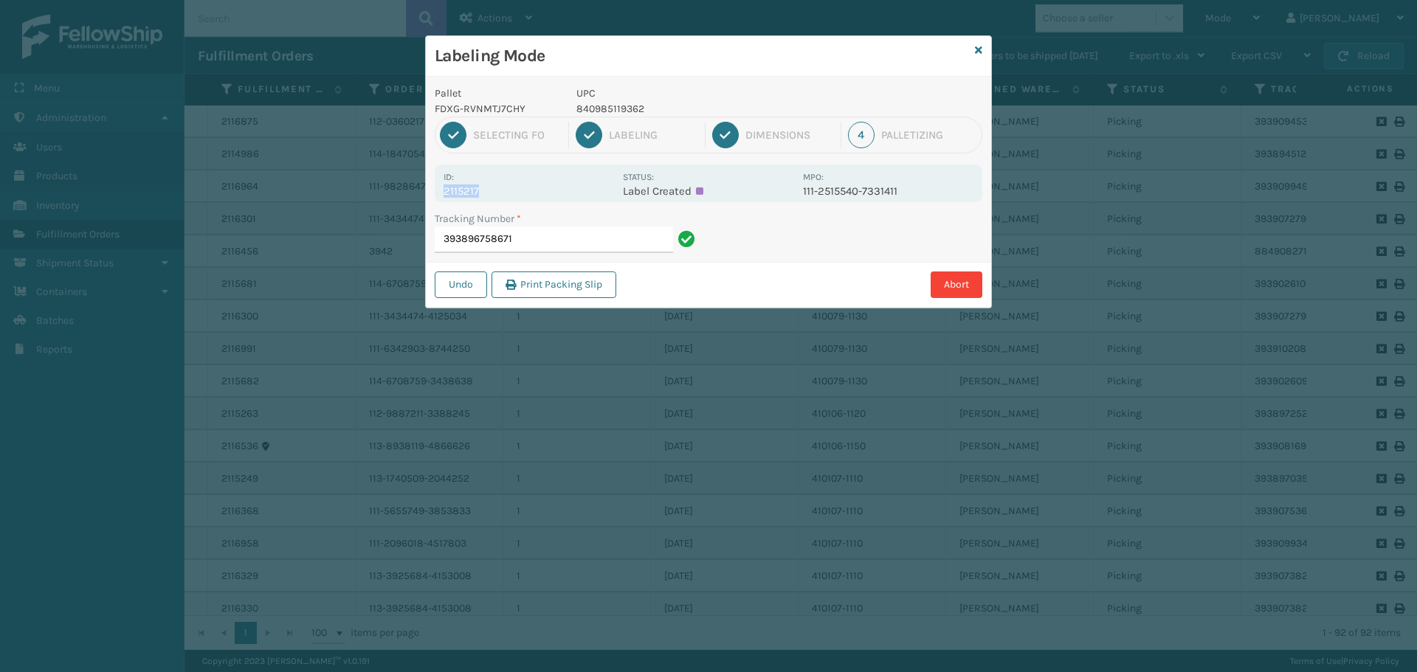
drag, startPoint x: 446, startPoint y: 201, endPoint x: 436, endPoint y: 196, distance: 11.5
click at [436, 196] on div "Id: 2115217 Status: Label Created MPO: 111-2515540-7331411" at bounding box center [708, 184] width 547 height 38
click at [565, 242] on input "393896758671" at bounding box center [554, 240] width 238 height 27
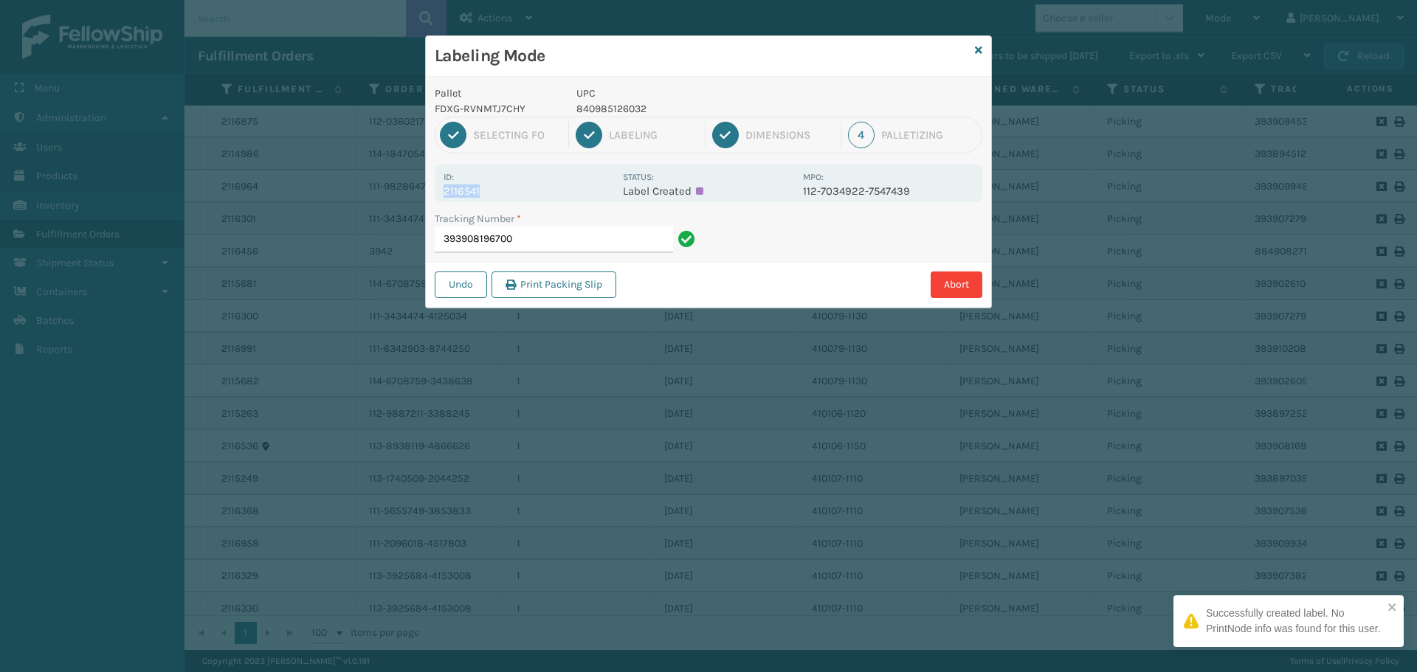
drag, startPoint x: 483, startPoint y: 191, endPoint x: 431, endPoint y: 200, distance: 53.1
click at [431, 200] on div "Pallet FDXG-RVNMTJ7CHY UPC 840985126032 1 Selecting FO 2 Labeling 3 Dimensions …" at bounding box center [708, 192] width 565 height 231
click at [536, 239] on input "393908196700" at bounding box center [554, 240] width 238 height 27
drag, startPoint x: 485, startPoint y: 190, endPoint x: 440, endPoint y: 192, distance: 45.0
click at [440, 192] on div "Id: 2115356 Status: Label Created MPO: 111-7539442-0129846" at bounding box center [708, 184] width 547 height 38
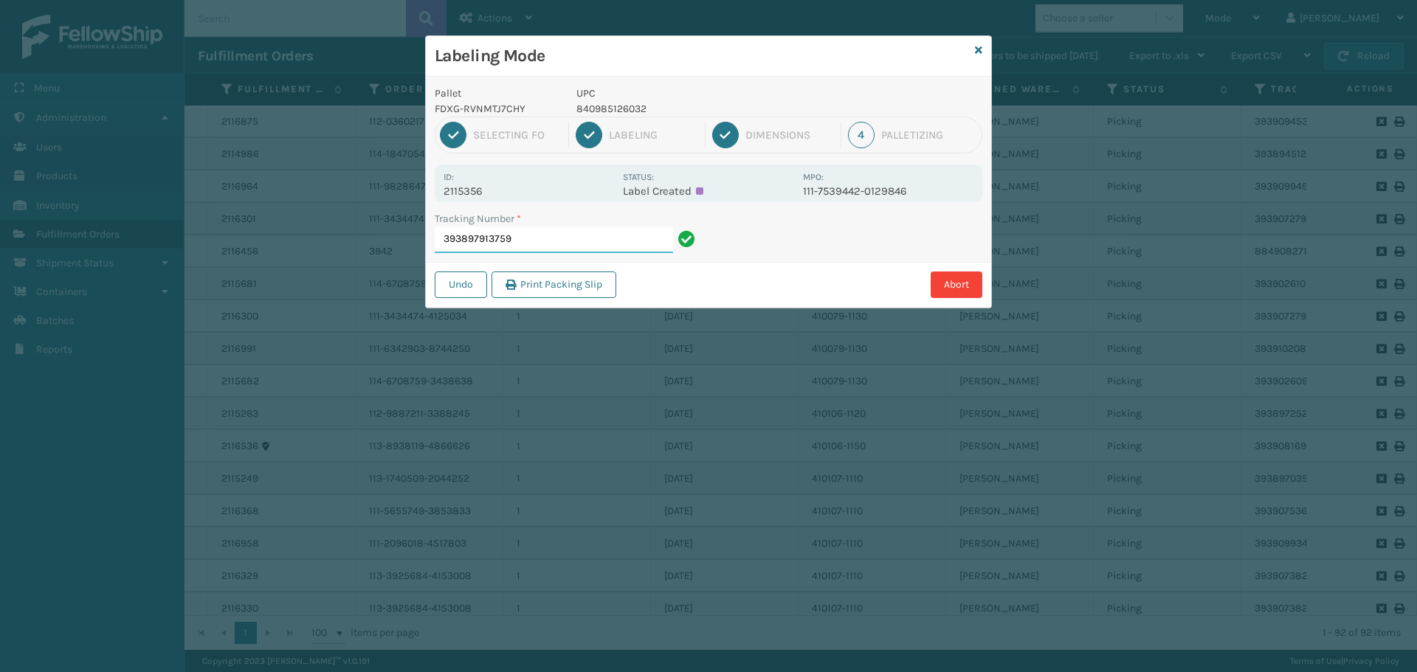
click at [576, 243] on input "393897913759" at bounding box center [554, 240] width 238 height 27
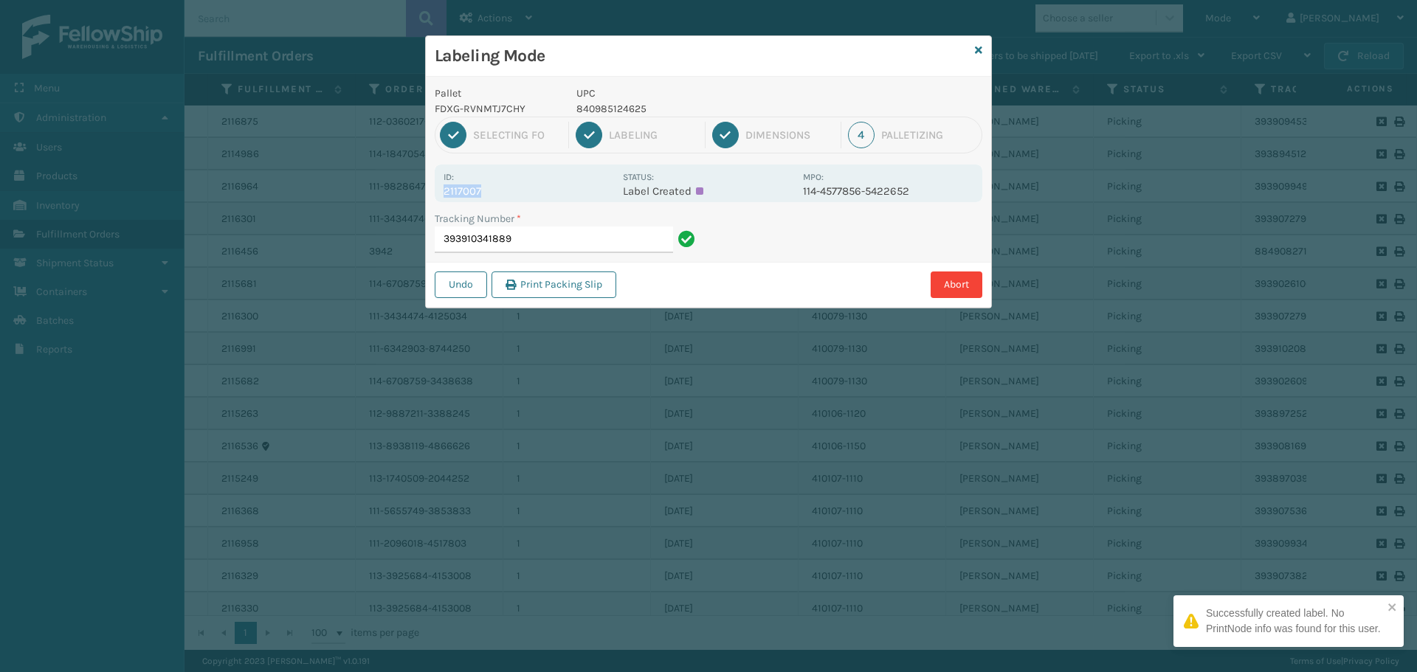
drag, startPoint x: 502, startPoint y: 184, endPoint x: 495, endPoint y: 187, distance: 7.9
click at [495, 188] on div "Id: 2117007" at bounding box center [528, 183] width 170 height 29
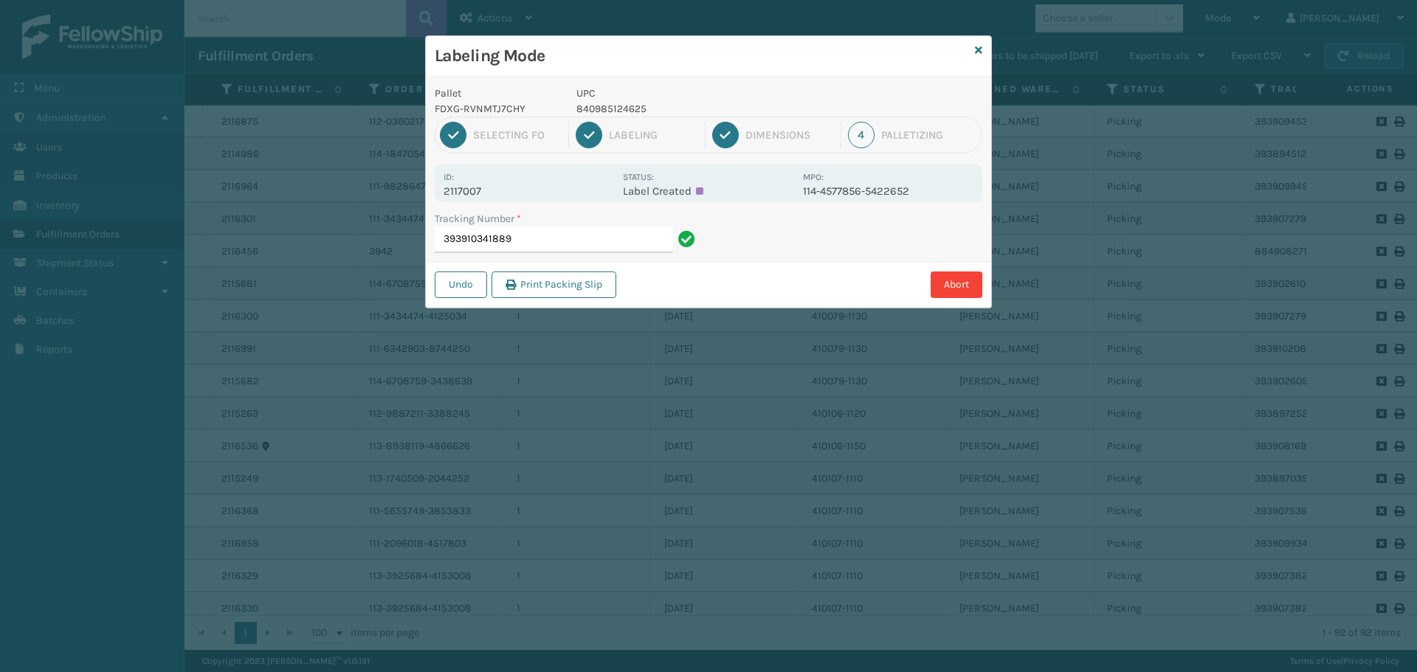
click at [597, 257] on div "Tracking Number * 393910341889" at bounding box center [567, 236] width 283 height 51
click at [610, 246] on input "393910341889" at bounding box center [554, 240] width 238 height 27
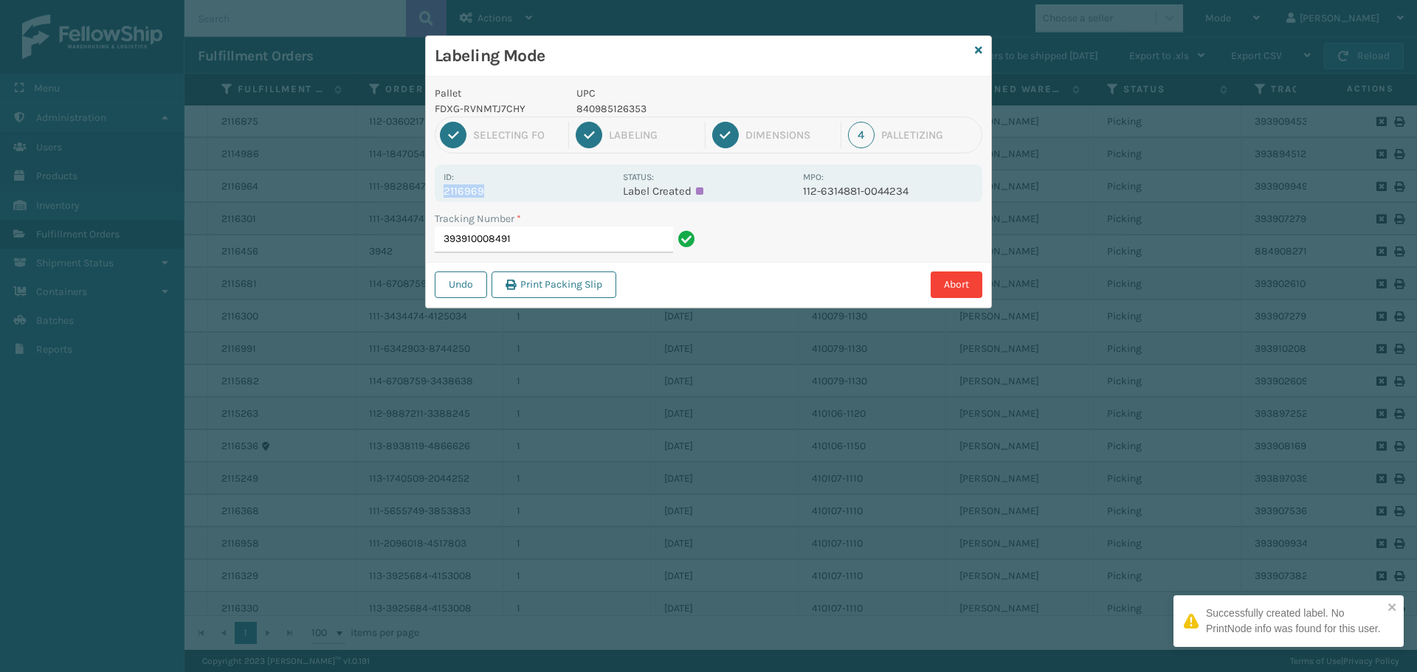
drag, startPoint x: 481, startPoint y: 187, endPoint x: 432, endPoint y: 194, distance: 50.0
click at [432, 194] on div "Pallet FDXG-RVNMTJ7CHY UPC 840985126353 1 Selecting FO 2 Labeling 3 Dimensions …" at bounding box center [708, 192] width 565 height 231
click at [558, 240] on input "393910008491" at bounding box center [554, 240] width 238 height 27
drag, startPoint x: 464, startPoint y: 196, endPoint x: 428, endPoint y: 193, distance: 36.3
click at [428, 193] on div "Pallet FDXG-RVNMTJ7CHY UPC 840985119362 1 Selecting FO 2 Labeling 3 Dimensions …" at bounding box center [708, 192] width 565 height 231
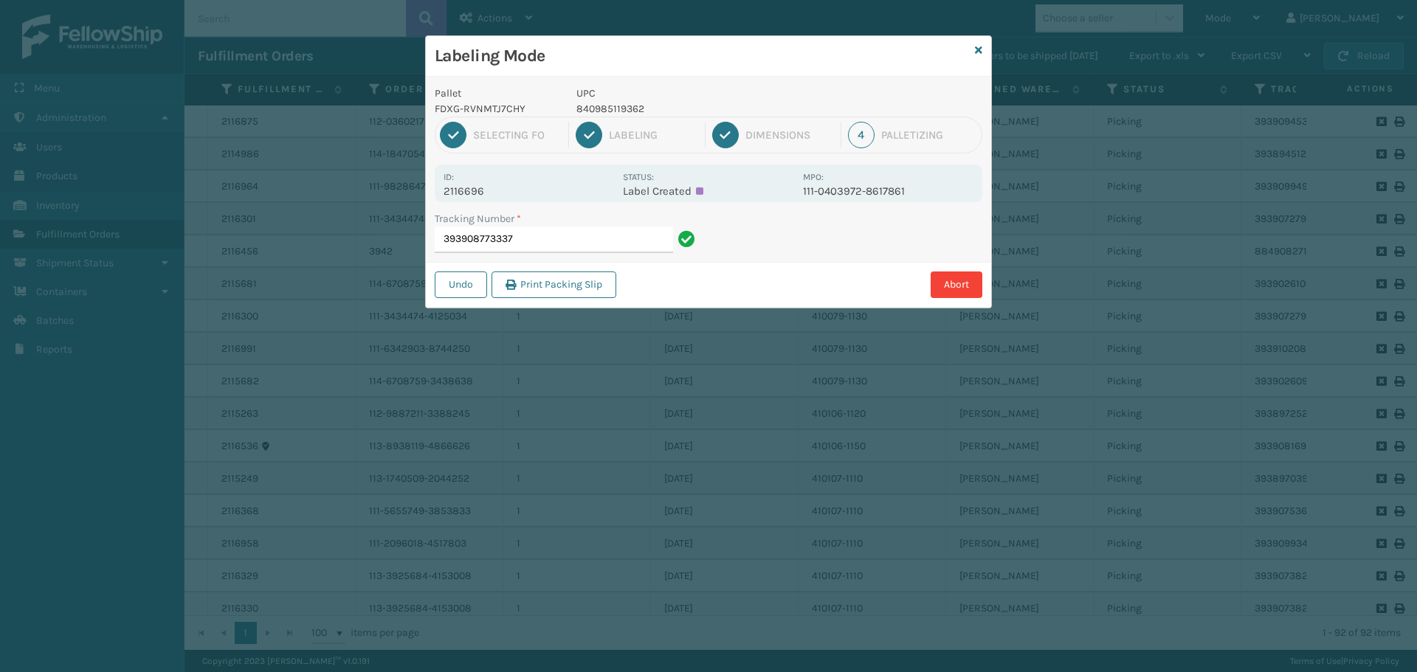
click at [548, 224] on div "Tracking Number *" at bounding box center [567, 218] width 265 height 15
click at [548, 245] on input "393908773337" at bounding box center [554, 240] width 238 height 27
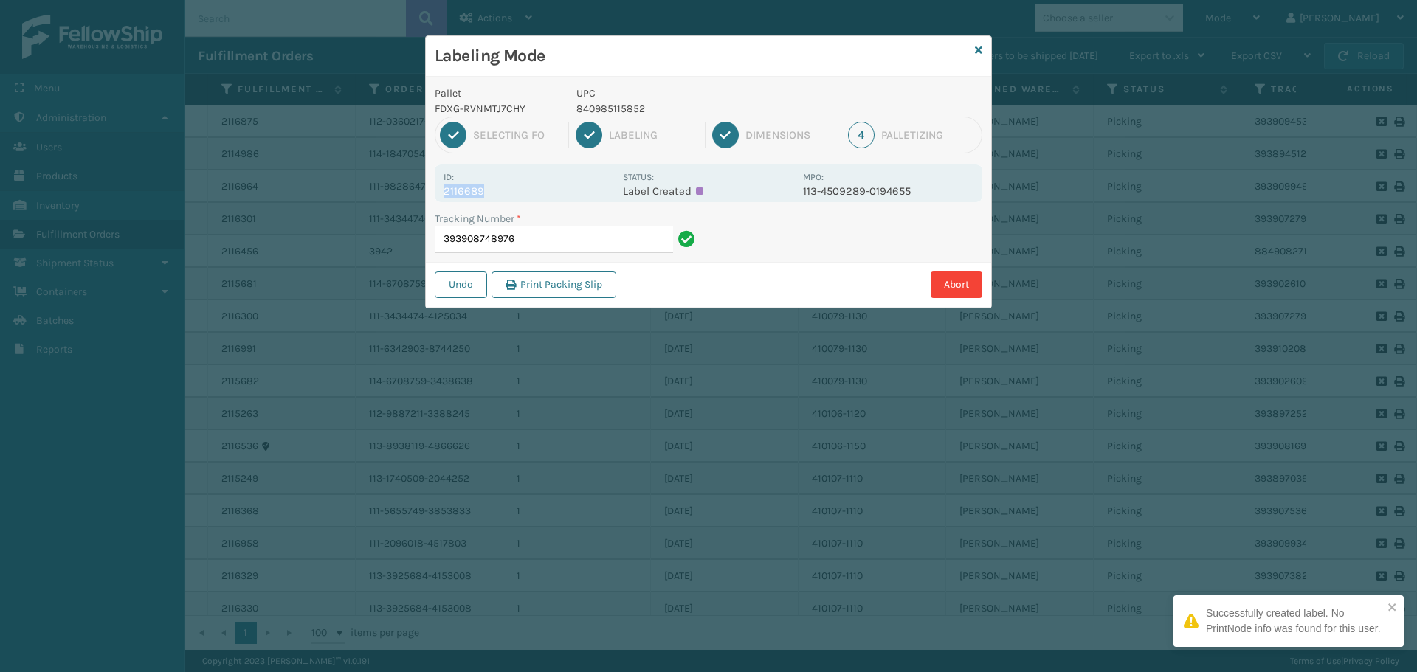
drag, startPoint x: 497, startPoint y: 197, endPoint x: 426, endPoint y: 188, distance: 71.4
click at [426, 188] on div "Pallet FDXG-RVNMTJ7CHY UPC 840985115852 1 Selecting FO 2 Labeling 3 Dimensions …" at bounding box center [708, 192] width 565 height 231
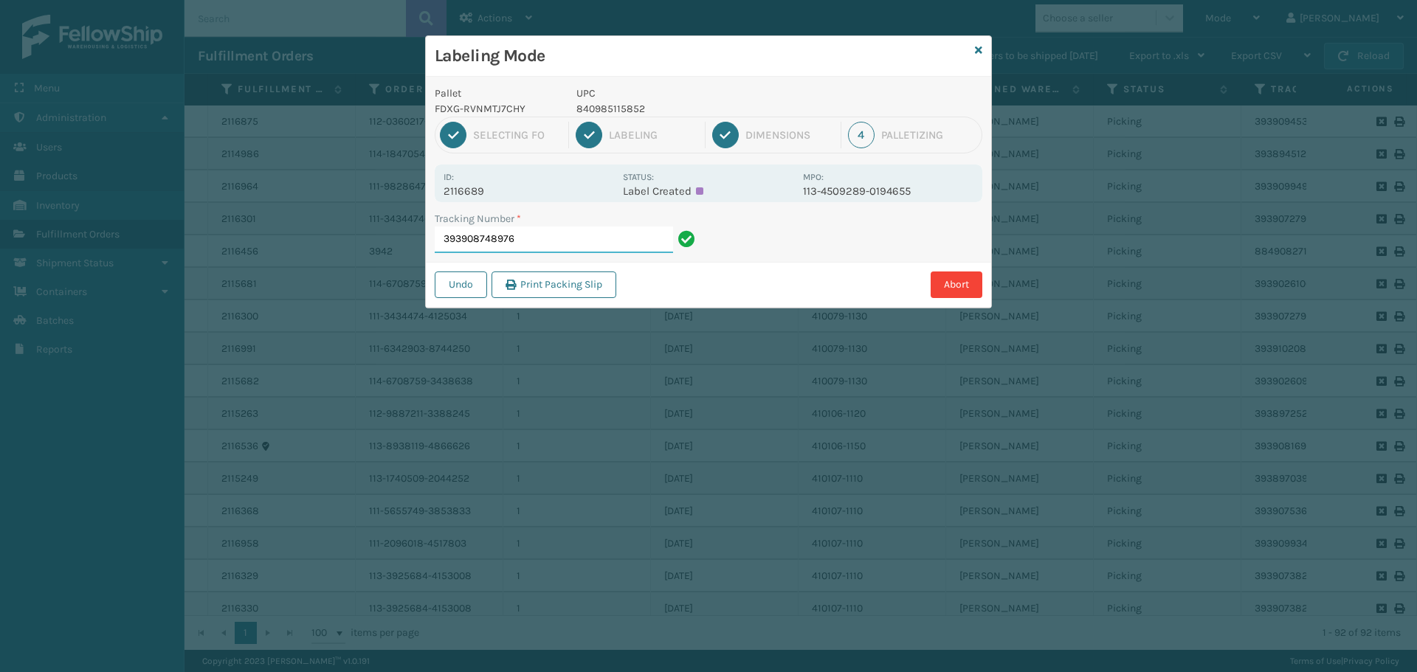
click at [529, 235] on input "393908748976" at bounding box center [554, 240] width 238 height 27
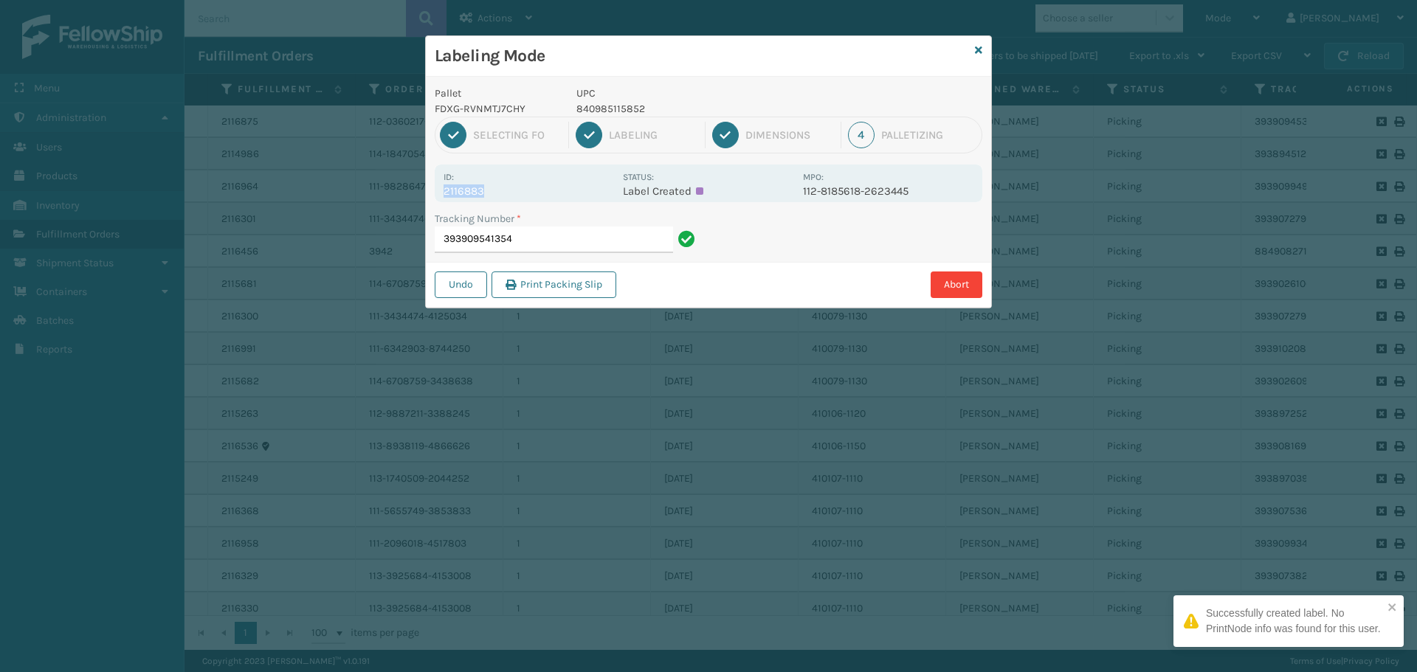
drag, startPoint x: 489, startPoint y: 196, endPoint x: 442, endPoint y: 196, distance: 47.2
click at [442, 196] on div "Id: 2116883 Status: Label Created MPO: 112-8185618-2623445" at bounding box center [708, 184] width 547 height 38
click at [536, 235] on input "393909541354" at bounding box center [554, 240] width 238 height 27
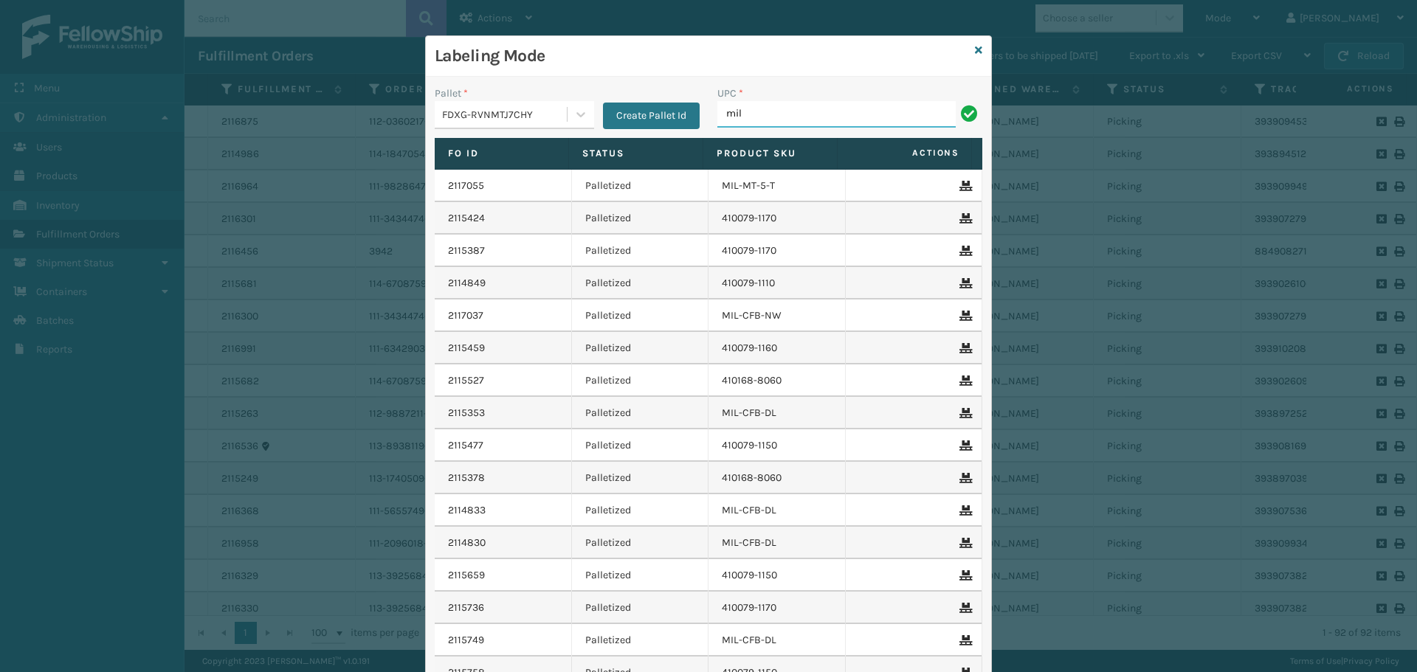
type input "MIL-OPSN-D-B-BX2"
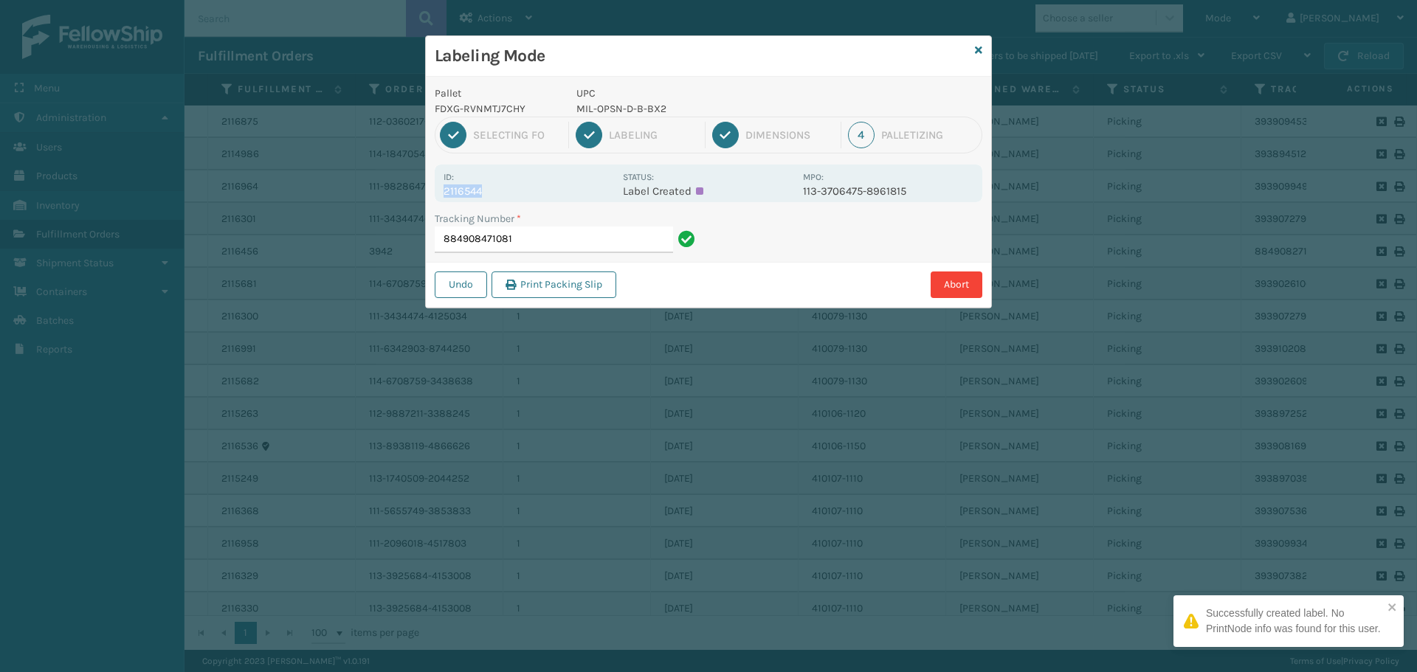
drag, startPoint x: 487, startPoint y: 182, endPoint x: 503, endPoint y: 186, distance: 16.6
click at [503, 186] on div "Id: 2116544" at bounding box center [528, 183] width 170 height 29
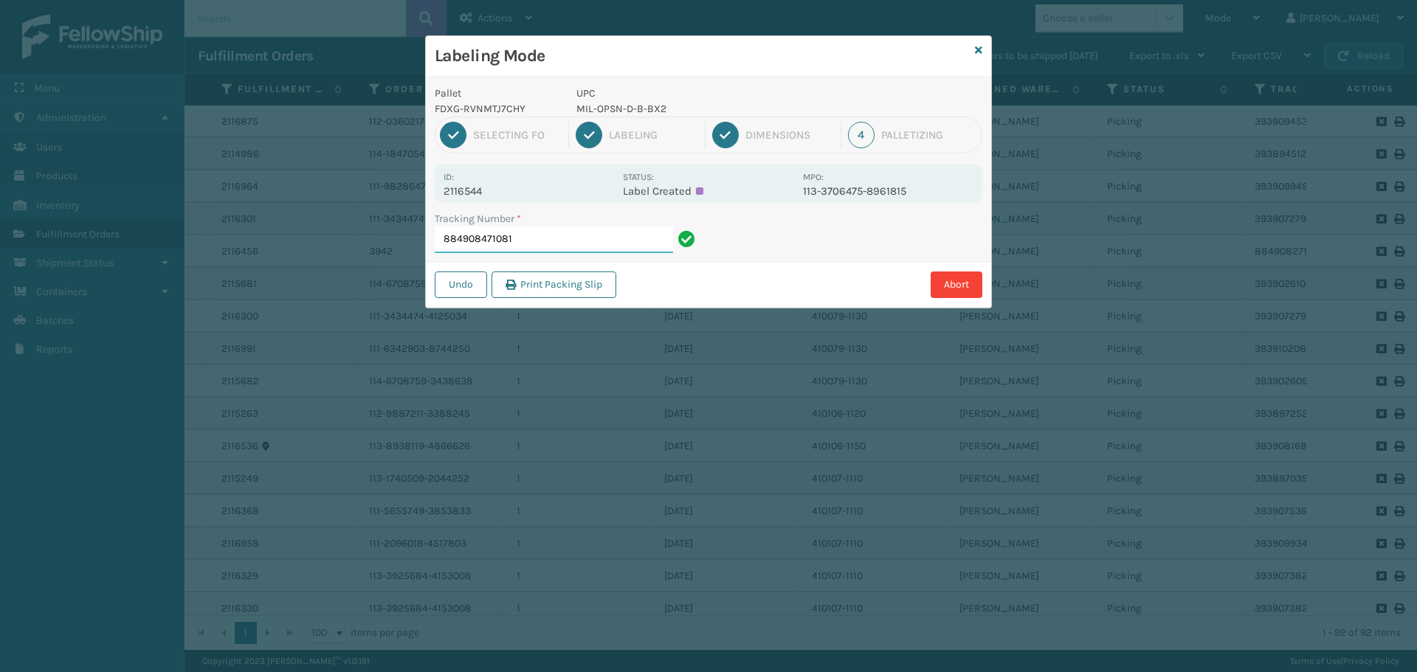
click at [559, 238] on input "884908471081" at bounding box center [554, 240] width 238 height 27
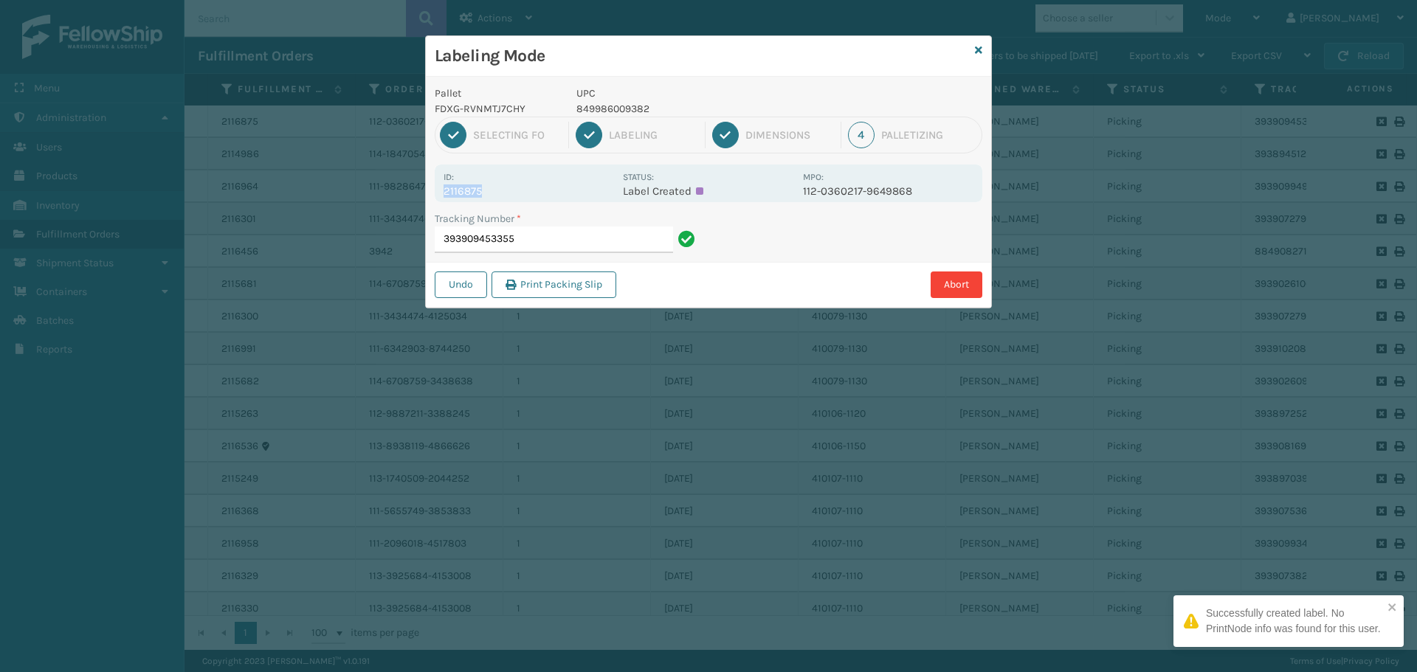
drag, startPoint x: 488, startPoint y: 190, endPoint x: 430, endPoint y: 193, distance: 58.4
click at [430, 193] on div "Pallet FDXG-RVNMTJ7CHY UPC 849986009382 1 Selecting FO 2 Labeling 3 Dimensions …" at bounding box center [708, 192] width 565 height 231
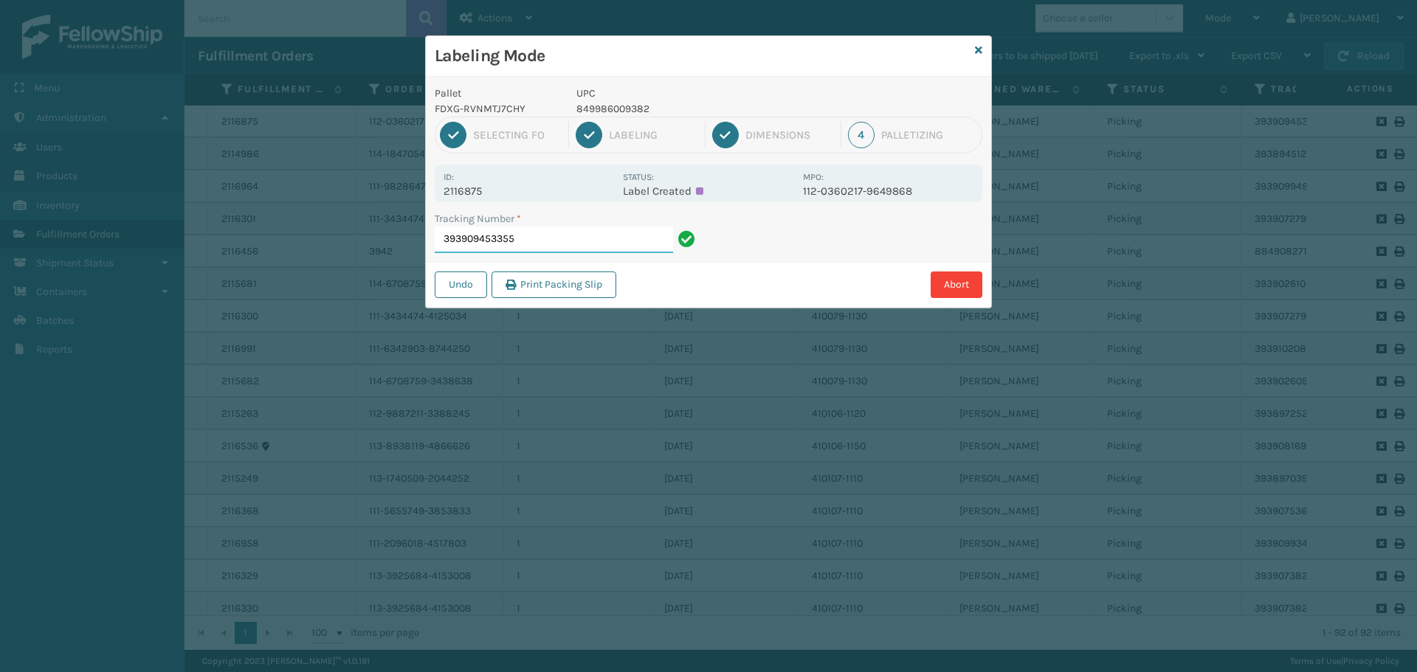
click at [540, 241] on input "393909453355" at bounding box center [554, 240] width 238 height 27
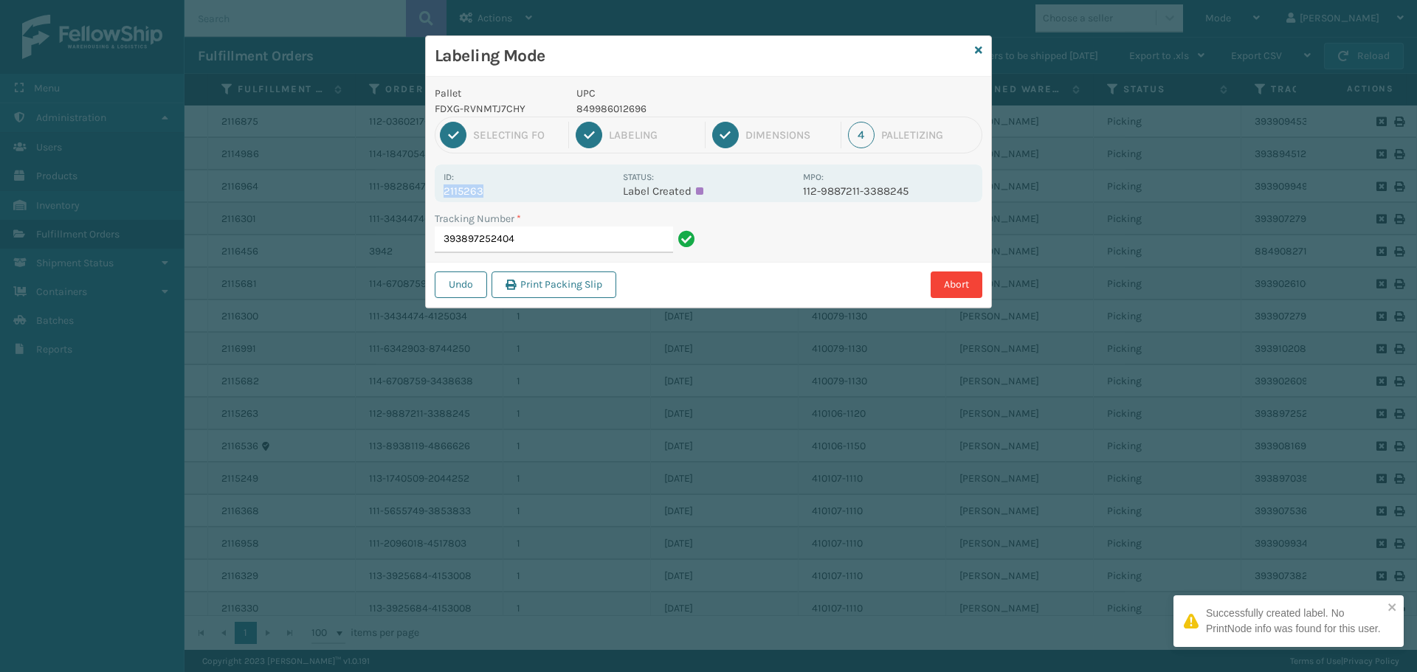
drag, startPoint x: 486, startPoint y: 192, endPoint x: 432, endPoint y: 189, distance: 53.9
click at [432, 189] on div "Pallet FDXG-RVNMTJ7CHY UPC 849986012696 1 Selecting FO 2 Labeling 3 Dimensions …" at bounding box center [708, 192] width 565 height 231
click at [591, 249] on input "393897252404" at bounding box center [554, 240] width 238 height 27
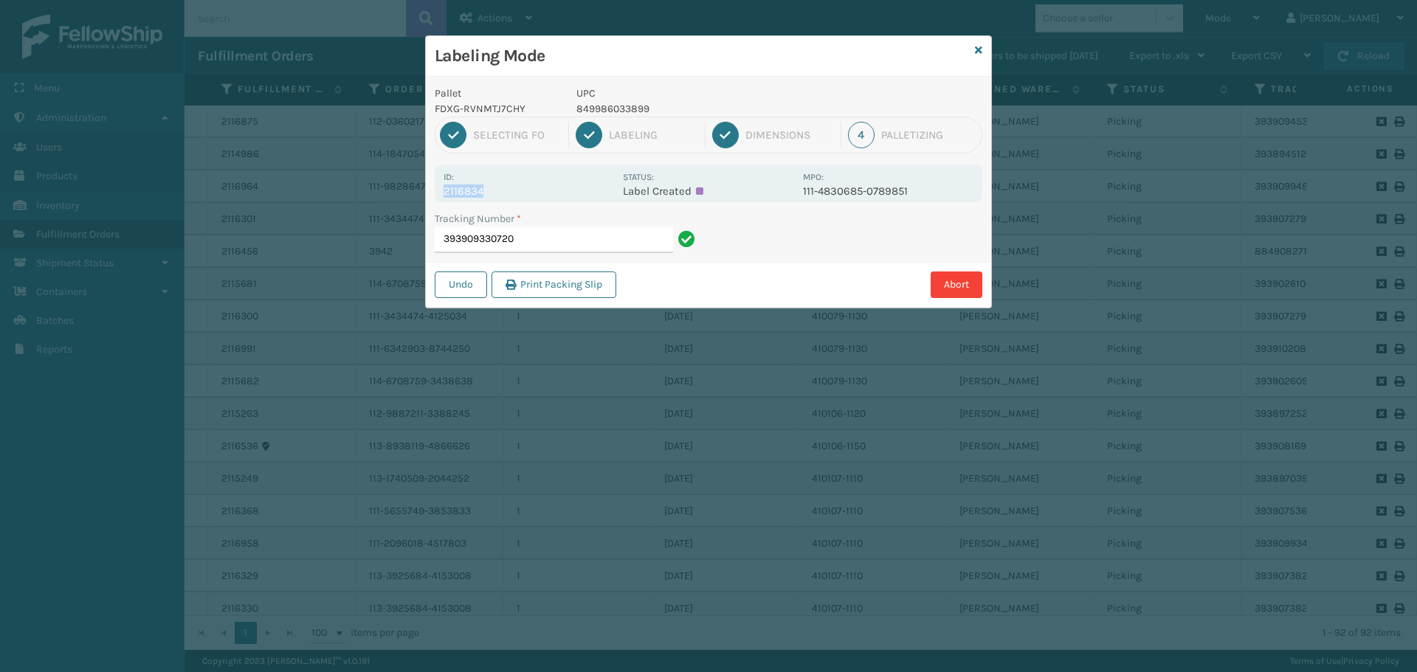
drag, startPoint x: 485, startPoint y: 192, endPoint x: 438, endPoint y: 196, distance: 47.4
click at [438, 196] on div "Id: 2116834 Status: Label Created MPO: 111-4830685-0789851" at bounding box center [708, 184] width 547 height 38
click at [548, 241] on input "393909330720" at bounding box center [554, 240] width 238 height 27
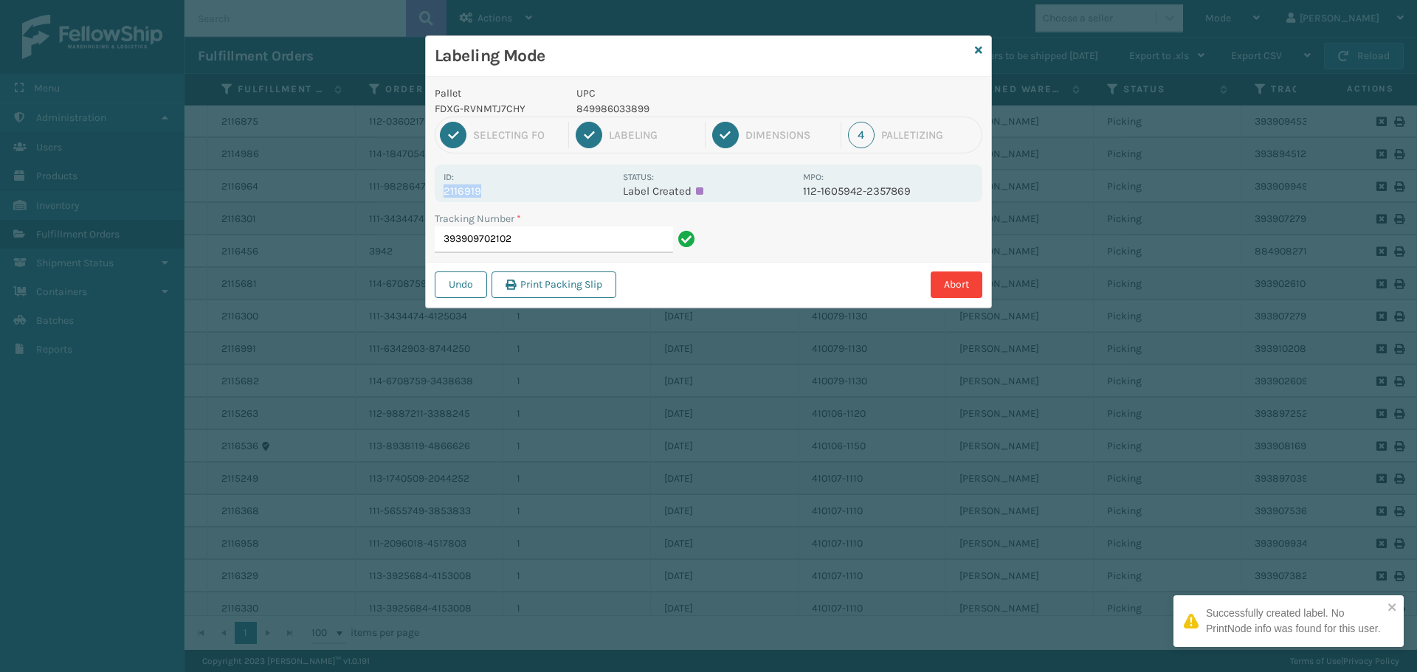
drag, startPoint x: 484, startPoint y: 187, endPoint x: 427, endPoint y: 200, distance: 58.2
click at [427, 200] on div "Pallet FDXG-RVNMTJ7CHY UPC 849986033899 1 Selecting FO 2 Labeling 3 Dimensions …" at bounding box center [708, 192] width 565 height 231
click at [530, 241] on input "393909702102" at bounding box center [554, 240] width 238 height 27
drag, startPoint x: 495, startPoint y: 187, endPoint x: 425, endPoint y: 201, distance: 71.6
click at [425, 201] on div "Labeling Mode Pallet FDXG-RVNMTJ7CHY UPC 849986033899 1 Selecting FO 2 Labeling…" at bounding box center [708, 171] width 567 height 273
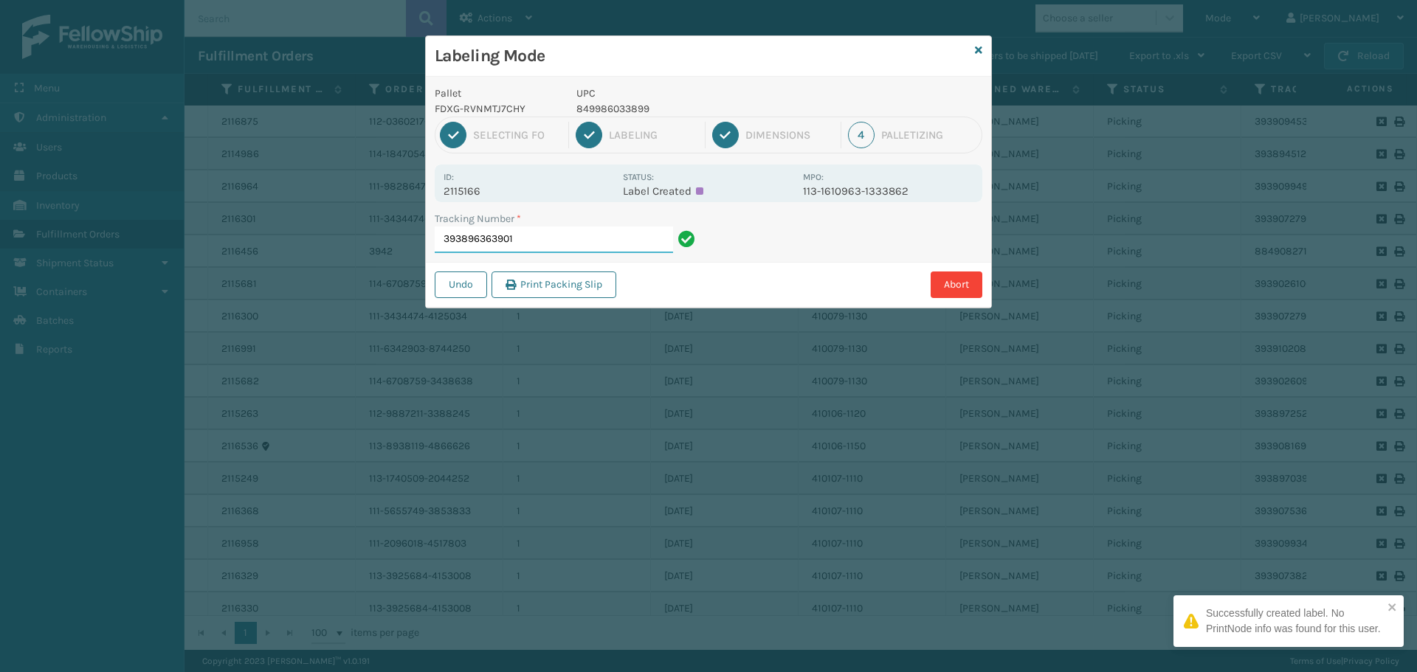
click at [544, 243] on input "393896363901" at bounding box center [554, 240] width 238 height 27
drag, startPoint x: 492, startPoint y: 181, endPoint x: 534, endPoint y: 197, distance: 44.8
click at [534, 197] on div "Id: 2115971" at bounding box center [528, 183] width 170 height 29
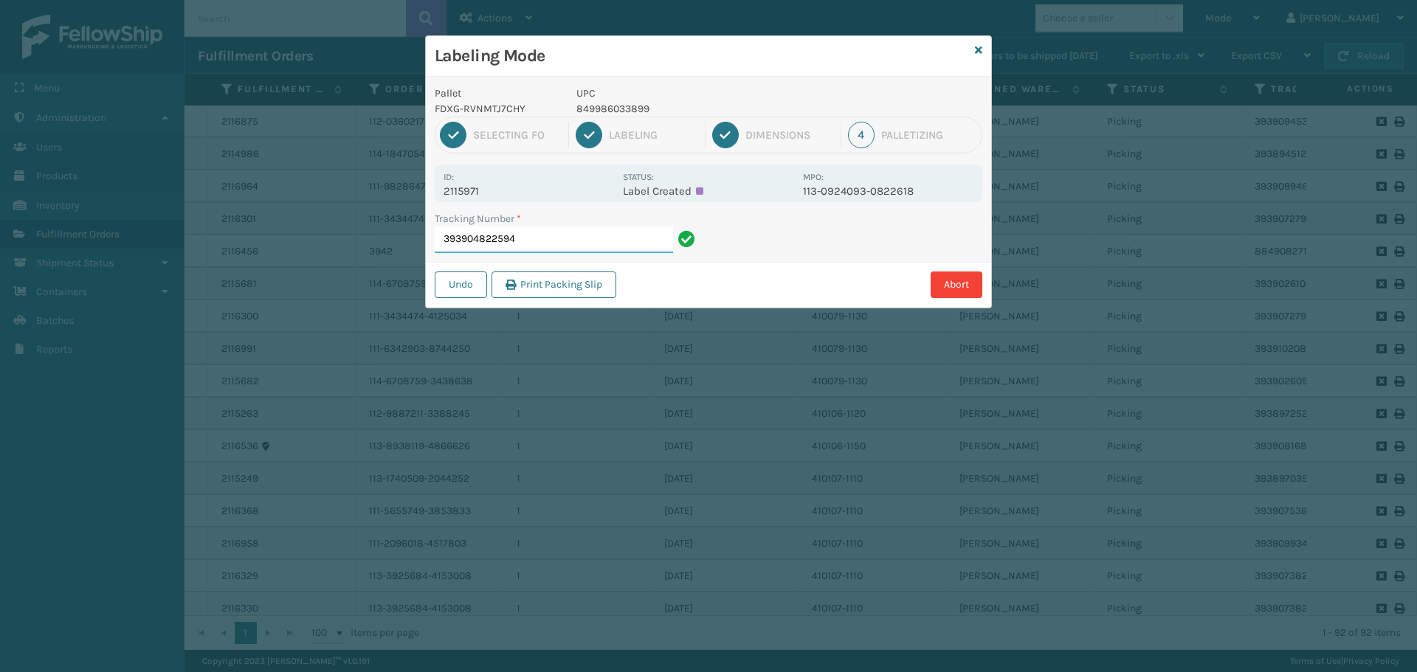
click at [565, 241] on input "393904822594" at bounding box center [554, 240] width 238 height 27
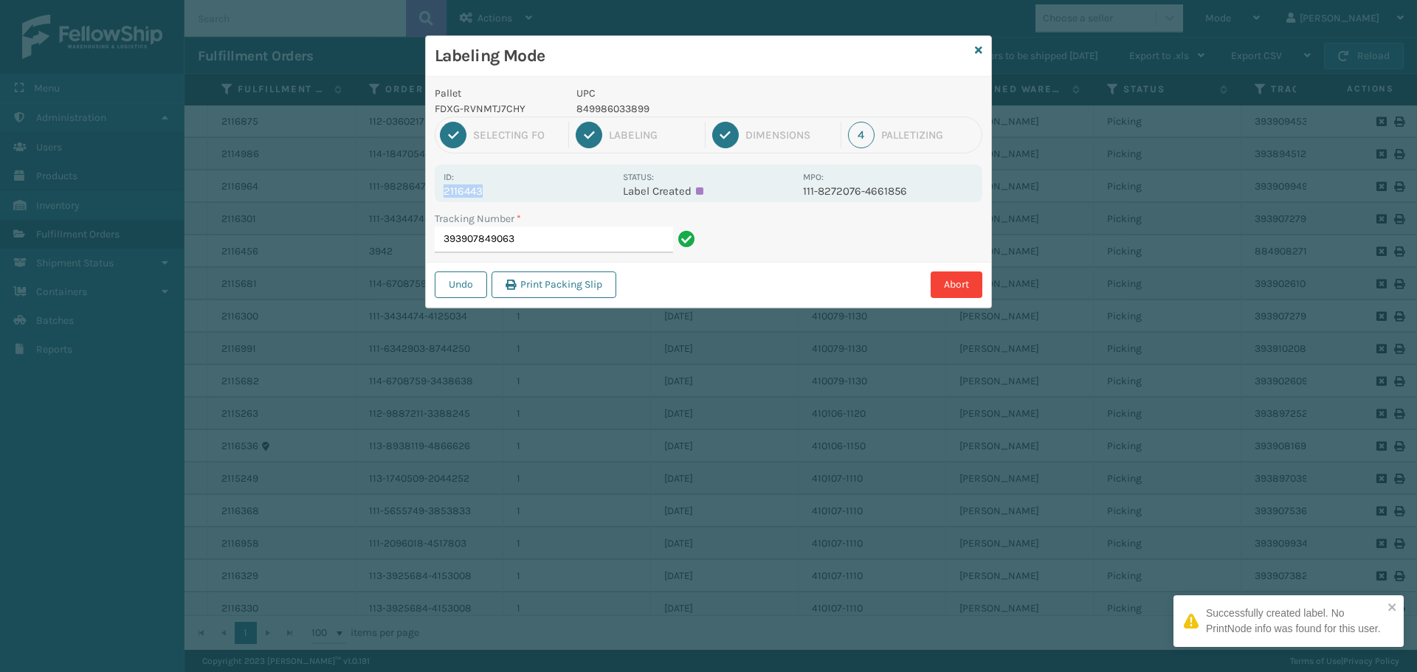
drag, startPoint x: 494, startPoint y: 194, endPoint x: 407, endPoint y: 194, distance: 87.8
click at [407, 194] on div "Labeling Mode Pallet FDXG-RVNMTJ7CHY UPC 849986033899 1 Selecting FO 2 Labeling…" at bounding box center [708, 336] width 1417 height 672
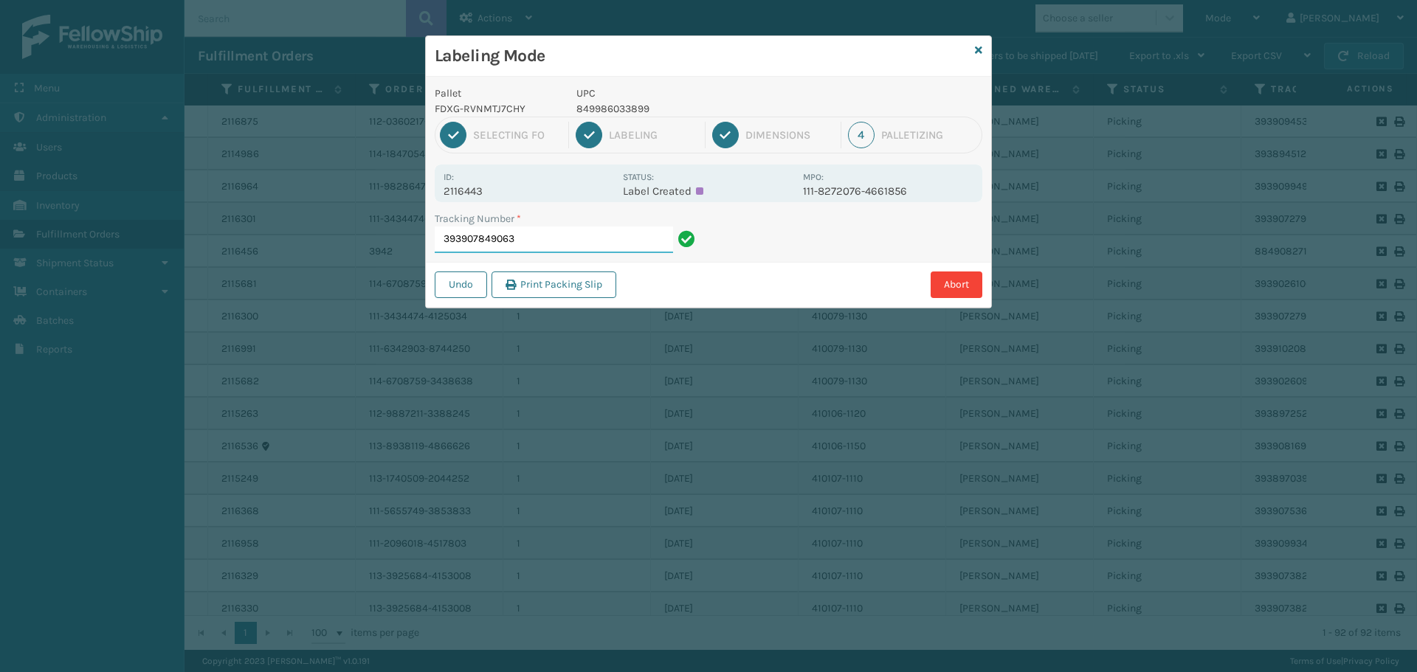
click at [561, 241] on input "393907849063" at bounding box center [554, 240] width 238 height 27
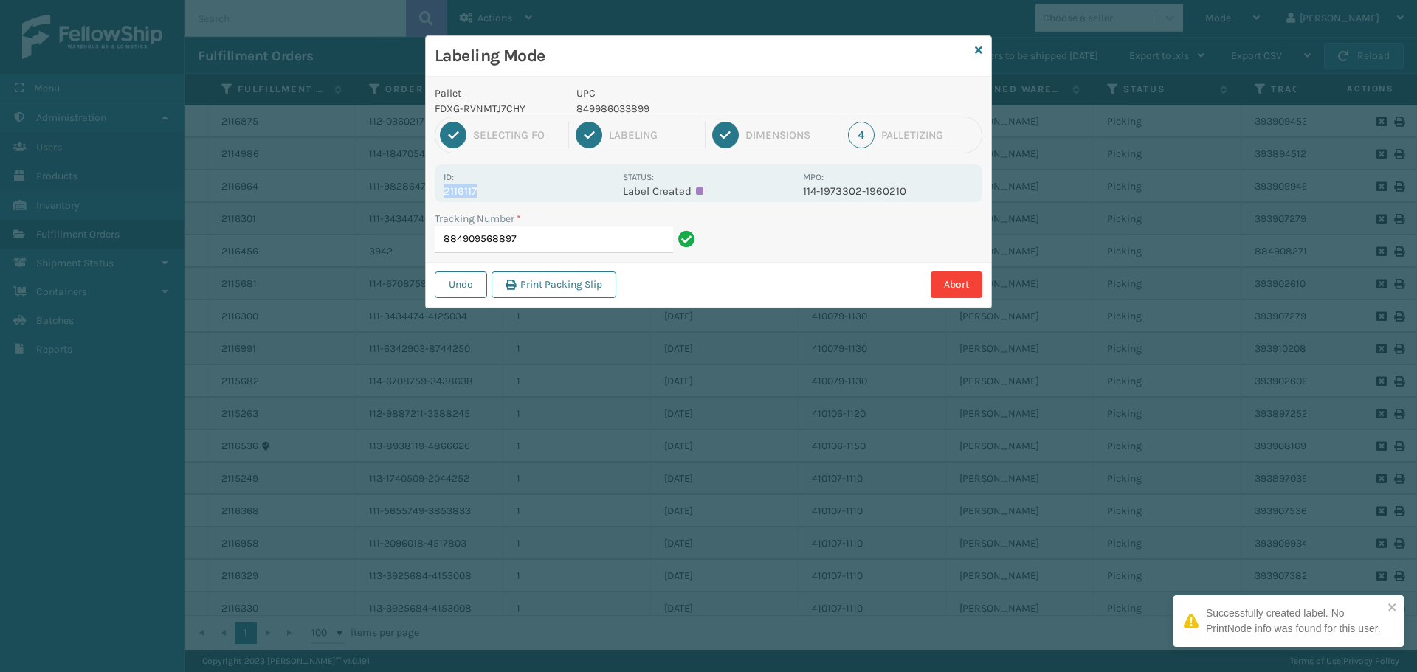
drag, startPoint x: 479, startPoint y: 190, endPoint x: 419, endPoint y: 193, distance: 59.8
click at [418, 196] on div "Labeling Mode Pallet FDXG-RVNMTJ7CHY UPC 849986033899 1 Selecting FO 2 Labeling…" at bounding box center [708, 336] width 1417 height 672
click at [558, 238] on input "884909568897" at bounding box center [554, 240] width 238 height 27
drag, startPoint x: 494, startPoint y: 196, endPoint x: 440, endPoint y: 198, distance: 53.2
click at [440, 198] on div "Id: 2116990 Status: Label Created MPO: 113-6333528-9705062" at bounding box center [708, 184] width 547 height 38
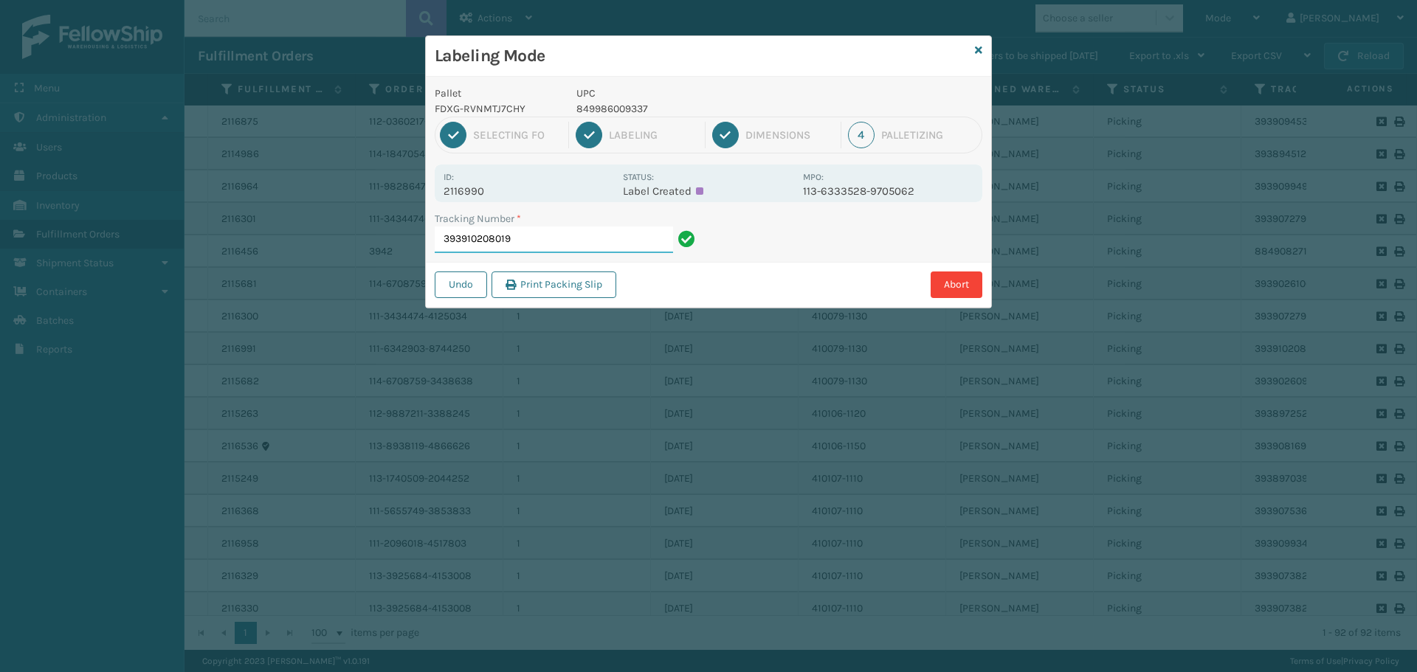
click at [533, 231] on input "393910208019" at bounding box center [554, 240] width 238 height 27
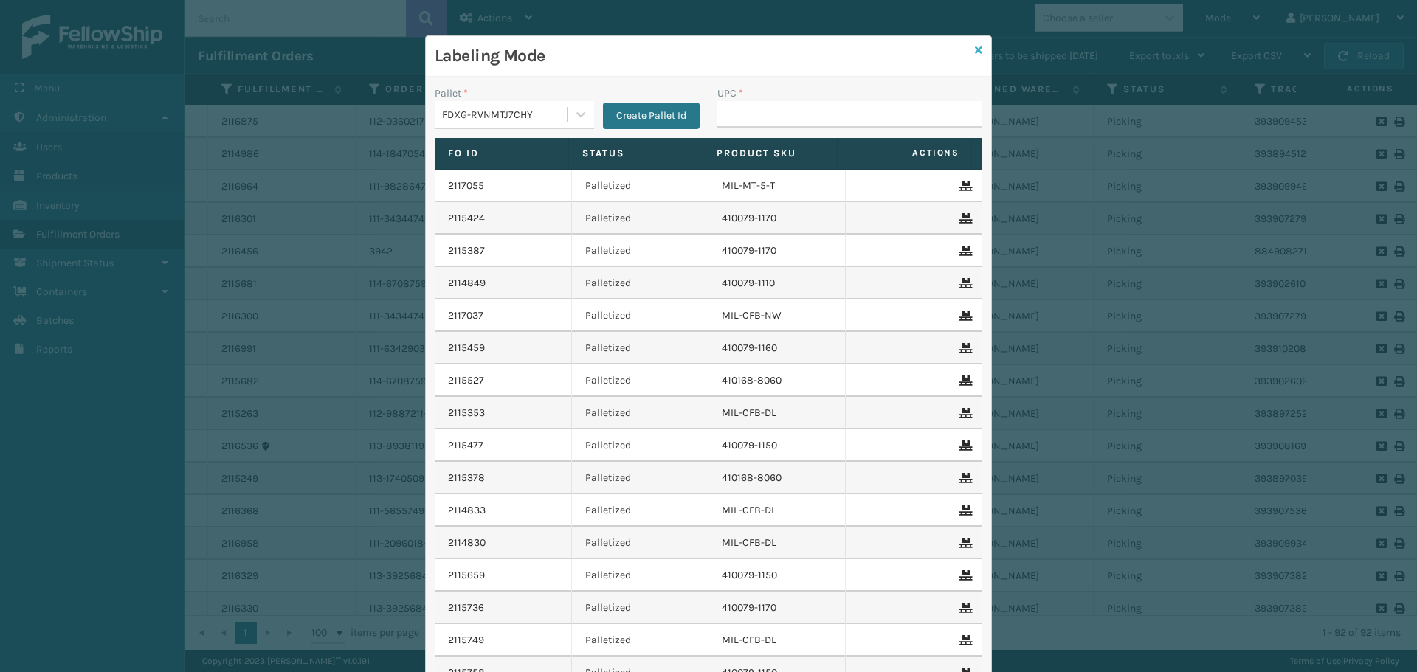
click at [975, 53] on icon at bounding box center [978, 50] width 7 height 10
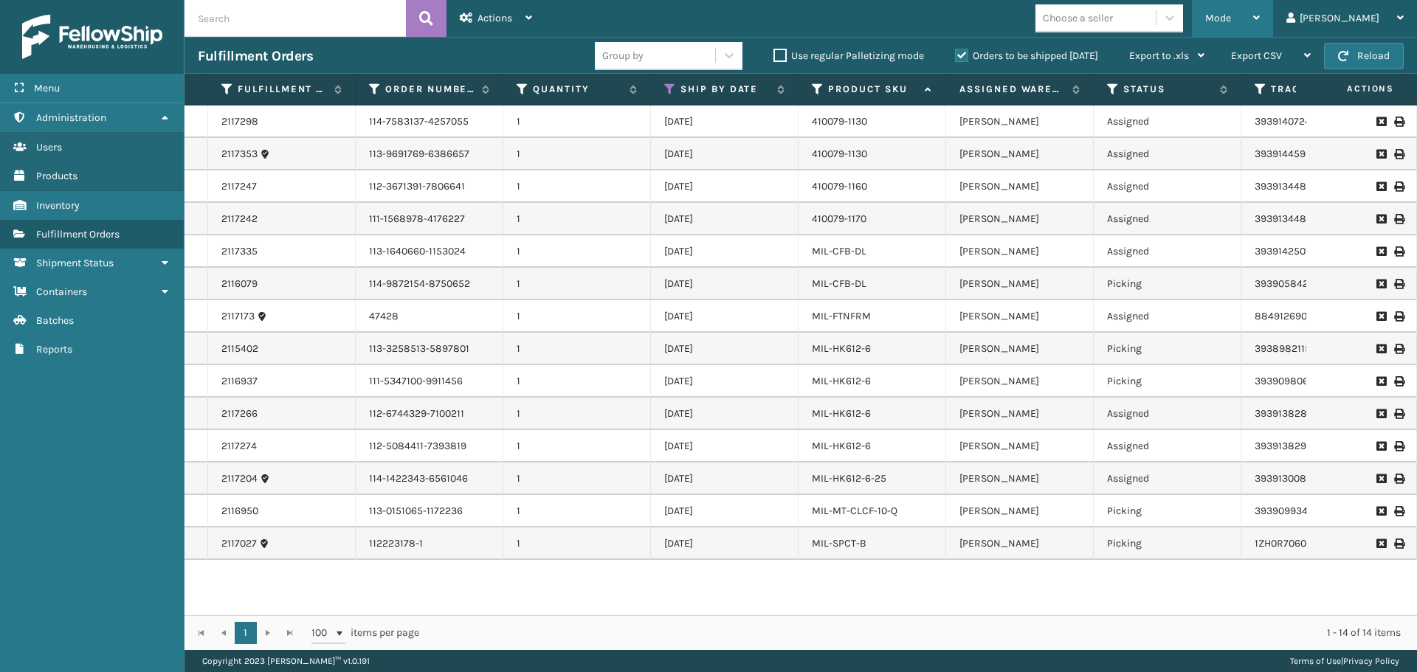
click at [1231, 20] on span "Mode" at bounding box center [1218, 18] width 26 height 13
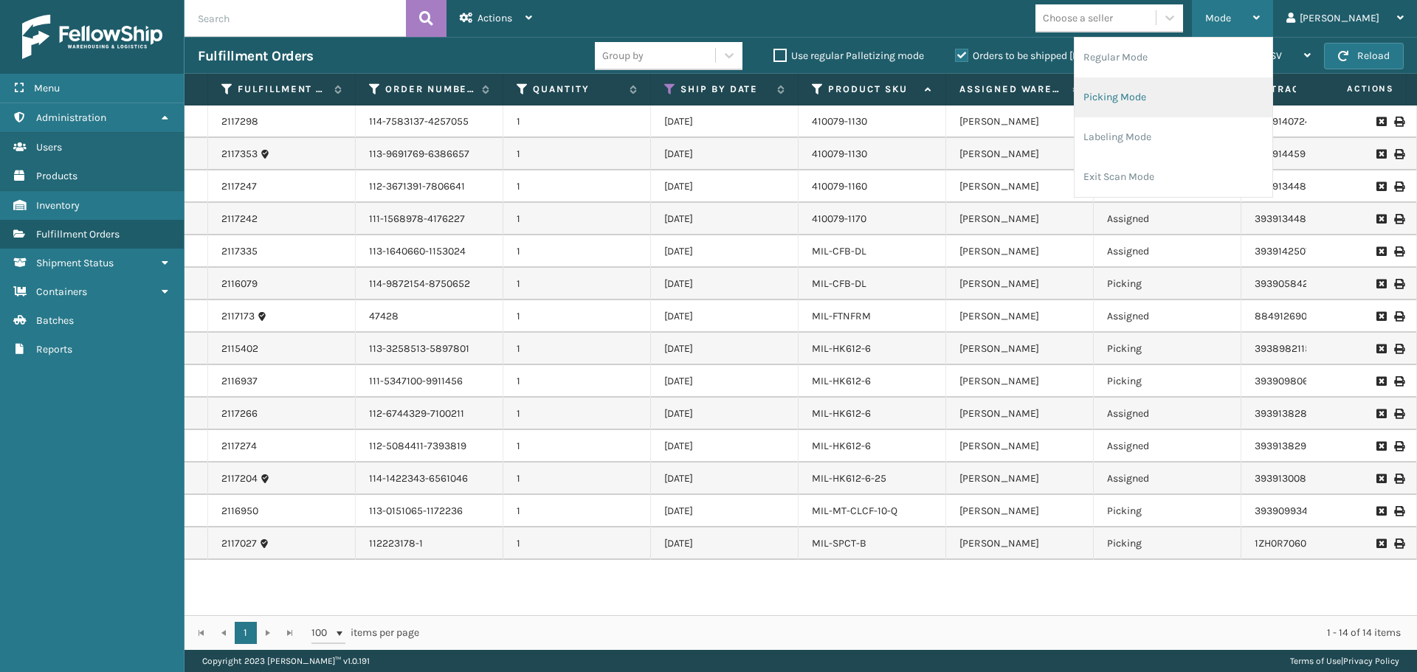
click at [1228, 91] on li "Picking Mode" at bounding box center [1173, 97] width 198 height 40
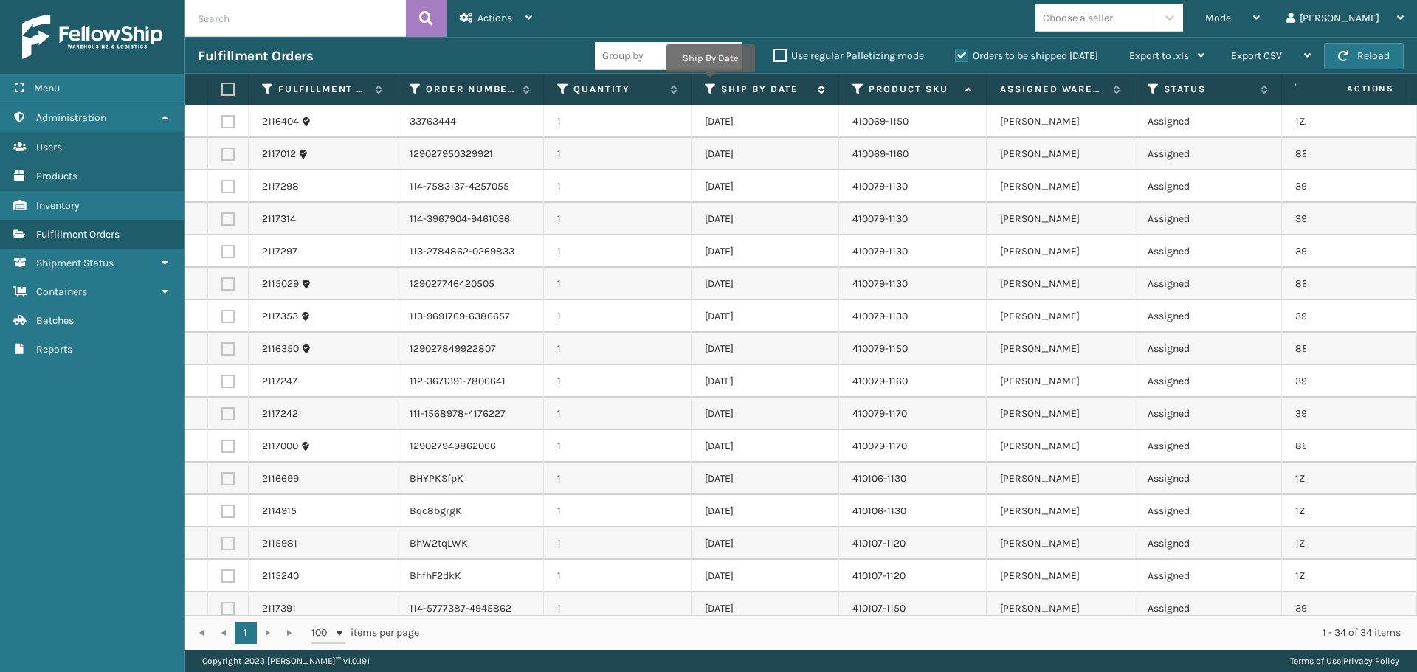
click at [707, 86] on icon at bounding box center [711, 89] width 12 height 13
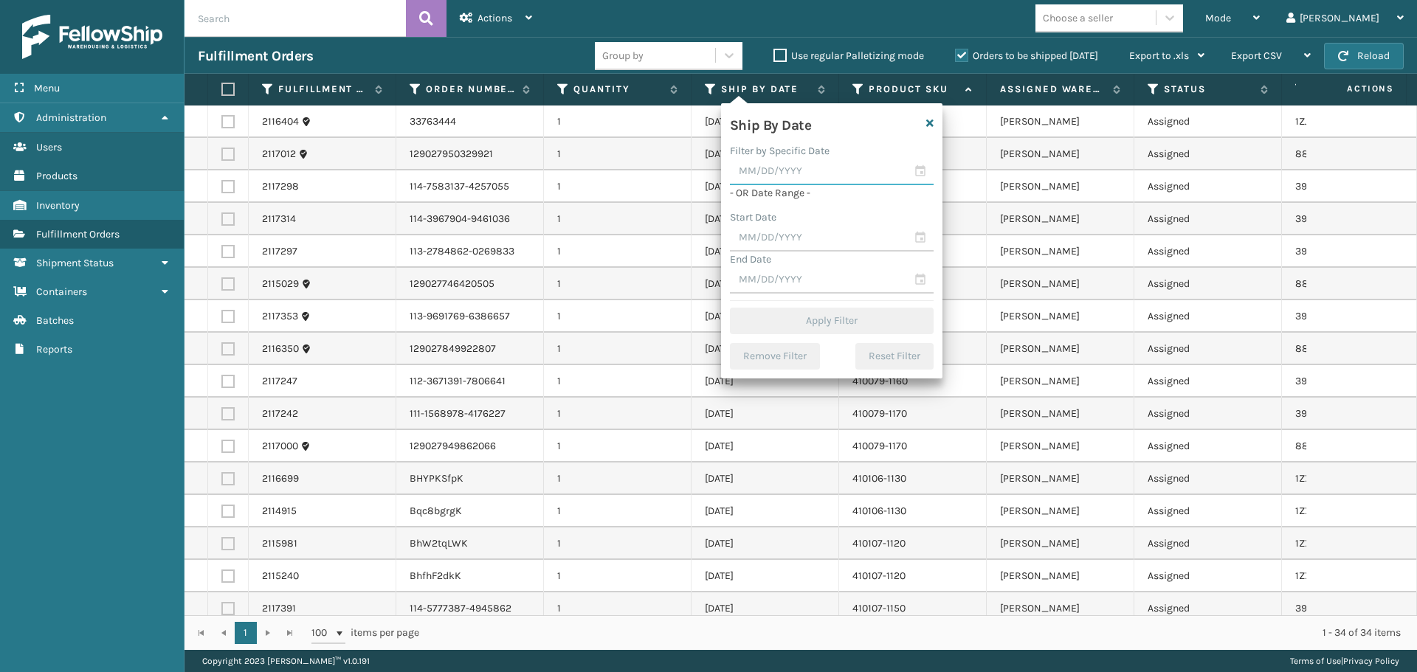
click at [788, 169] on input "text" at bounding box center [832, 172] width 204 height 27
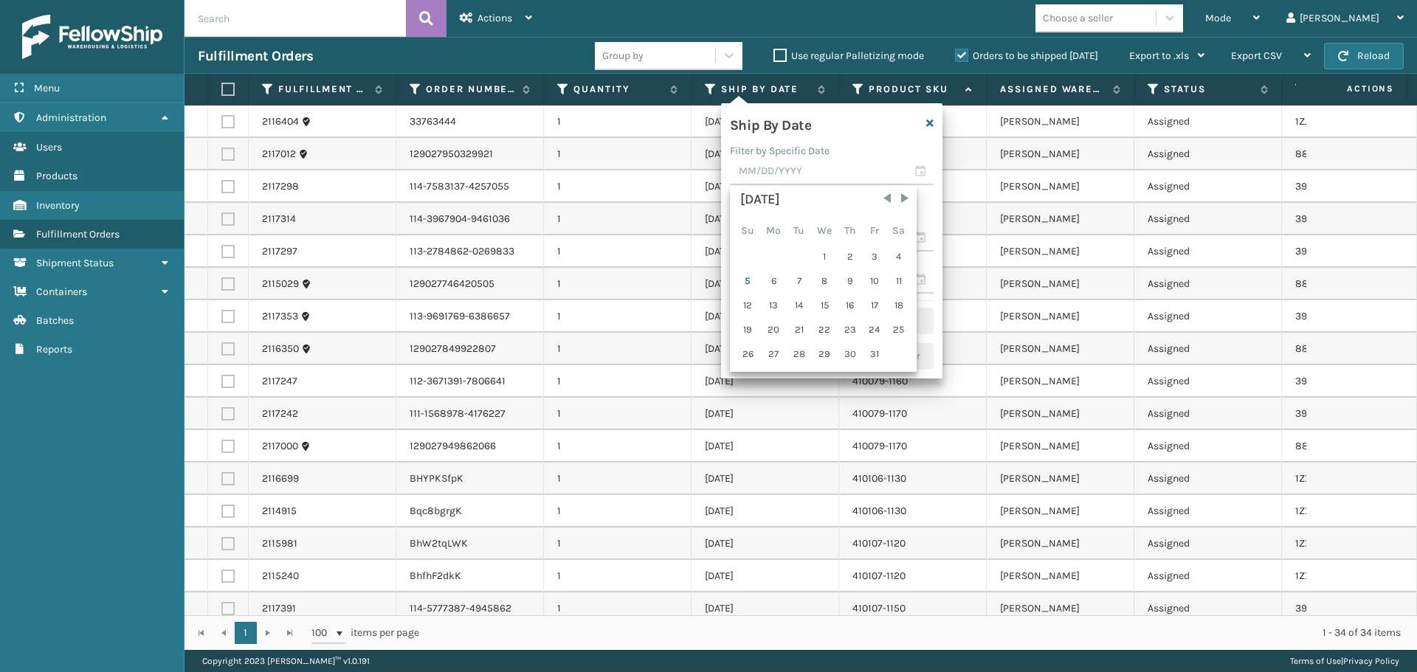
click at [747, 284] on div "5" at bounding box center [747, 281] width 23 height 22
type input "[DATE]"
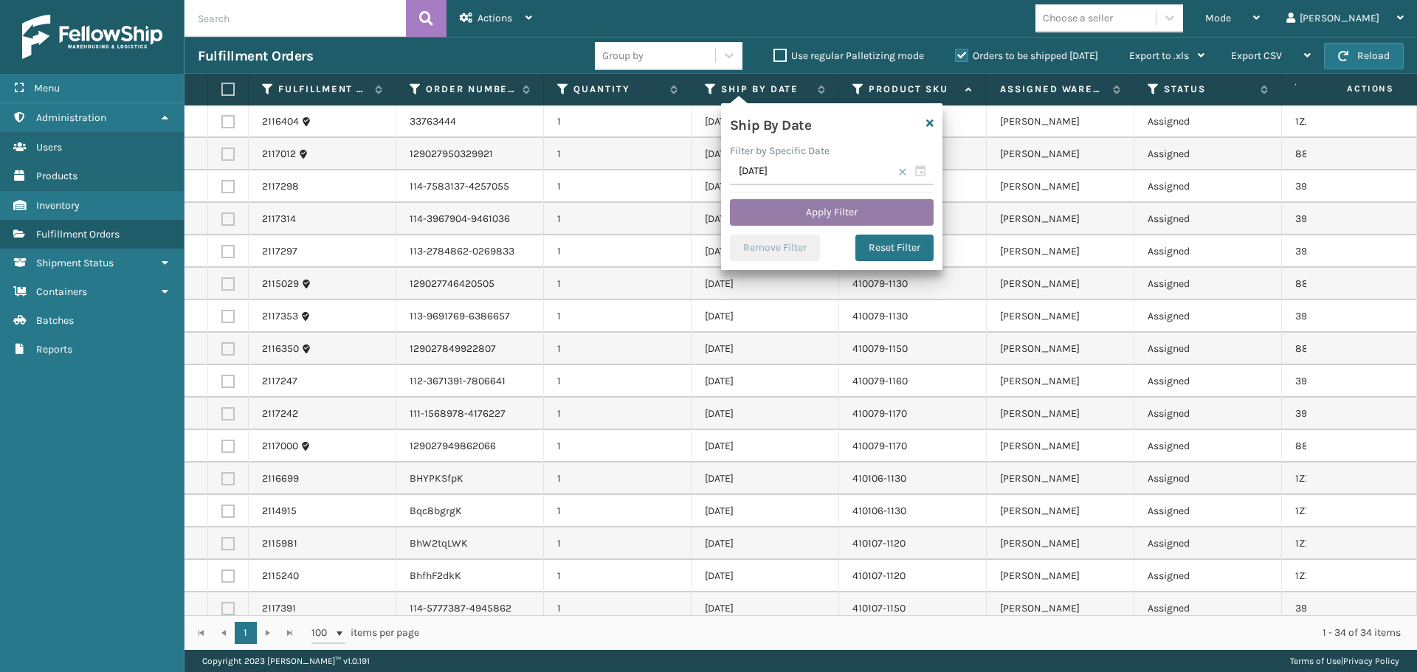
click at [808, 218] on button "Apply Filter" at bounding box center [832, 212] width 204 height 27
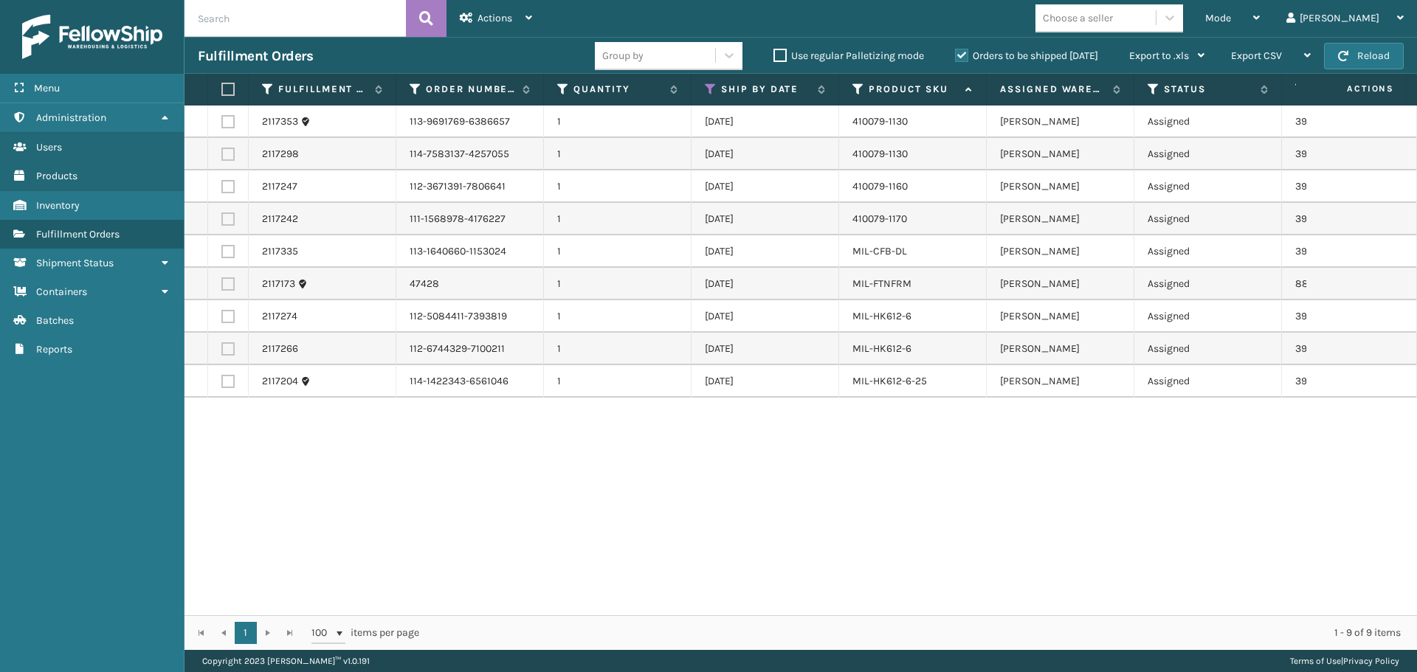
drag, startPoint x: 959, startPoint y: 623, endPoint x: 993, endPoint y: 617, distance: 34.6
click at [993, 617] on div "1 1 100 items per page 1 - 9 of 9 items" at bounding box center [800, 632] width 1232 height 35
click at [223, 91] on label at bounding box center [225, 89] width 9 height 13
click at [222, 91] on input "checkbox" at bounding box center [221, 90] width 1 height 10
checkbox input "true"
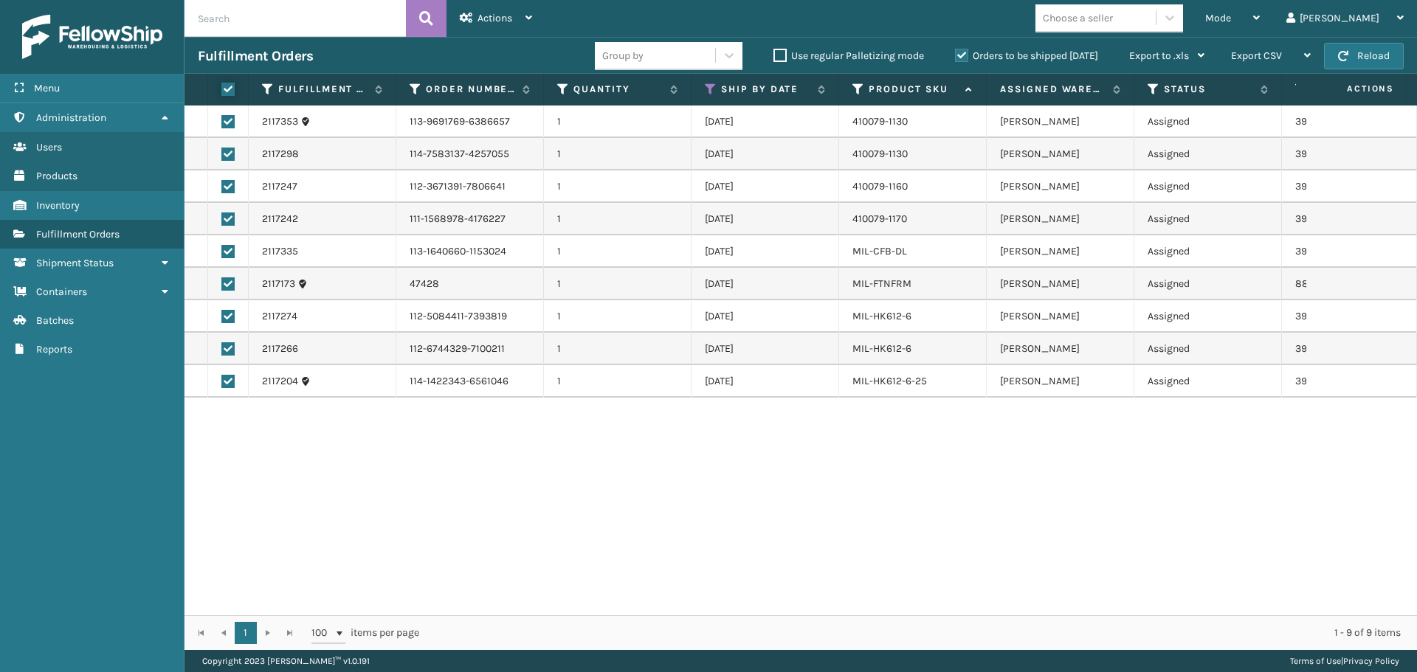
checkbox input "true"
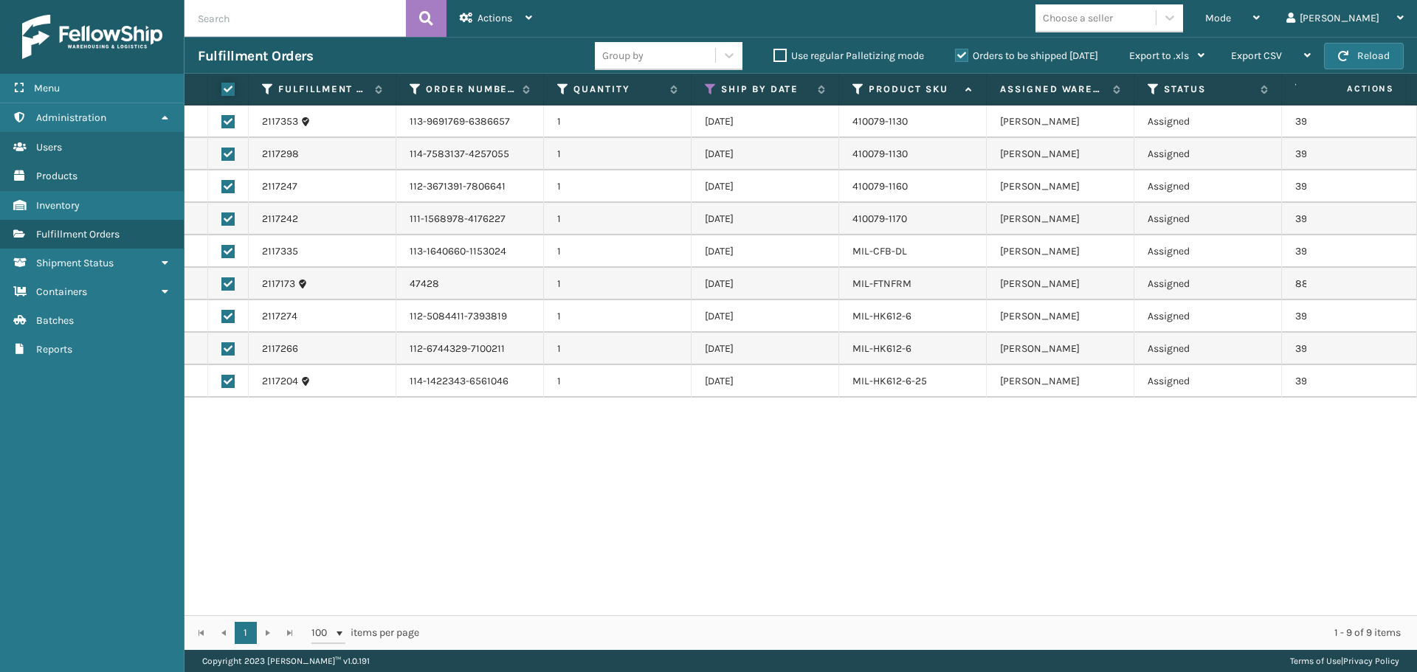
checkbox input "true"
click at [509, 13] on span "Actions" at bounding box center [494, 18] width 35 height 13
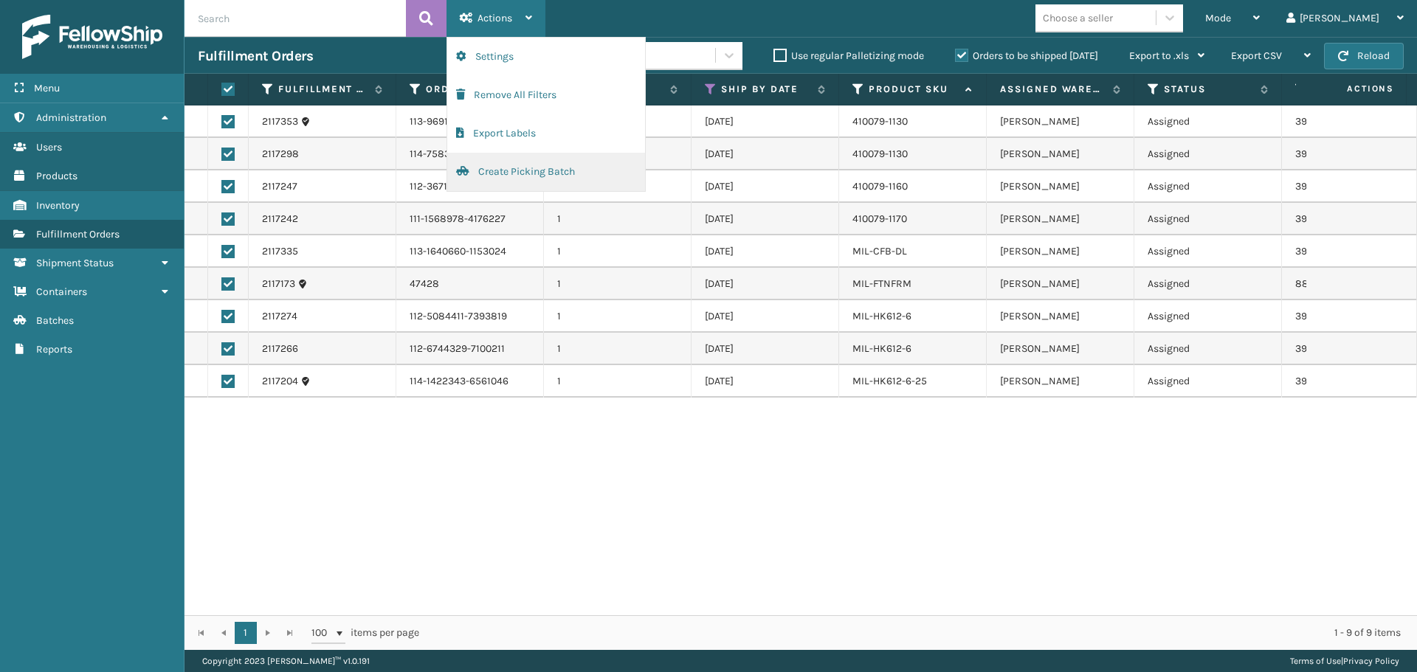
click at [586, 178] on button "Create Picking Batch" at bounding box center [546, 172] width 198 height 38
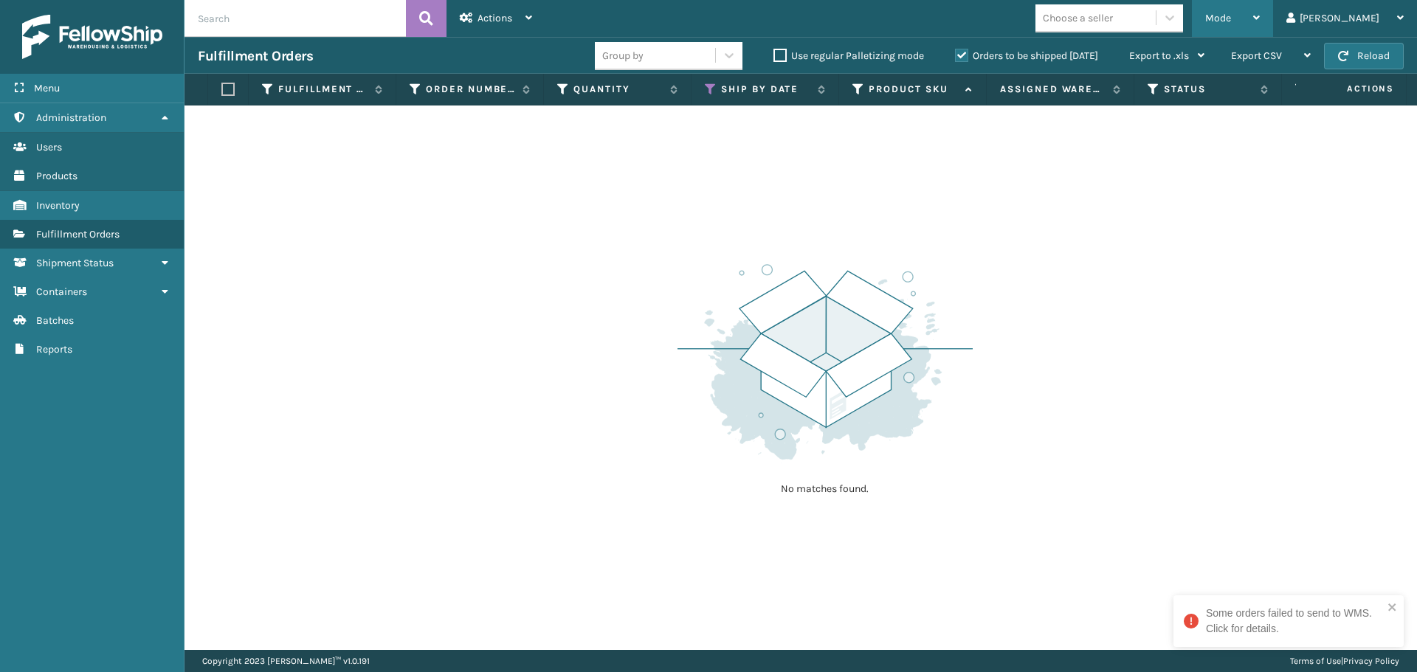
drag, startPoint x: 1276, startPoint y: 10, endPoint x: 1267, endPoint y: 18, distance: 12.6
click at [1259, 11] on div "Mode" at bounding box center [1232, 18] width 55 height 37
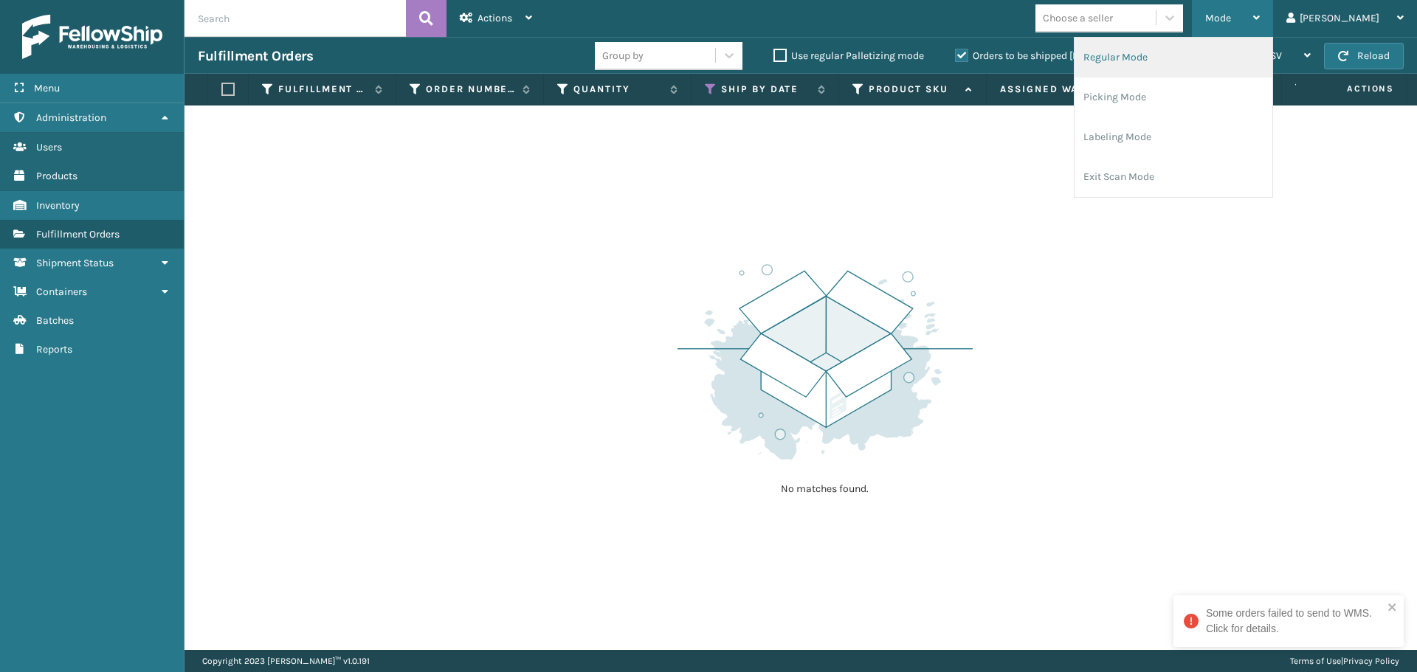
click at [1225, 64] on li "Regular Mode" at bounding box center [1173, 58] width 198 height 40
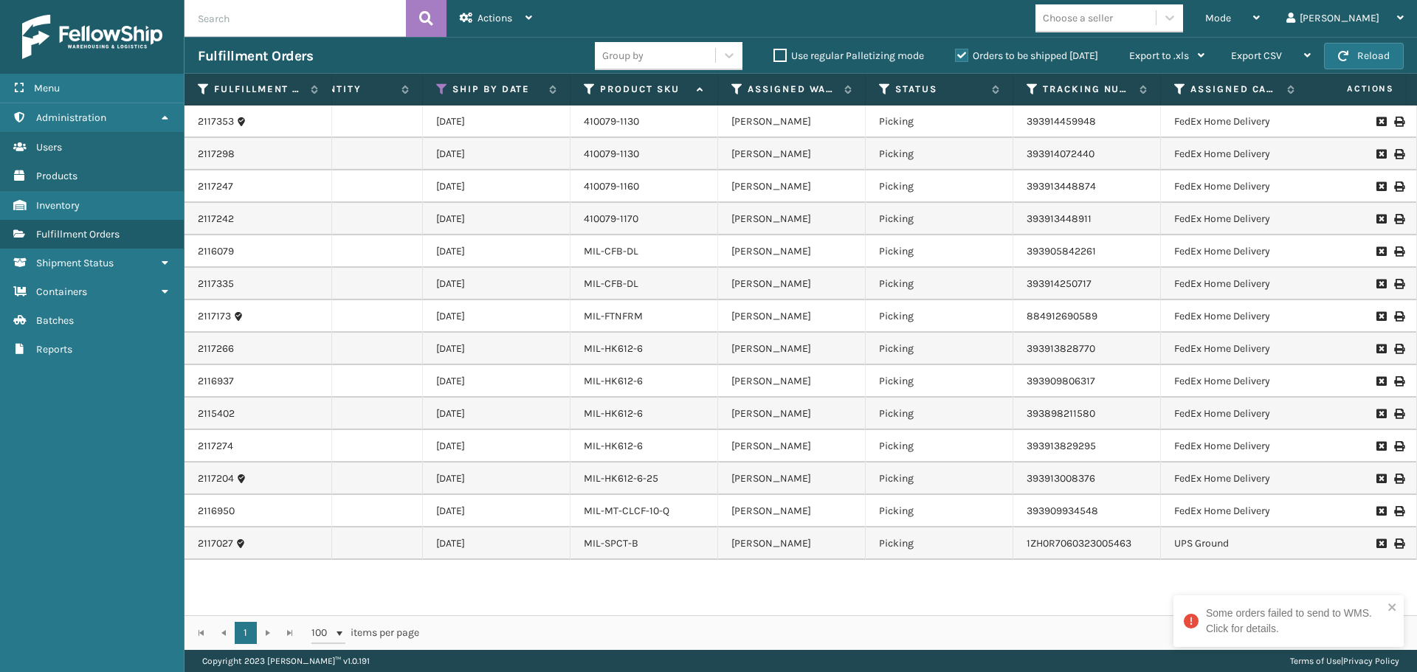
scroll to position [0, 536]
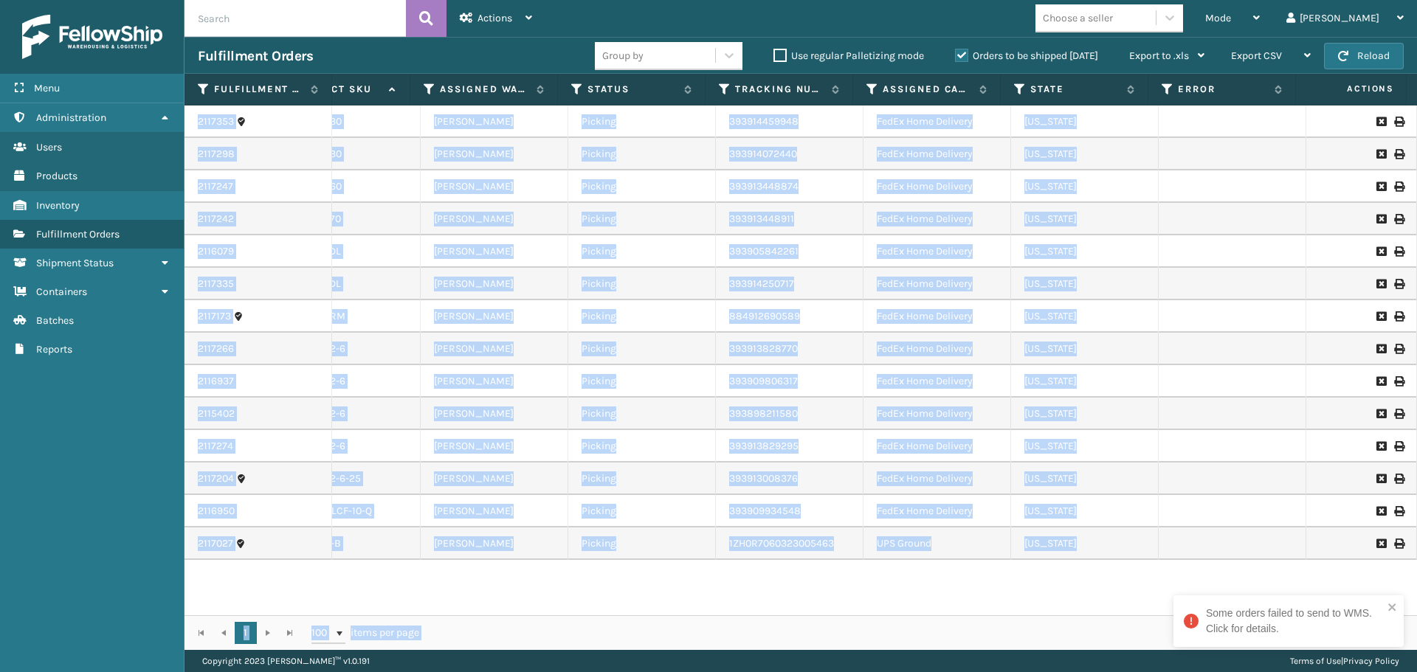
drag, startPoint x: 882, startPoint y: 617, endPoint x: 798, endPoint y: 607, distance: 83.9
click at [798, 607] on div "Fulfillment Order Id Order Number Quantity Ship By Date Product SKU Assigned Wa…" at bounding box center [800, 362] width 1232 height 576
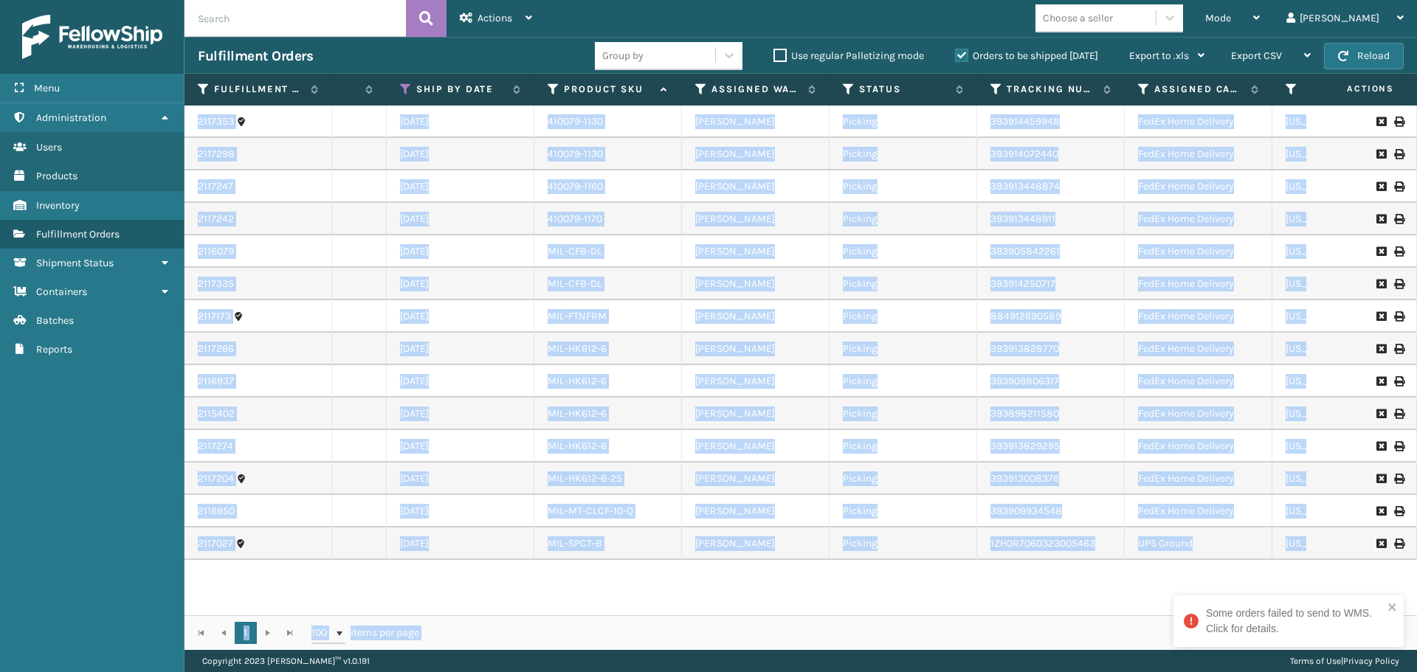
scroll to position [0, 256]
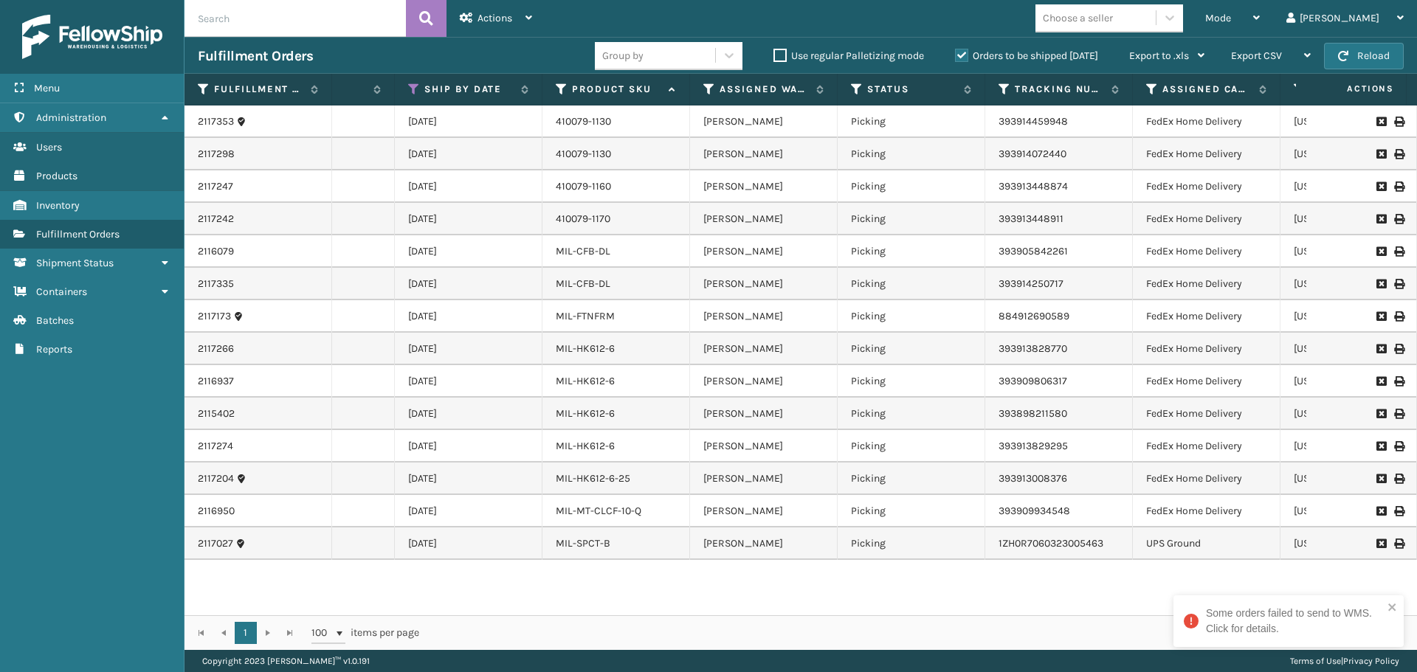
click at [749, 591] on div "2117353 113-9691769-6386657 1 [DATE] 410079-1130 [PERSON_NAME] Picking 39391445…" at bounding box center [800, 361] width 1232 height 510
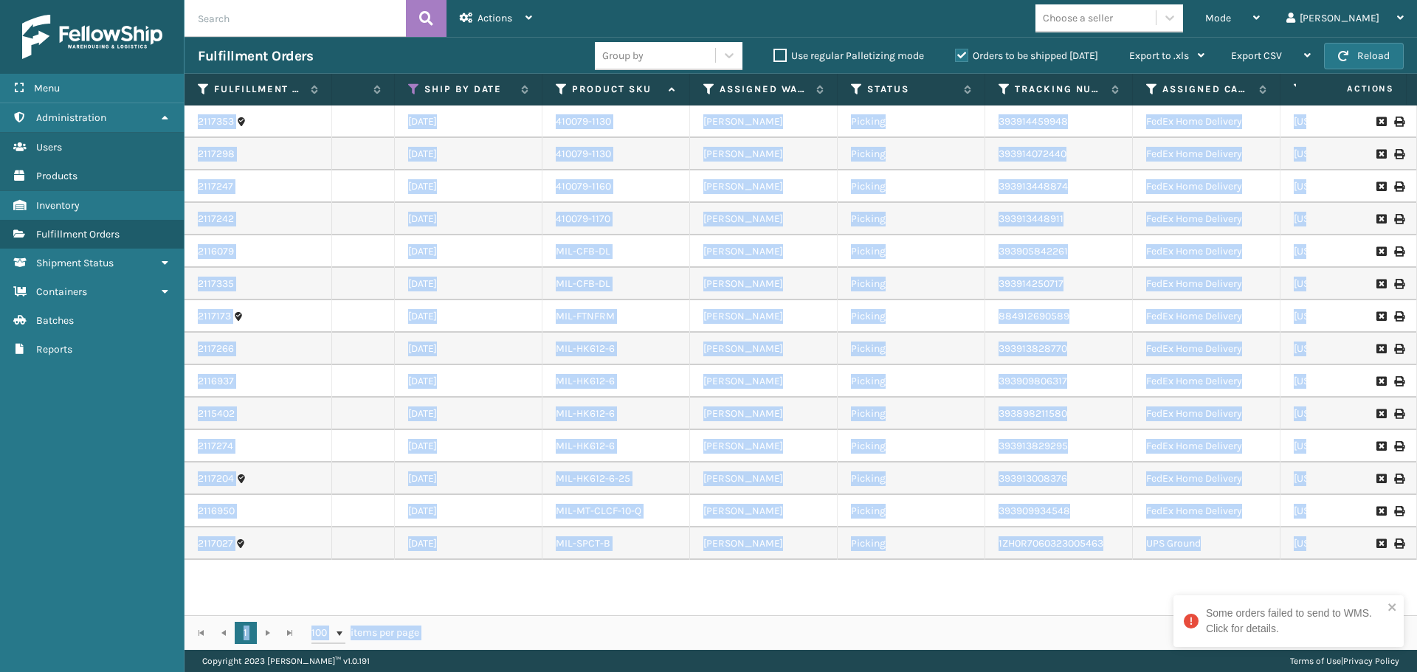
drag, startPoint x: 772, startPoint y: 617, endPoint x: 660, endPoint y: 595, distance: 114.2
click at [660, 595] on div "Fulfillment Order Id Order Number Quantity Ship By Date Product SKU Assigned Wa…" at bounding box center [800, 362] width 1232 height 576
click at [712, 570] on div "2117353 113-9691769-6386657 1 [DATE] 410079-1130 [PERSON_NAME] Picking 39391445…" at bounding box center [800, 361] width 1232 height 510
click at [710, 573] on div "2117353 113-9691769-6386657 1 [DATE] 410079-1130 [PERSON_NAME] Picking 39391445…" at bounding box center [800, 361] width 1232 height 510
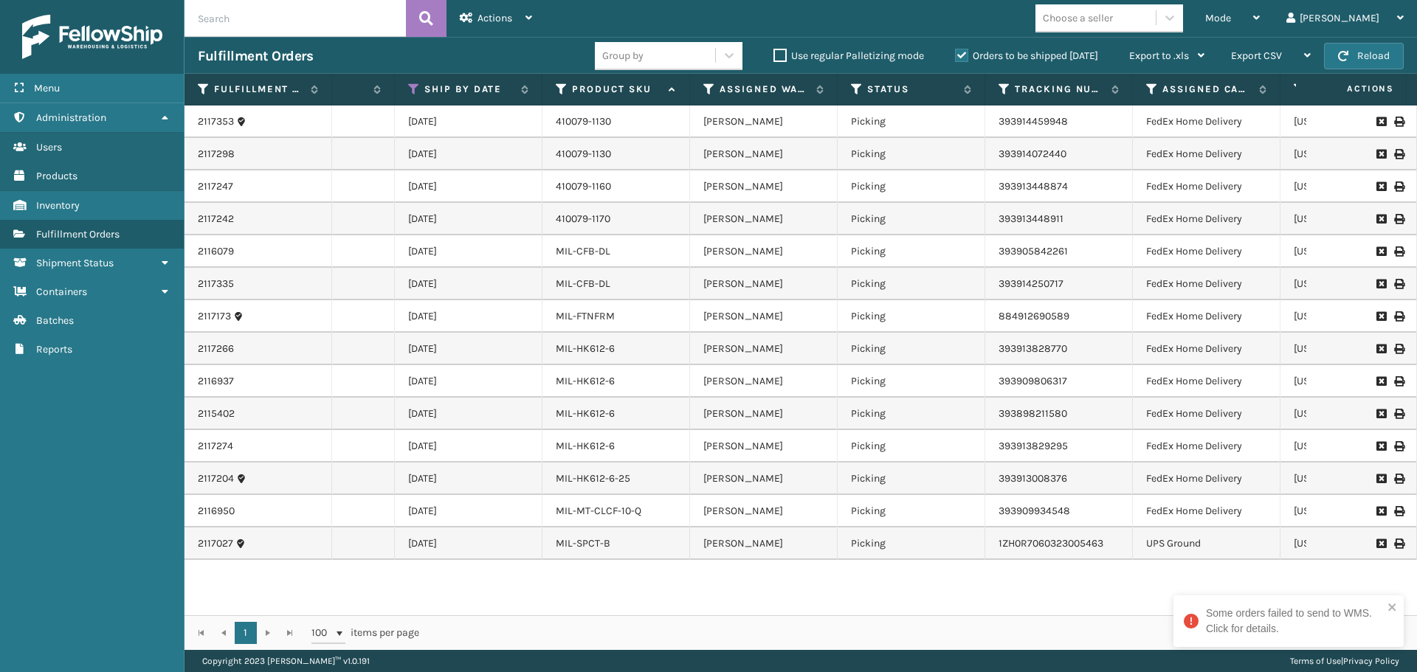
click at [708, 574] on div "2117353 113-9691769-6386657 1 [DATE] 410079-1130 [PERSON_NAME] Picking 39391445…" at bounding box center [800, 361] width 1232 height 510
drag, startPoint x: 767, startPoint y: 615, endPoint x: 745, endPoint y: 615, distance: 22.1
click at [745, 615] on div "1 1 100 items per page 1 - 14 of 14 items" at bounding box center [800, 632] width 1232 height 35
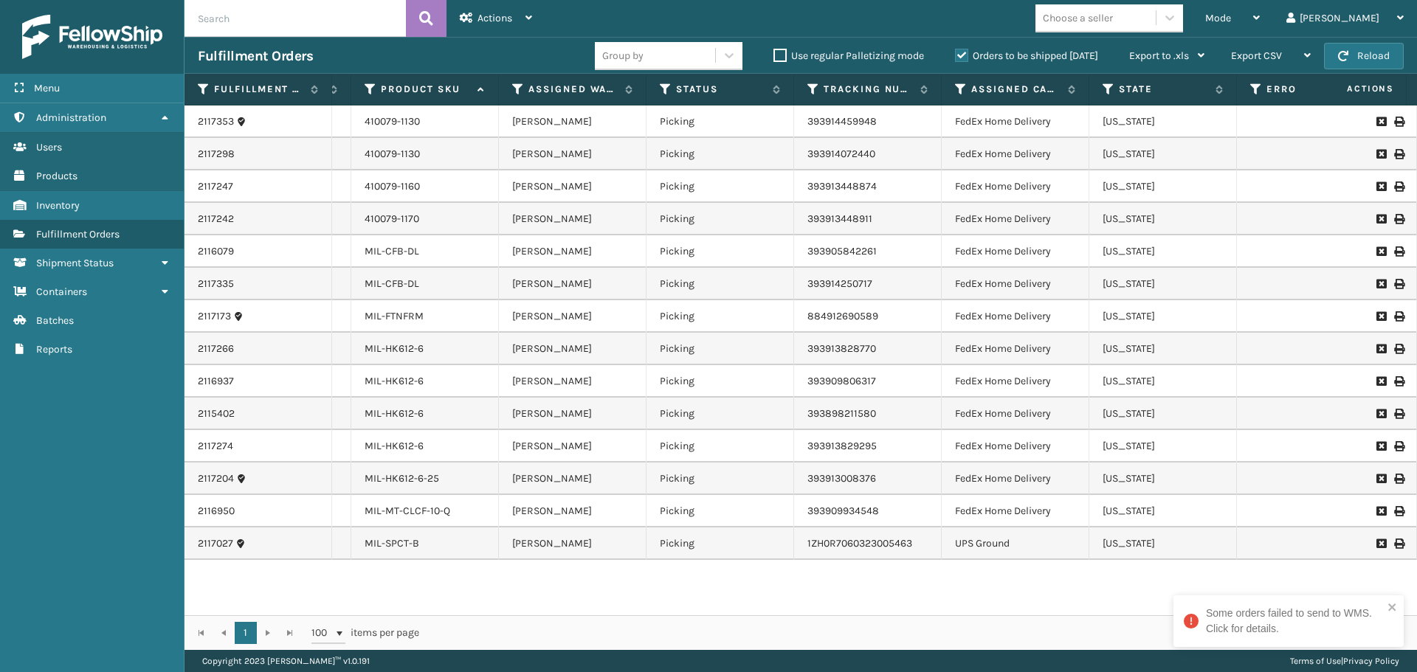
scroll to position [0, 292]
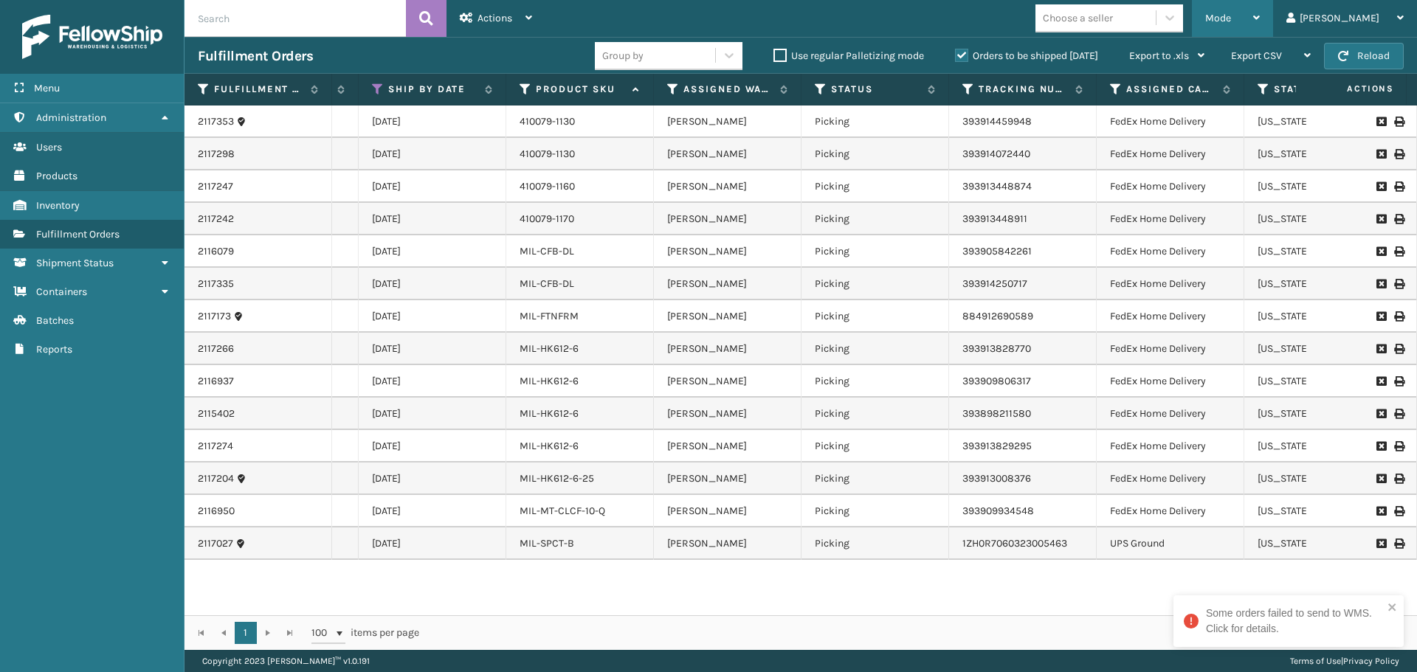
click at [1259, 10] on div "Mode" at bounding box center [1232, 18] width 55 height 37
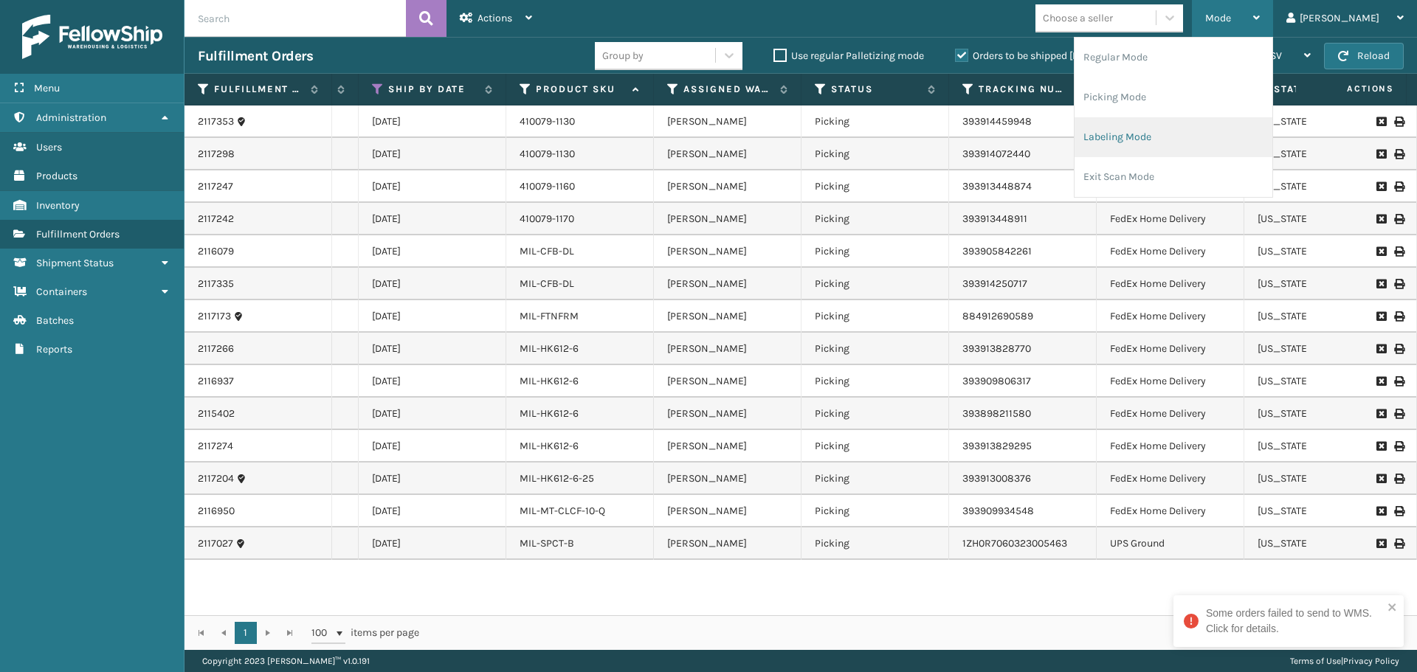
click at [1164, 133] on li "Labeling Mode" at bounding box center [1173, 137] width 198 height 40
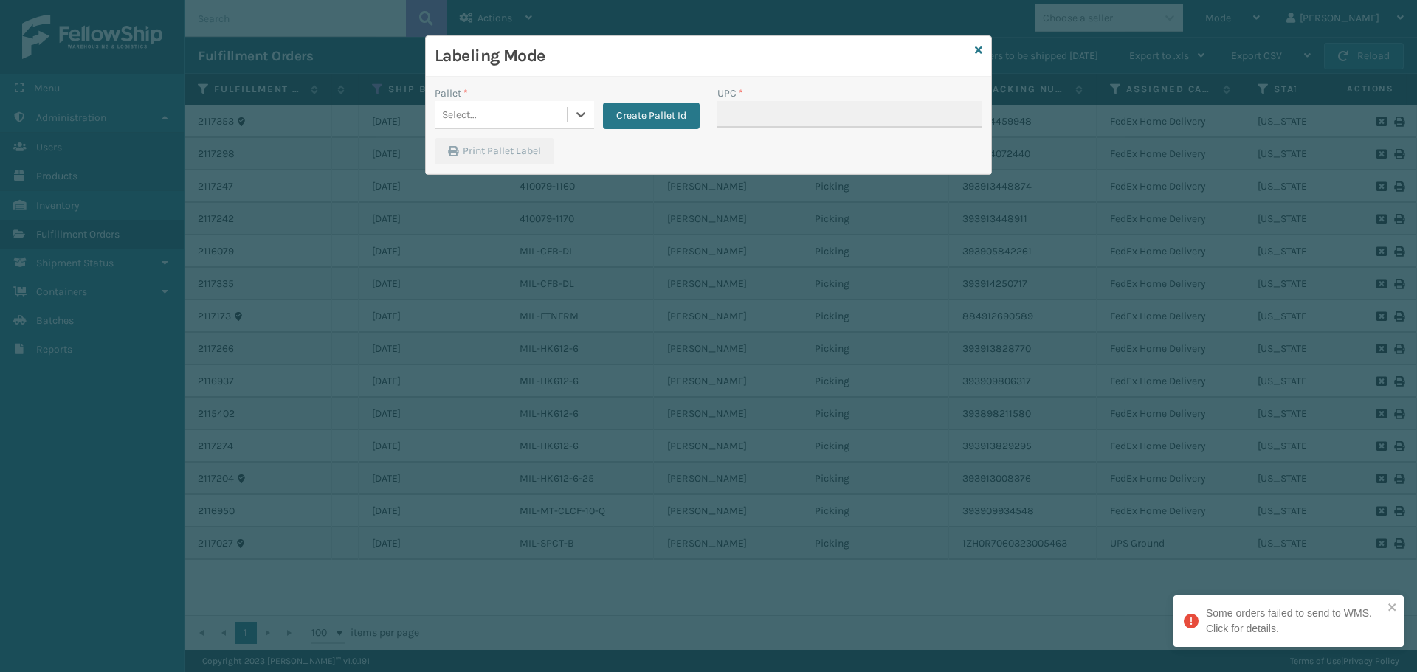
click at [538, 111] on div "Select..." at bounding box center [501, 115] width 132 height 24
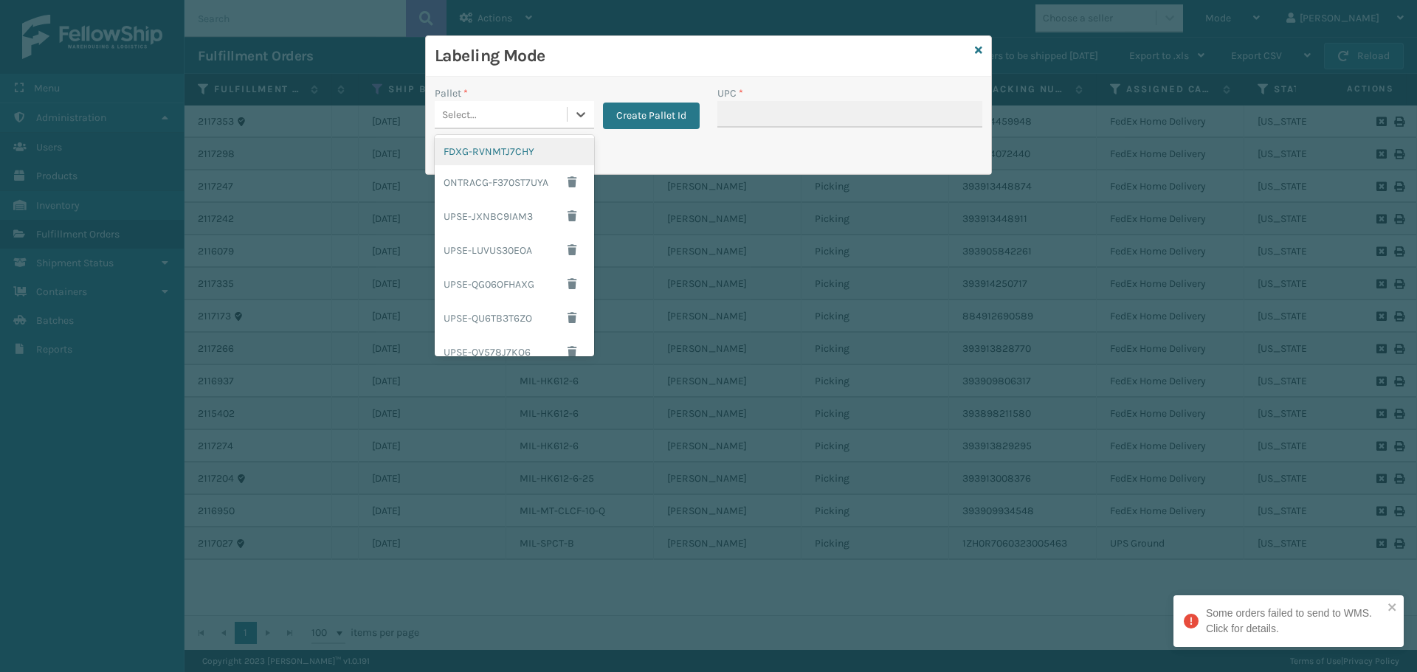
scroll to position [126, 0]
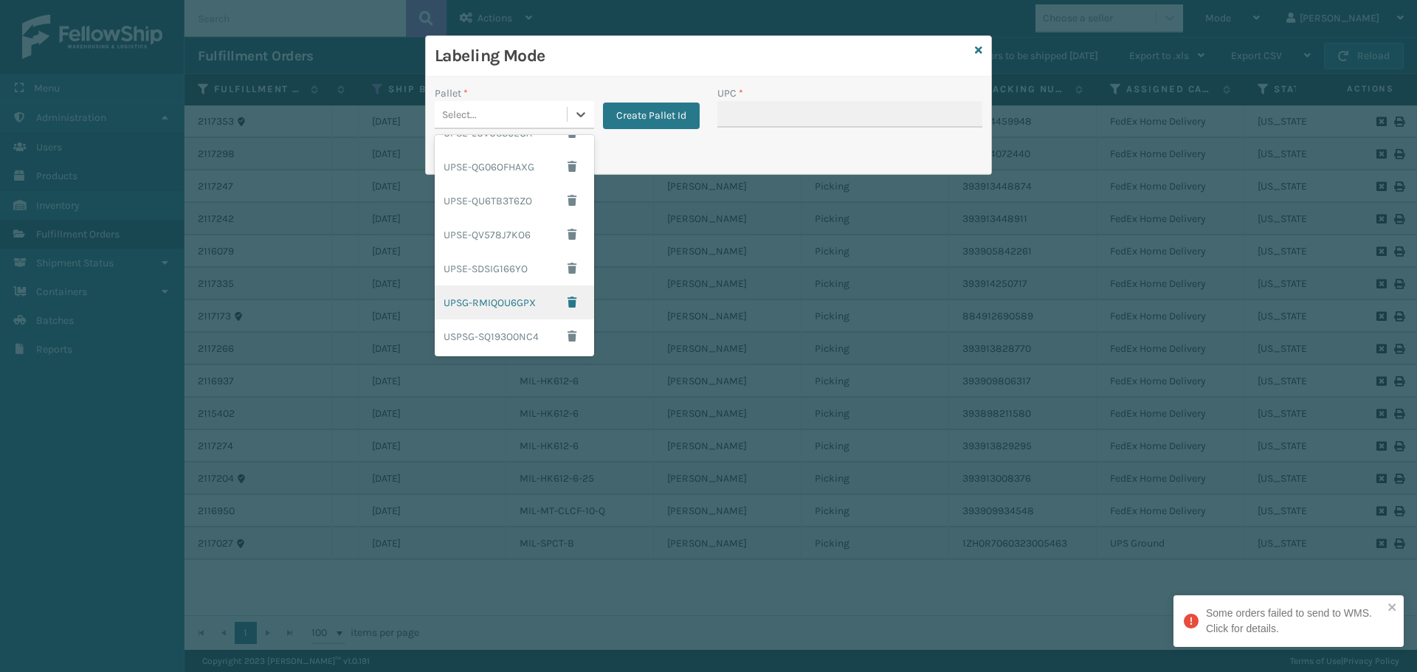
click at [512, 302] on div "UPSG-RMIQOU6GPX" at bounding box center [514, 303] width 159 height 34
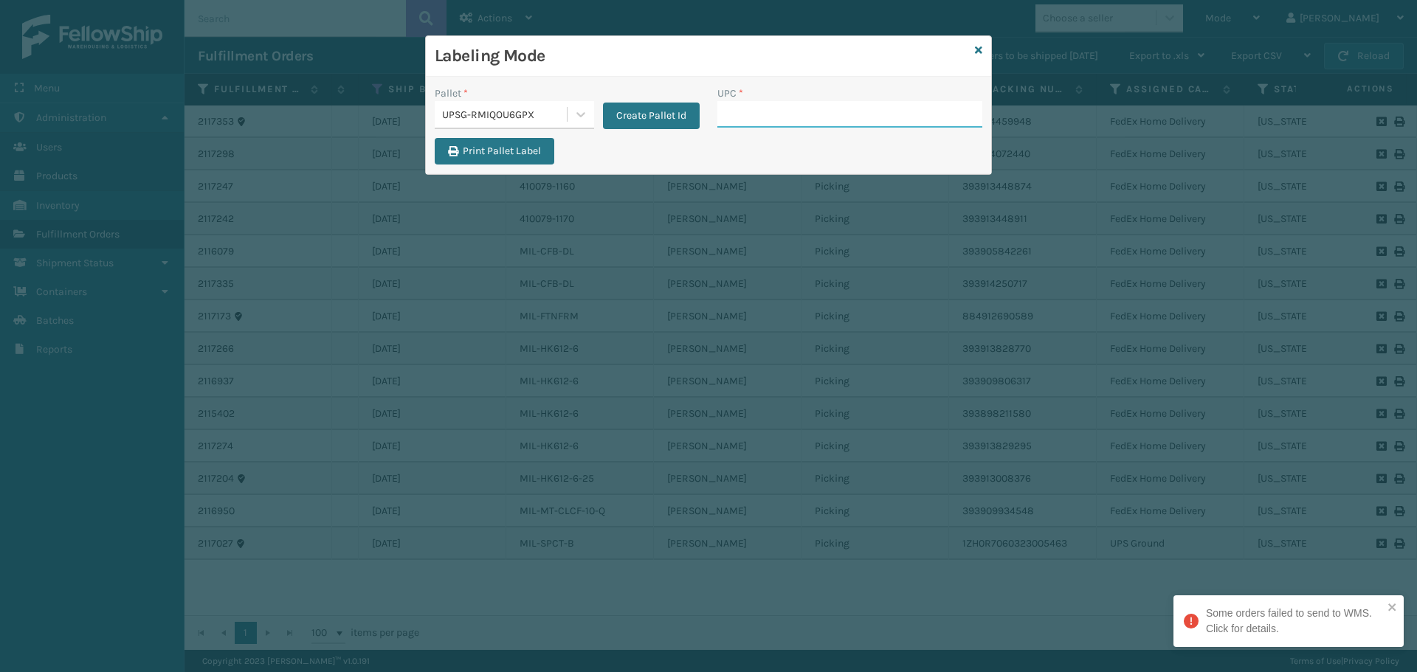
click at [808, 111] on input "UPC *" at bounding box center [849, 114] width 265 height 27
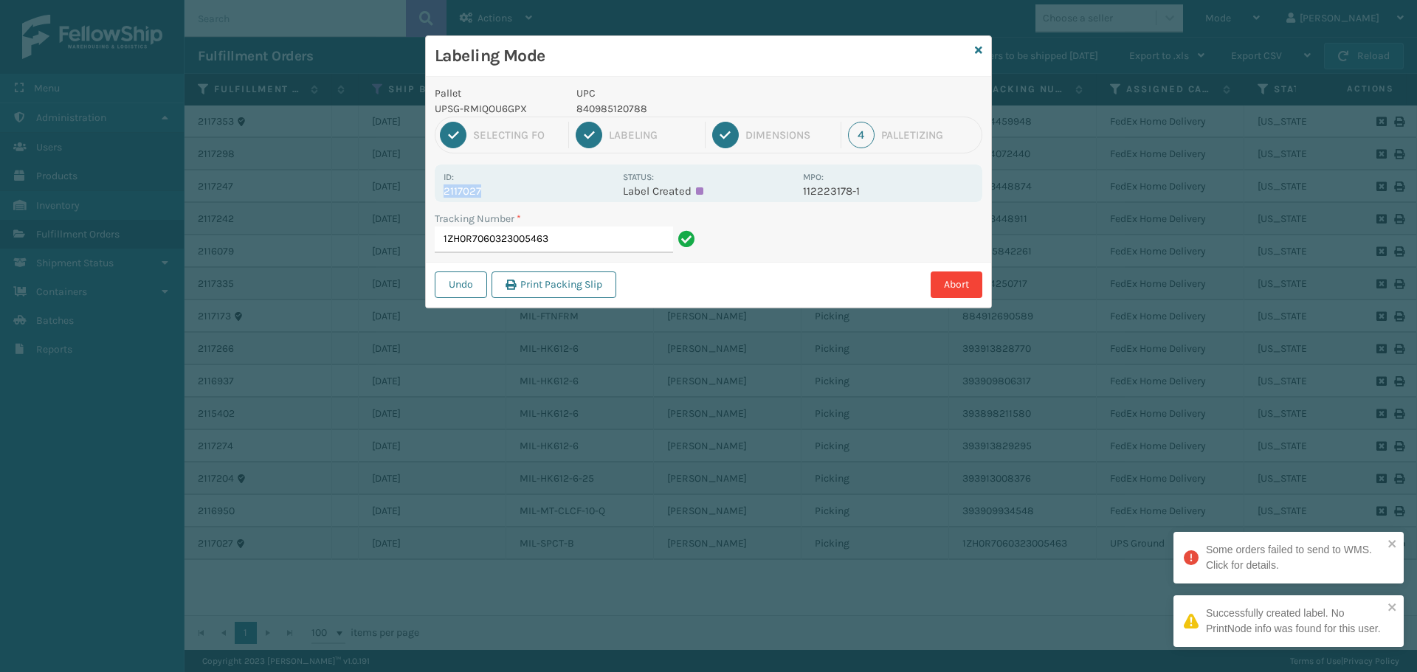
drag, startPoint x: 489, startPoint y: 187, endPoint x: 440, endPoint y: 193, distance: 49.7
click at [440, 193] on div "Id: 2117027 Status: Label Created MPO: 112223178-1" at bounding box center [708, 184] width 547 height 38
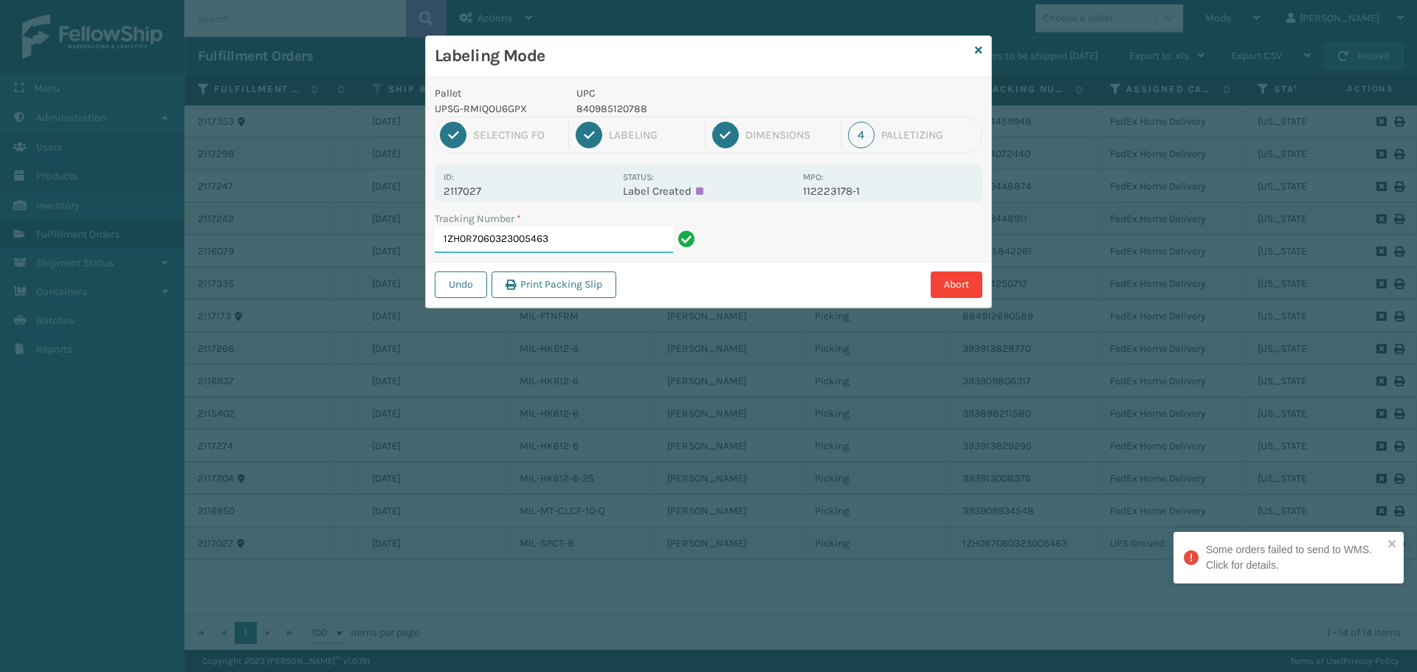
click at [567, 238] on input "1ZH0R7060323005463" at bounding box center [554, 240] width 238 height 27
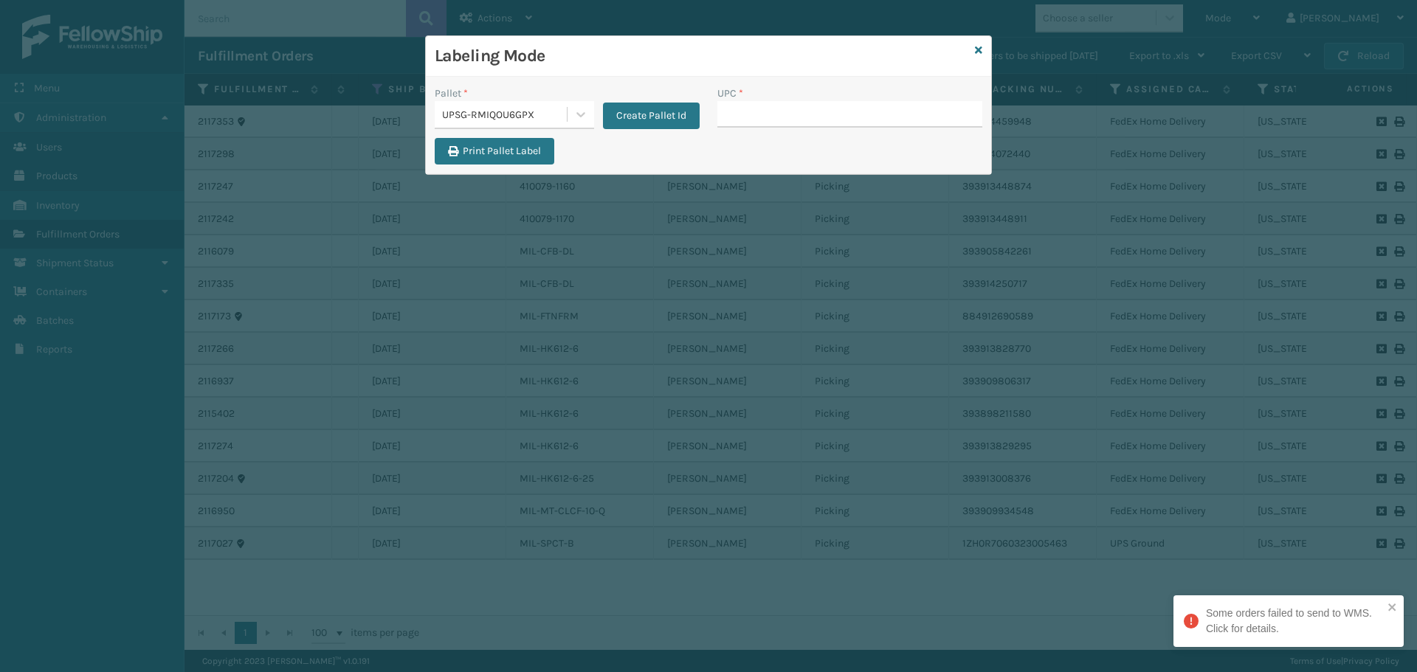
click at [533, 110] on div "UPSG-RMIQOU6GPX" at bounding box center [505, 114] width 126 height 15
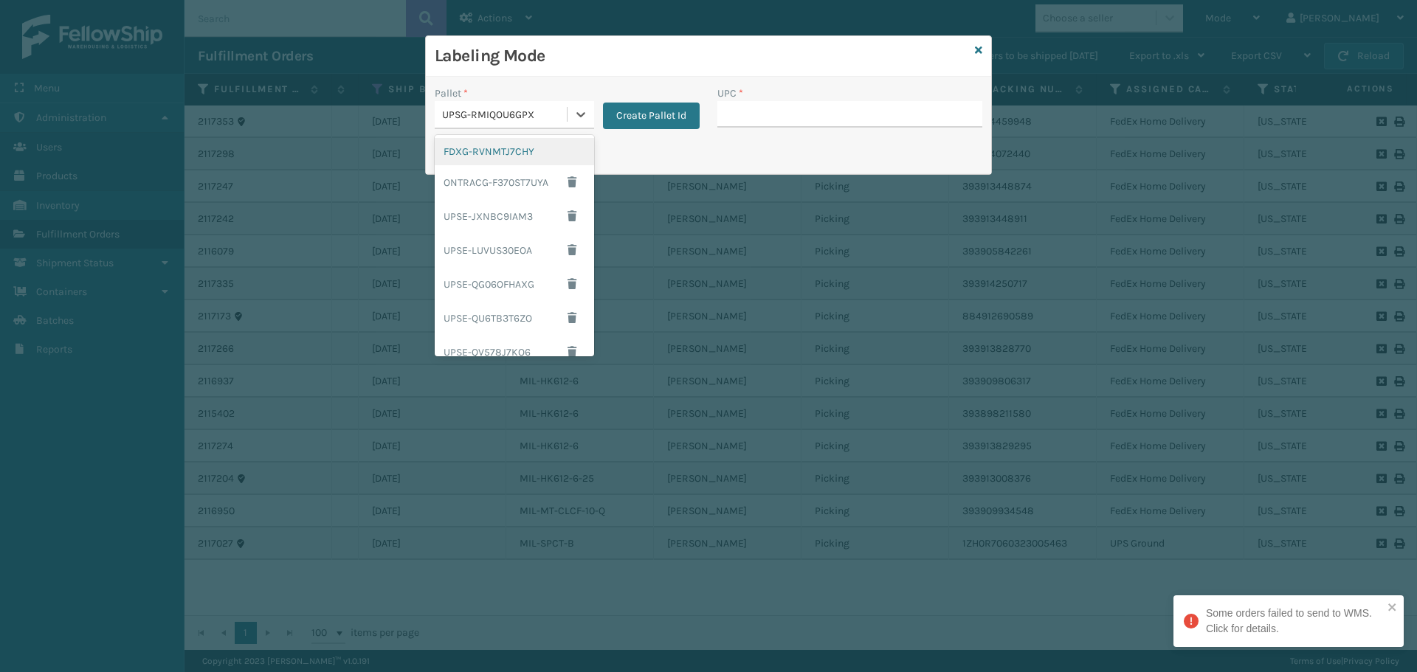
click at [480, 150] on div "FDXG-RVNMTJ7CHY" at bounding box center [514, 151] width 159 height 27
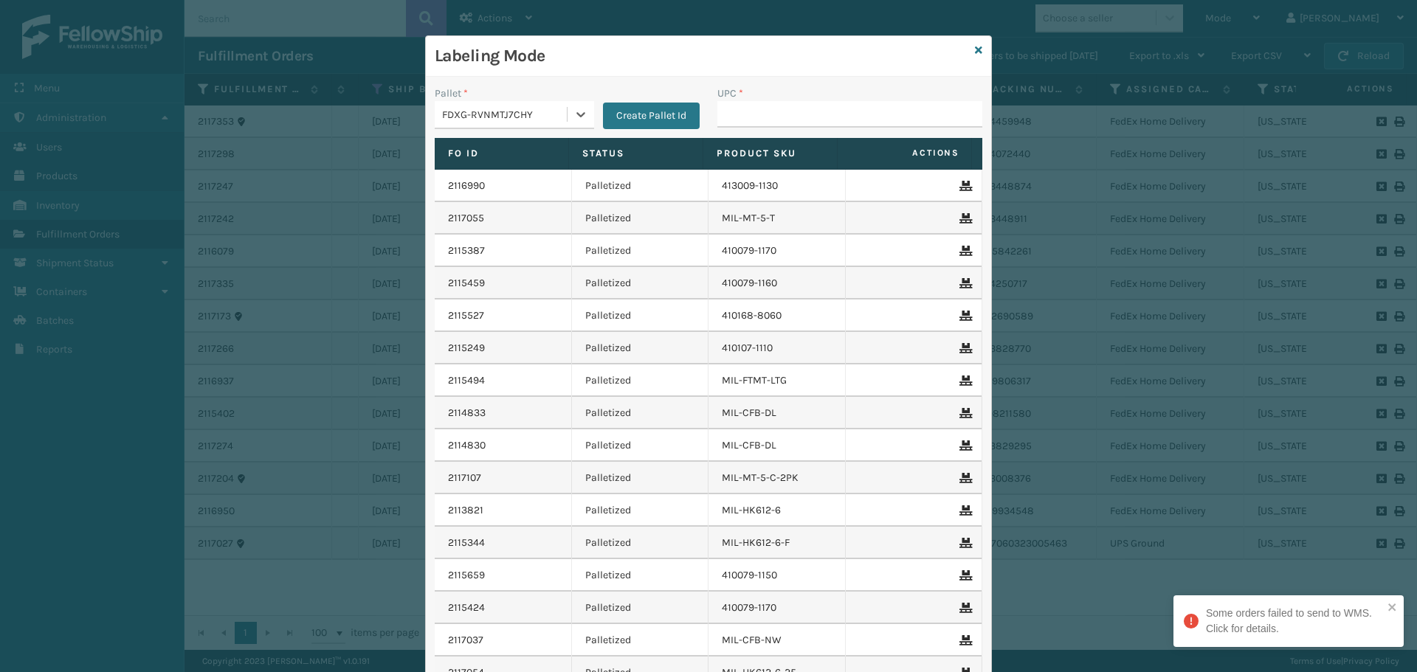
click at [978, 50] on div "Labeling Mode" at bounding box center [708, 56] width 565 height 41
click at [975, 54] on icon at bounding box center [978, 50] width 7 height 10
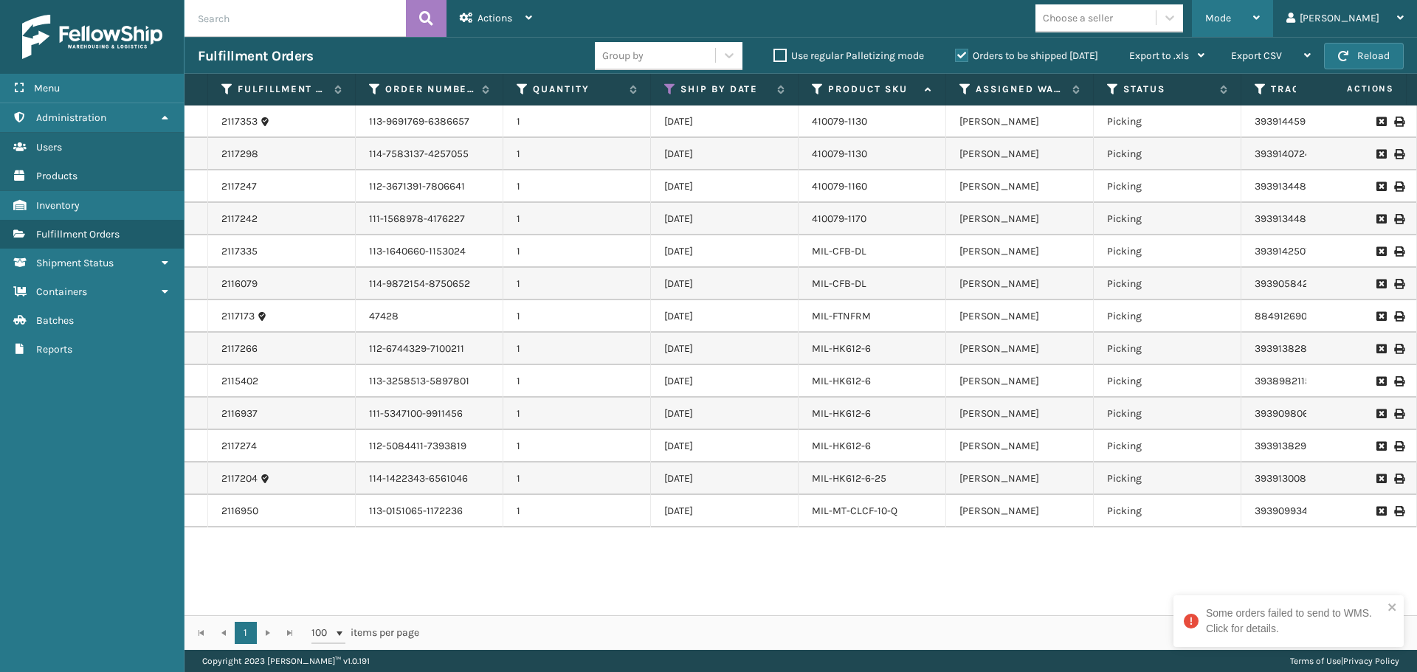
click at [1231, 15] on span "Mode" at bounding box center [1218, 18] width 26 height 13
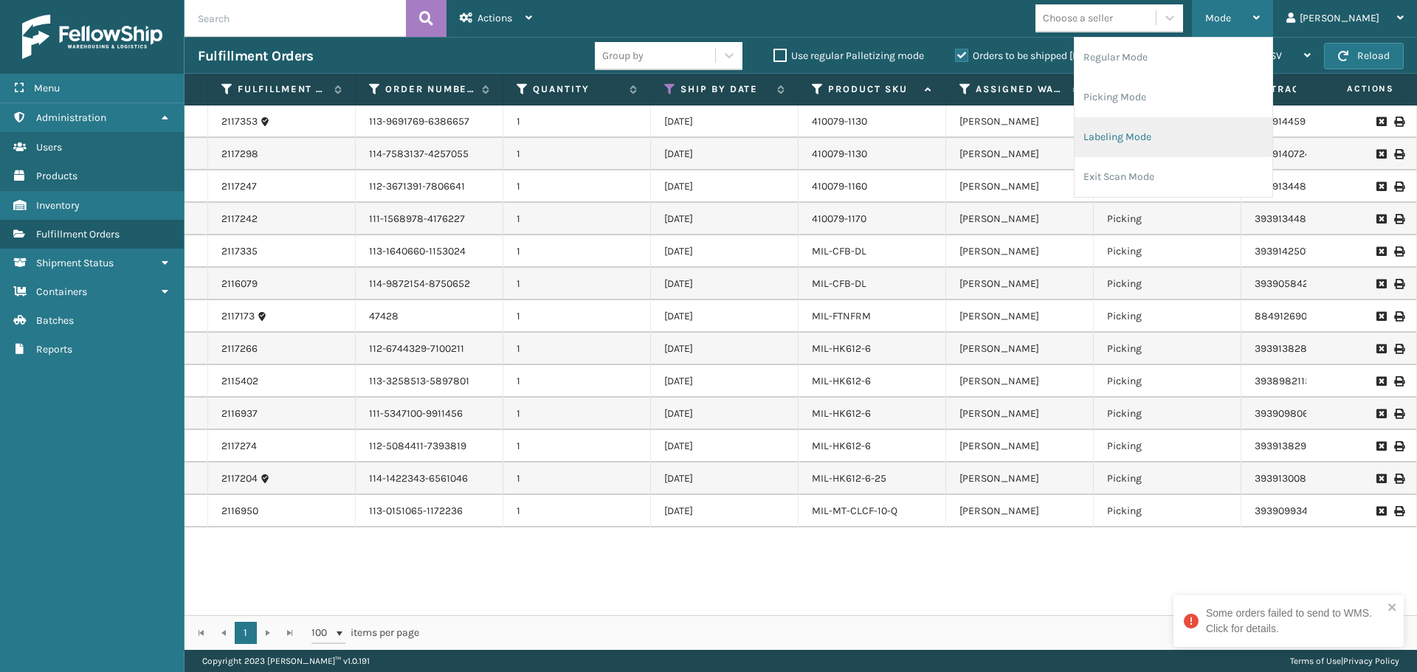
click at [1228, 132] on li "Labeling Mode" at bounding box center [1173, 137] width 198 height 40
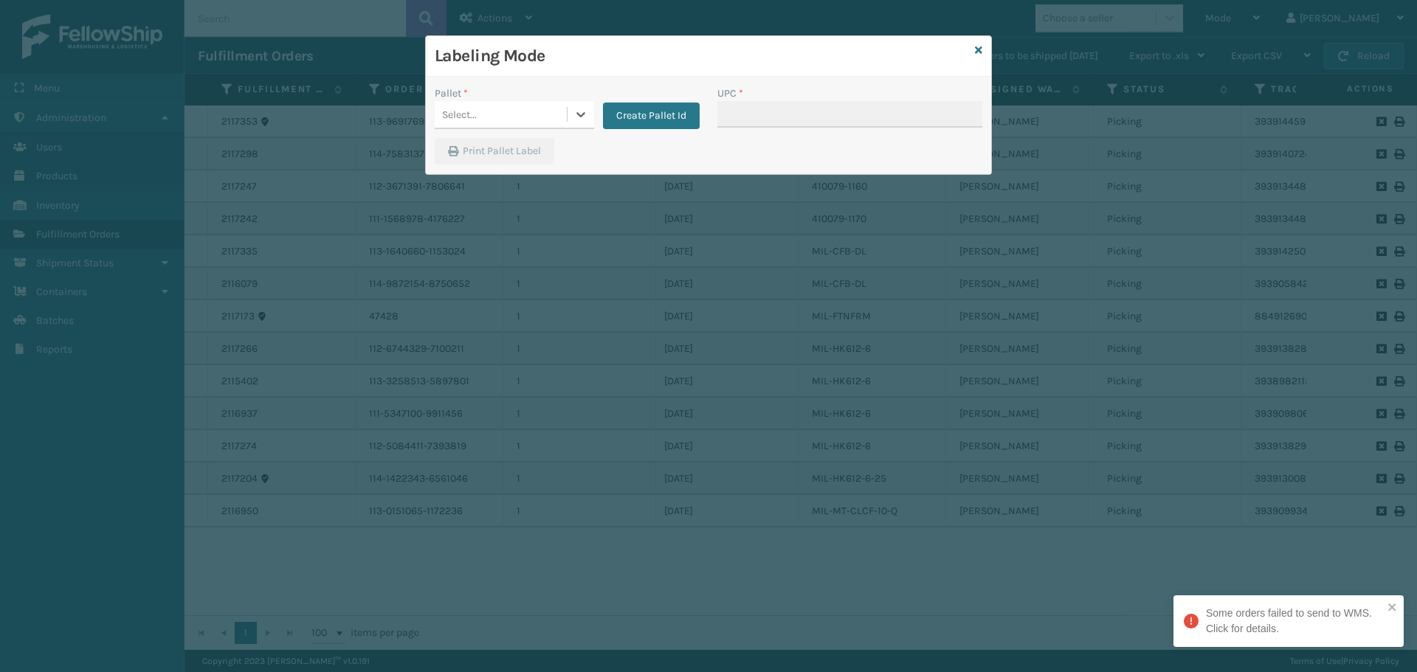
click at [535, 112] on div "Select..." at bounding box center [501, 115] width 132 height 24
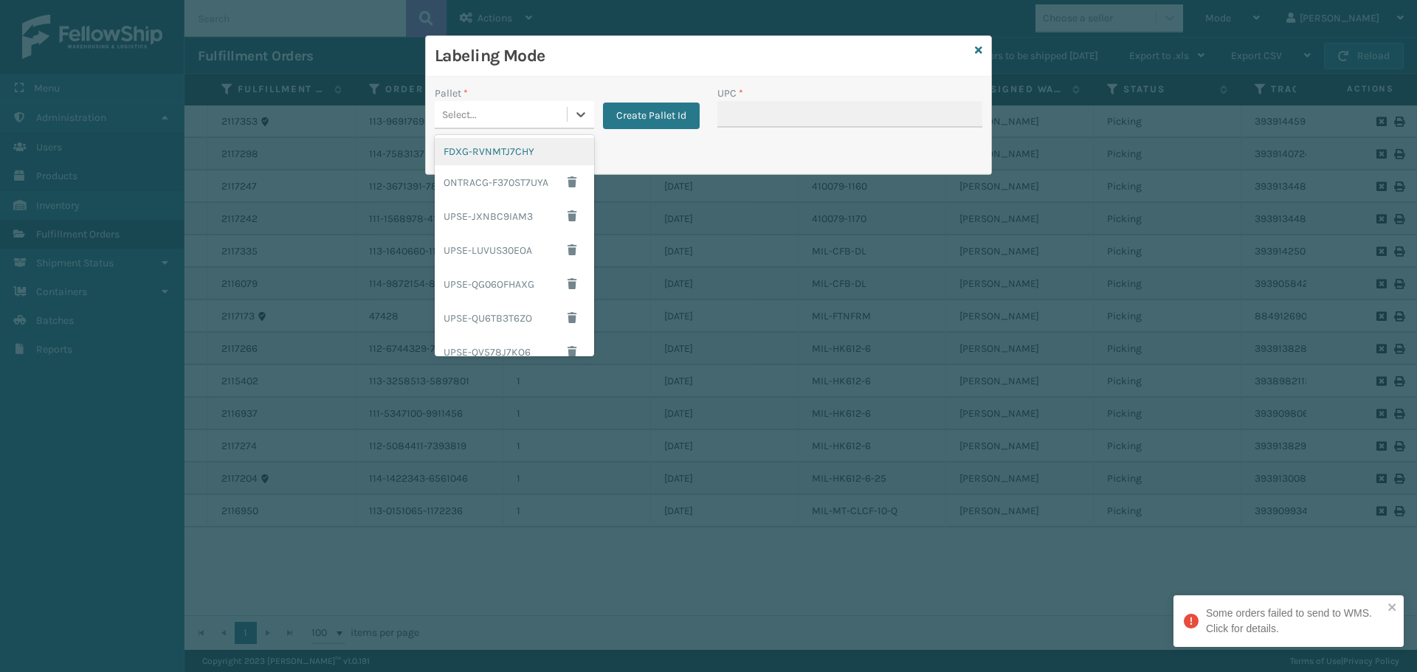
click at [520, 143] on div "FDXG-RVNMTJ7CHY" at bounding box center [514, 151] width 159 height 27
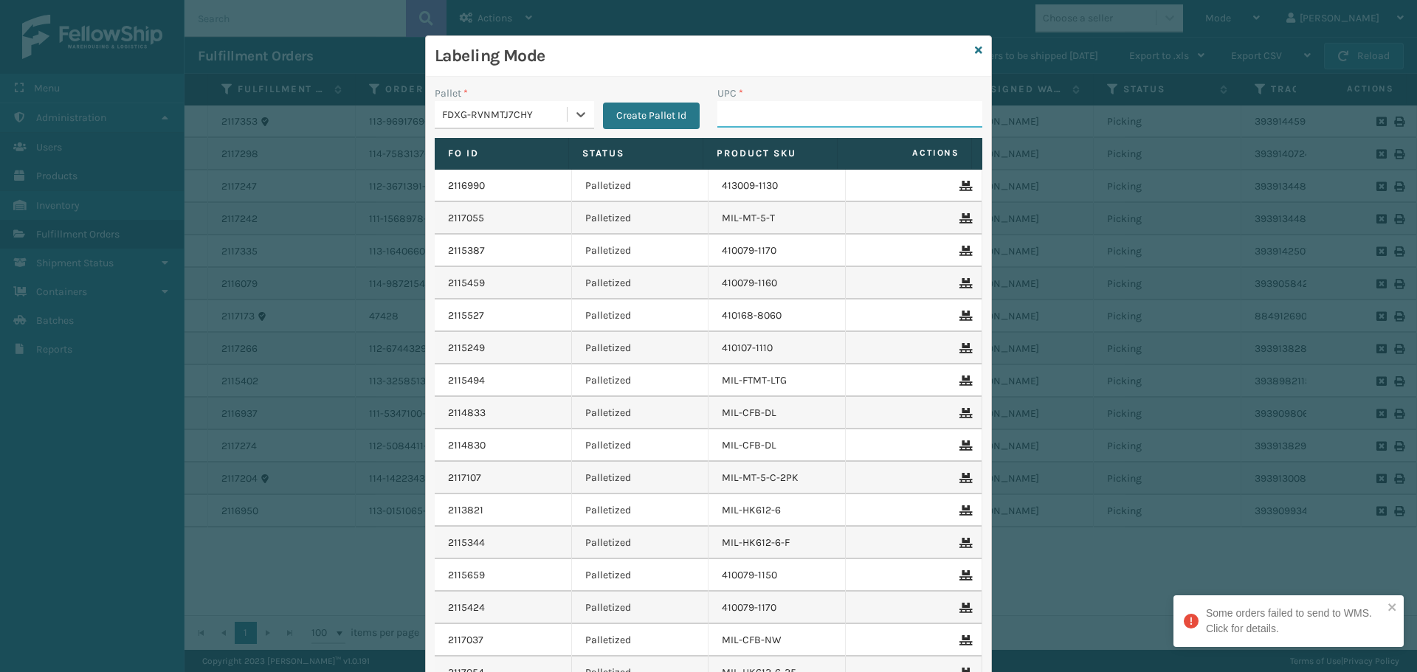
click at [826, 122] on input "UPC *" at bounding box center [849, 114] width 265 height 27
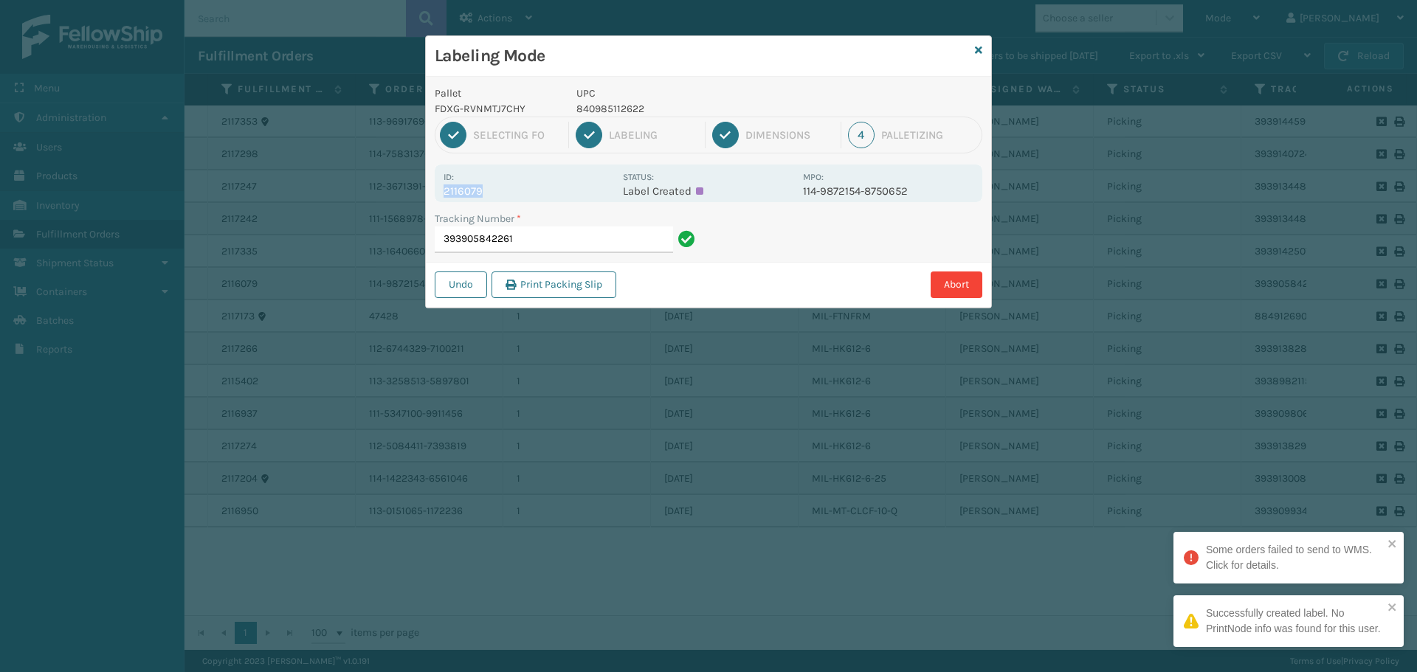
drag, startPoint x: 476, startPoint y: 188, endPoint x: 435, endPoint y: 201, distance: 43.4
click at [435, 201] on div "Pallet FDXG-RVNMTJ7CHY UPC 840985112622 1 Selecting FO 2 Labeling 3 Dimensions …" at bounding box center [708, 192] width 565 height 231
click at [545, 228] on input "393905842261" at bounding box center [554, 240] width 238 height 27
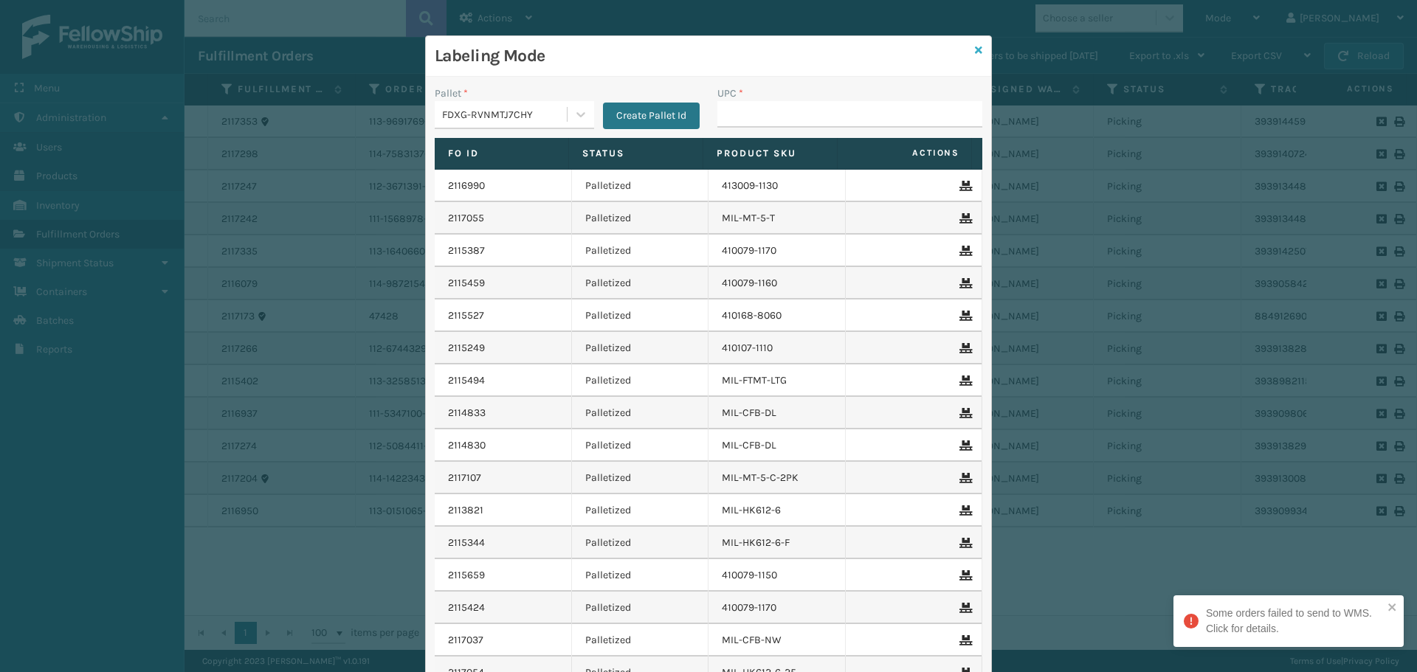
click at [975, 46] on icon at bounding box center [978, 50] width 7 height 10
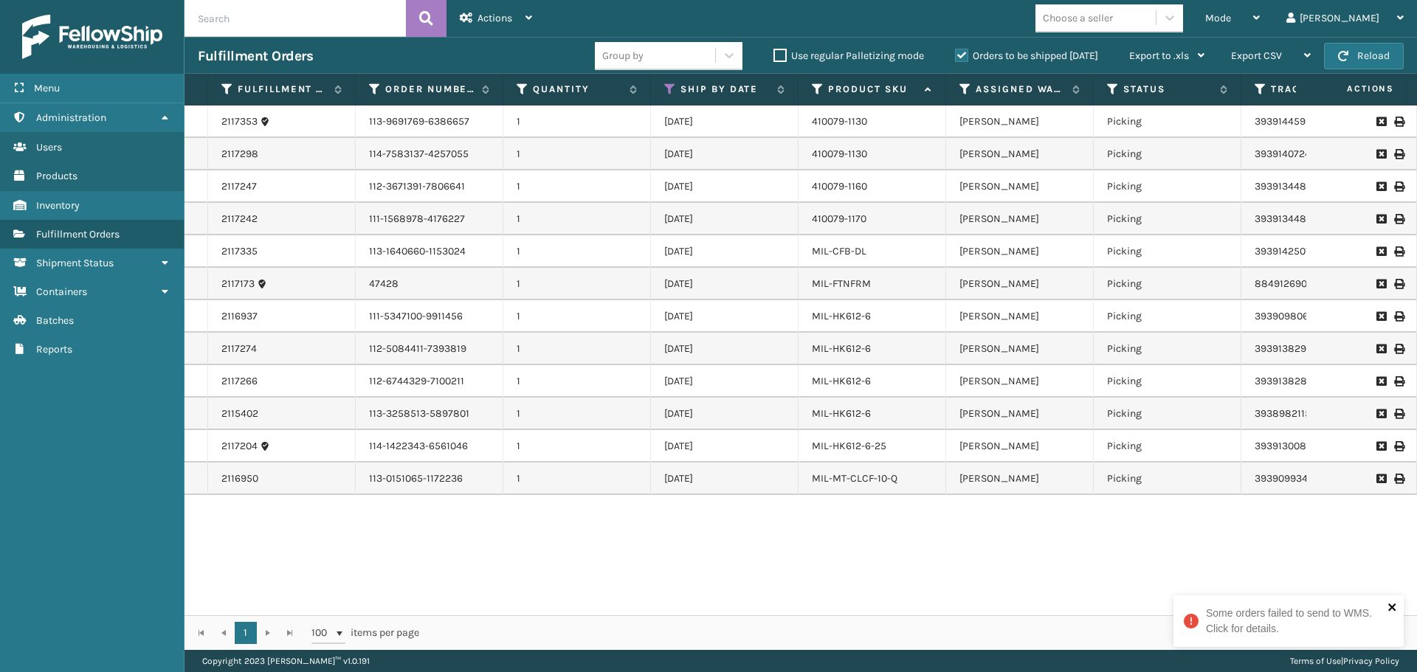
click at [1393, 609] on icon "close" at bounding box center [1391, 607] width 7 height 7
click at [1259, 27] on div "Mode" at bounding box center [1232, 18] width 55 height 37
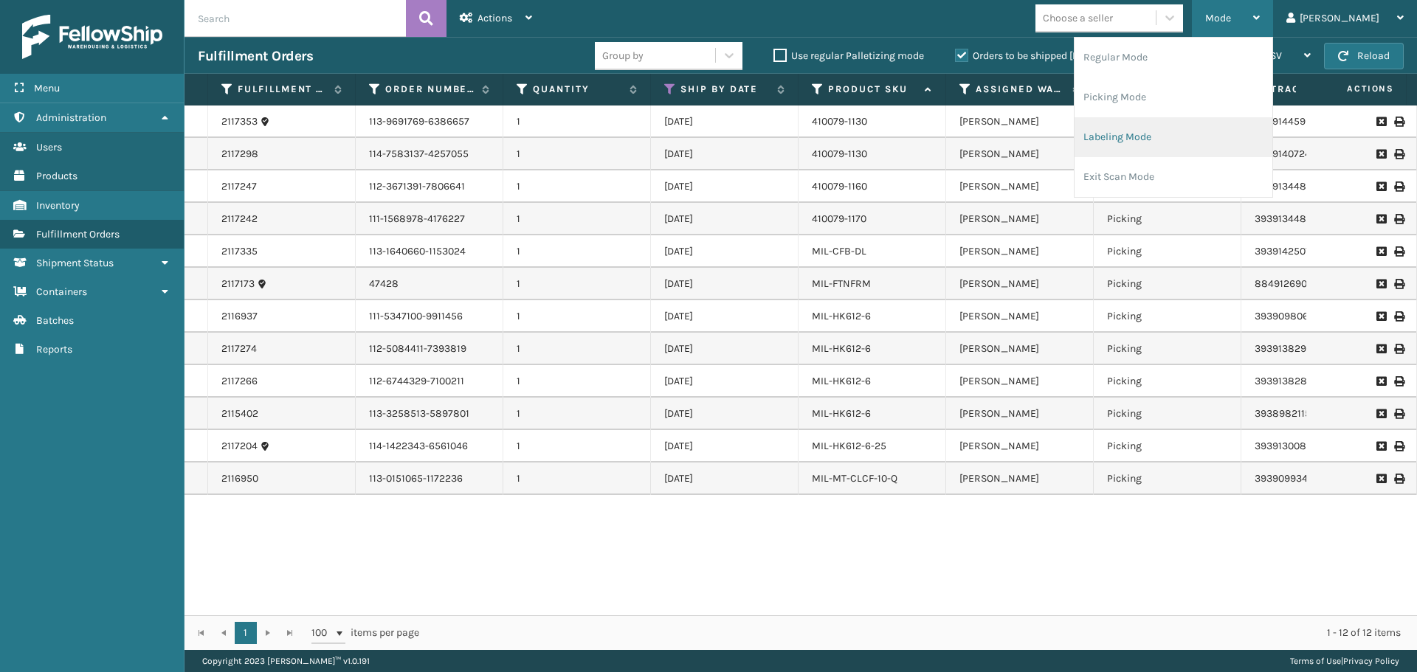
click at [1175, 147] on li "Labeling Mode" at bounding box center [1173, 137] width 198 height 40
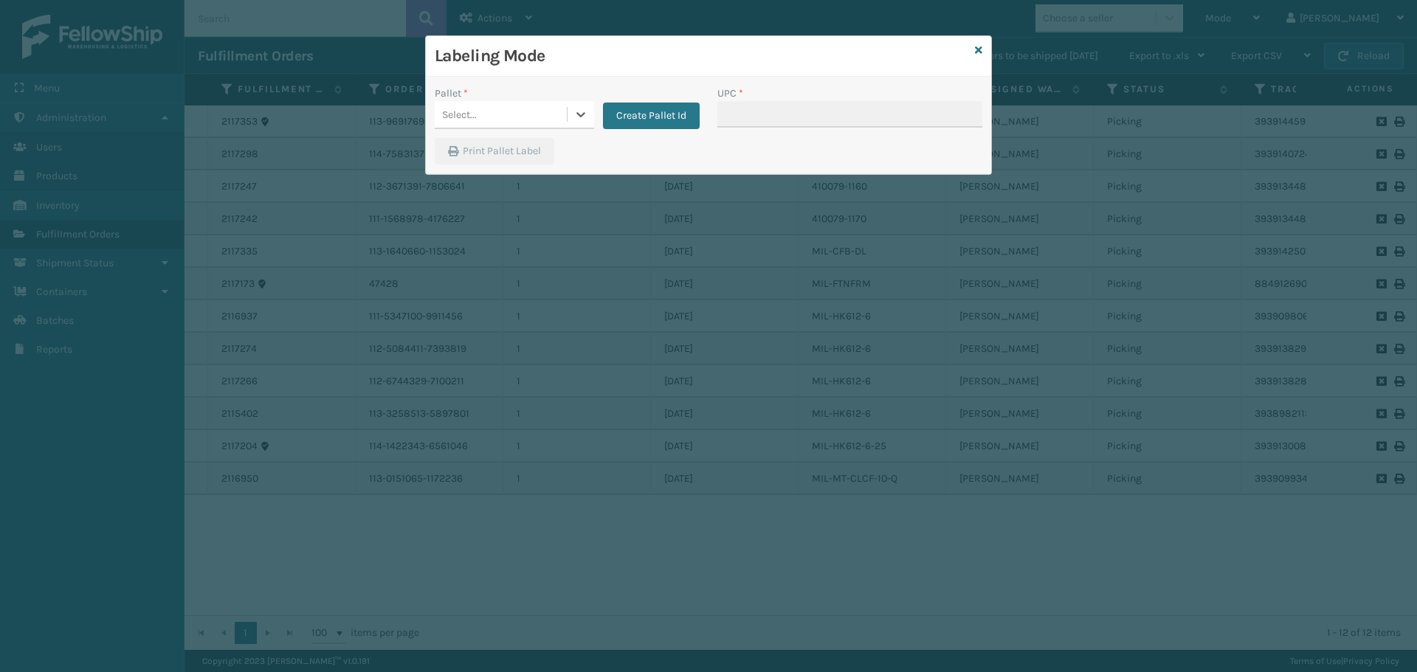
click at [501, 106] on div "Select..." at bounding box center [501, 115] width 132 height 24
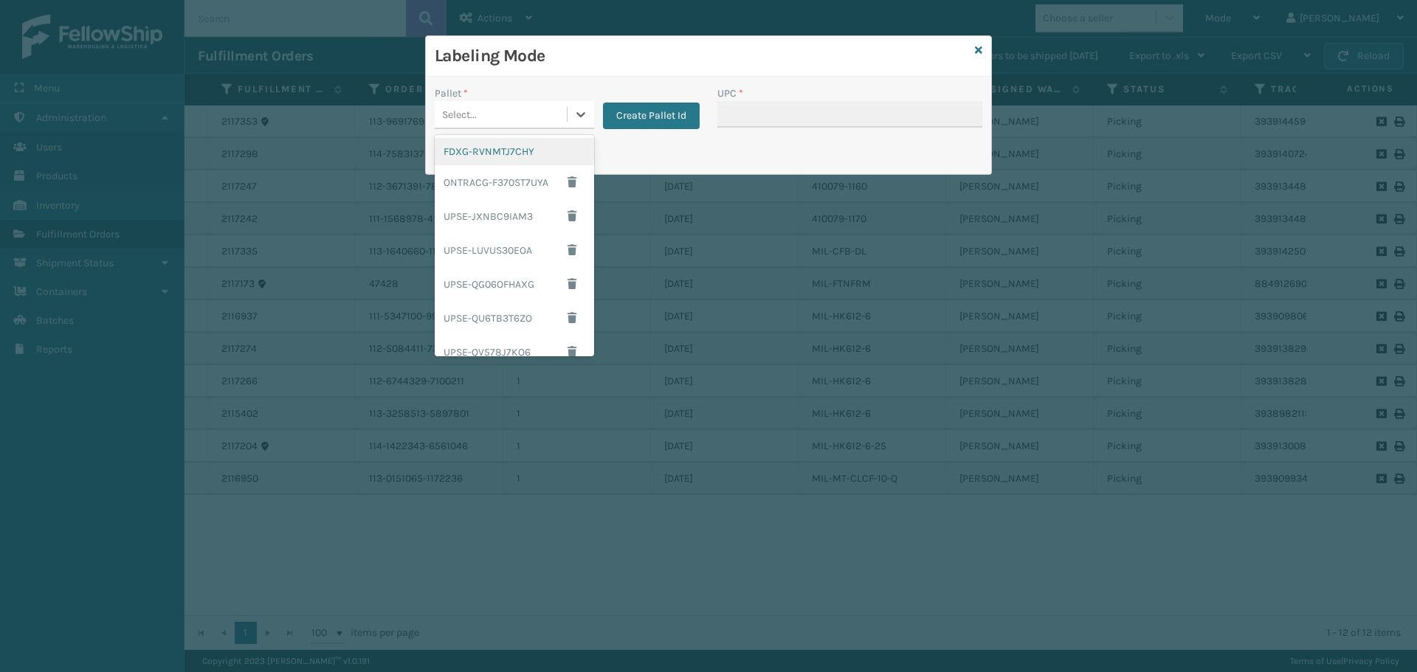
click at [522, 148] on div "FDXG-RVNMTJ7CHY" at bounding box center [514, 151] width 159 height 27
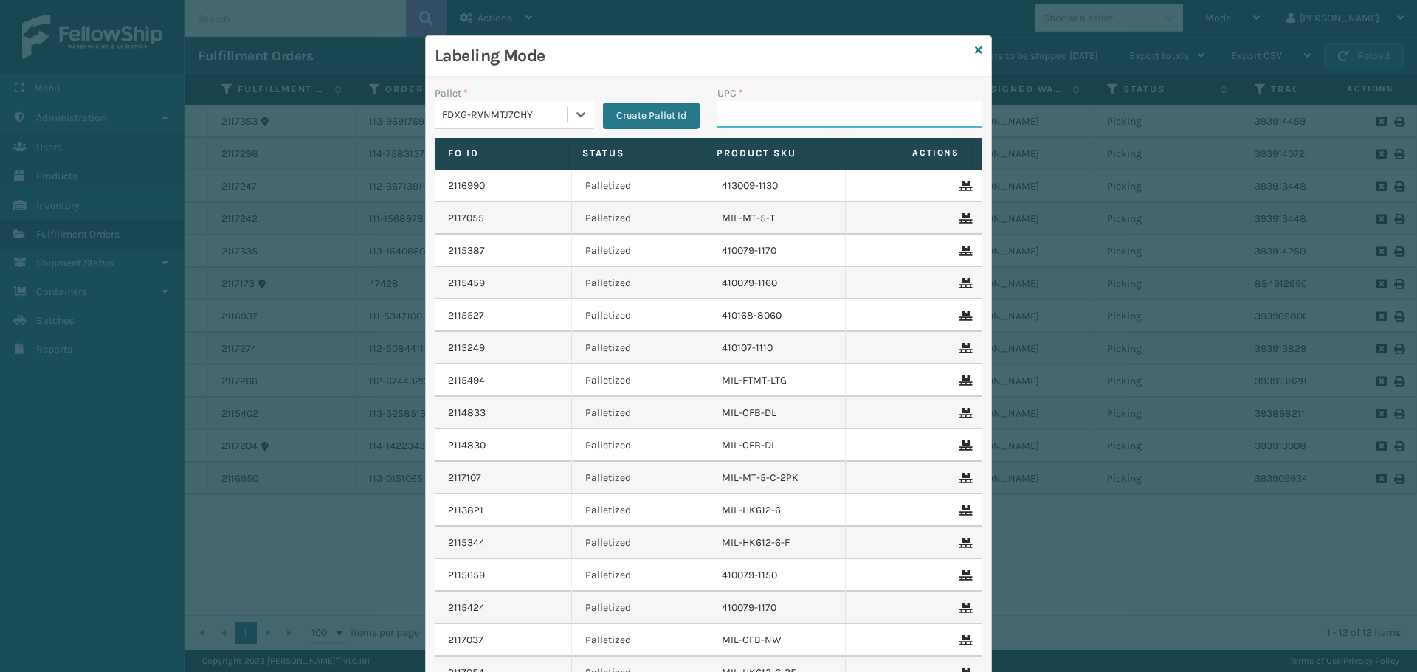
click at [741, 108] on input "UPC *" at bounding box center [849, 114] width 265 height 27
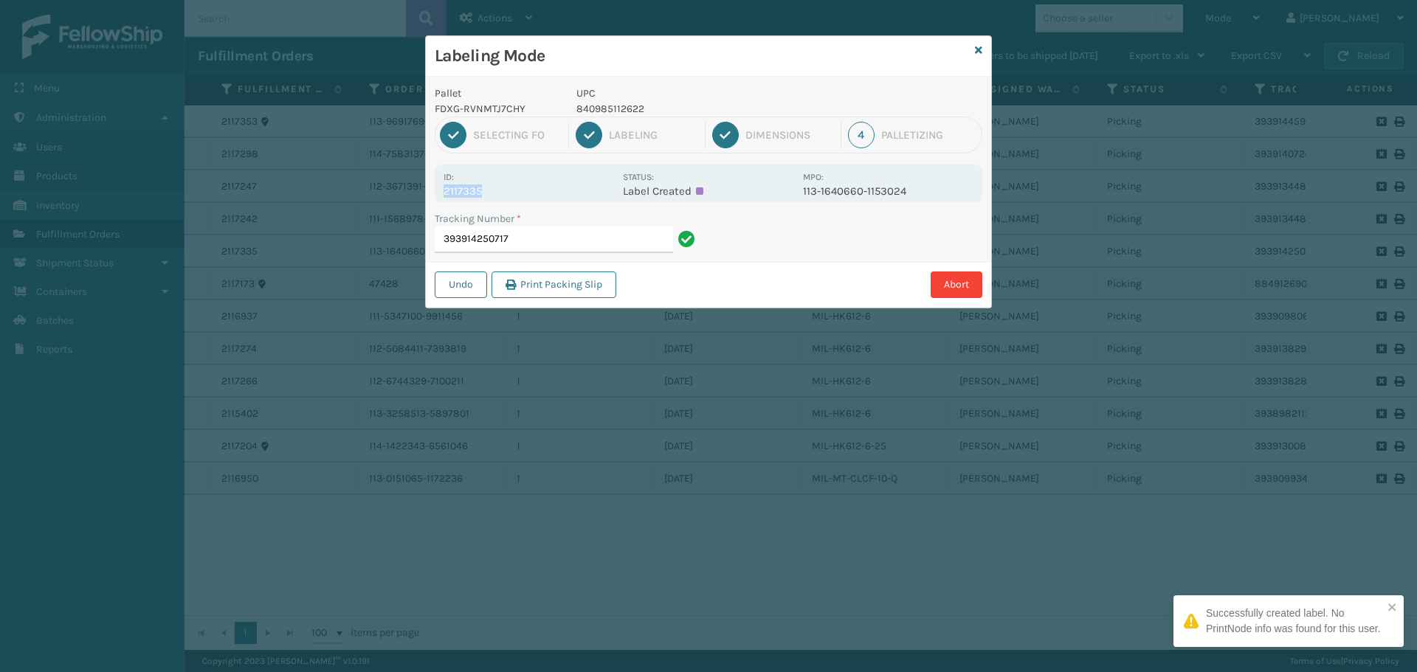
drag, startPoint x: 499, startPoint y: 187, endPoint x: 432, endPoint y: 200, distance: 68.4
click at [432, 200] on div "Pallet FDXG-RVNMTJ7CHY UPC 840985112622 1 Selecting FO 2 Labeling 3 Dimensions …" at bounding box center [708, 192] width 565 height 231
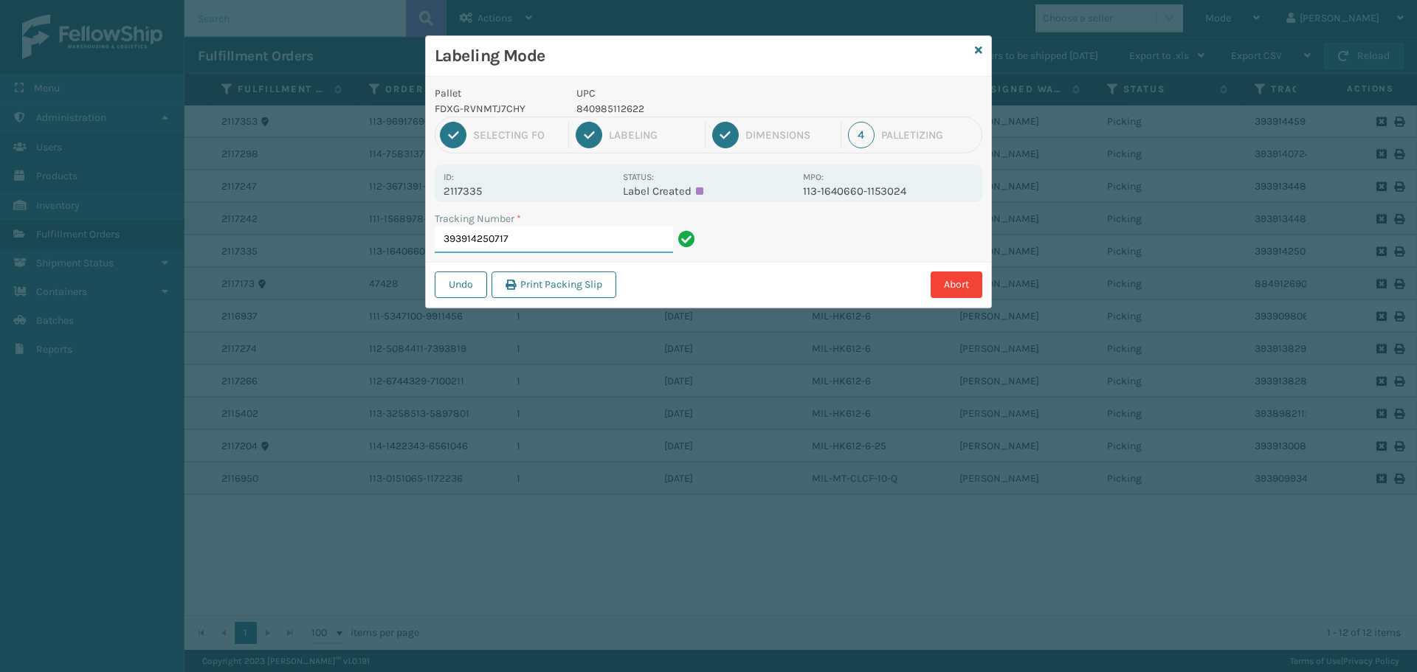
click at [535, 237] on input "393914250717" at bounding box center [554, 240] width 238 height 27
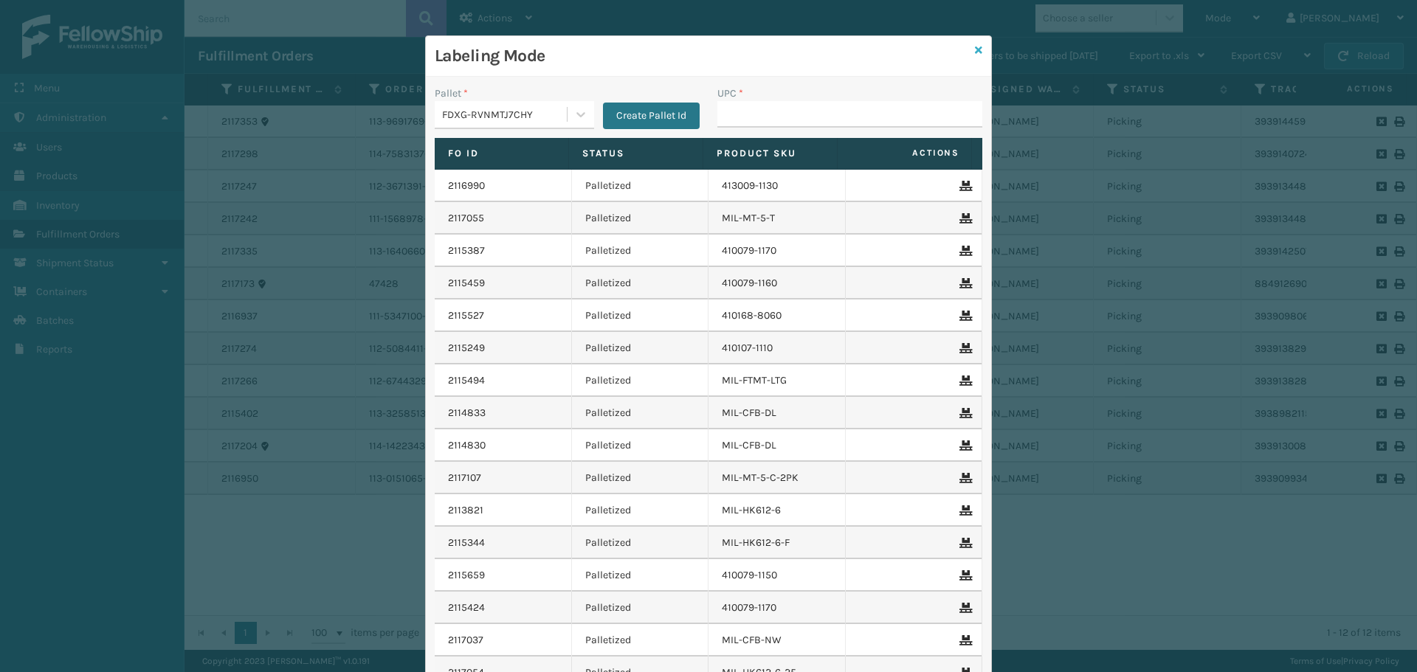
click at [975, 53] on icon at bounding box center [978, 50] width 7 height 10
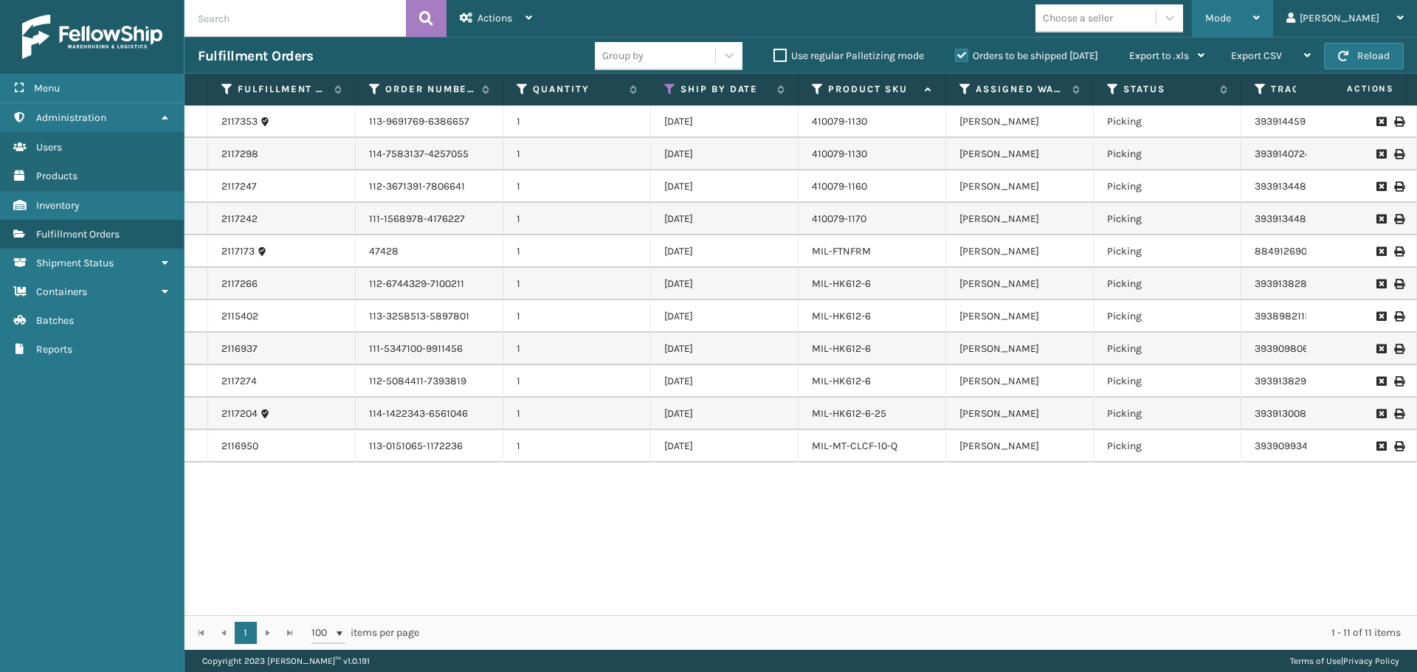
click at [1231, 21] on span "Mode" at bounding box center [1218, 18] width 26 height 13
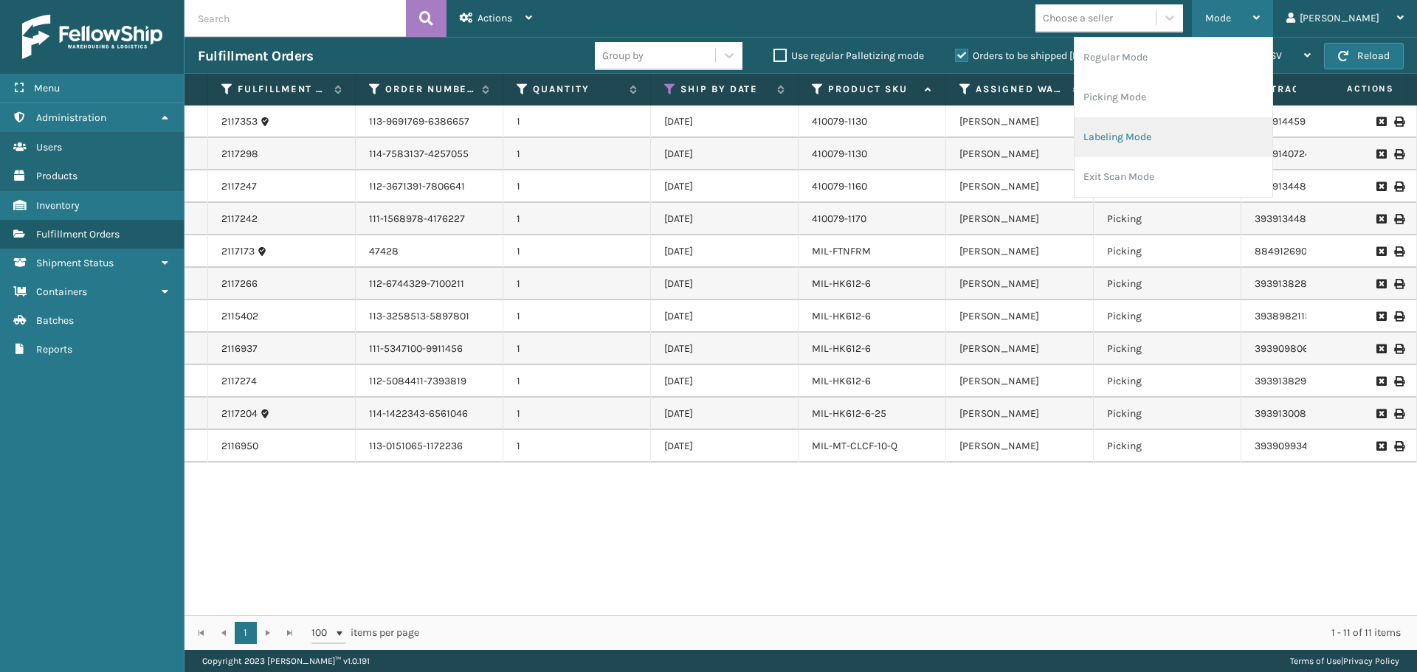
click at [1174, 138] on li "Labeling Mode" at bounding box center [1173, 137] width 198 height 40
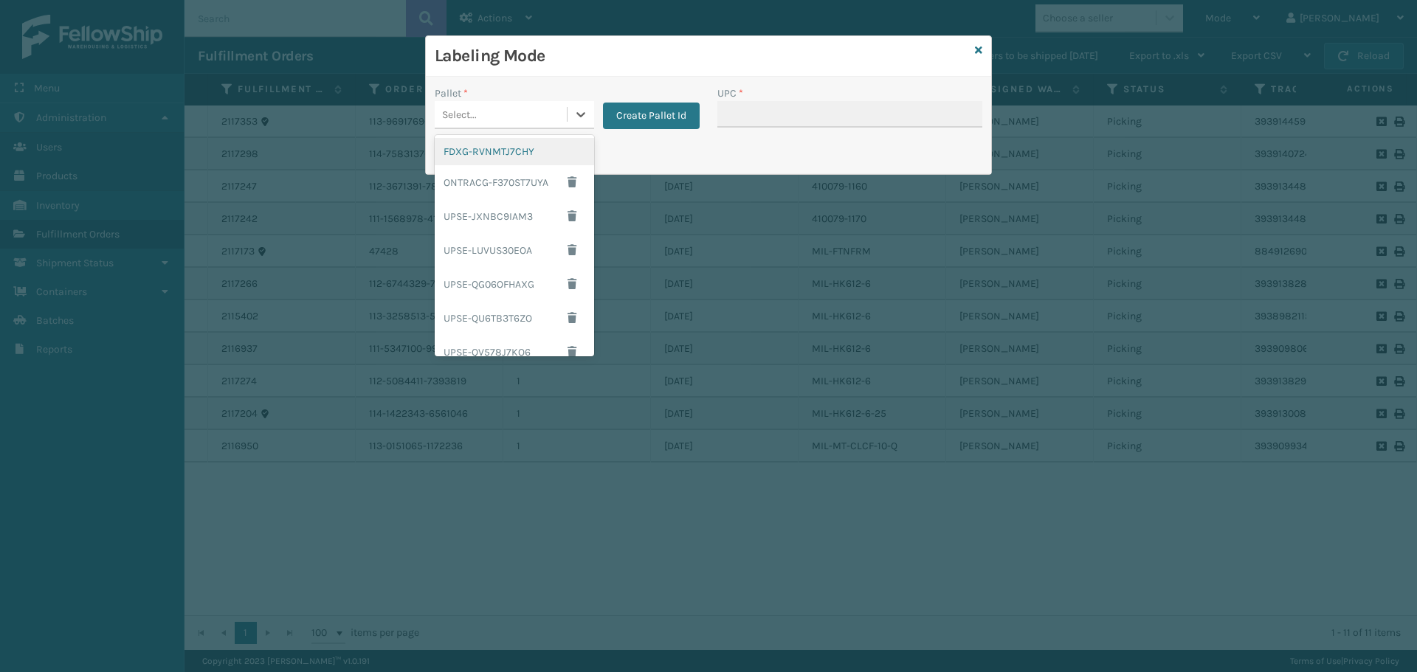
click at [528, 114] on div "Select..." at bounding box center [501, 115] width 132 height 24
click at [531, 151] on div "FDXG-RVNMTJ7CHY" at bounding box center [514, 151] width 159 height 27
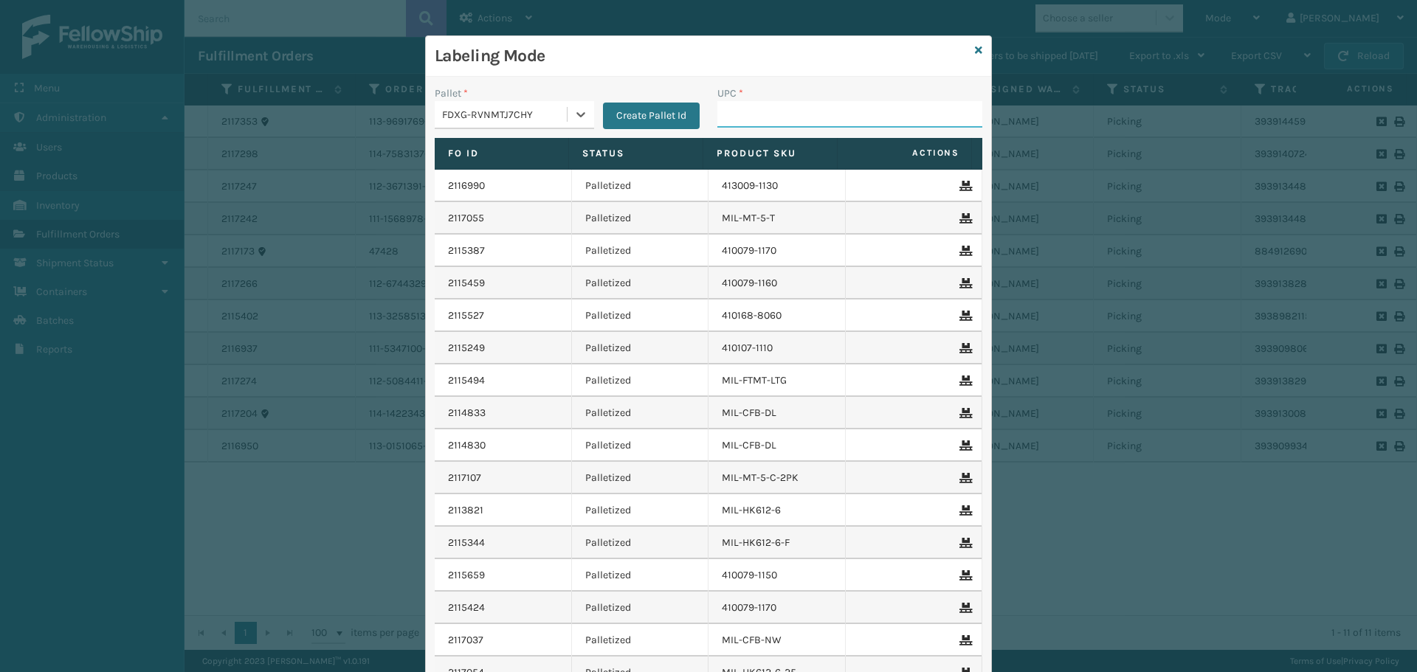
click at [799, 120] on input "UPC *" at bounding box center [849, 114] width 265 height 27
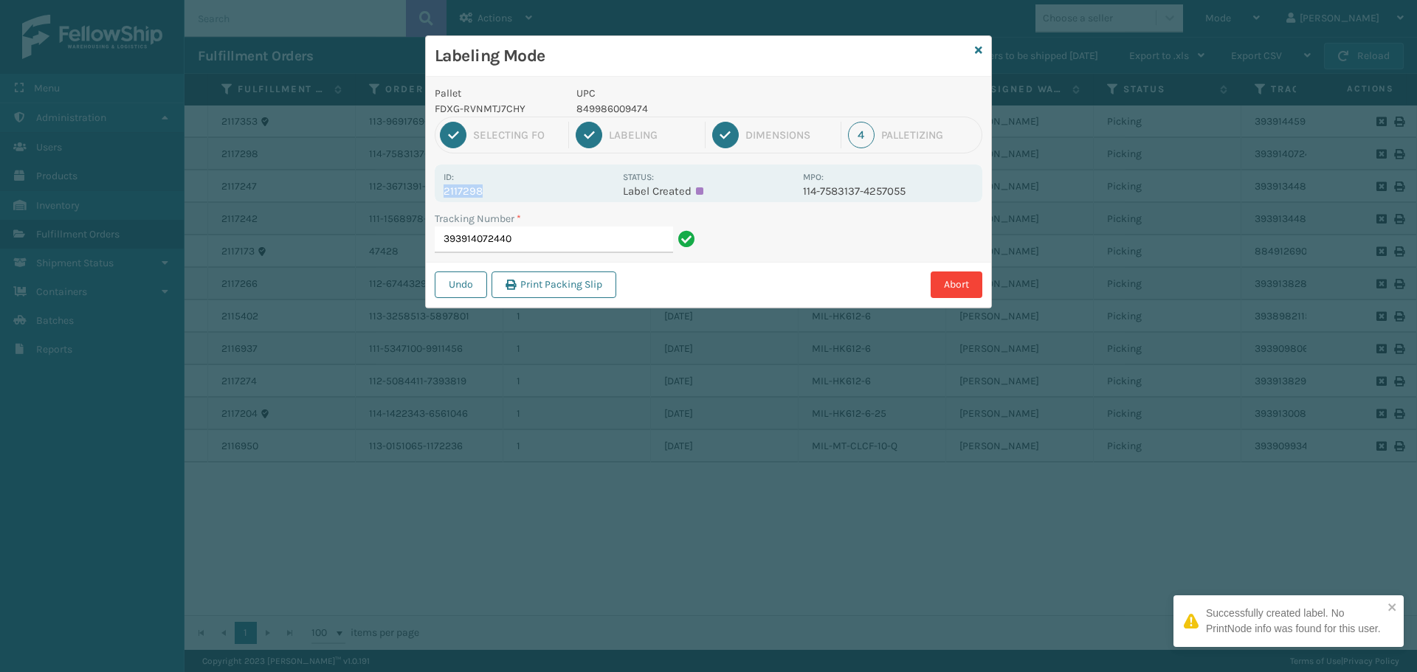
drag, startPoint x: 485, startPoint y: 187, endPoint x: 428, endPoint y: 192, distance: 57.0
click at [428, 192] on div "Pallet FDXG-RVNMTJ7CHY UPC 849986009474 1 Selecting FO 2 Labeling 3 Dimensions …" at bounding box center [708, 192] width 565 height 231
click at [546, 241] on input "393914072440" at bounding box center [554, 240] width 238 height 27
drag, startPoint x: 500, startPoint y: 185, endPoint x: 418, endPoint y: 196, distance: 82.6
click at [418, 196] on div "Labeling Mode Pallet FDXG-RVNMTJ7CHY UPC 849986009474 1 Selecting FO 2 Labeling…" at bounding box center [708, 336] width 1417 height 672
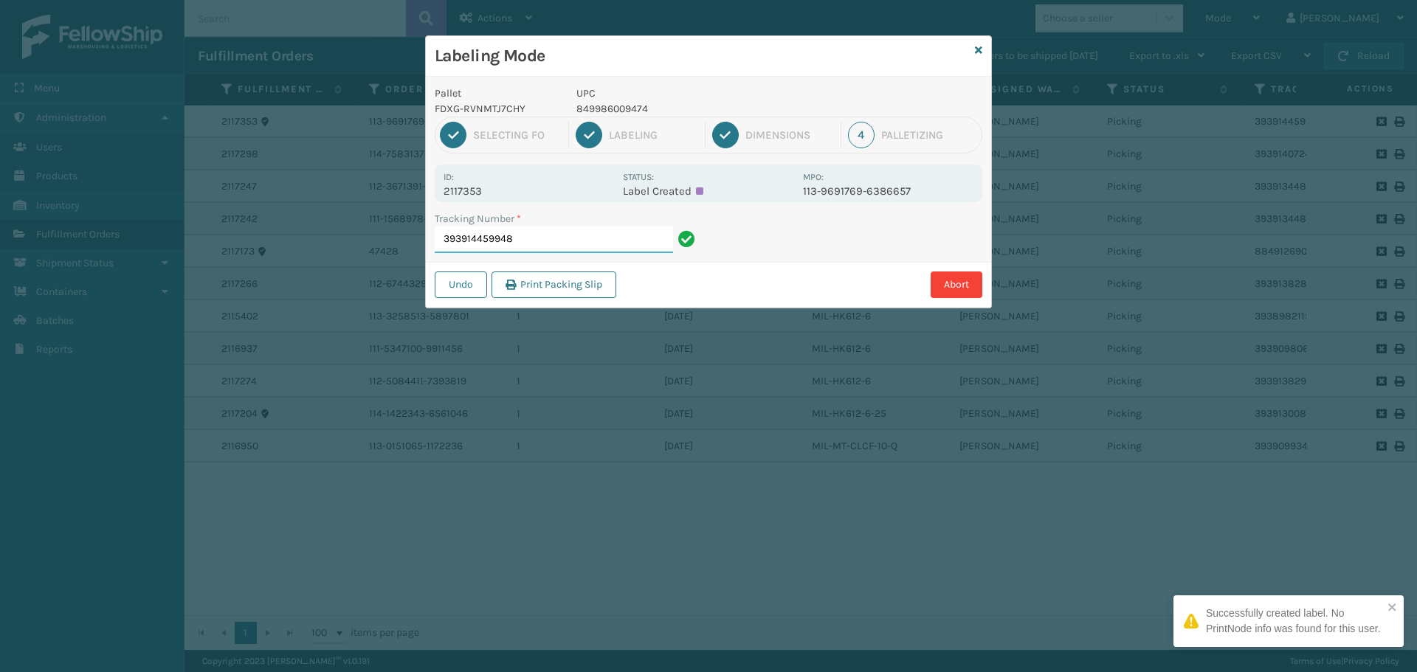
click at [524, 234] on input "393914459948" at bounding box center [554, 240] width 238 height 27
drag, startPoint x: 499, startPoint y: 184, endPoint x: 387, endPoint y: 188, distance: 112.9
click at [387, 188] on div "Labeling Mode Pallet FDXG-RVNMTJ7CHY UPC 840985126049 1 Selecting FO 2 Labeling…" at bounding box center [708, 336] width 1417 height 672
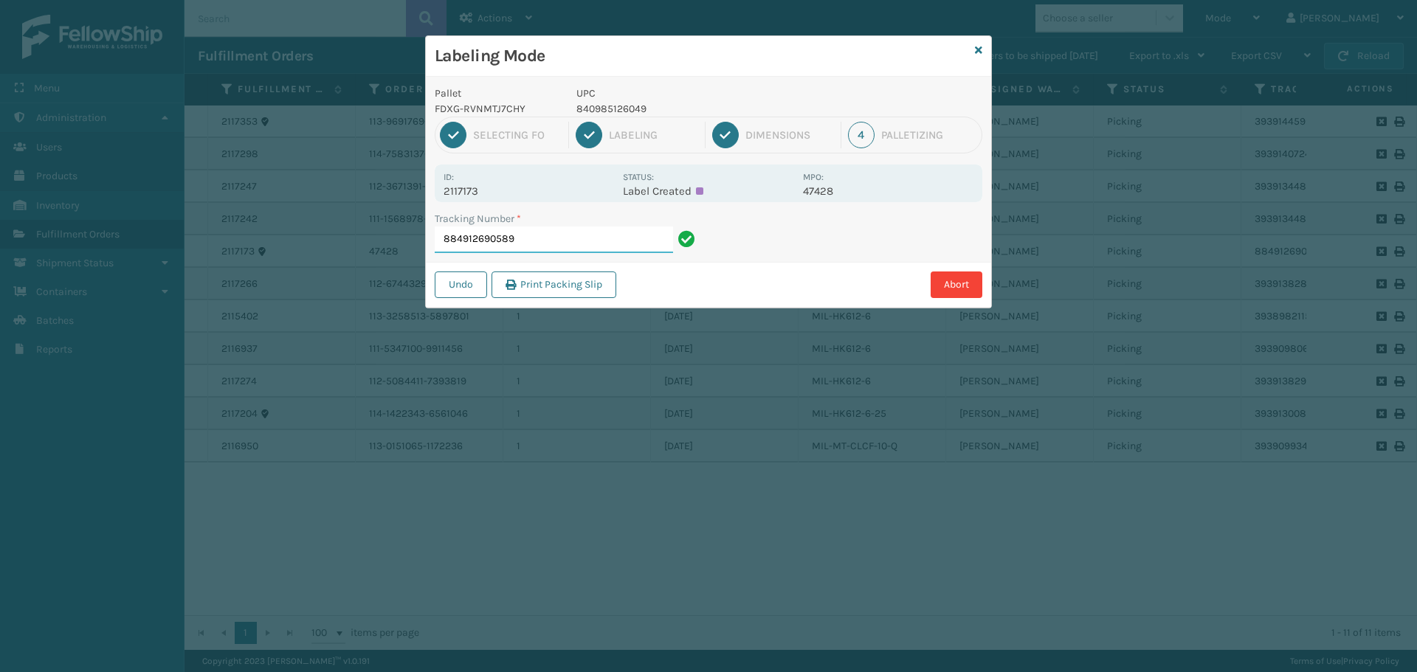
click at [612, 237] on input "884912690589" at bounding box center [554, 240] width 238 height 27
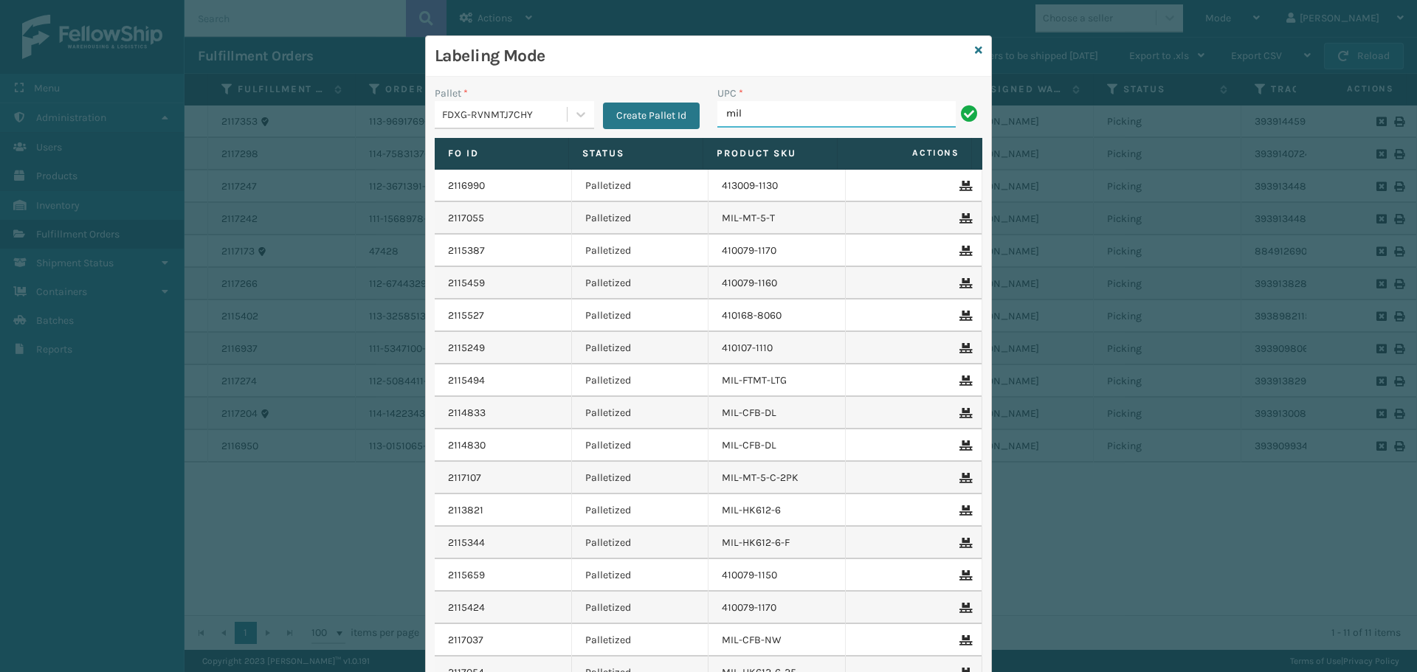
type input "MIL-HK612-6"
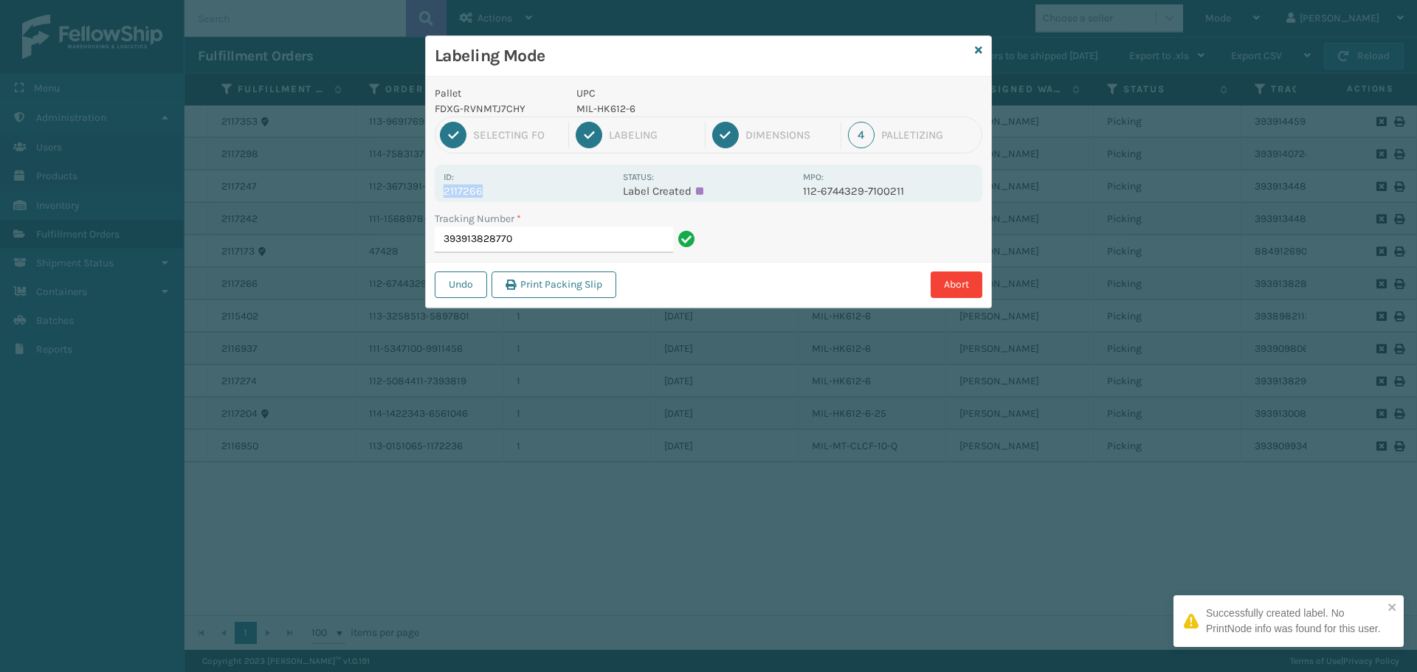
drag, startPoint x: 485, startPoint y: 194, endPoint x: 412, endPoint y: 197, distance: 73.1
click at [412, 197] on div "Labeling Mode Pallet FDXG-RVNMTJ7CHY UPC MIL-HK612-6 1 Selecting FO 2 Labeling …" at bounding box center [708, 336] width 1417 height 672
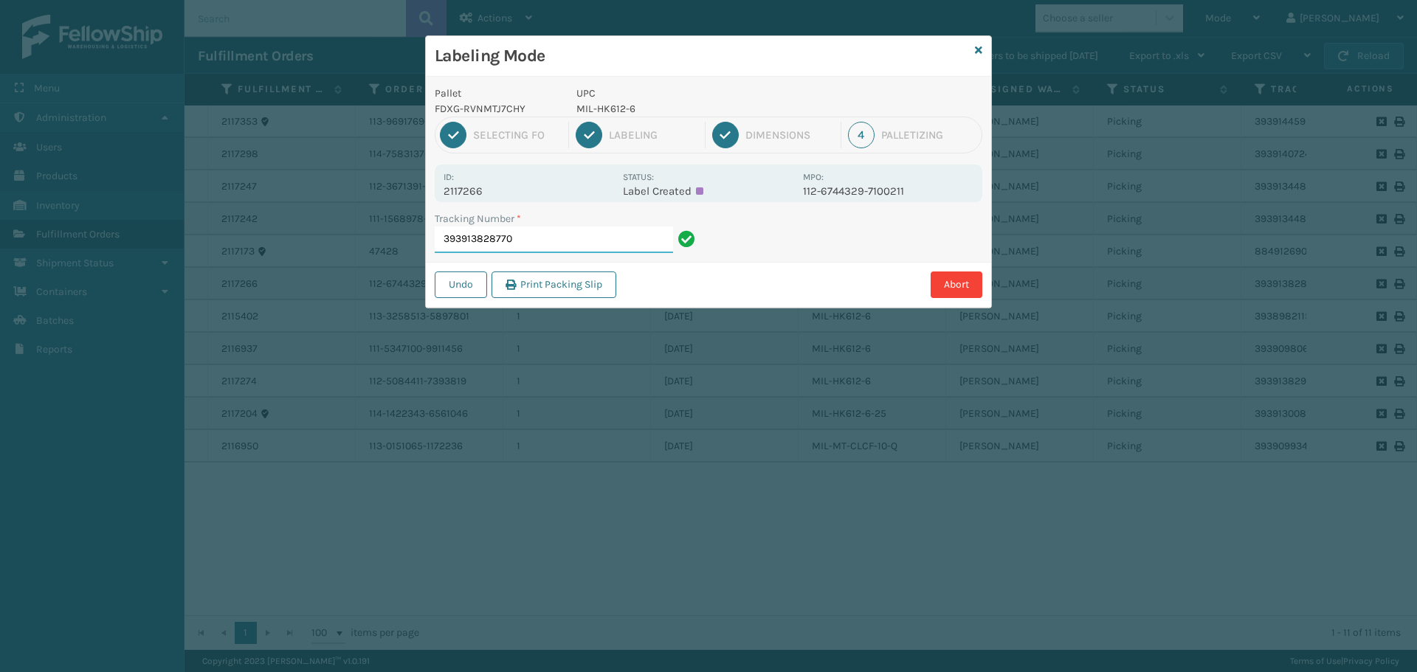
click at [521, 234] on input "393913828770" at bounding box center [554, 240] width 238 height 27
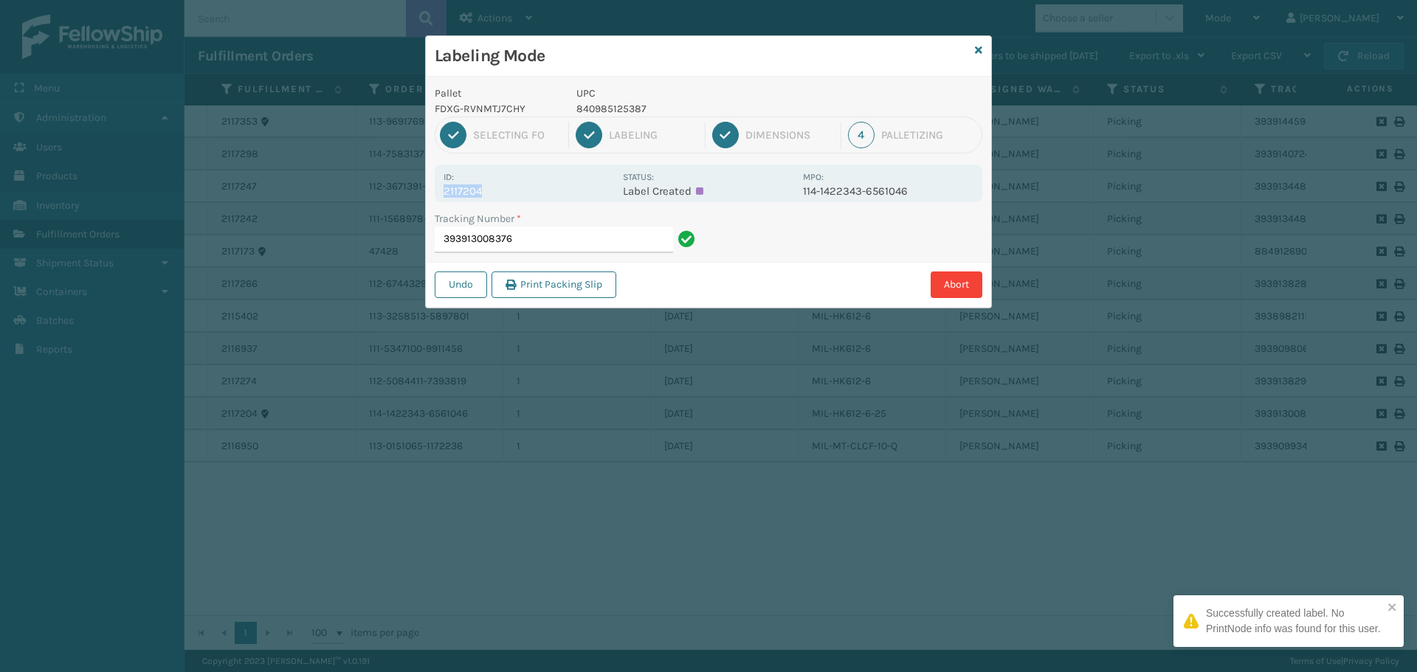
drag, startPoint x: 492, startPoint y: 187, endPoint x: 433, endPoint y: 195, distance: 59.6
click at [433, 195] on div "Pallet FDXG-RVNMTJ7CHY UPC 840985125387 1 Selecting FO 2 Labeling 3 Dimensions …" at bounding box center [708, 192] width 565 height 231
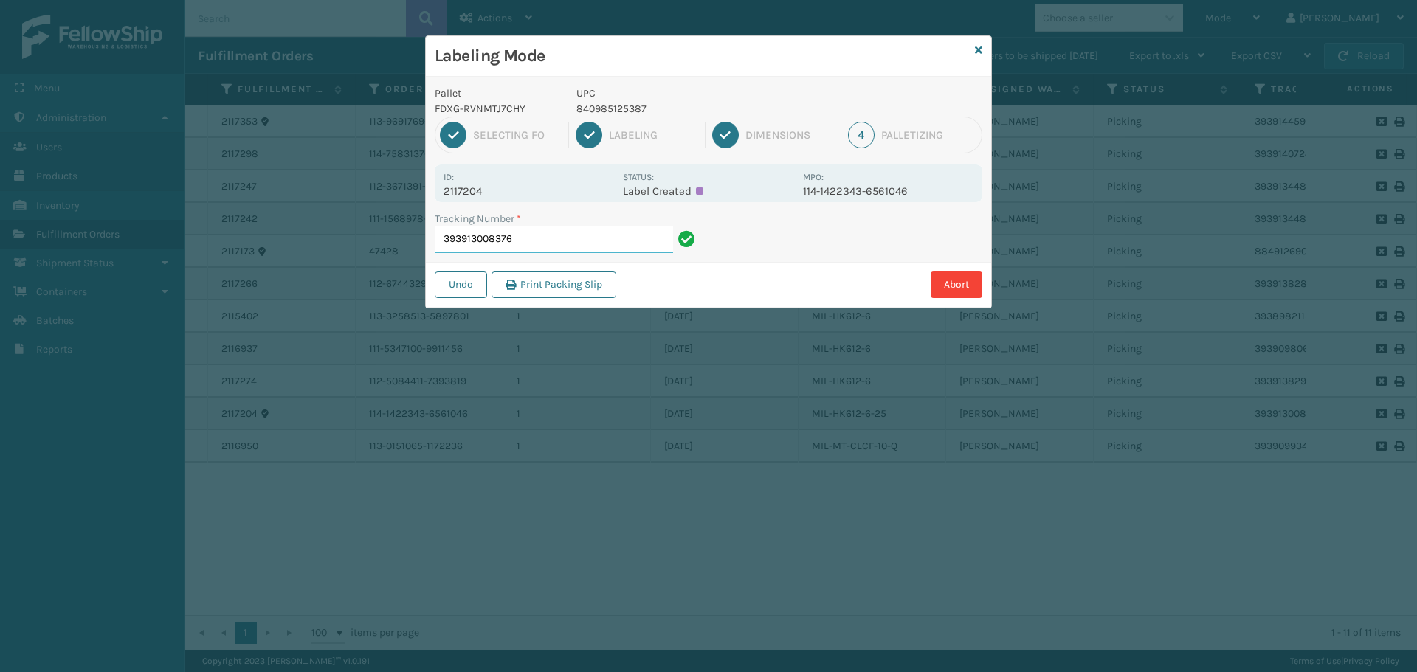
click at [553, 246] on input "393913008376" at bounding box center [554, 240] width 238 height 27
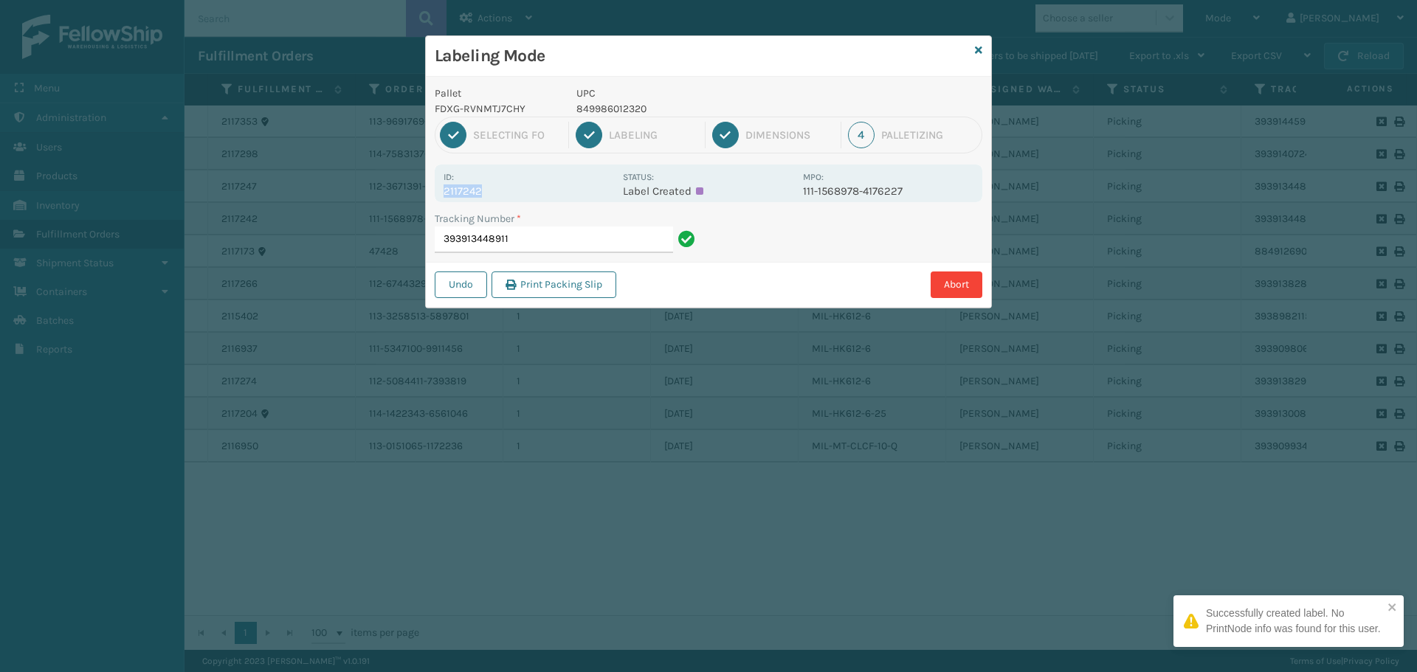
drag, startPoint x: 478, startPoint y: 176, endPoint x: 497, endPoint y: 193, distance: 25.6
click at [497, 193] on div "Id: 2117242" at bounding box center [528, 183] width 170 height 29
click at [557, 235] on input "393913448911" at bounding box center [554, 240] width 238 height 27
drag, startPoint x: 483, startPoint y: 190, endPoint x: 415, endPoint y: 192, distance: 67.2
click at [415, 192] on div "Labeling Mode Pallet FDXG-RVNMTJ7CHY UPC 849986009504 1 Selecting FO 2 Labeling…" at bounding box center [708, 336] width 1417 height 672
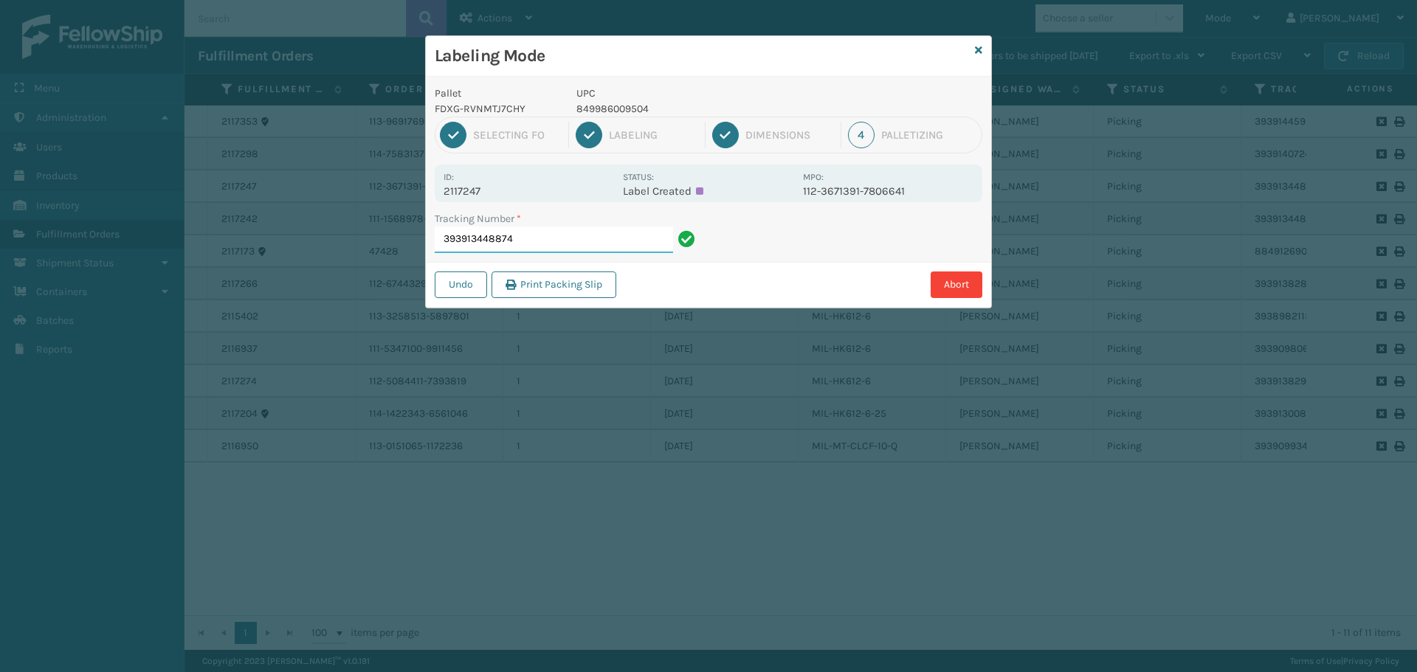
click at [530, 235] on input "393913448874" at bounding box center [554, 240] width 238 height 27
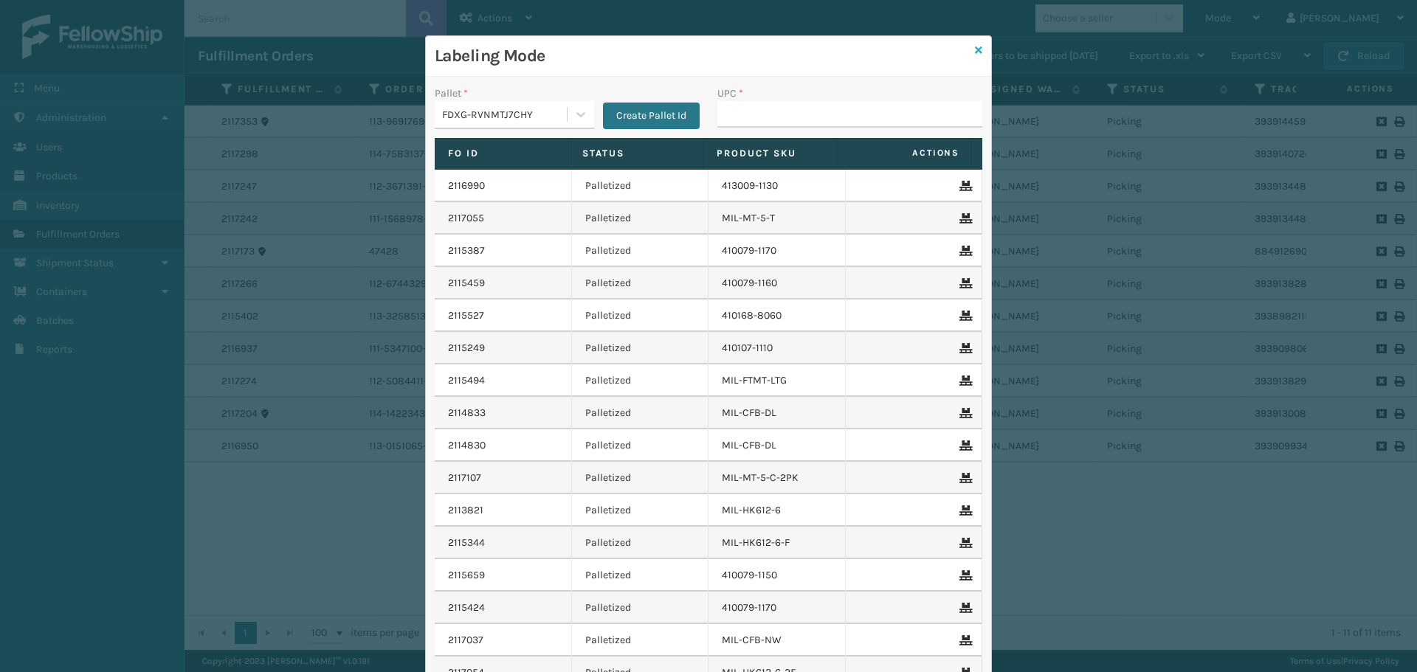
click at [975, 52] on icon at bounding box center [978, 50] width 7 height 10
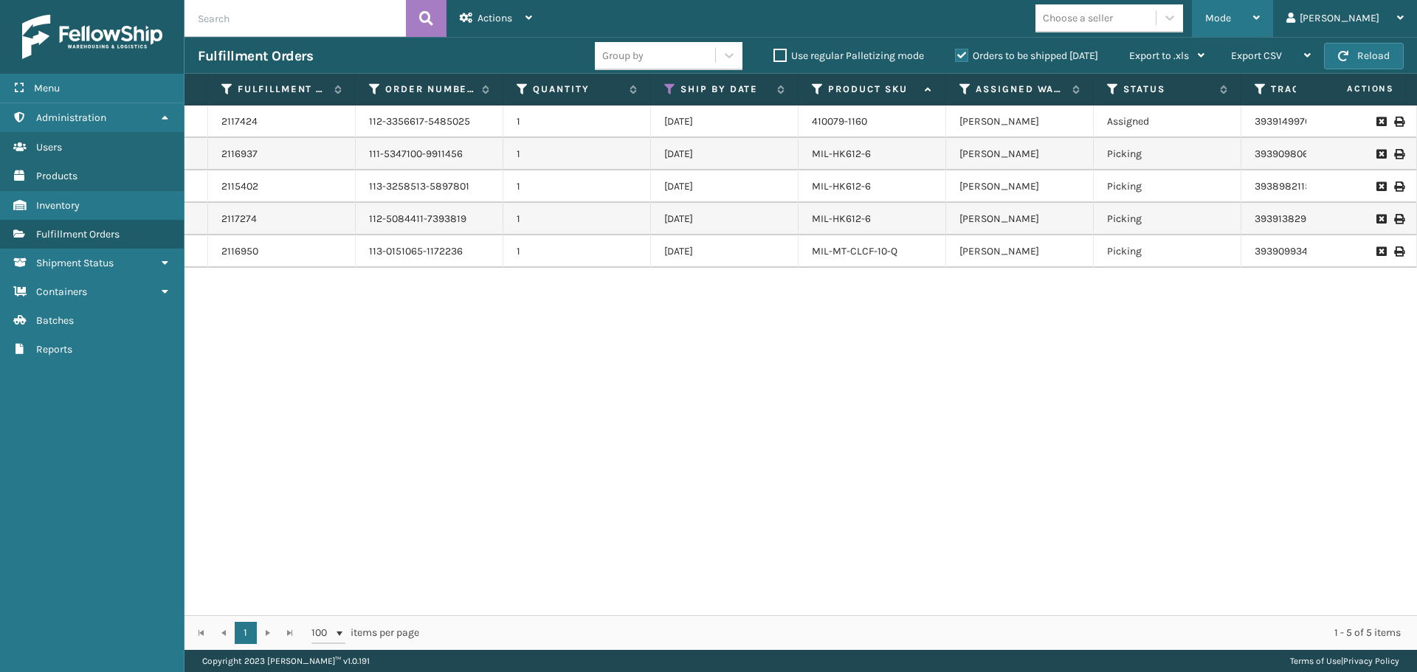
click at [1259, 18] on icon at bounding box center [1256, 18] width 7 height 10
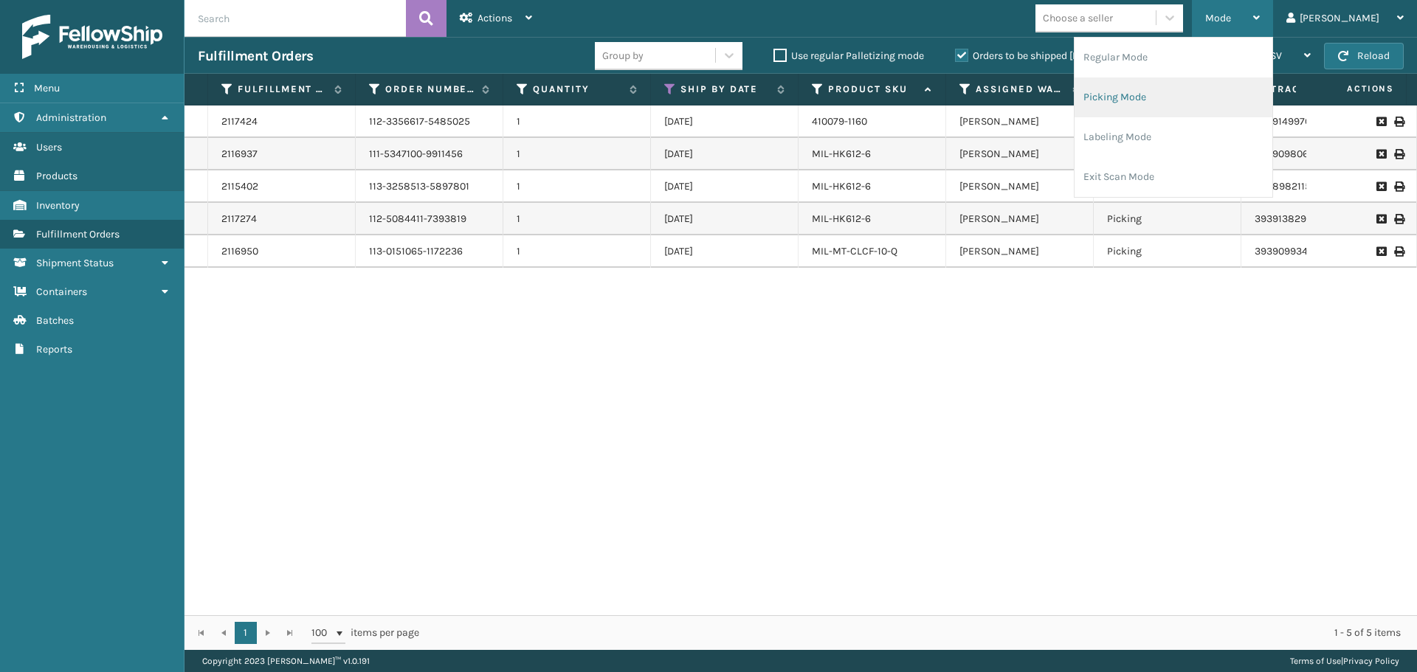
click at [1230, 92] on li "Picking Mode" at bounding box center [1173, 97] width 198 height 40
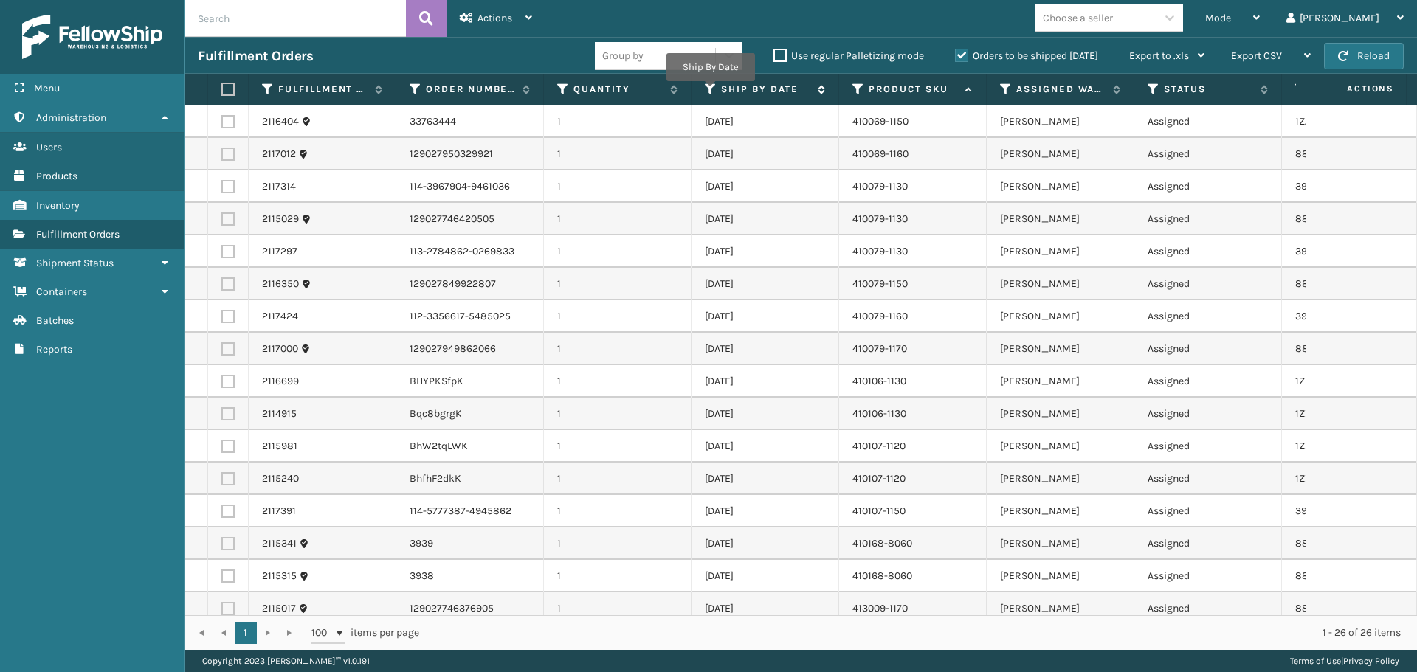
click at [710, 89] on icon at bounding box center [711, 89] width 12 height 13
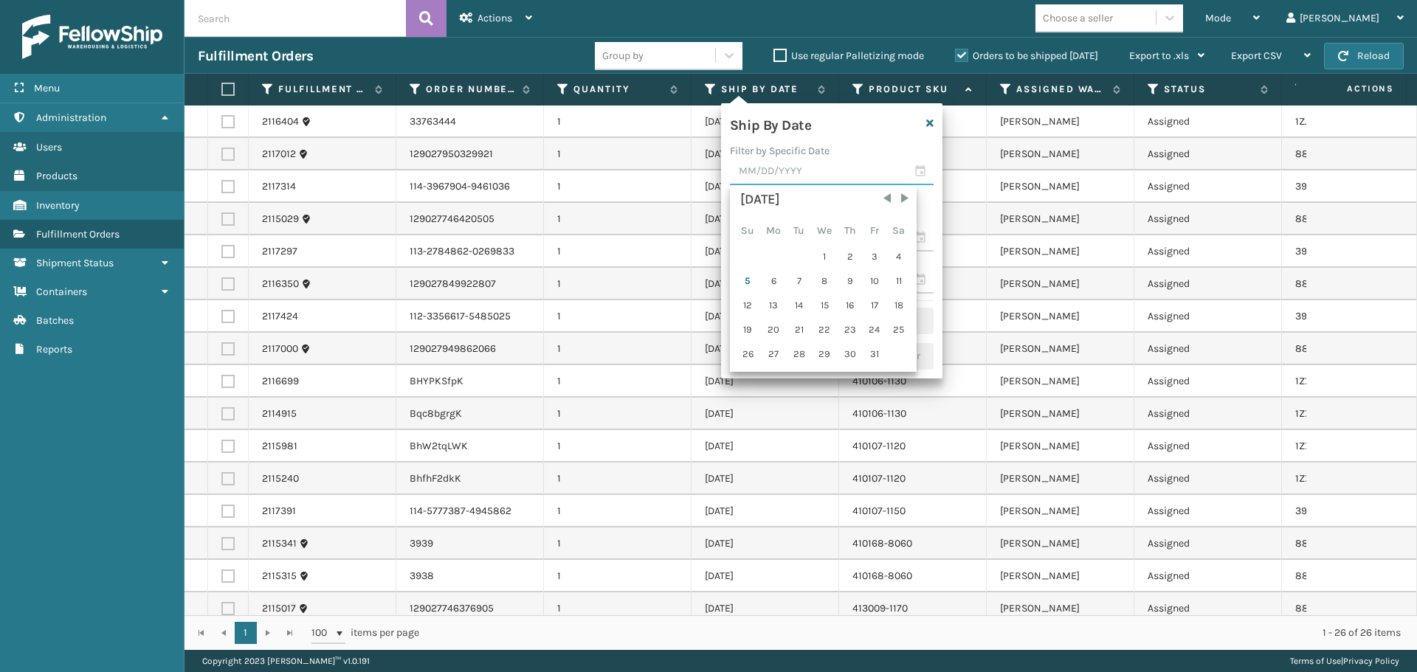
click at [798, 168] on input "text" at bounding box center [832, 172] width 204 height 27
click at [748, 283] on div "5" at bounding box center [747, 281] width 23 height 22
type input "[DATE]"
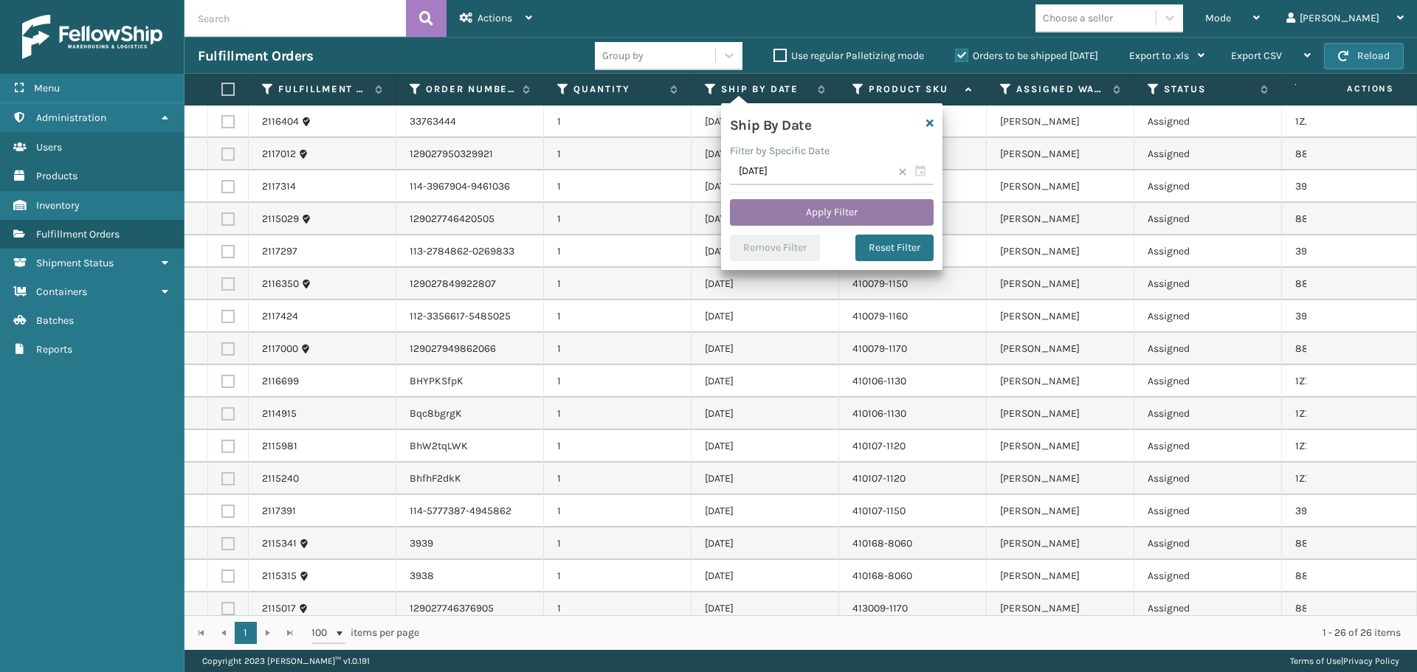
click at [820, 215] on button "Apply Filter" at bounding box center [832, 212] width 204 height 27
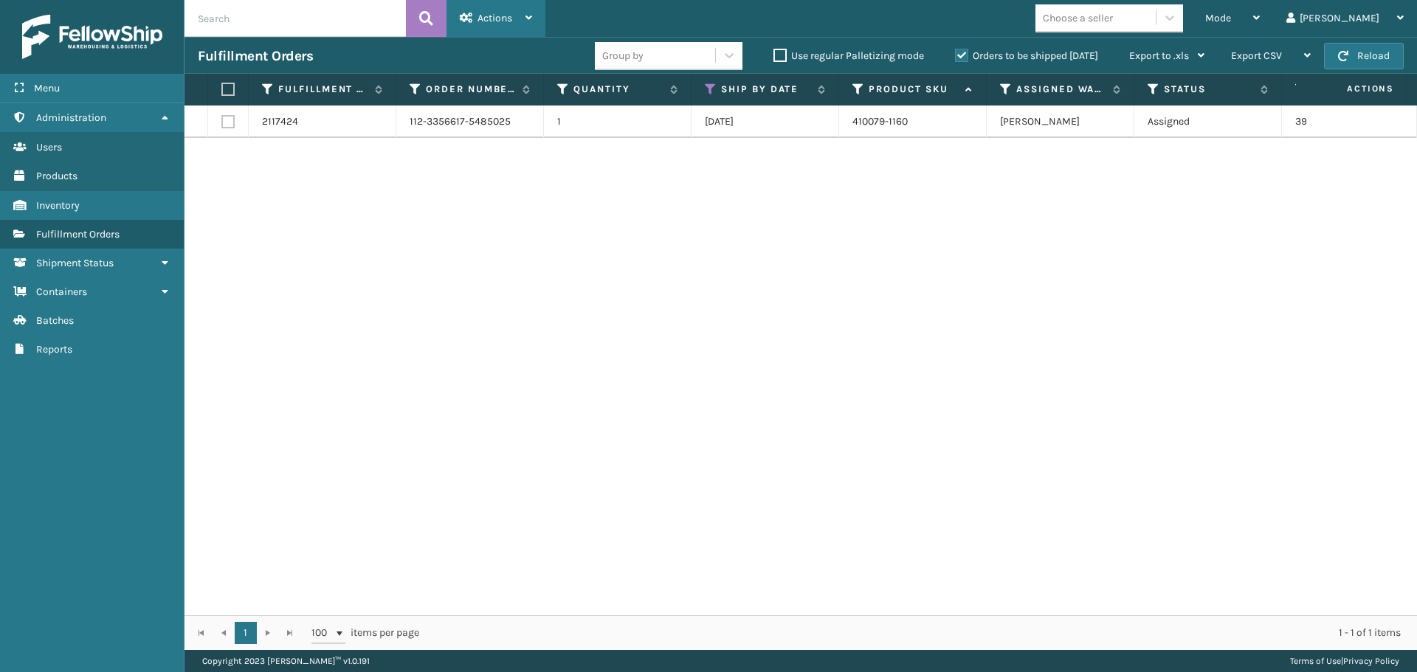
click at [496, 14] on span "Actions" at bounding box center [494, 18] width 35 height 13
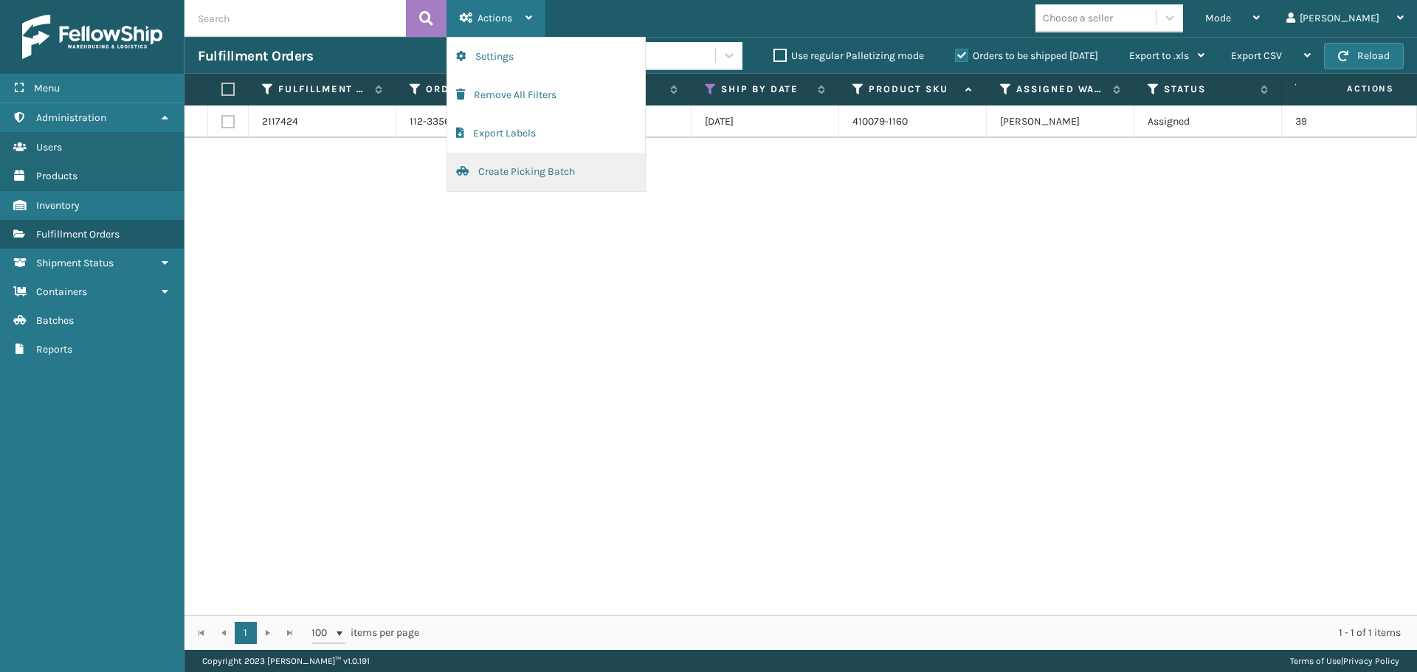
click at [571, 178] on button "Create Picking Batch" at bounding box center [546, 172] width 198 height 38
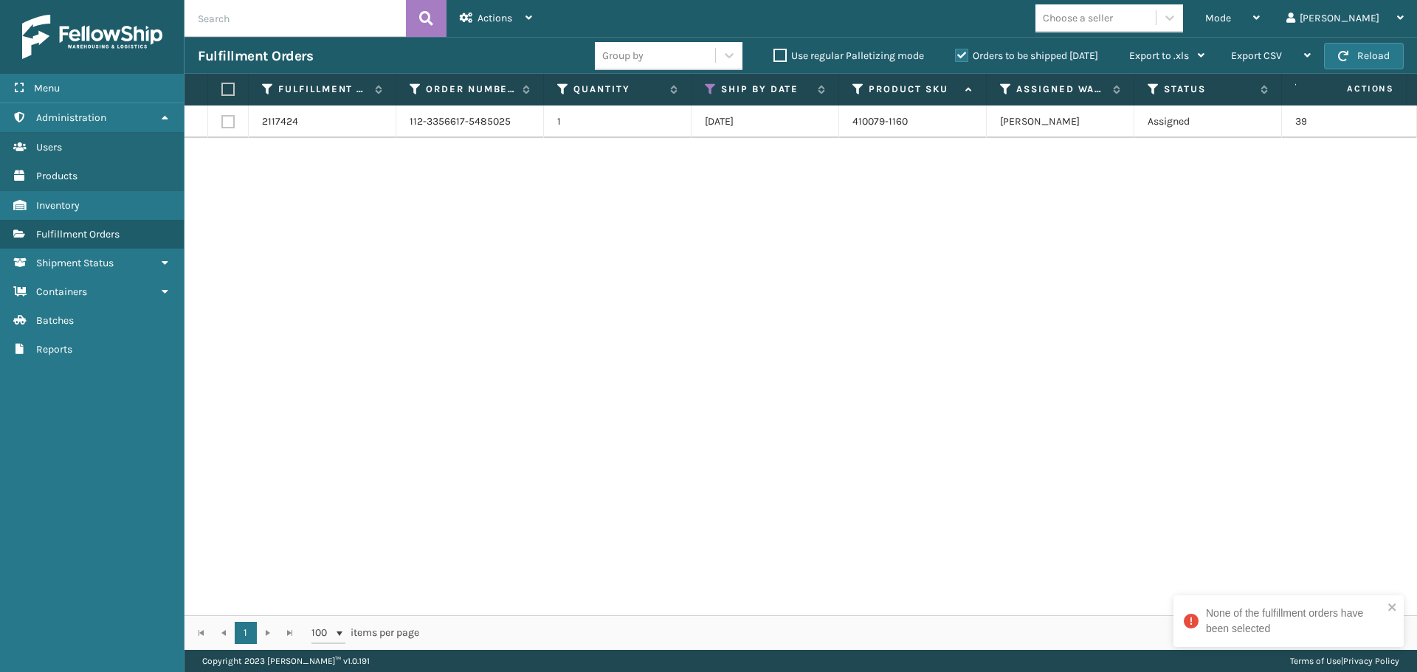
click at [229, 91] on label at bounding box center [225, 89] width 9 height 13
click at [222, 91] on input "checkbox" at bounding box center [221, 90] width 1 height 10
checkbox input "true"
click at [491, 5] on div "Actions" at bounding box center [496, 18] width 72 height 37
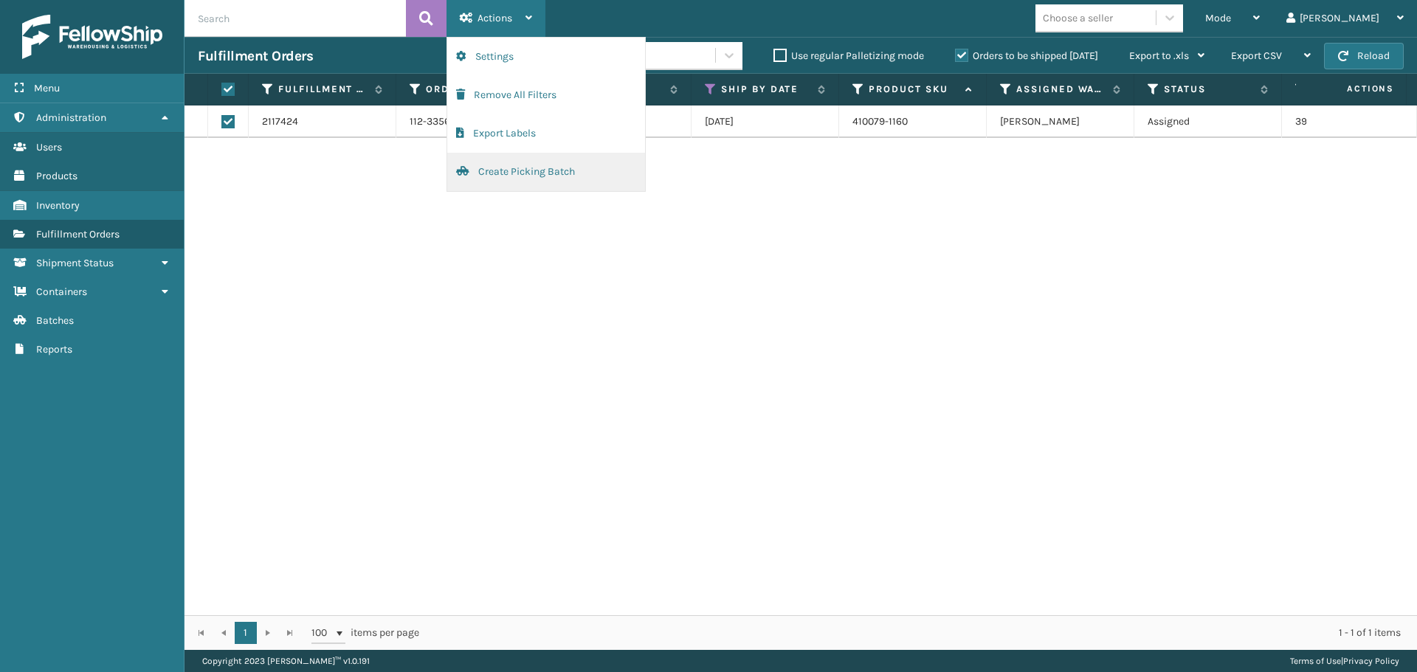
click at [578, 183] on button "Create Picking Batch" at bounding box center [546, 172] width 198 height 38
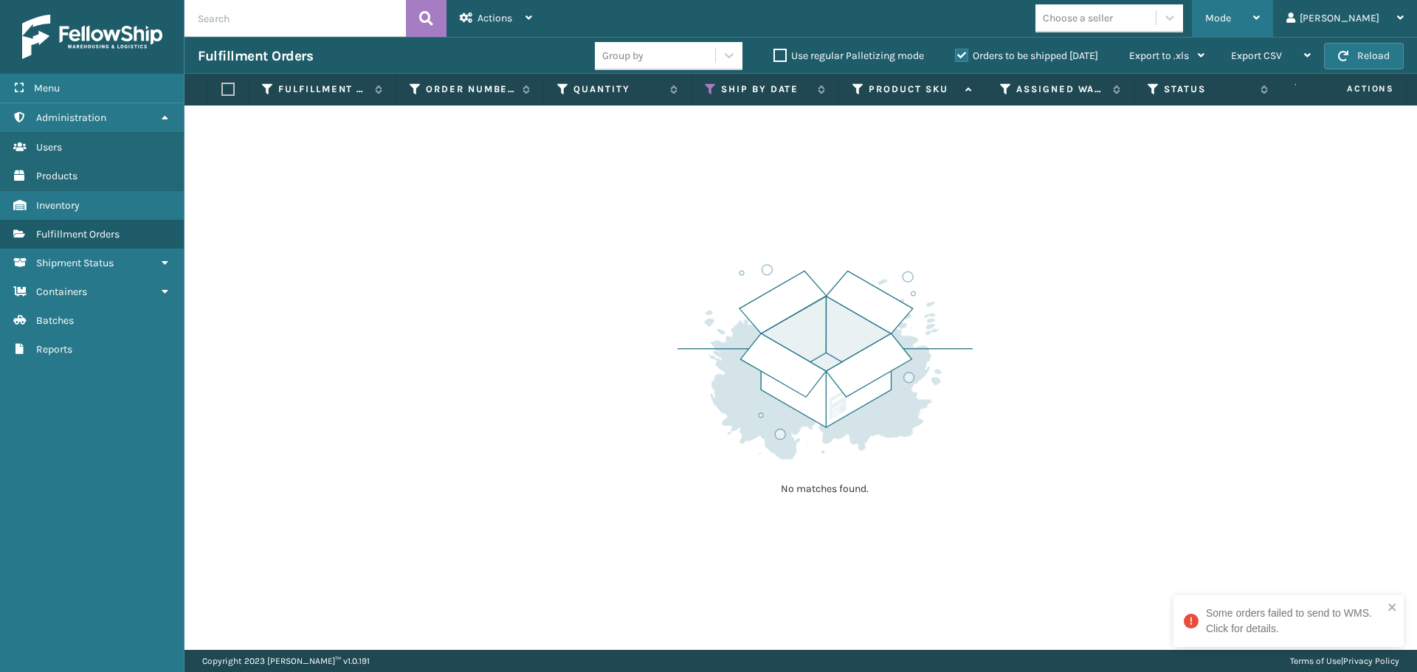
click at [1259, 15] on div "Mode" at bounding box center [1232, 18] width 55 height 37
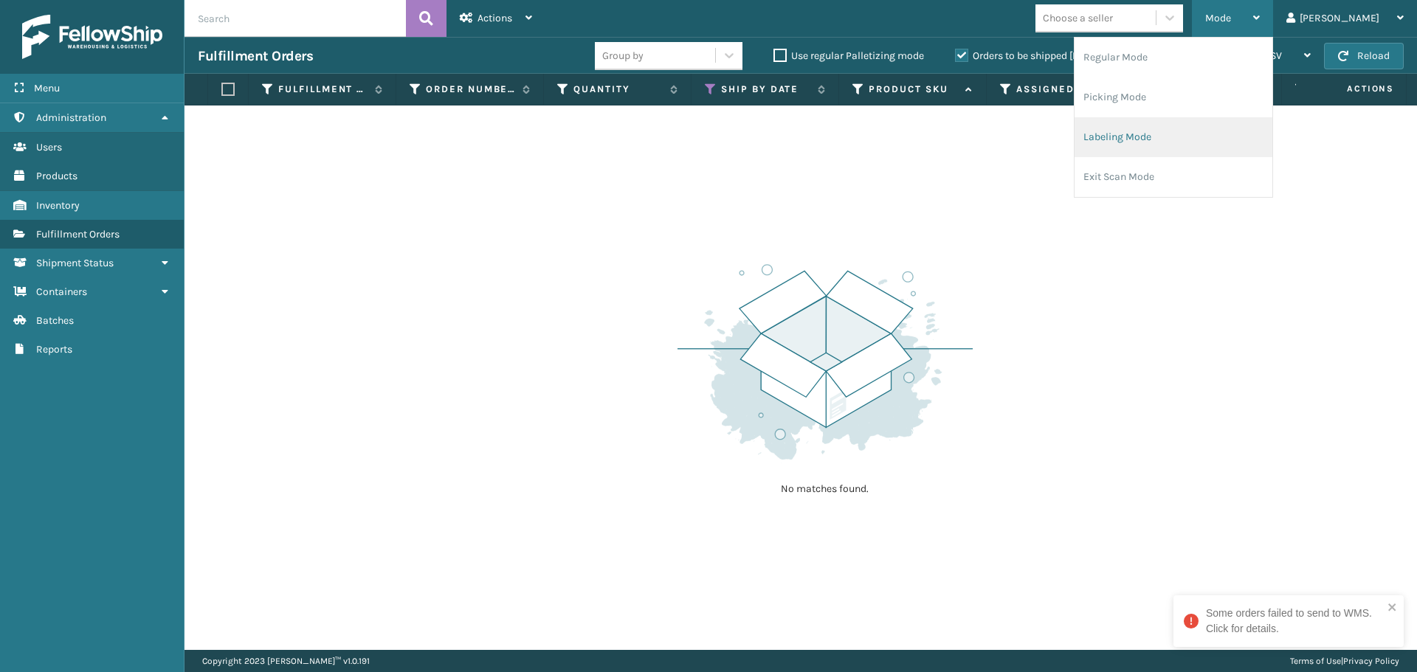
click at [1197, 140] on li "Labeling Mode" at bounding box center [1173, 137] width 198 height 40
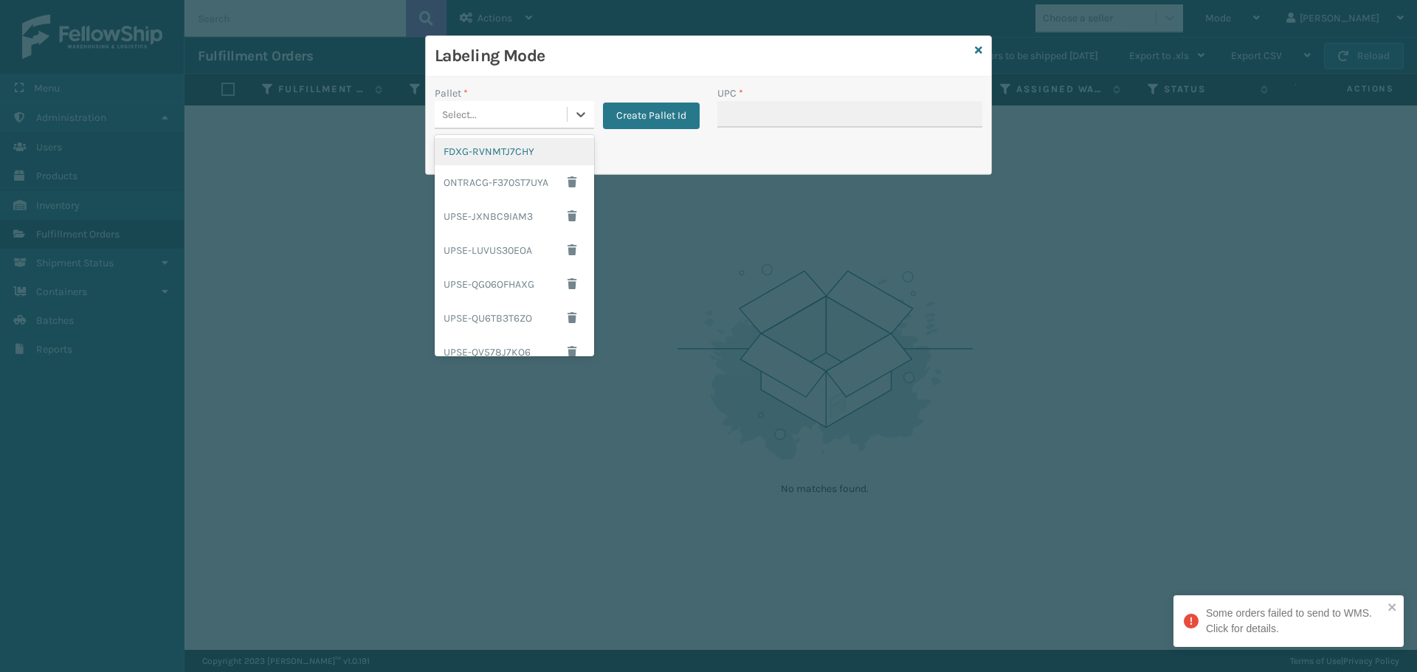
click at [523, 111] on div "Select..." at bounding box center [501, 115] width 132 height 24
click at [520, 147] on div "FDXG-RVNMTJ7CHY" at bounding box center [514, 151] width 159 height 27
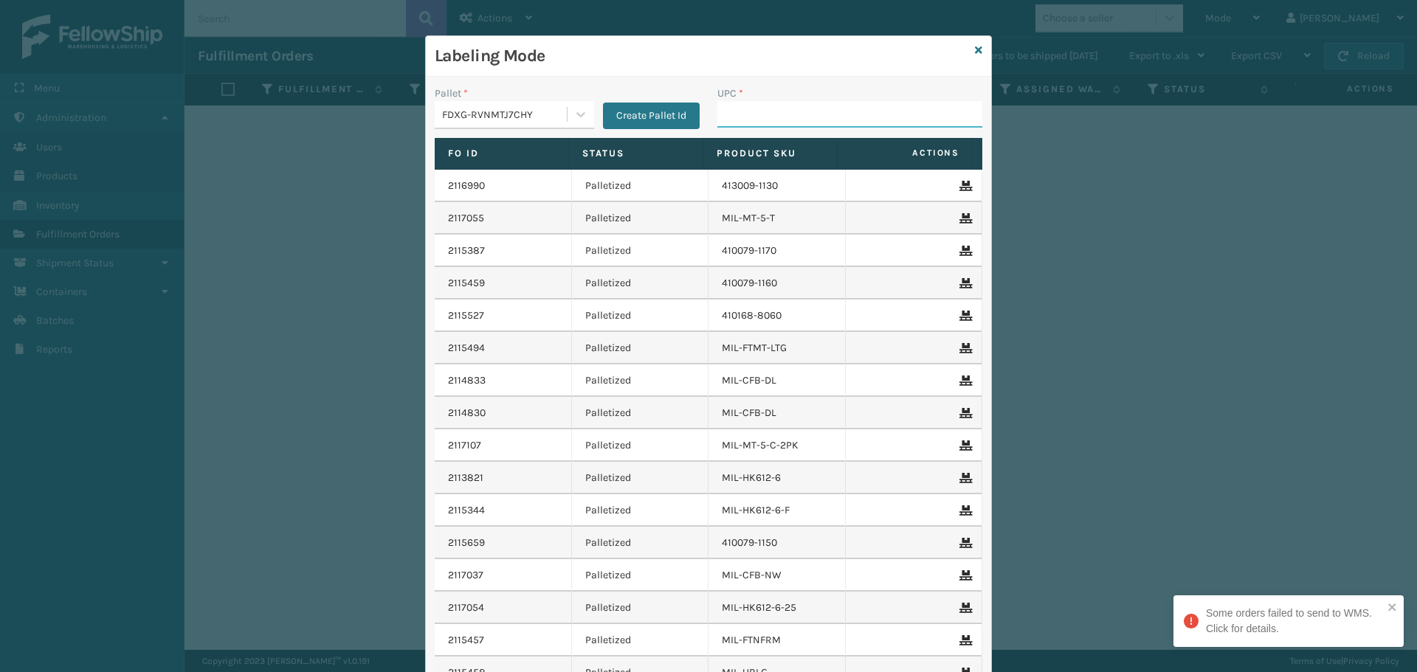
click at [774, 104] on input "UPC *" at bounding box center [849, 114] width 265 height 27
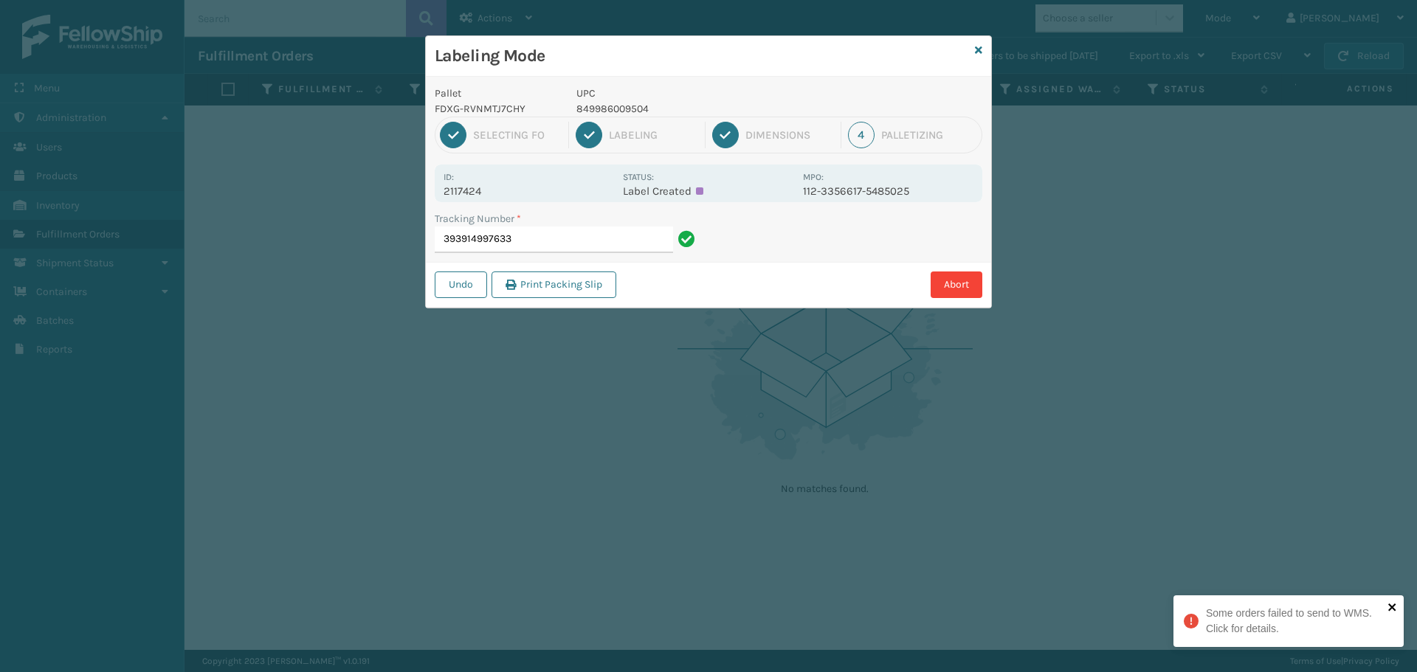
click at [1391, 607] on icon "close" at bounding box center [1391, 607] width 7 height 7
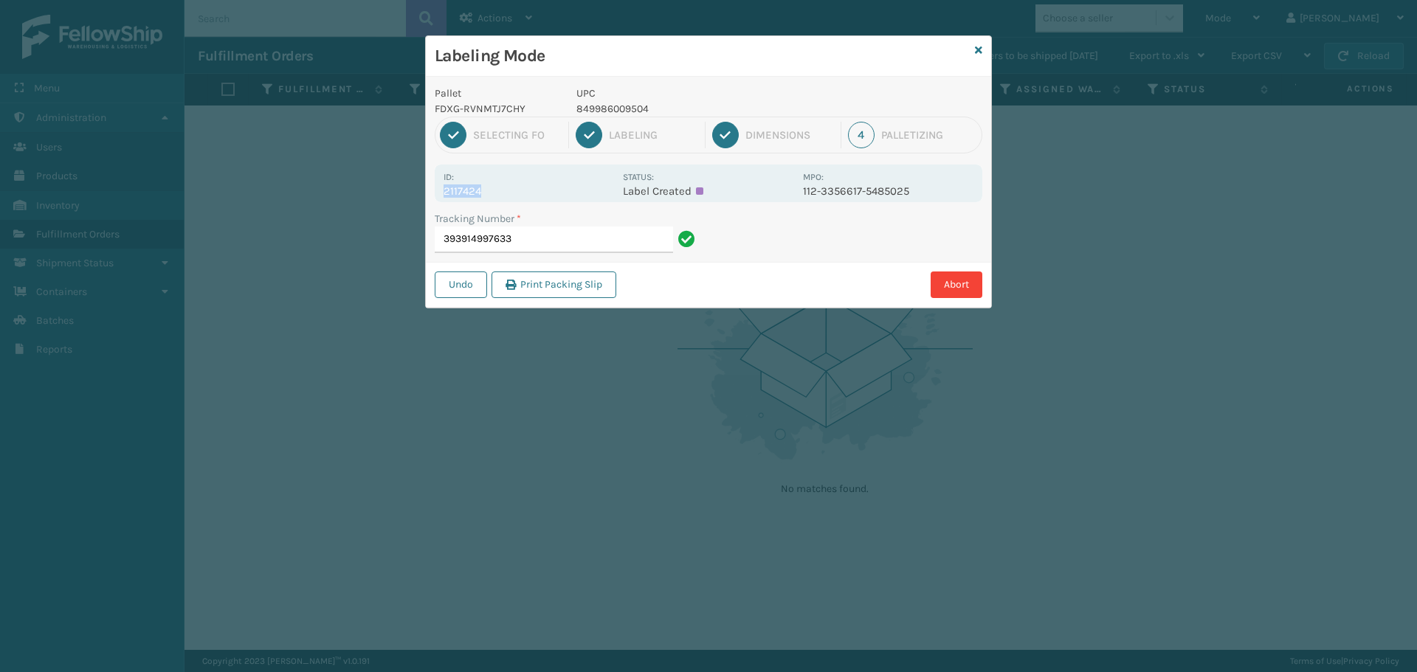
drag, startPoint x: 486, startPoint y: 187, endPoint x: 381, endPoint y: 188, distance: 105.5
click at [381, 188] on div "Labeling Mode Pallet FDXG-RVNMTJ7CHY UPC 849986009504 1 Selecting FO 2 Labeling…" at bounding box center [708, 336] width 1417 height 672
click at [551, 232] on input "393914997633" at bounding box center [554, 240] width 238 height 27
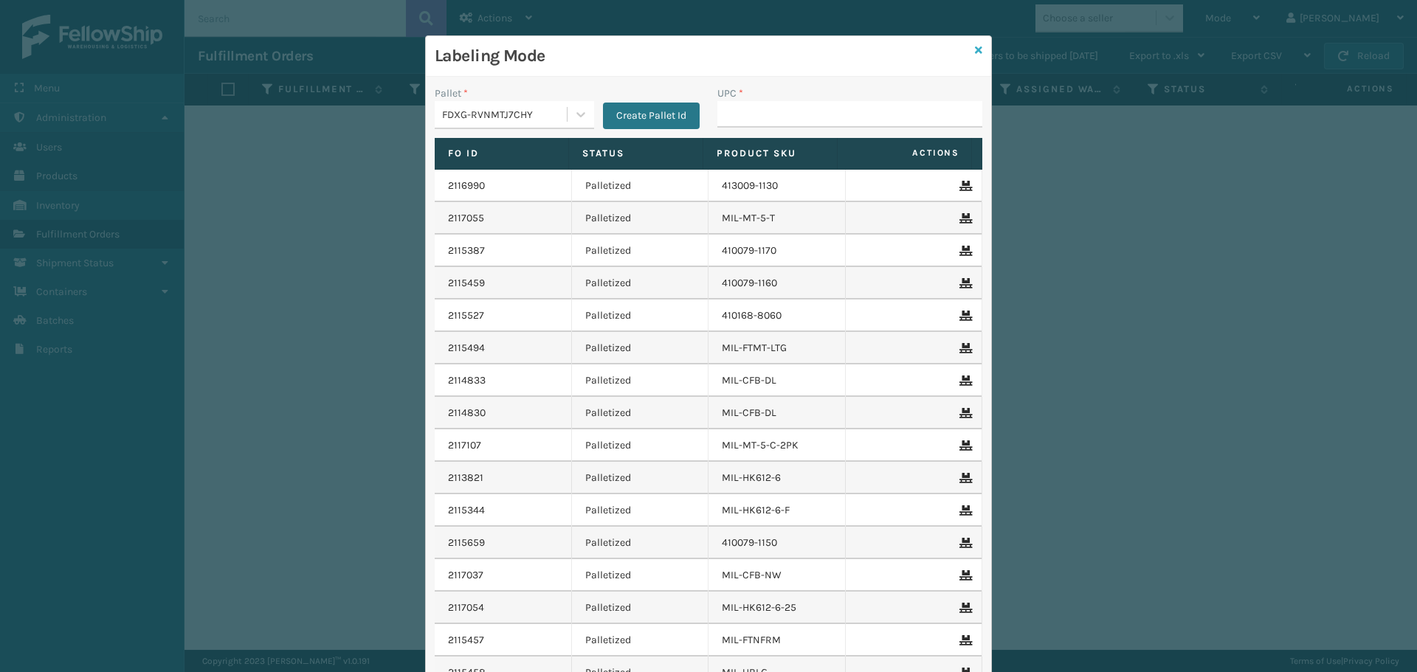
click at [975, 50] on icon at bounding box center [978, 50] width 7 height 10
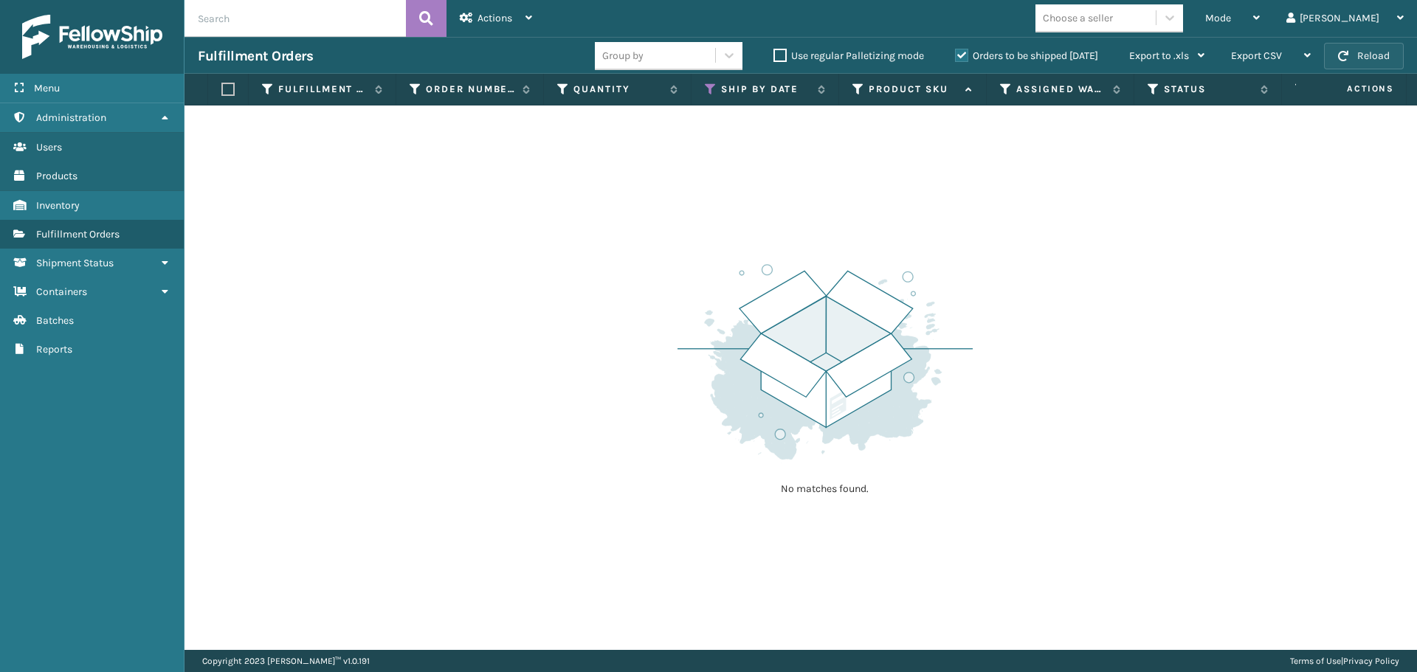
click at [1357, 60] on button "Reload" at bounding box center [1364, 56] width 80 height 27
click at [1361, 60] on button "Reload" at bounding box center [1364, 56] width 80 height 27
click at [1359, 57] on button "Reload" at bounding box center [1364, 56] width 80 height 27
click at [1359, 65] on button "Reload" at bounding box center [1364, 56] width 80 height 27
click at [1393, 59] on button "Reload" at bounding box center [1364, 56] width 80 height 27
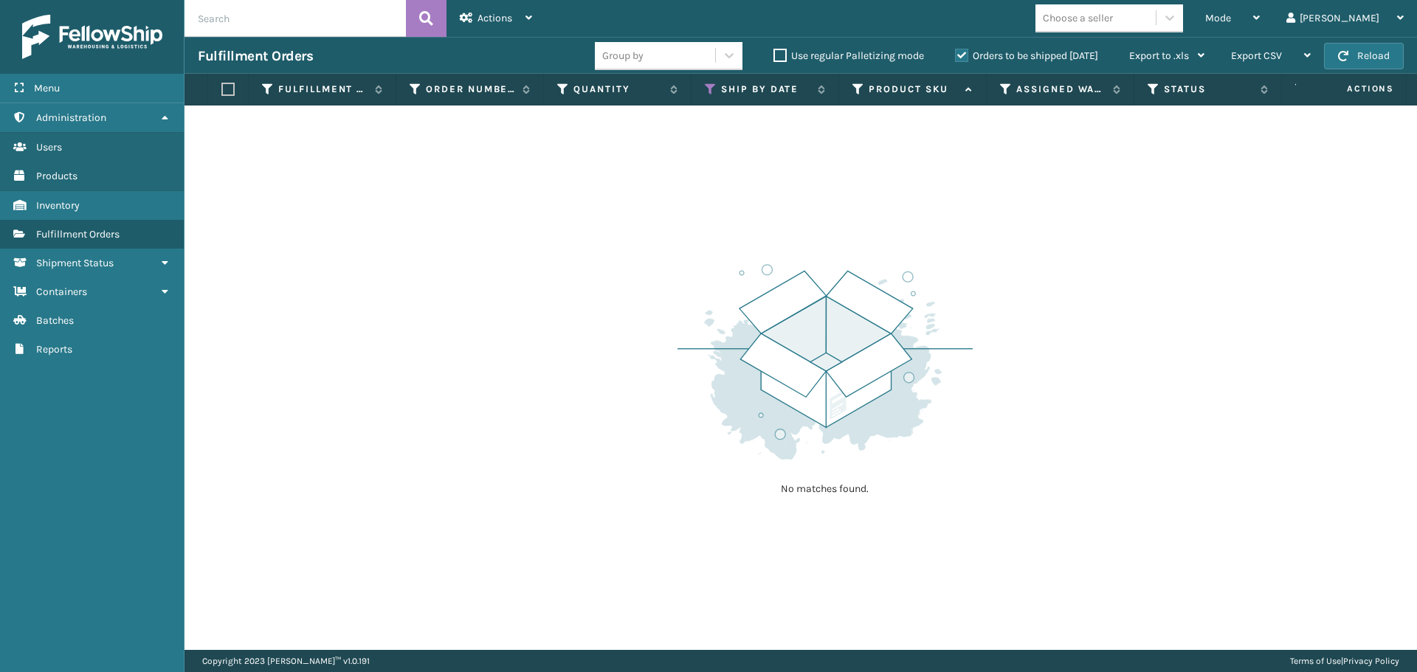
click at [1372, 53] on button "Reload" at bounding box center [1364, 56] width 80 height 27
click at [1338, 69] on div "Fulfillment Orders Group by Use regular Palletizing mode Orders to be shipped […" at bounding box center [800, 55] width 1232 height 37
click at [1350, 61] on button "Reload" at bounding box center [1364, 56] width 80 height 27
click at [1231, 13] on span "Mode" at bounding box center [1218, 18] width 26 height 13
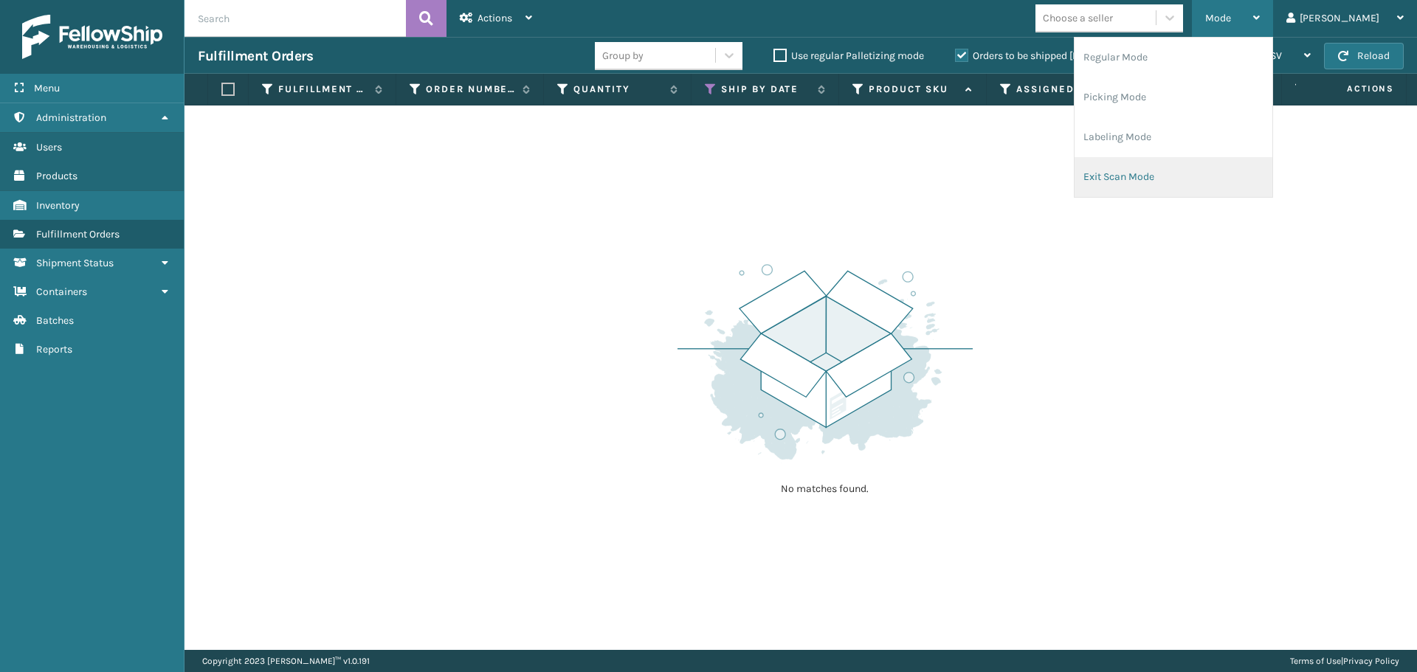
click at [1194, 181] on li "Exit Scan Mode" at bounding box center [1173, 177] width 198 height 40
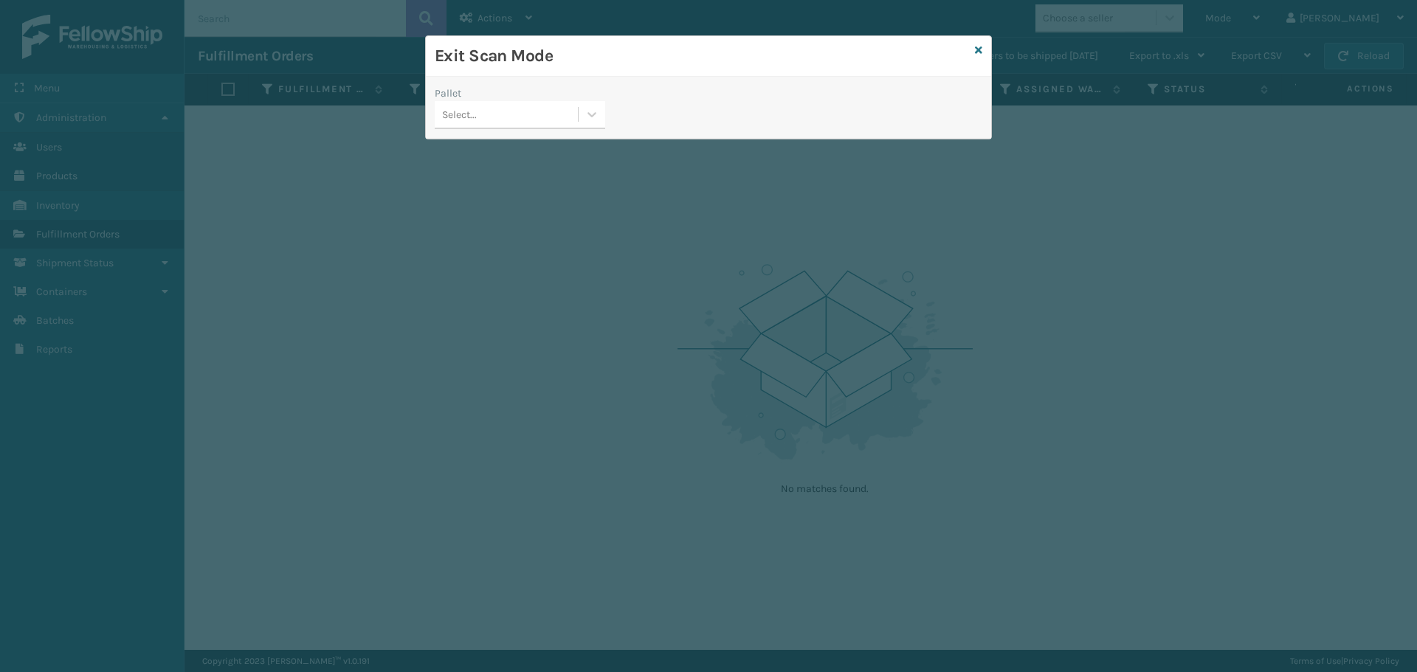
drag, startPoint x: 556, startPoint y: 107, endPoint x: 544, endPoint y: 128, distance: 24.1
click at [556, 106] on div "Select..." at bounding box center [506, 115] width 143 height 24
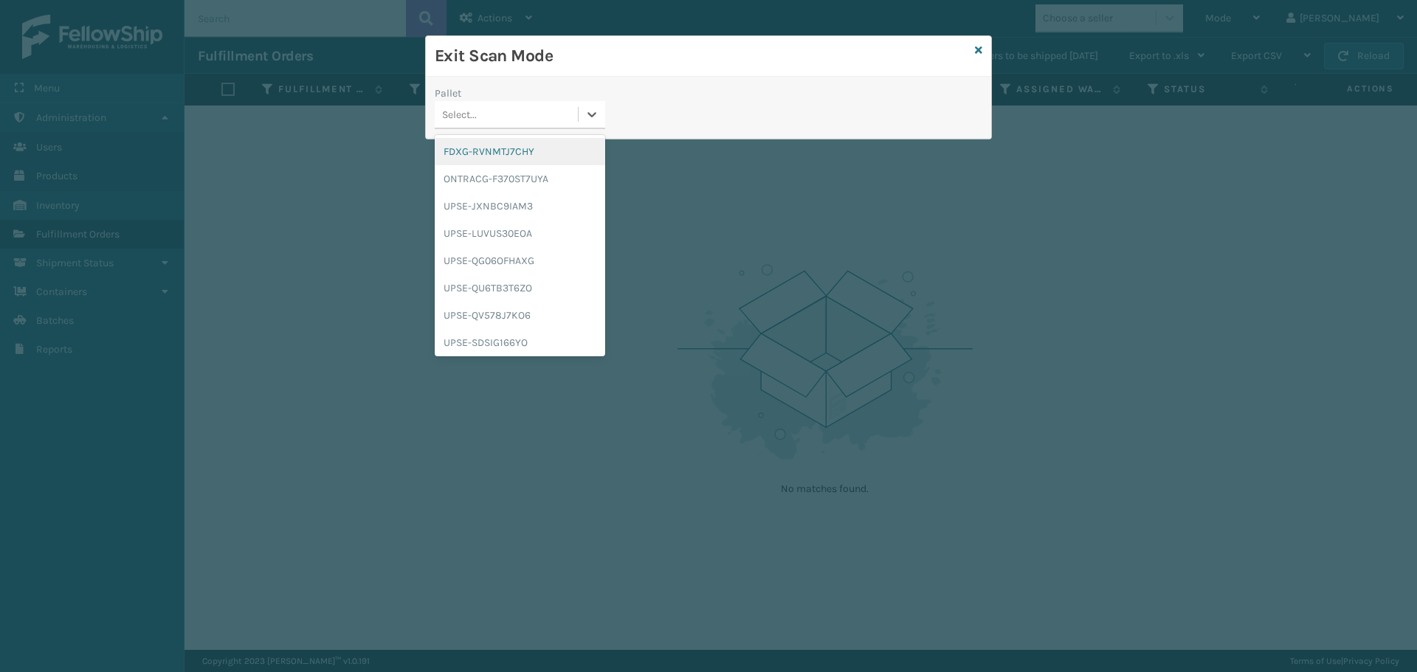
click at [519, 151] on div "FDXG-RVNMTJ7CHY" at bounding box center [520, 151] width 170 height 27
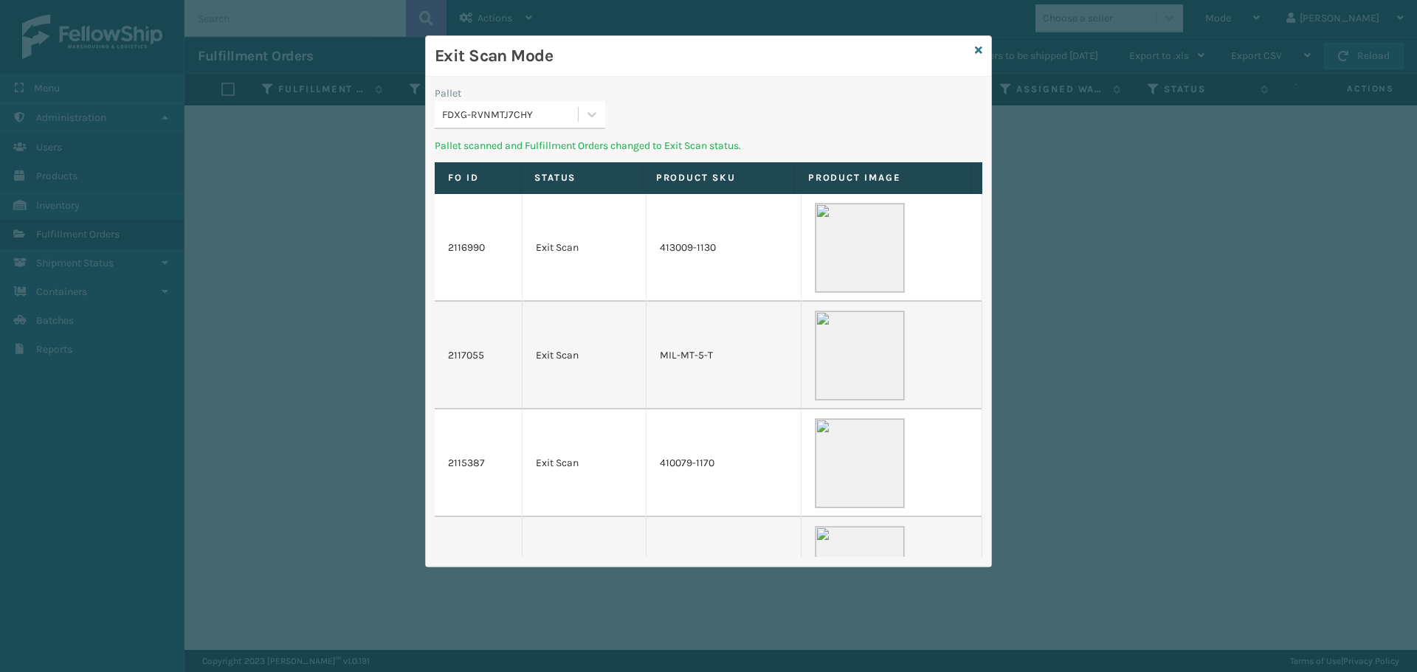
click at [567, 120] on div "FDXG-RVNMTJ7CHY" at bounding box center [510, 114] width 137 height 15
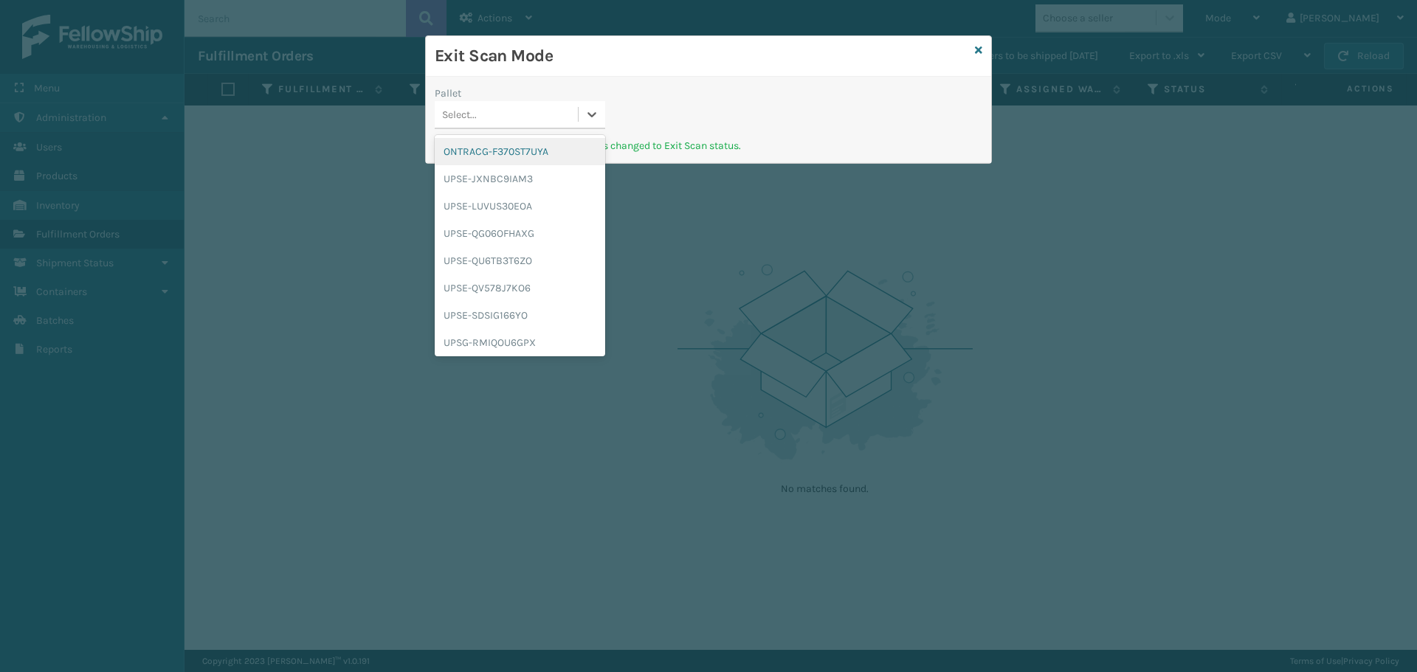
scroll to position [30, 0]
click at [533, 317] on div "UPSG-RMIQOU6GPX" at bounding box center [520, 312] width 170 height 27
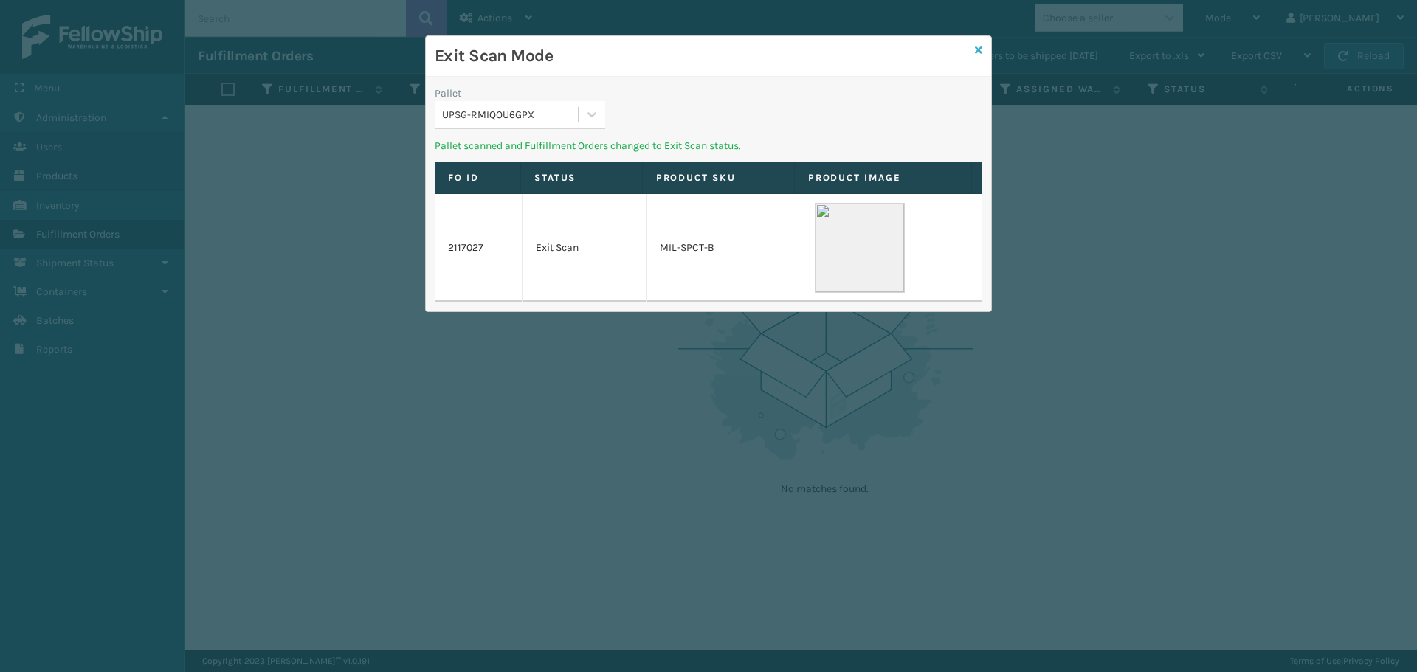
click at [976, 46] on icon at bounding box center [978, 50] width 7 height 10
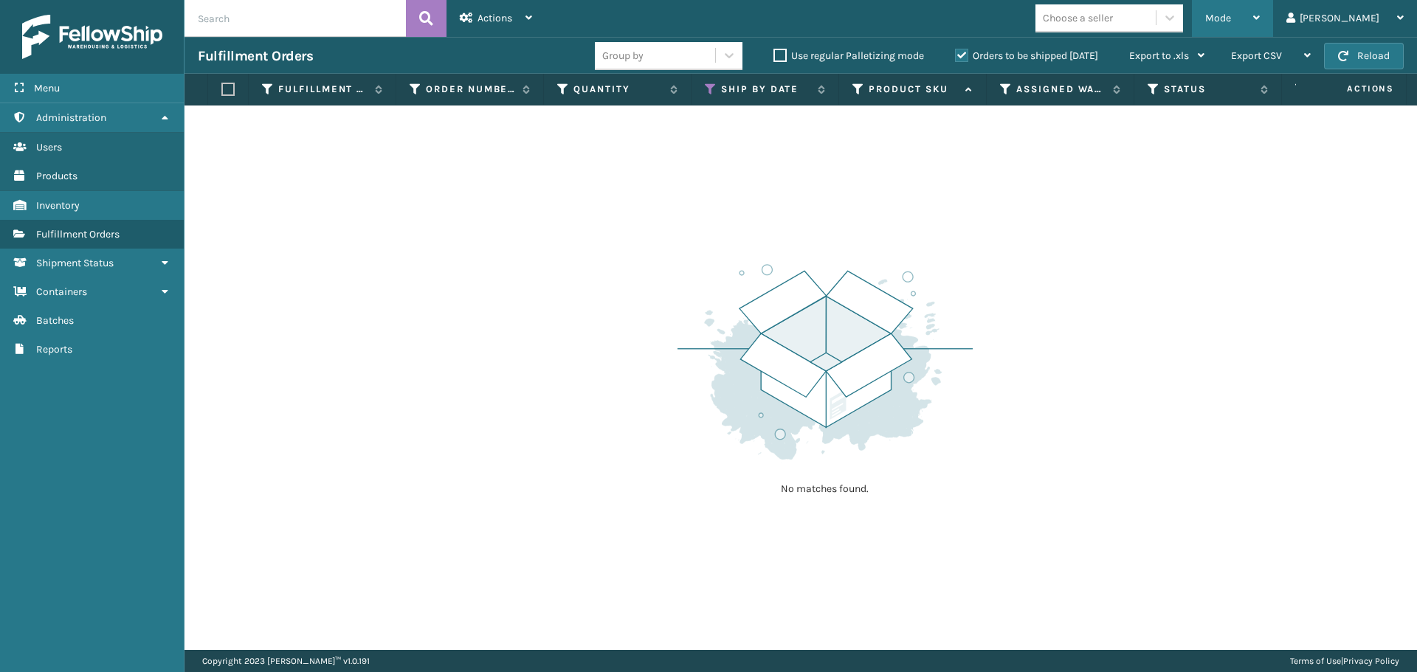
click at [1259, 24] on div "Mode" at bounding box center [1232, 18] width 55 height 37
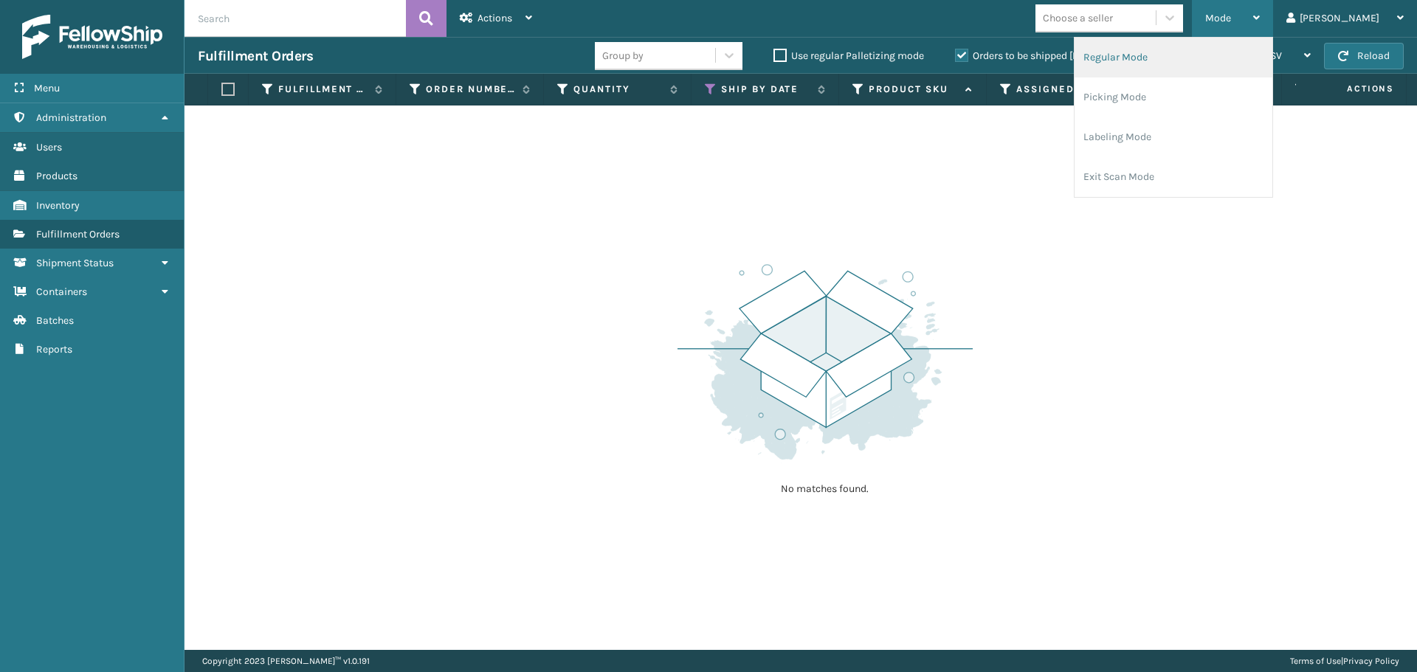
click at [1173, 52] on li "Regular Mode" at bounding box center [1173, 58] width 198 height 40
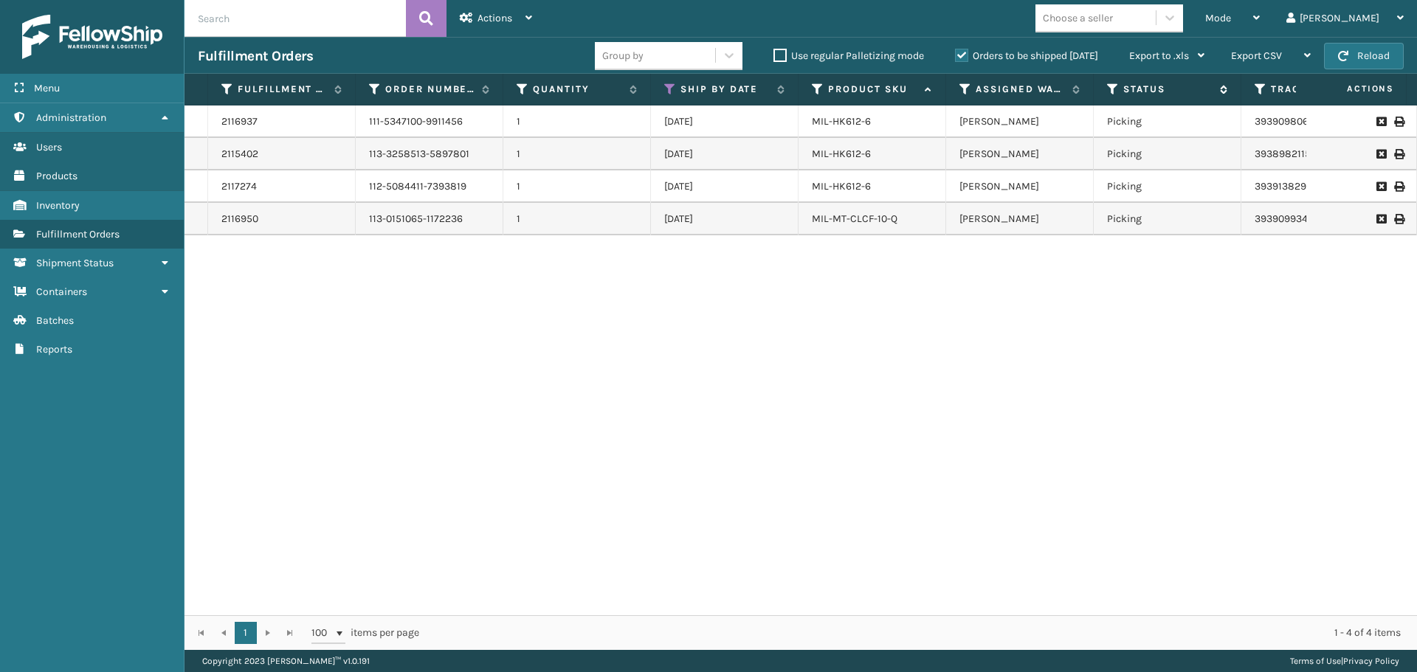
click at [1113, 89] on icon at bounding box center [1113, 89] width 12 height 13
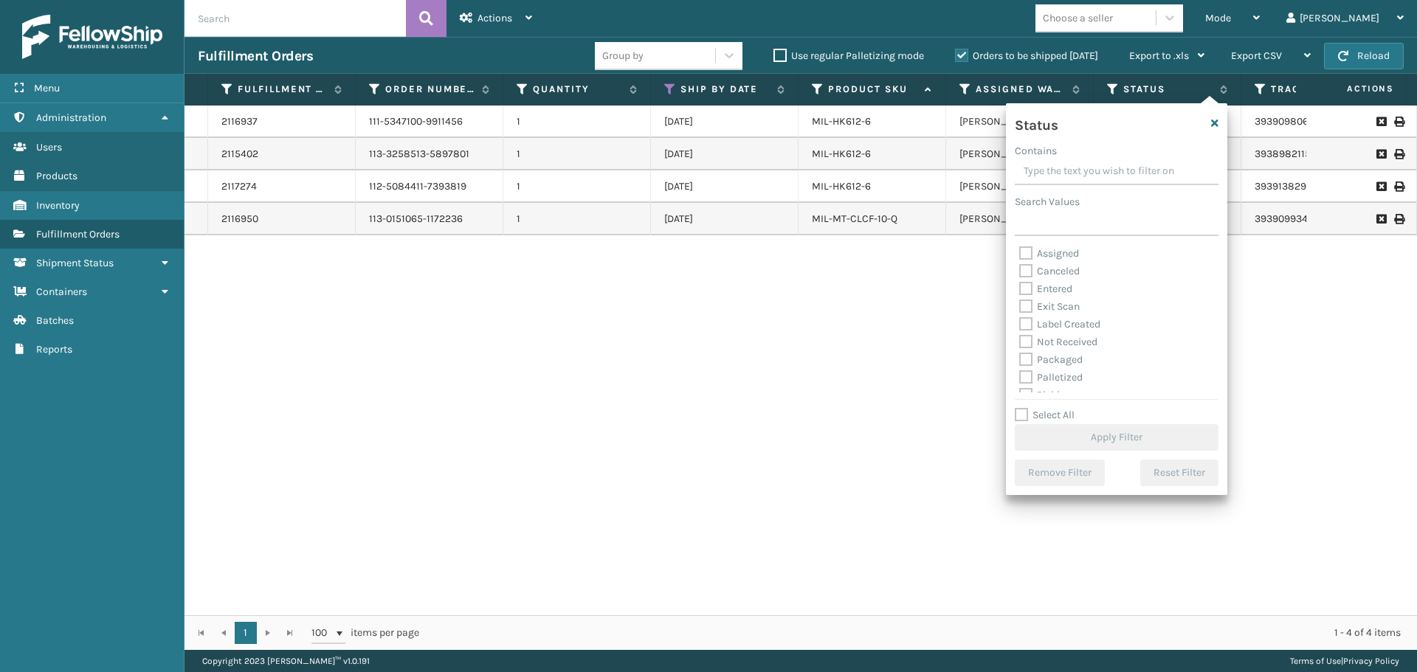
click at [1057, 375] on label "Palletized" at bounding box center [1050, 377] width 63 height 13
click at [1020, 375] on input "Palletized" at bounding box center [1019, 374] width 1 height 10
checkbox input "true"
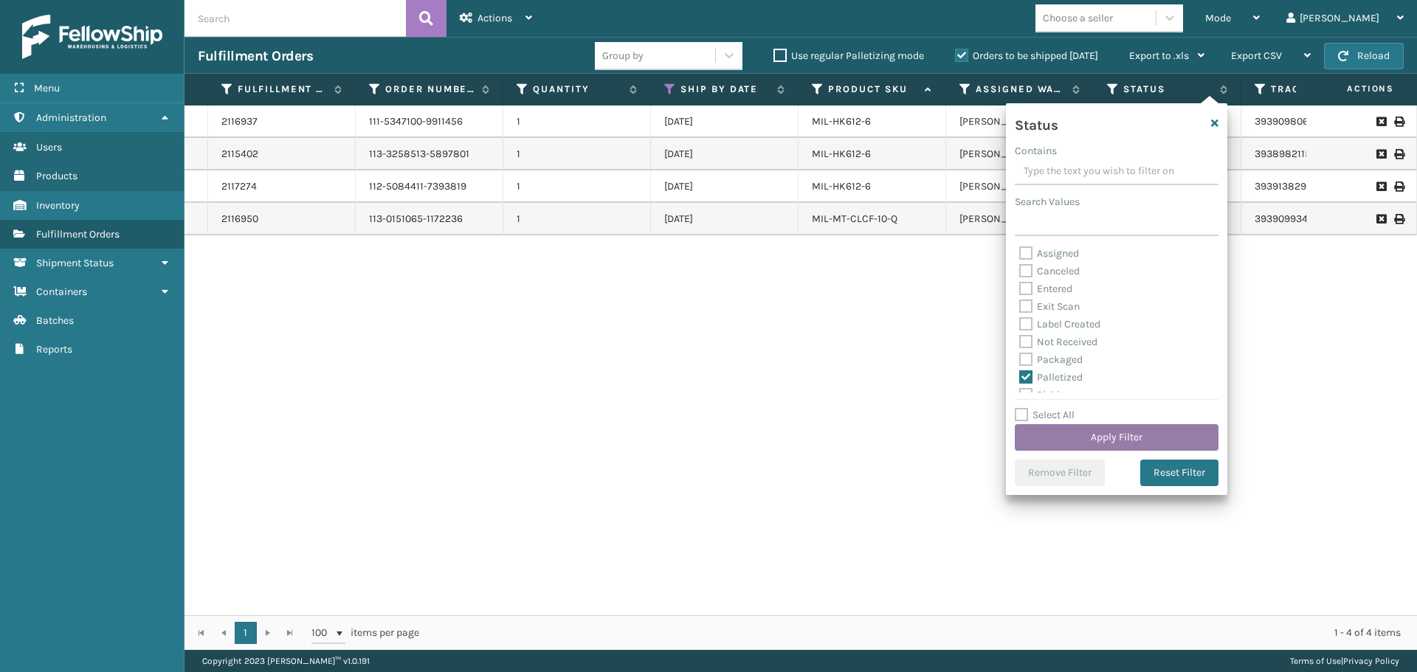
click at [1136, 438] on button "Apply Filter" at bounding box center [1116, 437] width 204 height 27
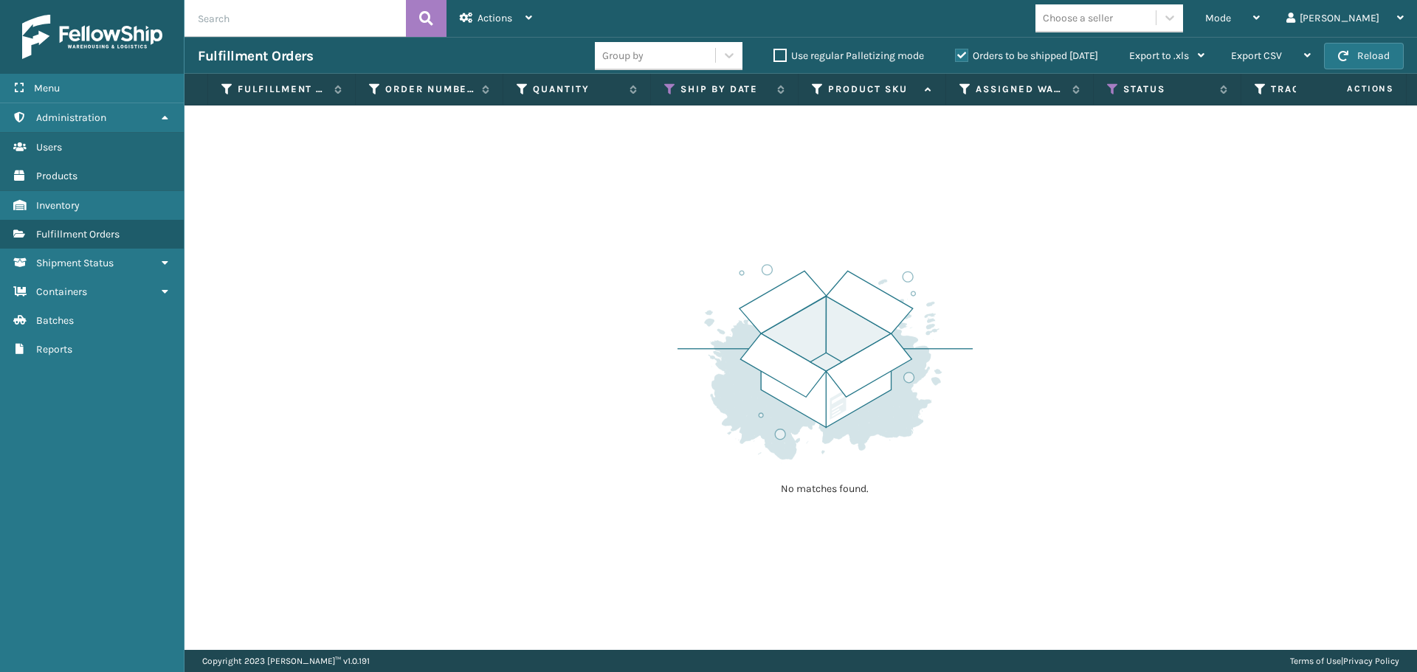
click at [962, 51] on label "Orders to be shipped [DATE]" at bounding box center [1026, 55] width 143 height 13
click at [955, 51] on input "Orders to be shipped [DATE]" at bounding box center [955, 52] width 1 height 10
click at [663, 90] on th "Ship By Date" at bounding box center [725, 90] width 148 height 32
click at [665, 91] on icon at bounding box center [670, 89] width 12 height 13
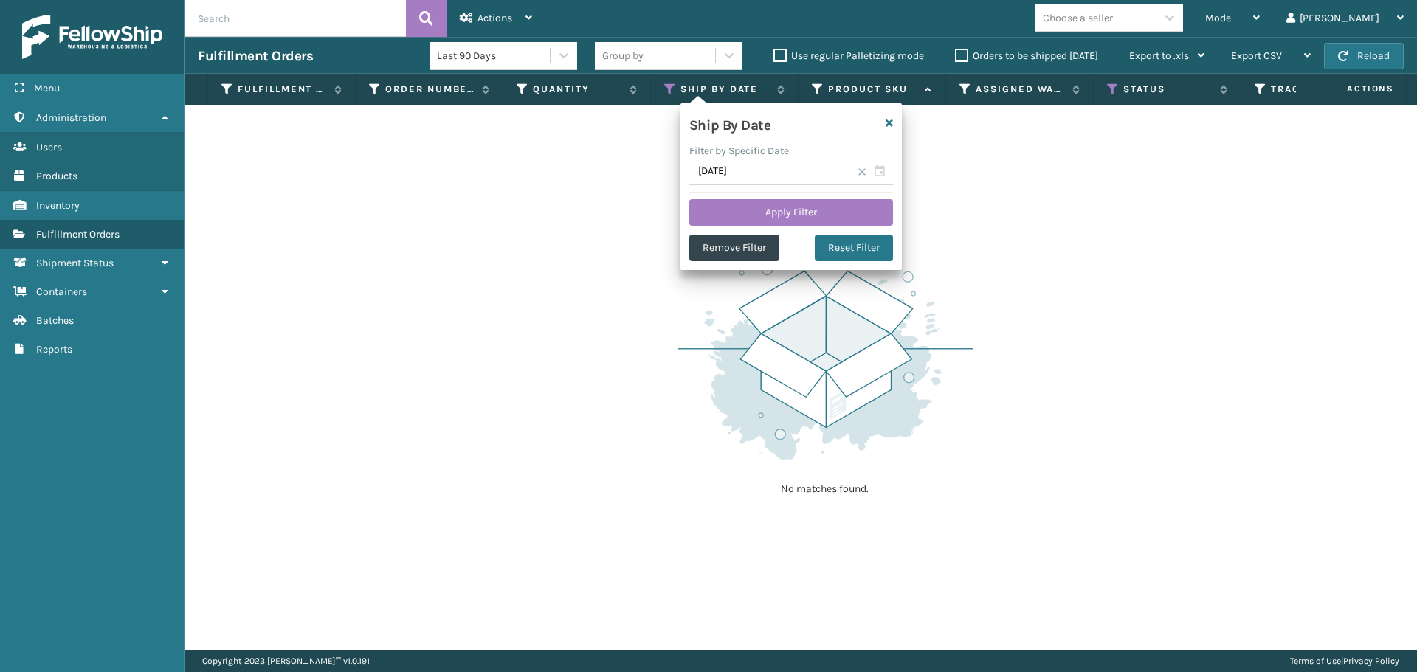
click at [1218, 398] on div "No matches found." at bounding box center [800, 378] width 1232 height 544
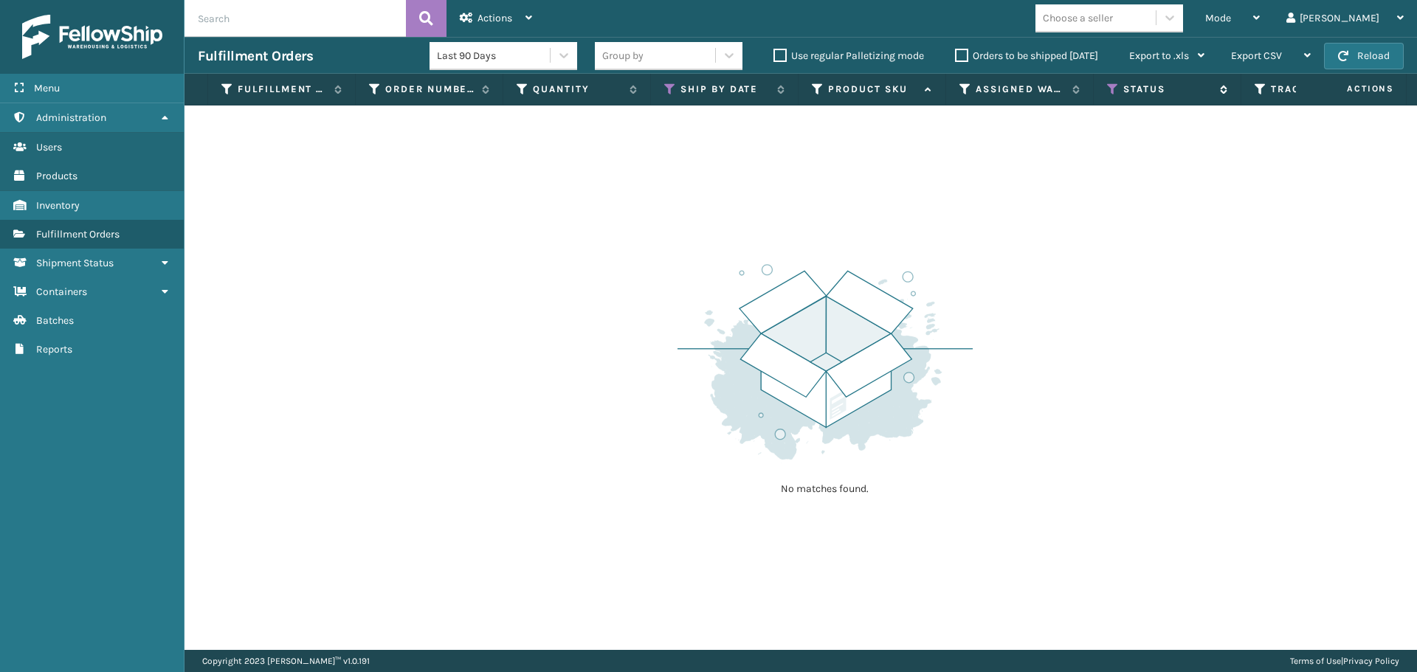
click at [1110, 91] on icon at bounding box center [1113, 89] width 12 height 13
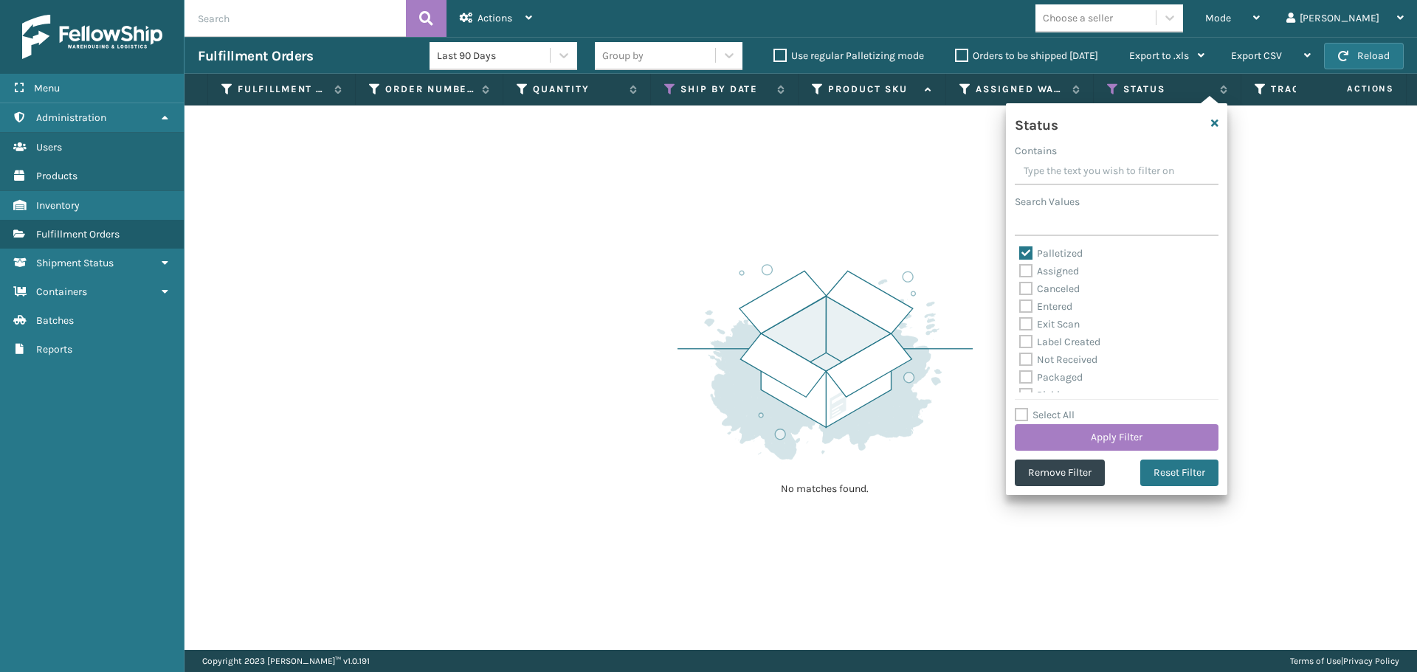
drag, startPoint x: 1057, startPoint y: 258, endPoint x: 1059, endPoint y: 238, distance: 20.0
click at [1059, 238] on div "Status Contains Search Values Palletized Assigned Canceled Entered Exit Scan La…" at bounding box center [1116, 299] width 221 height 392
click at [1061, 252] on label "Palletized" at bounding box center [1050, 253] width 63 height 13
click at [1020, 252] on input "Palletized" at bounding box center [1019, 250] width 1 height 10
checkbox input "false"
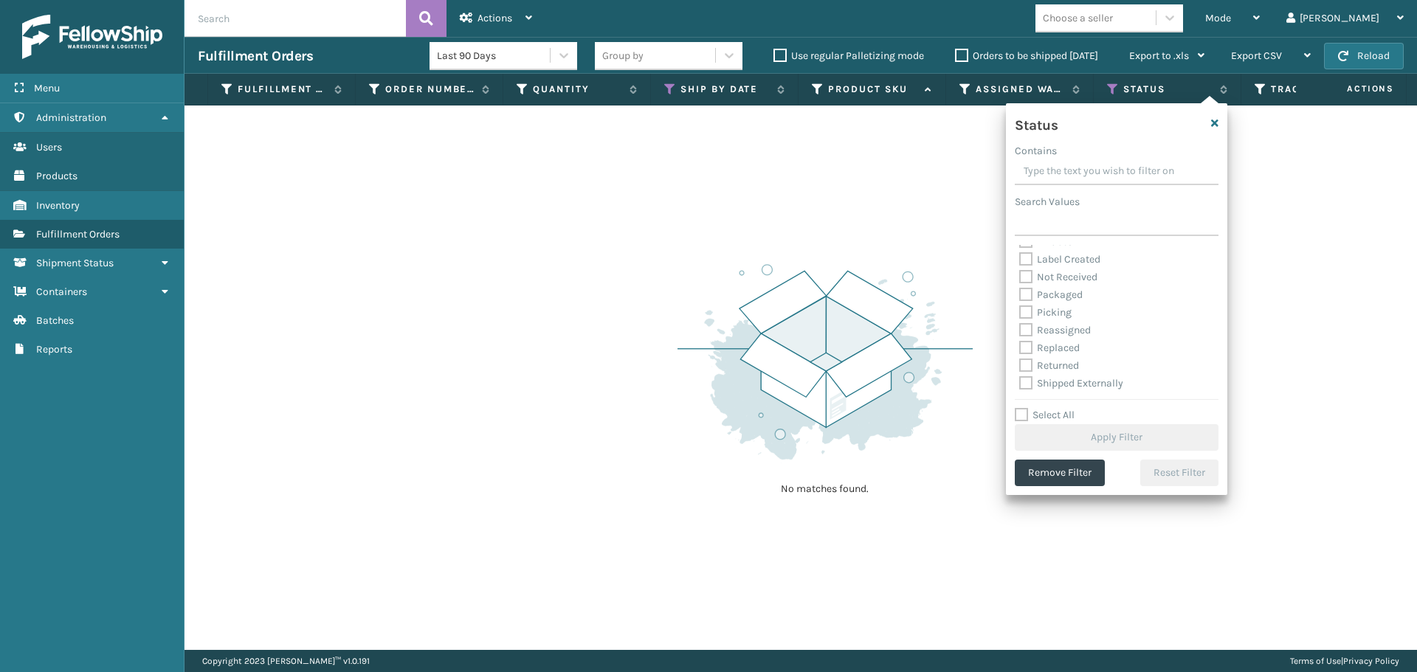
scroll to position [0, 0]
click at [1069, 322] on label "Exit Scan" at bounding box center [1049, 324] width 60 height 13
click at [1020, 322] on input "Exit Scan" at bounding box center [1019, 321] width 1 height 10
checkbox input "true"
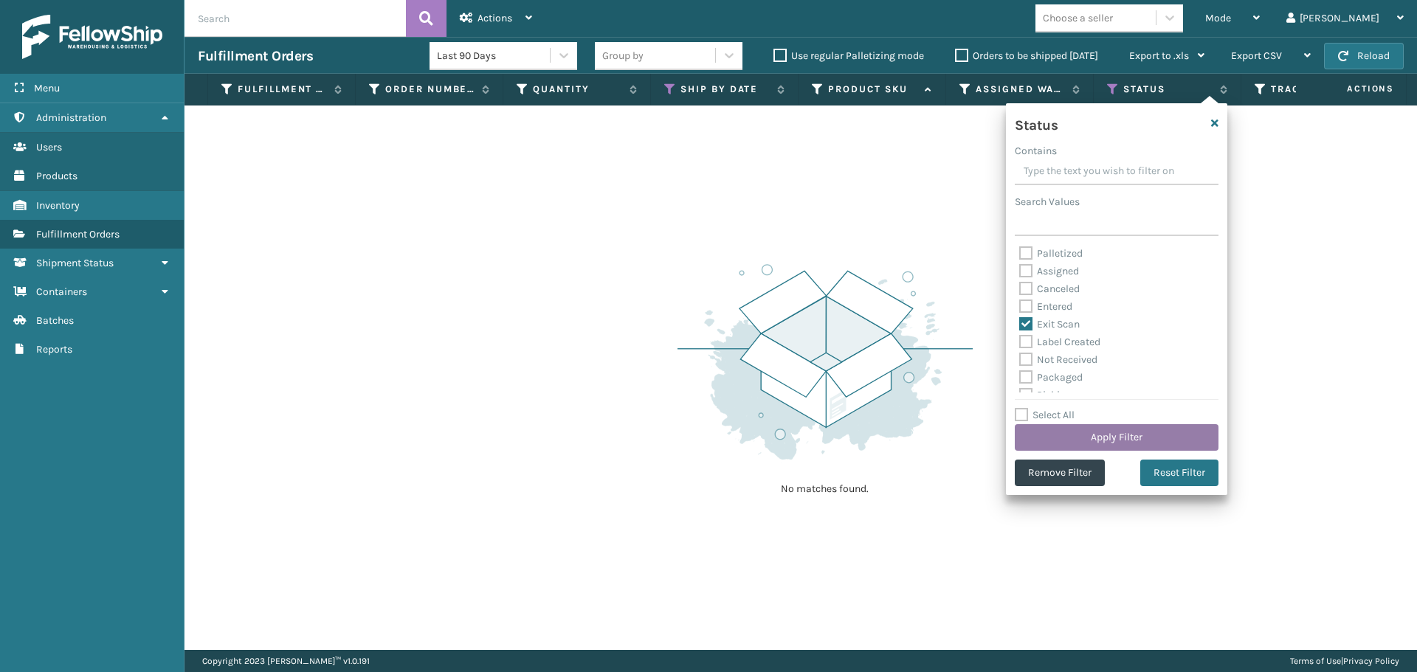
click at [1123, 429] on button "Apply Filter" at bounding box center [1116, 437] width 204 height 27
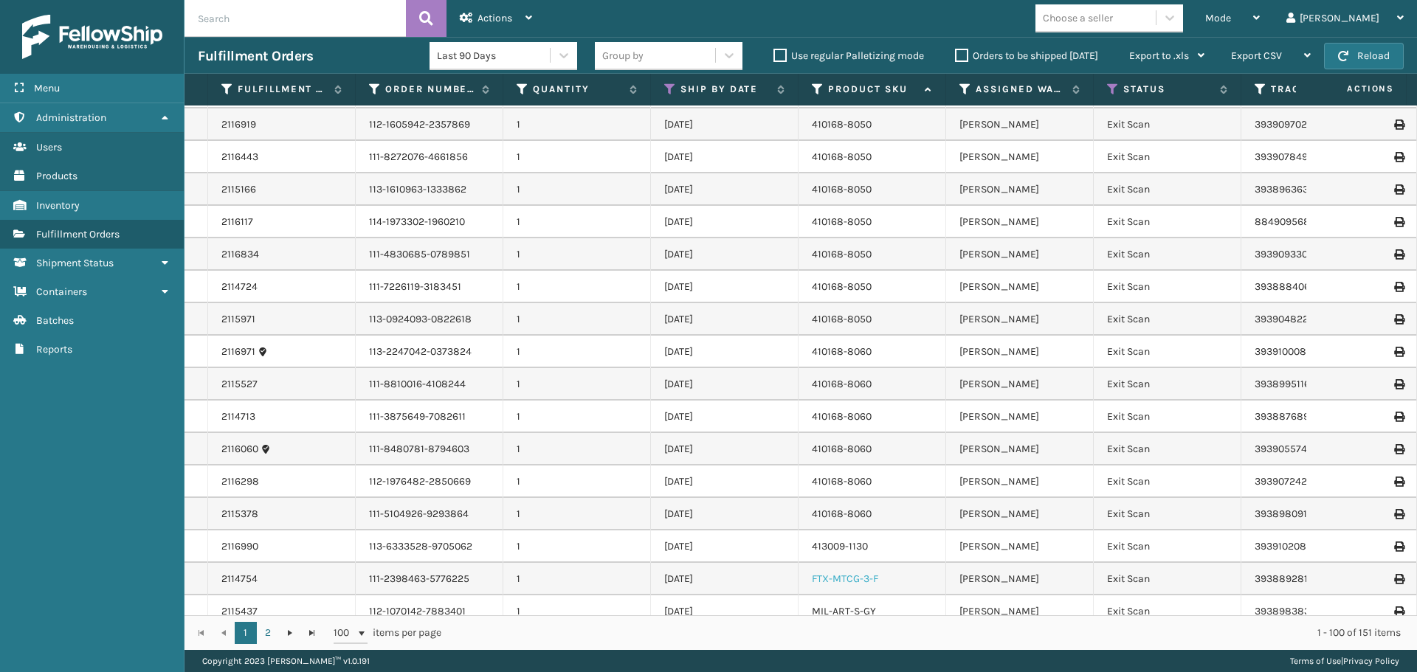
scroll to position [1594, 0]
